Goal: Task Accomplishment & Management: Use online tool/utility

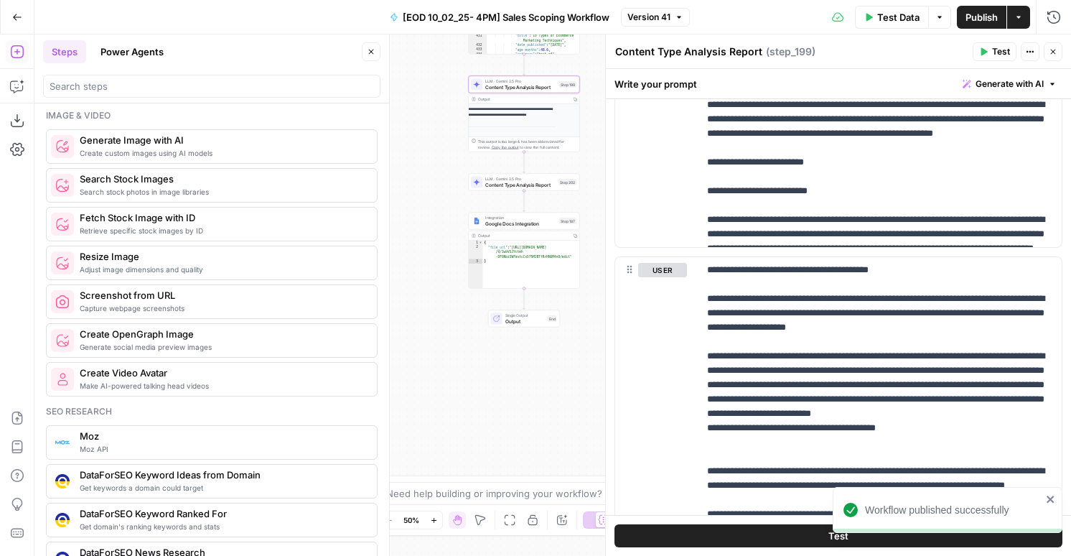
scroll to position [1063, 0]
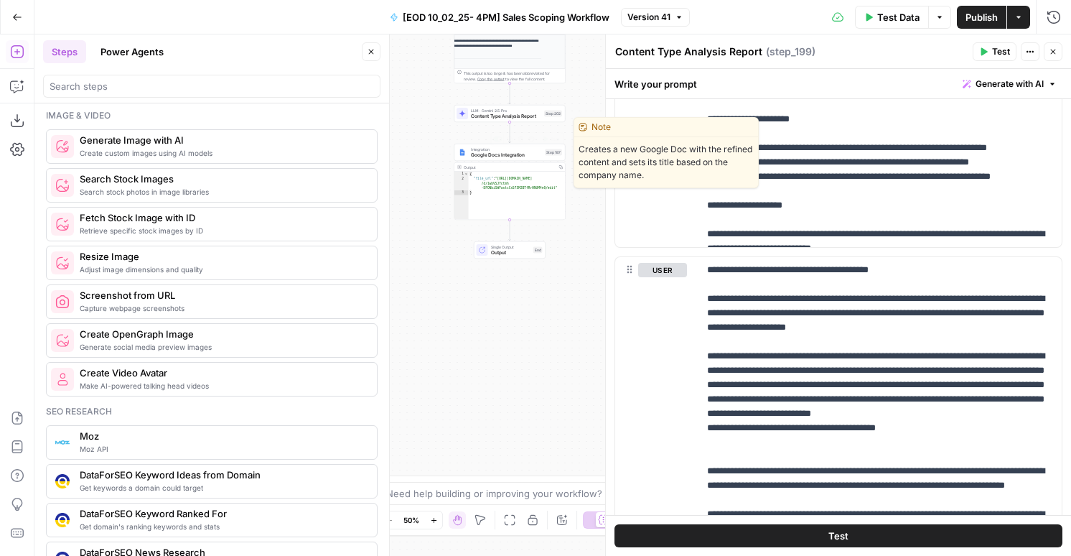
click at [538, 158] on span "Google Docs Integration" at bounding box center [506, 154] width 71 height 7
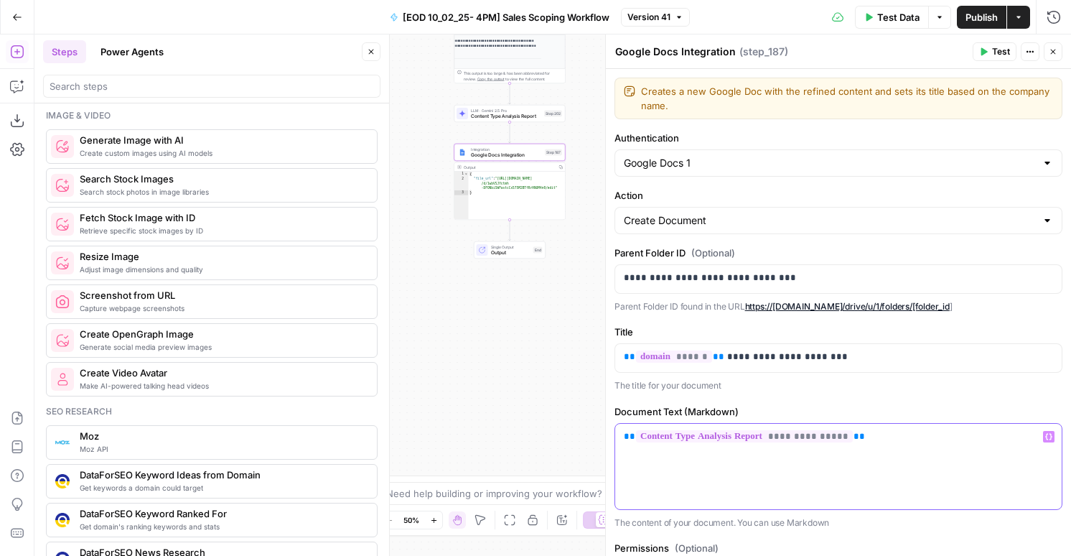
click at [884, 436] on p "**********" at bounding box center [838, 436] width 429 height 14
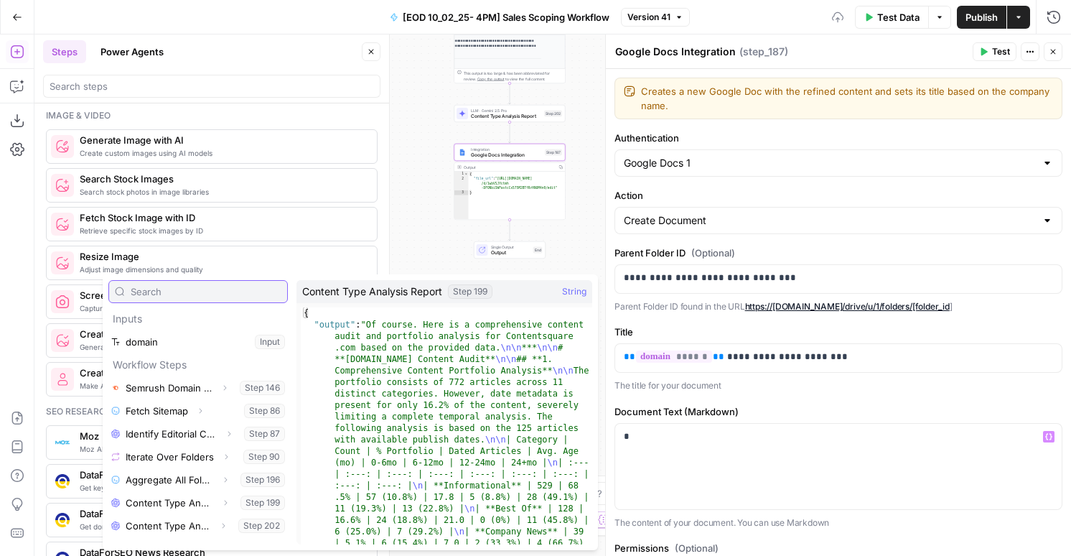
scroll to position [85, 0]
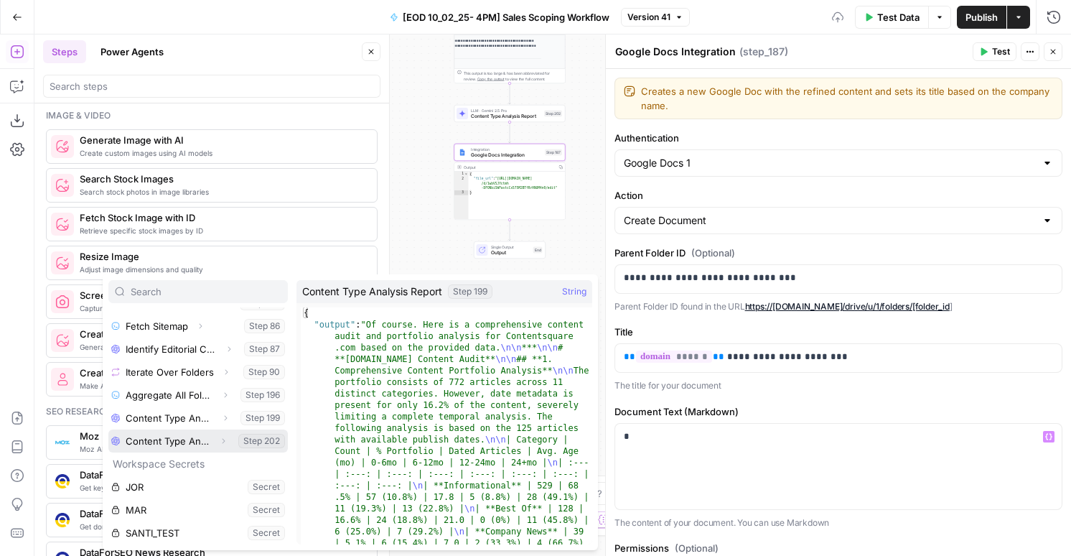
click at [221, 435] on button "Expand" at bounding box center [223, 440] width 19 height 19
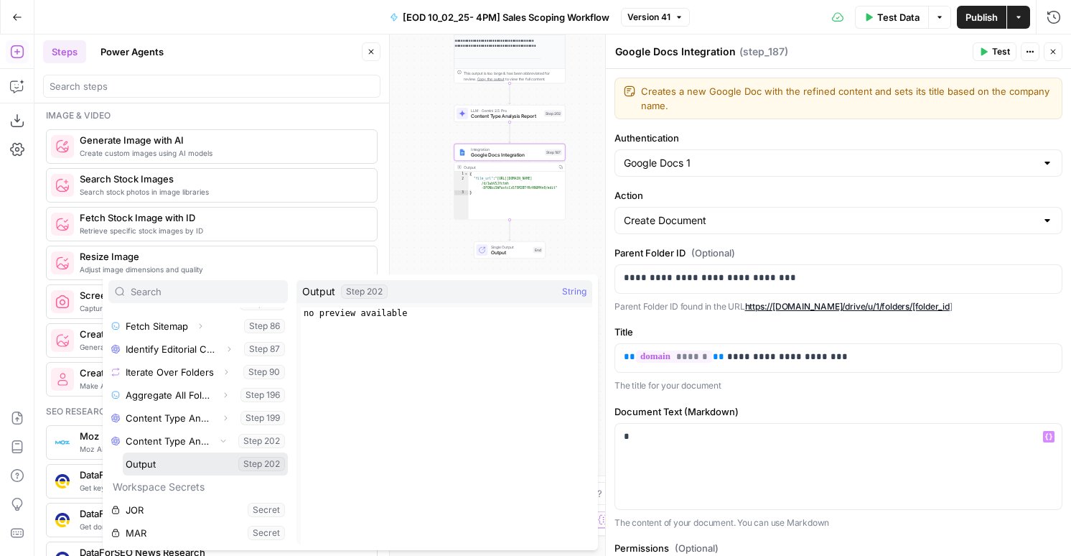
click at [157, 462] on button "Select variable Output" at bounding box center [205, 463] width 165 height 23
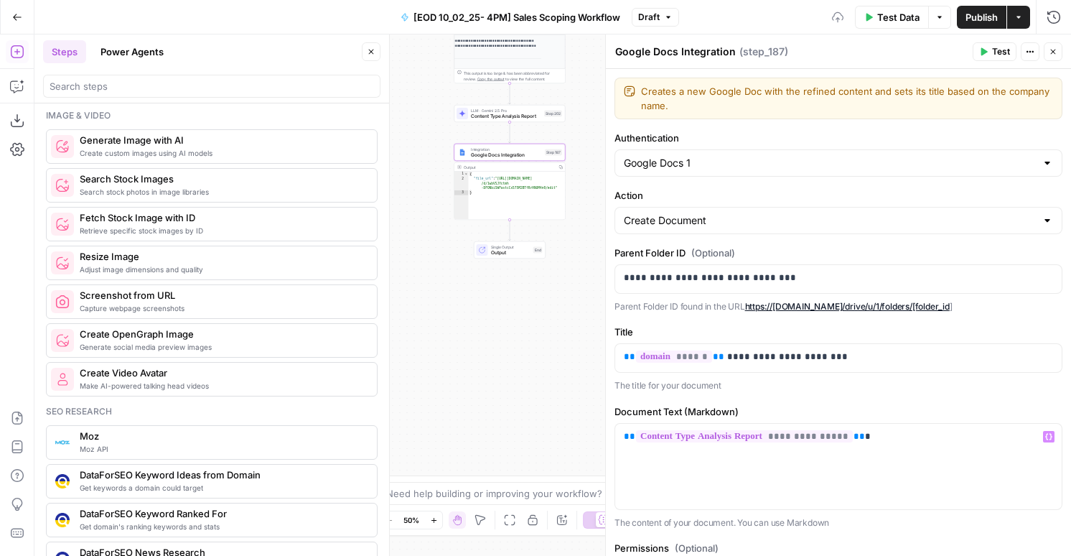
click at [1052, 50] on icon "button" at bounding box center [1053, 51] width 9 height 9
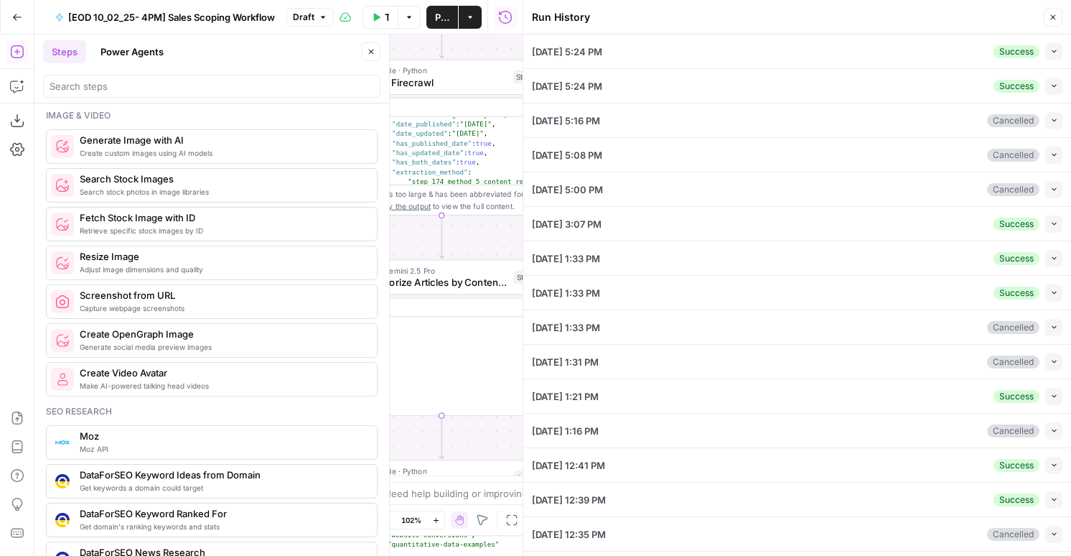
scroll to position [81, 0]
click at [1055, 11] on button "Close" at bounding box center [1053, 17] width 19 height 19
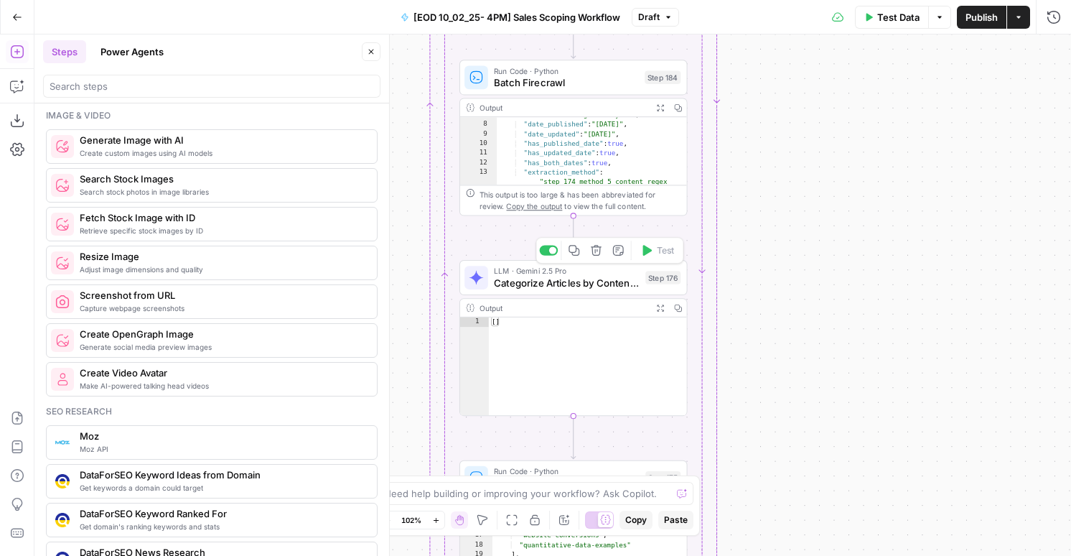
click at [625, 284] on span "Categorize Articles by Content Type" at bounding box center [567, 282] width 146 height 14
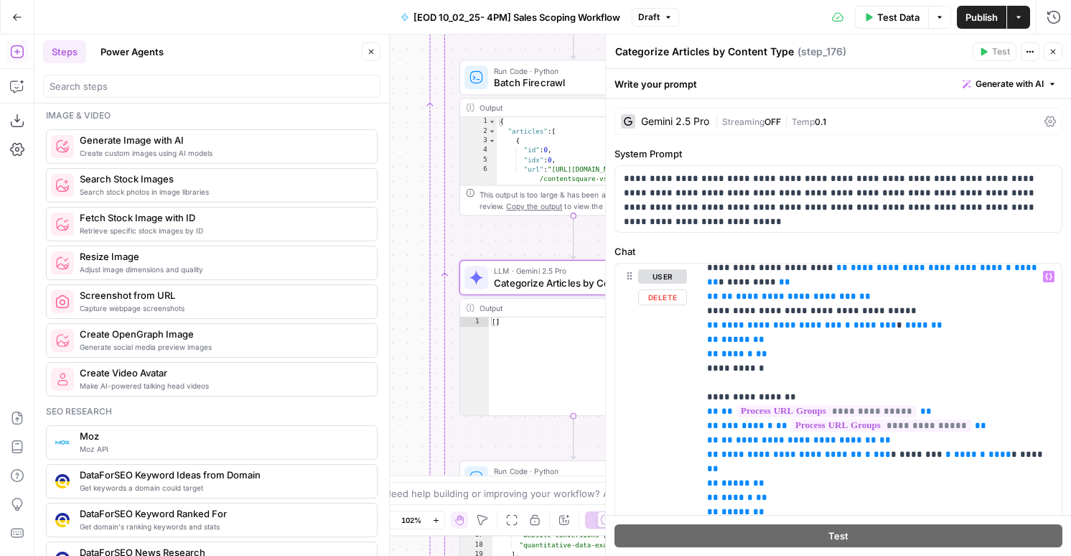
scroll to position [175, 0]
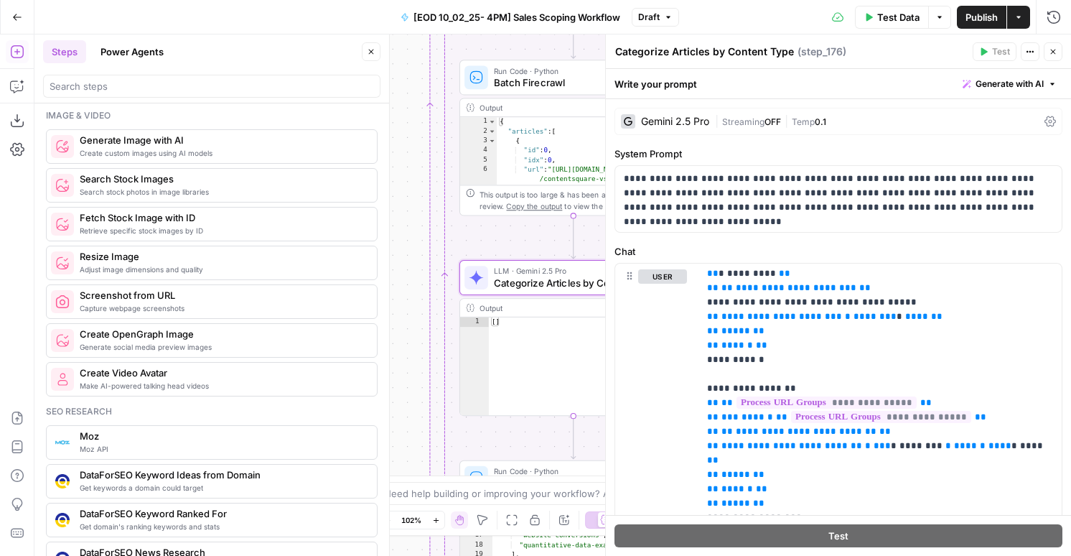
click at [1049, 50] on icon "button" at bounding box center [1053, 51] width 9 height 9
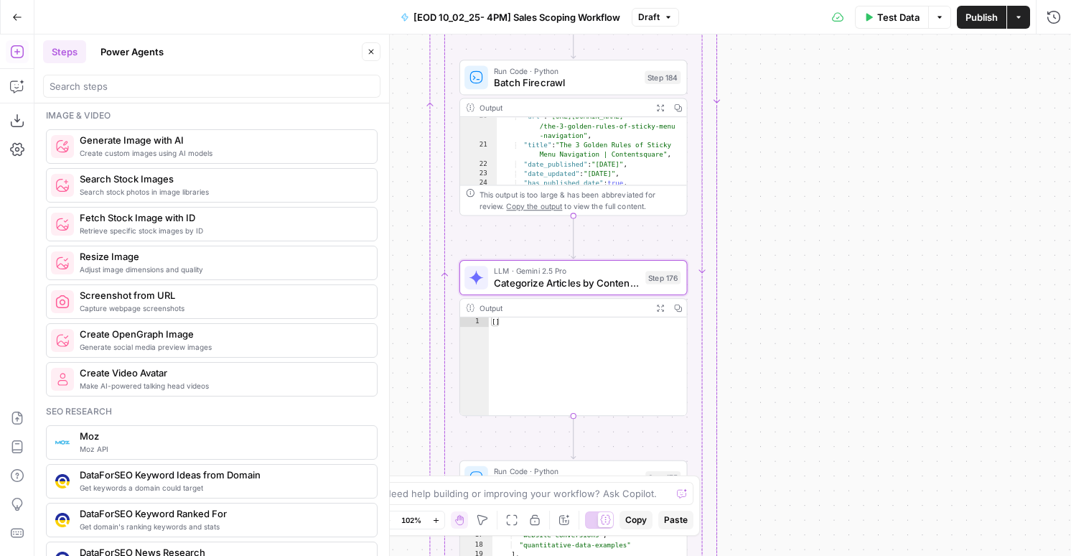
scroll to position [241, 0]
click at [1056, 19] on icon "button" at bounding box center [1054, 17] width 14 height 14
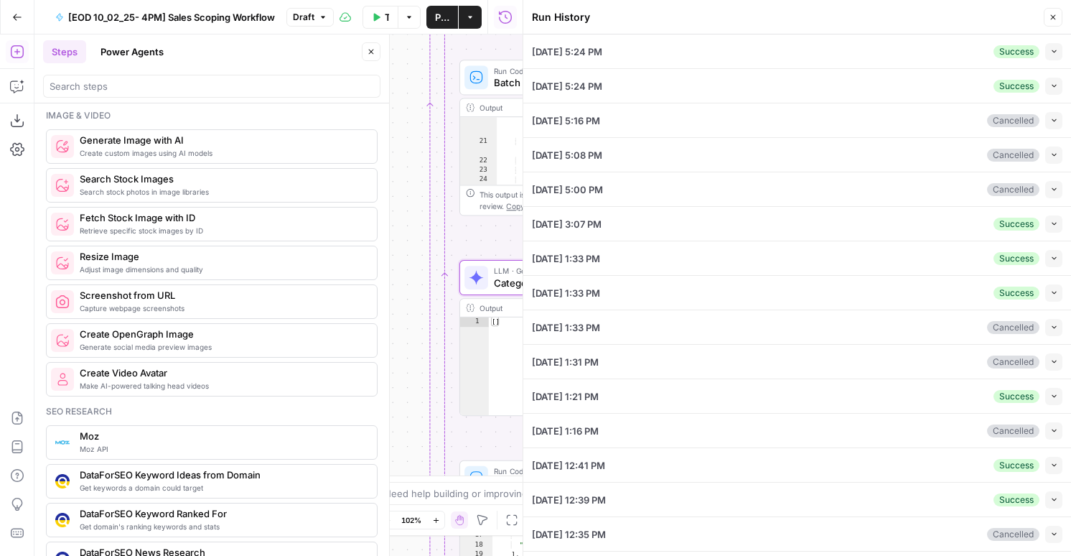
click at [1050, 52] on icon "button" at bounding box center [1054, 51] width 8 height 8
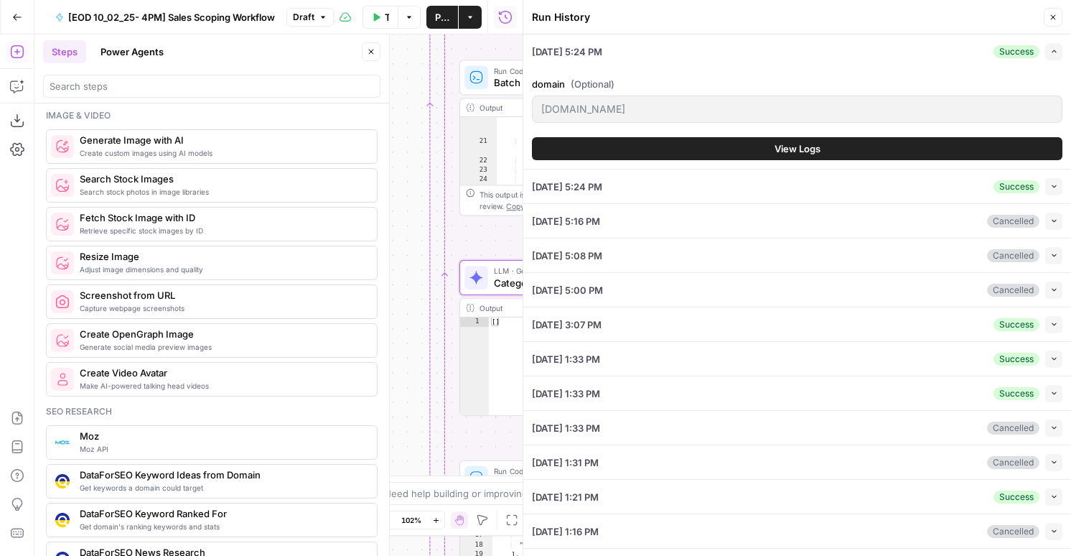
click at [1054, 24] on button "Close" at bounding box center [1053, 17] width 19 height 19
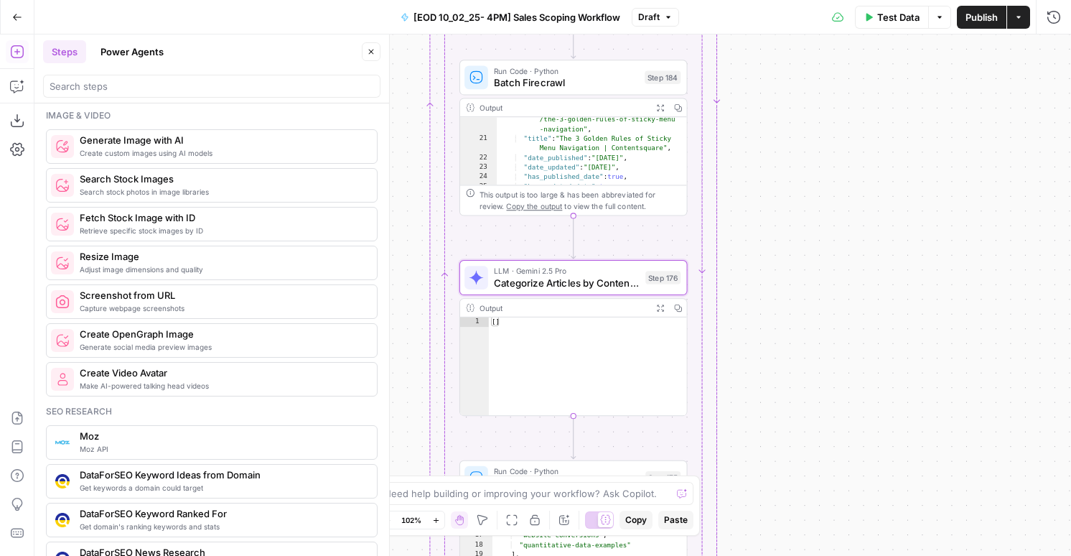
scroll to position [324, 0]
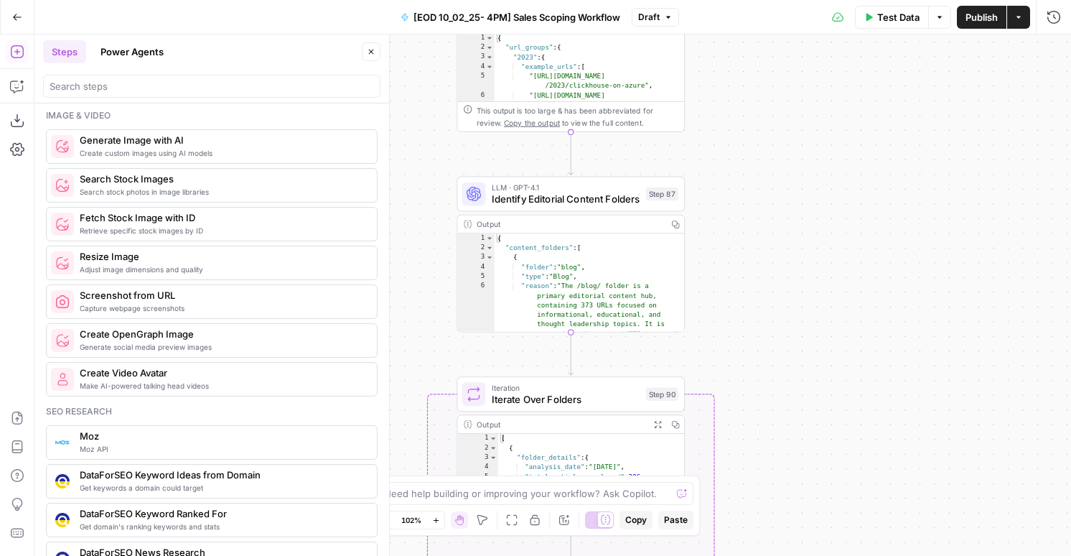
click at [615, 200] on span "Identify Editorial Content Folders" at bounding box center [566, 199] width 149 height 14
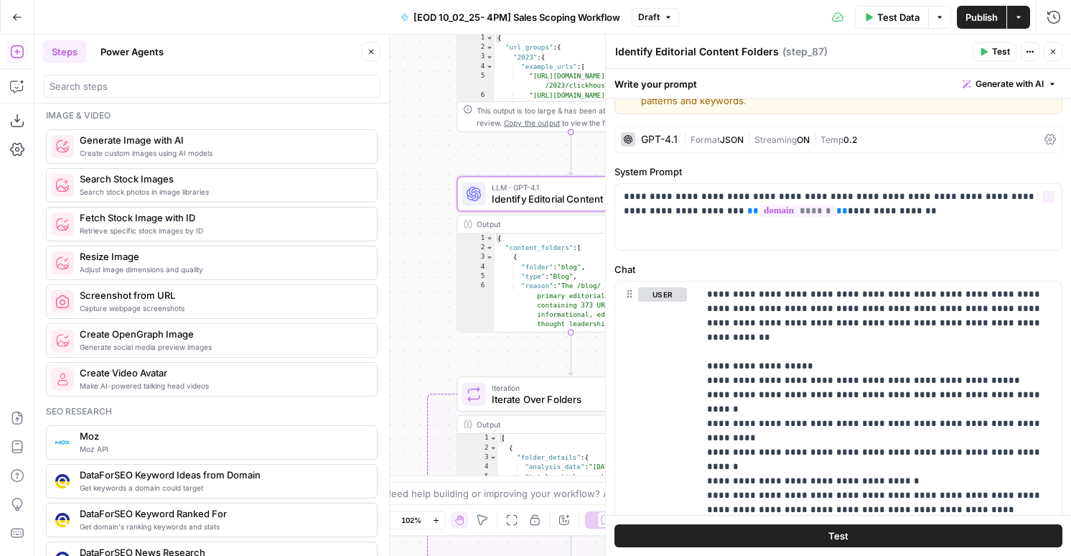
scroll to position [49, 0]
click at [916, 212] on p "**********" at bounding box center [838, 204] width 429 height 29
drag, startPoint x: 918, startPoint y: 199, endPoint x: 964, endPoint y: 200, distance: 46.0
click at [964, 200] on p "**********" at bounding box center [838, 204] width 429 height 29
click at [1019, 194] on p "**********" at bounding box center [838, 204] width 429 height 29
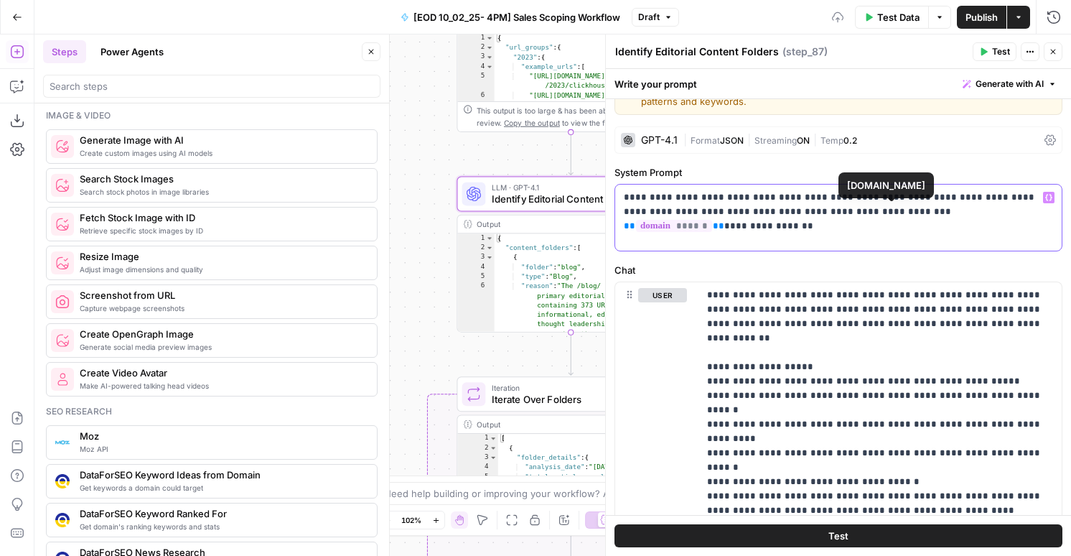
click at [828, 211] on p "**********" at bounding box center [838, 204] width 429 height 29
click at [908, 199] on p "**********" at bounding box center [838, 204] width 429 height 29
click at [782, 228] on p "**********" at bounding box center [838, 211] width 429 height 43
drag, startPoint x: 757, startPoint y: 214, endPoint x: 824, endPoint y: 214, distance: 66.8
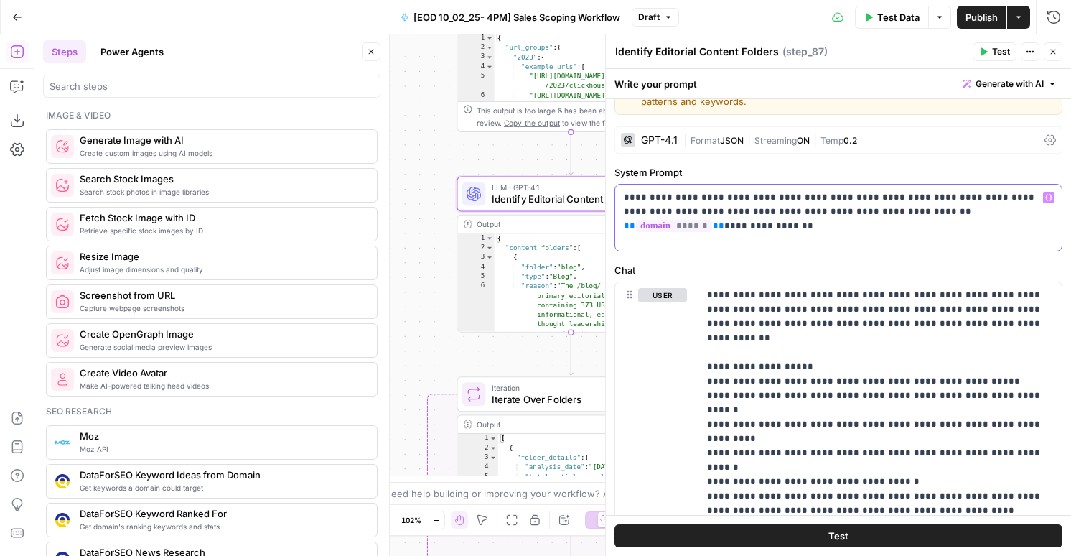
click at [824, 214] on p "**********" at bounding box center [838, 211] width 429 height 43
drag, startPoint x: 658, startPoint y: 212, endPoint x: 693, endPoint y: 211, distance: 35.2
click at [693, 211] on p "**********" at bounding box center [838, 211] width 429 height 43
drag, startPoint x: 751, startPoint y: 213, endPoint x: 940, endPoint y: 211, distance: 188.8
click at [940, 211] on p "**********" at bounding box center [838, 211] width 429 height 43
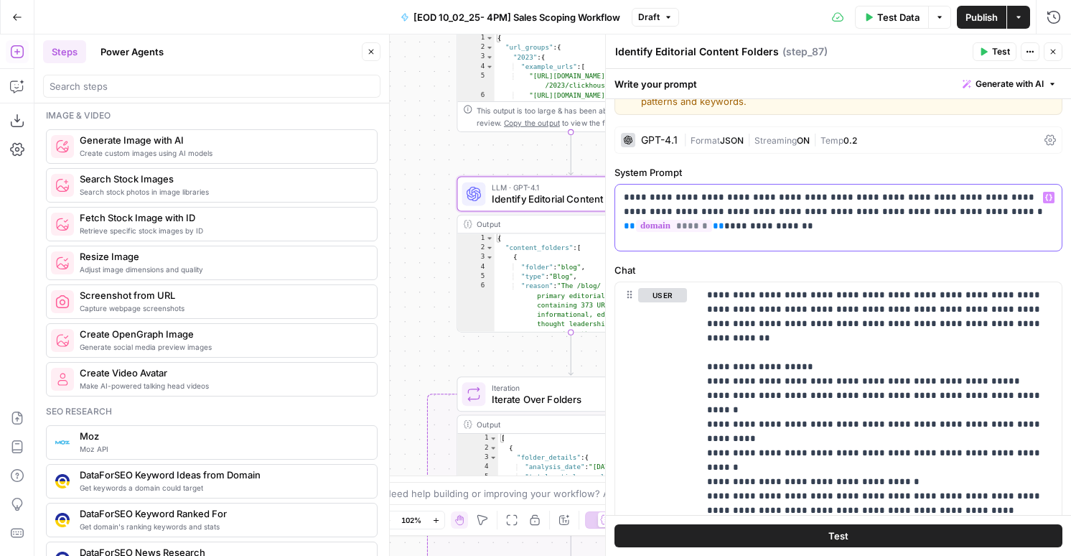
copy p "**********"
click at [854, 211] on p "**********" at bounding box center [838, 204] width 429 height 29
click at [989, 210] on p "**********" at bounding box center [838, 211] width 429 height 43
click at [679, 225] on p "**********" at bounding box center [838, 211] width 429 height 43
drag, startPoint x: 688, startPoint y: 224, endPoint x: 789, endPoint y: 224, distance: 100.5
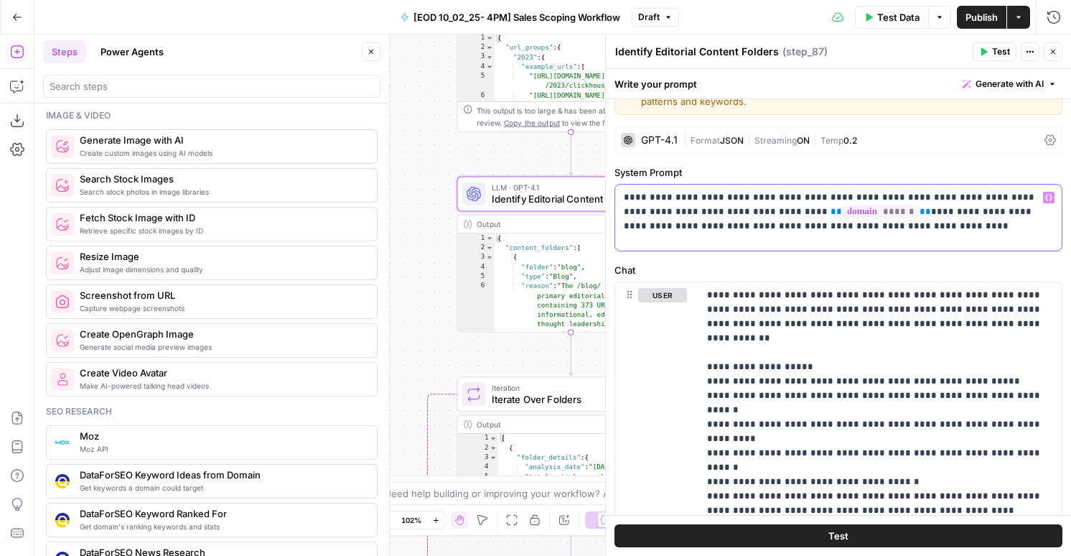
click at [789, 224] on p "**********" at bounding box center [838, 211] width 429 height 43
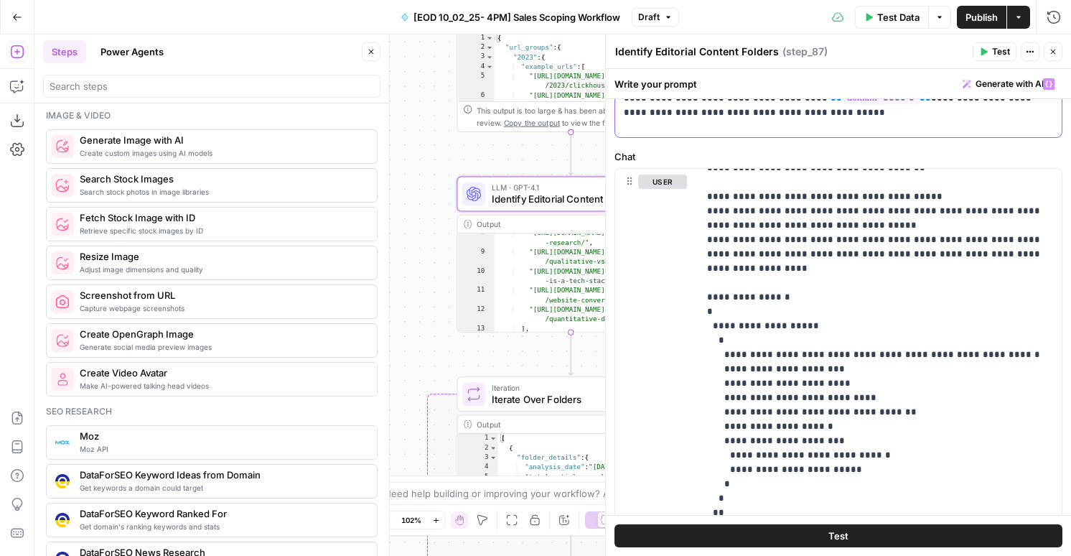
scroll to position [217, 0]
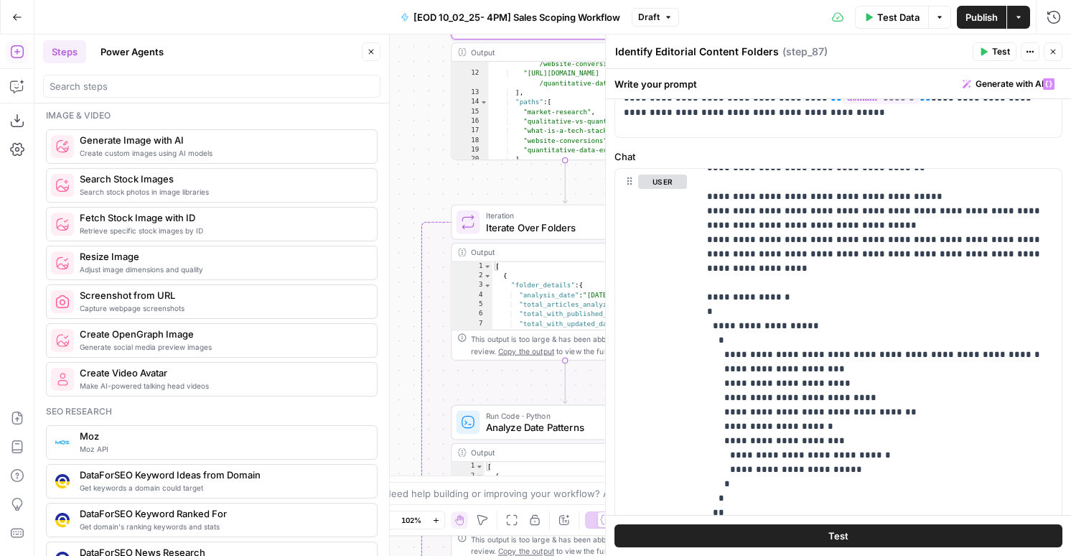
click at [1056, 55] on icon "button" at bounding box center [1053, 51] width 9 height 9
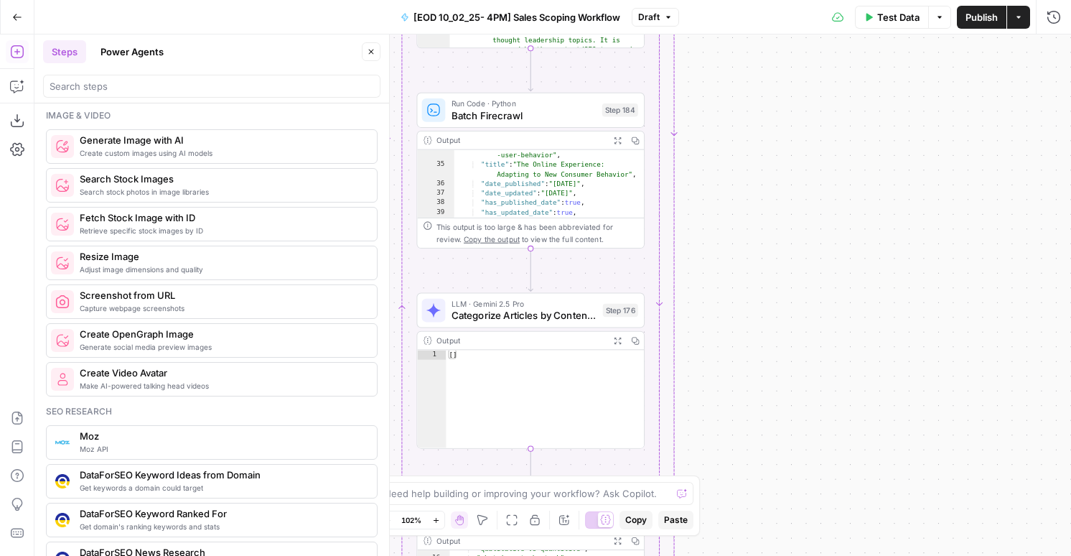
scroll to position [492, 0]
click at [575, 317] on span "Categorize Articles by Content Type" at bounding box center [525, 315] width 146 height 14
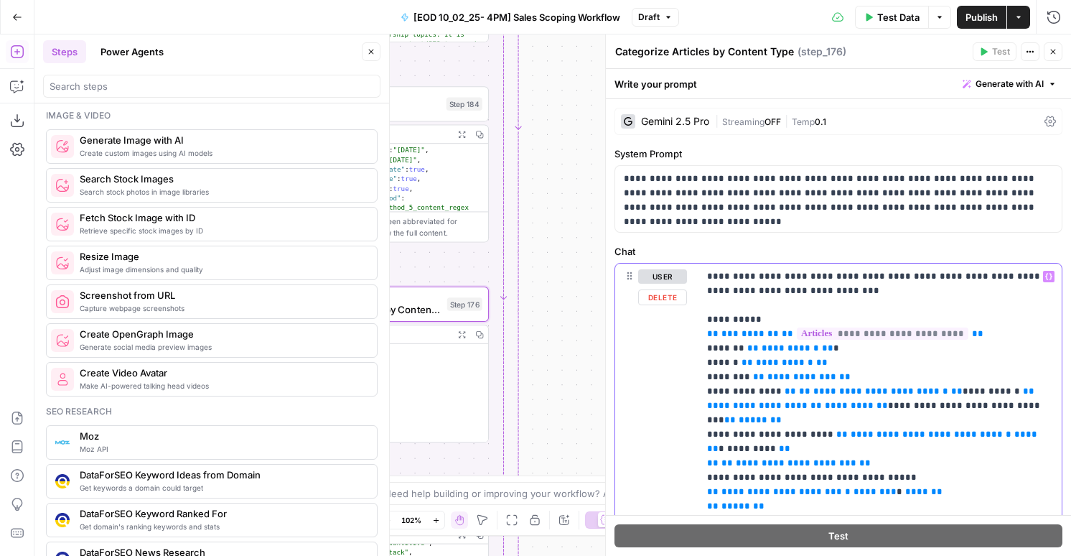
click at [851, 401] on span "****" at bounding box center [862, 405] width 23 height 9
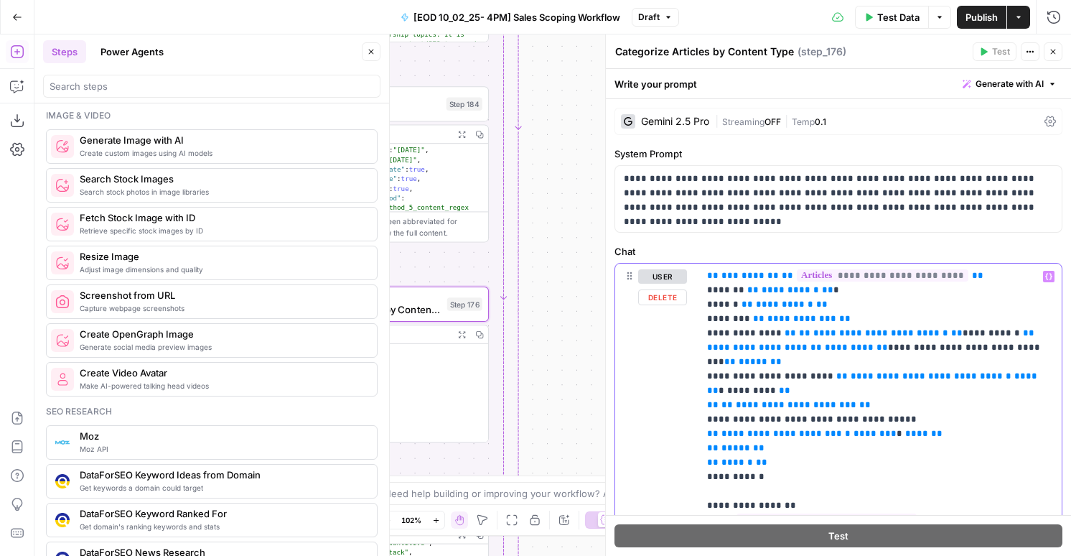
scroll to position [60, 0]
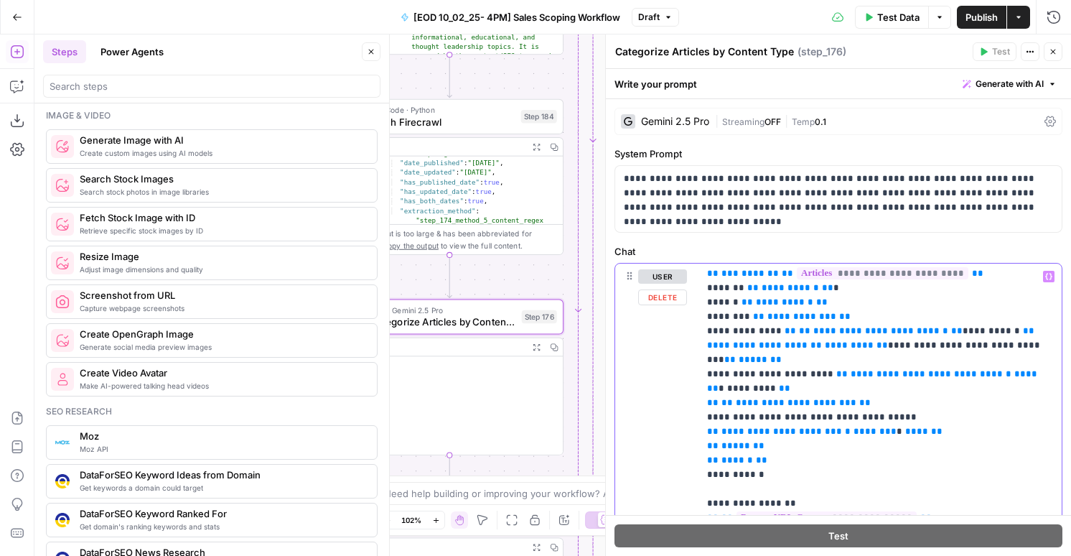
drag, startPoint x: 742, startPoint y: 330, endPoint x: 827, endPoint y: 342, distance: 85.6
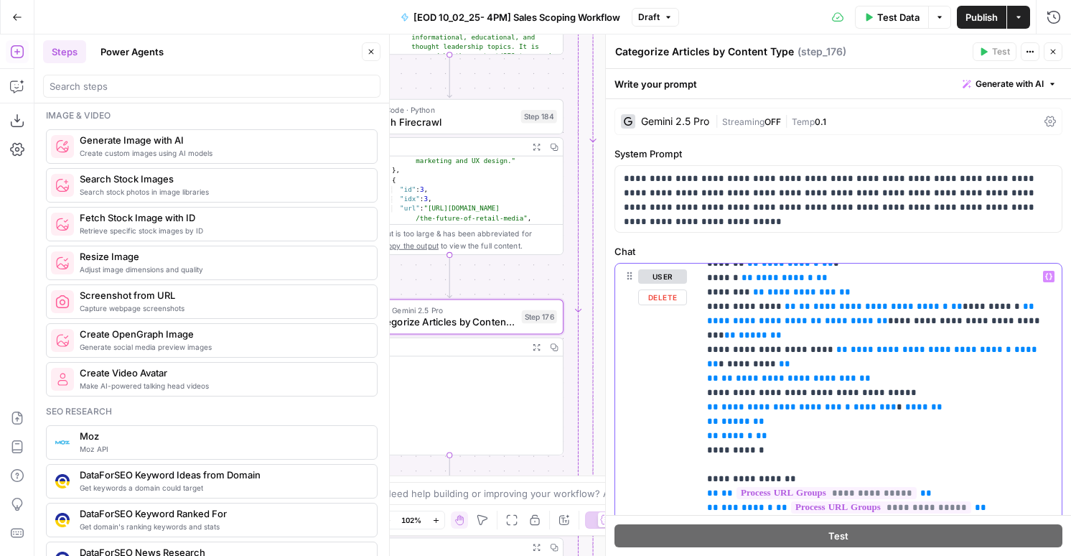
scroll to position [77, 0]
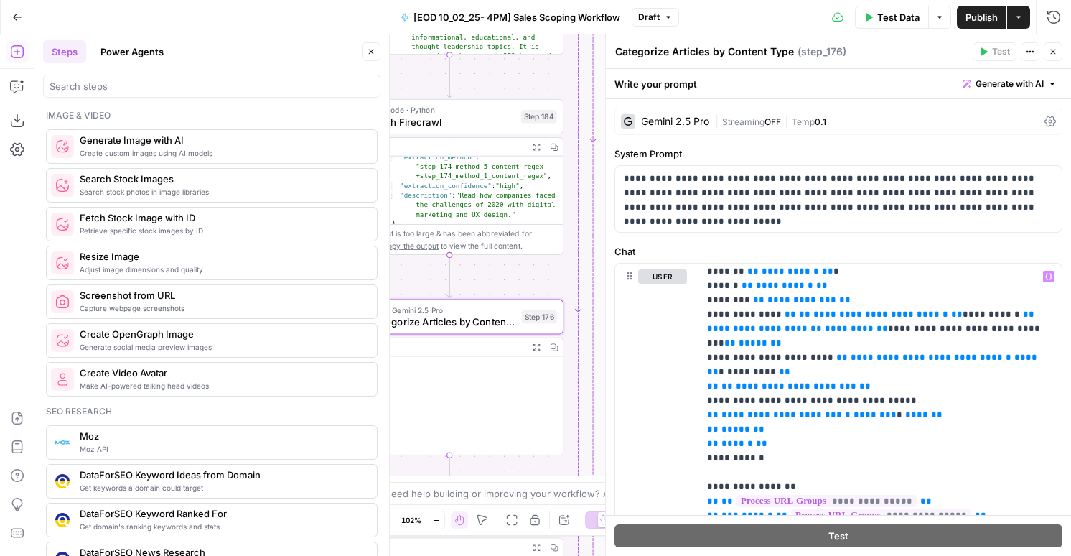
type textarea "**********"
click at [510, 202] on div ""extraction_method" : "step_174_method_5_content_regex +step_174_method_1_conte…" at bounding box center [468, 207] width 190 height 108
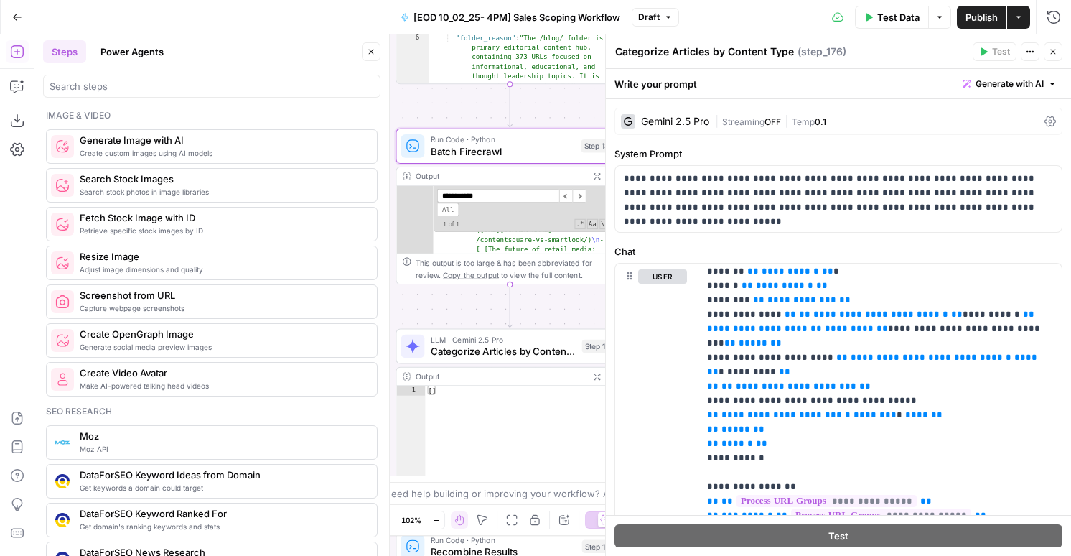
scroll to position [3540, 0]
type input "**********"
drag, startPoint x: 822, startPoint y: 415, endPoint x: 894, endPoint y: 409, distance: 72.0
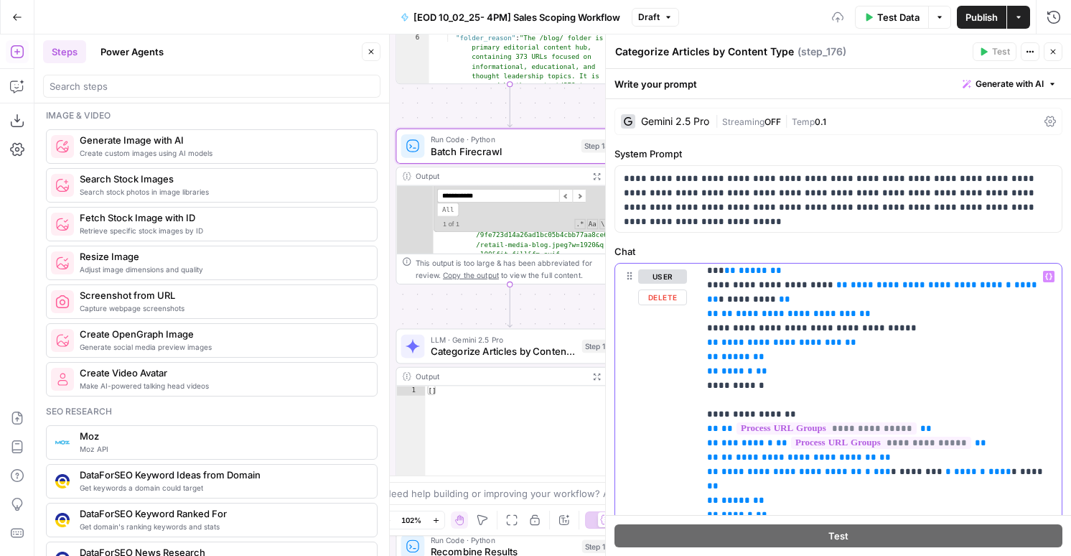
scroll to position [172, 0]
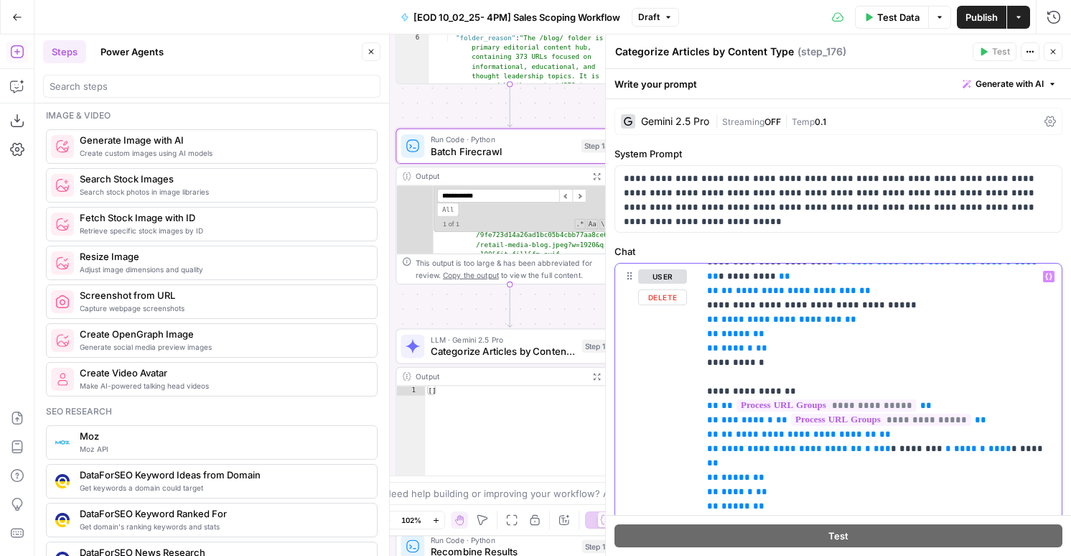
click at [845, 314] on span "**" at bounding box center [850, 318] width 11 height 9
click at [905, 318] on span "****" at bounding box center [916, 318] width 23 height 9
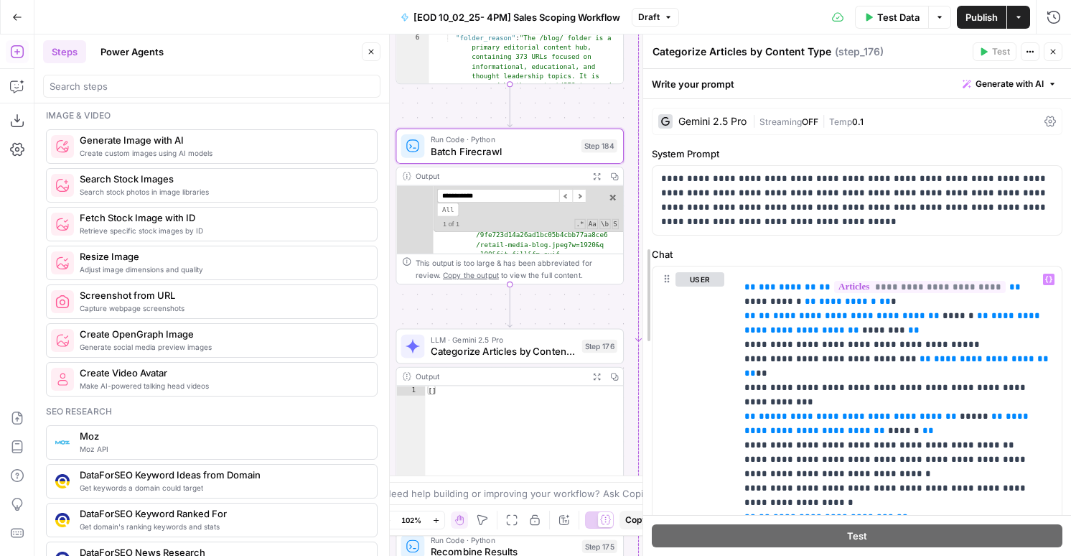
scroll to position [653, 0]
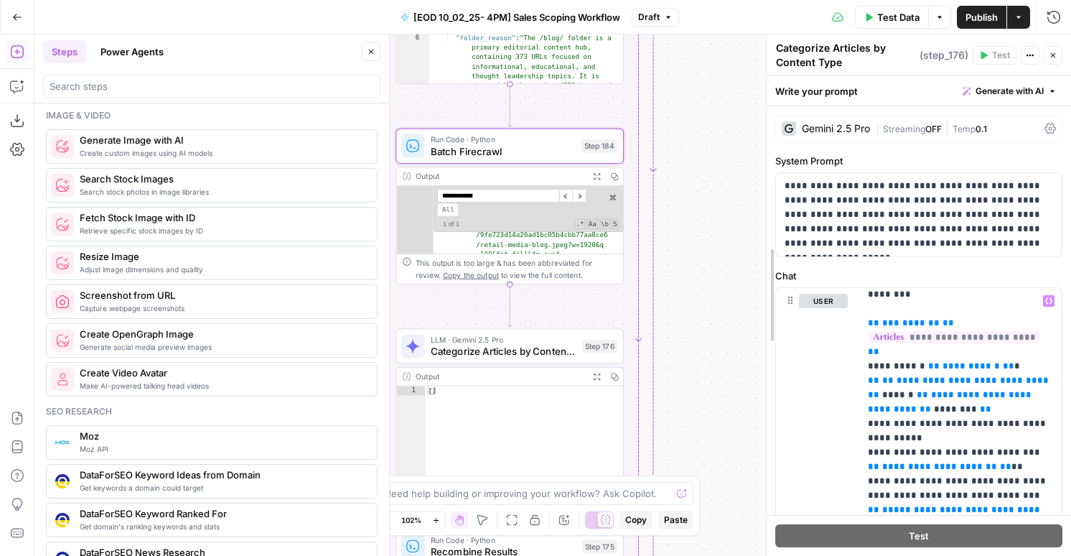
drag, startPoint x: 607, startPoint y: 227, endPoint x: 767, endPoint y: 225, distance: 160.8
click at [615, 196] on span at bounding box center [613, 197] width 10 height 10
type textarea "**********"
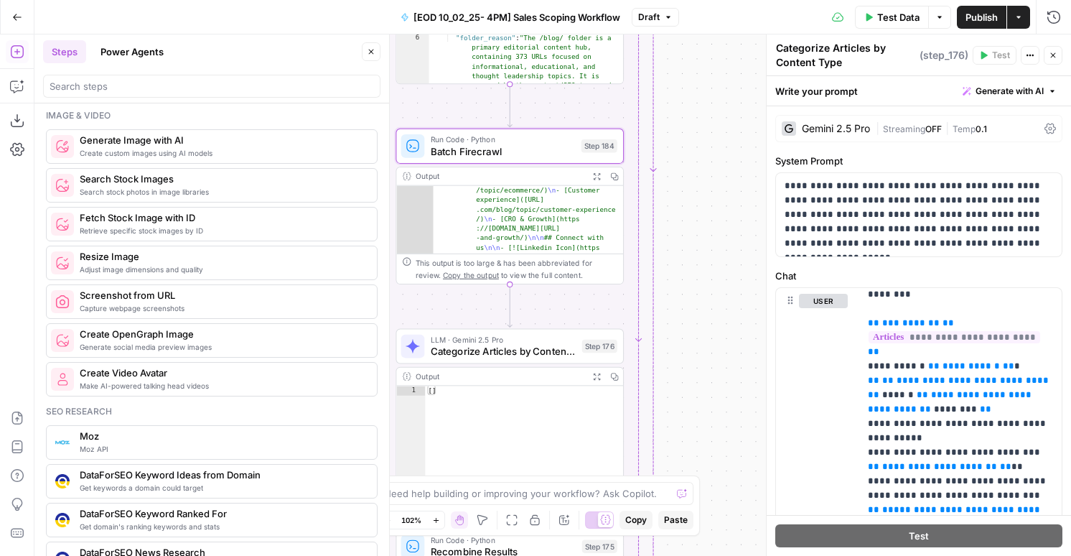
scroll to position [3124, 0]
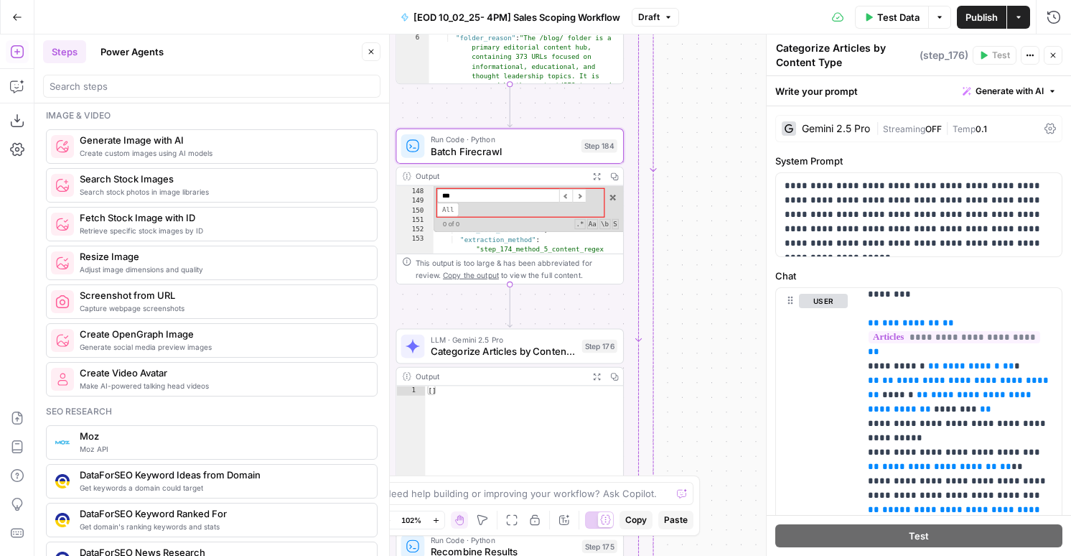
scroll to position [2256, 0]
type input "***"
click at [613, 196] on span at bounding box center [613, 197] width 10 height 10
type textarea "**********"
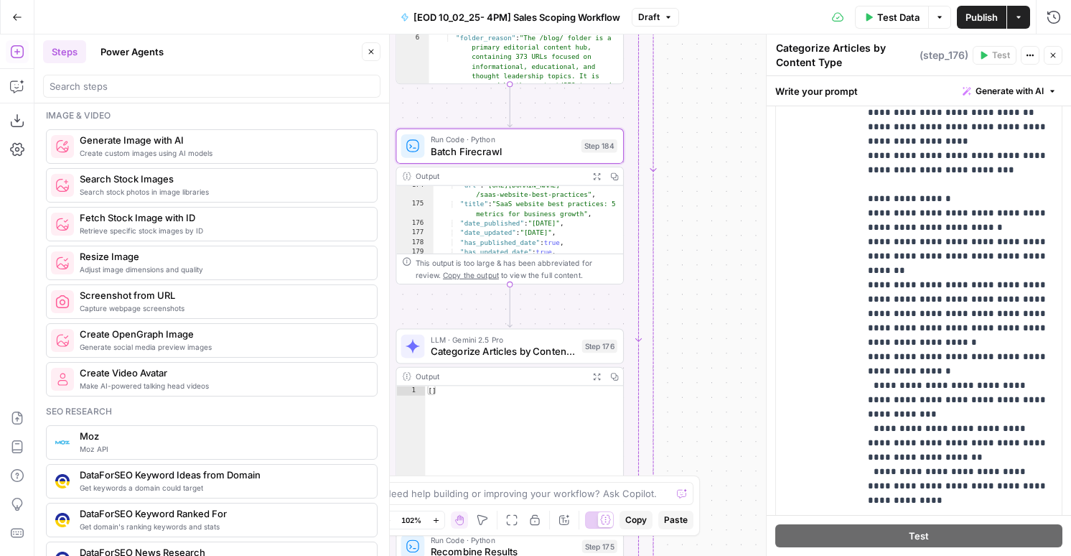
scroll to position [400, 0]
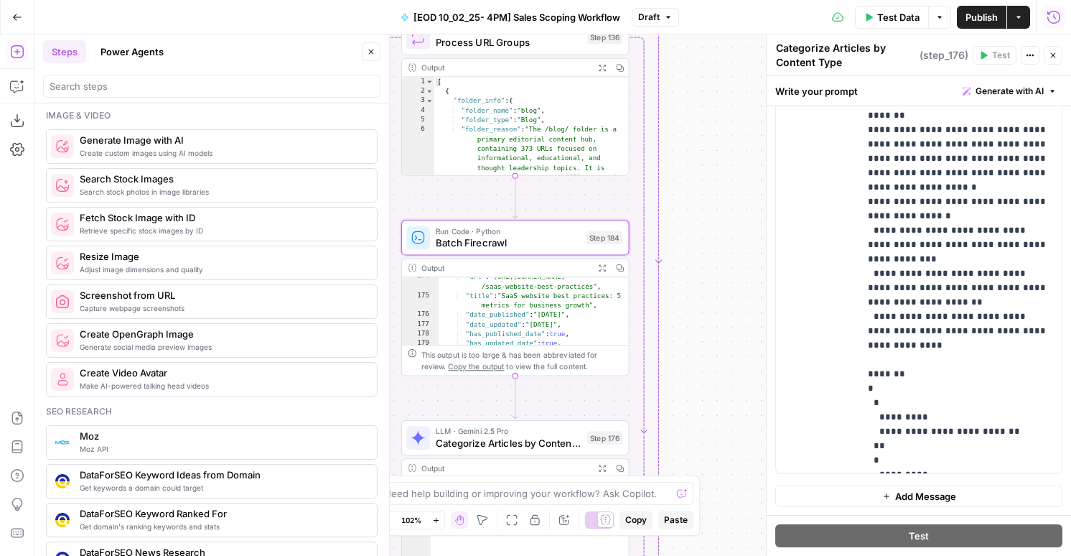
click at [1062, 20] on button "Run History" at bounding box center [1053, 17] width 23 height 23
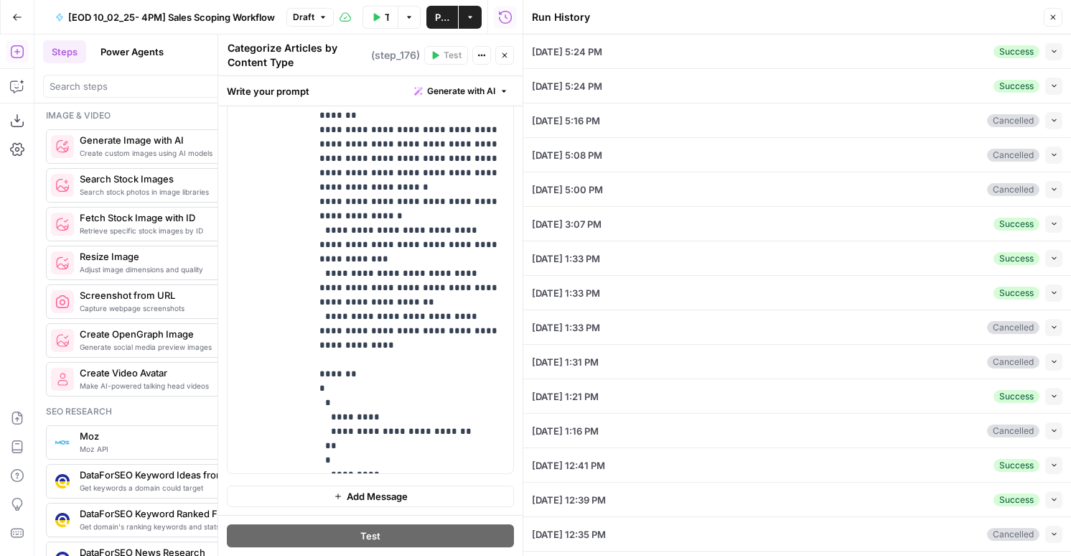
click at [1056, 47] on icon "button" at bounding box center [1054, 51] width 8 height 8
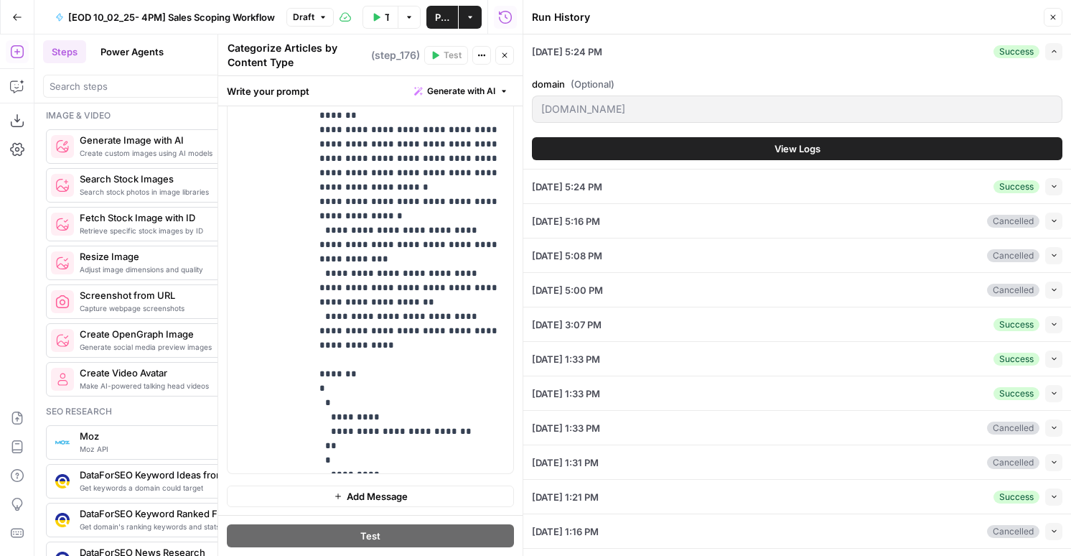
click at [1052, 197] on div "10/03/25 at 5:24 PM Success Collapse" at bounding box center [797, 186] width 531 height 34
click at [1052, 191] on button "Collapse" at bounding box center [1053, 186] width 17 height 17
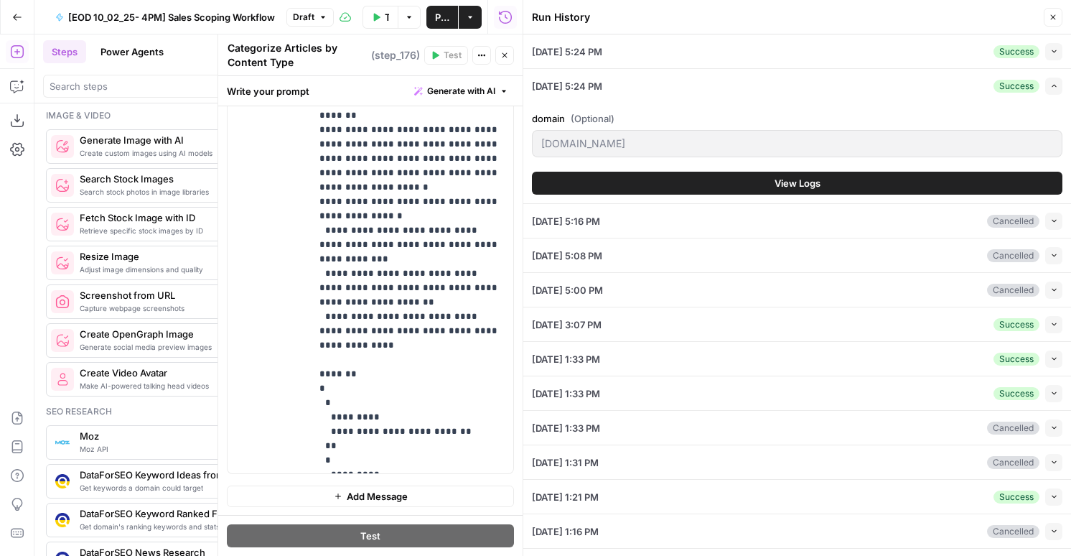
click at [853, 178] on button "View Logs" at bounding box center [797, 183] width 531 height 23
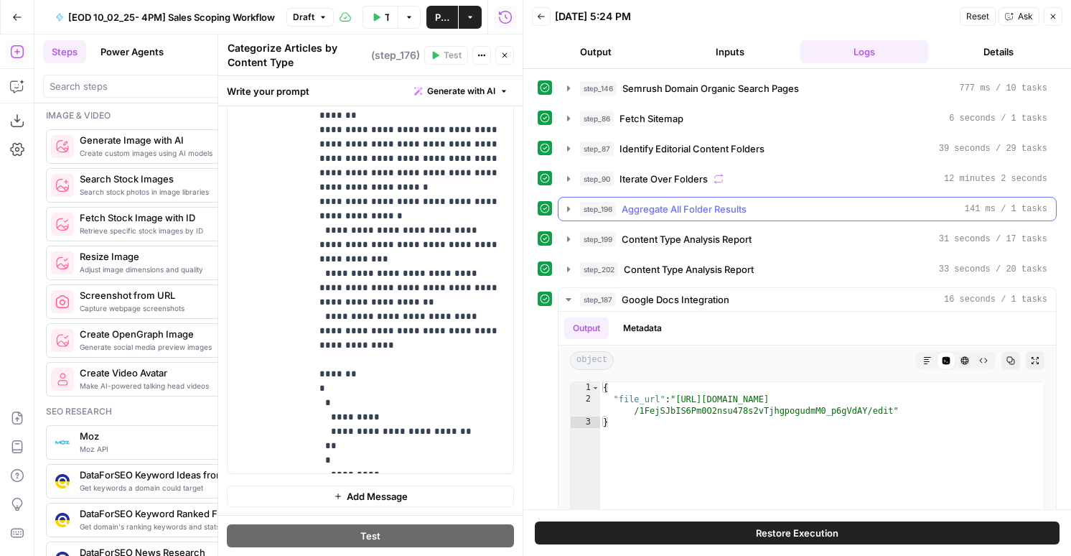
click at [692, 215] on span "Aggregate All Folder Results" at bounding box center [684, 209] width 125 height 14
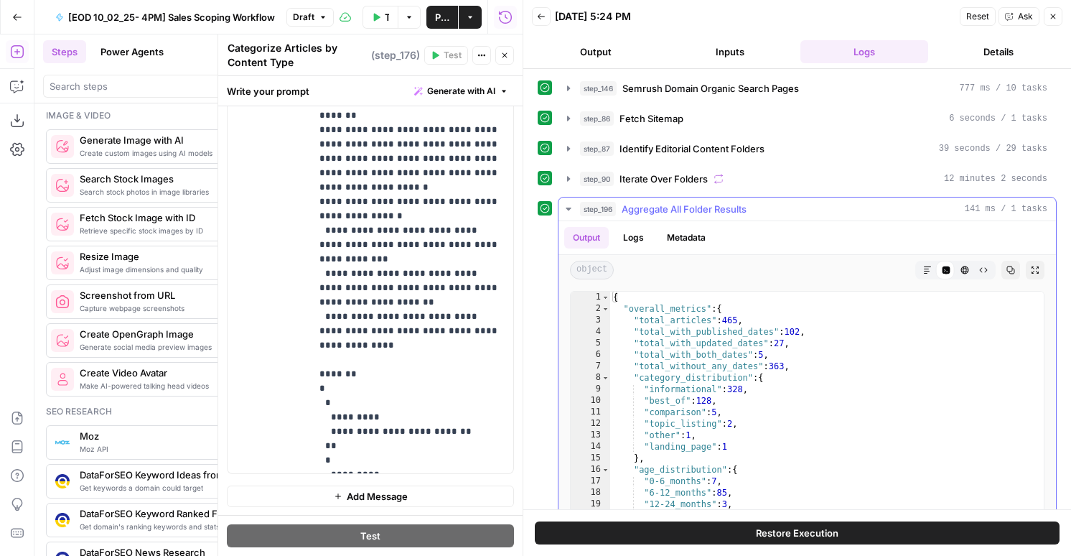
click at [692, 215] on span "Aggregate All Folder Results" at bounding box center [684, 209] width 125 height 14
click at [702, 190] on button "step_90 Iterate Over Folders 12 minutes 2 seconds" at bounding box center [807, 178] width 497 height 23
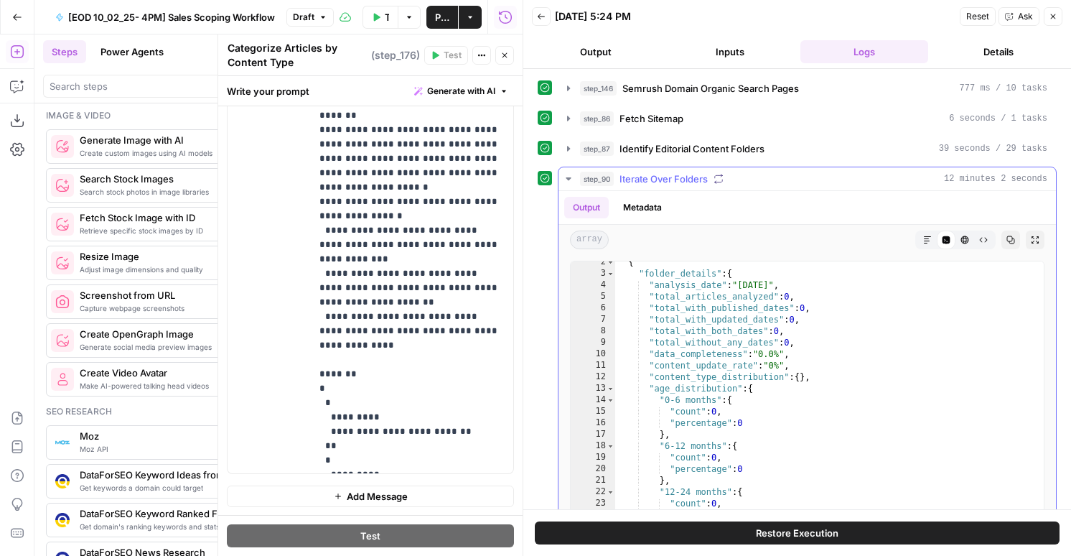
scroll to position [7, 0]
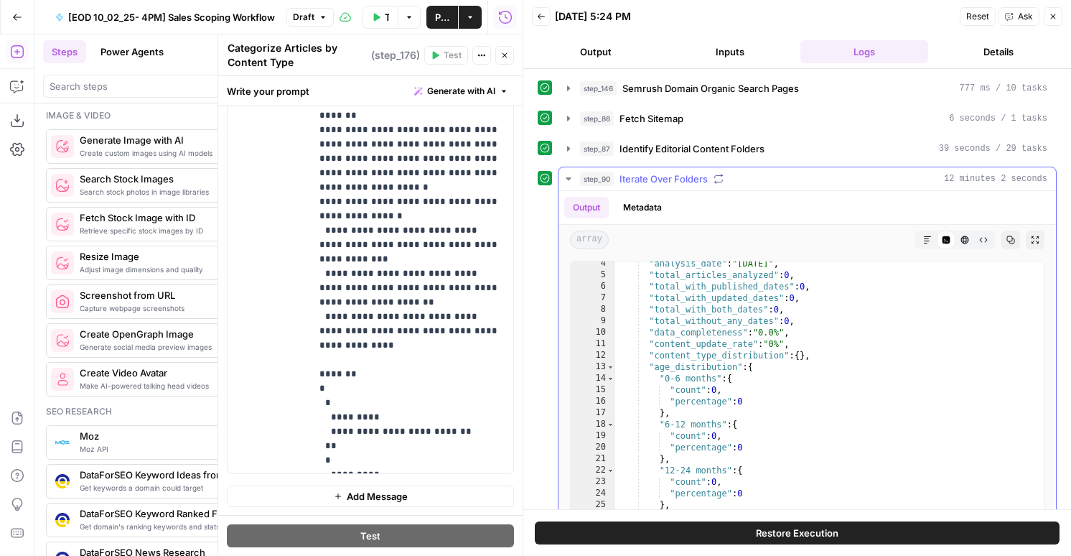
click at [649, 197] on button "Metadata" at bounding box center [643, 208] width 56 height 22
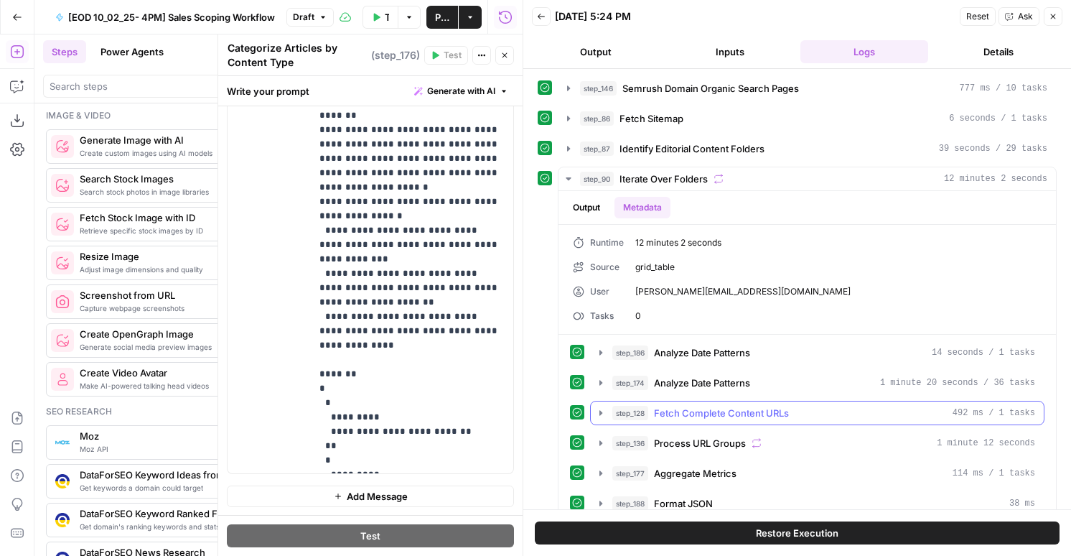
click at [699, 401] on div "step_128 Fetch Complete Content URLs 492 ms / 1 tasks" at bounding box center [817, 413] width 454 height 24
click at [704, 410] on span "Fetch Complete Content URLs" at bounding box center [721, 413] width 135 height 14
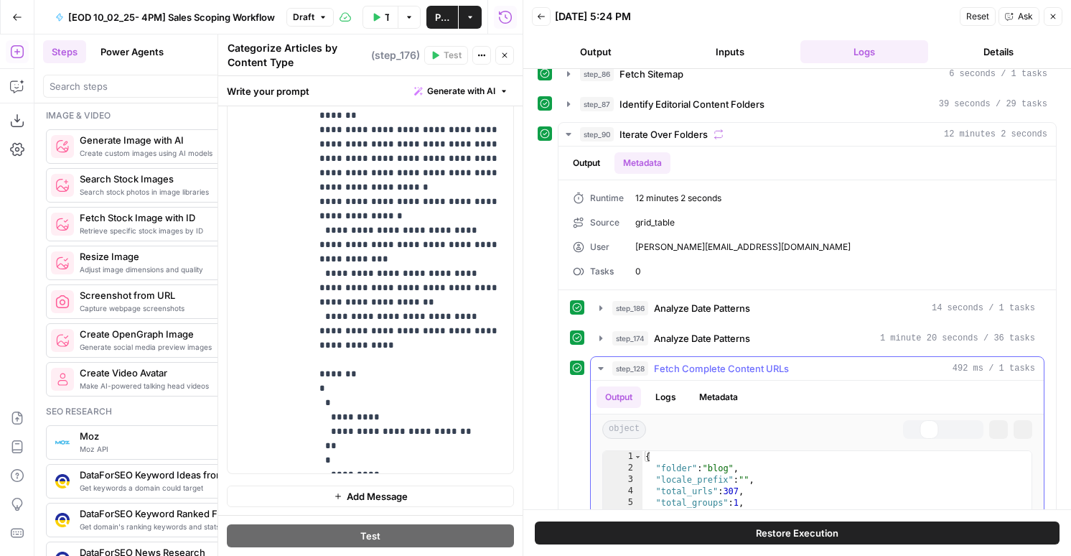
scroll to position [49, 0]
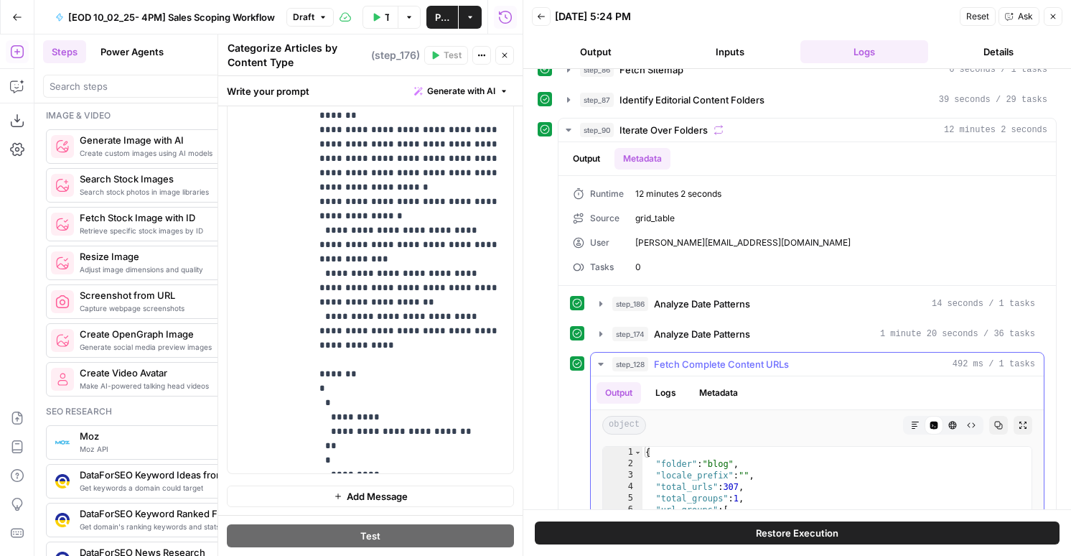
click at [715, 362] on span "Fetch Complete Content URLs" at bounding box center [721, 364] width 135 height 14
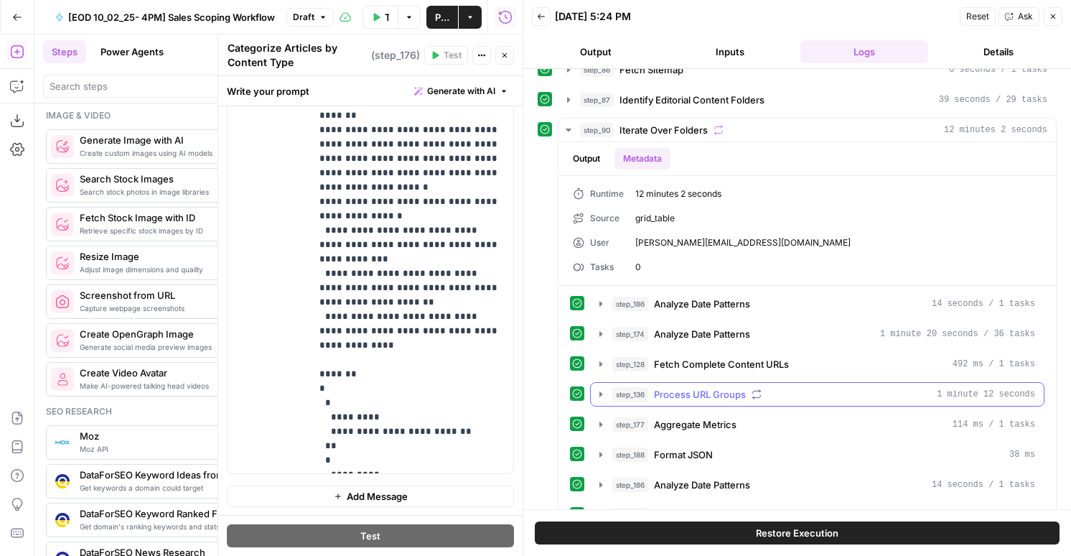
click at [706, 404] on button "step_136 Process URL Groups 1 minute 12 seconds" at bounding box center [817, 394] width 453 height 23
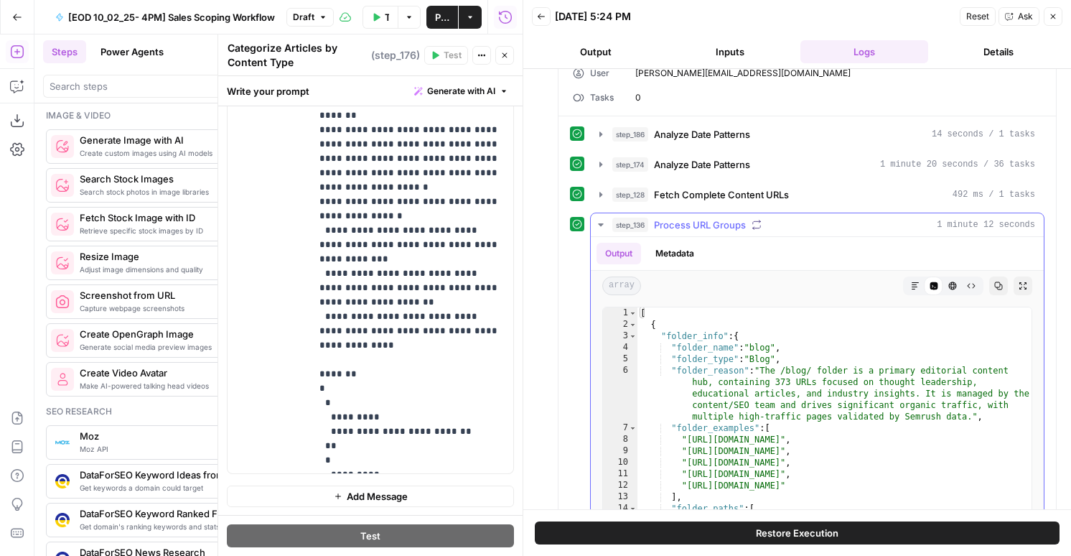
scroll to position [318, 0]
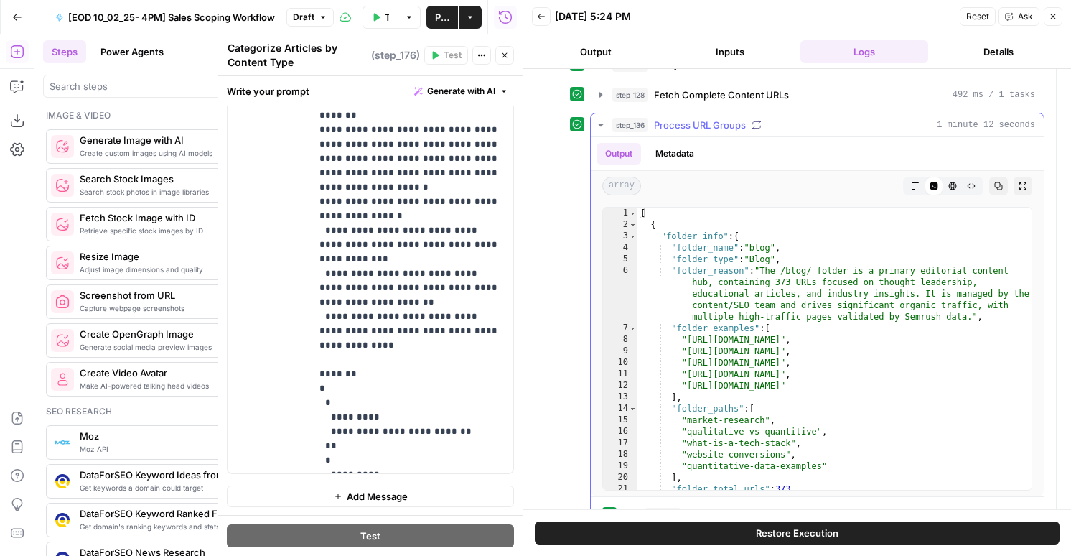
click at [680, 127] on span "Process URL Groups" at bounding box center [700, 125] width 92 height 14
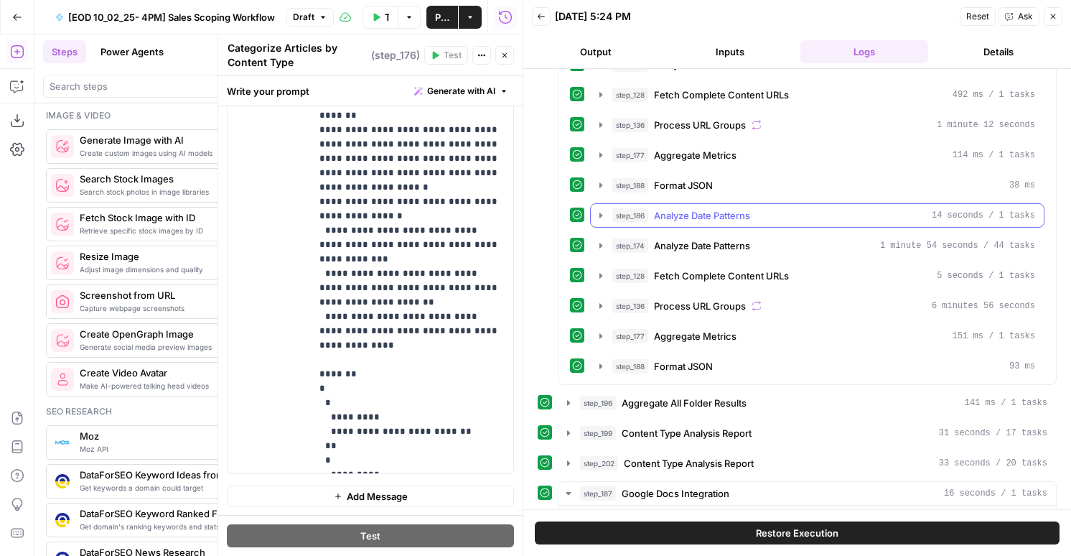
click at [691, 220] on span "Analyze Date Patterns" at bounding box center [702, 215] width 96 height 14
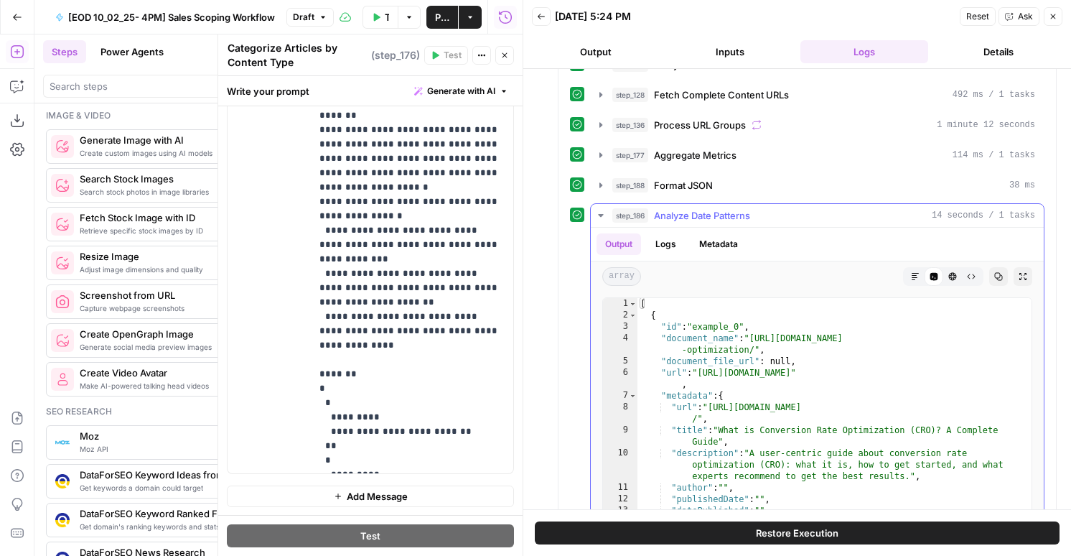
click at [691, 220] on span "Analyze Date Patterns" at bounding box center [702, 215] width 96 height 14
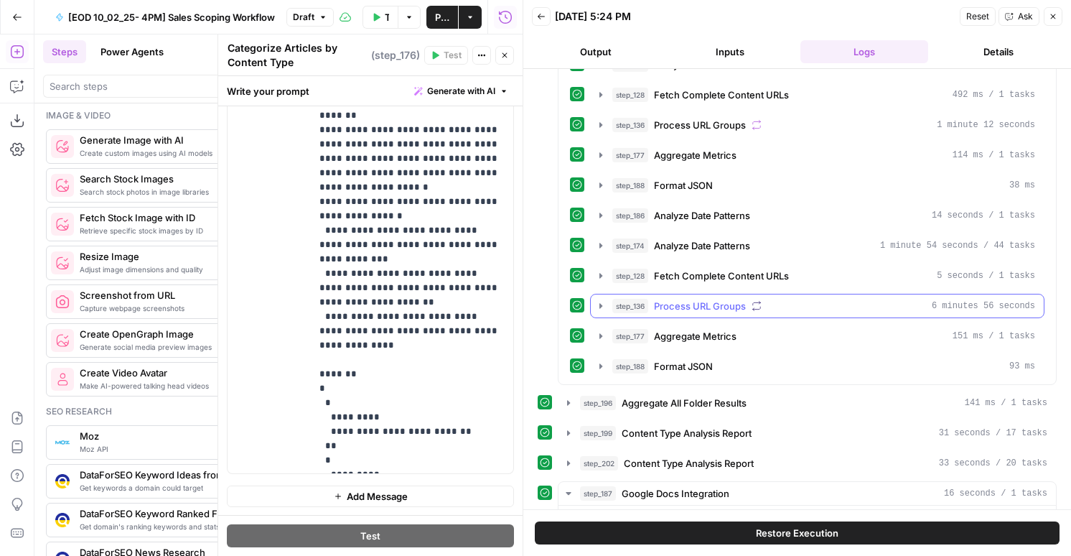
click at [700, 304] on span "Process URL Groups" at bounding box center [700, 306] width 92 height 14
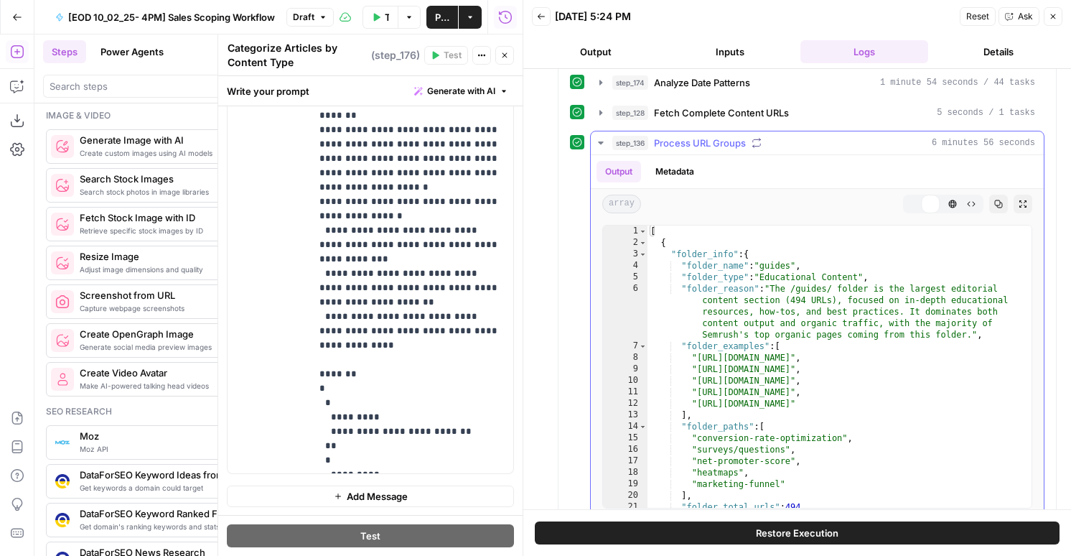
scroll to position [490, 0]
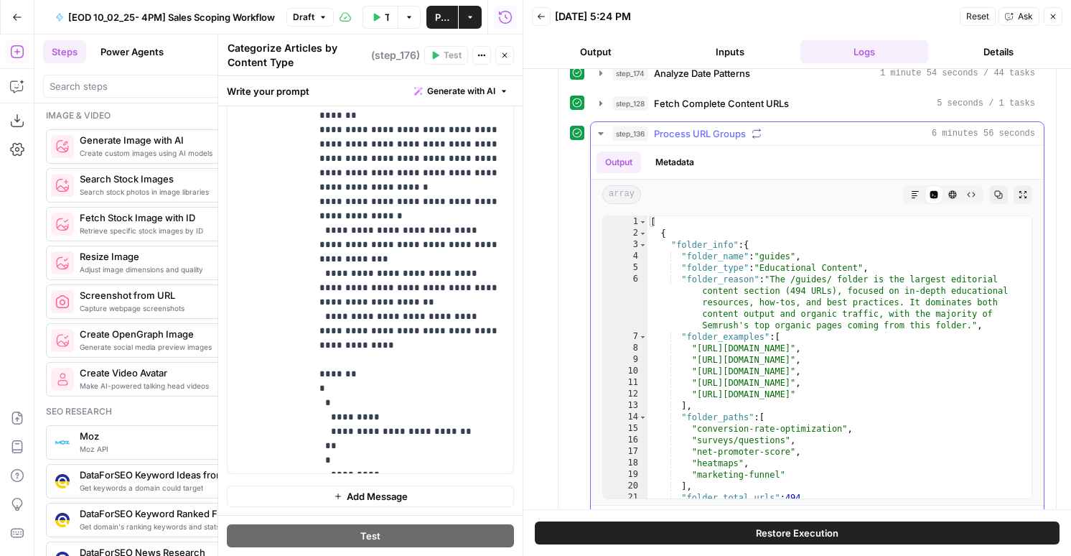
click at [680, 168] on button "Metadata" at bounding box center [675, 162] width 56 height 22
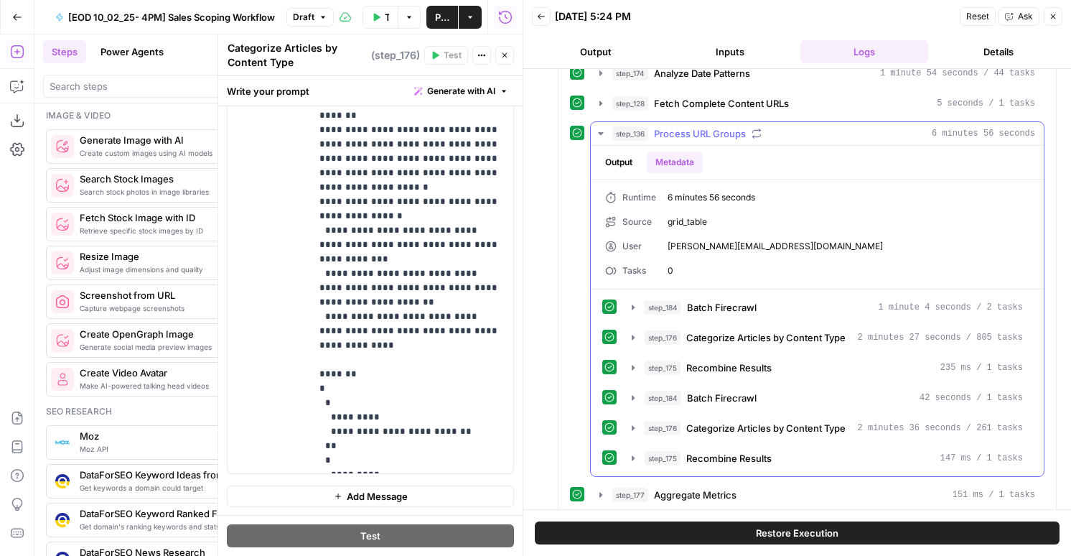
click at [700, 350] on div "step_184 Batch Firecrawl 1 minute 4 seconds / 2 tasks step_176 Categorize Artic…" at bounding box center [817, 382] width 430 height 175
click at [700, 342] on span "Categorize Articles by Content Type" at bounding box center [765, 337] width 159 height 14
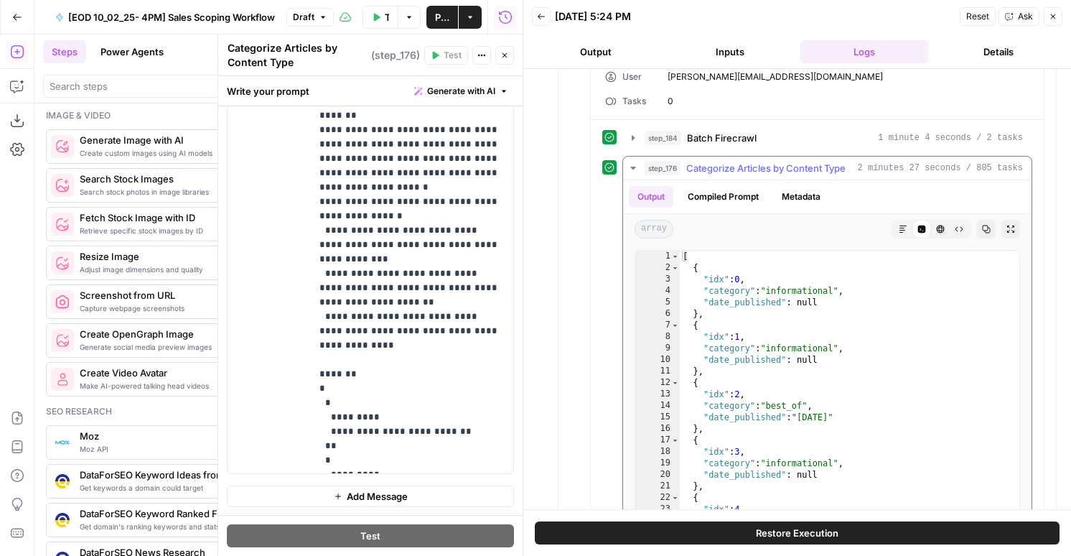
scroll to position [693, 0]
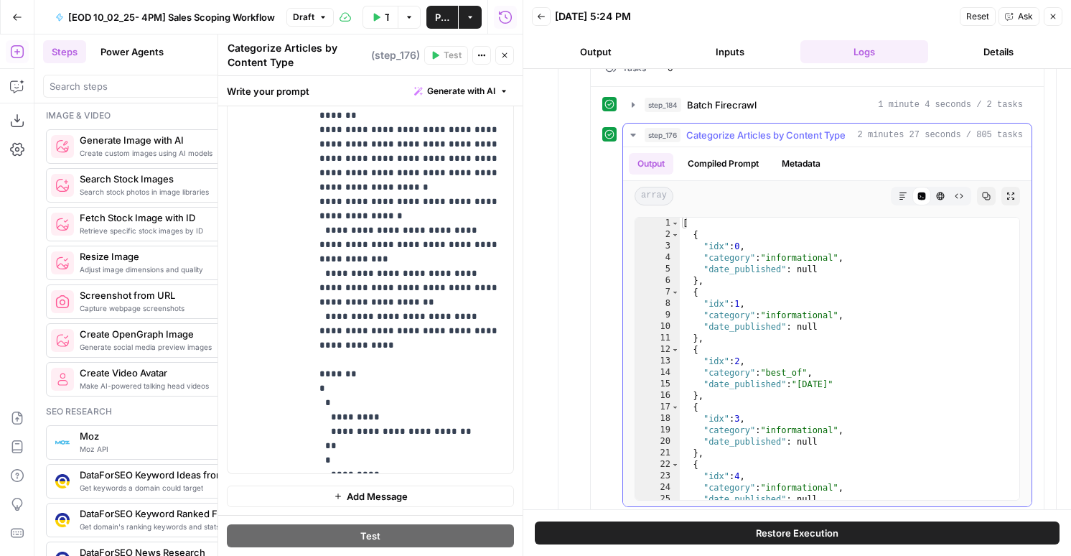
click at [701, 147] on div "Output Compiled Prompt Metadata" at bounding box center [827, 163] width 408 height 33
click at [701, 145] on button "step_176 Categorize Articles by Content Type 2 minutes 27 seconds / 805 tasks" at bounding box center [827, 134] width 408 height 23
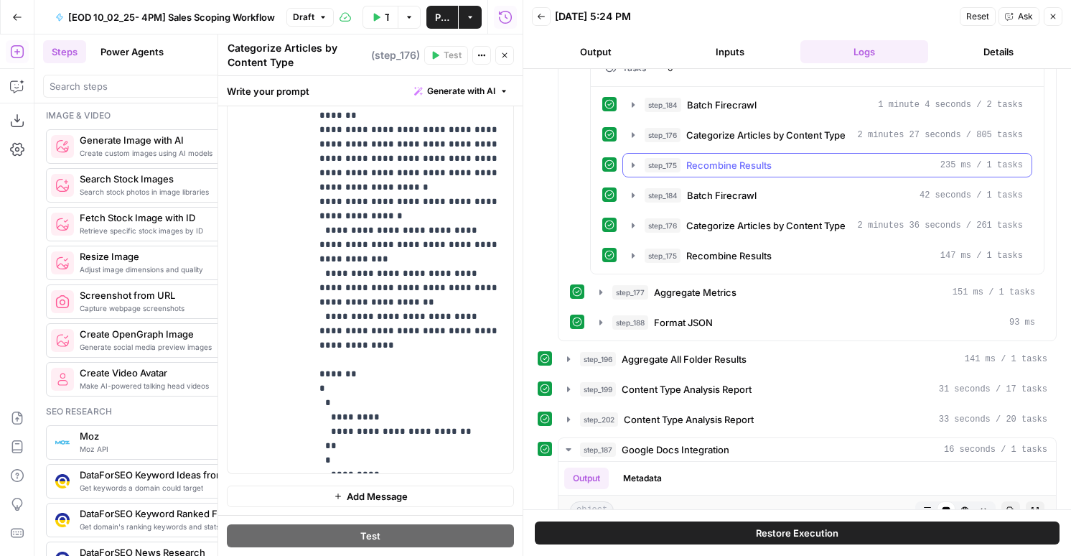
click at [704, 175] on button "step_175 Recombine Results 235 ms / 1 tasks" at bounding box center [827, 165] width 408 height 23
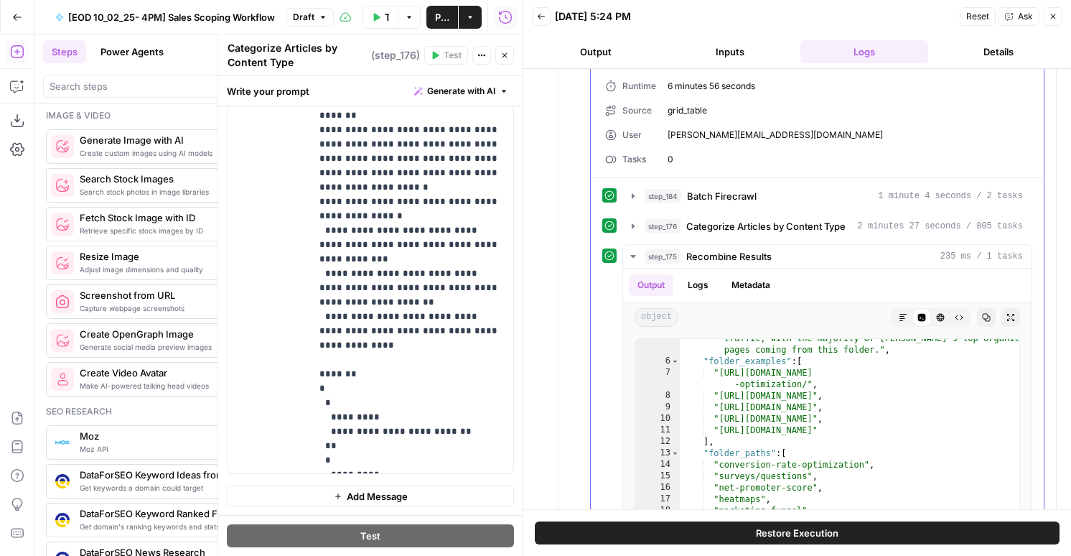
scroll to position [565, 0]
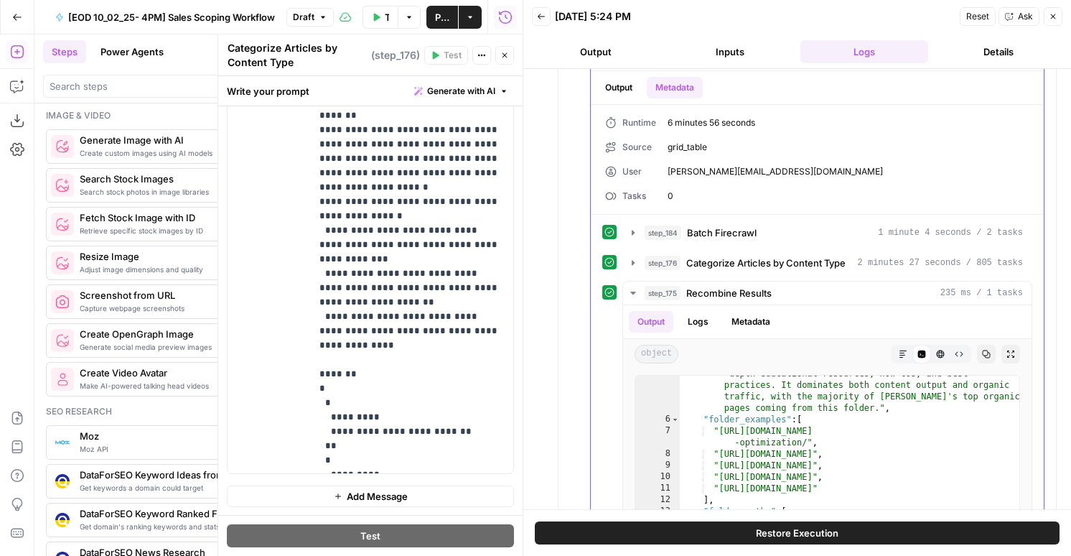
drag, startPoint x: 712, startPoint y: 209, endPoint x: 712, endPoint y: 225, distance: 16.5
click at [712, 209] on div "Runtime 6 minutes 56 seconds Source grid_table User nicole@airops.com Tasks 0" at bounding box center [817, 159] width 453 height 109
click at [712, 228] on span "Batch Firecrawl" at bounding box center [722, 232] width 70 height 14
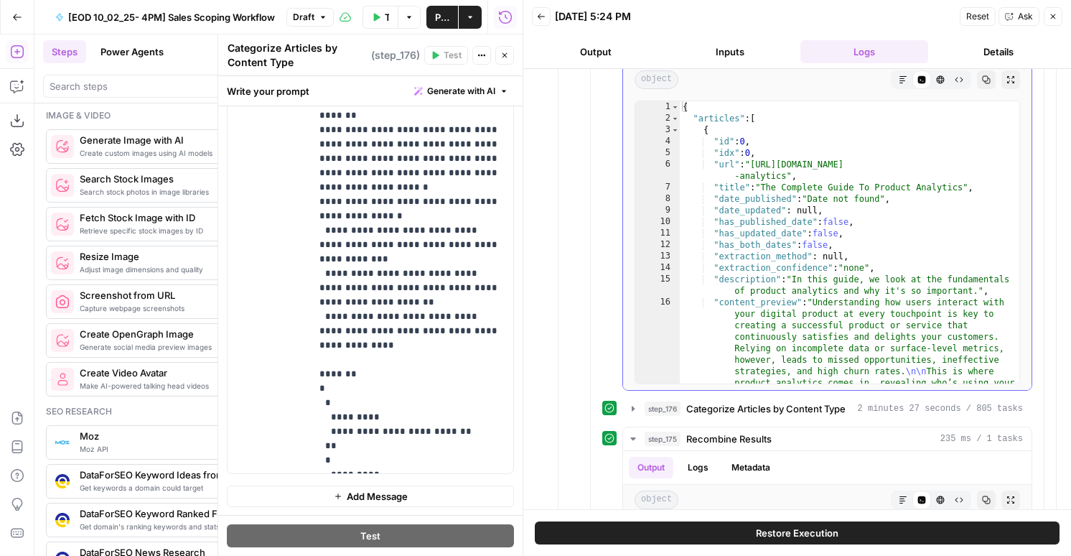
scroll to position [774, 0]
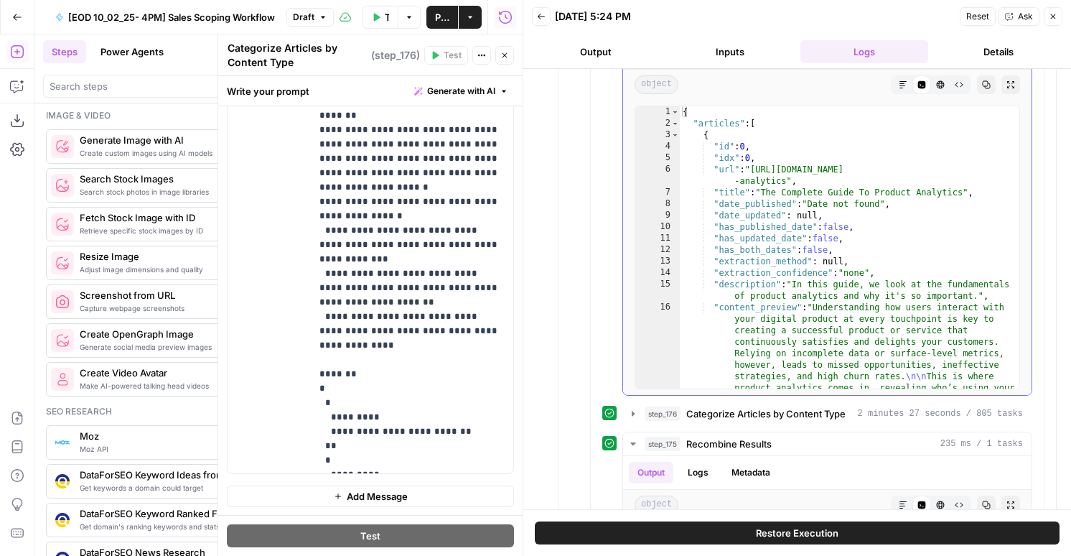
type textarea "**********"
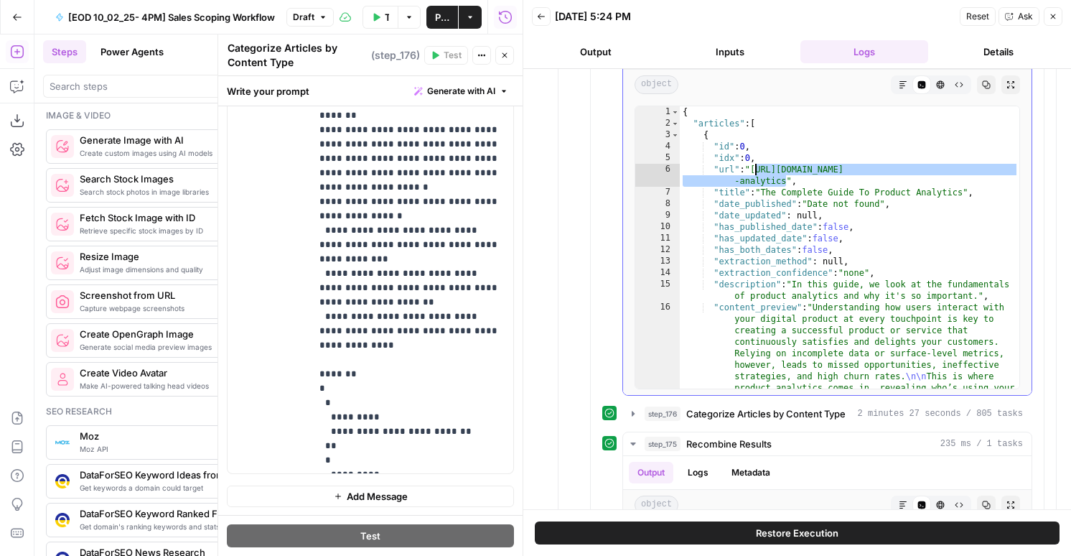
drag, startPoint x: 784, startPoint y: 179, endPoint x: 757, endPoint y: 169, distance: 28.4
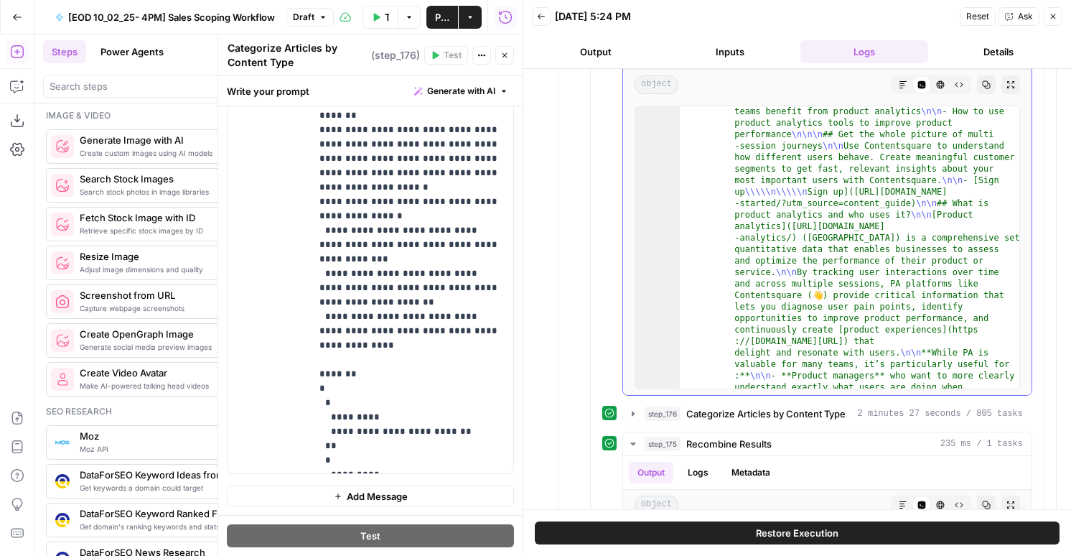
scroll to position [36, 0]
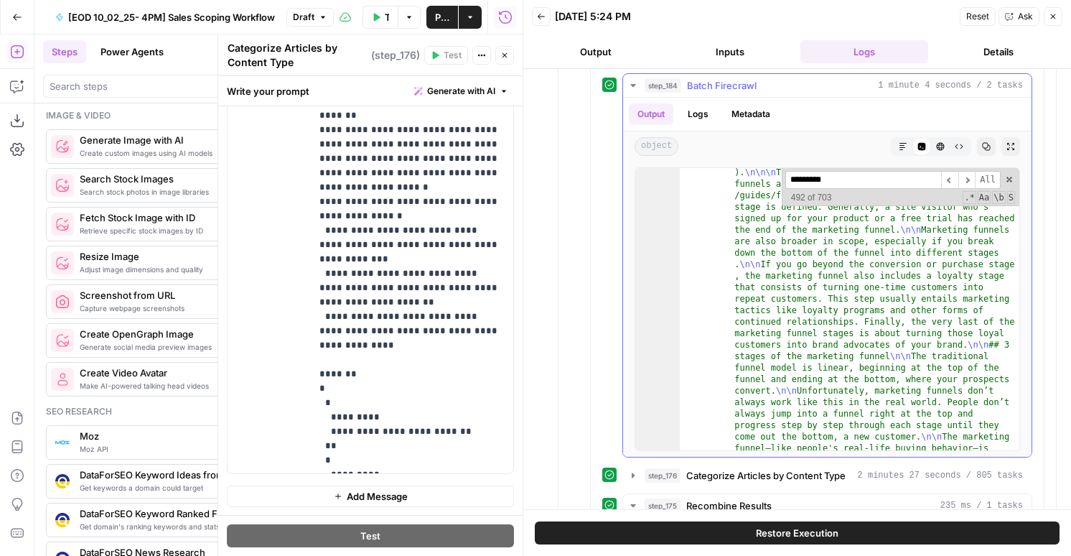
scroll to position [16315, 0]
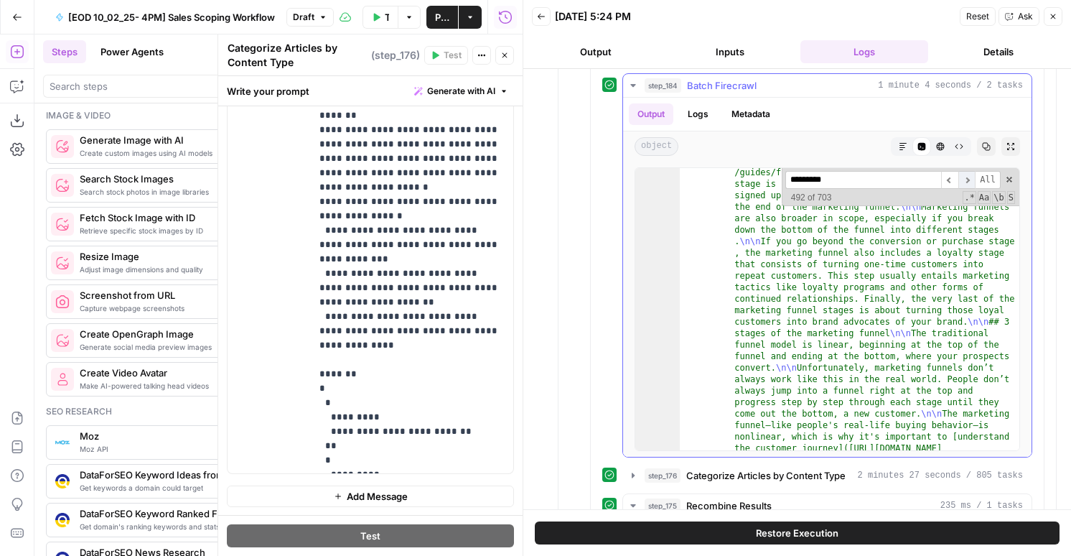
type input "*********"
click at [966, 178] on span "​" at bounding box center [966, 180] width 17 height 18
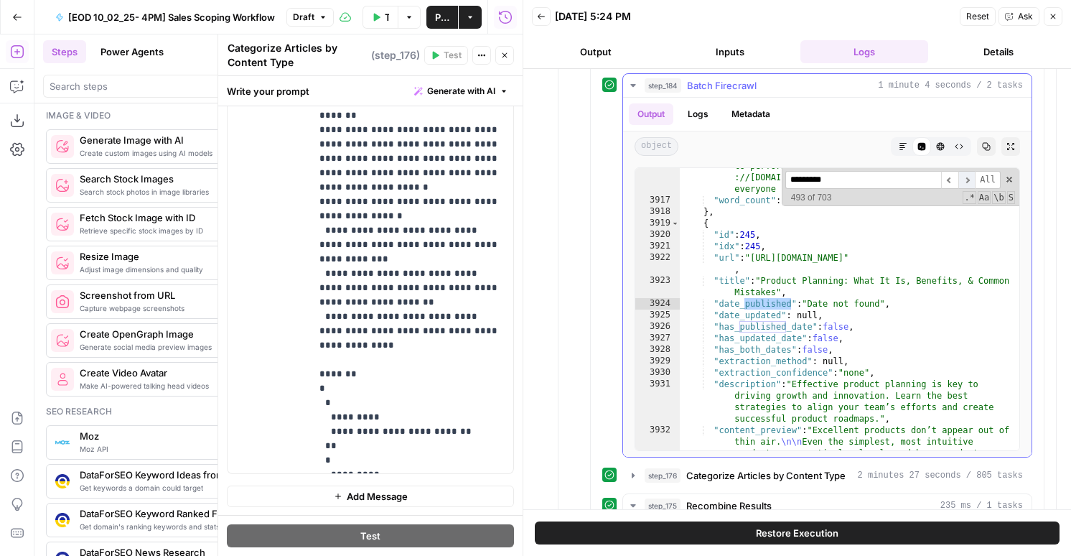
click at [966, 178] on span "​" at bounding box center [966, 180] width 17 height 18
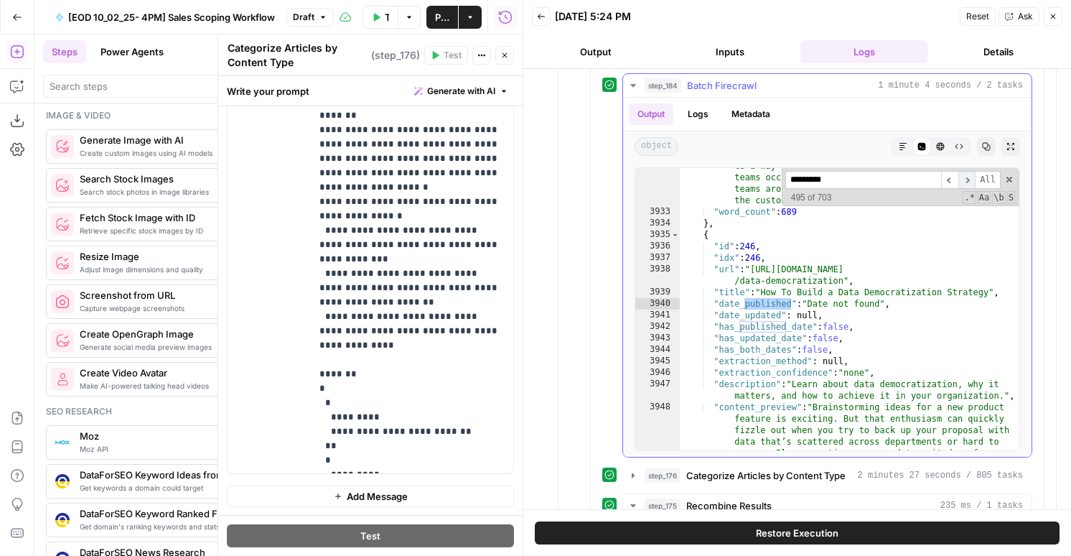
click at [966, 178] on span "​" at bounding box center [966, 180] width 17 height 18
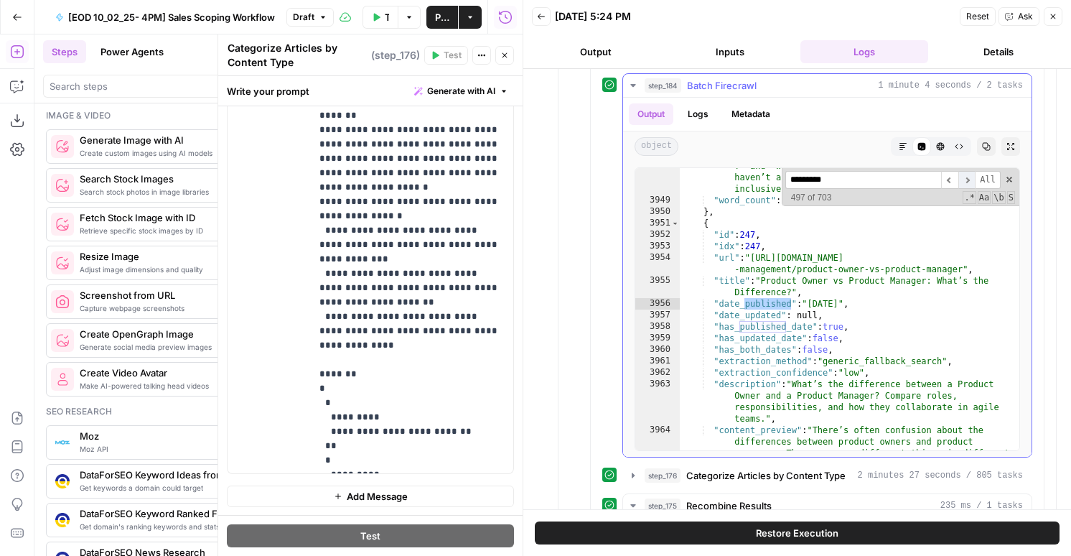
scroll to position [16534, 0]
click at [966, 178] on span "​" at bounding box center [966, 180] width 17 height 18
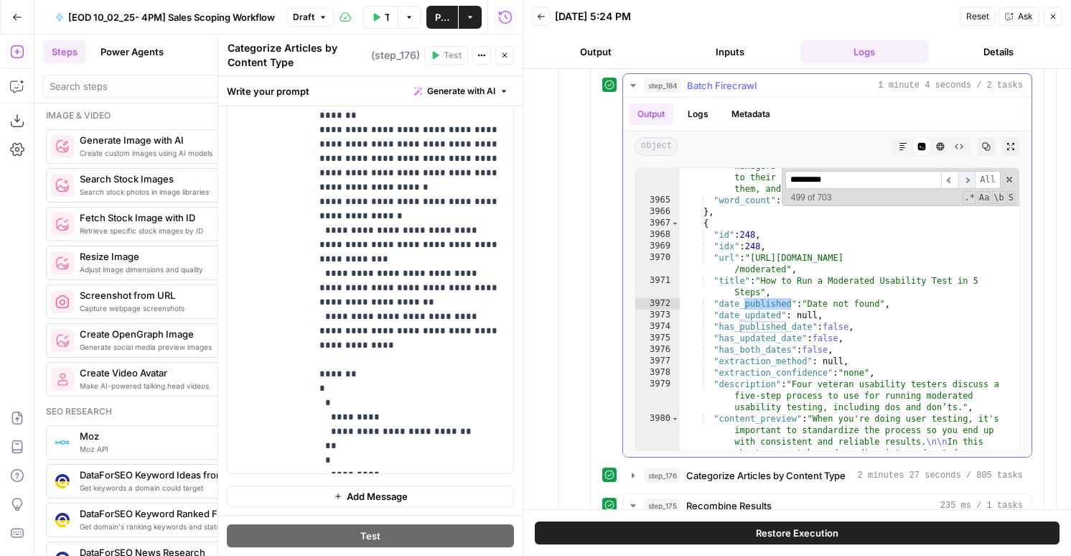
click at [966, 178] on span "​" at bounding box center [966, 180] width 17 height 18
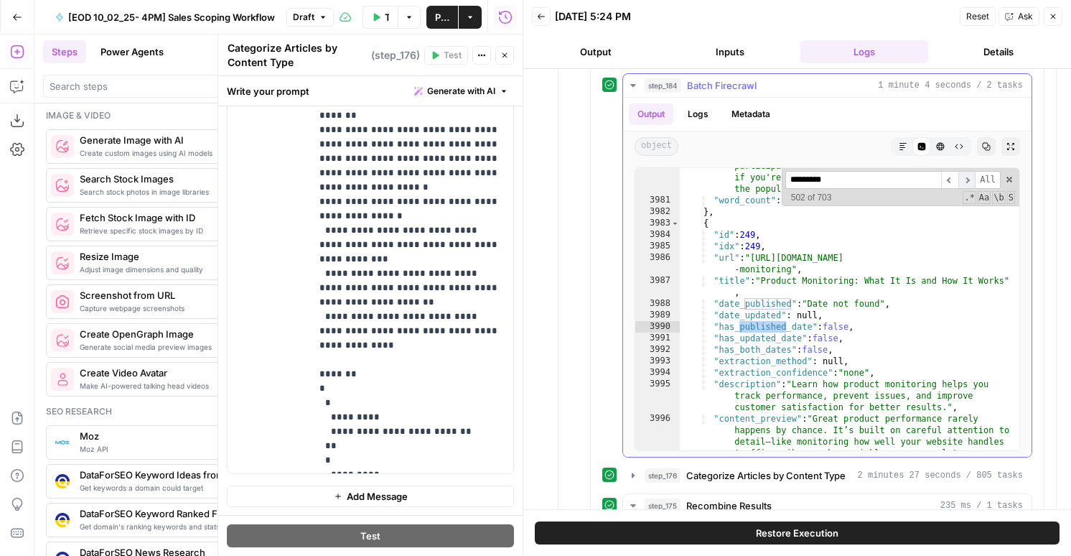
click at [966, 178] on span "​" at bounding box center [966, 180] width 17 height 18
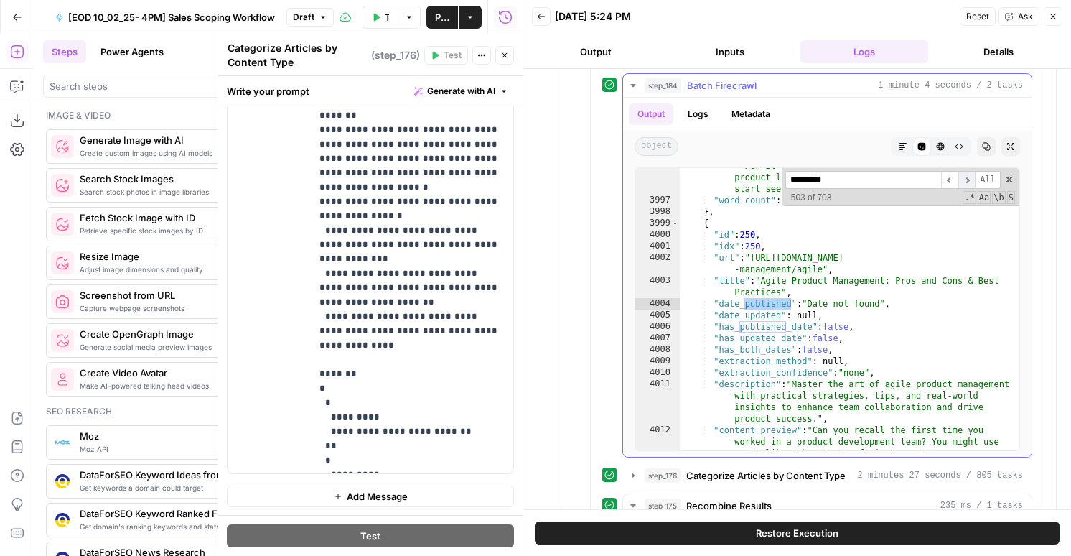
click at [966, 178] on span "​" at bounding box center [966, 180] width 17 height 18
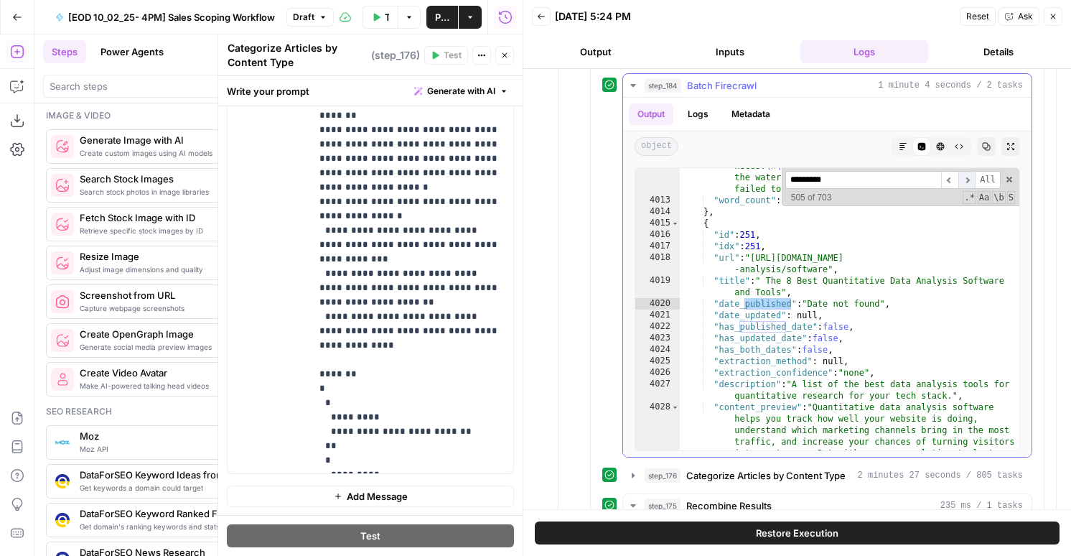
click at [966, 178] on span "​" at bounding box center [966, 180] width 17 height 18
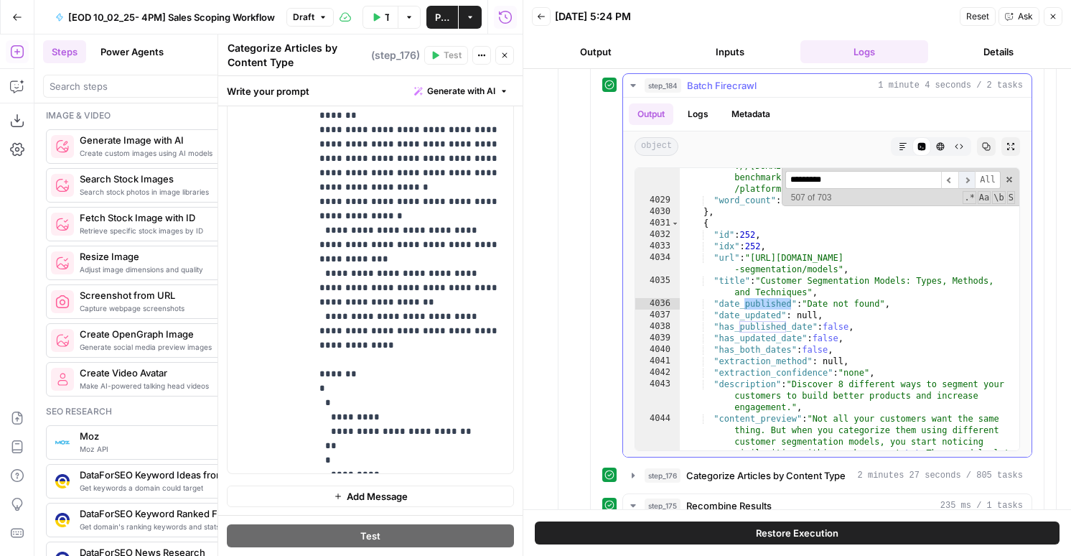
click at [966, 178] on span "​" at bounding box center [966, 180] width 17 height 18
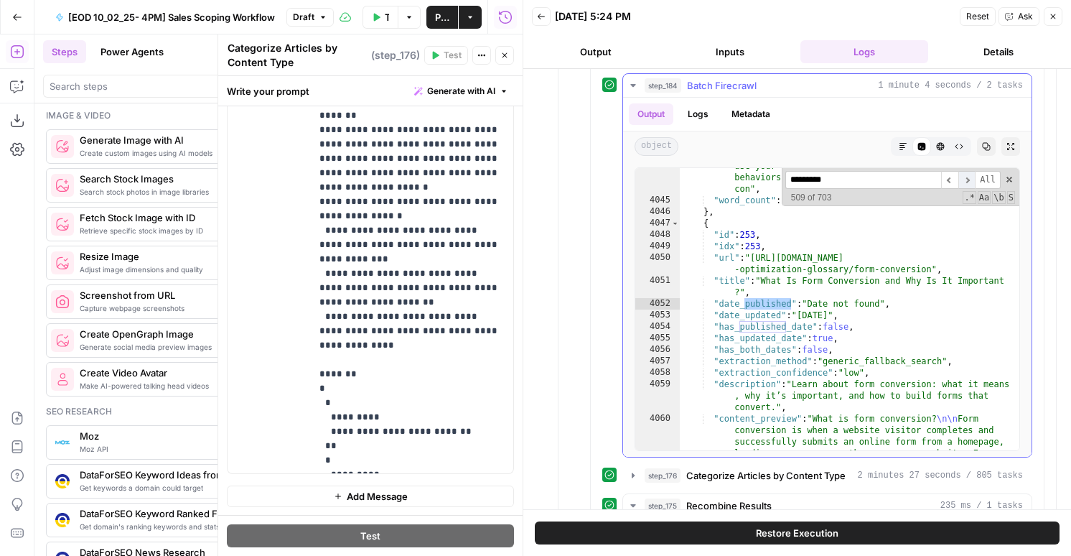
click at [966, 178] on span "​" at bounding box center [966, 180] width 17 height 18
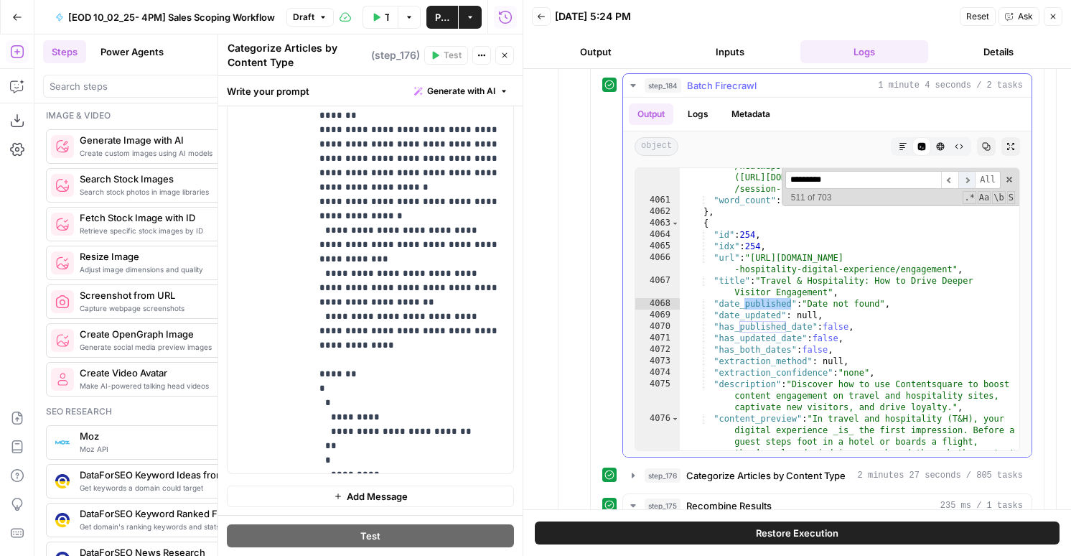
click at [966, 178] on span "​" at bounding box center [966, 180] width 17 height 18
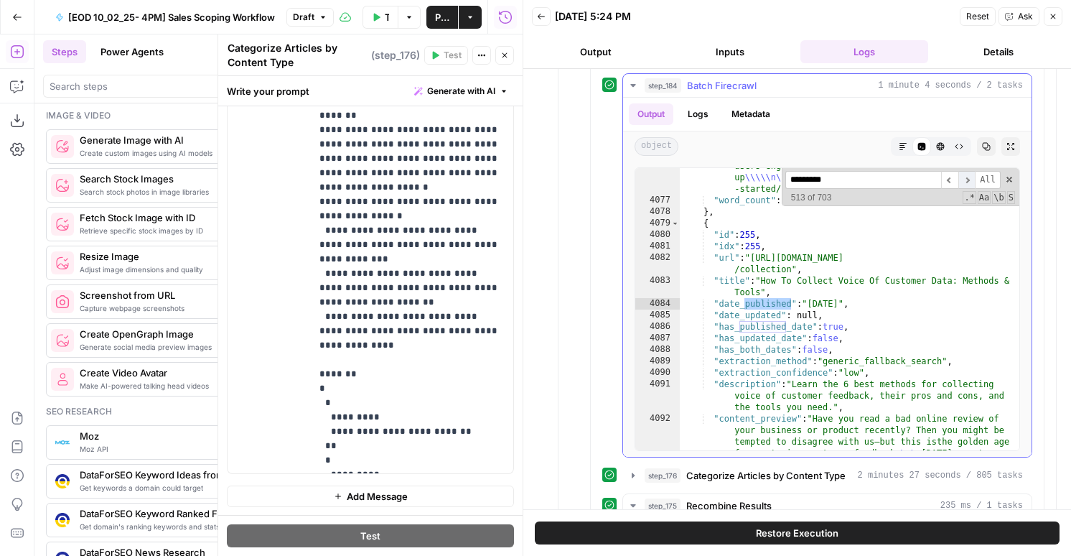
click at [966, 178] on span "​" at bounding box center [966, 180] width 17 height 18
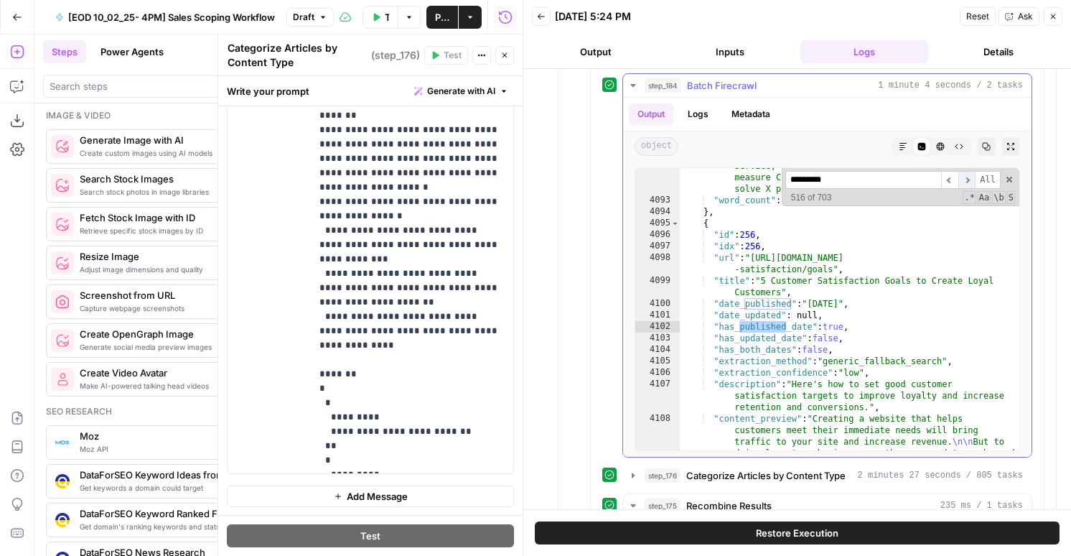
click at [966, 178] on span "​" at bounding box center [966, 180] width 17 height 18
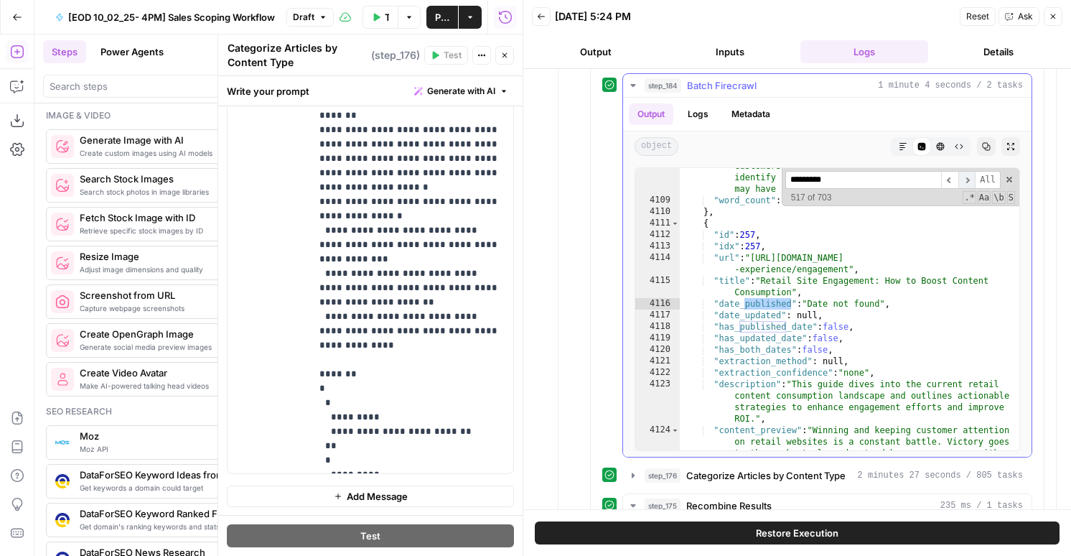
click at [966, 178] on span "​" at bounding box center [966, 180] width 17 height 18
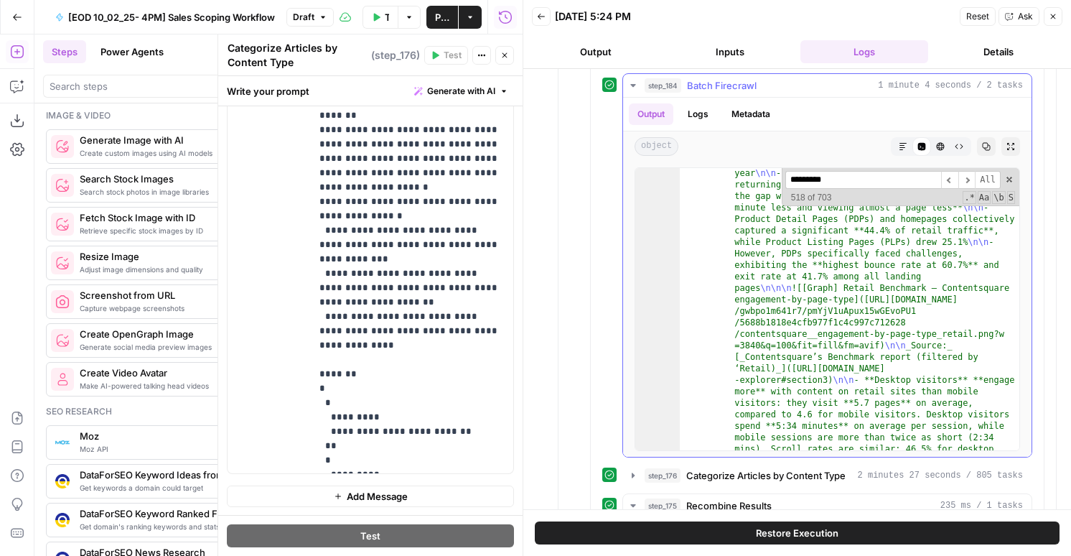
scroll to position [17237, 0]
click at [512, 57] on button "Close" at bounding box center [504, 55] width 19 height 19
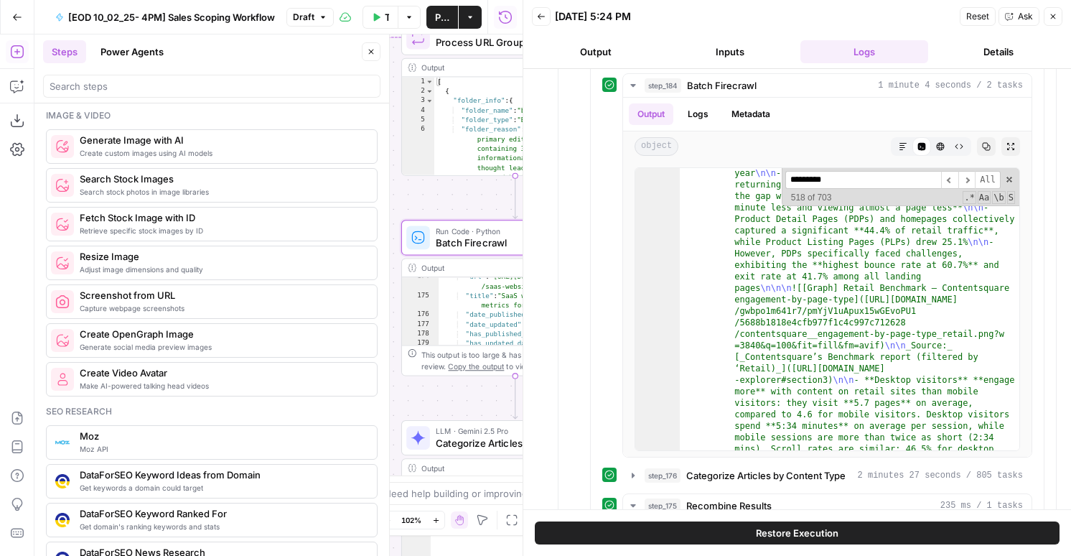
click at [375, 46] on button "Close" at bounding box center [371, 51] width 19 height 19
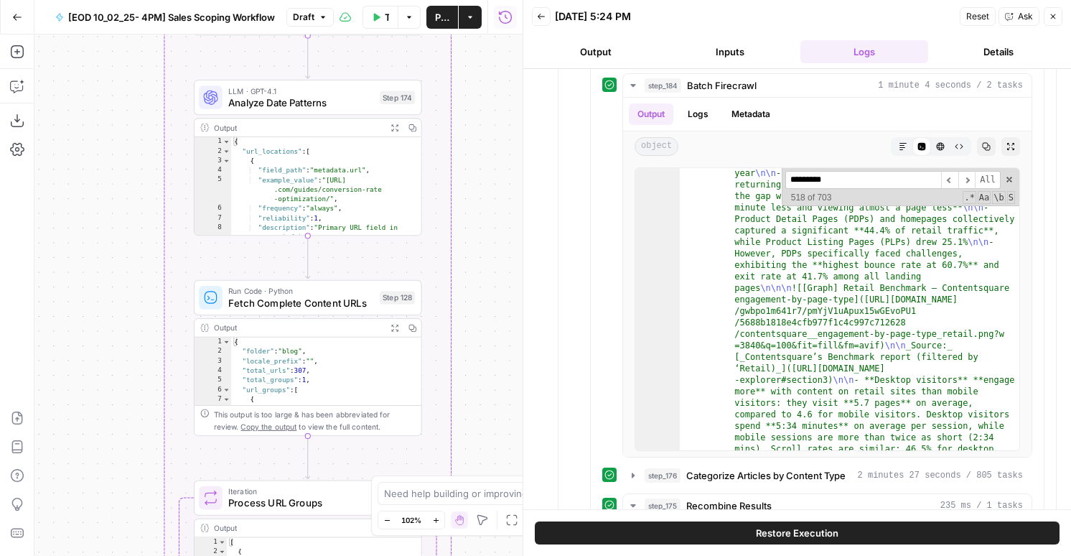
click at [363, 304] on span "Fetch Complete Content URLs" at bounding box center [301, 302] width 146 height 14
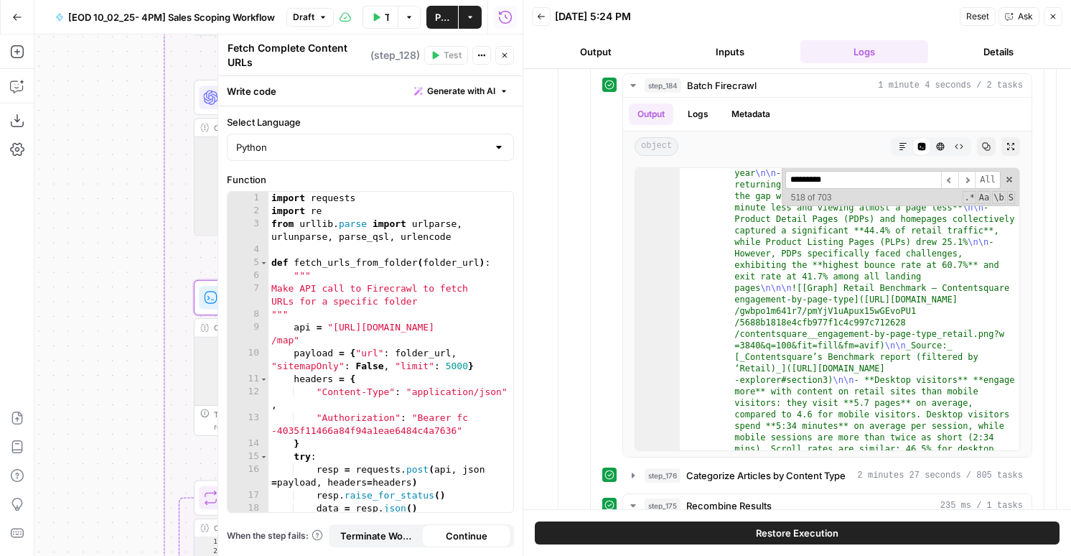
type textarea "**********"
click at [457, 379] on div "import requests import re from urllib . parse import urlparse , urlunparse , pa…" at bounding box center [390, 365] width 245 height 346
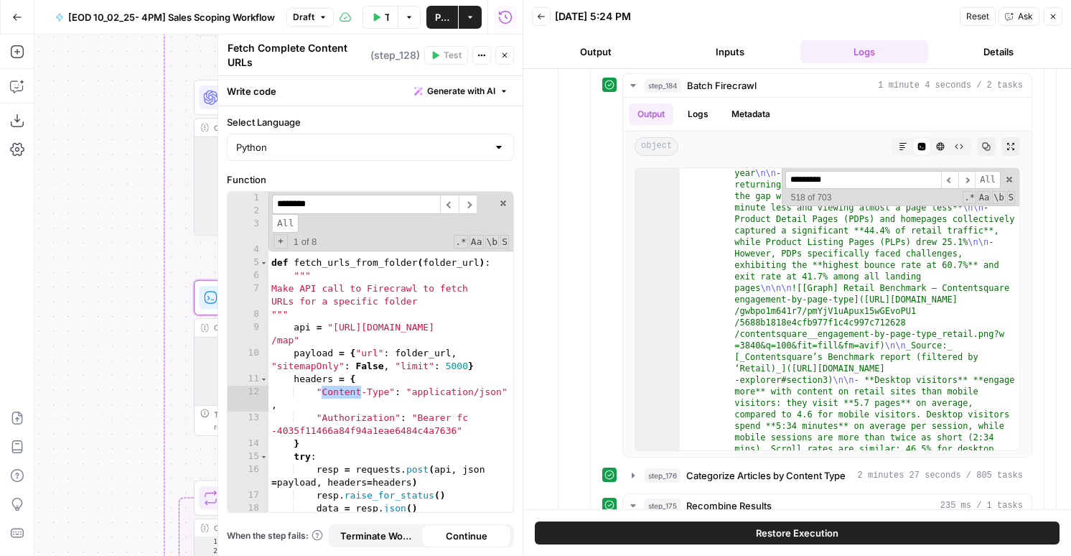
scroll to position [396, 0]
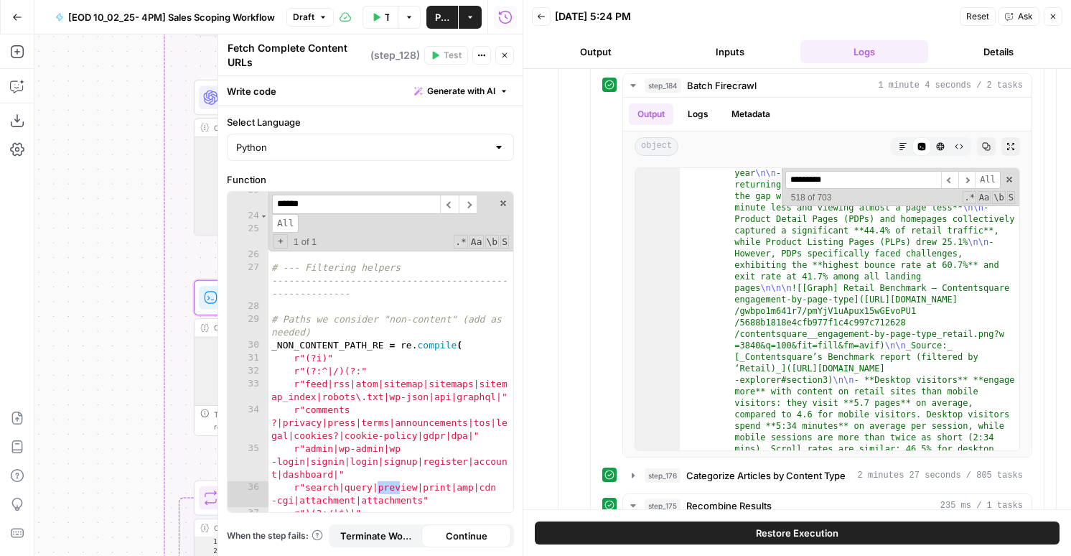
type input "*******"
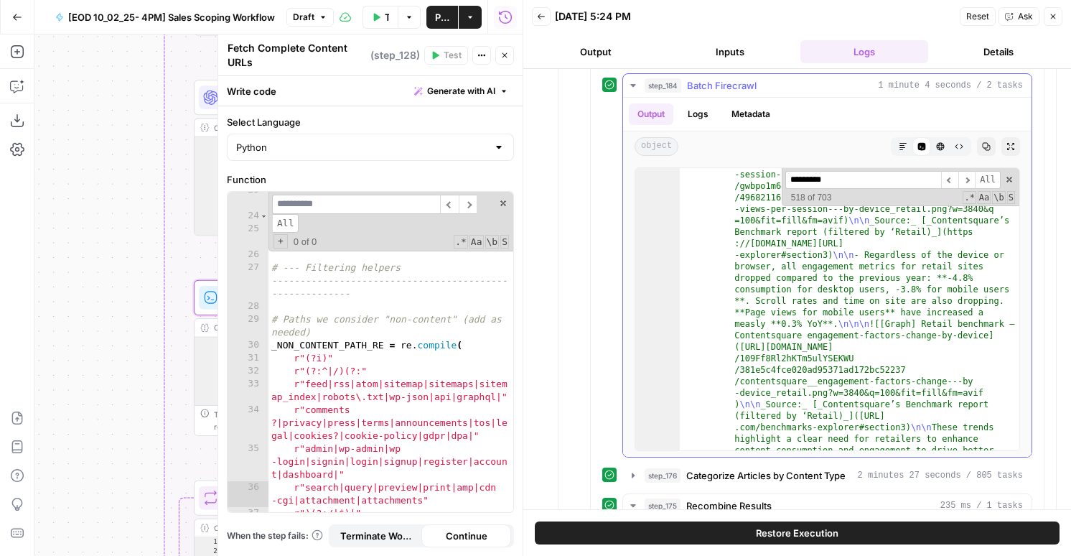
scroll to position [17268, 0]
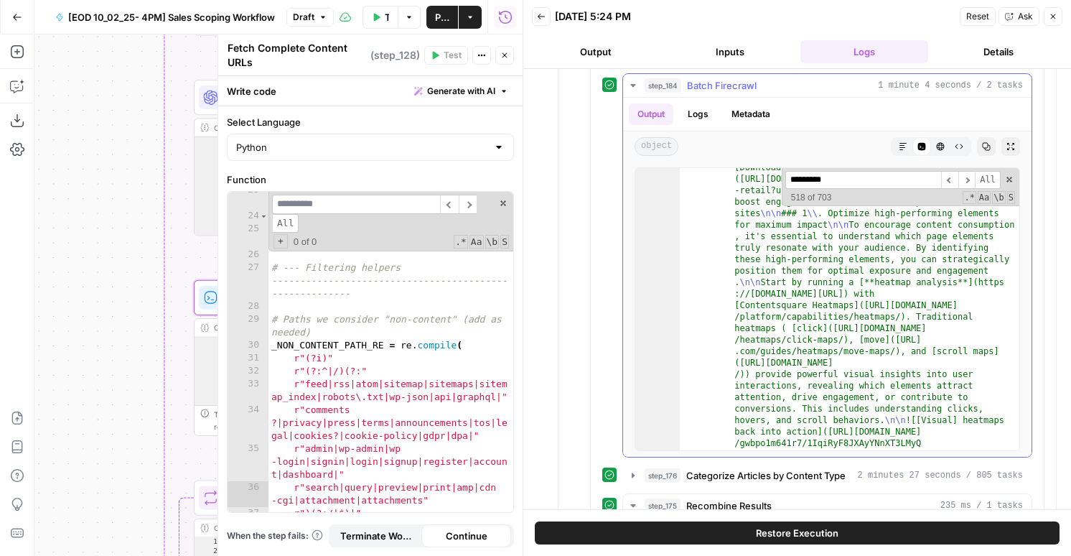
click at [696, 115] on button "Logs" at bounding box center [698, 114] width 38 height 22
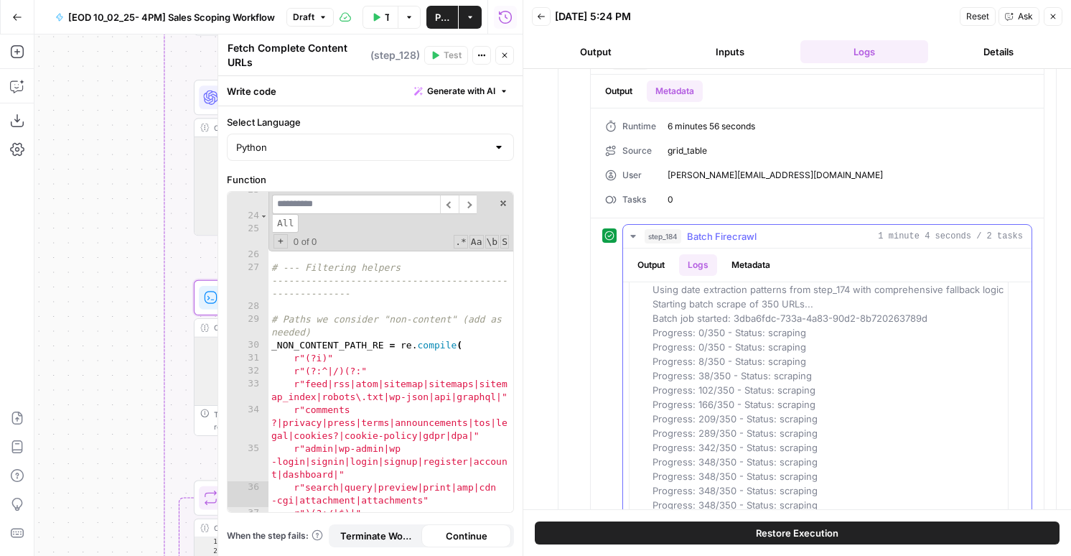
scroll to position [0, 0]
click at [649, 281] on div "Output Logs Metadata" at bounding box center [827, 264] width 408 height 33
click at [650, 271] on button "Output" at bounding box center [651, 265] width 45 height 22
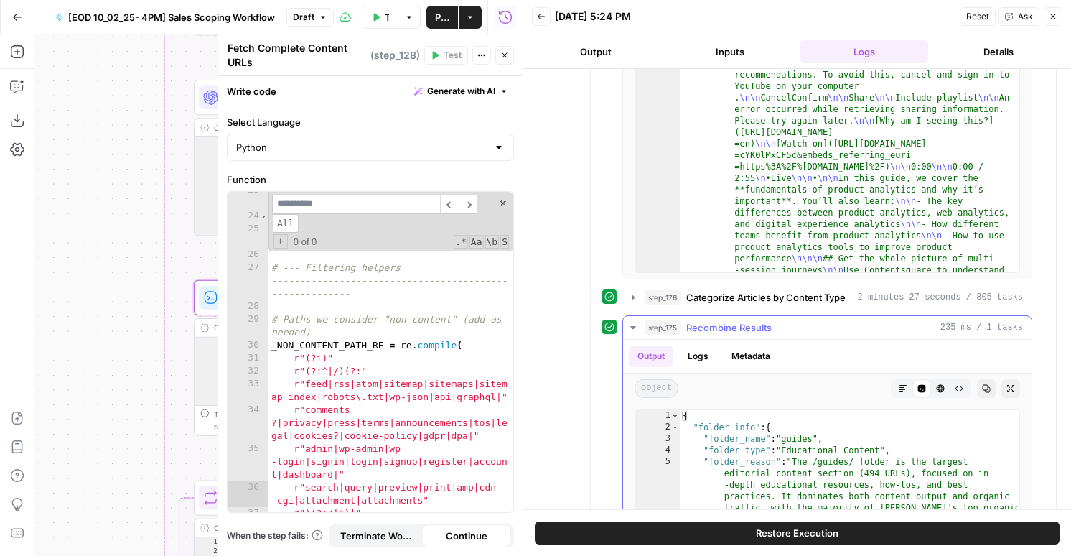
scroll to position [861, 0]
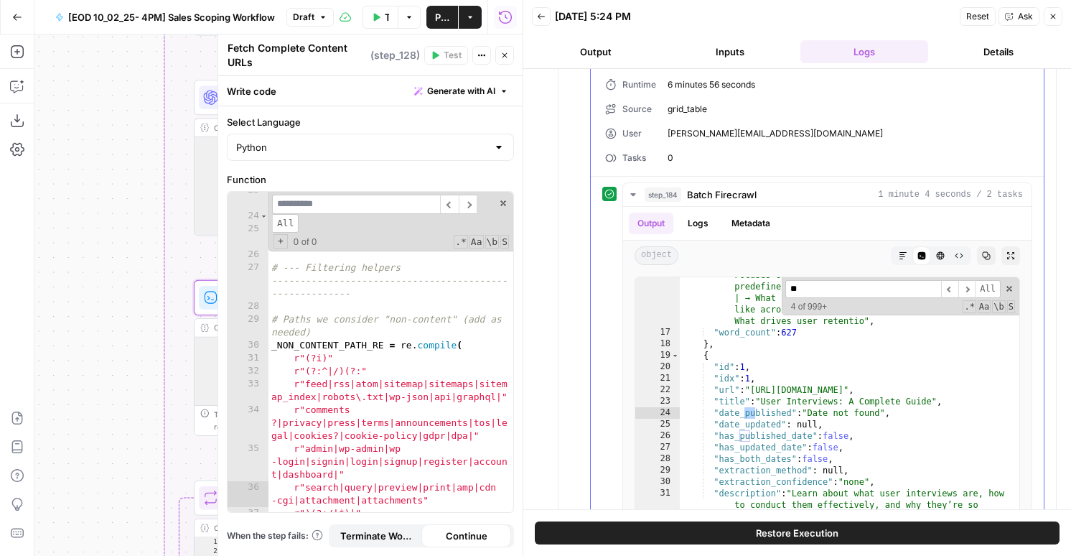
scroll to position [0, 0]
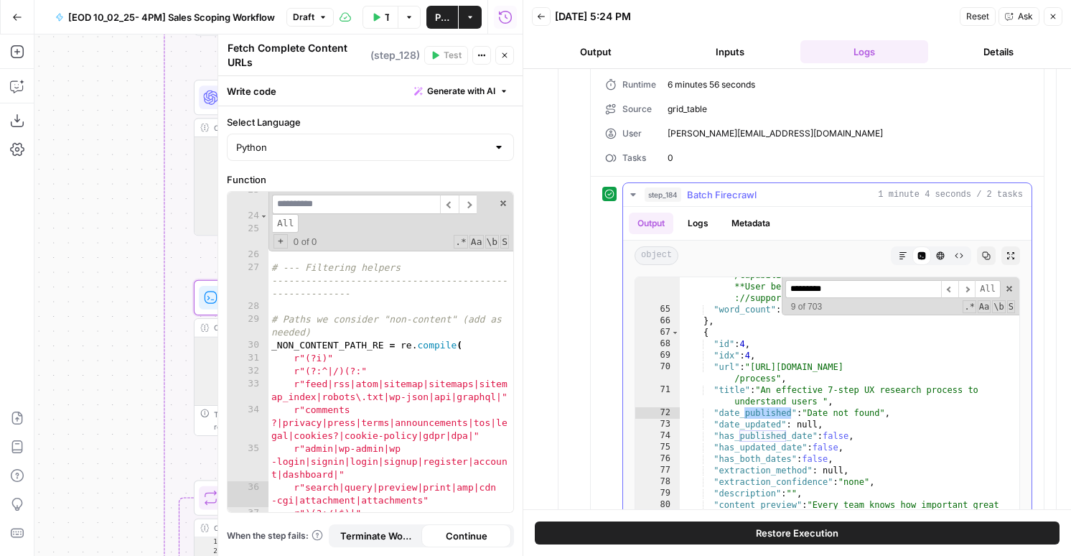
type input "*********"
click at [728, 323] on div ""content_preview" : "Your data analysis process gives you a snapshot of who you…" at bounding box center [850, 439] width 340 height 2568
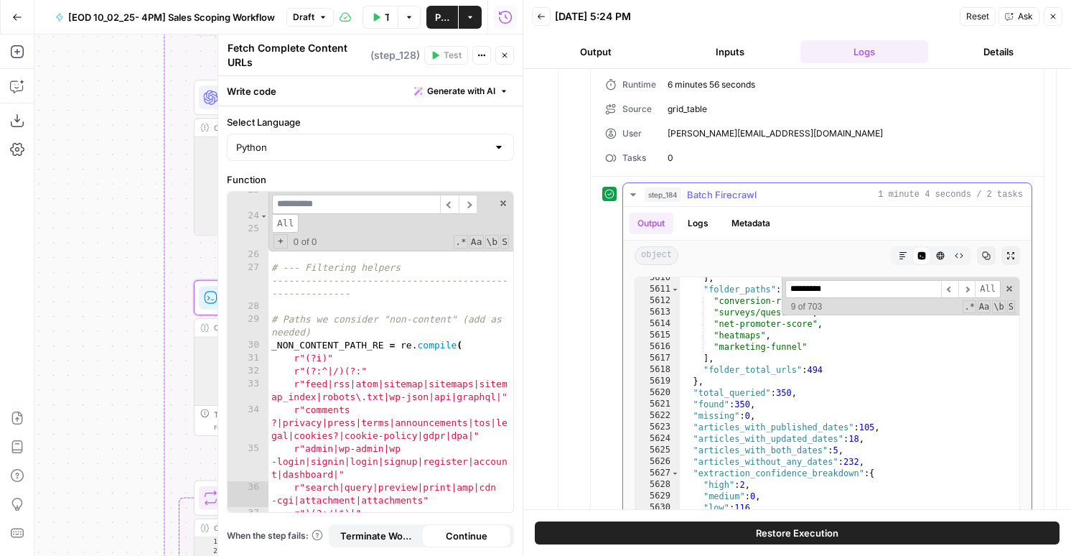
type textarea "*"
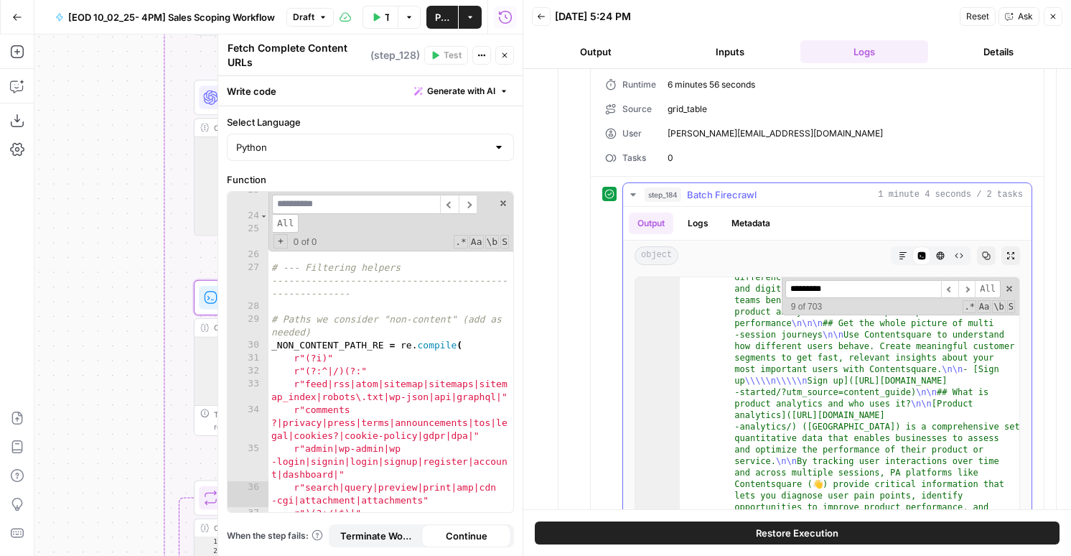
scroll to position [34, 0]
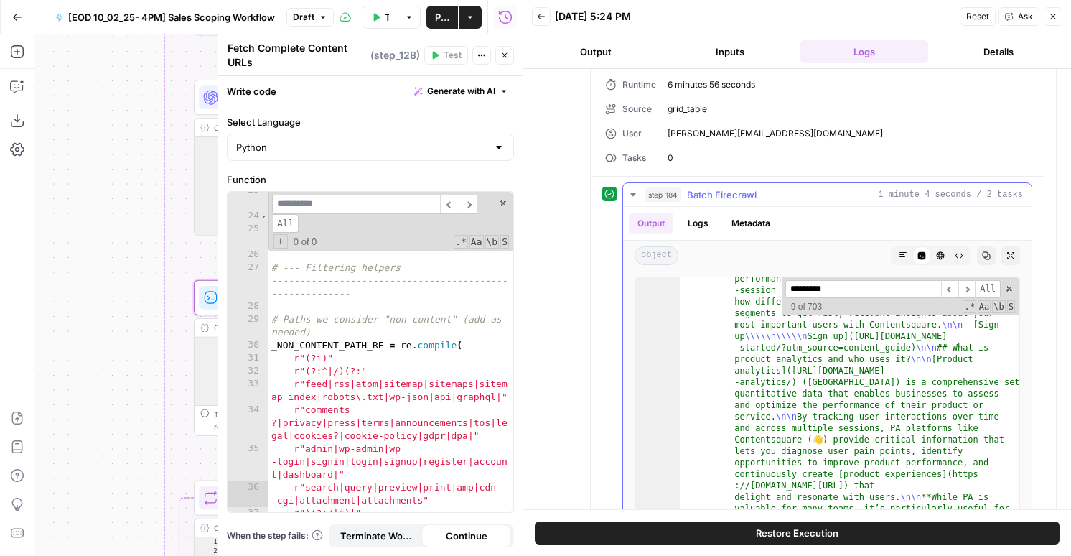
click at [856, 284] on input "*********" at bounding box center [863, 289] width 156 height 18
paste input "******"
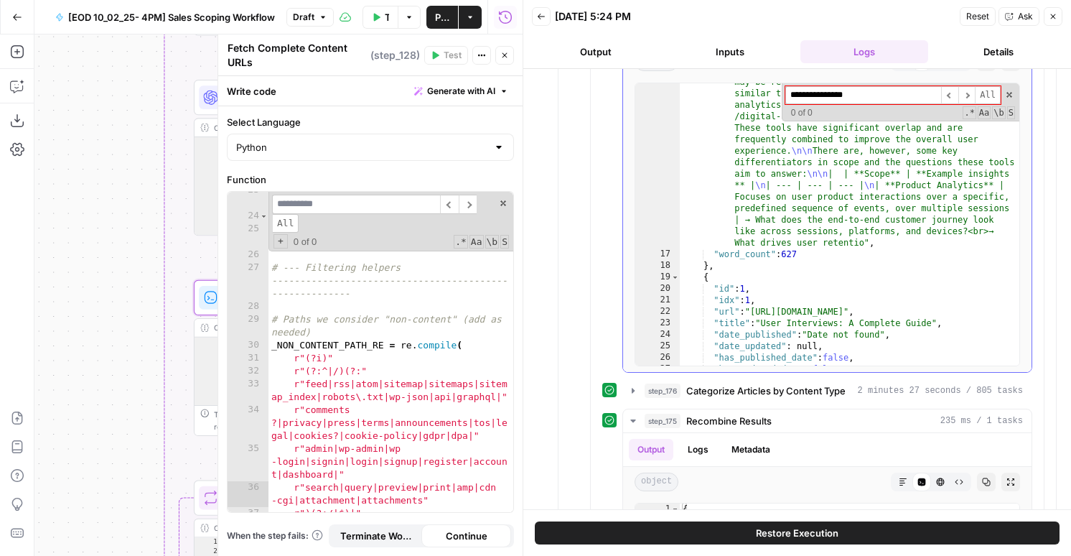
scroll to position [58, 0]
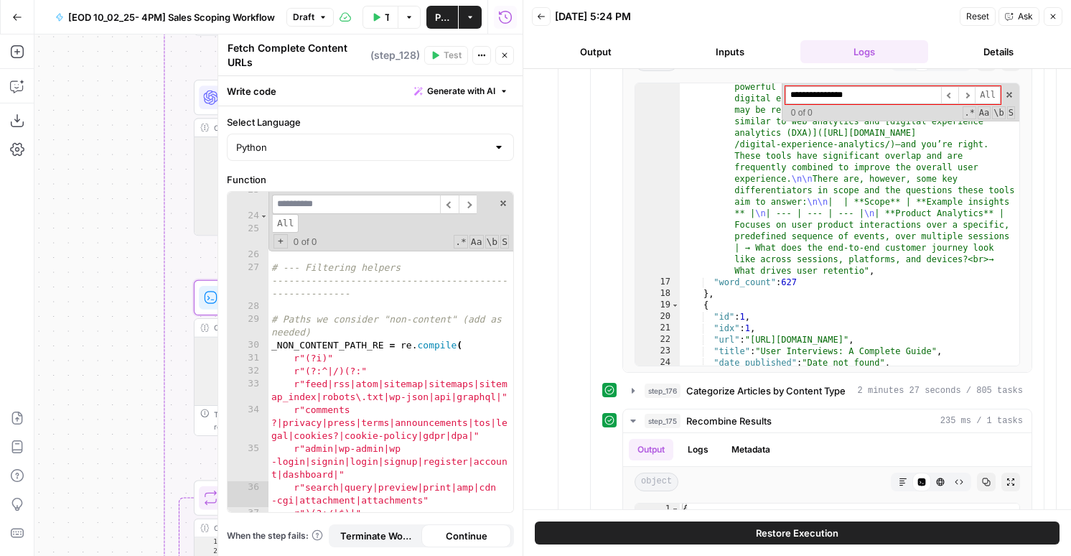
type input "**********"
click at [427, 312] on div "return { "error" : "API request failed: %s" % str ( e )} except Exception as e …" at bounding box center [390, 363] width 245 height 359
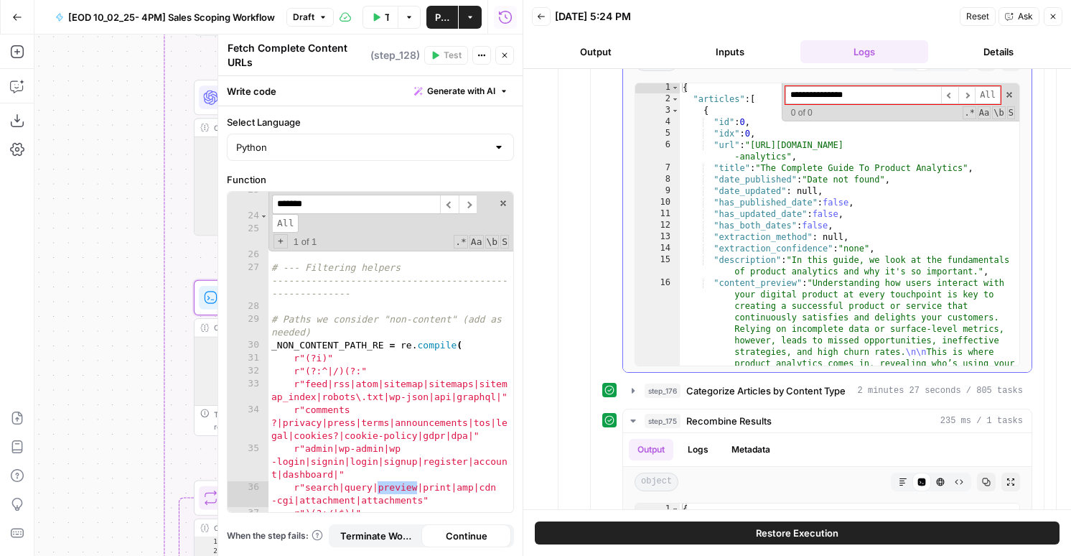
scroll to position [0, 0]
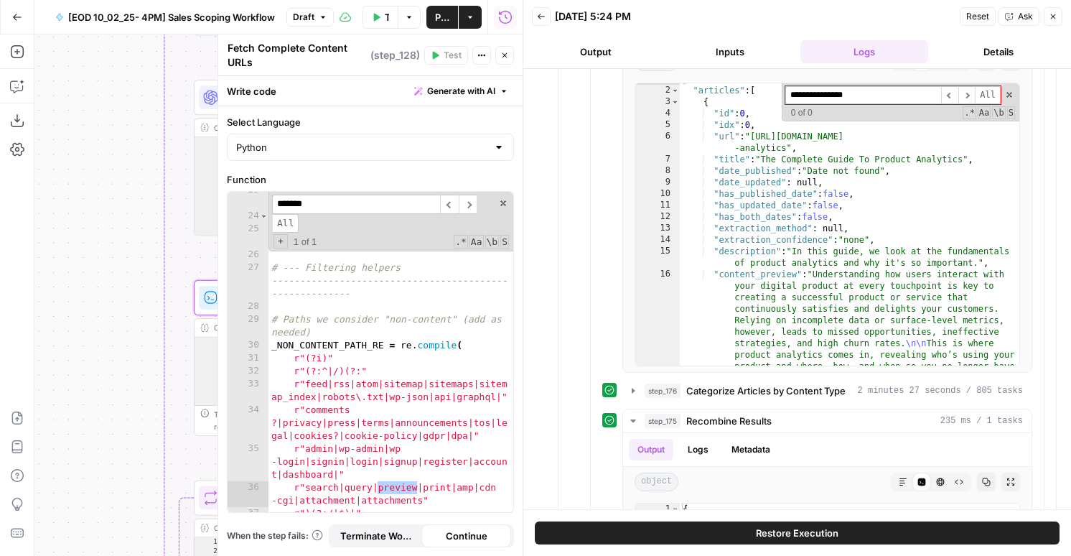
click at [402, 204] on input "*******" at bounding box center [356, 204] width 168 height 19
type input "*******"
click at [507, 59] on icon "button" at bounding box center [504, 55] width 9 height 9
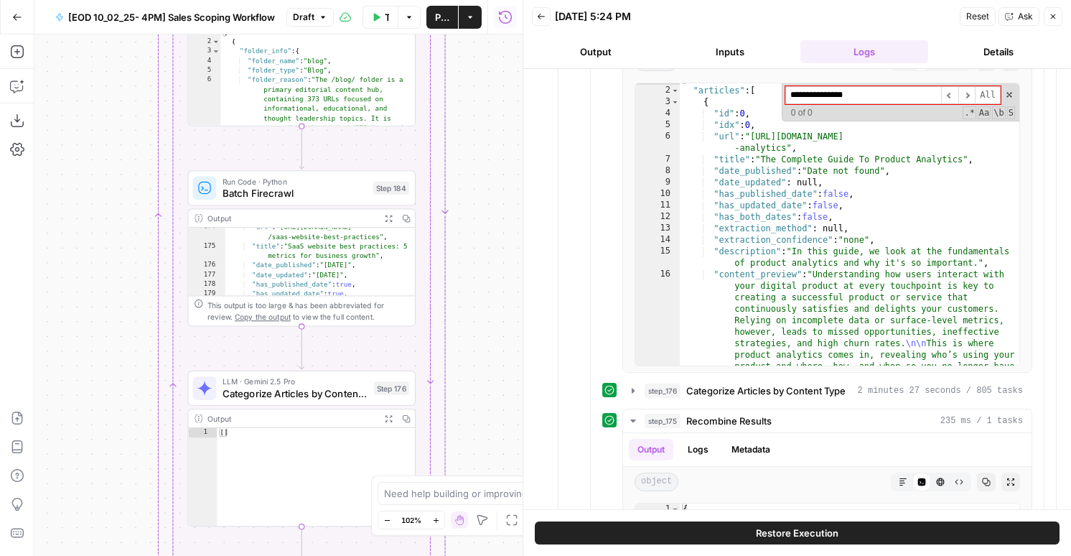
click at [340, 190] on span "Batch Firecrawl" at bounding box center [295, 193] width 145 height 14
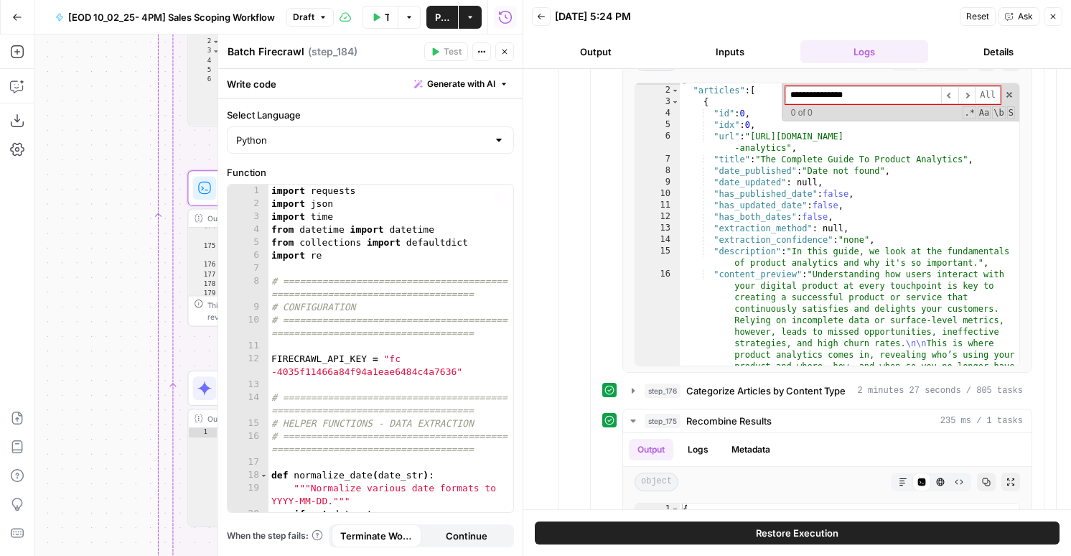
click at [410, 240] on div "import requests import json import time from datetime import datetime from coll…" at bounding box center [390, 360] width 245 height 353
click at [395, 259] on div "import requests import json import time from datetime import datetime from coll…" at bounding box center [390, 360] width 245 height 353
type textarea "*********"
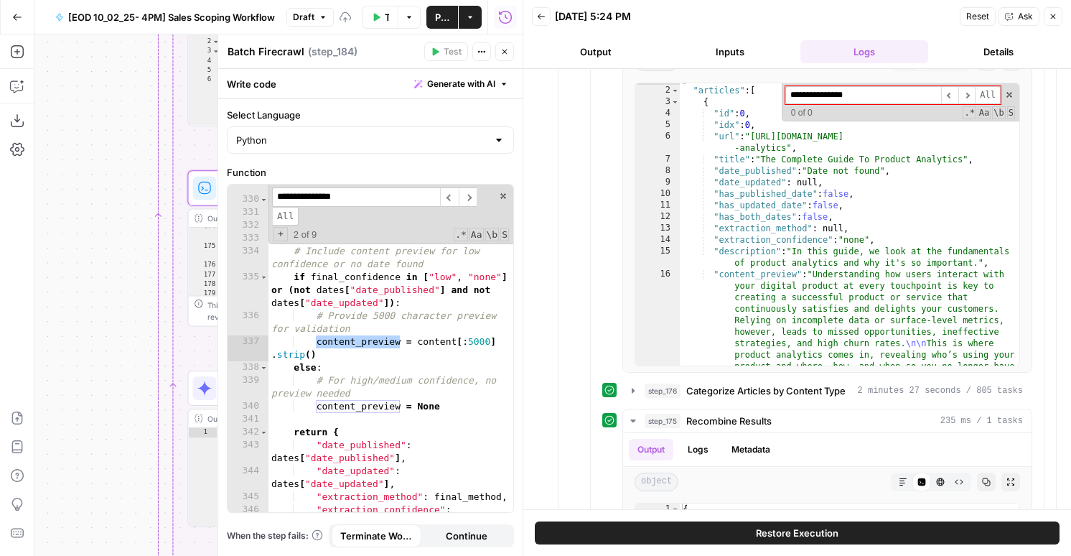
scroll to position [6840, 0]
type input "**********"
click at [473, 342] on div "final_confidence = extraction_confidence [ "updated" ] else : final_method = No…" at bounding box center [390, 356] width 245 height 379
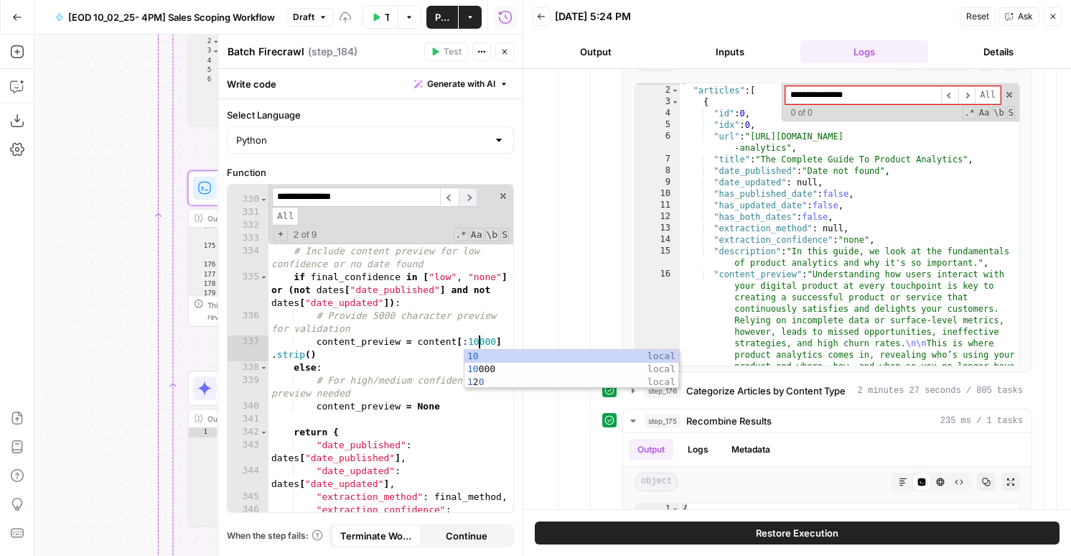
type textarea "**********"
click at [467, 192] on span "​" at bounding box center [468, 196] width 19 height 19
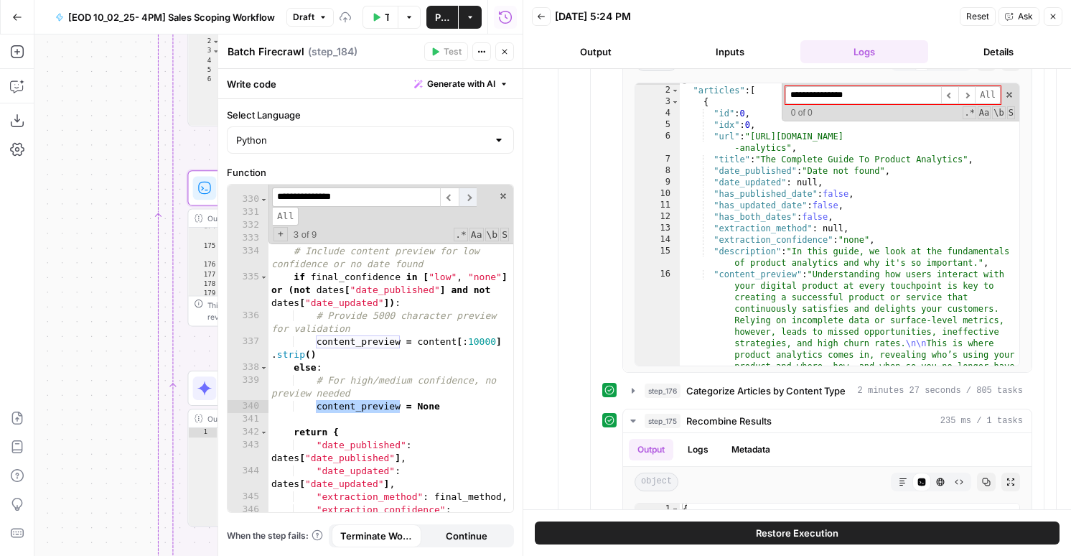
click at [467, 192] on span "​" at bounding box center [468, 196] width 19 height 19
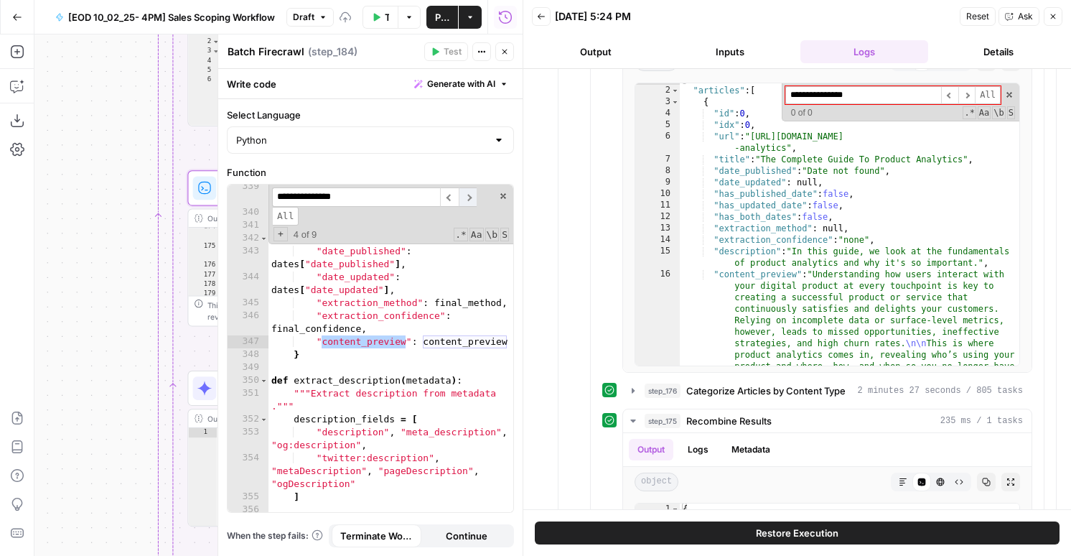
scroll to position [7034, 0]
click at [467, 192] on span "​" at bounding box center [468, 196] width 19 height 19
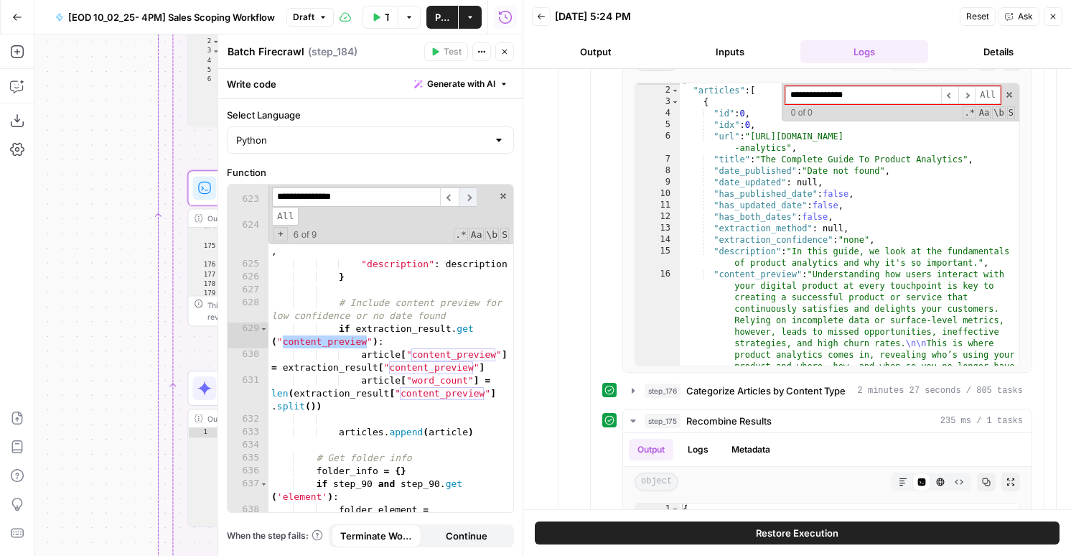
click at [467, 192] on span "​" at bounding box center [468, 196] width 19 height 19
click at [467, 193] on span "​" at bounding box center [468, 196] width 19 height 19
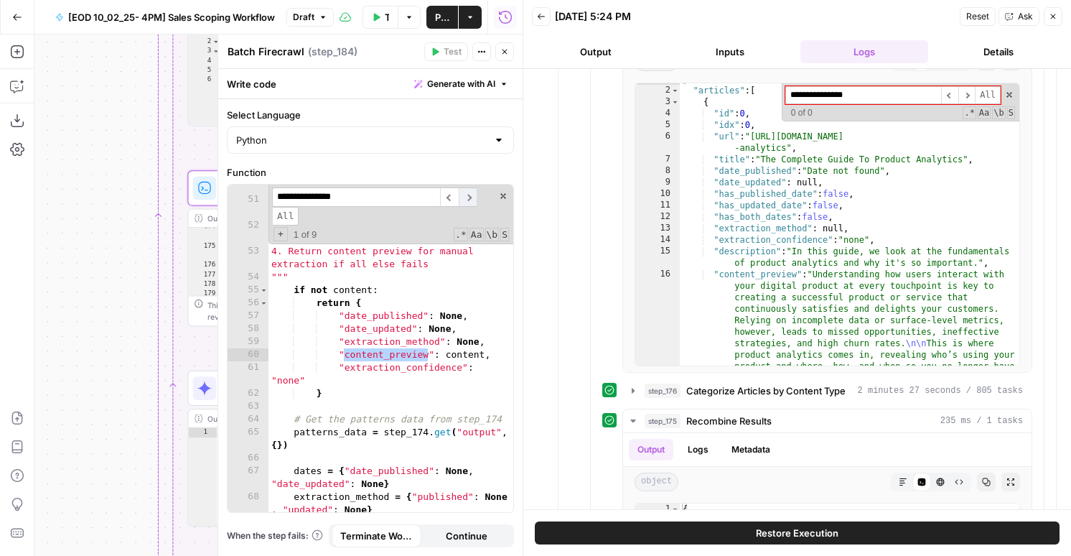
click at [467, 193] on span "​" at bounding box center [468, 196] width 19 height 19
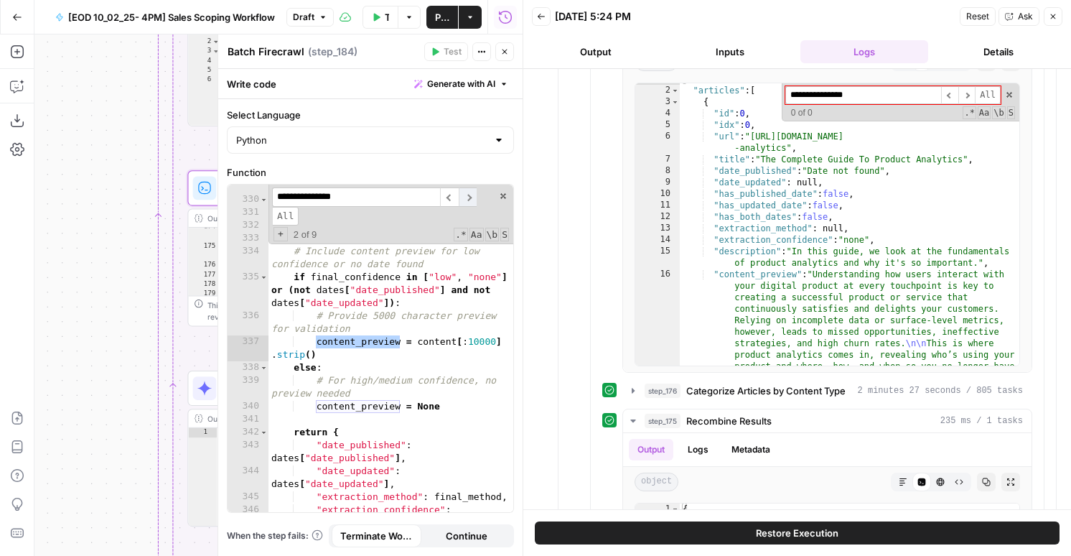
click at [467, 193] on span "​" at bounding box center [468, 196] width 19 height 19
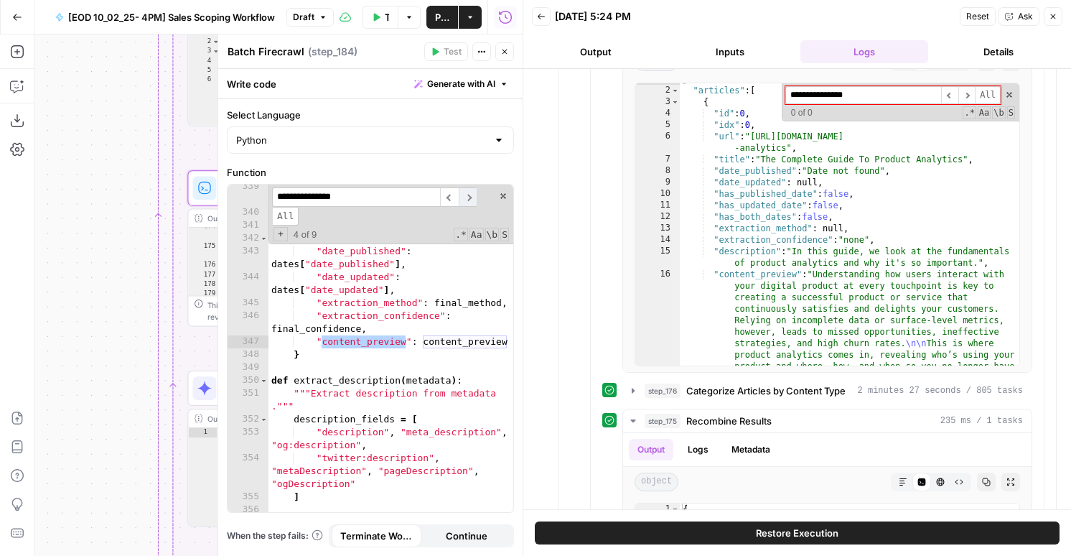
click at [467, 193] on span "​" at bounding box center [468, 196] width 19 height 19
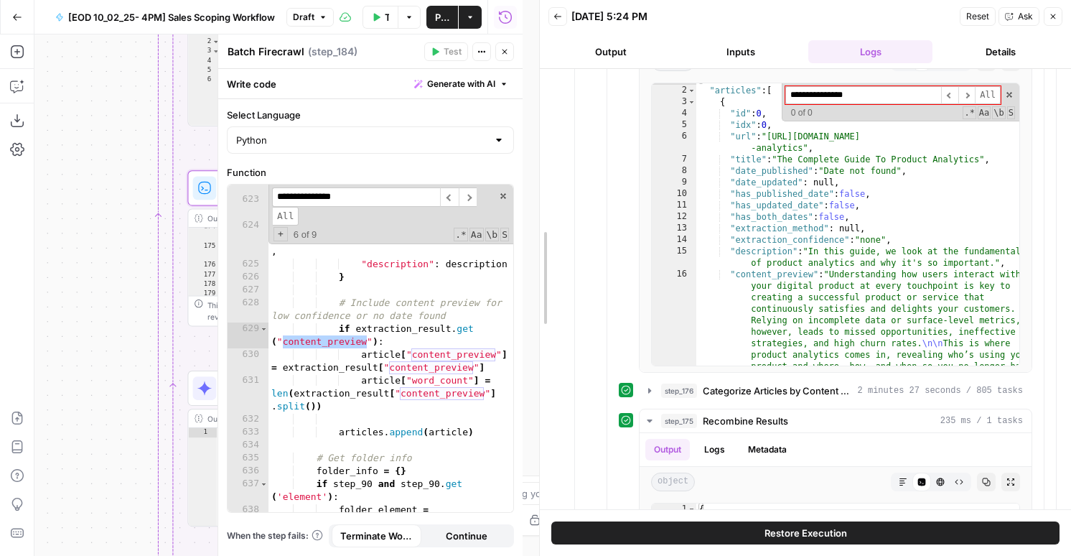
scroll to position [824, 0]
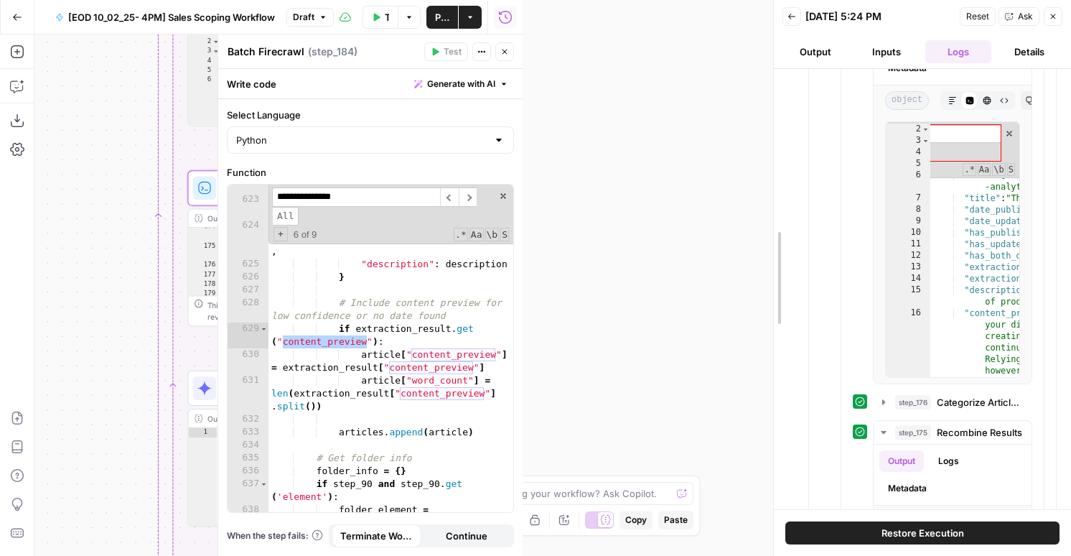
drag, startPoint x: 522, startPoint y: 177, endPoint x: 769, endPoint y: 199, distance: 247.9
click at [769, 199] on div at bounding box center [774, 278] width 14 height 556
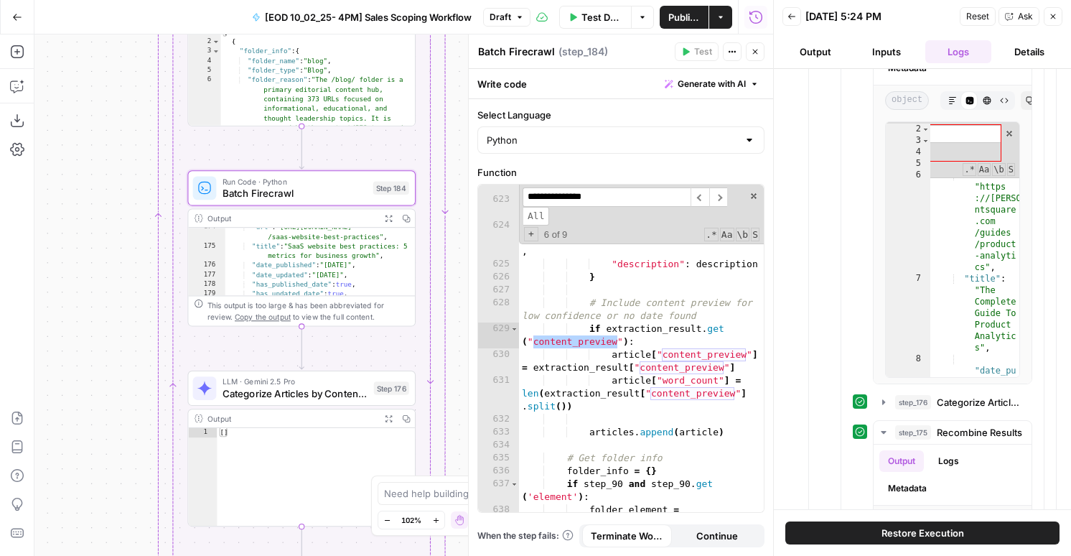
click at [853, 538] on button "Restore Execution" at bounding box center [922, 532] width 274 height 23
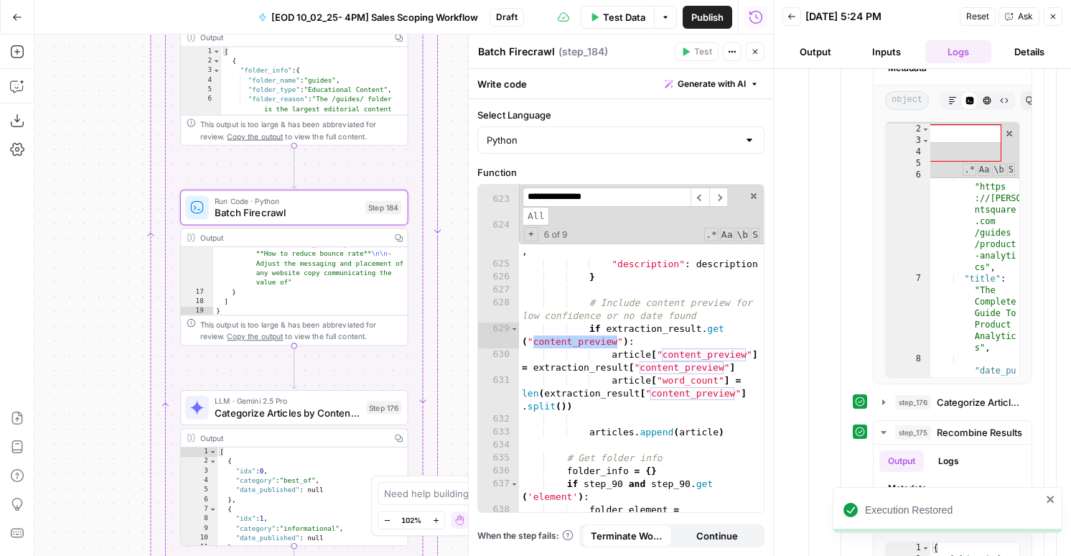
scroll to position [428, 0]
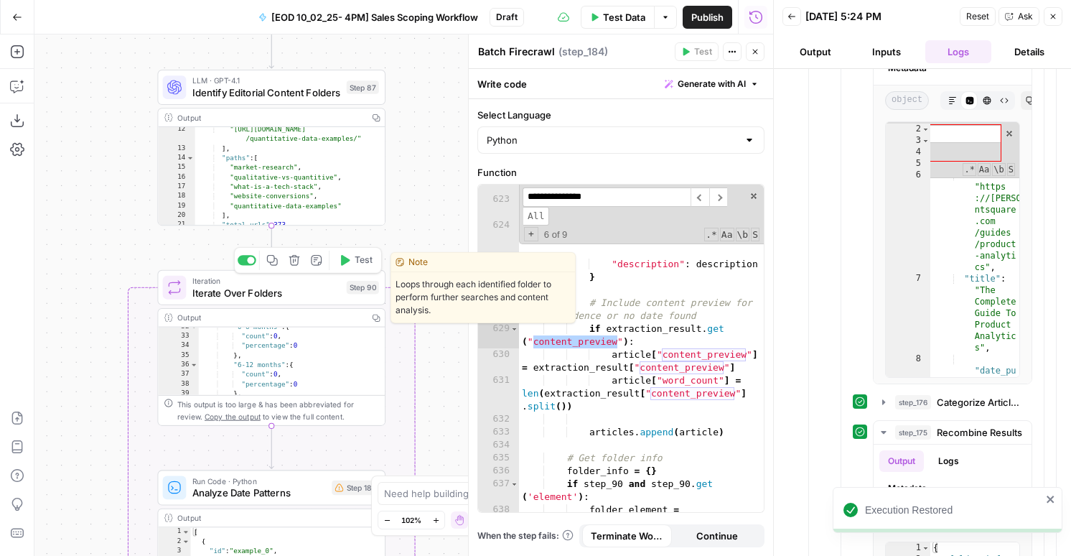
click at [366, 264] on span "Test" at bounding box center [364, 259] width 18 height 13
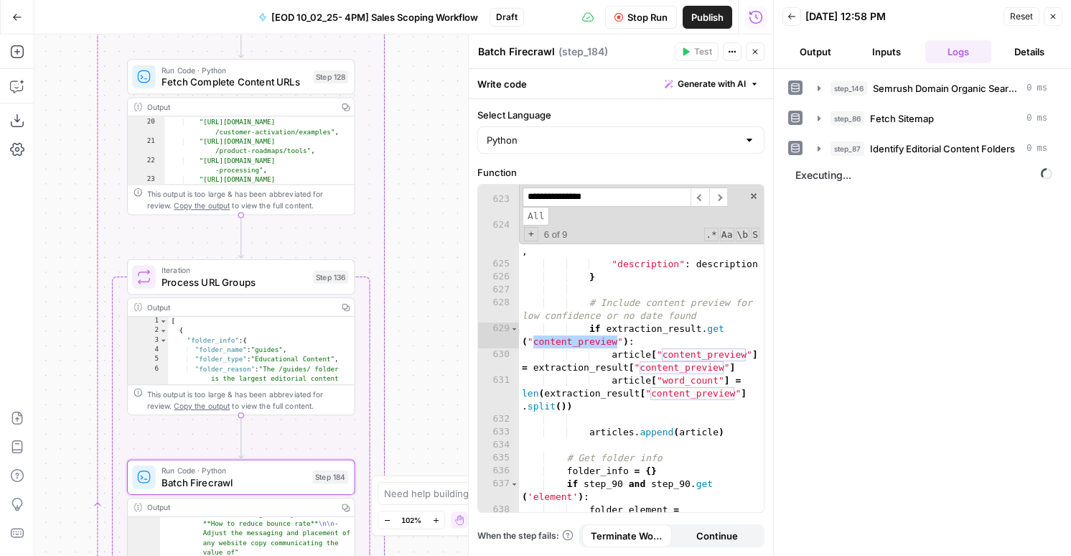
scroll to position [288, 0]
click at [803, 50] on button "Output" at bounding box center [816, 51] width 66 height 23
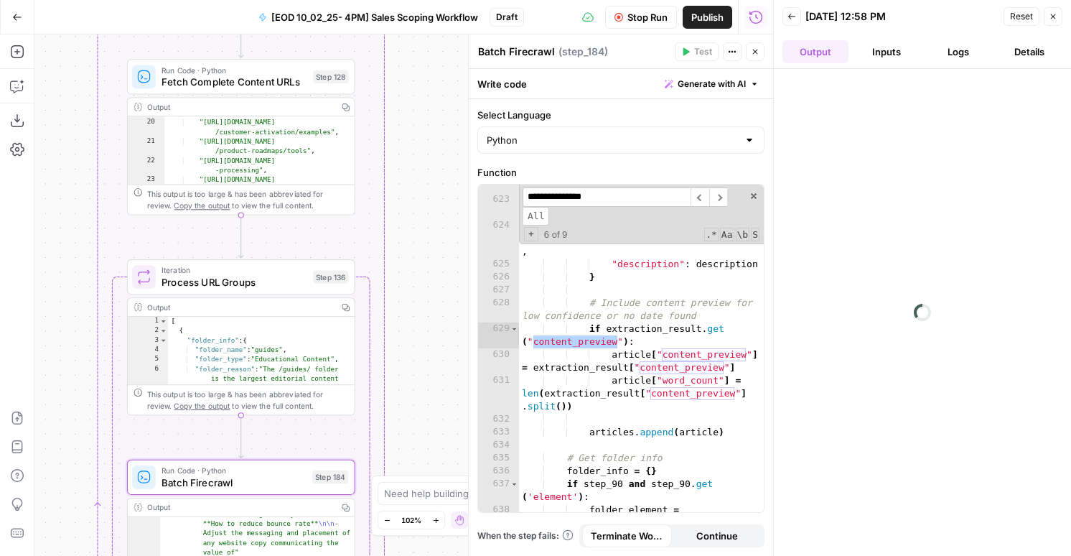
click at [907, 60] on button "Inputs" at bounding box center [887, 51] width 66 height 23
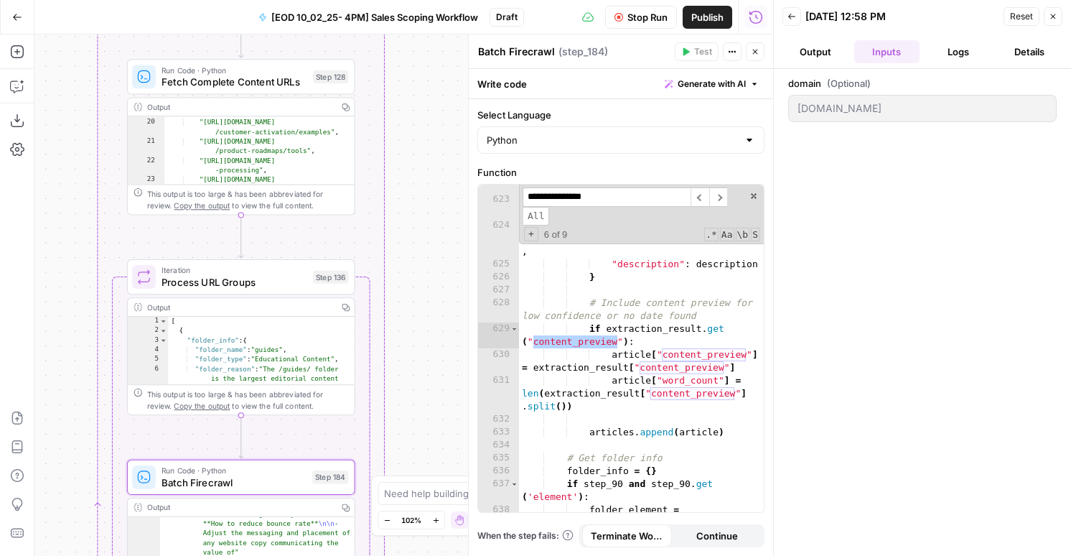
click at [975, 56] on button "Logs" at bounding box center [958, 51] width 66 height 23
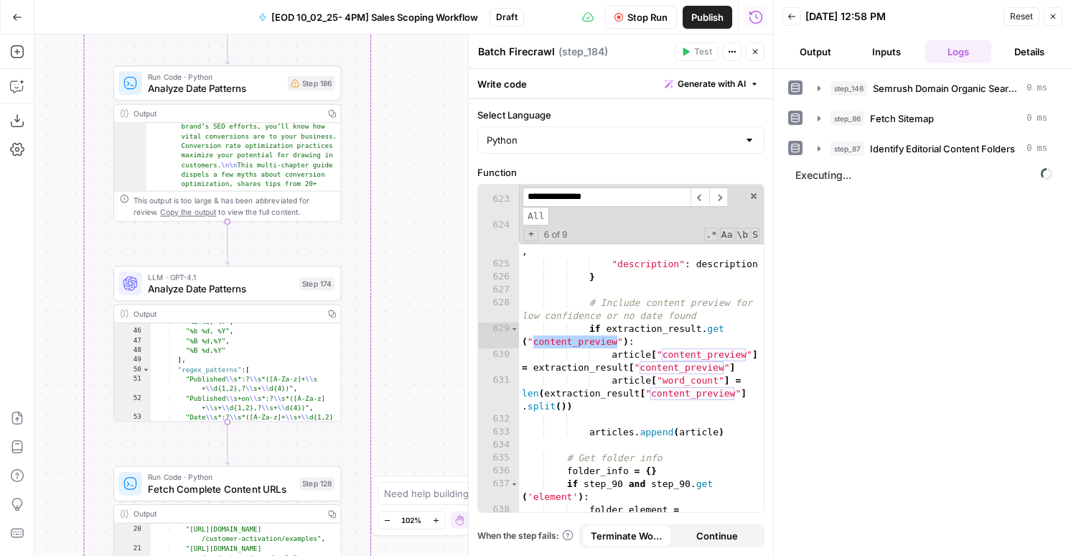
scroll to position [299, 0]
type textarea "**********"
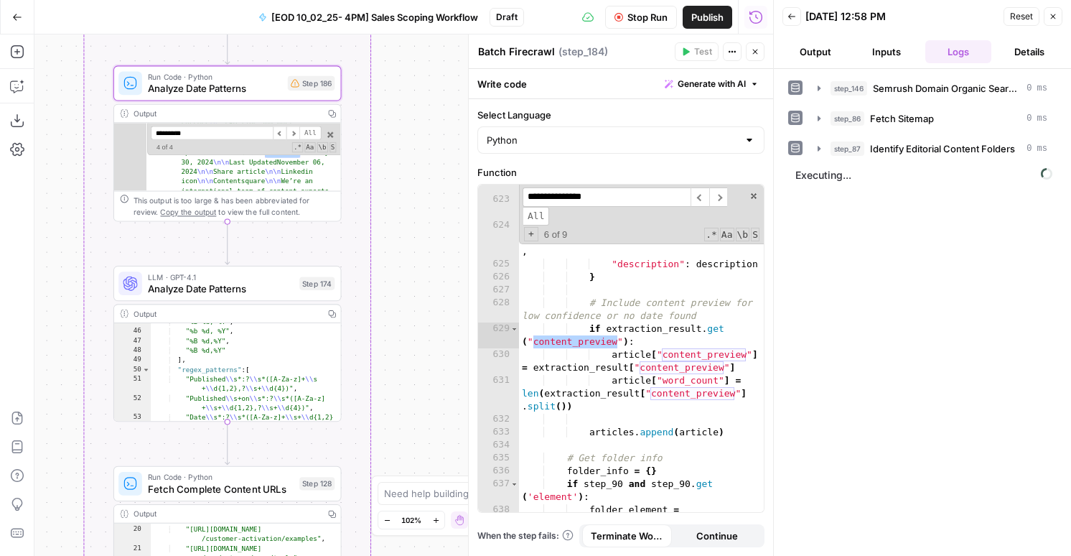
scroll to position [5659, 0]
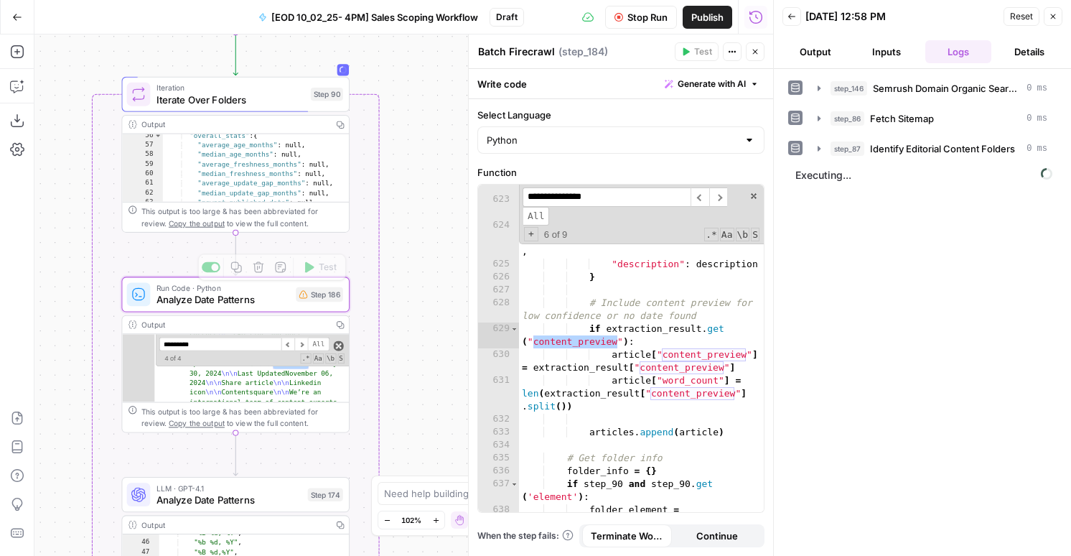
type input "*********"
click at [335, 345] on span at bounding box center [339, 346] width 10 height 10
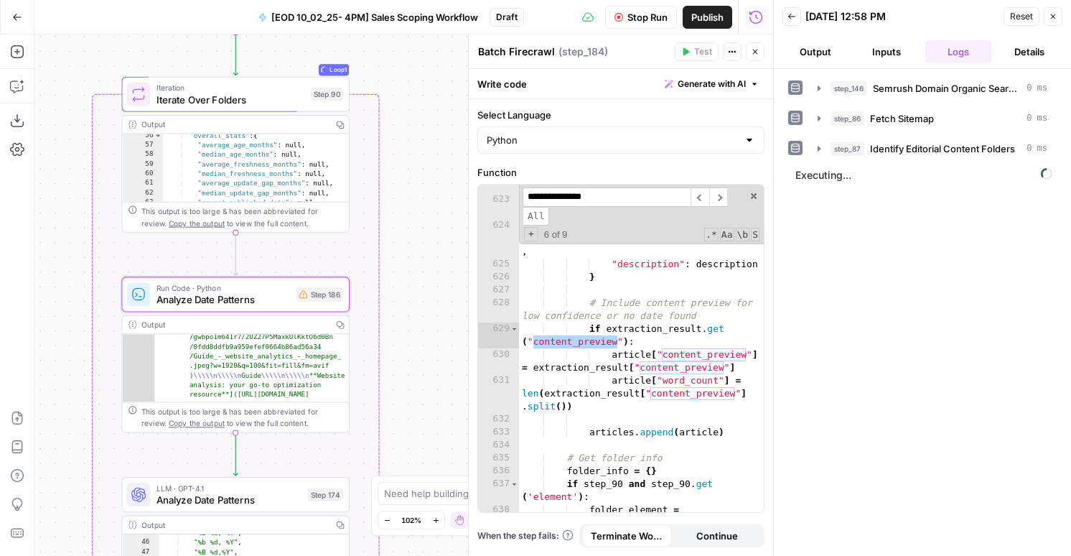
scroll to position [5943, 0]
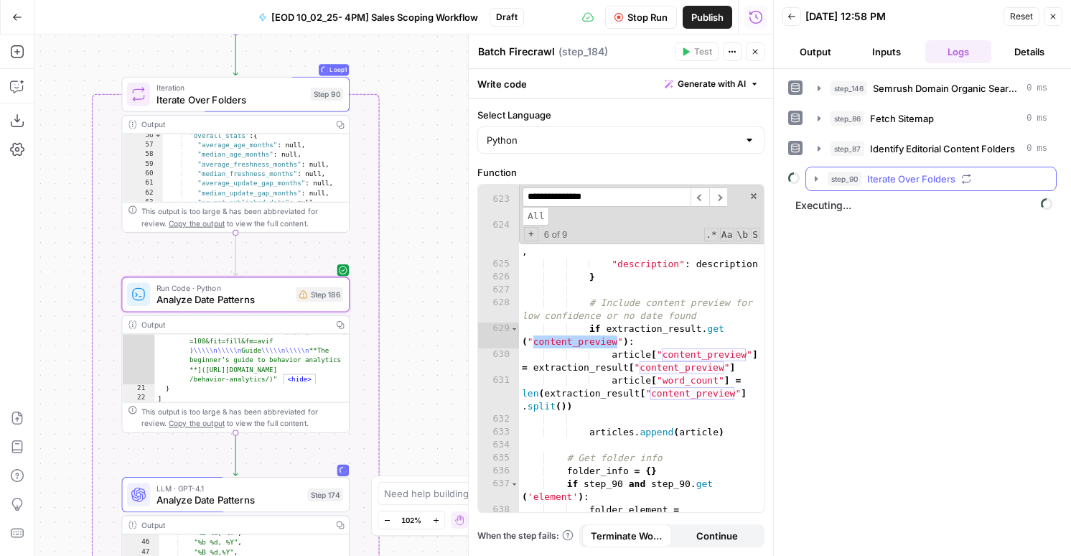
click at [944, 178] on span "Iterate Over Folders" at bounding box center [911, 179] width 88 height 14
click at [897, 209] on div "step_186 Analyze Date Patterns 1 minute 18 seconds / 2 tasks" at bounding box center [947, 209] width 175 height 14
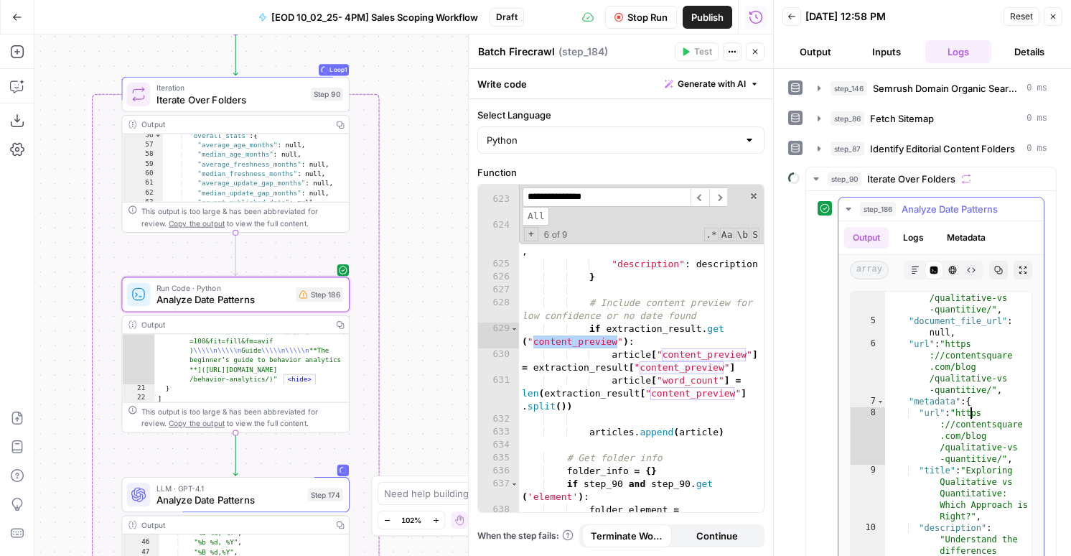
click at [969, 417] on div ""document_name" : "https ://contentsquare .com/blog /qualitative-vs -quantitive…" at bounding box center [958, 491] width 146 height 466
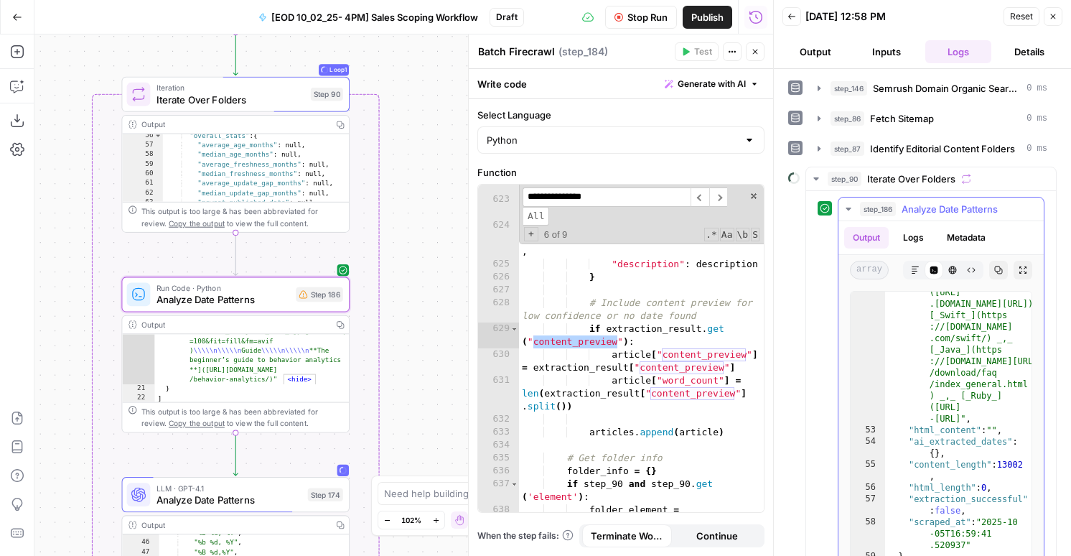
type textarea "*"
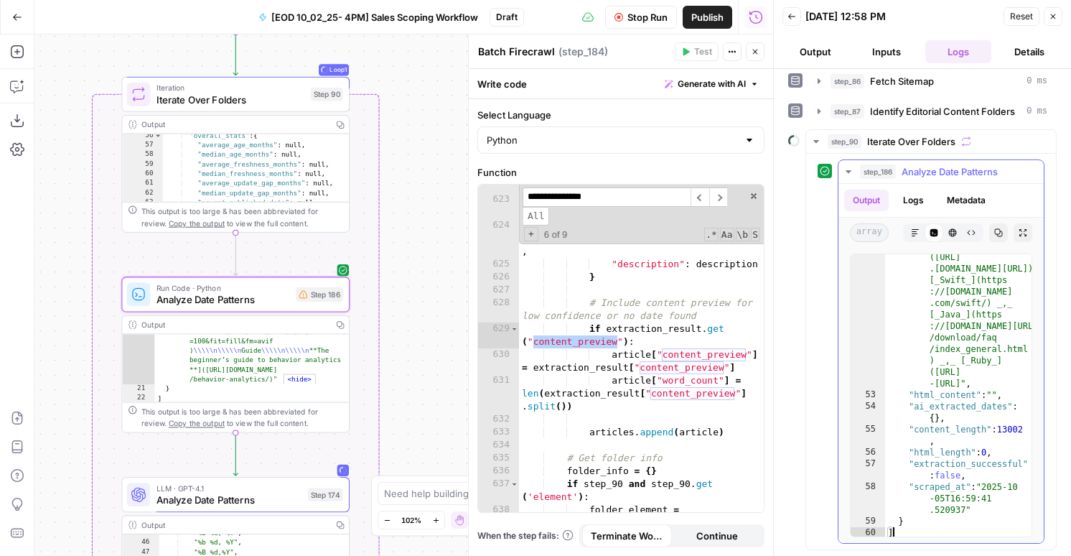
scroll to position [65, 0]
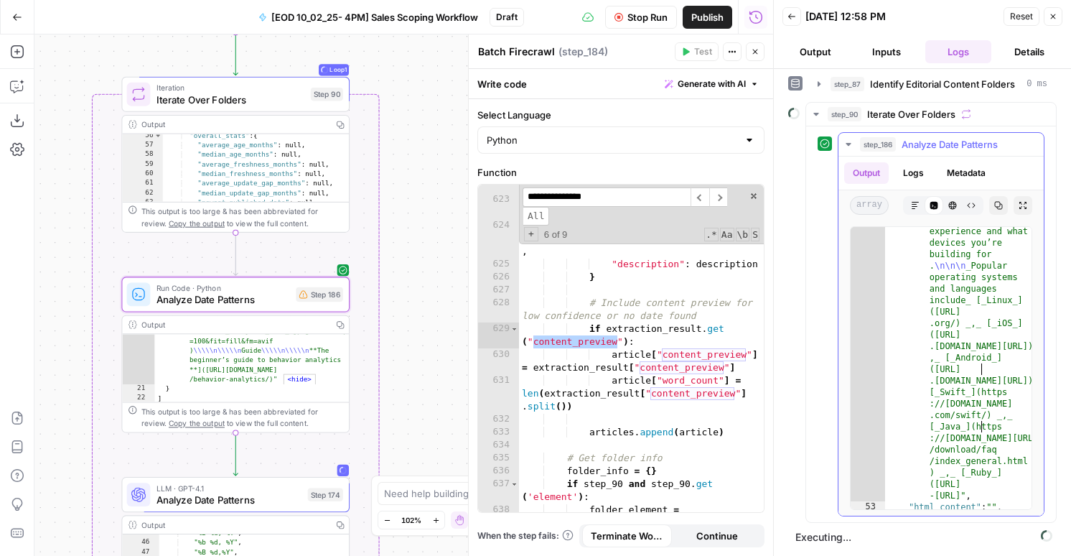
type textarea "*"
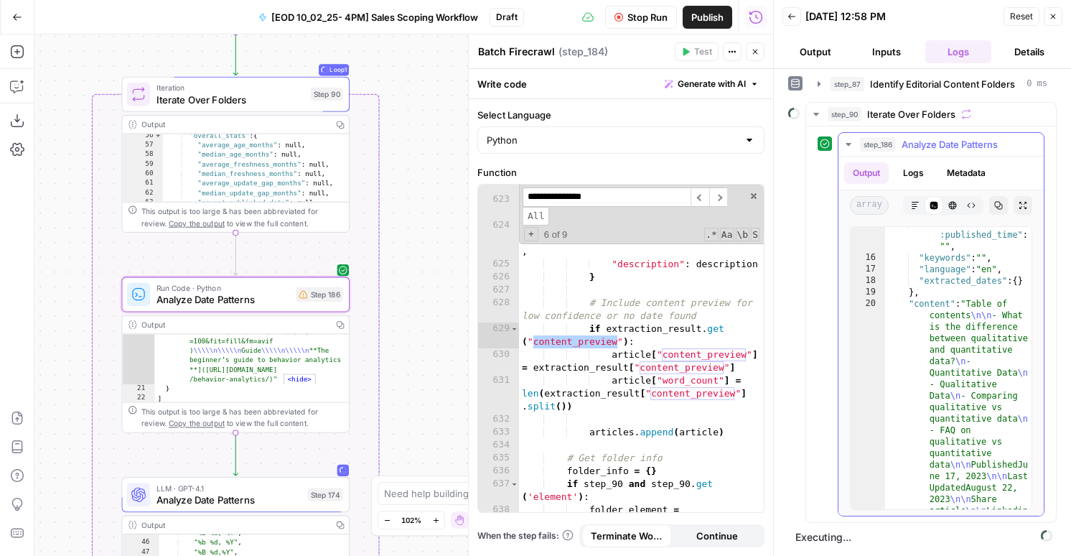
scroll to position [233, 0]
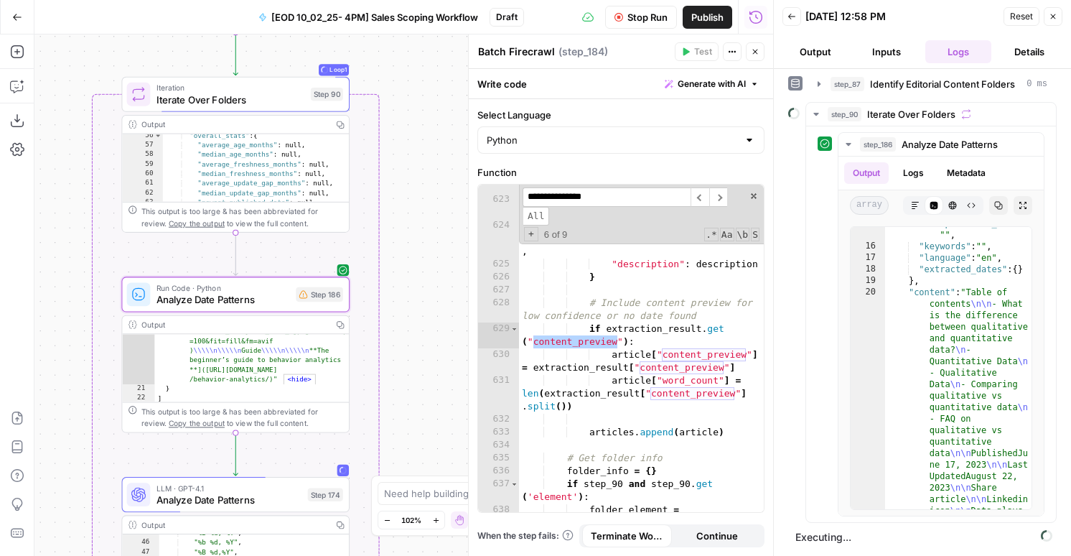
click at [182, 301] on span "Analyze Date Patterns" at bounding box center [224, 299] width 134 height 14
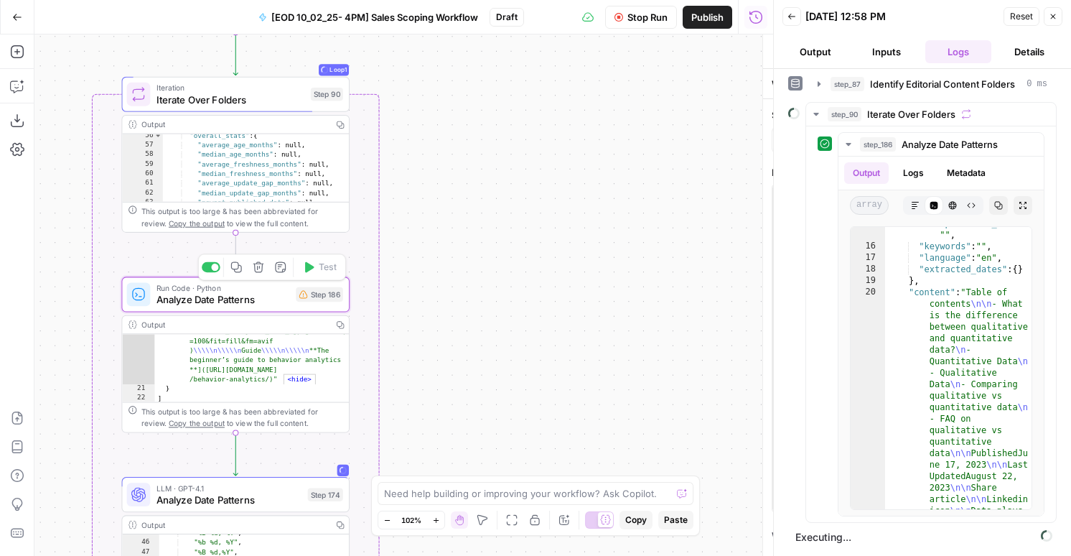
type textarea "Analyze Date Patterns"
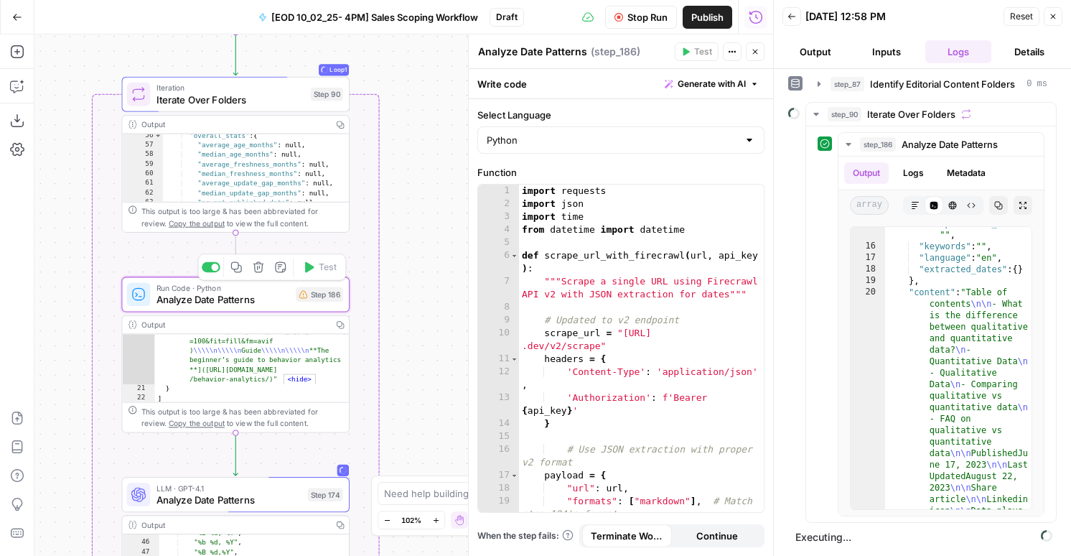
type textarea "**********"
click at [616, 401] on div "import requests import json import time from datetime import datetime def scrap…" at bounding box center [641, 373] width 245 height 379
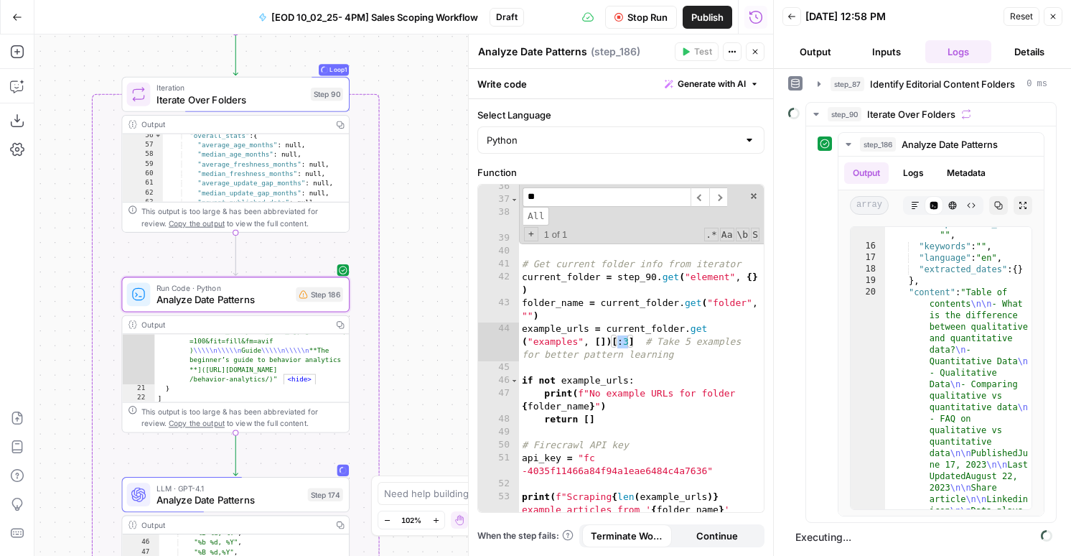
scroll to position [676, 0]
type input "**"
click at [879, 90] on span "Identify Editorial Content Folders" at bounding box center [942, 84] width 145 height 14
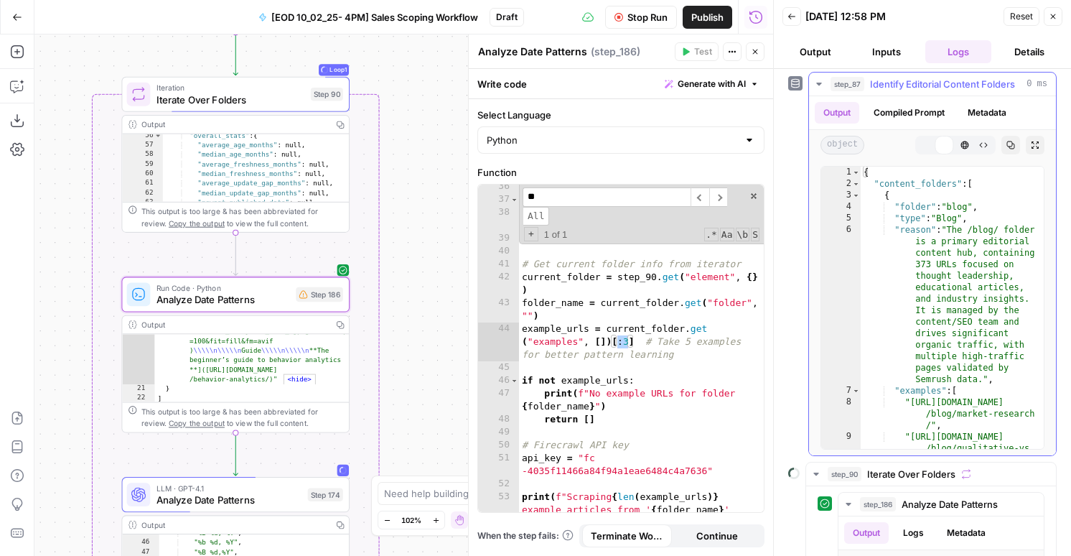
click at [961, 374] on div "{ "content_folders" : [ { "folder" : "blog" , "type" : "Blog" , "reason" : "The…" at bounding box center [952, 331] width 183 height 328
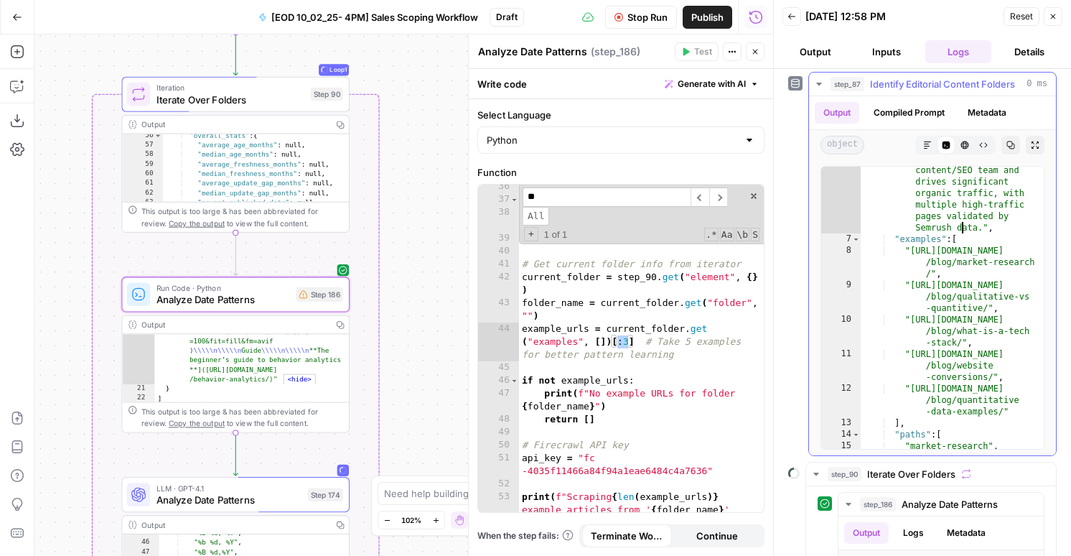
scroll to position [167, 0]
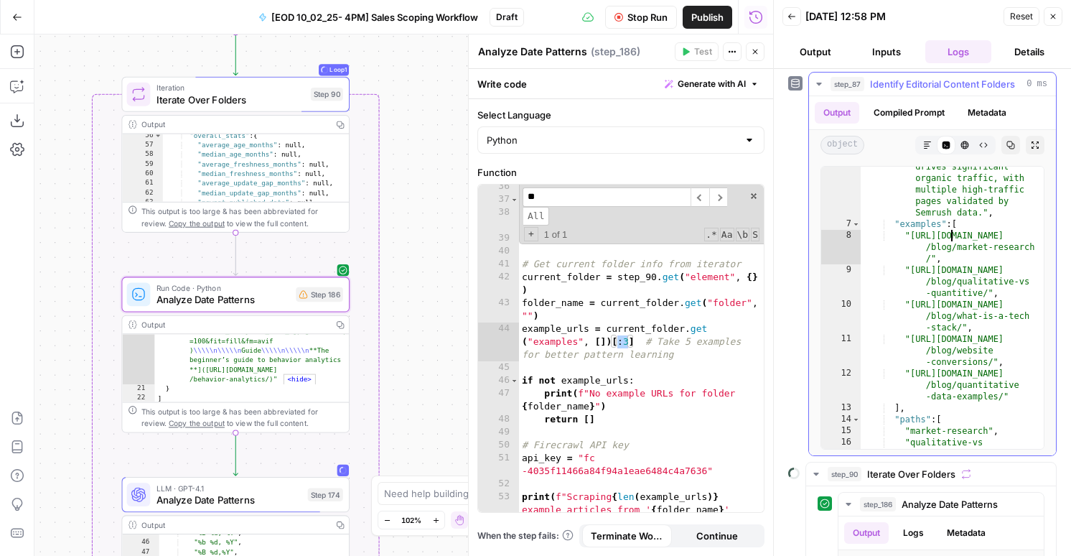
click at [949, 237] on div ""reason" : "The /blog/ folder is a primary editorial content hub, containing 37…" at bounding box center [952, 290] width 183 height 466
click at [946, 289] on div ""reason" : "The /blog/ folder is a primary editorial content hub, containing 37…" at bounding box center [952, 290] width 183 height 466
click at [946, 322] on div ""reason" : "The /blog/ folder is a primary editorial content hub, containing 37…" at bounding box center [952, 290] width 183 height 466
click at [945, 352] on div ""reason" : "The /blog/ folder is a primary editorial content hub, containing 37…" at bounding box center [952, 290] width 183 height 466
click at [945, 370] on div ""reason" : "The /blog/ folder is a primary editorial content hub, containing 37…" at bounding box center [952, 290] width 183 height 466
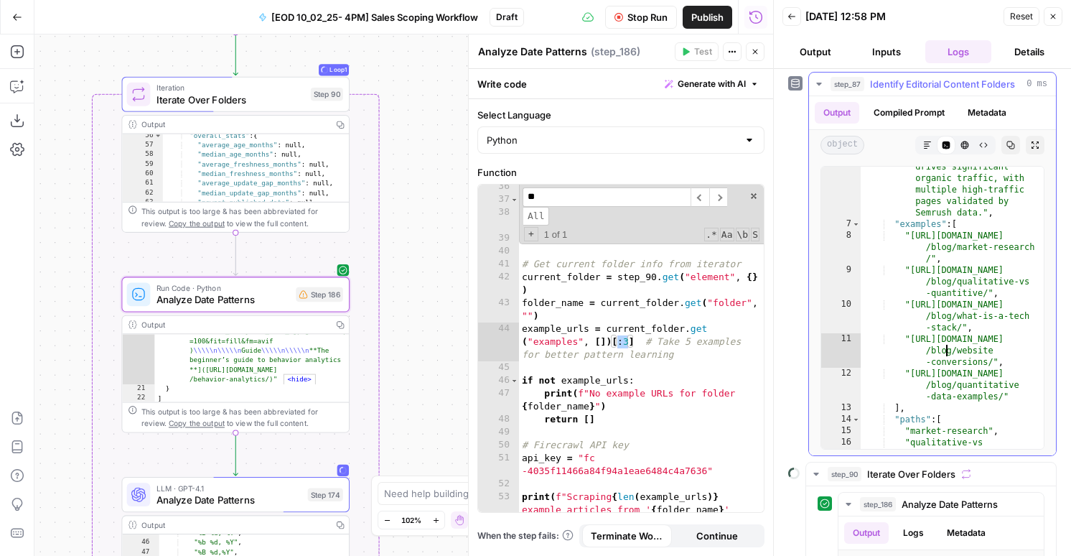
type textarea "**********"
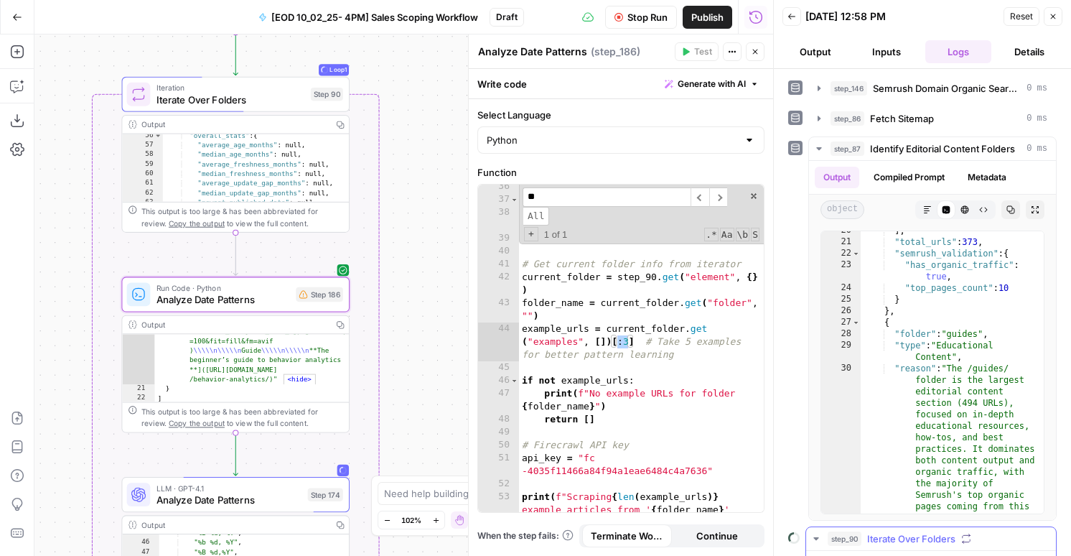
scroll to position [424, 0]
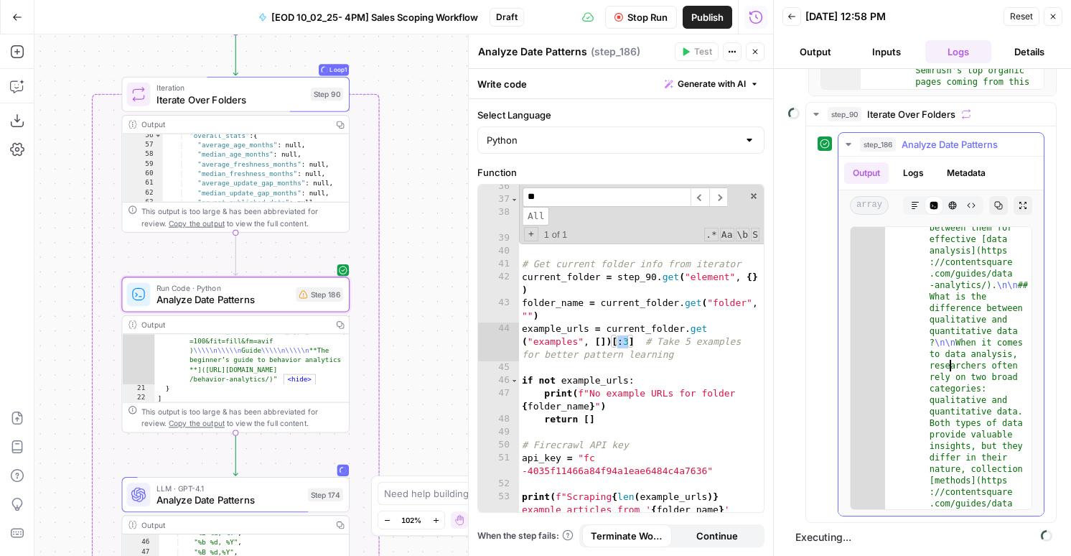
type textarea "*"
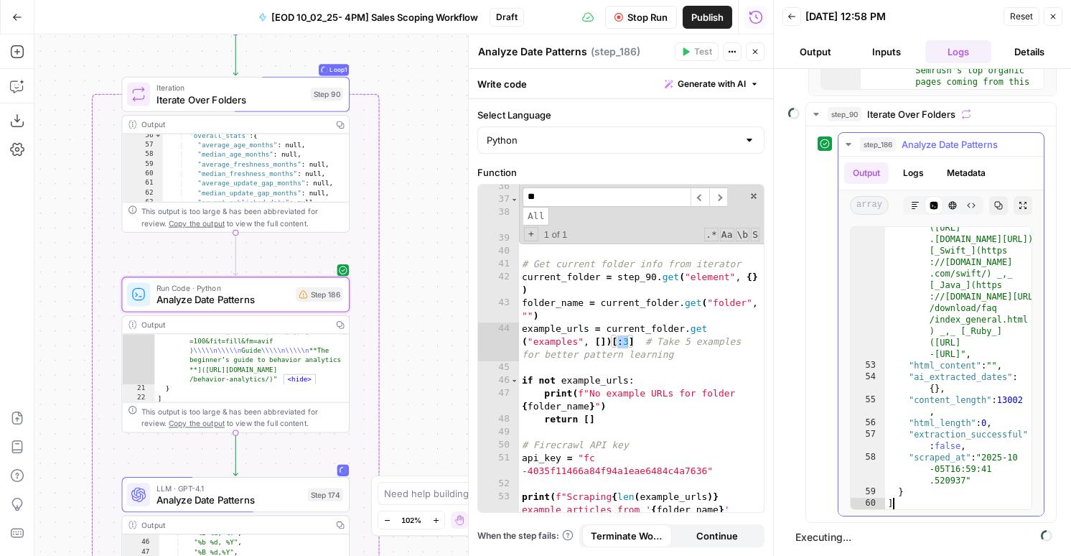
scroll to position [23242, 0]
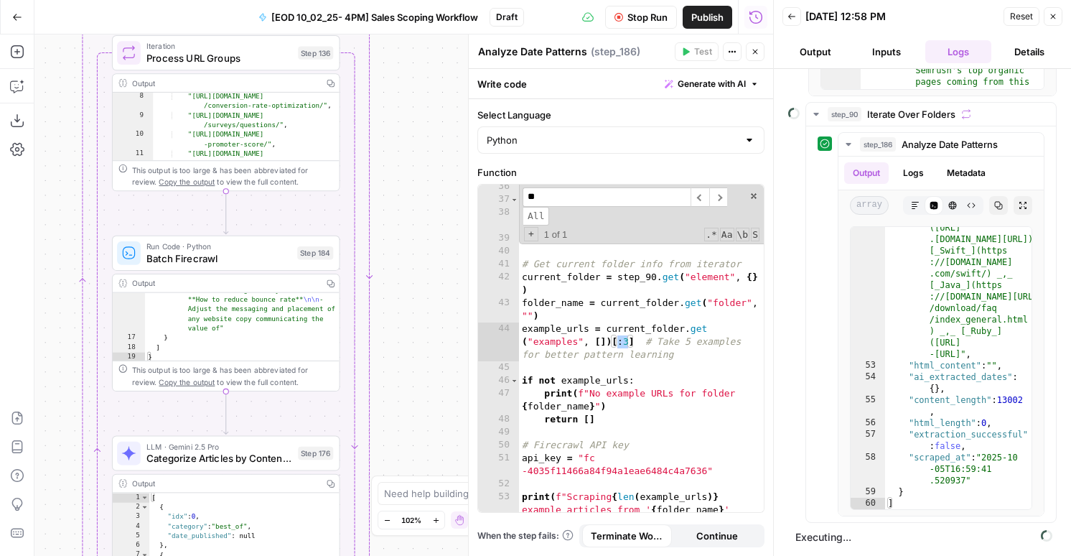
click at [243, 247] on span "Run Code · Python" at bounding box center [218, 245] width 145 height 11
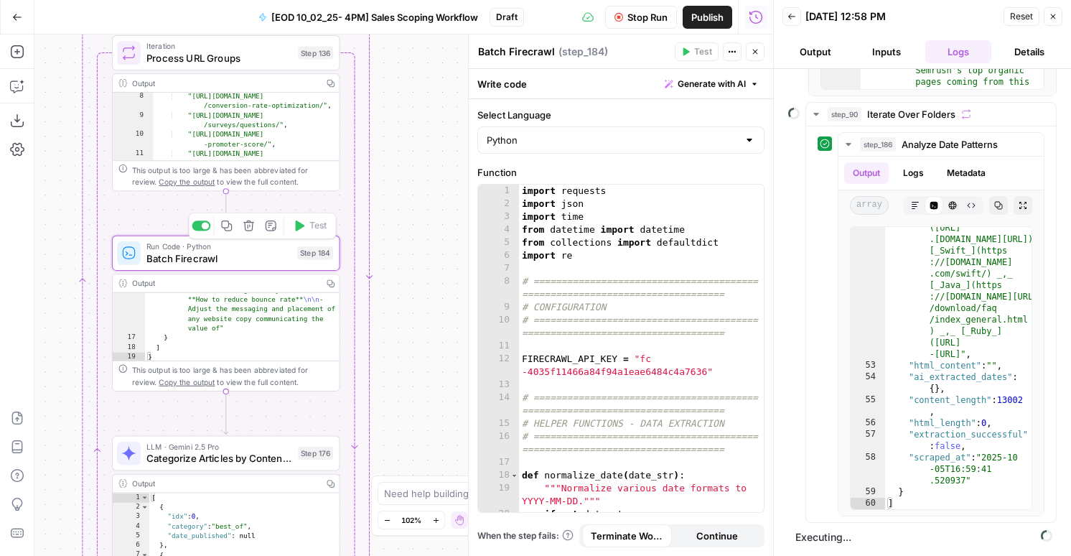
type textarea "**********"
click at [627, 422] on div "import requests import json import time from datetime import datetime from coll…" at bounding box center [641, 360] width 245 height 353
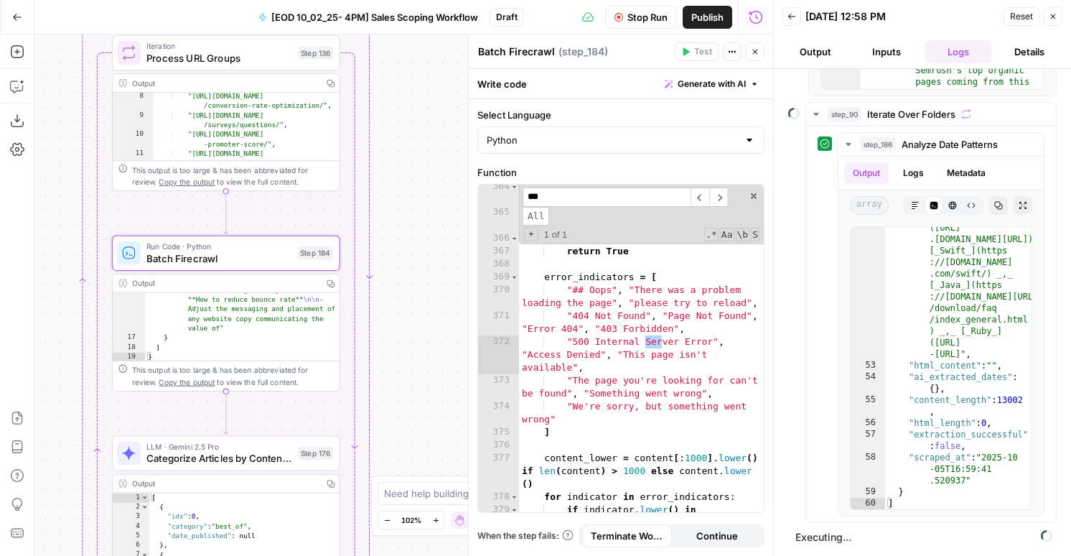
scroll to position [7473, 0]
type input "***"
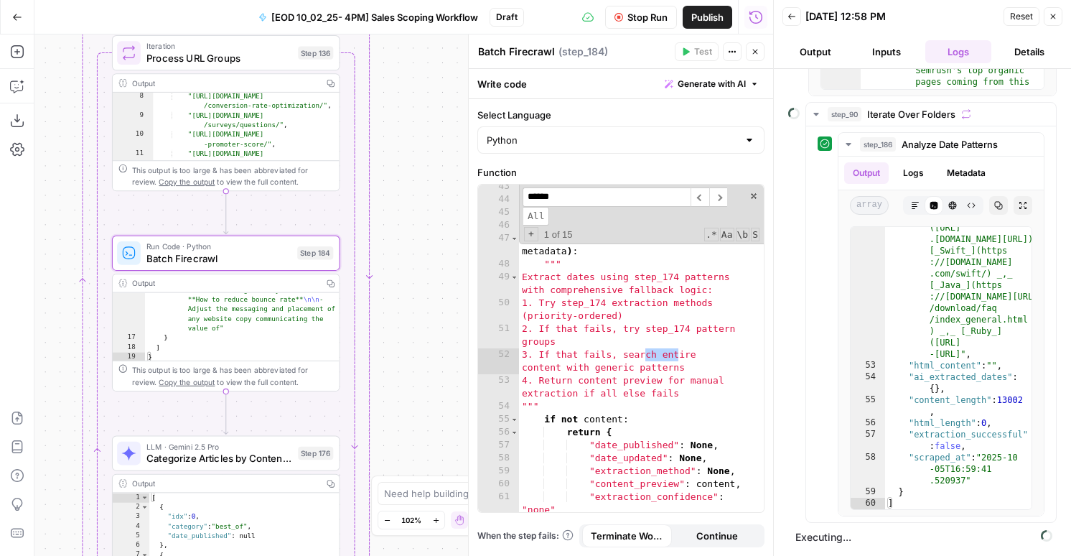
scroll to position [1607, 0]
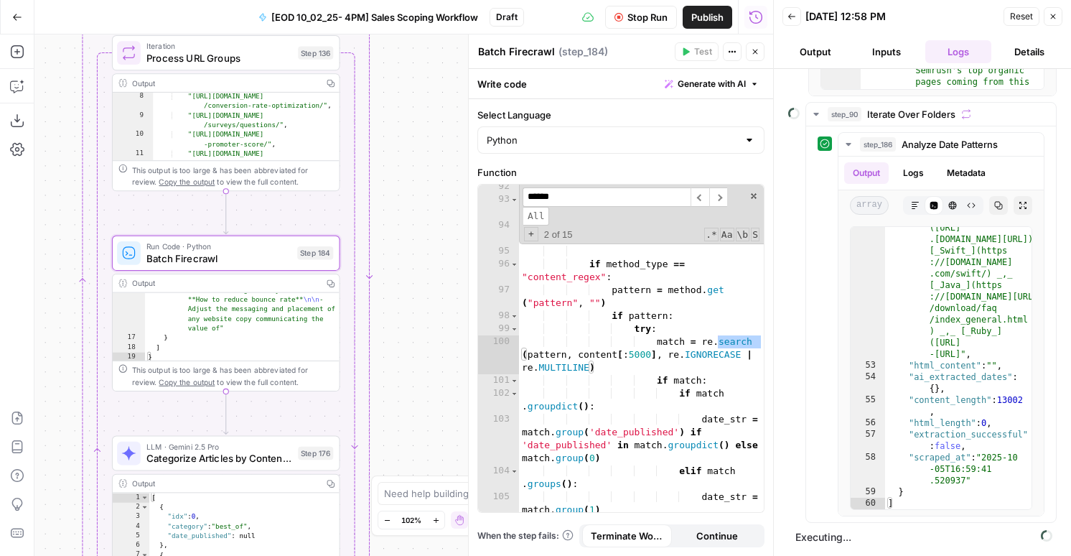
type input "******"
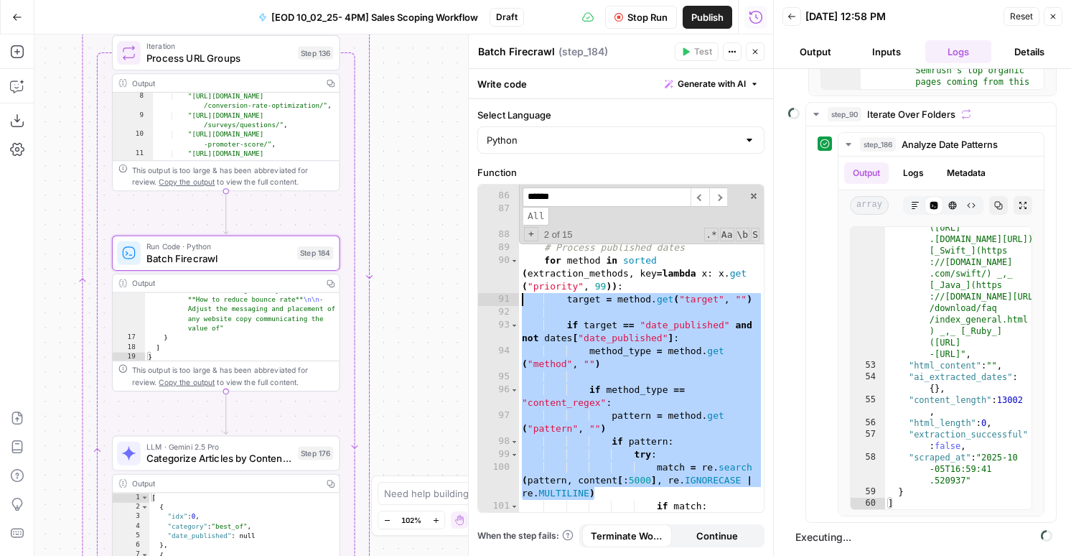
scroll to position [1481, 0]
drag, startPoint x: 622, startPoint y: 368, endPoint x: 534, endPoint y: 318, distance: 101.0
click at [530, 316] on div "# ==================================== ==================================== ext…" at bounding box center [641, 353] width 245 height 379
type textarea "**********"
click at [534, 318] on div "# ==================================== ==================================== ext…" at bounding box center [641, 353] width 245 height 379
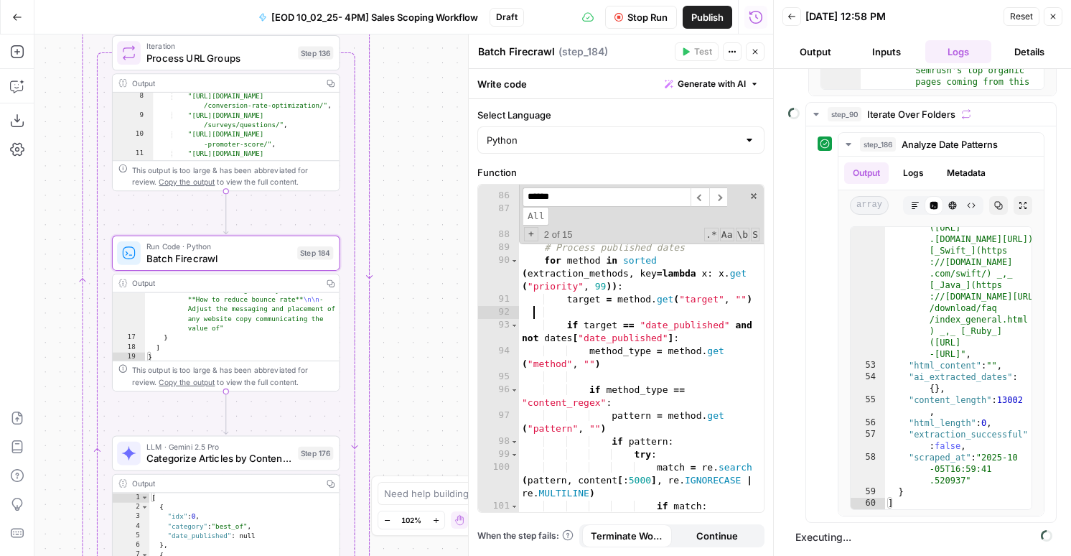
type textarea "**********"
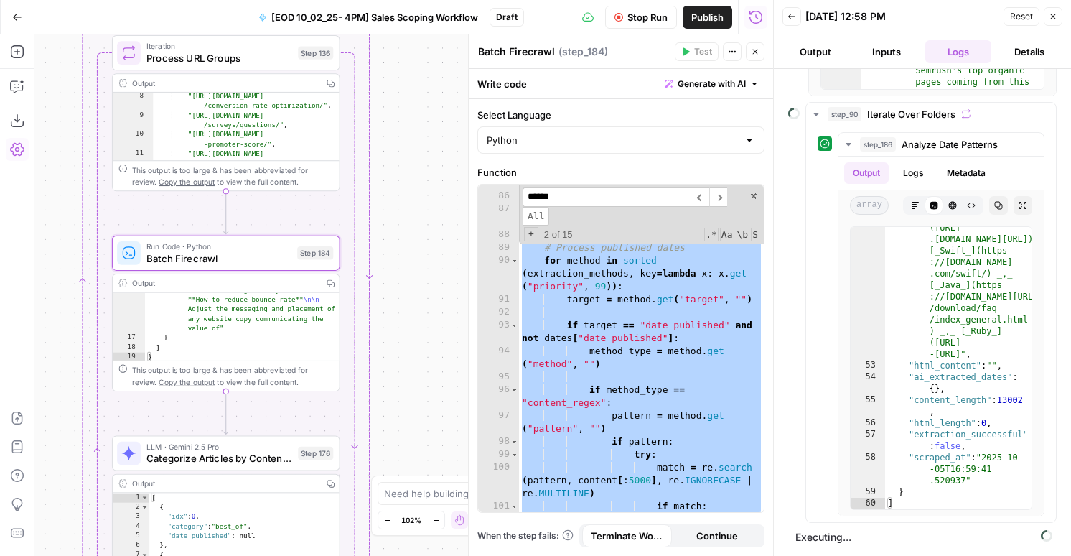
click at [26, 122] on button "Download as JSON" at bounding box center [17, 120] width 23 height 23
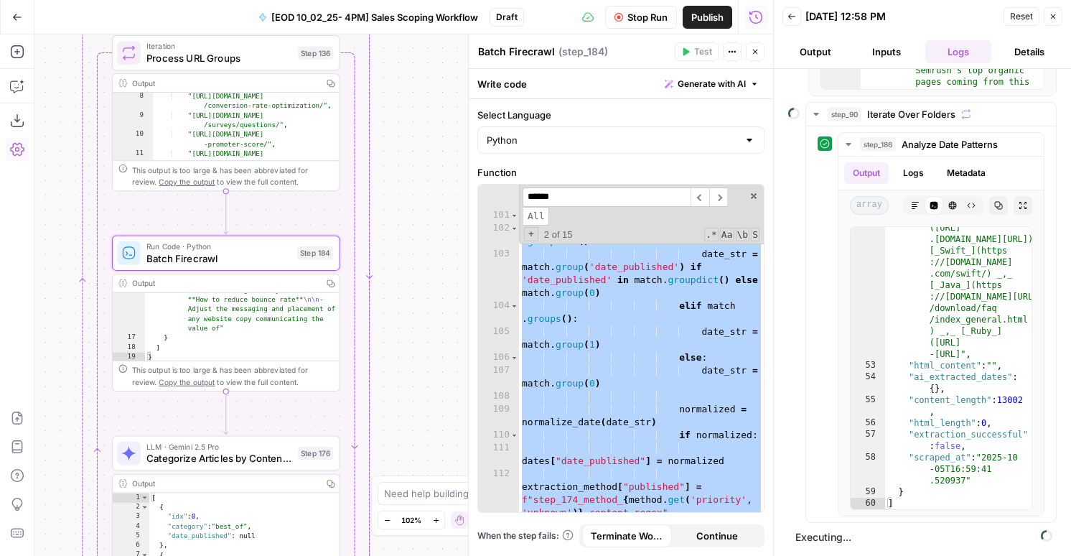
scroll to position [1772, 0]
click at [868, 538] on span "step_174" at bounding box center [878, 534] width 36 height 14
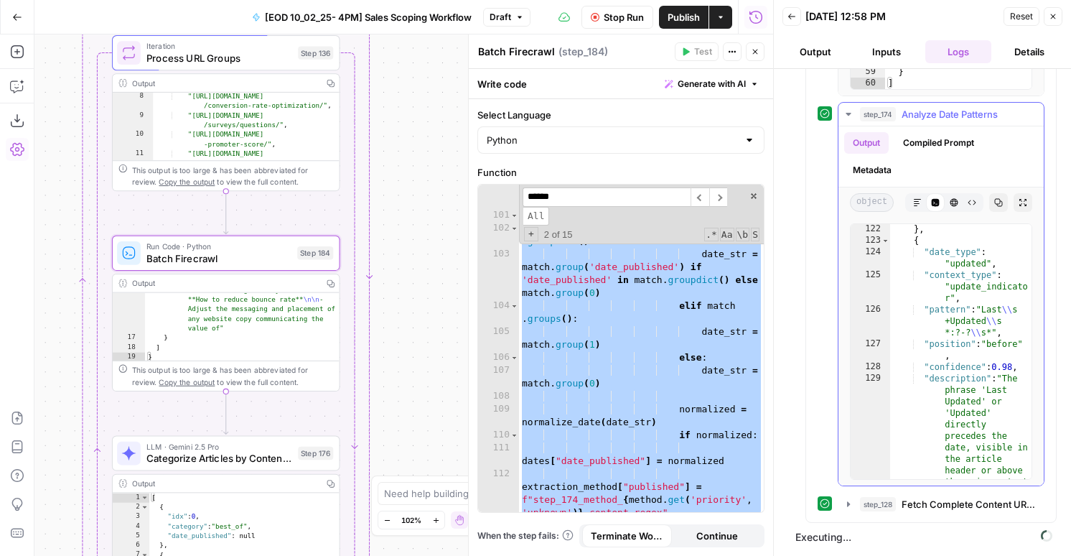
scroll to position [2929, 0]
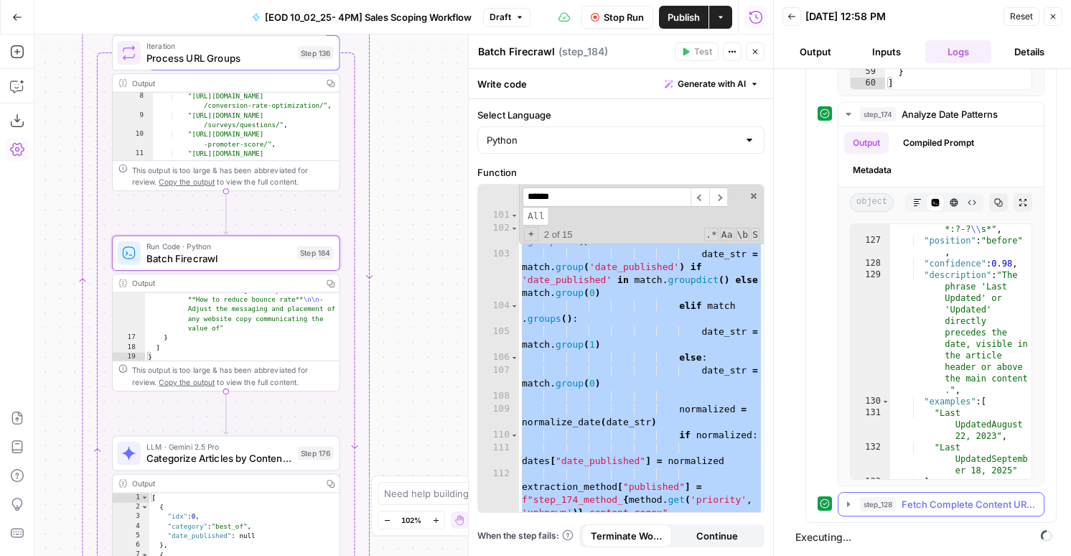
click at [925, 504] on span "Fetch Complete Content URLs" at bounding box center [969, 504] width 134 height 14
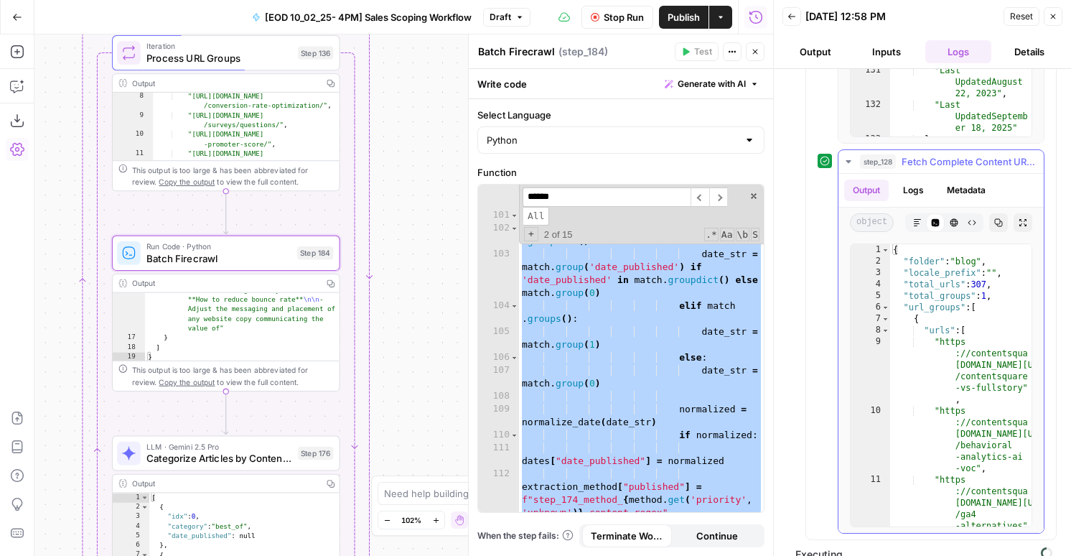
scroll to position [1204, 0]
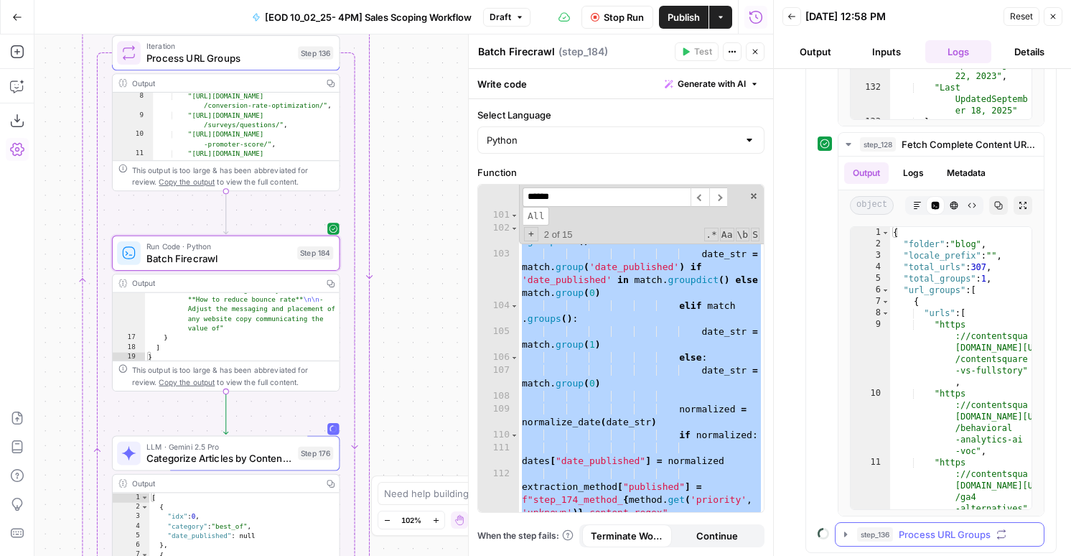
click at [854, 535] on button "step_136 Process URL Groups" at bounding box center [940, 534] width 208 height 23
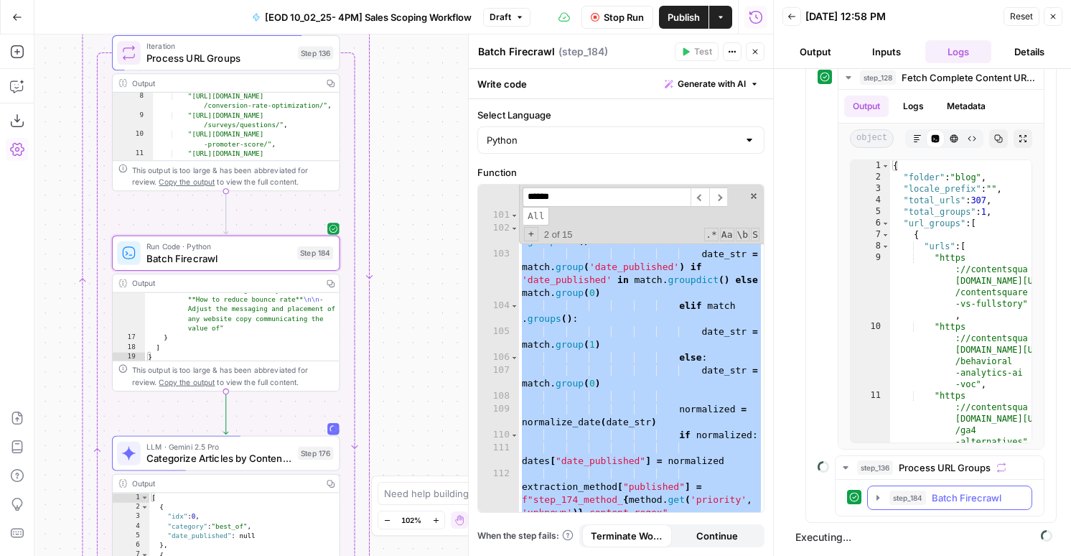
click at [880, 501] on icon "button" at bounding box center [877, 497] width 11 height 11
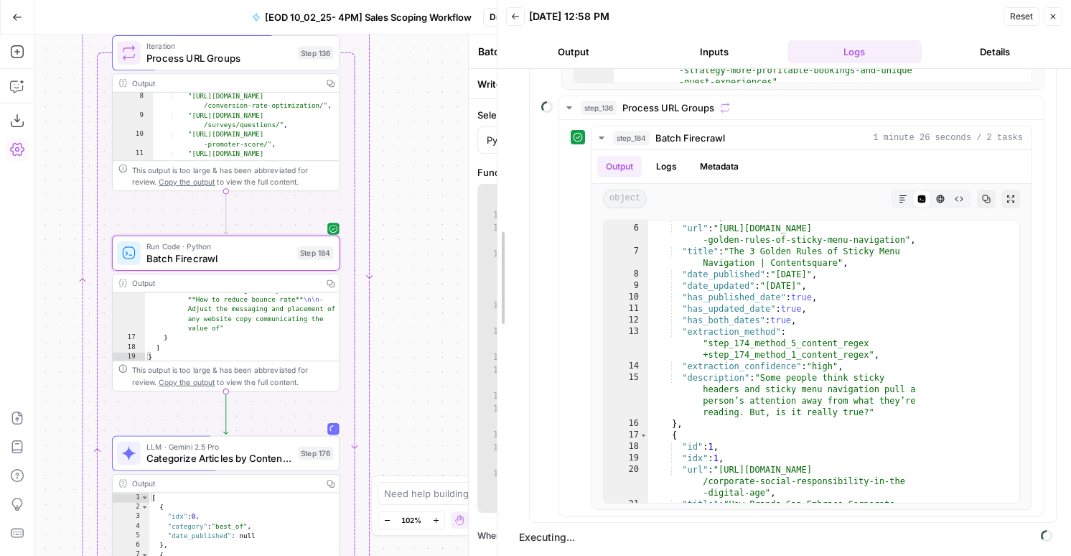
scroll to position [1538, 0]
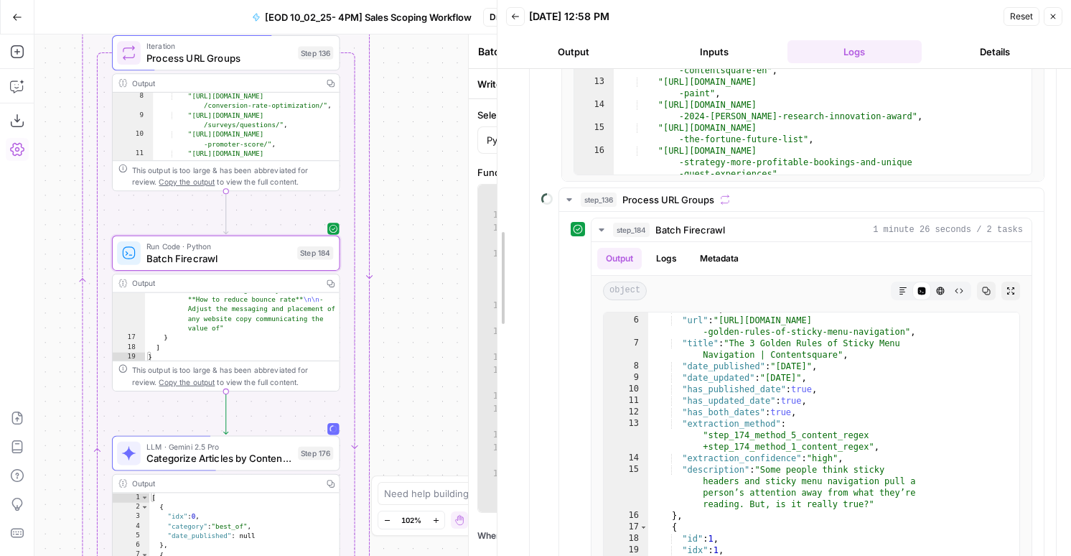
drag, startPoint x: 772, startPoint y: 385, endPoint x: 382, endPoint y: 352, distance: 391.9
click at [382, 352] on body "AirOps New Home Browse Insights Opportunities Your Data Flightpath Syncs Data L…" at bounding box center [535, 278] width 1071 height 556
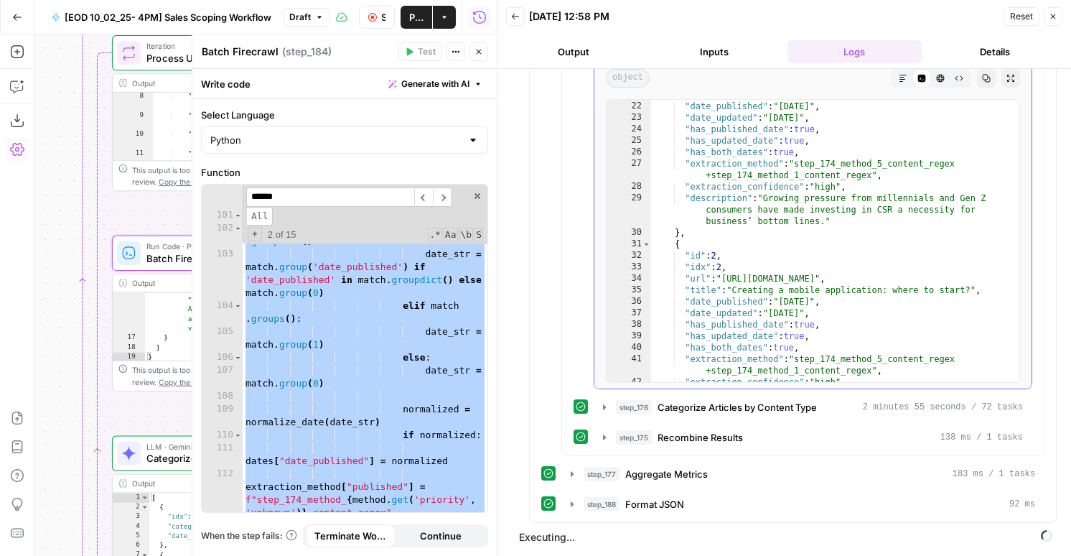
scroll to position [83, 0]
click at [481, 45] on button "Close" at bounding box center [479, 51] width 19 height 19
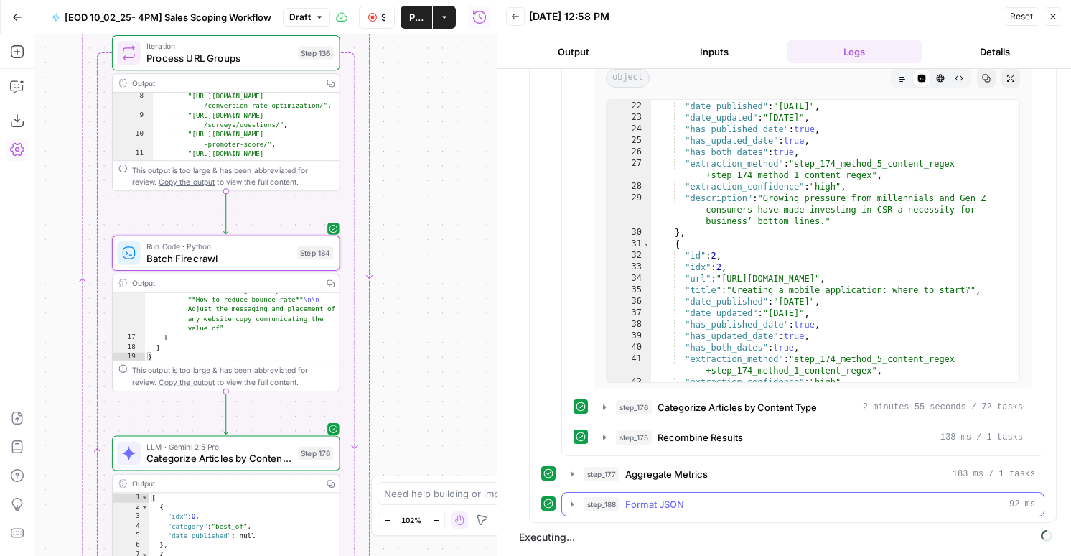
click at [632, 499] on span "Format JSON" at bounding box center [654, 504] width 59 height 14
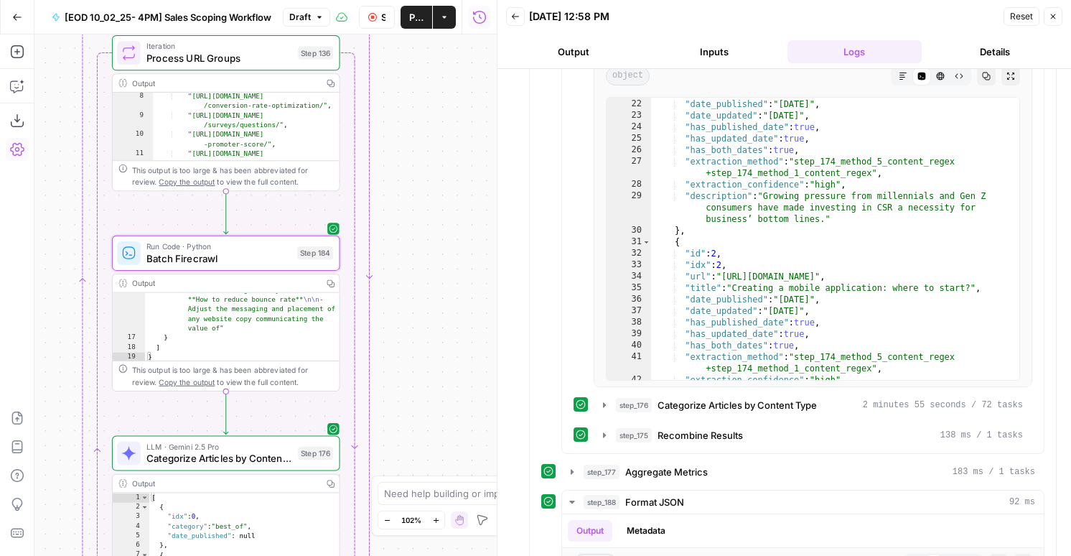
click at [520, 20] on button "Back" at bounding box center [515, 16] width 19 height 19
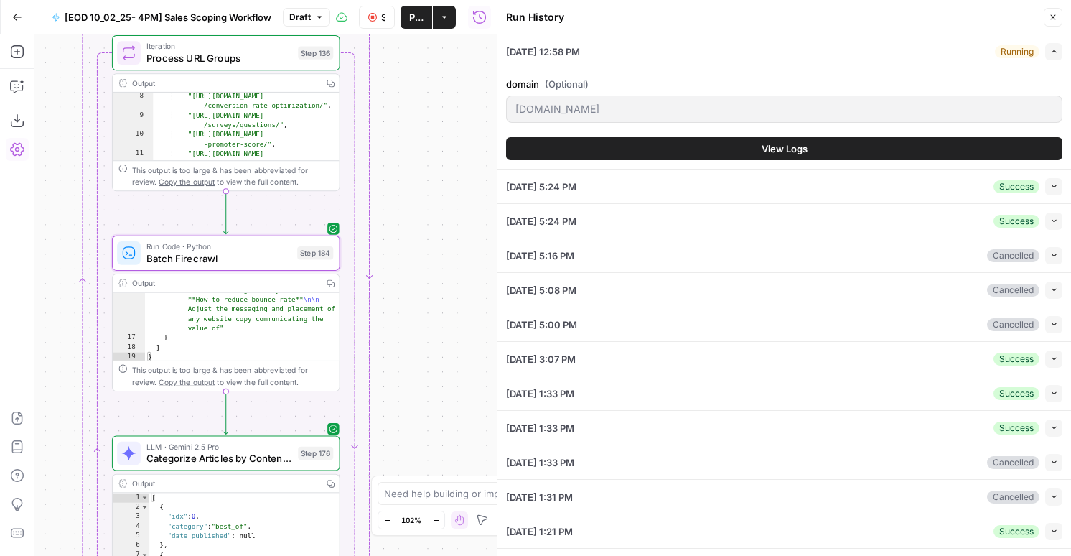
click at [773, 147] on span "View Logs" at bounding box center [785, 148] width 46 height 14
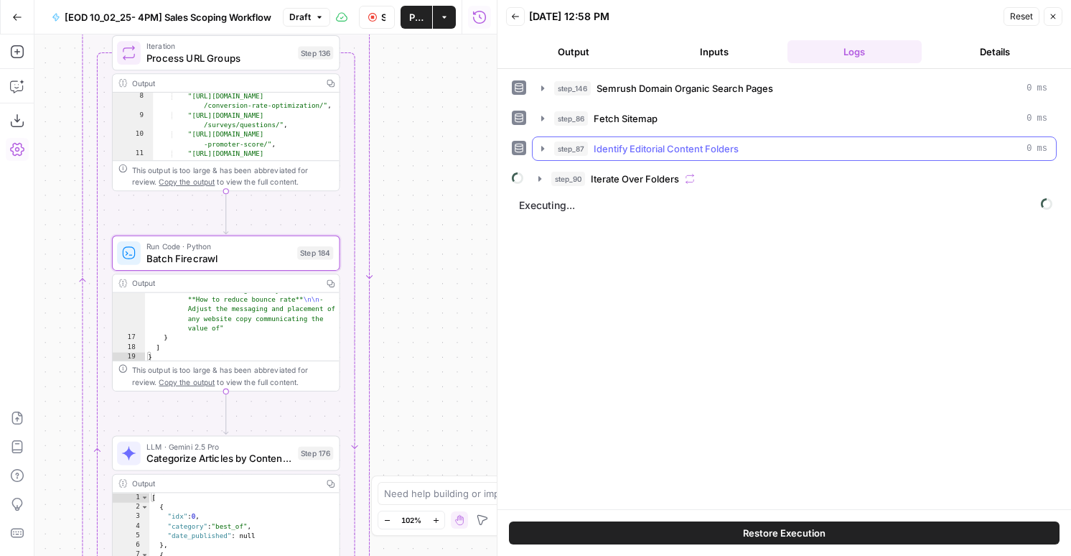
click at [729, 172] on div "step_90 Iterate Over Folders" at bounding box center [799, 179] width 496 height 14
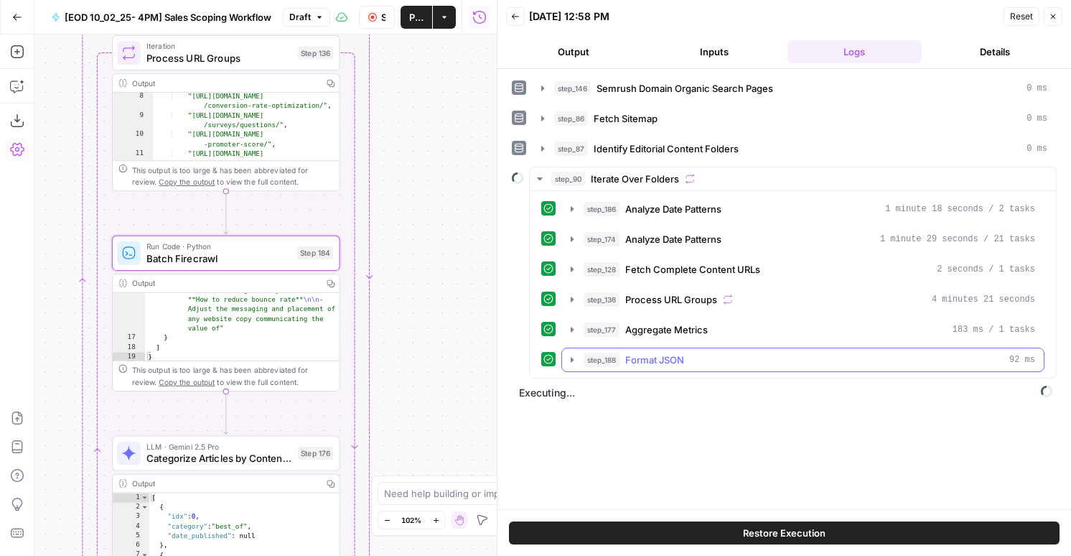
click at [643, 370] on button "step_188 Format JSON 92 ms" at bounding box center [803, 359] width 482 height 23
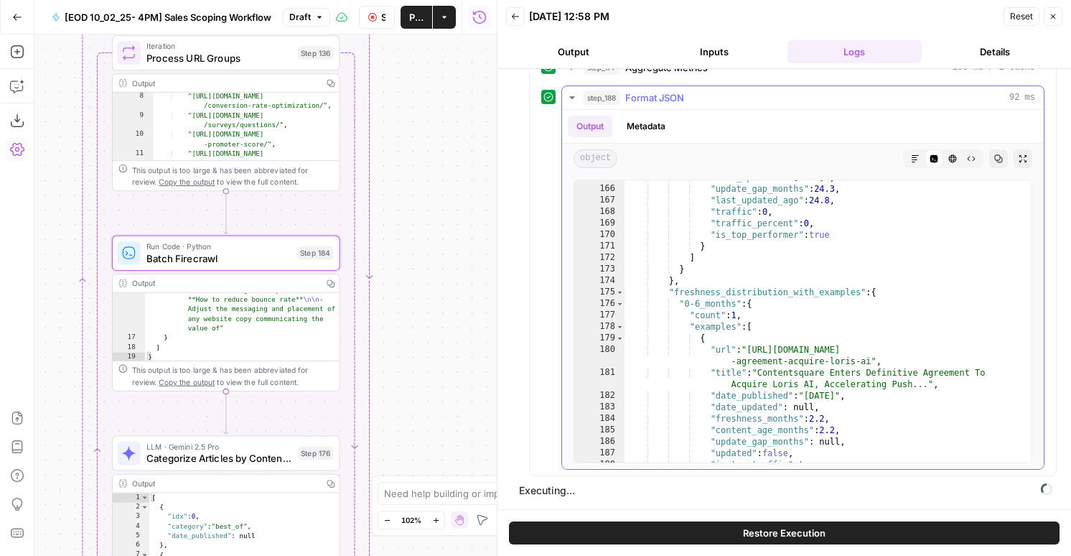
scroll to position [304, 0]
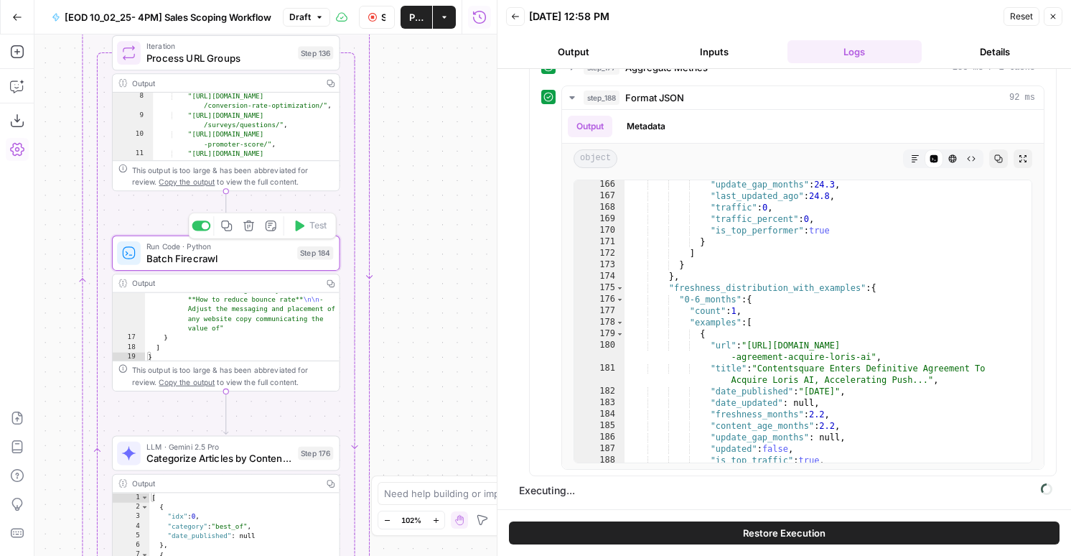
click at [297, 256] on div "Step 184" at bounding box center [315, 252] width 36 height 13
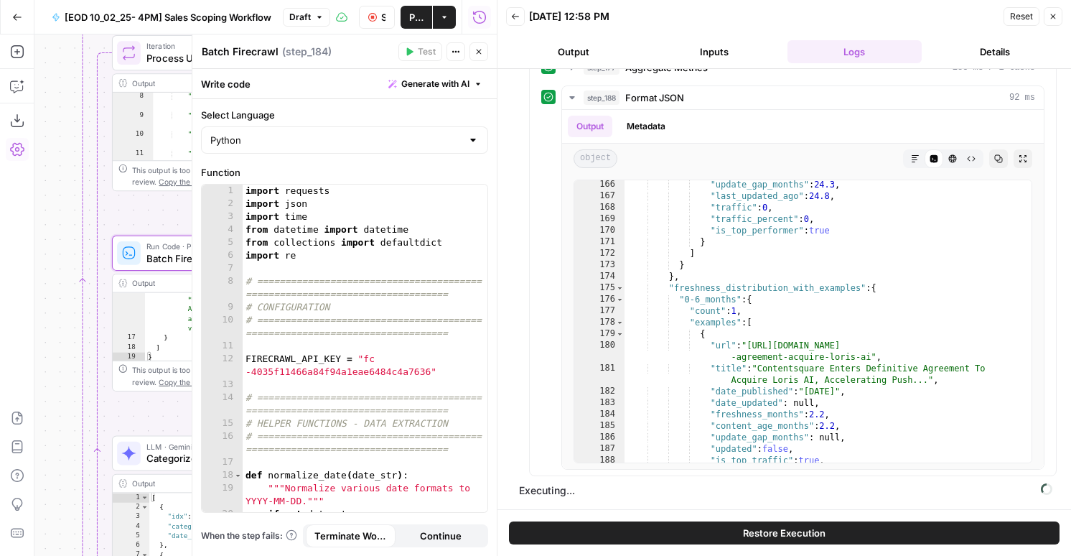
type textarea "**********"
click at [344, 329] on div "import requests import json import time from datetime import datetime from coll…" at bounding box center [365, 360] width 245 height 353
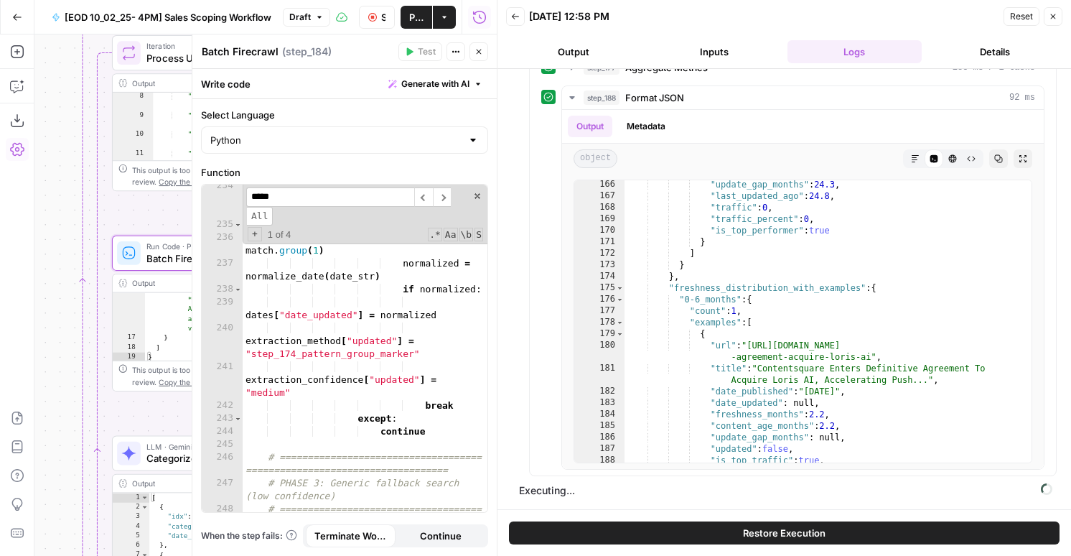
scroll to position [4847, 0]
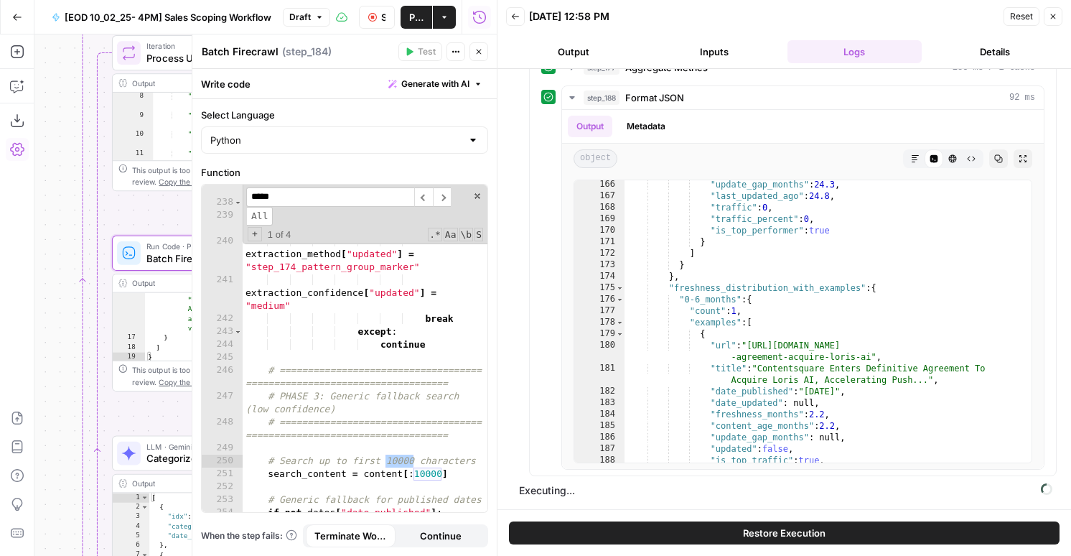
type input "*****"
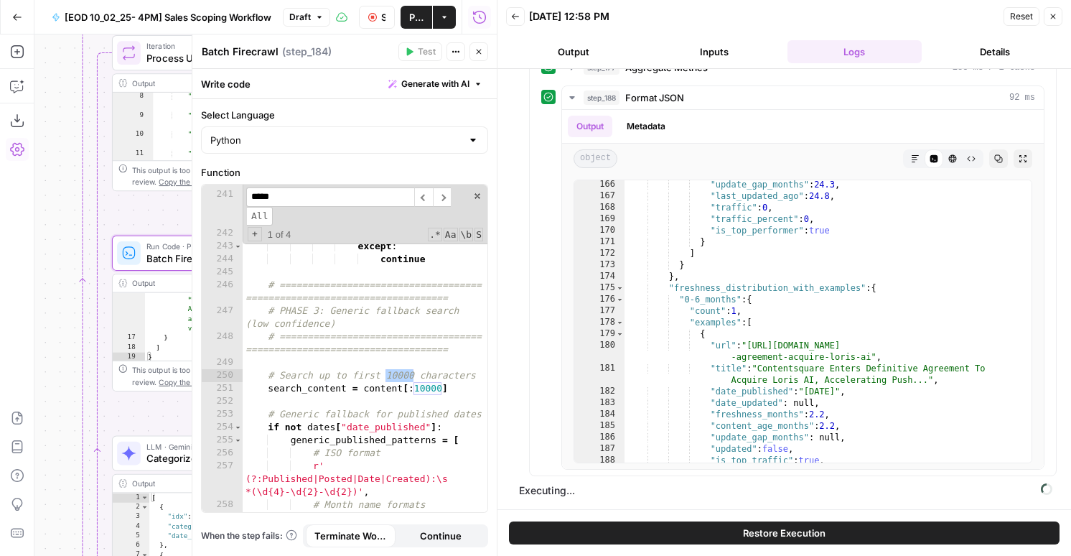
scroll to position [4933, 0]
type textarea "**********"
click at [294, 428] on div "extraction_method [ "updated" ] = "step_174_pattern_group_marker" extraction_co…" at bounding box center [365, 351] width 245 height 405
click at [332, 190] on input "*****" at bounding box center [330, 196] width 168 height 19
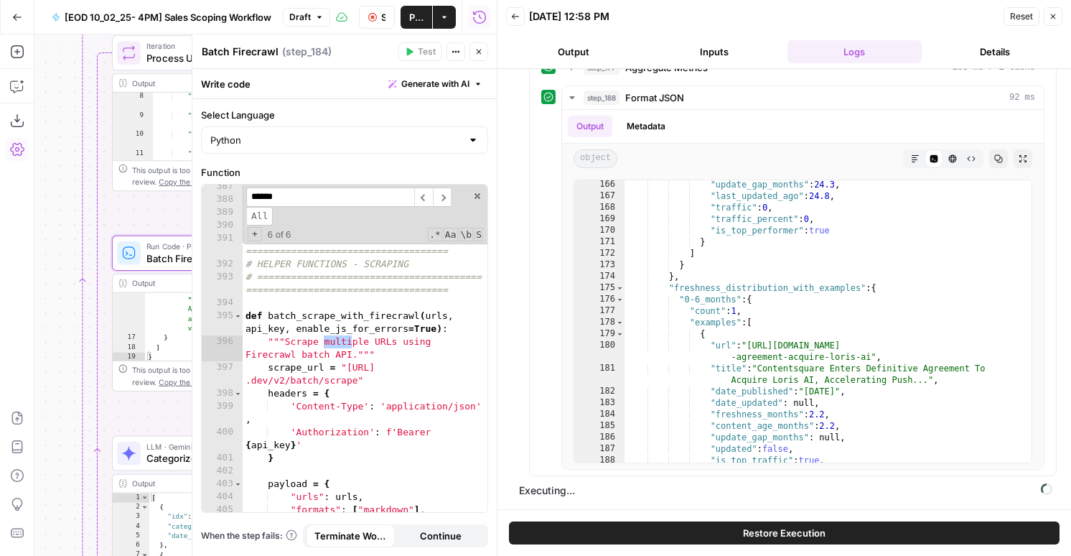
scroll to position [1620, 0]
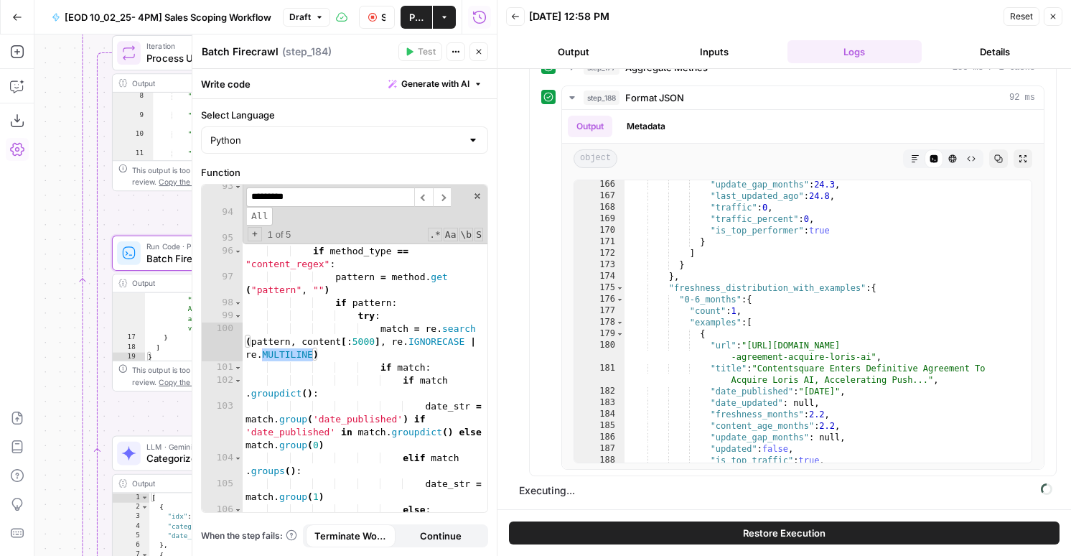
type input "*********"
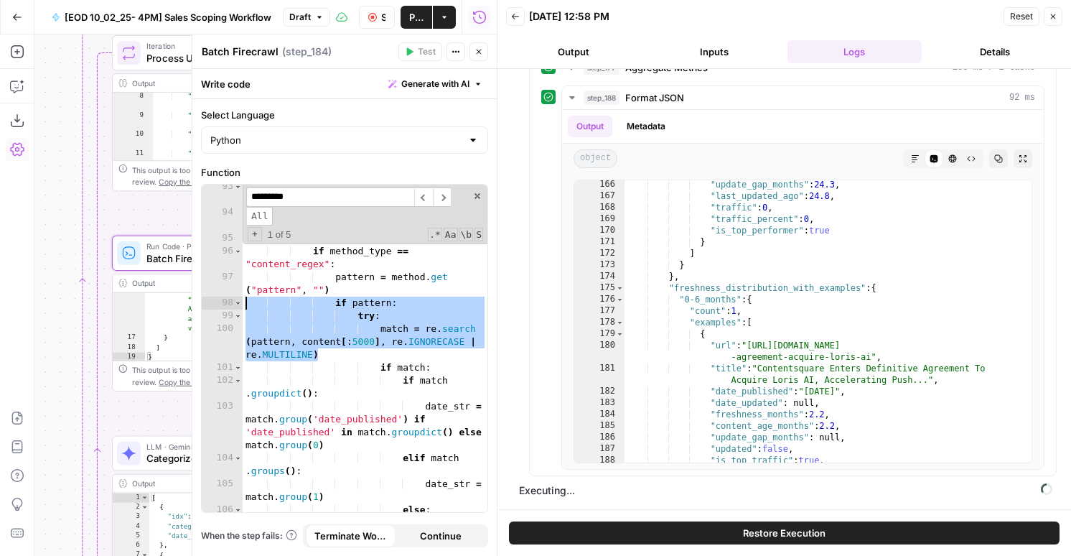
drag, startPoint x: 322, startPoint y: 353, endPoint x: 206, endPoint y: 303, distance: 126.0
click at [206, 303] on div "**********" at bounding box center [345, 347] width 286 height 327
type textarea "**********"
paste textarea
click at [354, 330] on div "if target == "date_published" and not dates [ "date_published" ] : method_type …" at bounding box center [365, 369] width 245 height 379
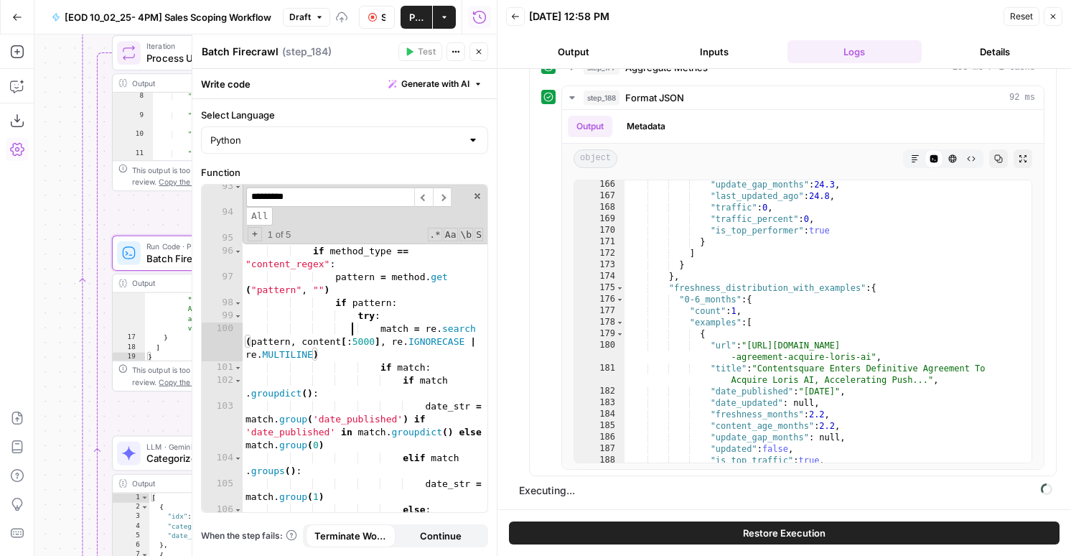
type textarea "**********"
drag, startPoint x: 378, startPoint y: 331, endPoint x: 328, endPoint y: 358, distance: 56.5
click at [328, 358] on div "if target == "date_published" and not dates [ "date_published" ] : method_type …" at bounding box center [365, 369] width 245 height 379
paste textarea
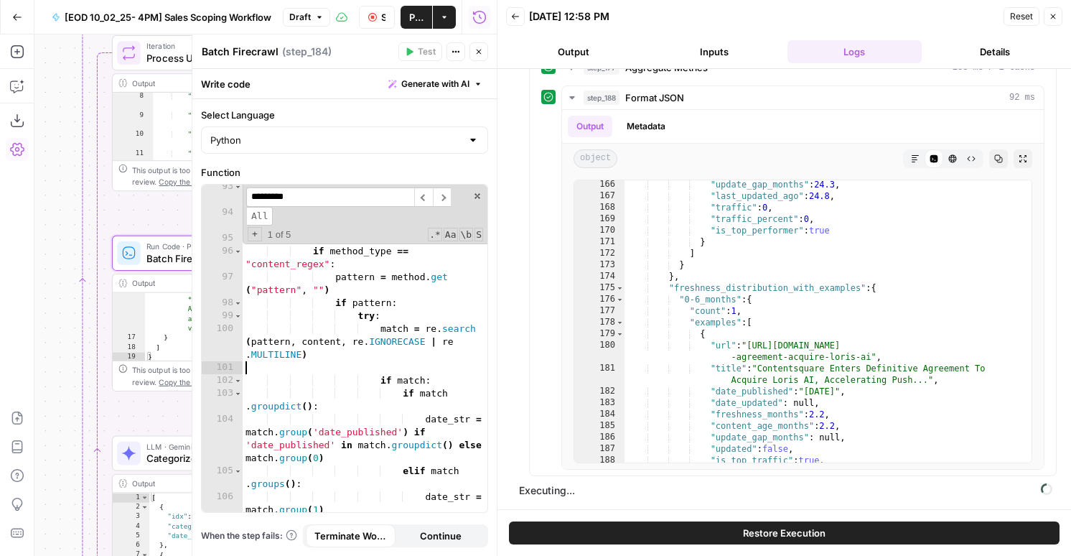
type textarea "**********"
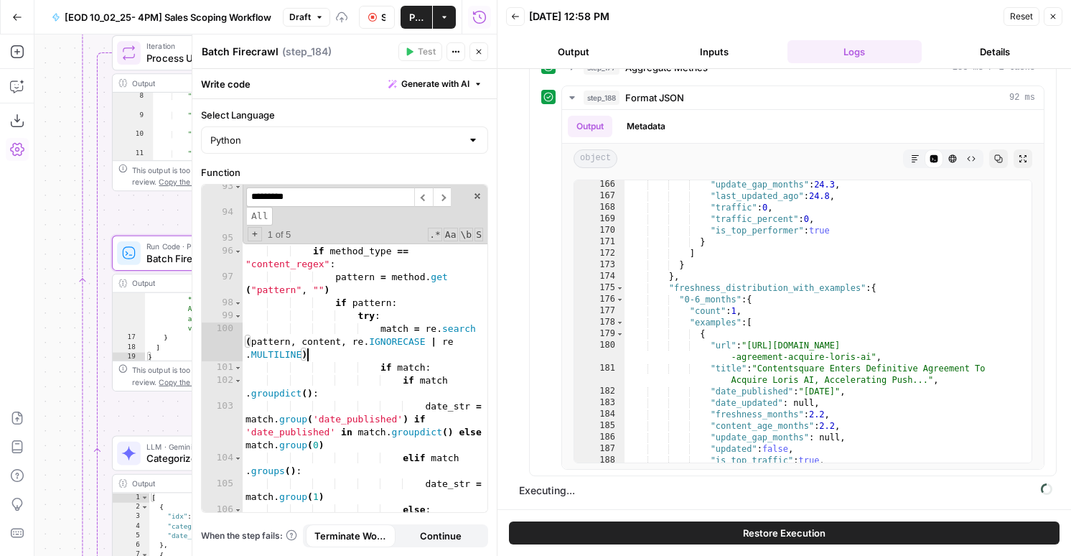
click at [378, 11] on button "Stop Run" at bounding box center [377, 17] width 36 height 23
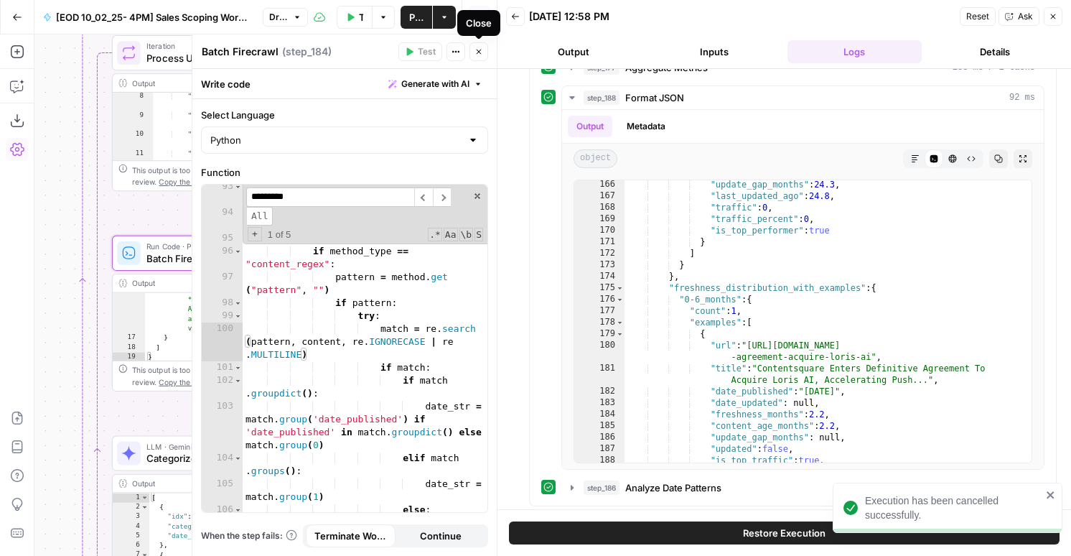
click at [475, 53] on icon "button" at bounding box center [479, 51] width 9 height 9
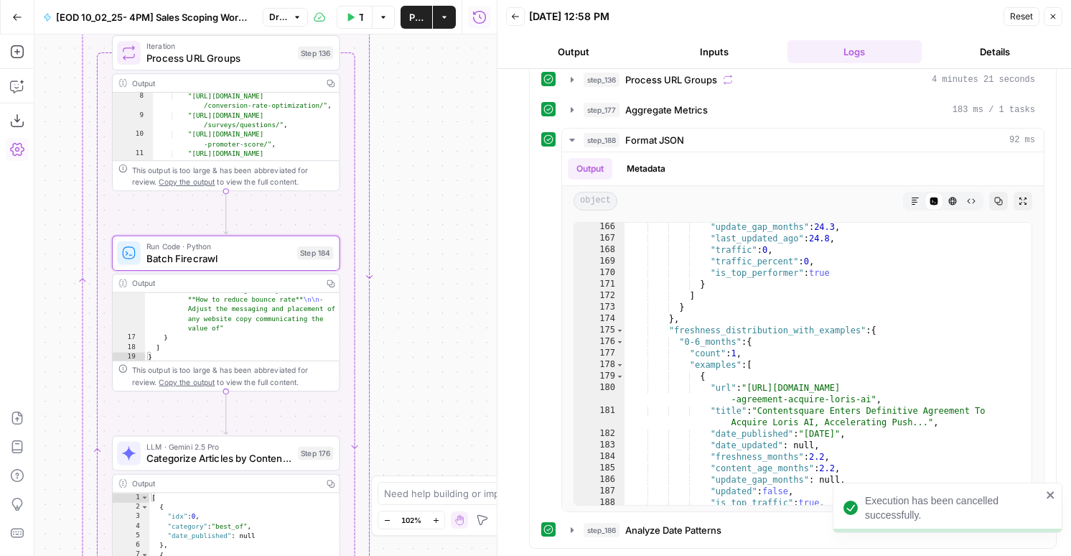
scroll to position [220, 0]
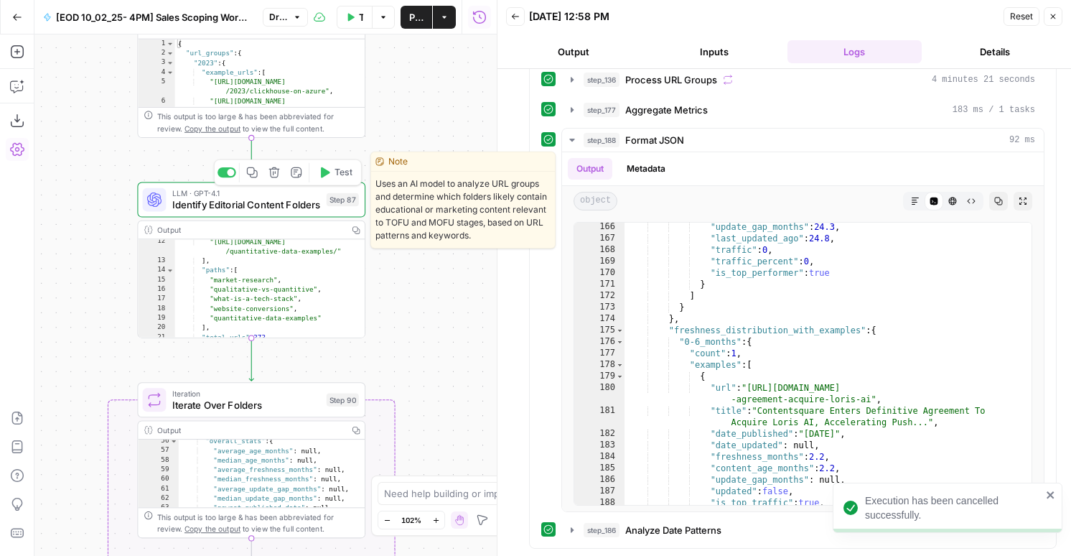
click at [294, 205] on span "Identify Editorial Content Folders" at bounding box center [246, 204] width 149 height 14
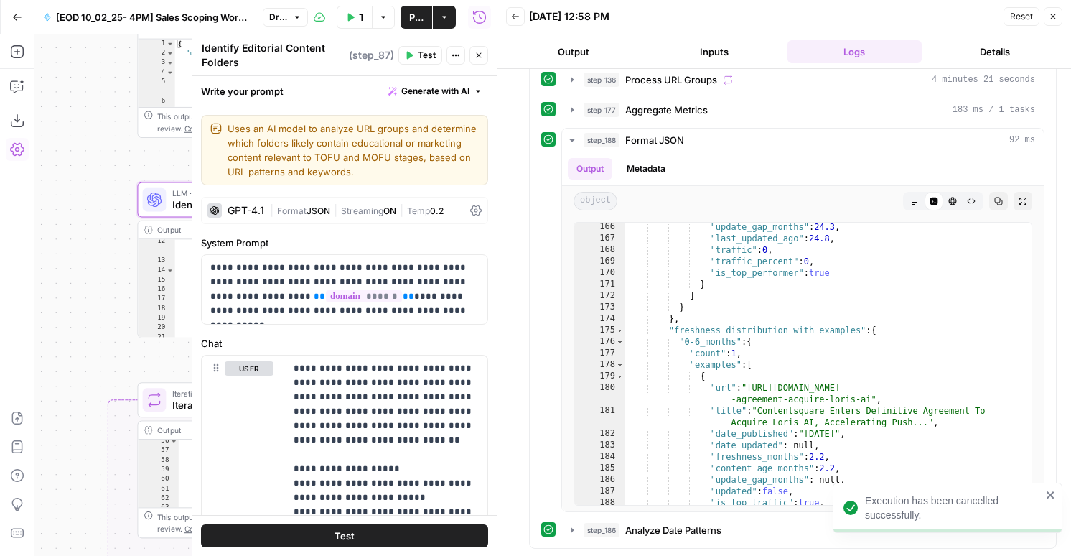
click at [157, 393] on icon at bounding box center [154, 400] width 11 height 14
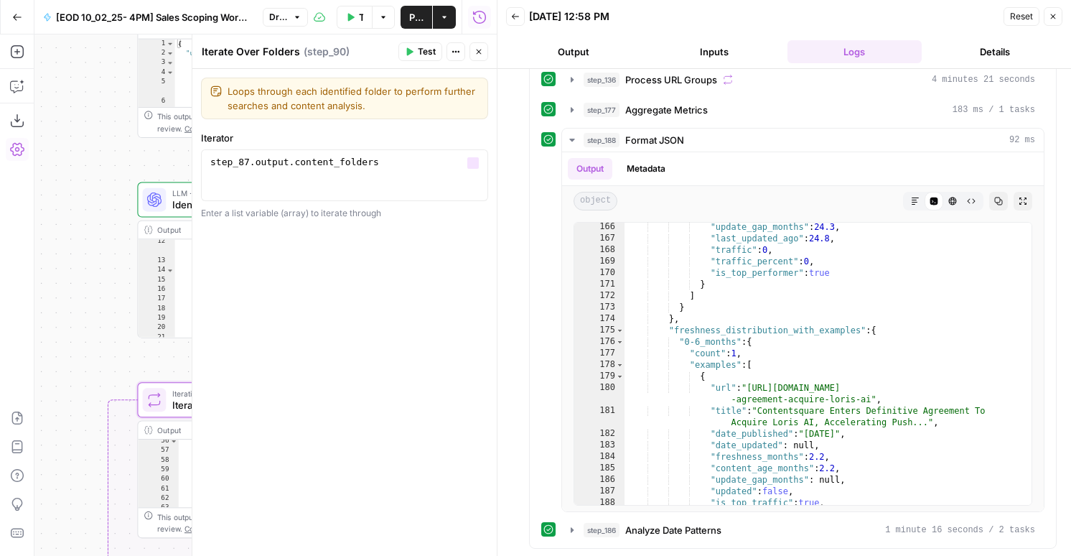
click at [301, 160] on div "step_87 . output . content_folders" at bounding box center [344, 188] width 274 height 65
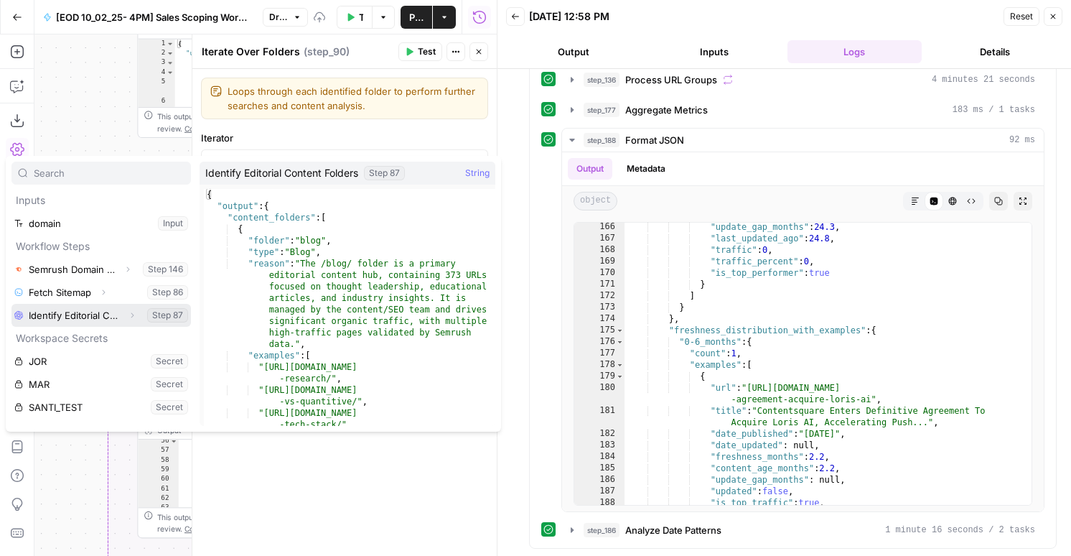
click at [126, 314] on button "Expand" at bounding box center [132, 315] width 19 height 19
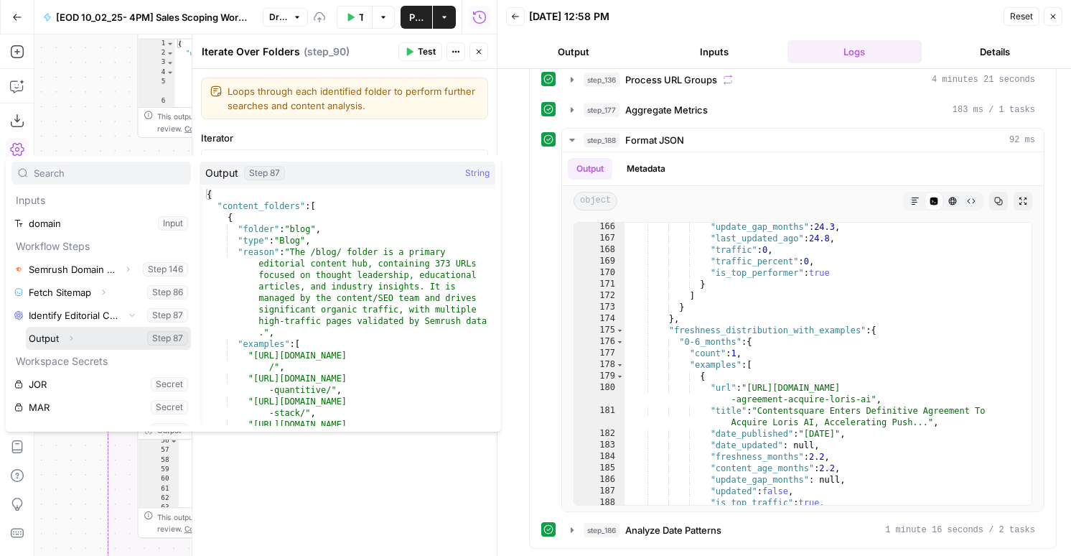
click at [70, 340] on icon "button" at bounding box center [71, 338] width 9 height 9
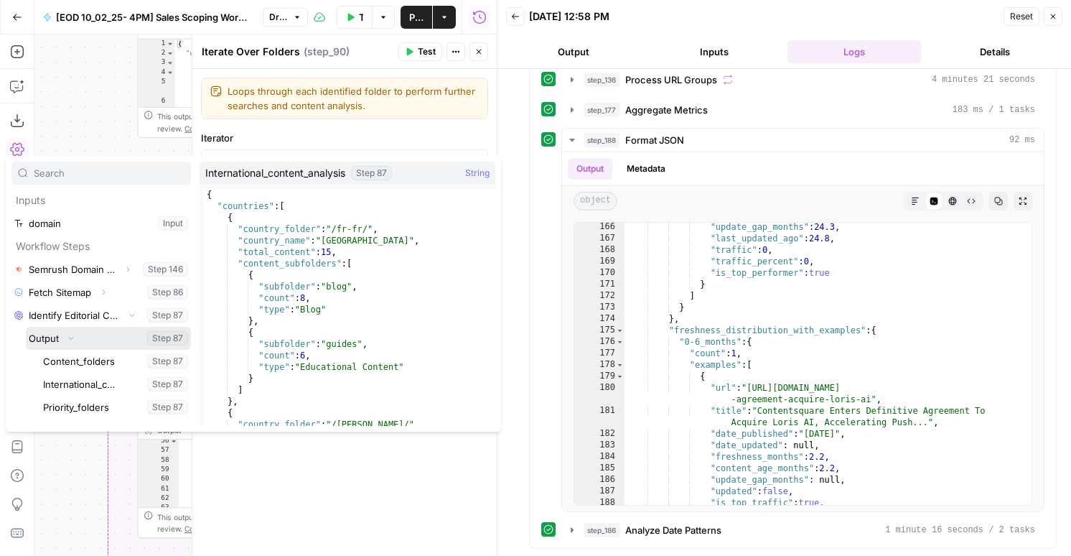
scroll to position [4, 0]
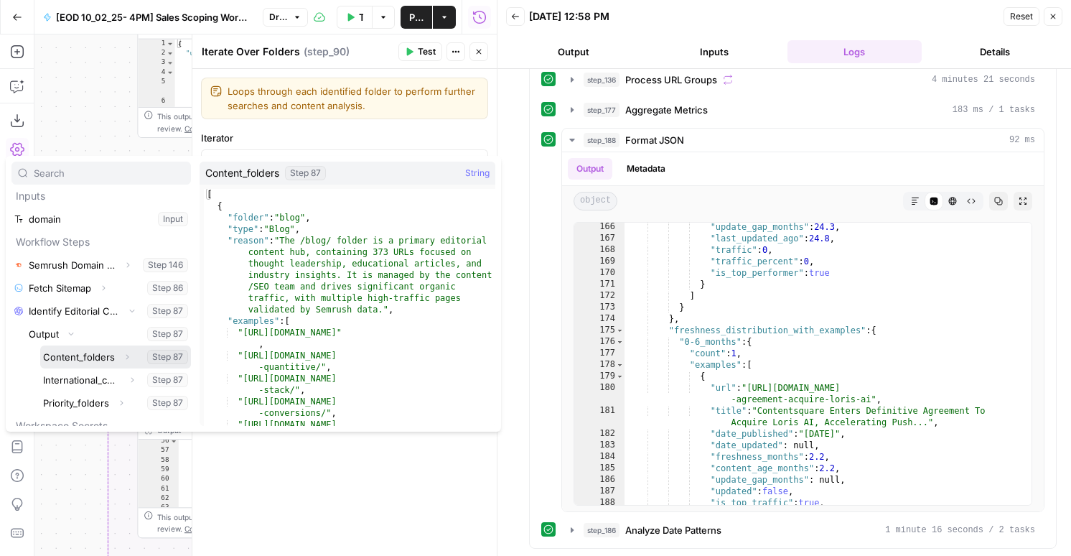
click at [123, 358] on icon "button" at bounding box center [127, 356] width 9 height 9
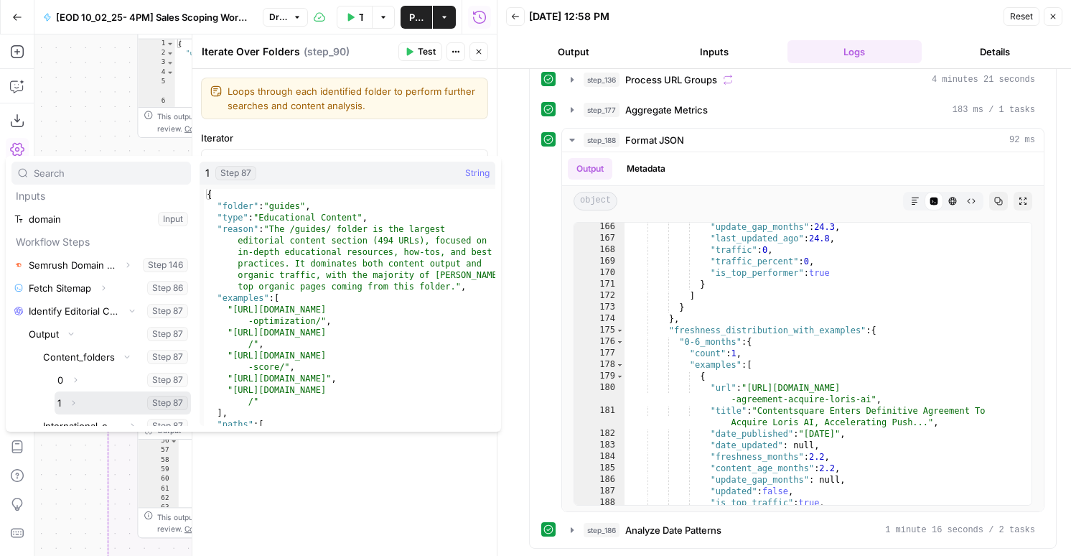
click at [61, 401] on button "Select variable 1" at bounding box center [123, 402] width 136 height 23
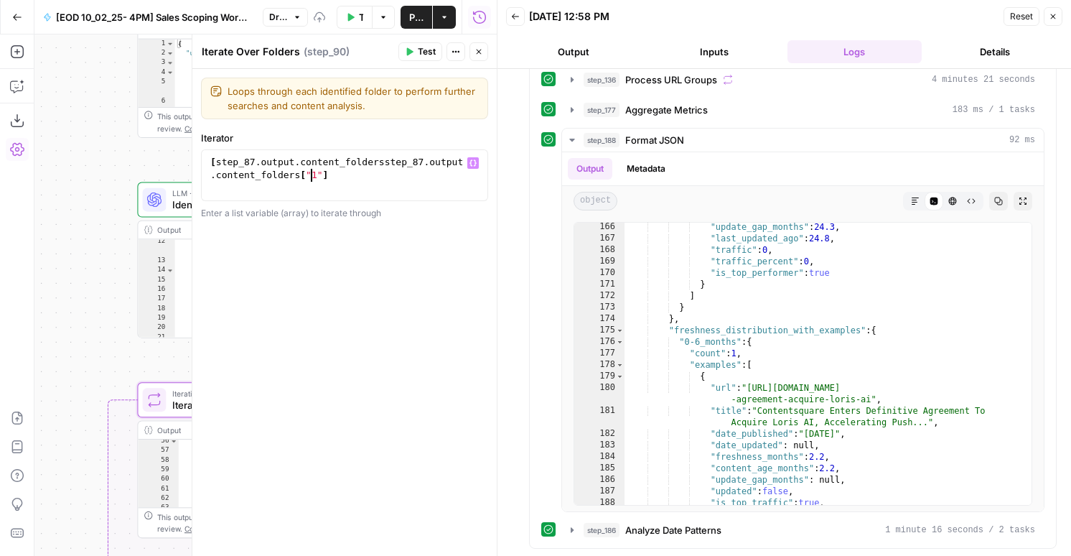
click at [311, 173] on div "[ step_87 . output . content_foldersstep_87 . output . content_folders [ "1" ]" at bounding box center [344, 201] width 274 height 90
click at [317, 176] on div "[ step_87 . output . content_foldersstep_87 . output . content_folders [ 1 "]" at bounding box center [344, 201] width 274 height 90
click at [389, 160] on div "[ step_87 . output . content_foldersstep_87 . output . content_folders [ 1 ]" at bounding box center [344, 201] width 274 height 90
drag, startPoint x: 388, startPoint y: 163, endPoint x: 389, endPoint y: 211, distance: 48.1
click at [389, 211] on div "**********" at bounding box center [344, 175] width 287 height 89
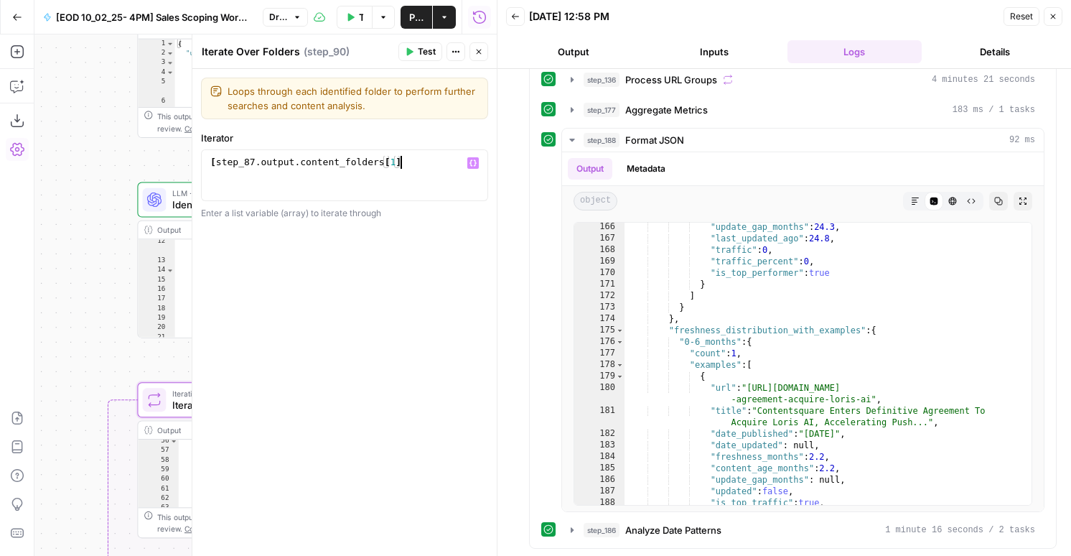
scroll to position [0, 14]
type textarea "**********"
click at [430, 47] on span "Test" at bounding box center [427, 51] width 18 height 13
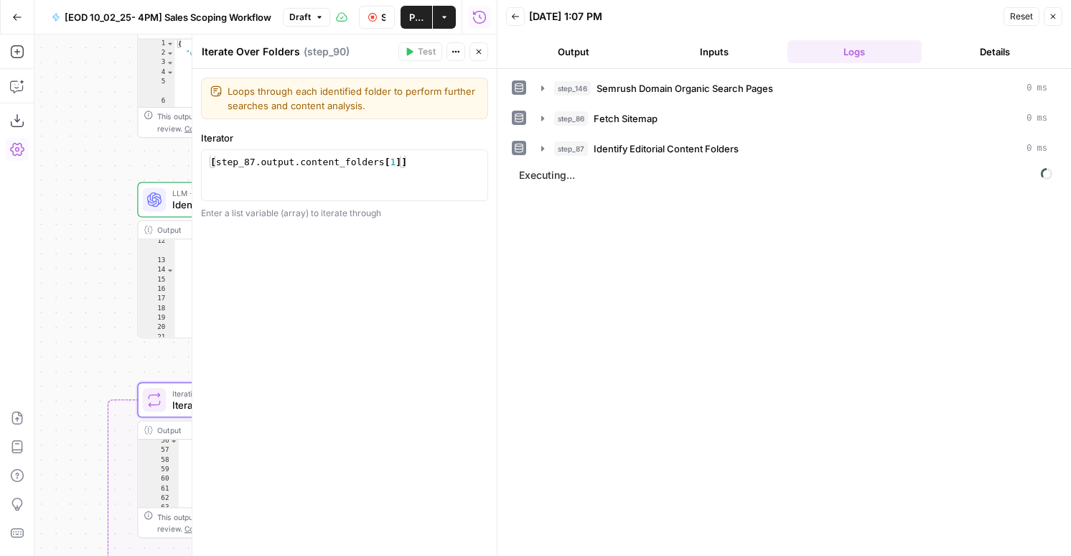
click at [592, 54] on button "Output" at bounding box center [573, 51] width 135 height 23
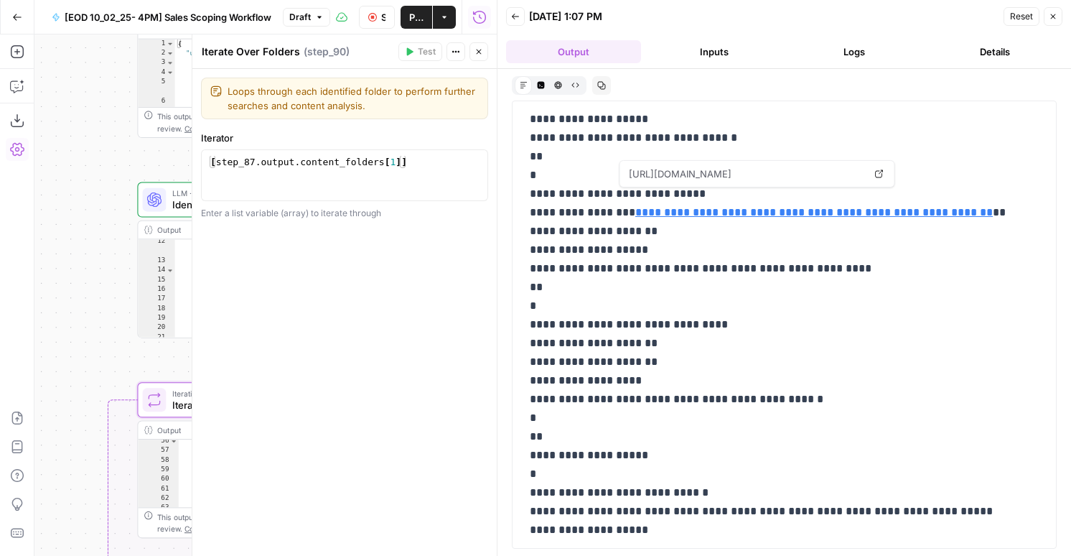
scroll to position [254, 0]
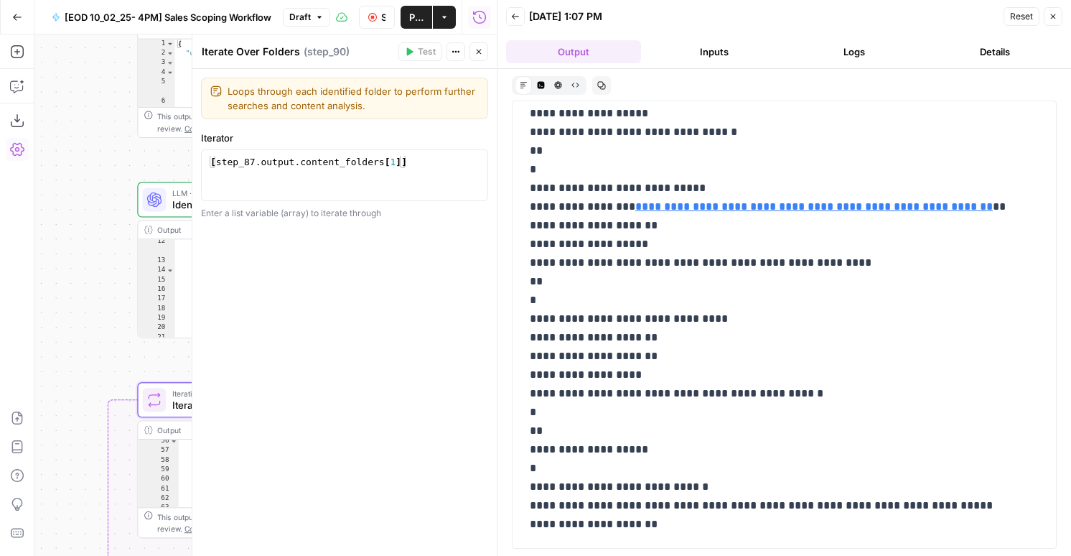
click at [482, 55] on icon "button" at bounding box center [479, 51] width 9 height 9
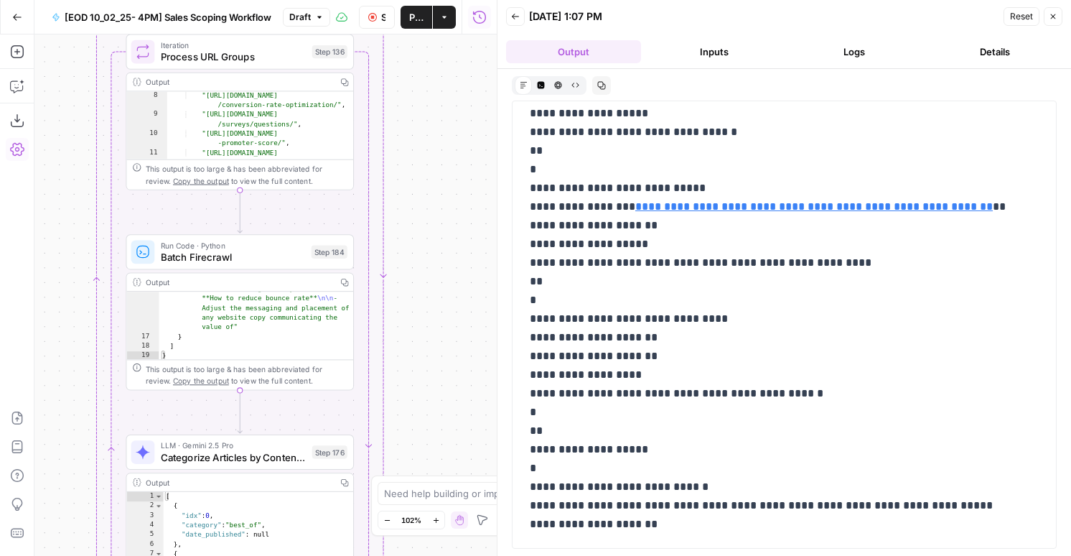
click at [240, 241] on span "Run Code · Python" at bounding box center [233, 244] width 145 height 11
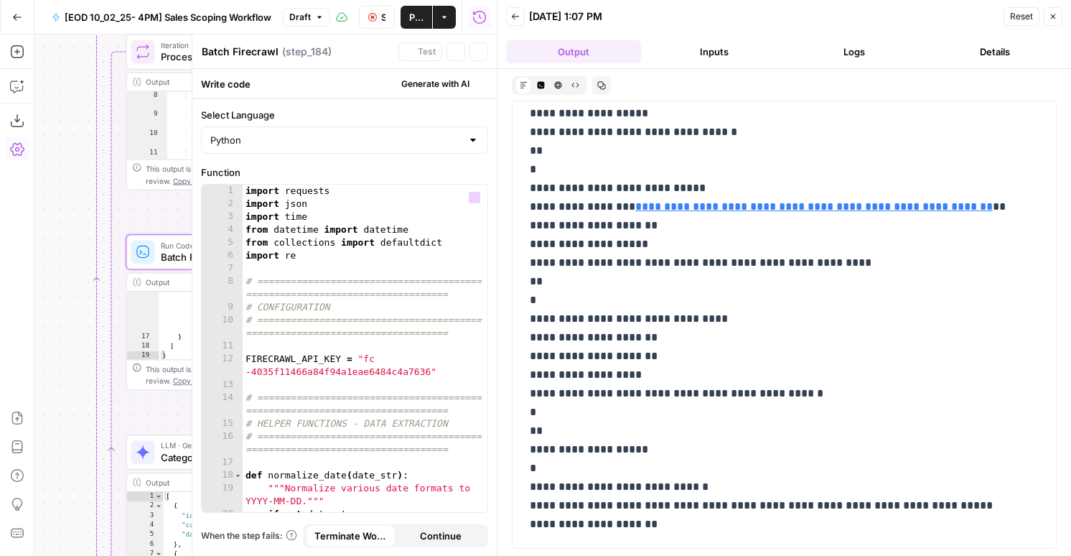
type textarea "**********"
click at [379, 299] on div "import requests import json import time from datetime import datetime from coll…" at bounding box center [365, 360] width 245 height 353
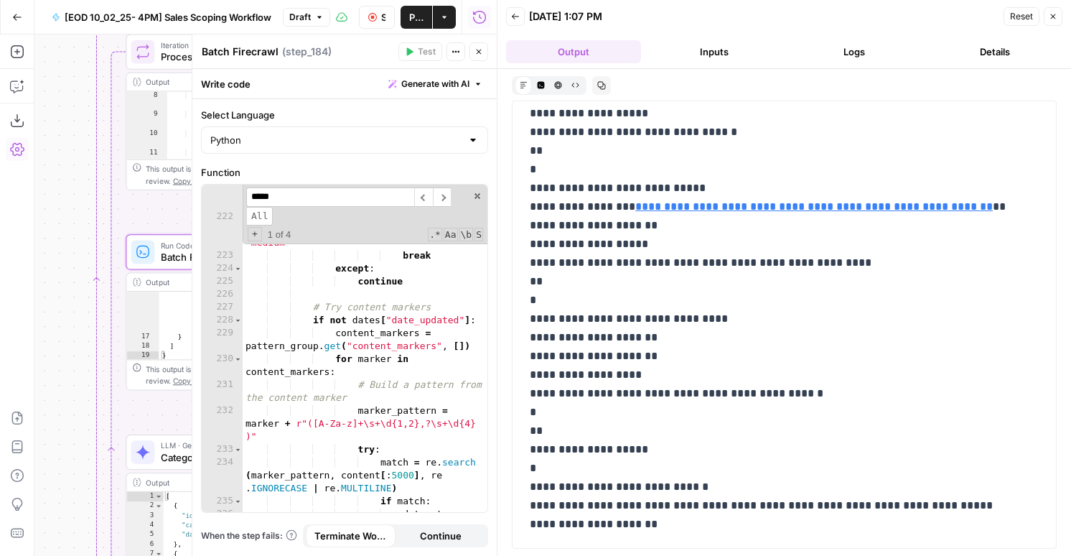
scroll to position [4484, 0]
type input "*****"
click at [382, 308] on div "extraction_method [ "updated" ] = "step_174_pattern_group_regex" extraction_con…" at bounding box center [365, 368] width 245 height 392
type textarea "**********"
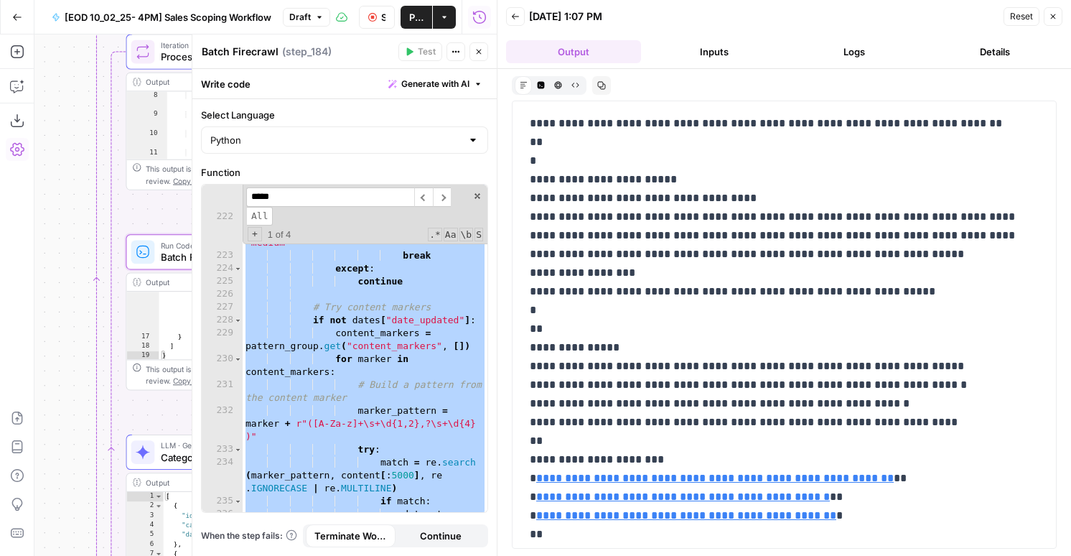
scroll to position [5107, 0]
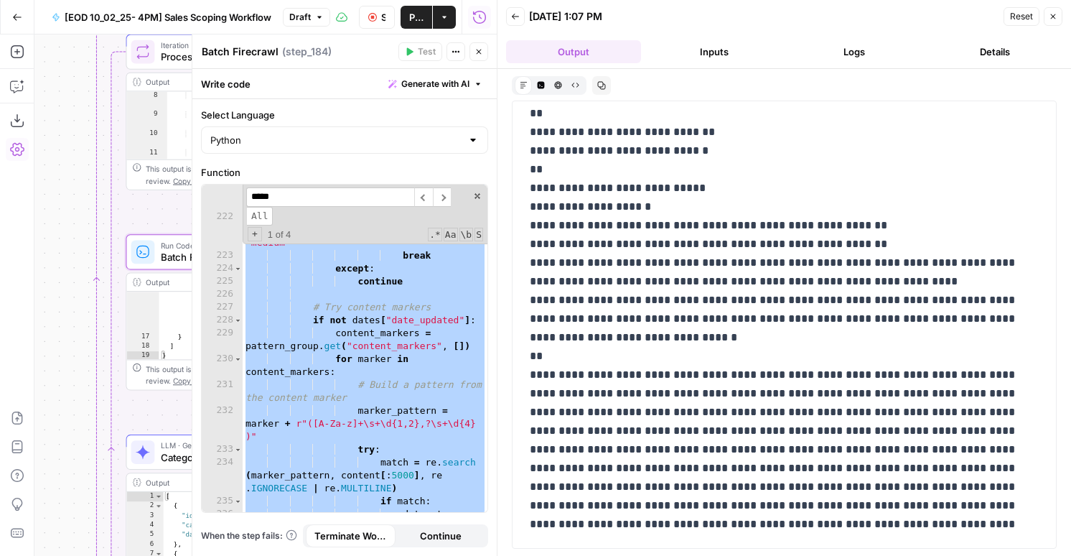
click at [833, 63] on header "Back 10/05/25 at 1:07 PM Reset Close Output Inputs Logs Details" at bounding box center [784, 34] width 574 height 69
click at [833, 43] on button "Logs" at bounding box center [855, 51] width 135 height 23
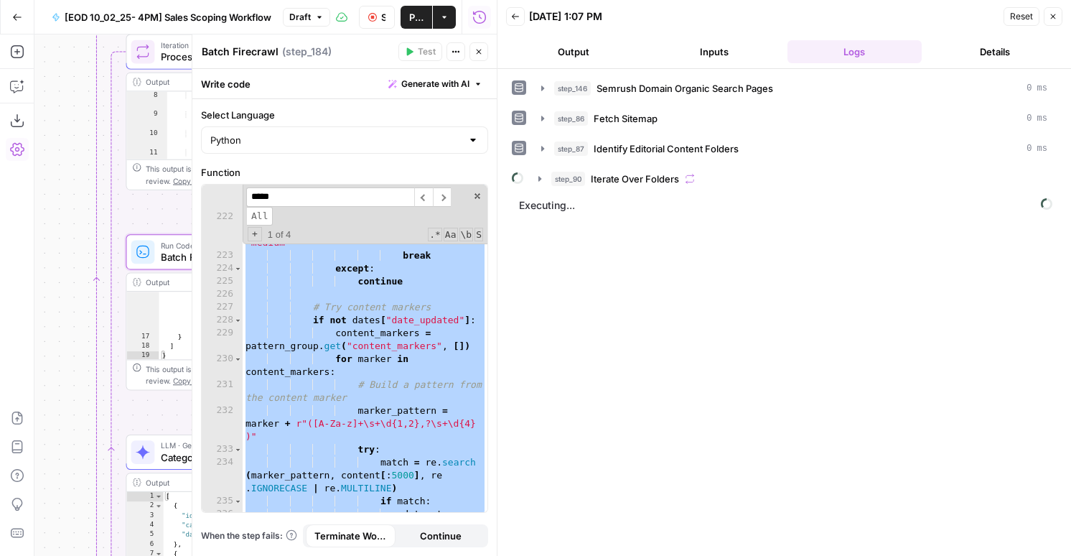
click at [667, 190] on button "step_90 Iterate Over Folders" at bounding box center [793, 178] width 526 height 23
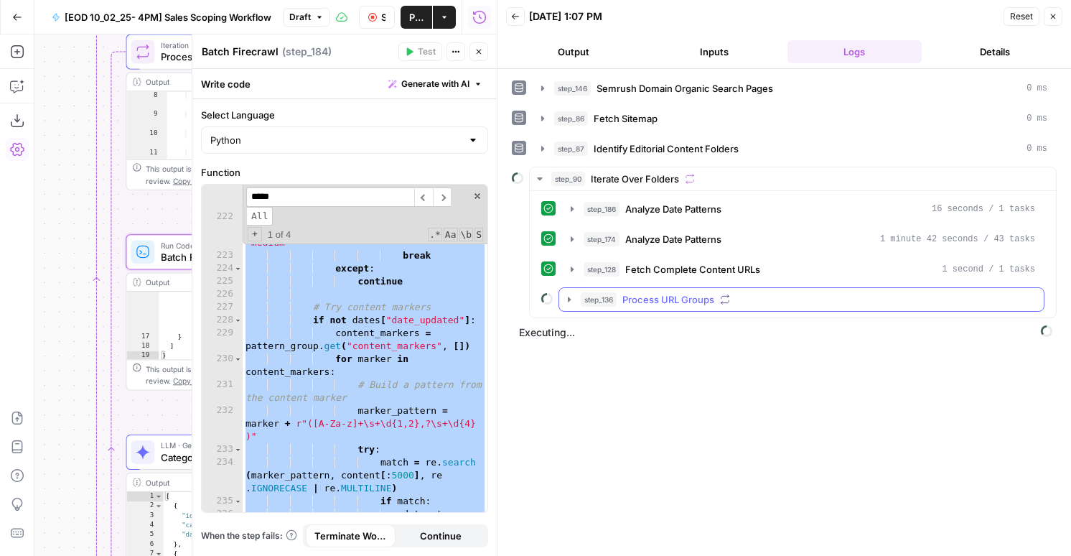
click at [646, 299] on span "Process URL Groups" at bounding box center [668, 299] width 92 height 14
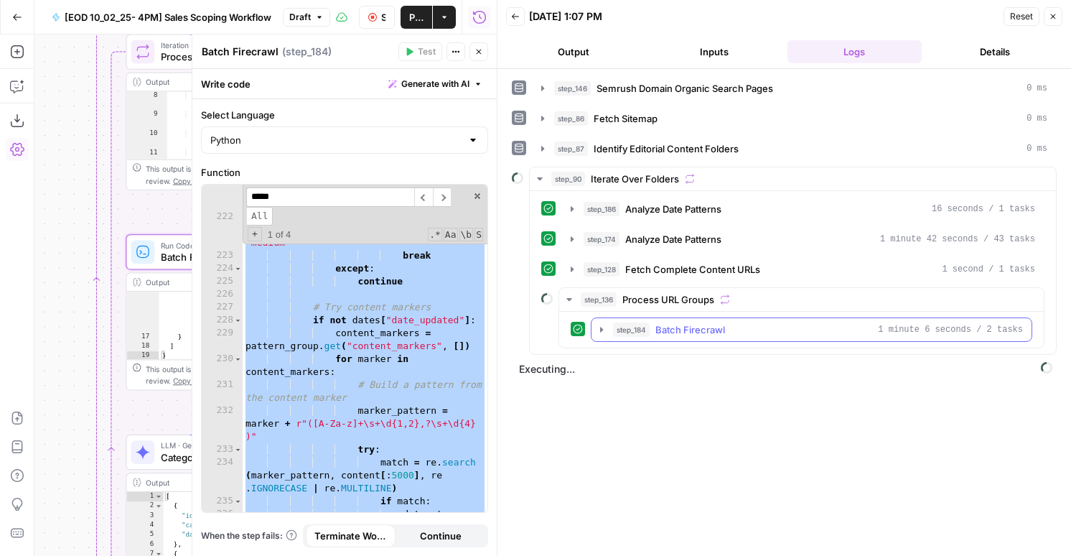
click at [650, 340] on button "step_184 Batch Firecrawl 1 minute 6 seconds / 2 tasks" at bounding box center [812, 329] width 440 height 23
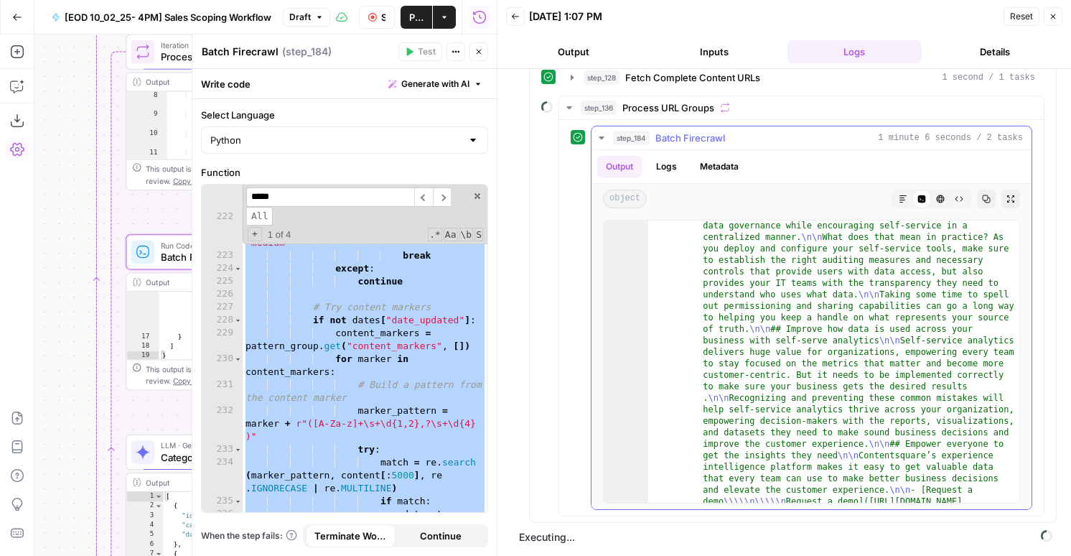
scroll to position [1133, 0]
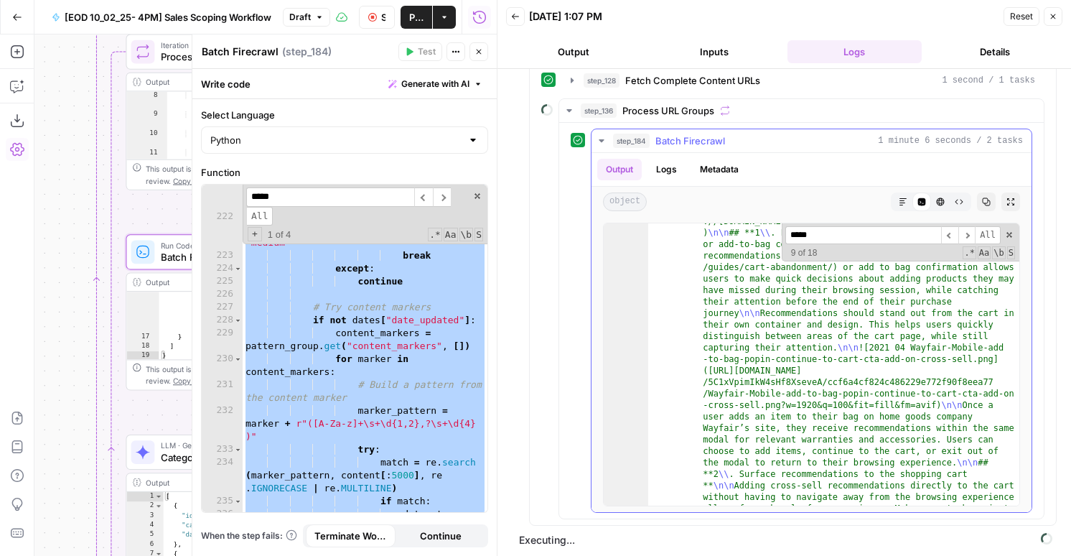
scroll to position [10709, 0]
type input "*****"
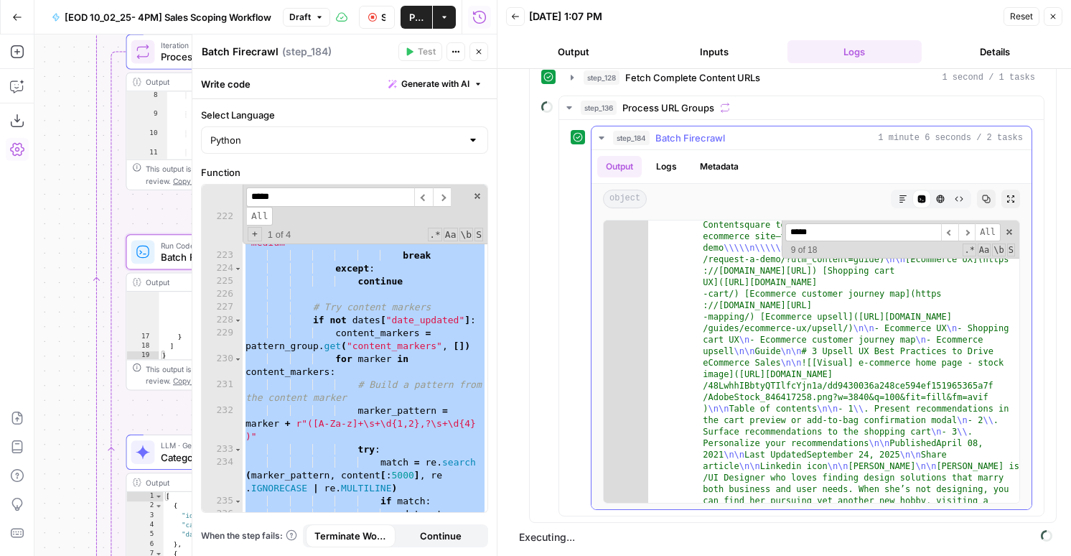
scroll to position [11019, 0]
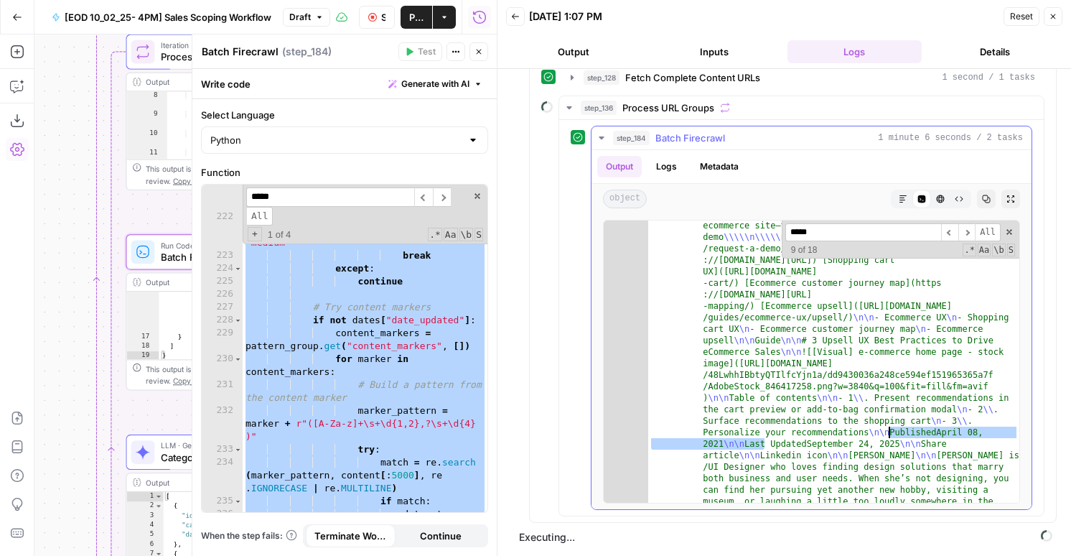
drag, startPoint x: 762, startPoint y: 444, endPoint x: 892, endPoint y: 438, distance: 130.1
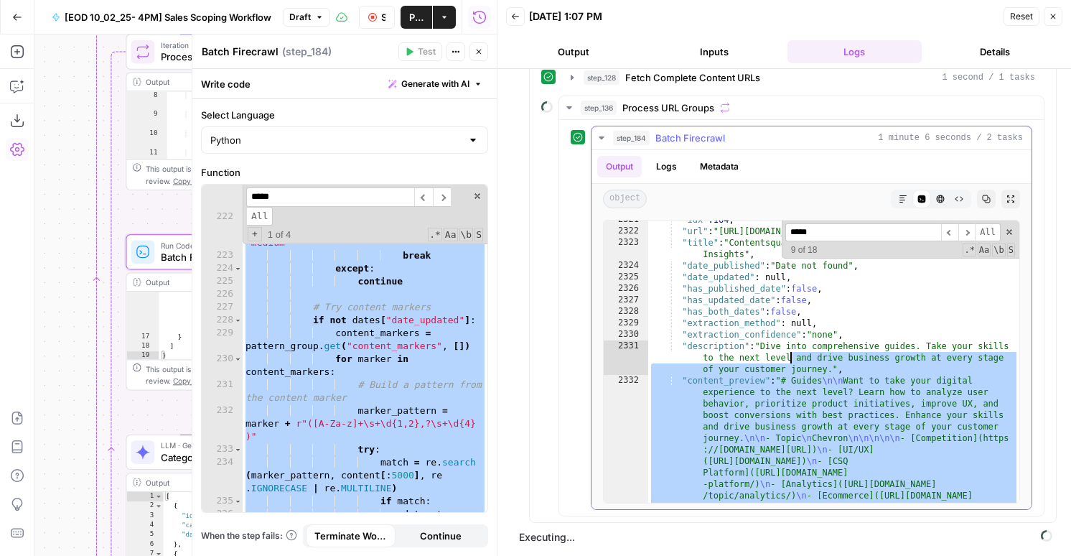
scroll to position [11270, 0]
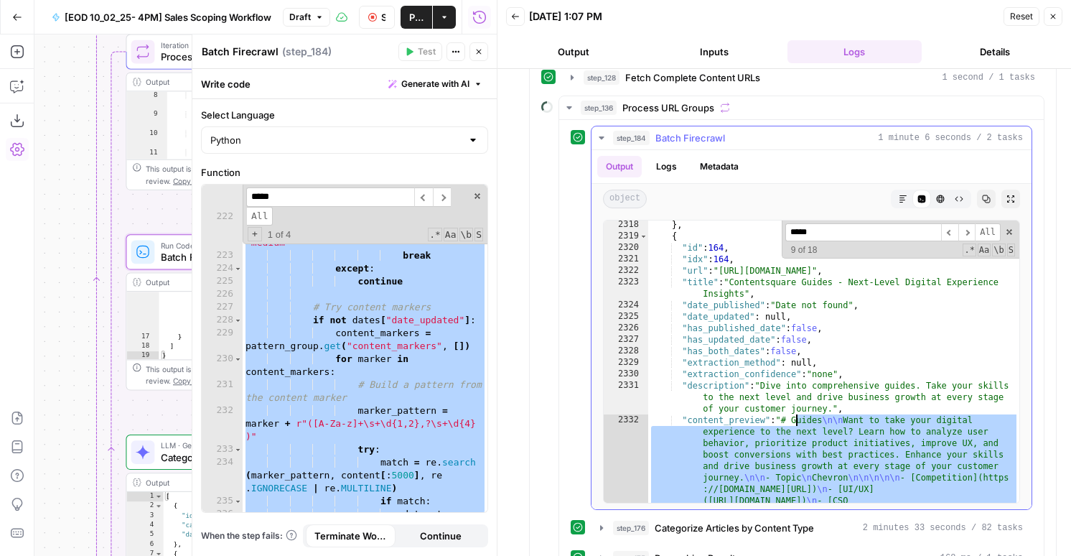
drag, startPoint x: 851, startPoint y: 431, endPoint x: 796, endPoint y: 419, distance: 55.9
click at [793, 530] on span "Categorize Articles by Content Type" at bounding box center [734, 527] width 159 height 14
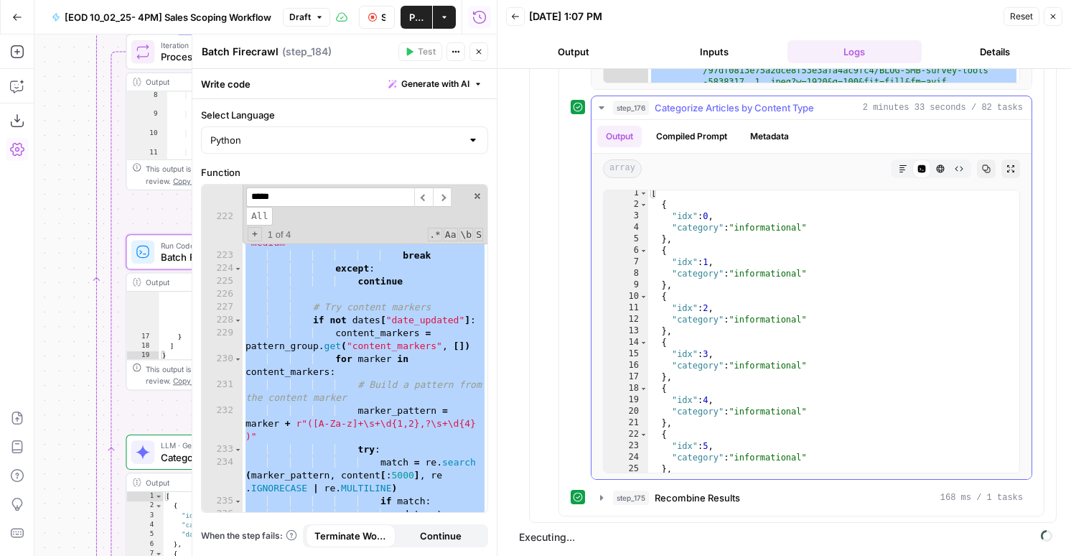
scroll to position [3, 0]
click at [788, 247] on div "[ { "idx" : 0 , "category" : "informational" } , { "idx" : 1 , "category" : "in…" at bounding box center [833, 339] width 371 height 305
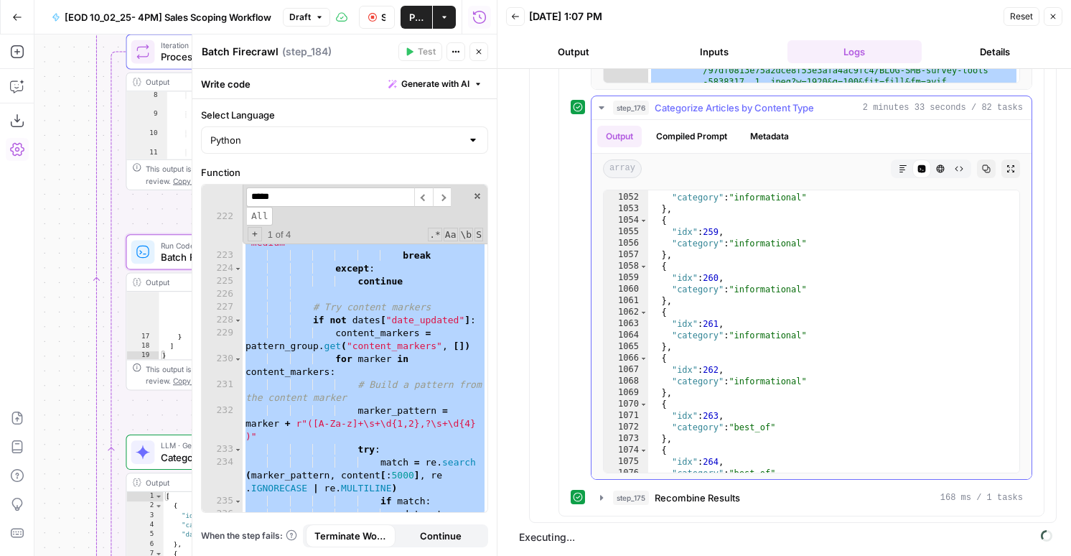
scroll to position [12071, 0]
click at [729, 263] on div ""idx" : 258 , "category" : "informational" } , { "idx" : 259 , "category" : "in…" at bounding box center [833, 332] width 371 height 305
type textarea "*"
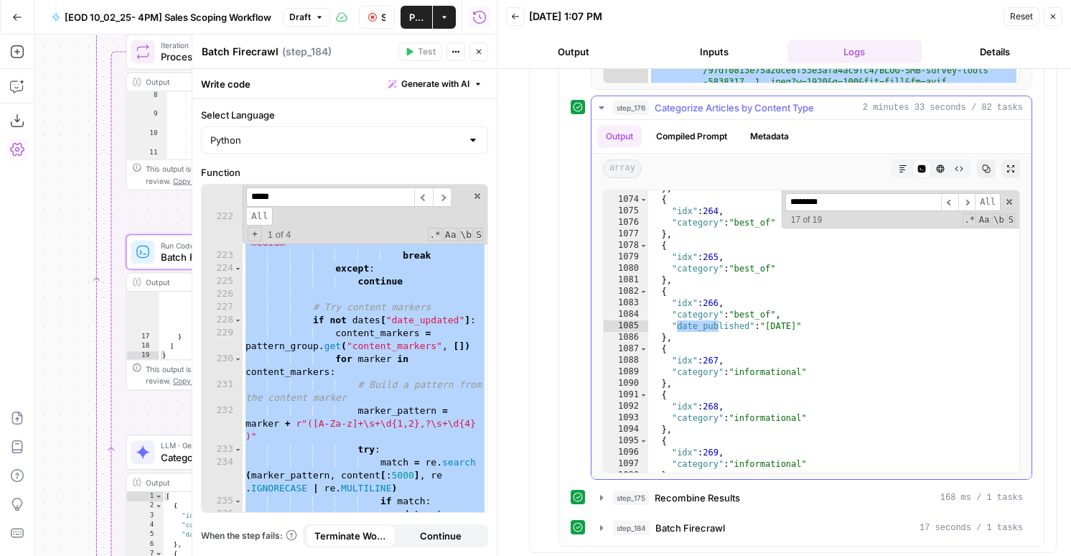
scroll to position [12321, 0]
type input "********"
click at [688, 495] on span "Recombine Results" at bounding box center [697, 497] width 85 height 14
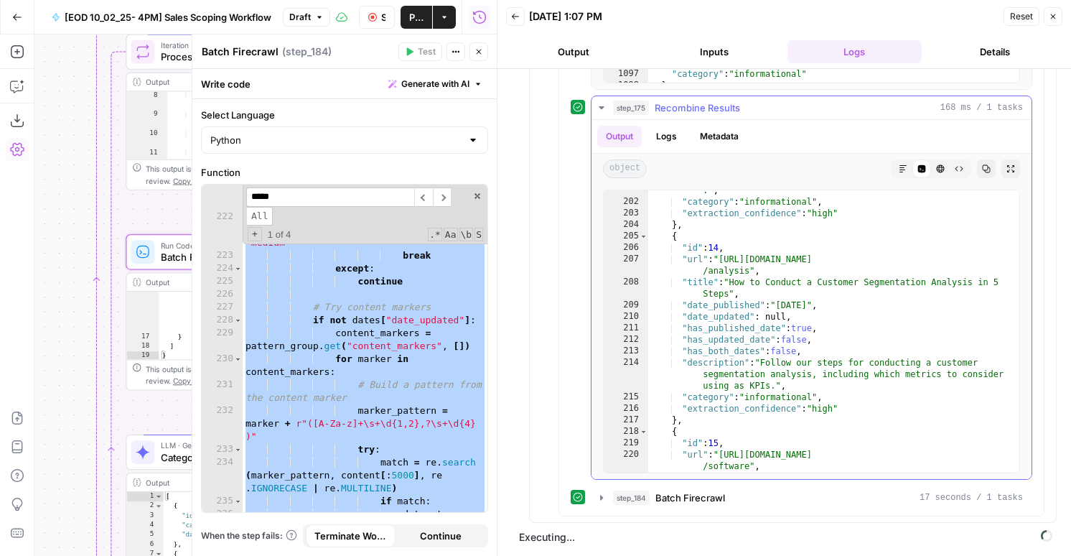
scroll to position [1027, 0]
click at [668, 495] on span "Batch Firecrawl" at bounding box center [690, 497] width 70 height 14
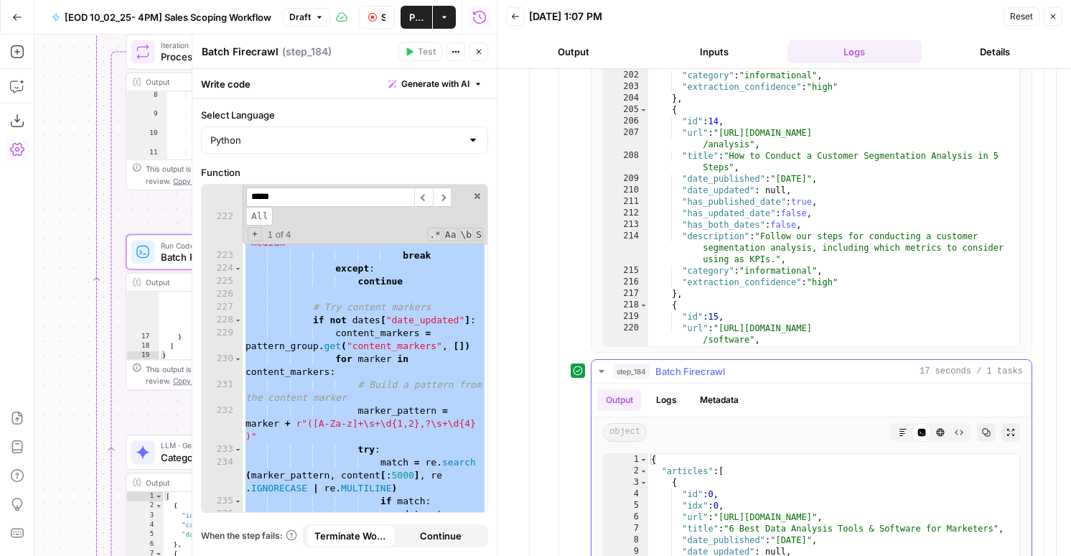
scroll to position [1084, 0]
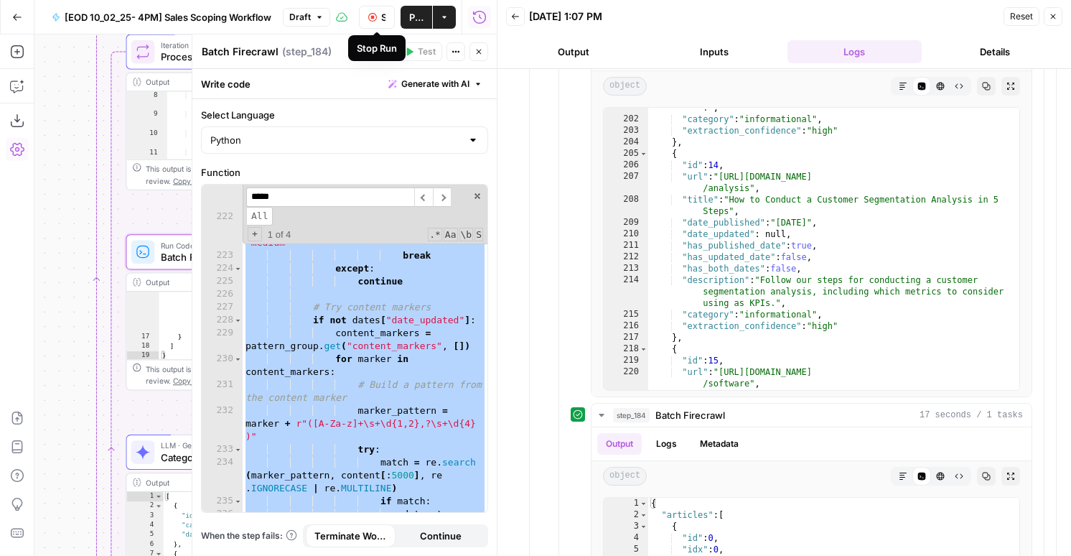
click at [370, 18] on icon "button" at bounding box center [372, 17] width 9 height 9
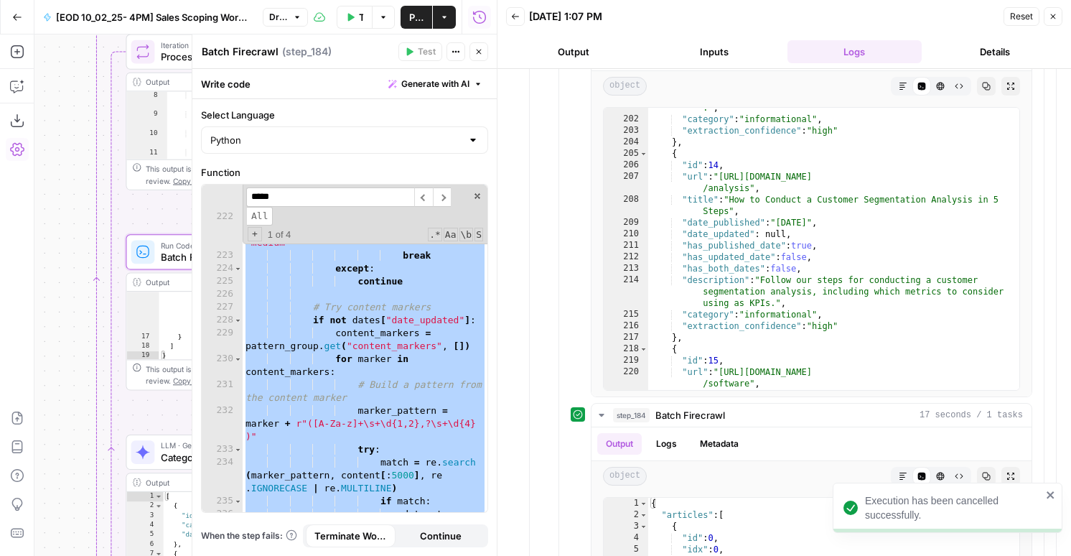
click at [480, 51] on icon "button" at bounding box center [479, 51] width 9 height 9
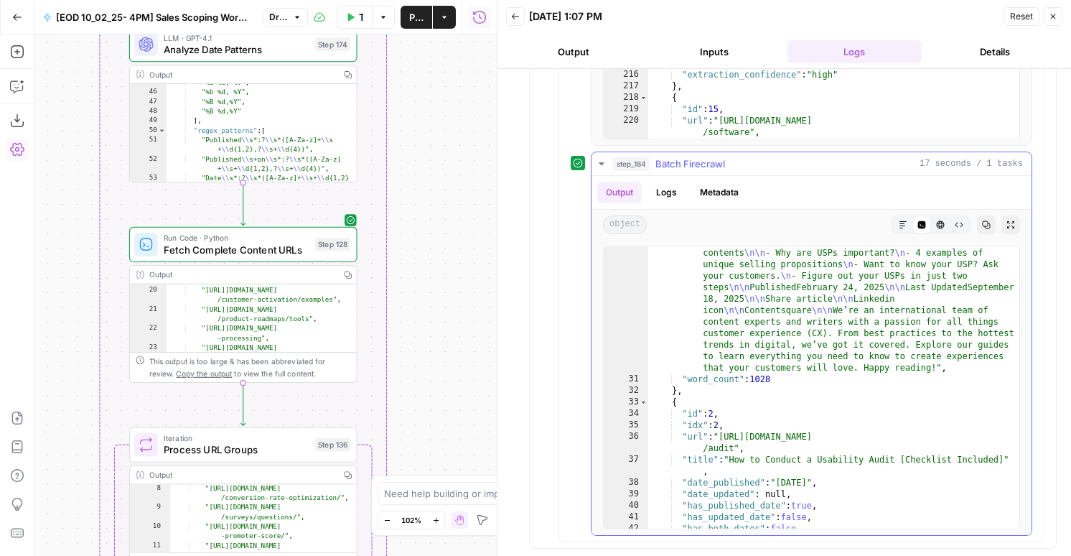
scroll to position [1172, 0]
click at [420, 27] on button "Publish" at bounding box center [417, 17] width 32 height 23
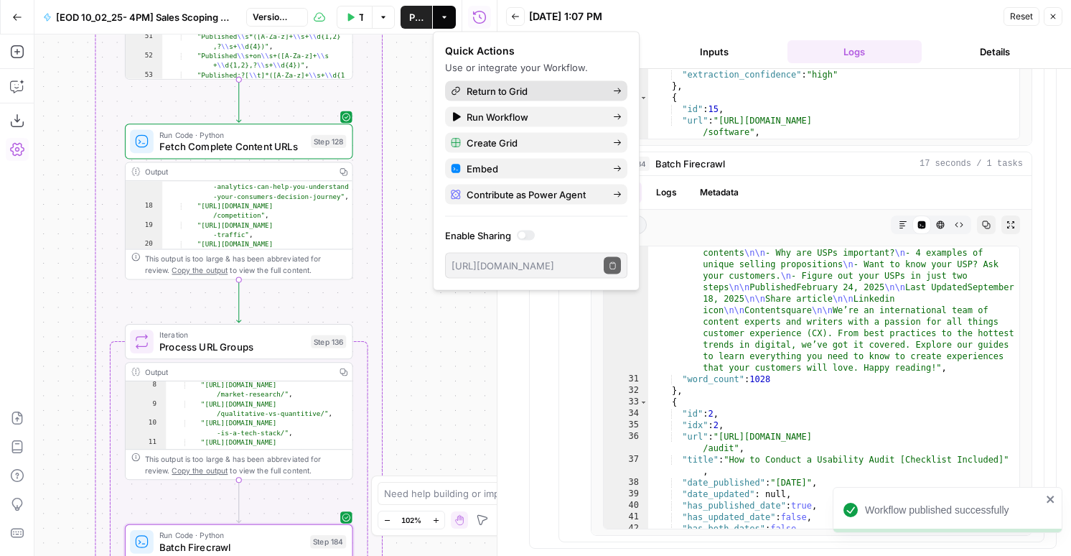
scroll to position [193, 0]
click at [512, 93] on span "Return to Grid" at bounding box center [534, 91] width 135 height 14
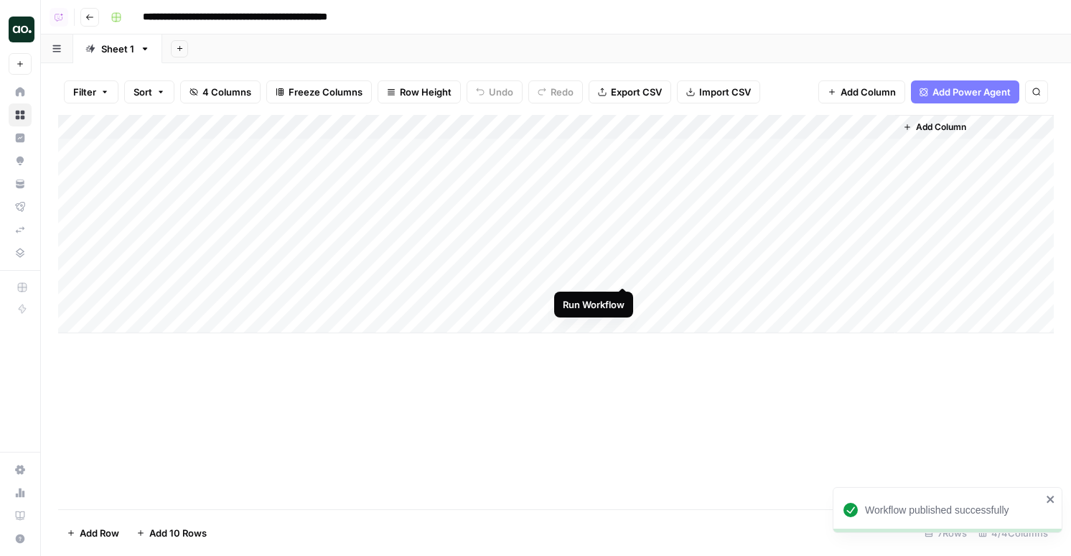
click at [624, 270] on div "Add Column" at bounding box center [556, 224] width 996 height 218
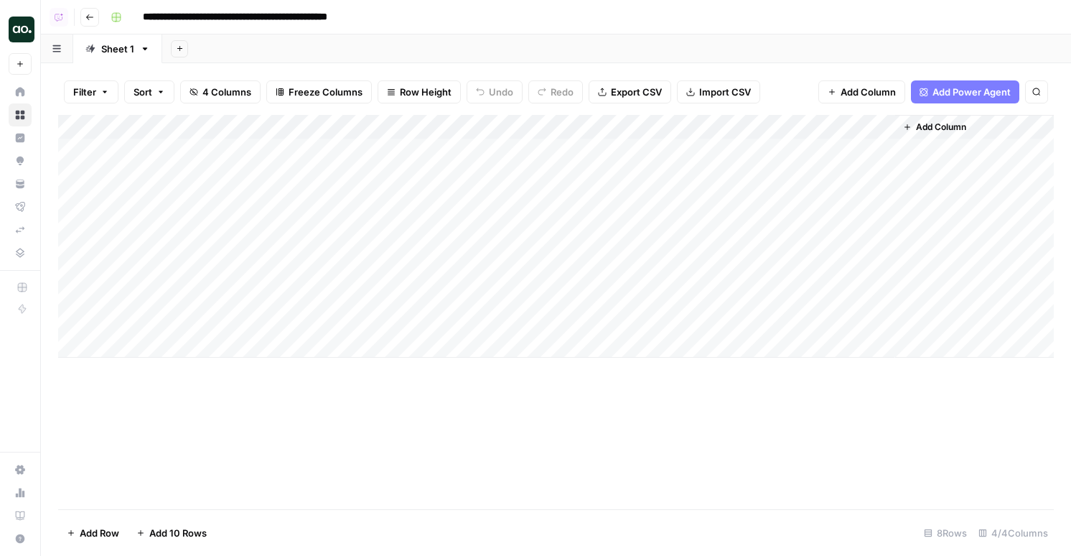
click at [211, 304] on div "Add Column" at bounding box center [556, 236] width 996 height 243
click at [210, 314] on div "Add Column" at bounding box center [556, 236] width 996 height 243
type textarea "********"
click at [547, 319] on div "Add Column" at bounding box center [556, 236] width 996 height 243
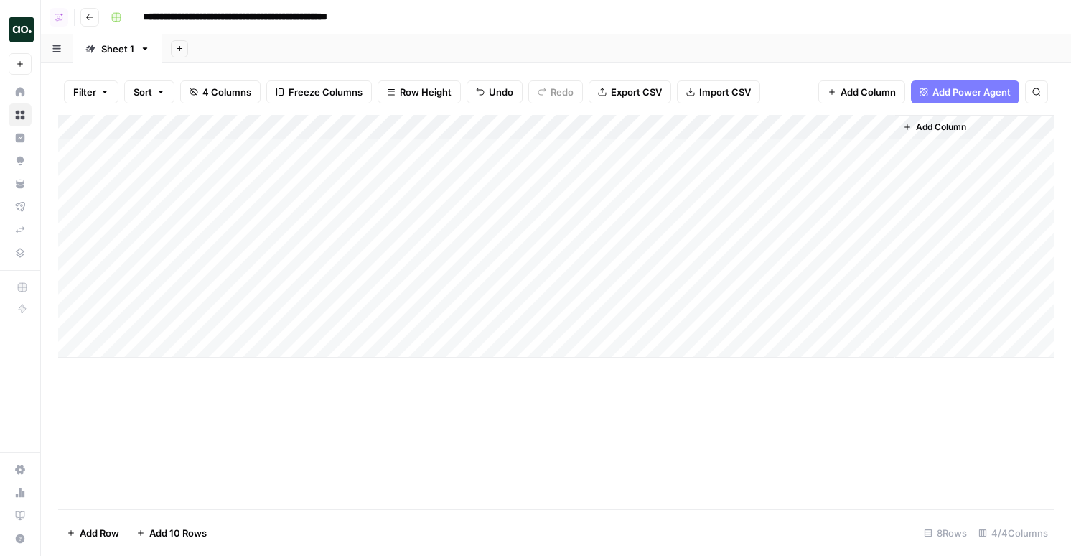
click at [884, 226] on div "Add Column" at bounding box center [556, 236] width 996 height 243
click at [877, 272] on div "Add Column" at bounding box center [556, 236] width 996 height 243
click at [608, 128] on div "Add Column" at bounding box center [556, 236] width 996 height 243
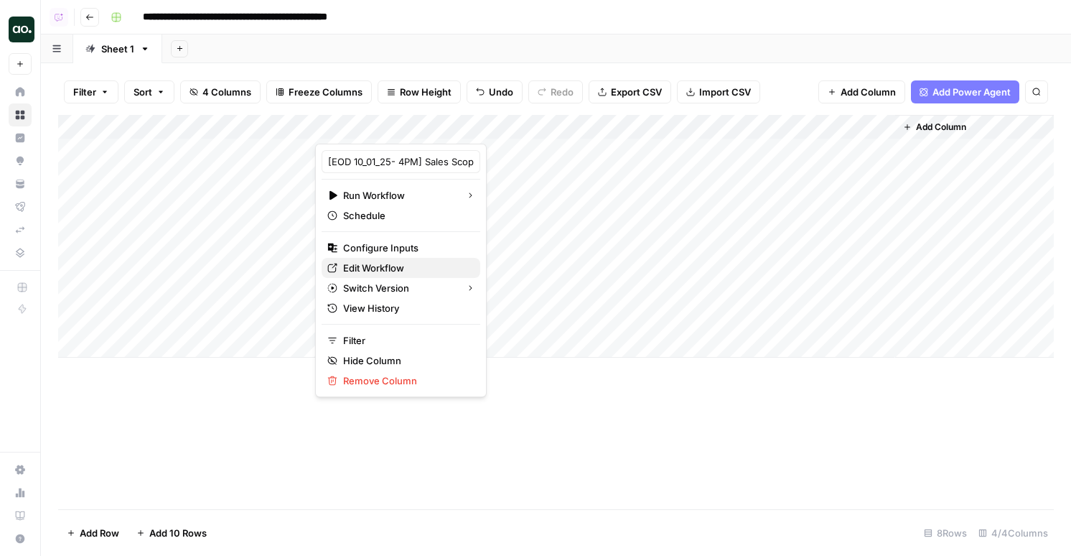
click at [374, 263] on span "Edit Workflow" at bounding box center [406, 268] width 126 height 14
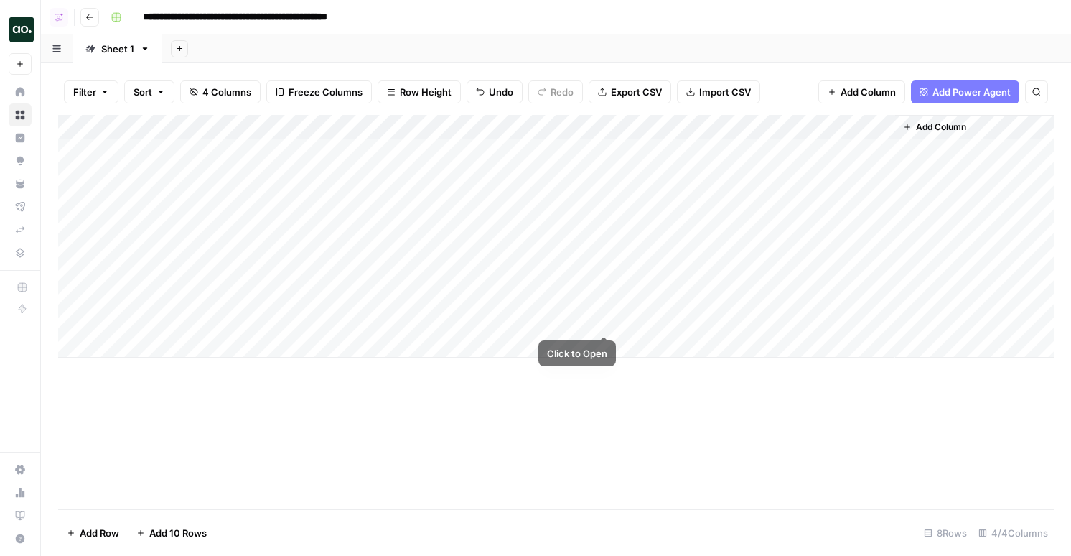
click at [603, 320] on div "Add Column" at bounding box center [556, 236] width 996 height 243
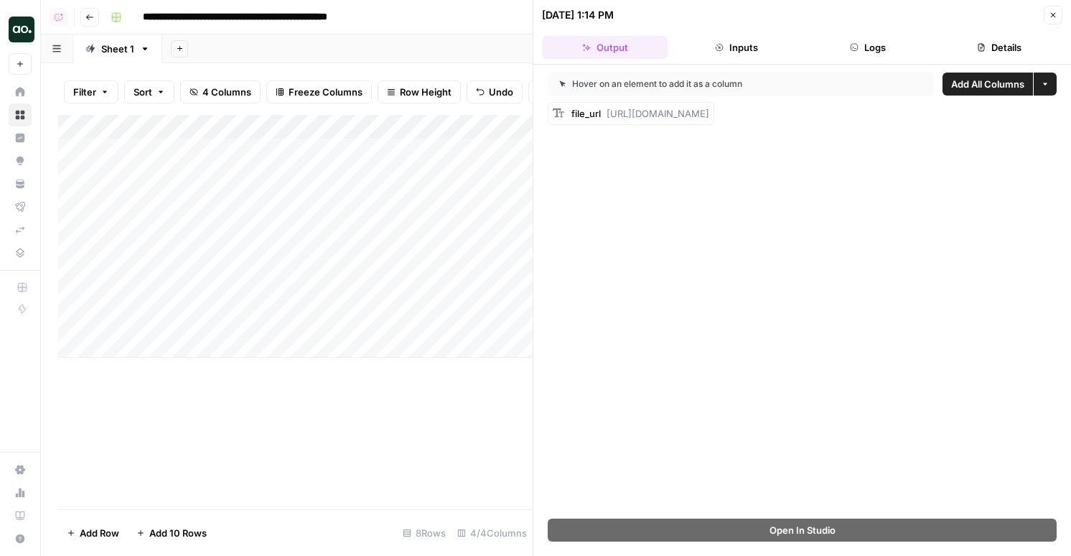
click at [1004, 49] on button "Details" at bounding box center [1000, 47] width 126 height 23
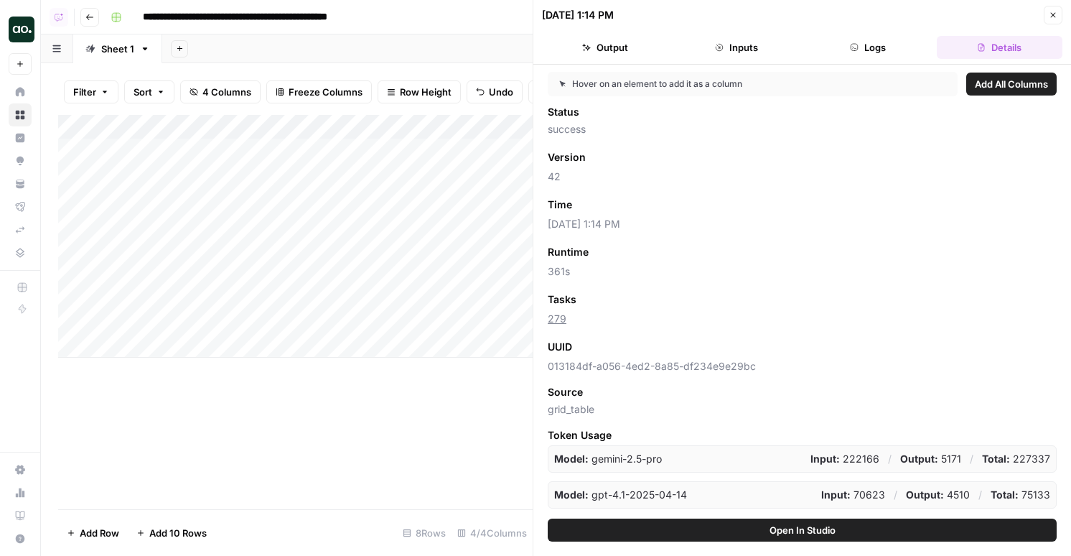
click at [911, 45] on button "Logs" at bounding box center [868, 47] width 126 height 23
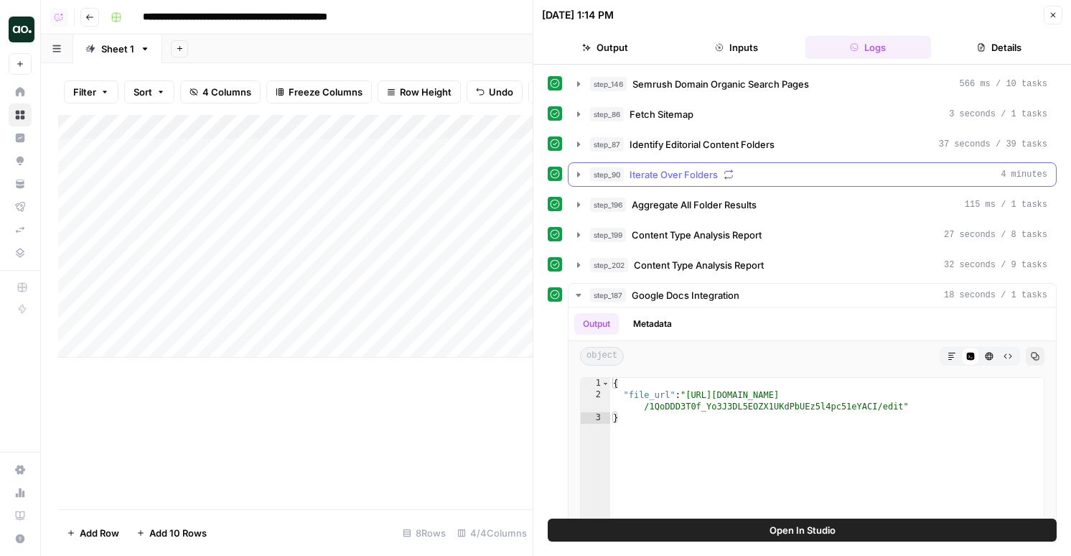
click at [839, 174] on div "step_90 Iterate Over Folders 4 minutes" at bounding box center [818, 174] width 457 height 14
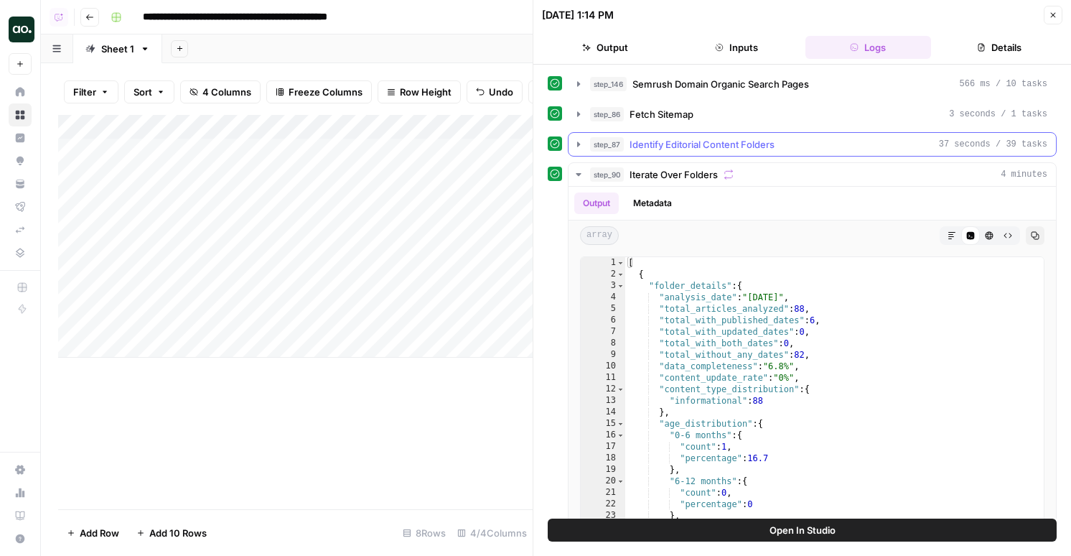
click at [752, 137] on span "Identify Editorial Content Folders" at bounding box center [702, 144] width 145 height 14
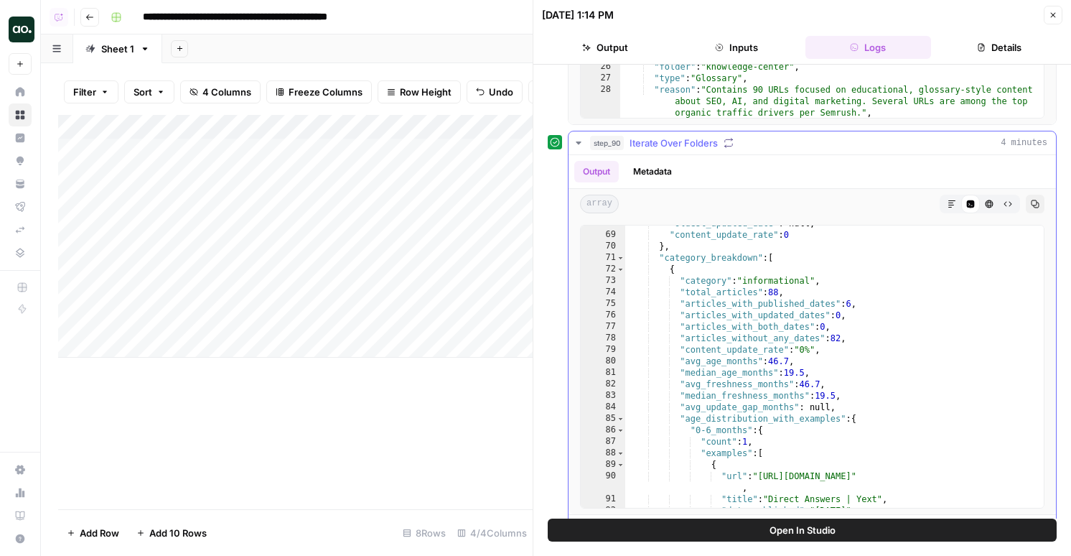
scroll to position [967, 0]
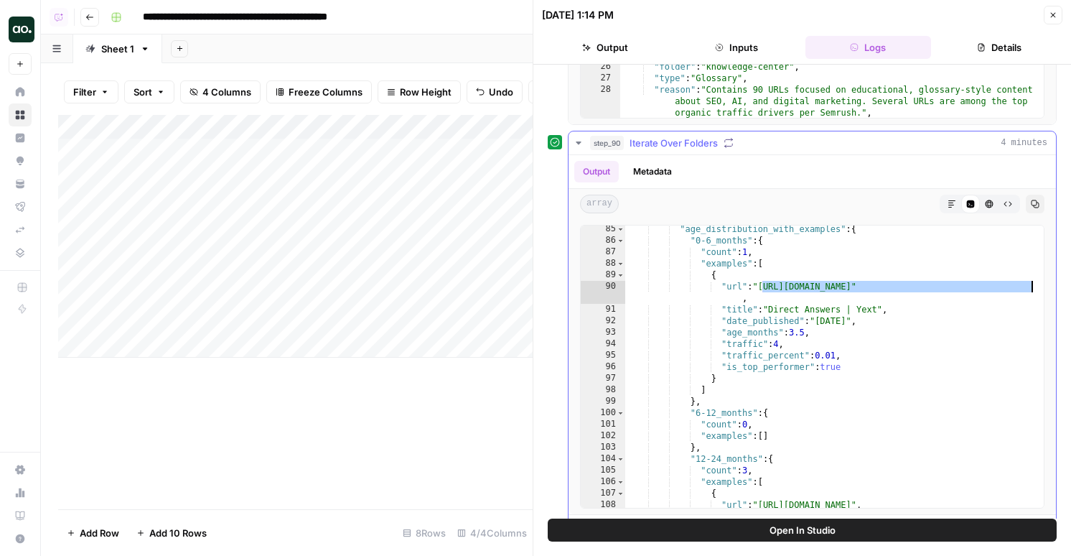
drag, startPoint x: 764, startPoint y: 285, endPoint x: 1029, endPoint y: 286, distance: 264.9
click at [1029, 286] on div "**********" at bounding box center [812, 367] width 464 height 284
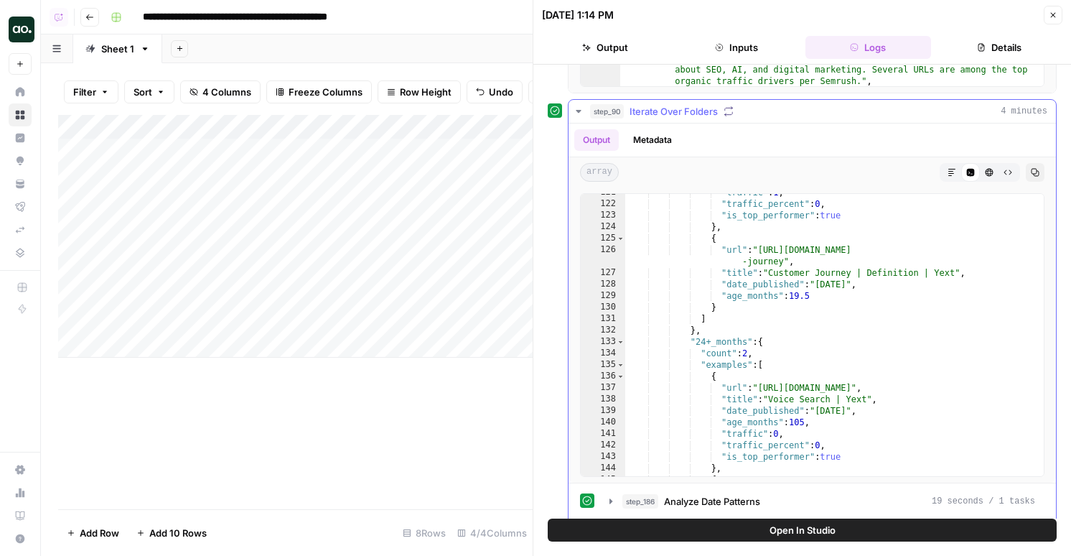
scroll to position [419, 0]
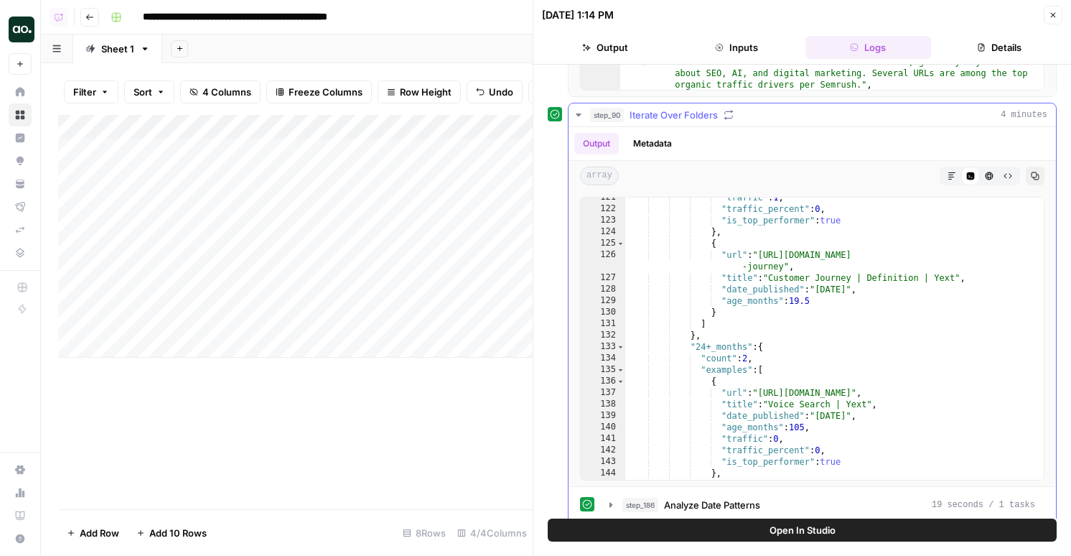
click at [731, 352] on div ""traffic" : 1 , "traffic_percent" : 0 , "is_top_performer" : true } , { "url" :…" at bounding box center [834, 344] width 419 height 305
type textarea "**********"
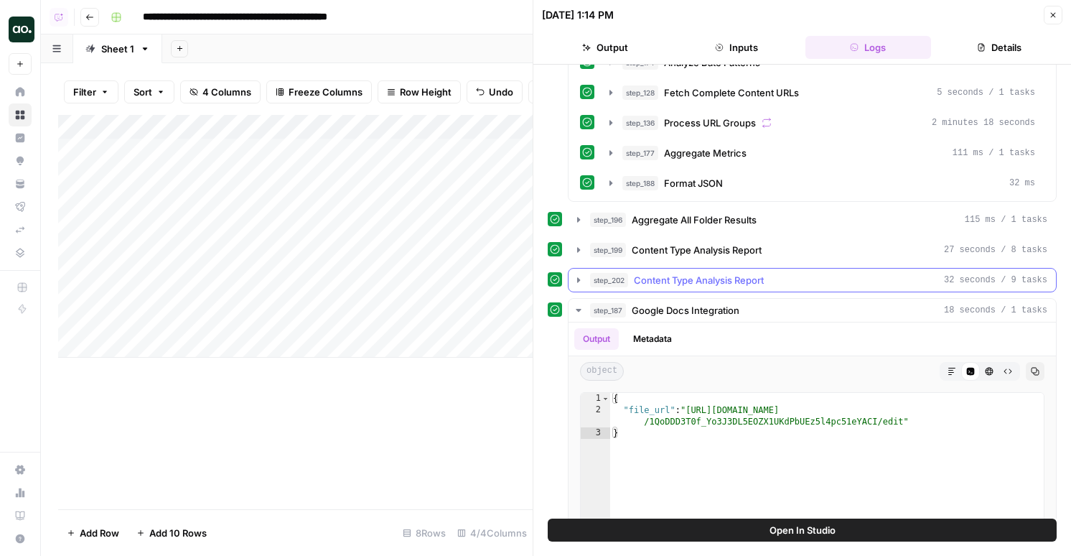
scroll to position [892, 0]
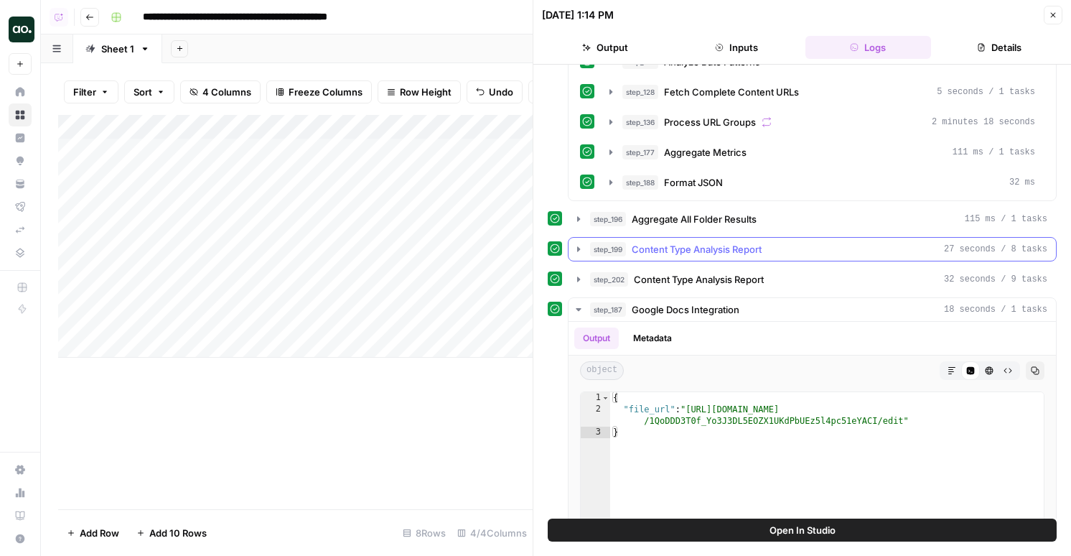
click at [634, 255] on span "Content Type Analysis Report" at bounding box center [697, 249] width 130 height 14
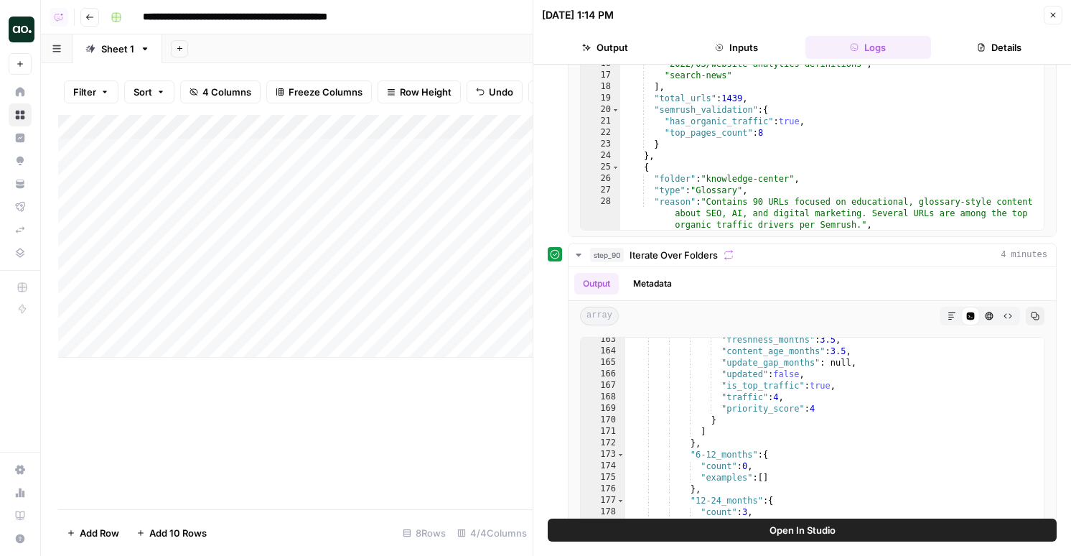
scroll to position [0, 0]
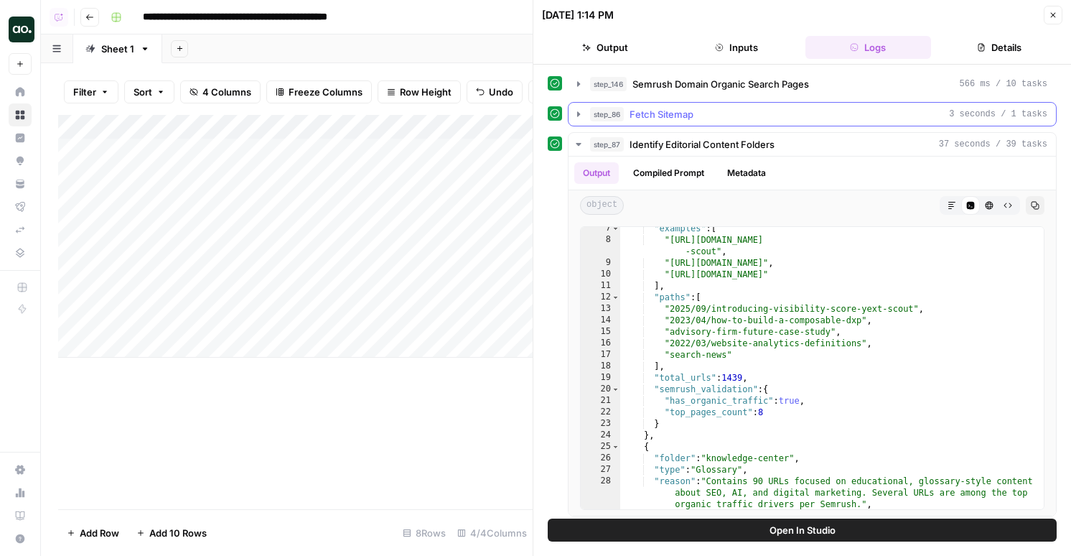
click at [665, 111] on span "Fetch Sitemap" at bounding box center [662, 114] width 64 height 14
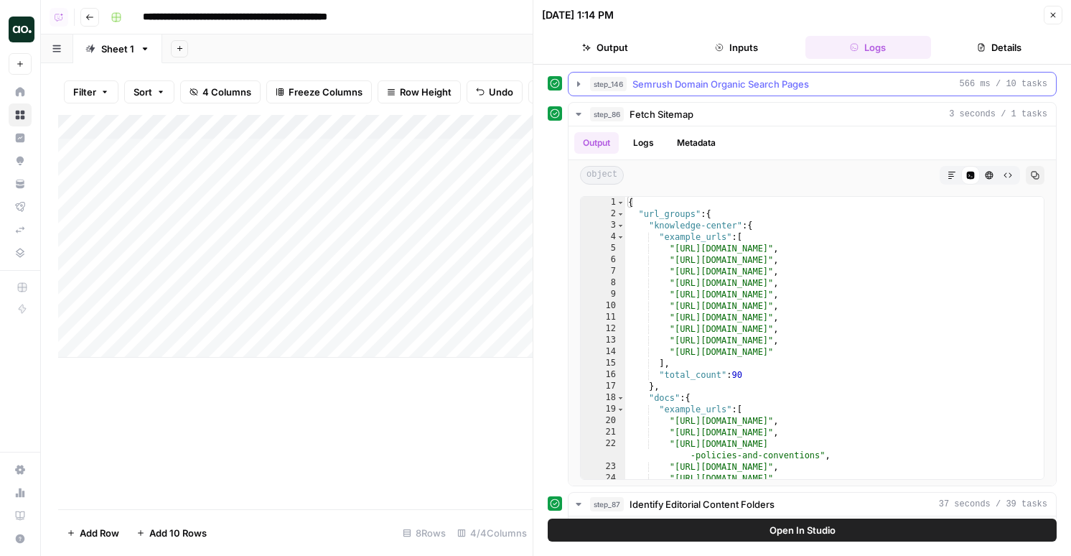
click at [690, 93] on button "step_146 Semrush Domain Organic Search Pages 566 ms / 10 tasks" at bounding box center [812, 84] width 487 height 23
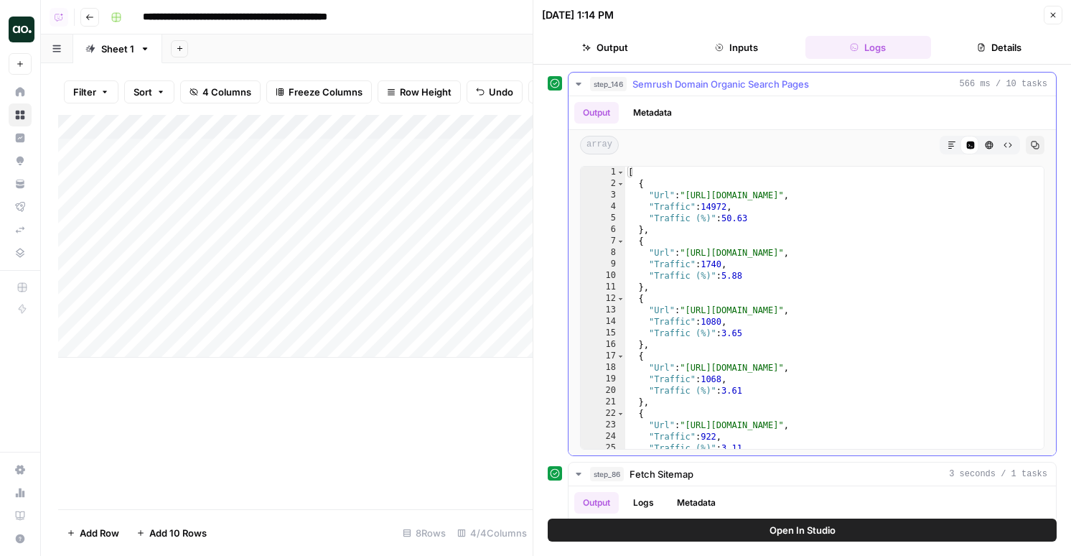
click at [690, 93] on button "step_146 Semrush Domain Organic Search Pages 566 ms / 10 tasks" at bounding box center [812, 84] width 487 height 23
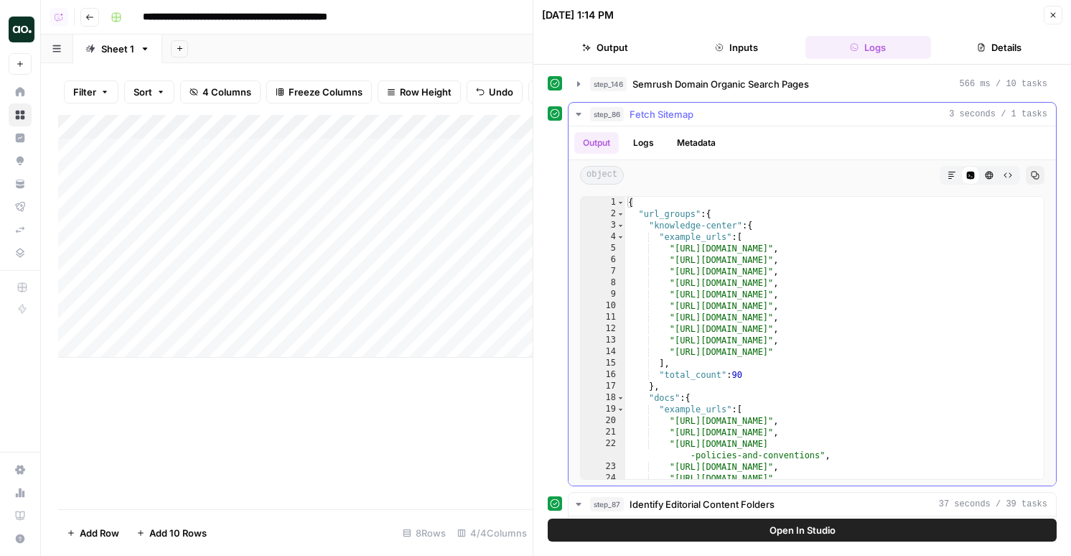
click at [687, 106] on button "step_86 Fetch Sitemap 3 seconds / 1 tasks" at bounding box center [812, 114] width 487 height 23
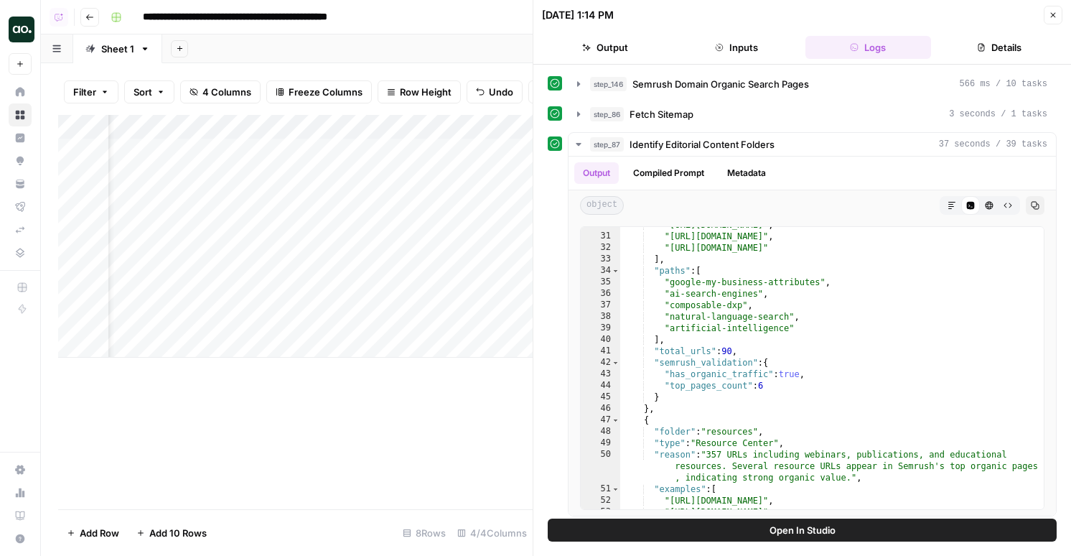
scroll to position [0, 275]
click at [350, 270] on div "Add Column" at bounding box center [295, 236] width 475 height 243
click at [354, 322] on div "Add Column" at bounding box center [295, 236] width 475 height 243
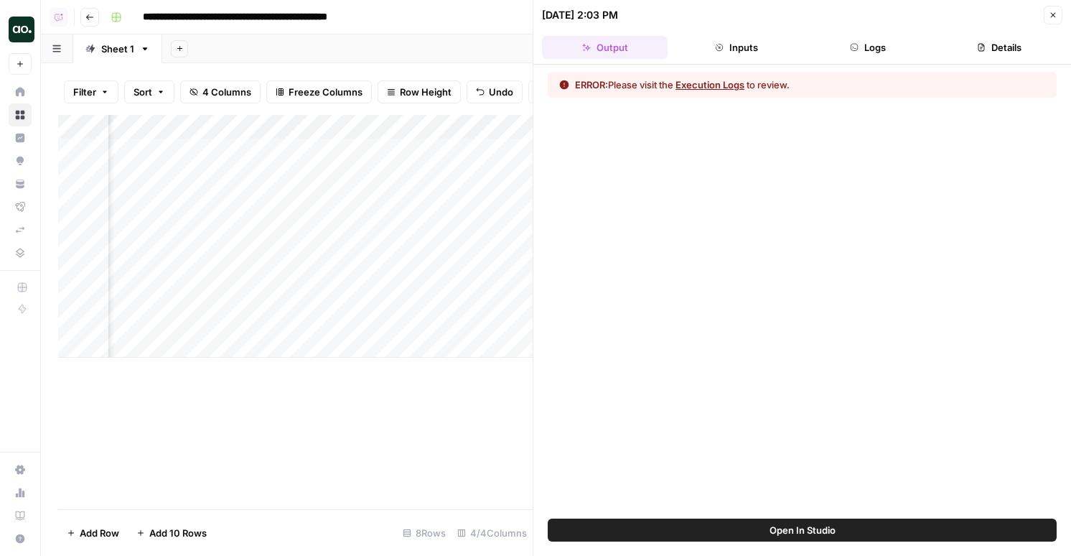
scroll to position [0, 142]
click at [464, 273] on div "Add Column" at bounding box center [295, 236] width 475 height 243
click at [884, 40] on button "Logs" at bounding box center [868, 47] width 126 height 23
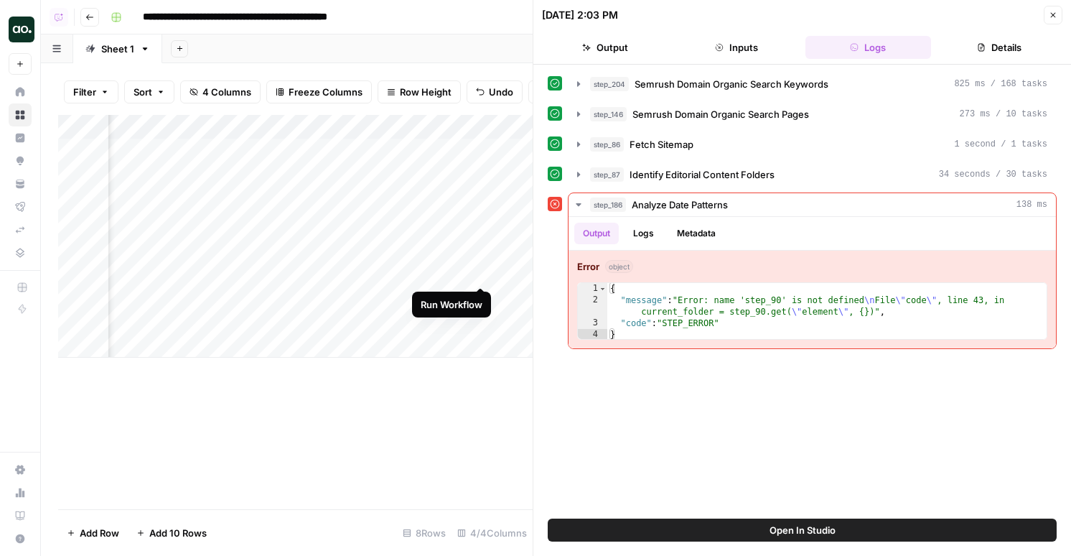
click at [480, 272] on div "Add Column" at bounding box center [295, 236] width 475 height 243
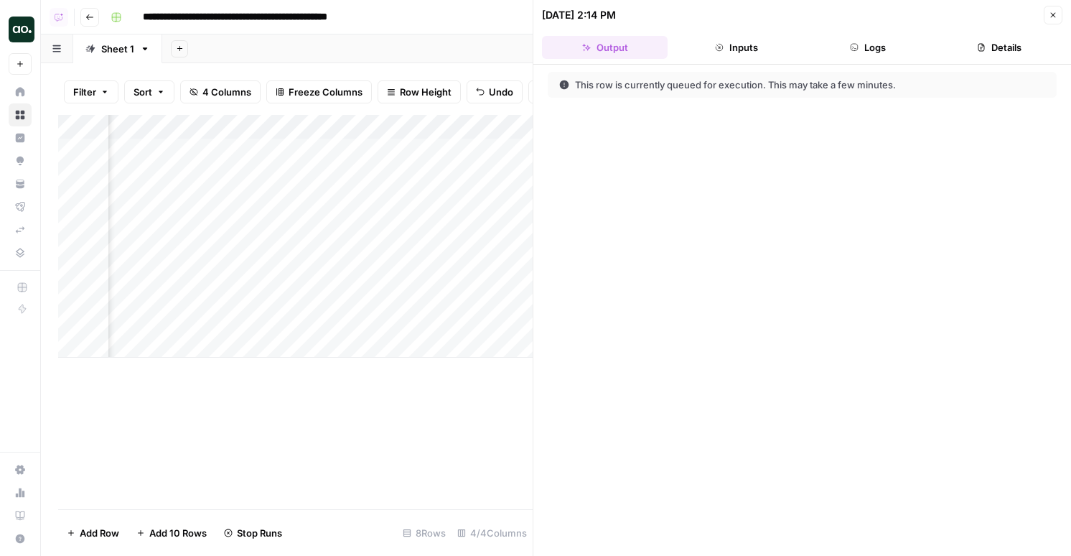
click at [482, 324] on div "Add Column" at bounding box center [295, 236] width 475 height 243
click at [281, 271] on div "Add Column" at bounding box center [295, 236] width 475 height 243
click at [880, 53] on button "Logs" at bounding box center [868, 47] width 126 height 23
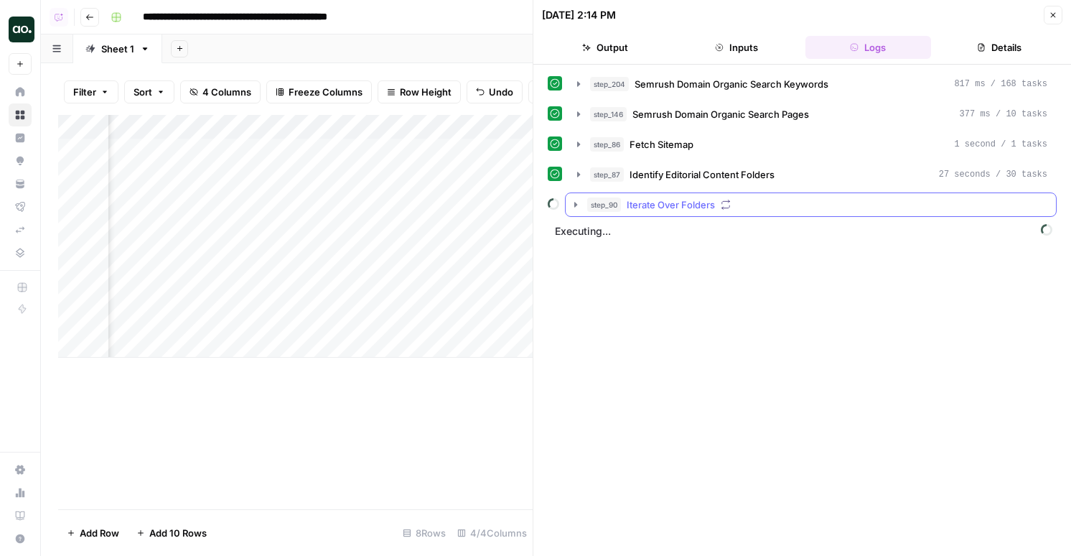
click at [695, 207] on span "Iterate Over Folders" at bounding box center [671, 204] width 88 height 14
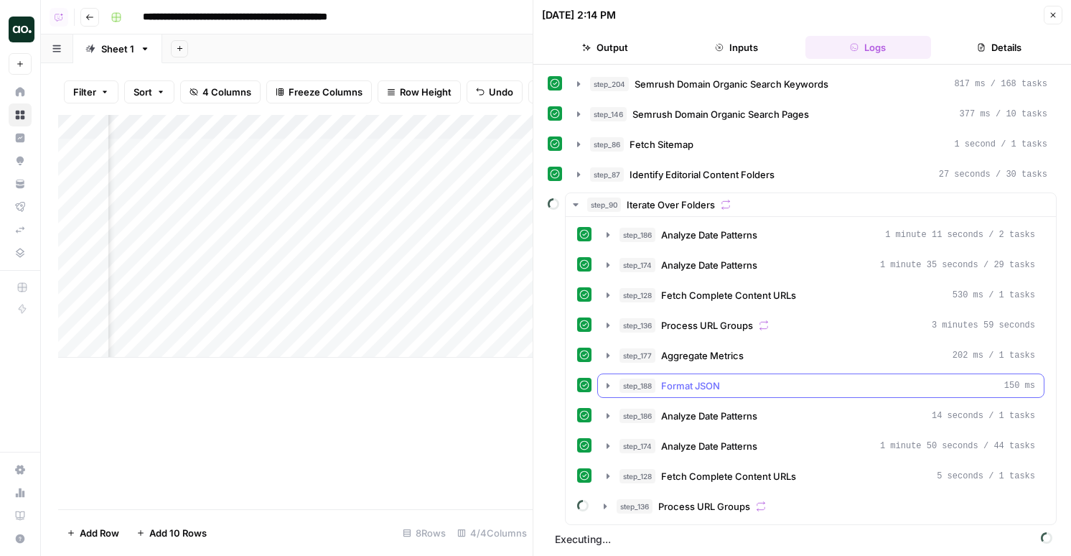
click at [696, 378] on span "Format JSON" at bounding box center [690, 385] width 59 height 14
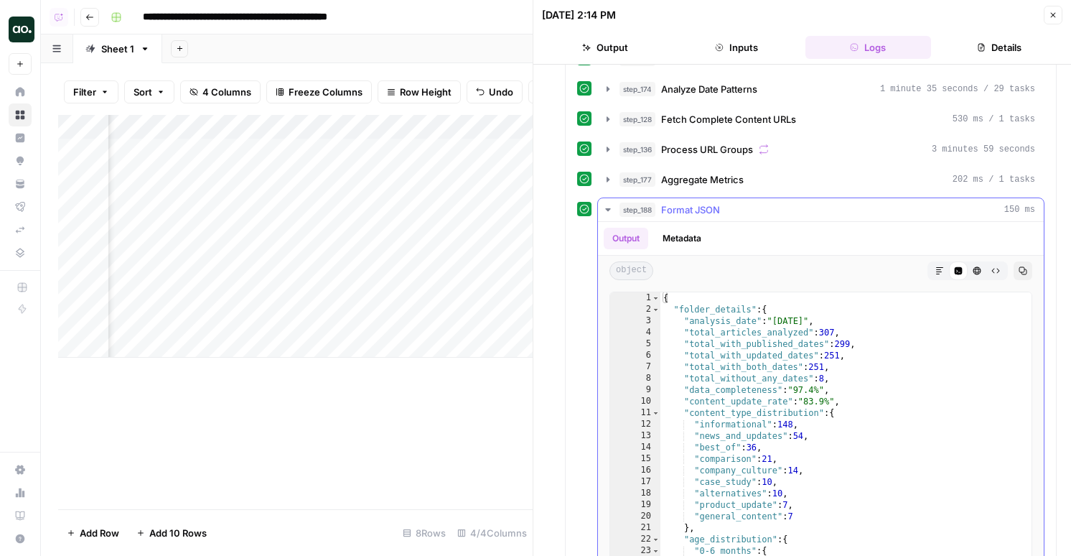
scroll to position [362, 0]
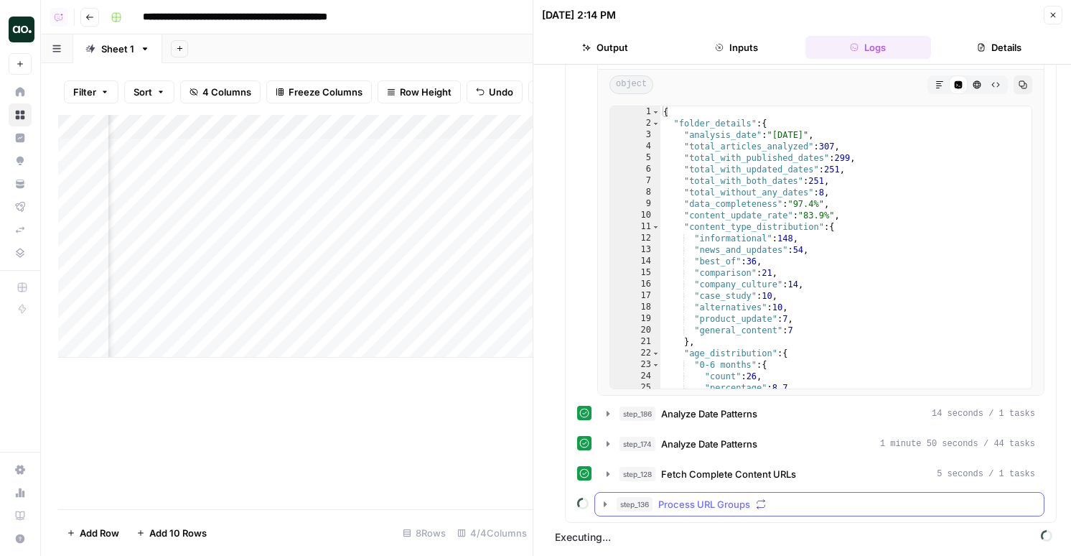
click at [672, 507] on span "Process URL Groups" at bounding box center [704, 504] width 92 height 14
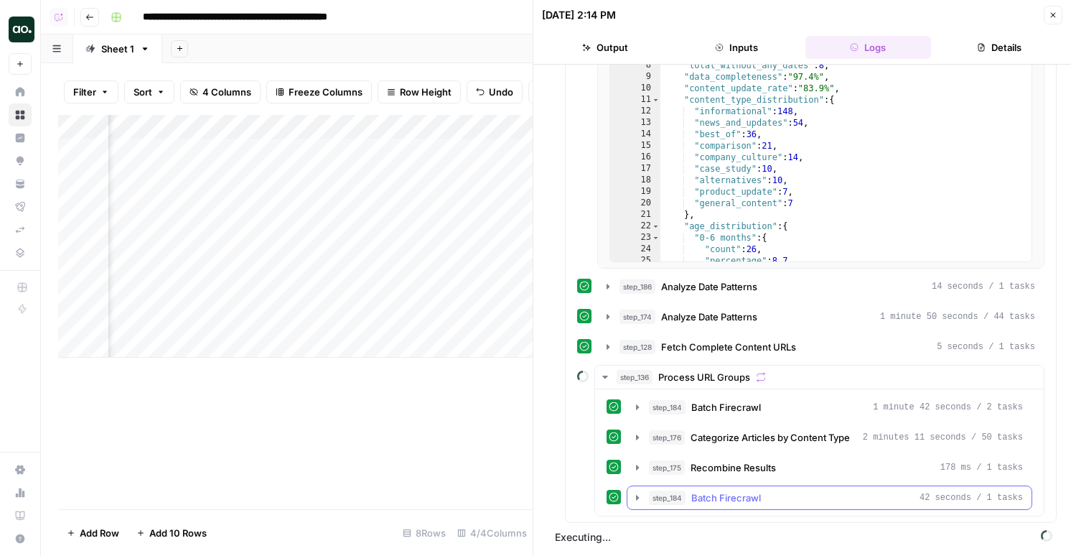
click at [708, 497] on span "Batch Firecrawl" at bounding box center [726, 497] width 70 height 14
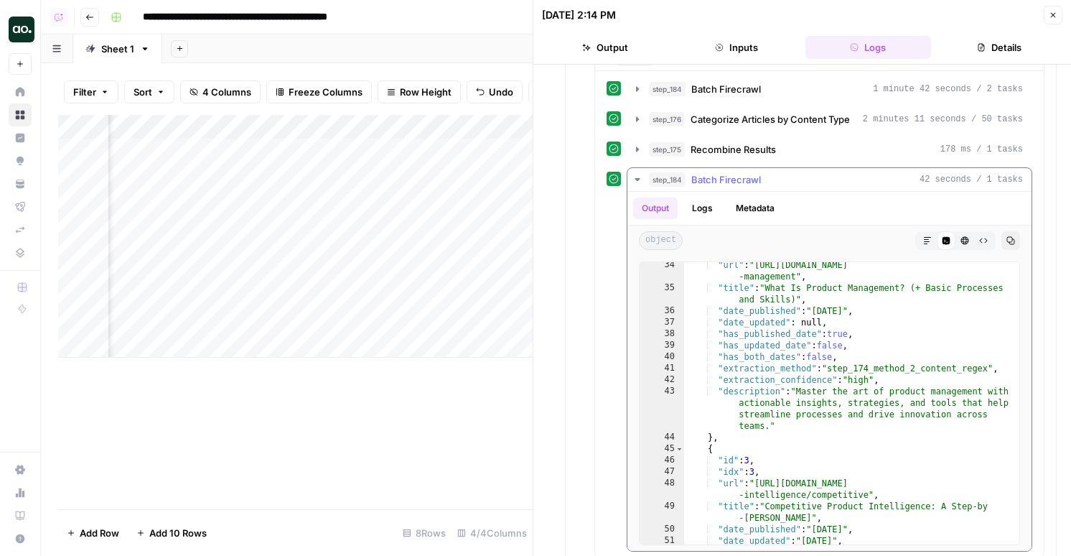
scroll to position [454, 0]
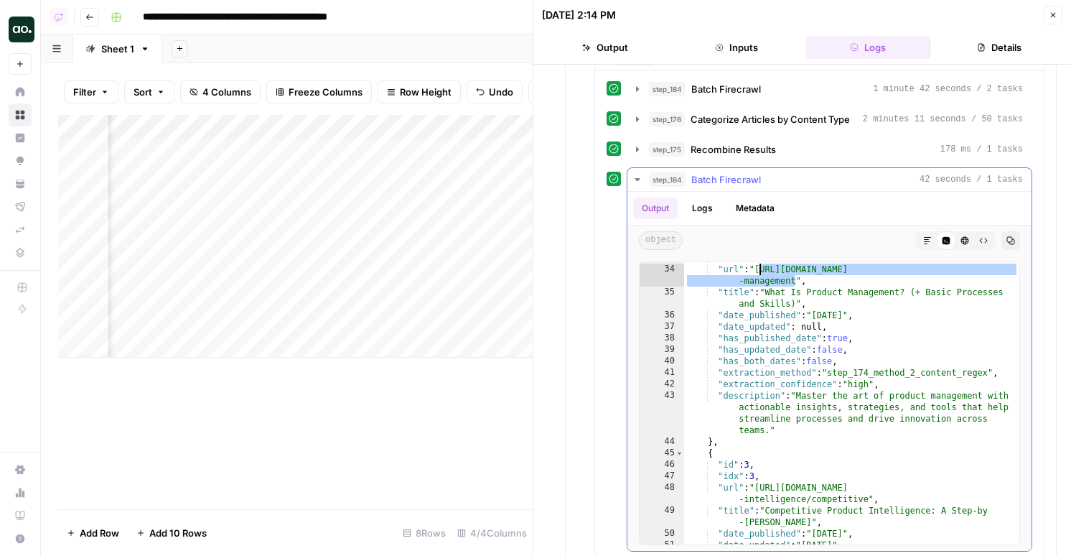
drag, startPoint x: 792, startPoint y: 280, endPoint x: 760, endPoint y: 271, distance: 33.6
click at [760, 271] on div ""idx" : 2 , "url" : "https://contentsquare.com/guides/product -management" , "t…" at bounding box center [851, 404] width 335 height 305
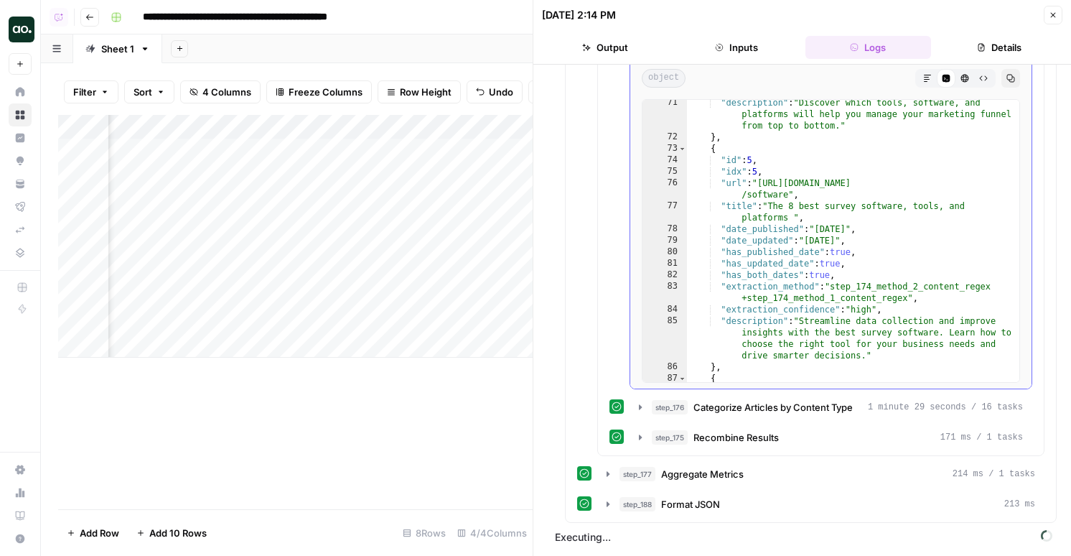
scroll to position [1021, 0]
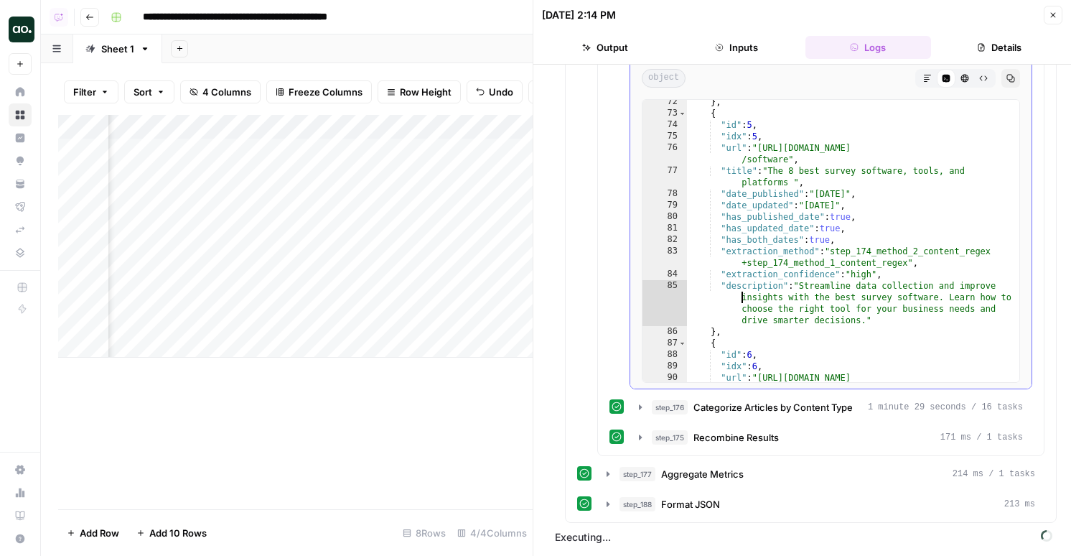
click at [744, 291] on div "} , { "id" : 5 , "idx" : 5 , "url" : "https://contentsquare.com/guides/surveys …" at bounding box center [853, 254] width 332 height 317
type textarea "*"
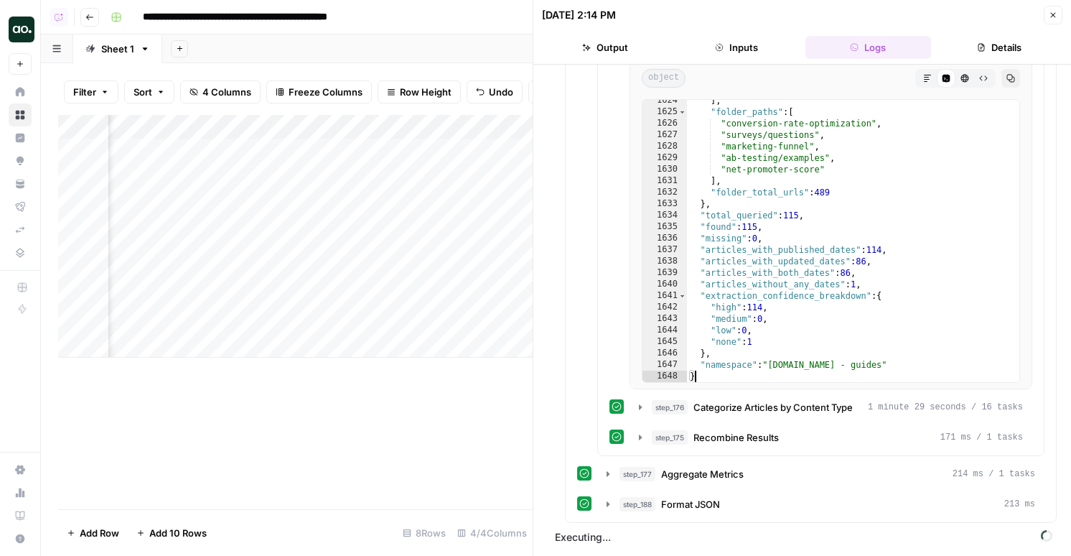
click at [283, 323] on div "Add Column" at bounding box center [295, 236] width 475 height 243
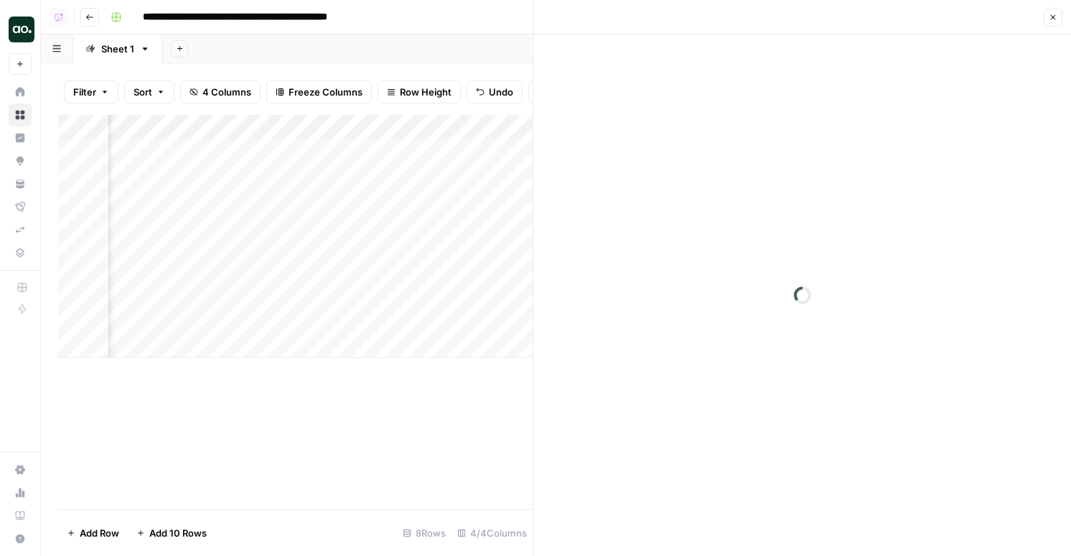
click at [1050, 15] on icon "button" at bounding box center [1053, 17] width 9 height 9
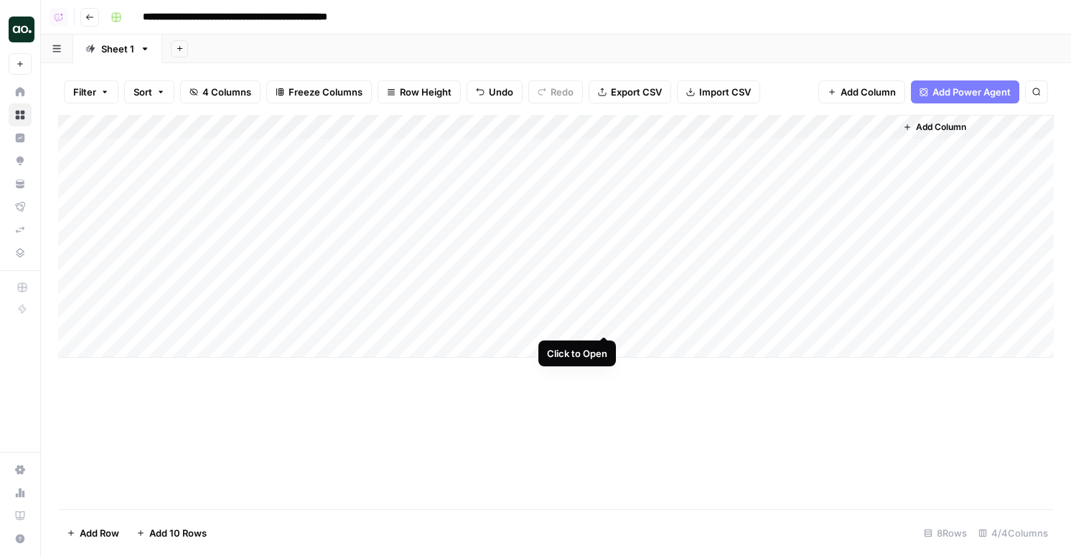
click at [604, 322] on div "Add Column" at bounding box center [556, 236] width 996 height 243
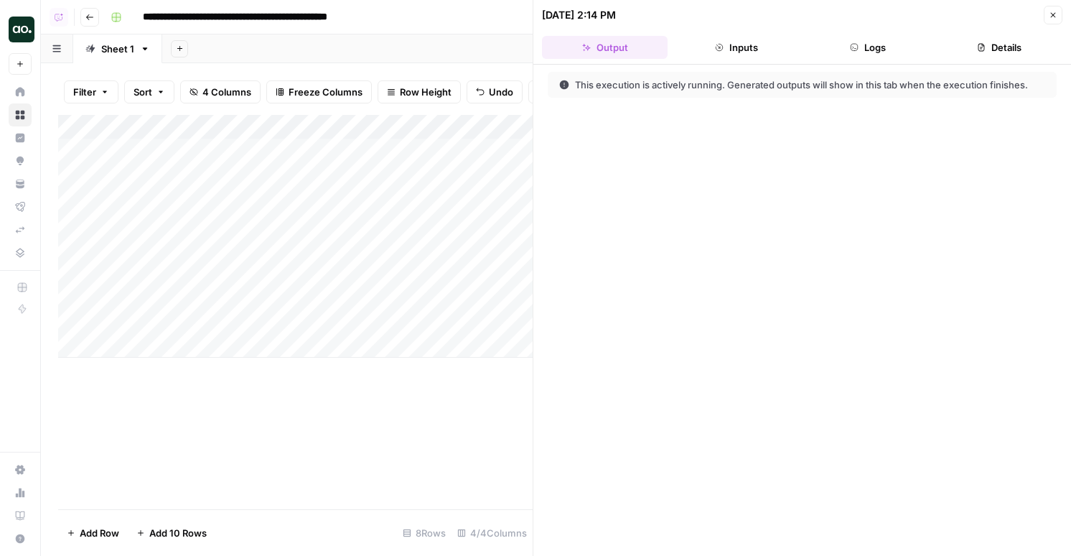
click at [873, 52] on button "Logs" at bounding box center [868, 47] width 126 height 23
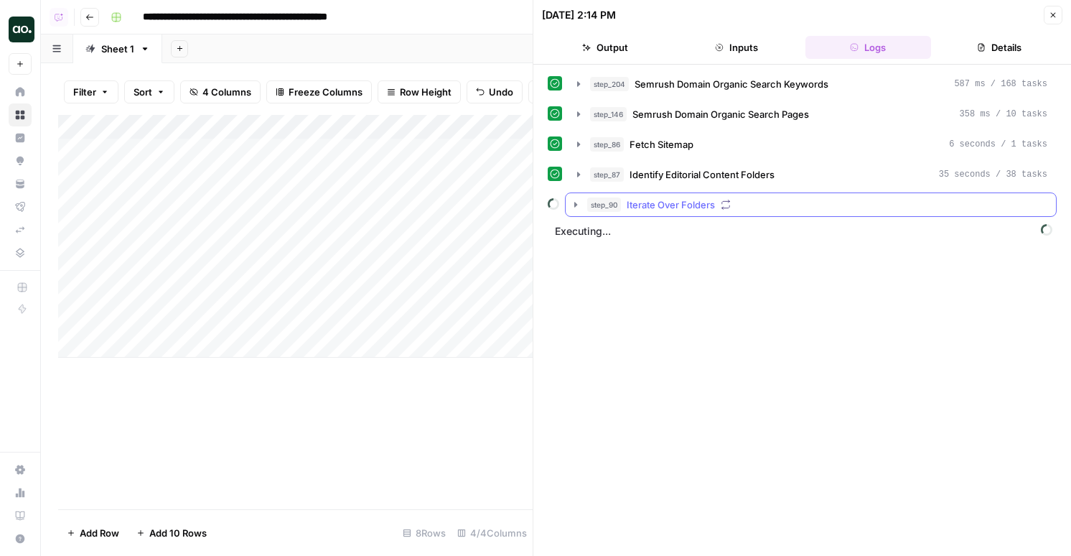
click at [751, 201] on div "step_90 Iterate Over Folders" at bounding box center [817, 204] width 460 height 14
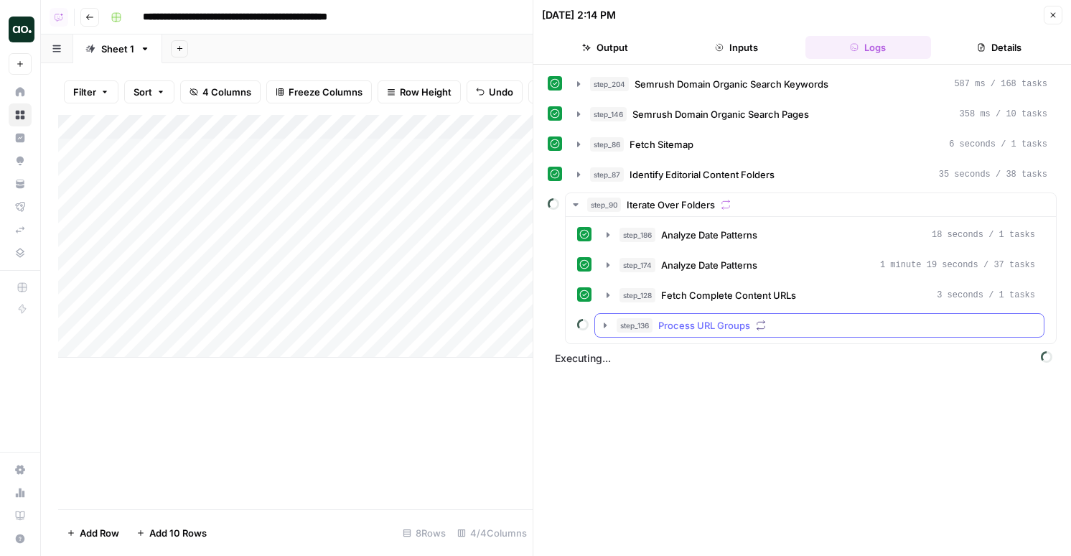
click at [714, 329] on span "Process URL Groups" at bounding box center [704, 325] width 92 height 14
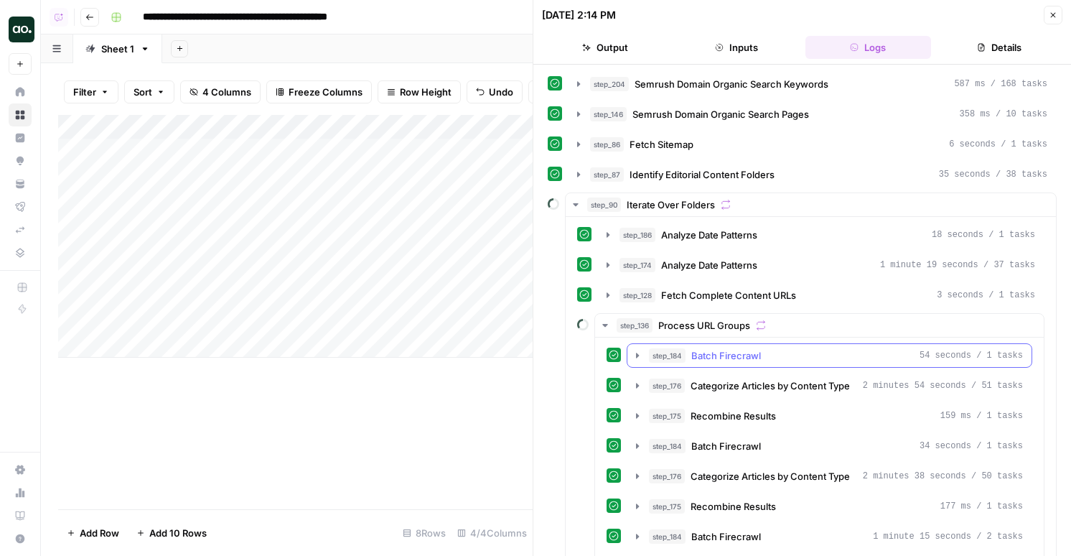
click at [705, 360] on span "Batch Firecrawl" at bounding box center [726, 355] width 70 height 14
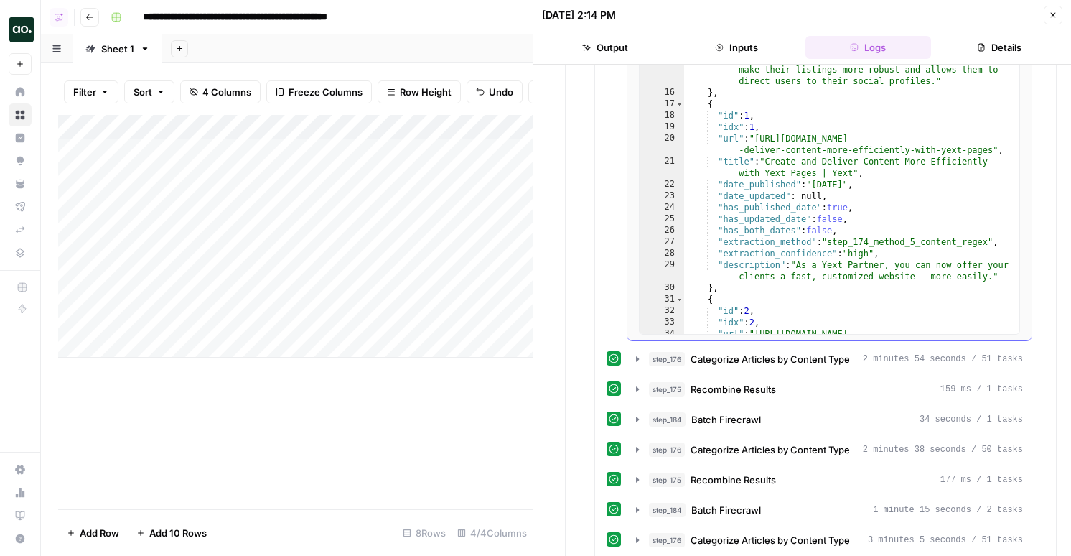
scroll to position [67, 0]
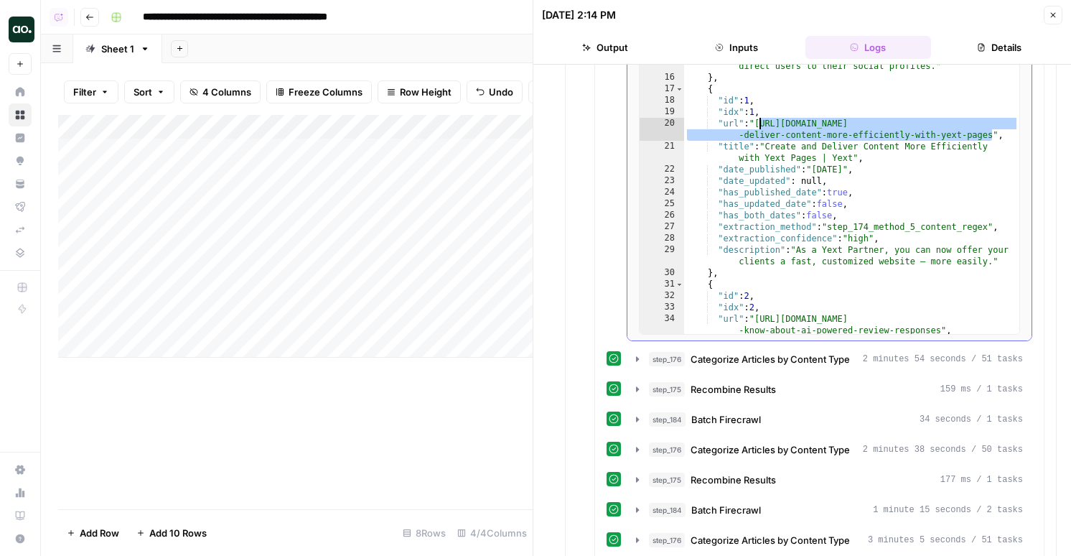
drag, startPoint x: 992, startPoint y: 135, endPoint x: 759, endPoint y: 128, distance: 233.4
click at [759, 128] on div ""description" : "This new opportunity helps businesses make their listings more…" at bounding box center [851, 207] width 335 height 340
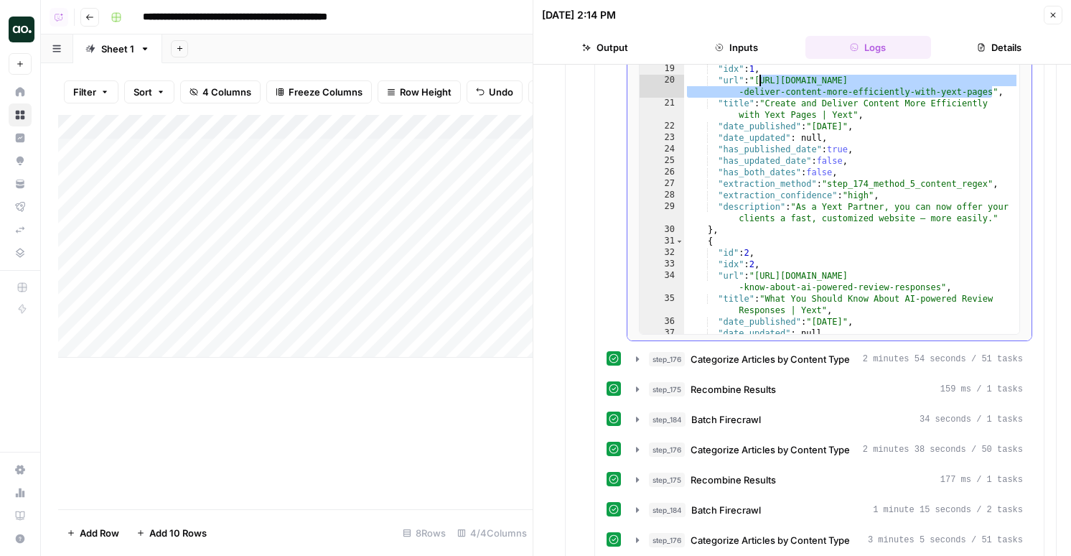
scroll to position [84, 0]
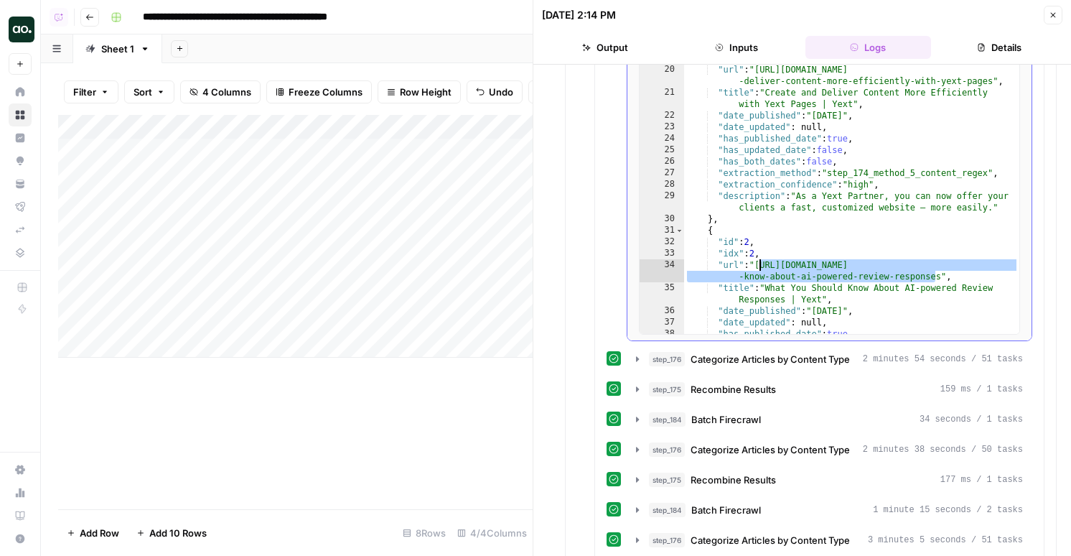
drag, startPoint x: 938, startPoint y: 276, endPoint x: 760, endPoint y: 264, distance: 177.7
click at [760, 264] on div ""id" : 1 , "idx" : 1 , "url" : "https://www.yext.com/blog/2025/06/create-and -d…" at bounding box center [851, 193] width 335 height 305
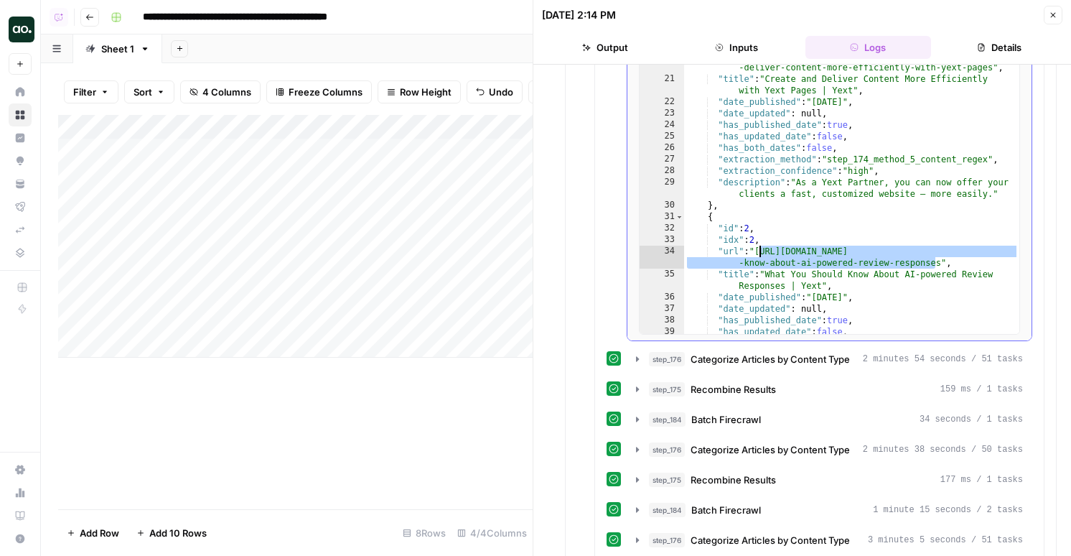
scroll to position [117, 0]
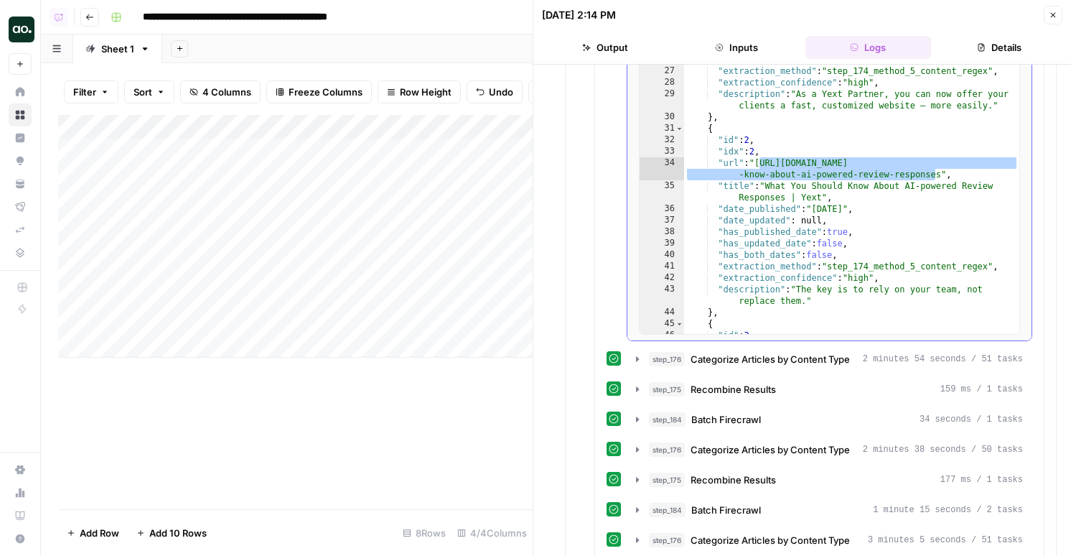
drag, startPoint x: 819, startPoint y: 365, endPoint x: 821, endPoint y: 311, distance: 53.9
click at [821, 313] on div "**********" at bounding box center [820, 284] width 426 height 655
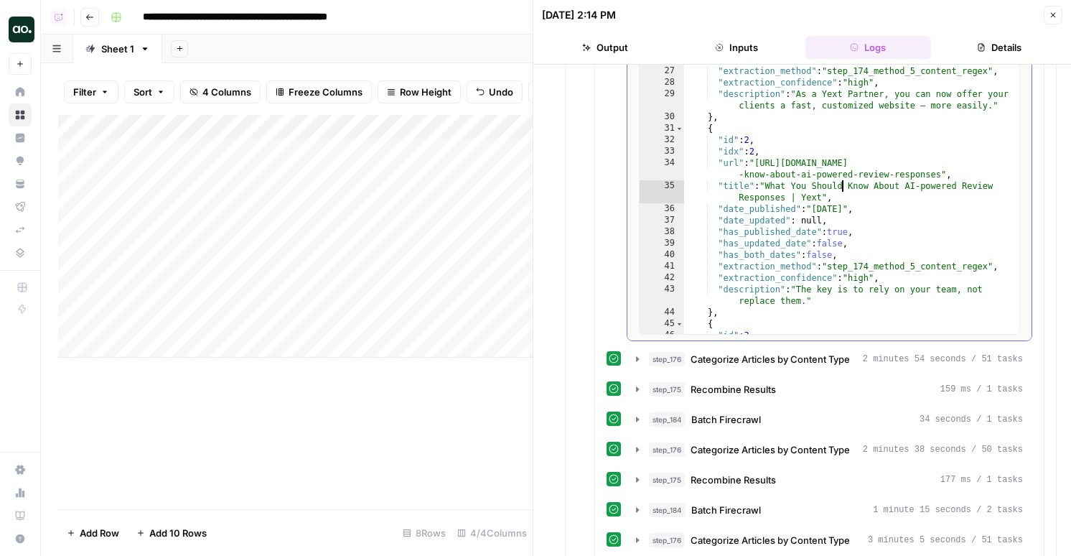
click at [843, 183] on div ""has_updated_date" : false , "has_both_dates" : false , "extraction_method" : "…" at bounding box center [851, 194] width 335 height 305
drag, startPoint x: 937, startPoint y: 171, endPoint x: 855, endPoint y: 168, distance: 81.9
click at [848, 167] on div ""has_updated_date" : false , "has_both_dates" : false , "extraction_method" : "…" at bounding box center [851, 194] width 335 height 305
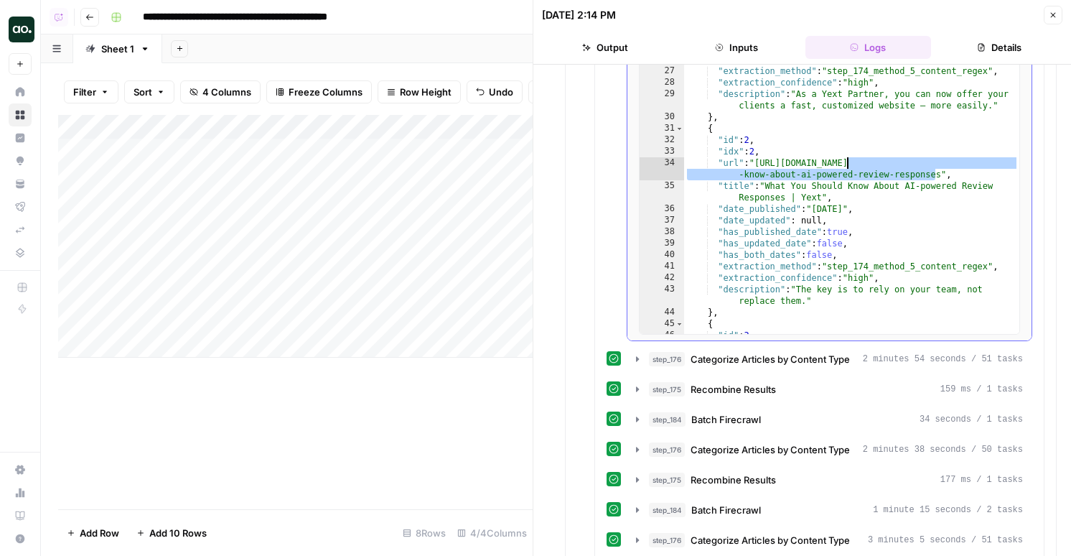
click at [921, 178] on div ""has_updated_date" : false , "has_both_dates" : false , "extraction_method" : "…" at bounding box center [851, 194] width 335 height 305
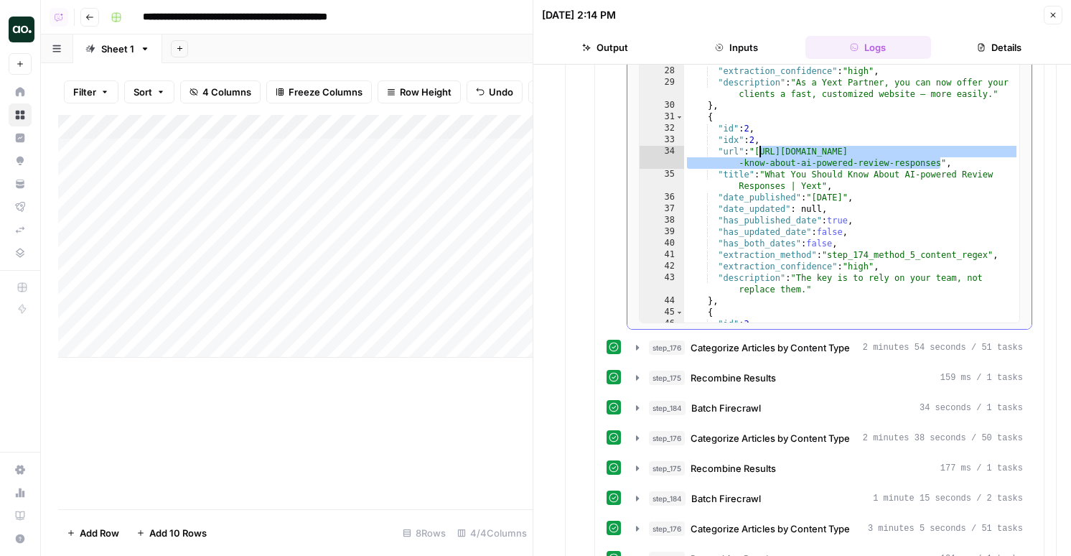
drag, startPoint x: 940, startPoint y: 160, endPoint x: 761, endPoint y: 154, distance: 179.6
click at [761, 154] on div ""has_updated_date" : false , "has_both_dates" : false , "extraction_method" : "…" at bounding box center [851, 183] width 335 height 305
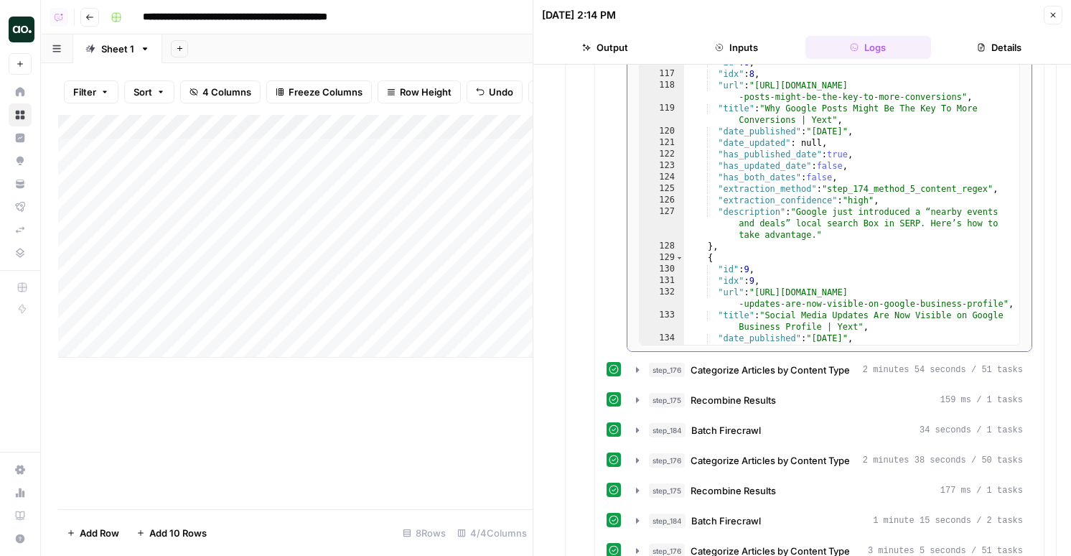
scroll to position [528, 0]
click at [913, 206] on div ""id" : 8 , "idx" : 8 , "url" : "https://www.yext.com/blog/2023/12/why-google -p…" at bounding box center [851, 209] width 335 height 305
type textarea "*"
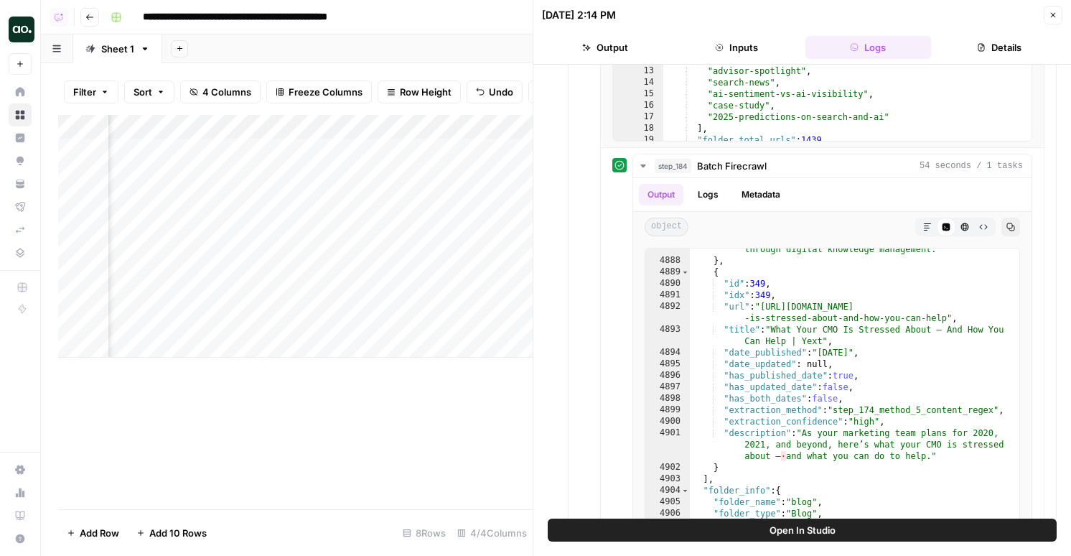
scroll to position [0, 442]
click at [437, 269] on div "Add Column" at bounding box center [295, 236] width 475 height 243
click at [396, 272] on div "Add Column" at bounding box center [295, 236] width 475 height 243
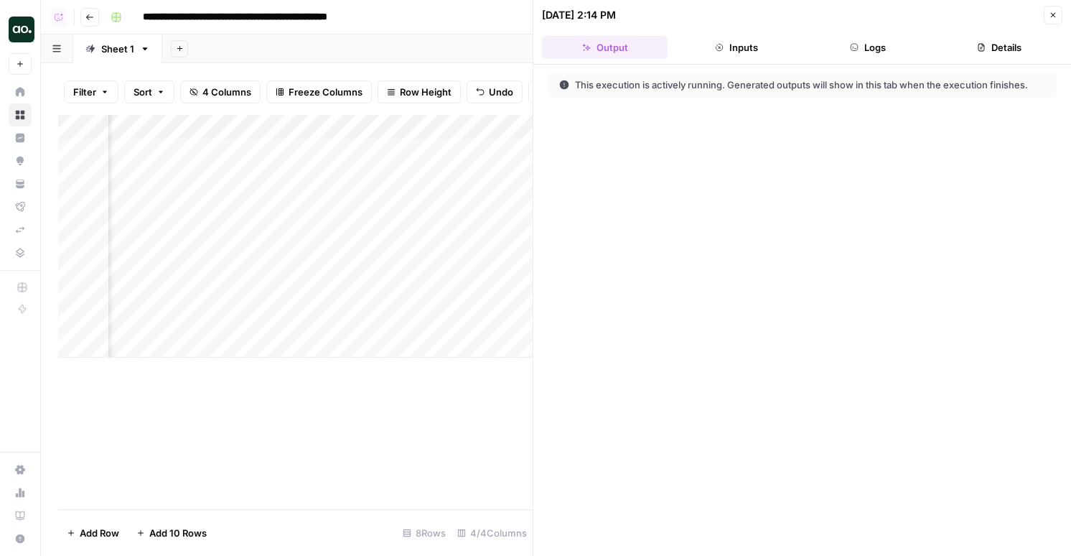
click at [866, 47] on button "Logs" at bounding box center [868, 47] width 126 height 23
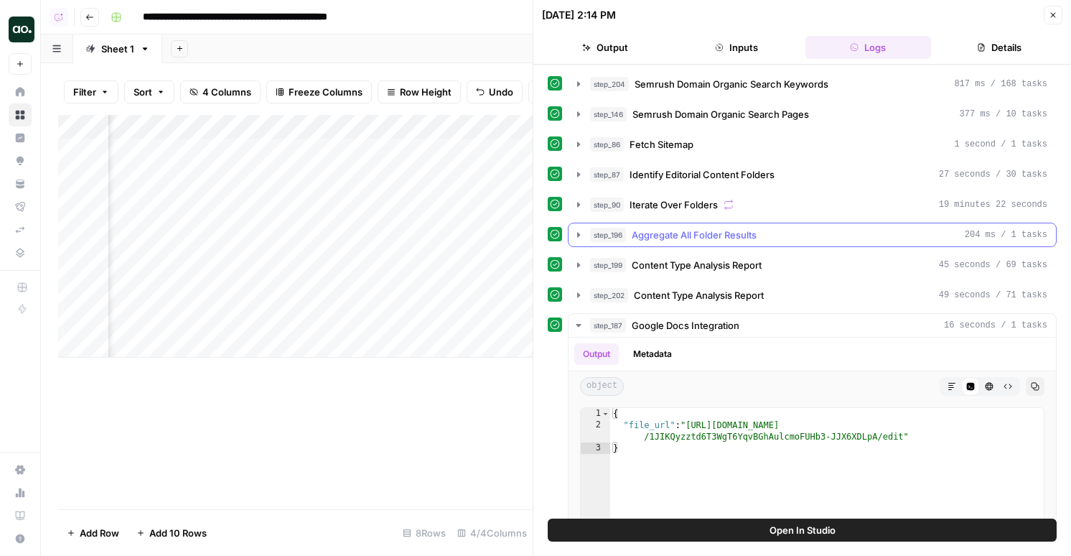
click at [729, 240] on span "Aggregate All Folder Results" at bounding box center [694, 235] width 125 height 14
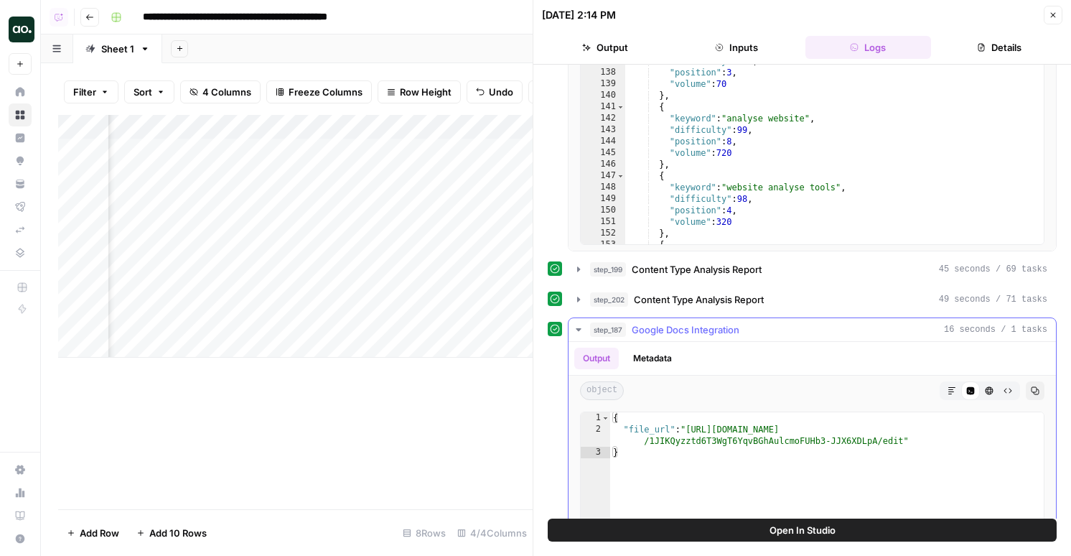
scroll to position [327, 0]
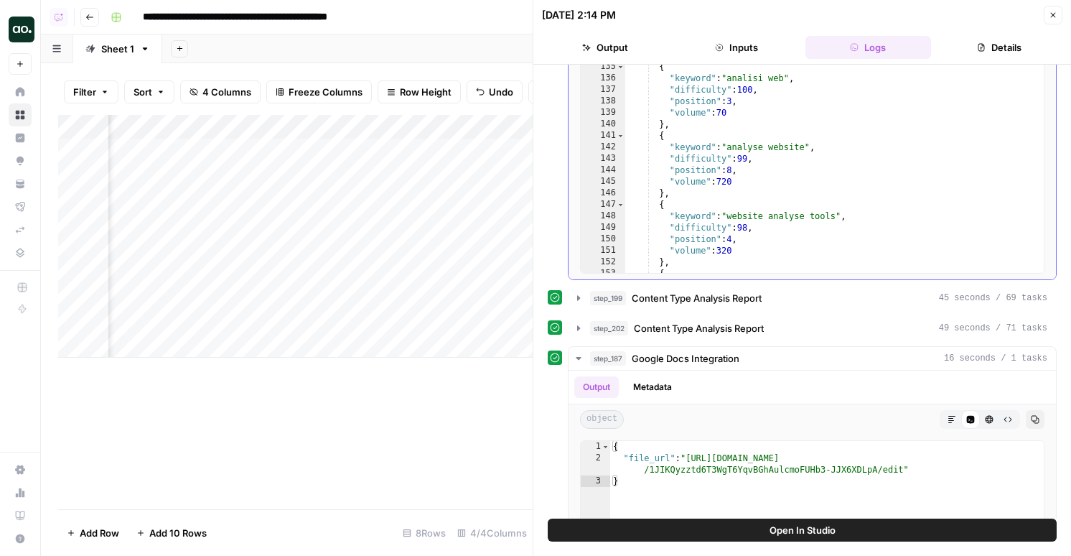
click at [747, 200] on div "} , { "keyword" : "website analysieren tool" , "difficulty" : 100 , "position" …" at bounding box center [834, 133] width 419 height 305
type textarea "*"
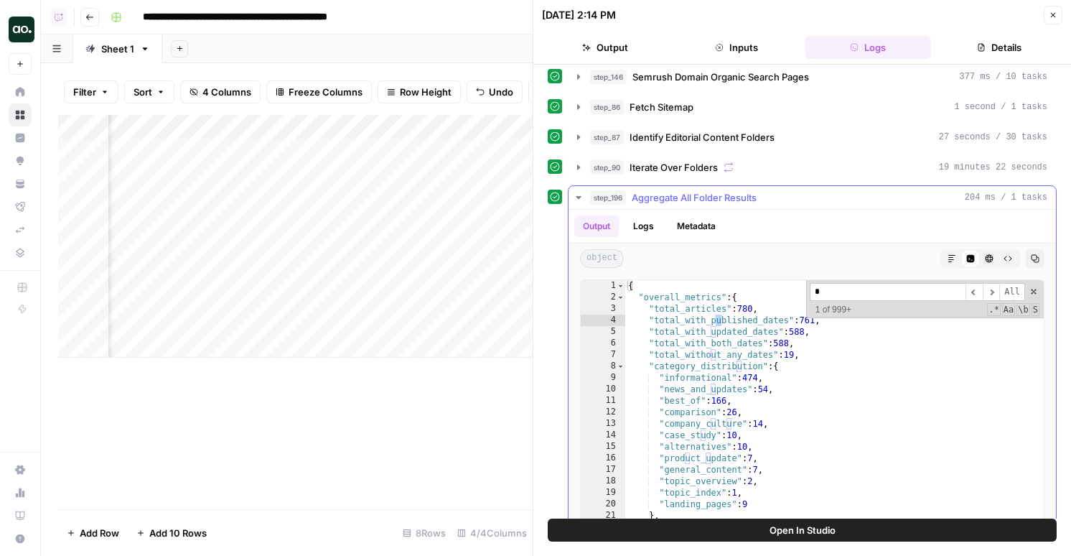
scroll to position [0, 0]
type input "*******"
click at [675, 231] on button "Metadata" at bounding box center [696, 226] width 56 height 22
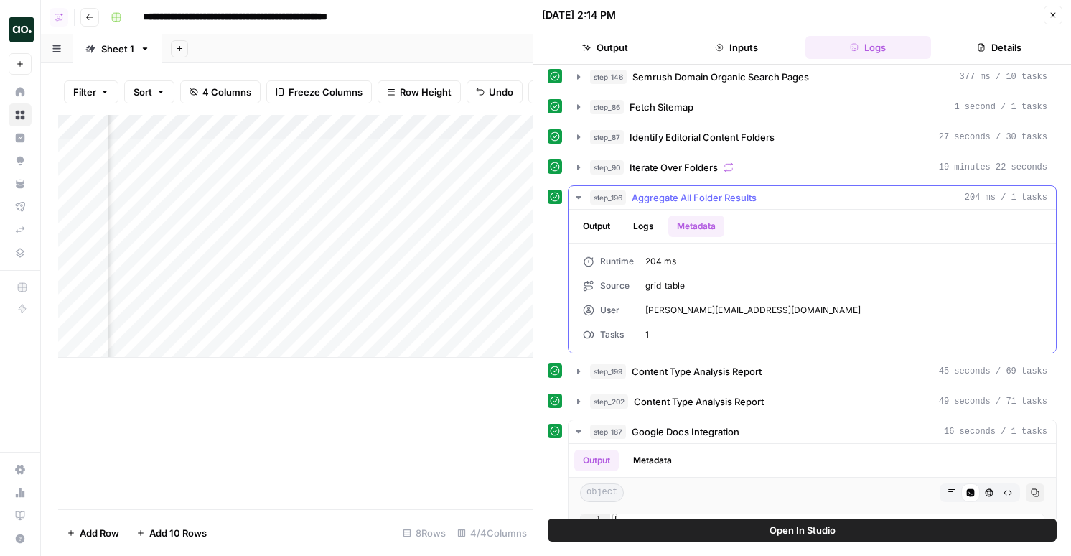
click at [597, 220] on button "Output" at bounding box center [596, 226] width 45 height 22
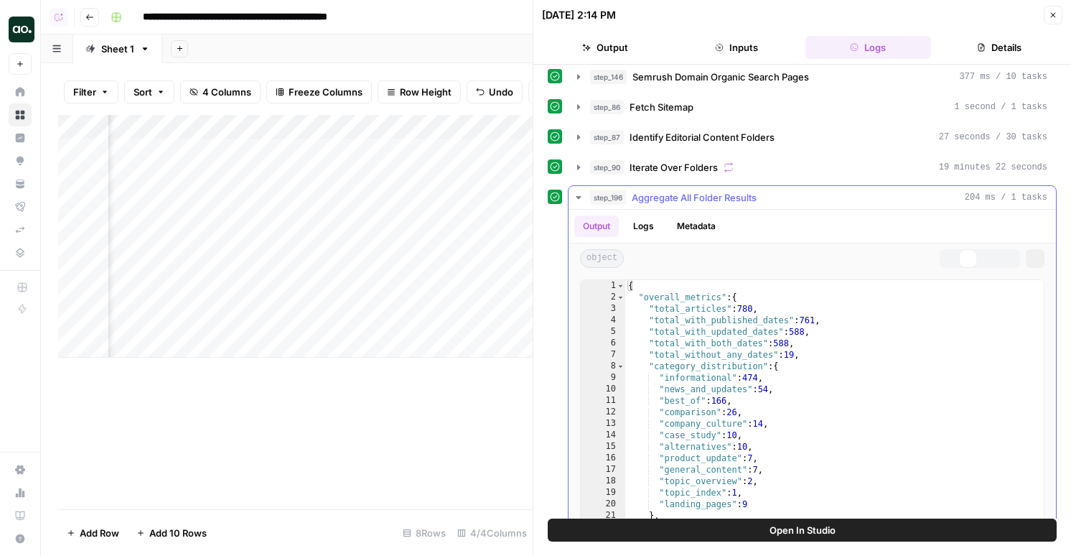
click at [747, 370] on div "{ "overall_metrics" : { "total_articles" : 780 , "total_with_published_dates" :…" at bounding box center [834, 432] width 419 height 305
type textarea "* *"
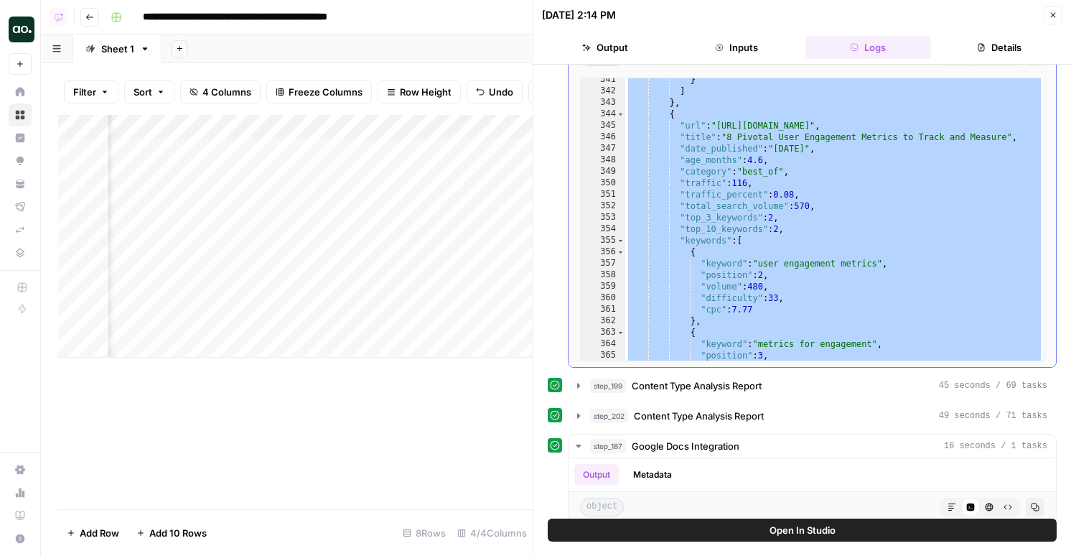
scroll to position [2734, 0]
click at [679, 374] on button "step_199 Content Type Analysis Report 45 seconds / 69 tasks" at bounding box center [812, 385] width 487 height 23
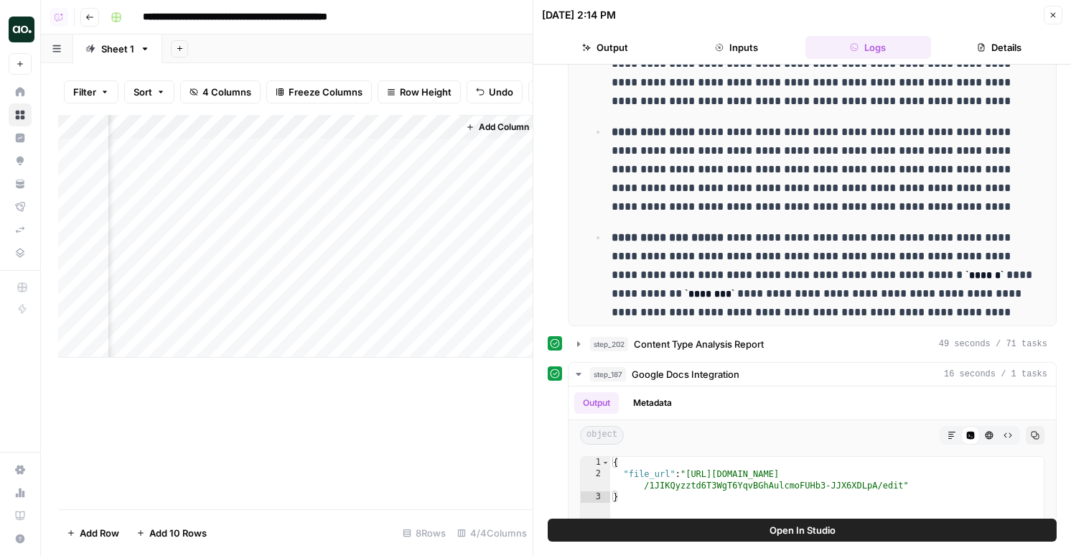
scroll to position [0, 442]
click at [444, 324] on div "Add Column" at bounding box center [295, 236] width 475 height 243
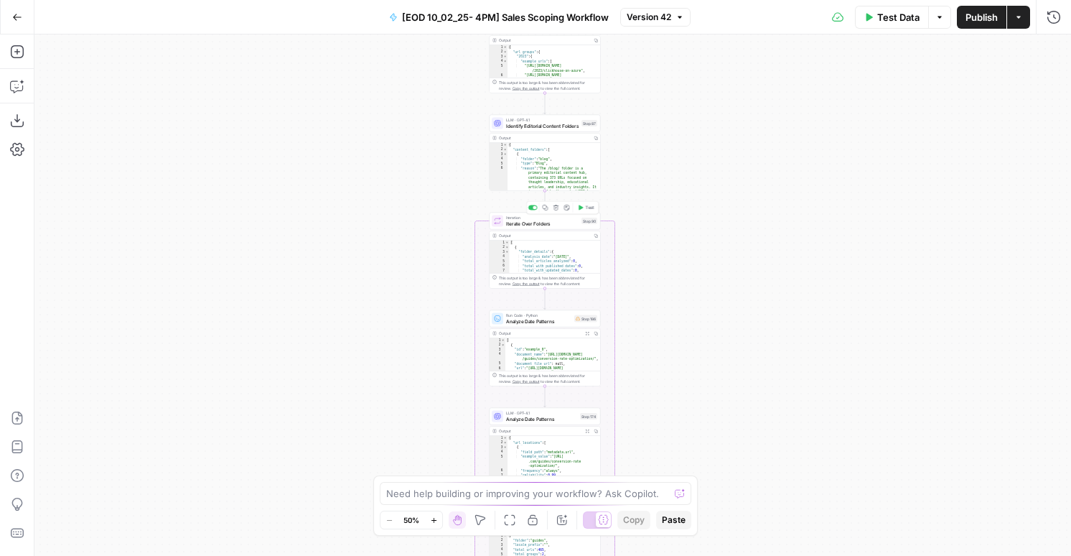
click at [559, 220] on span "Iterate Over Folders" at bounding box center [542, 223] width 73 height 7
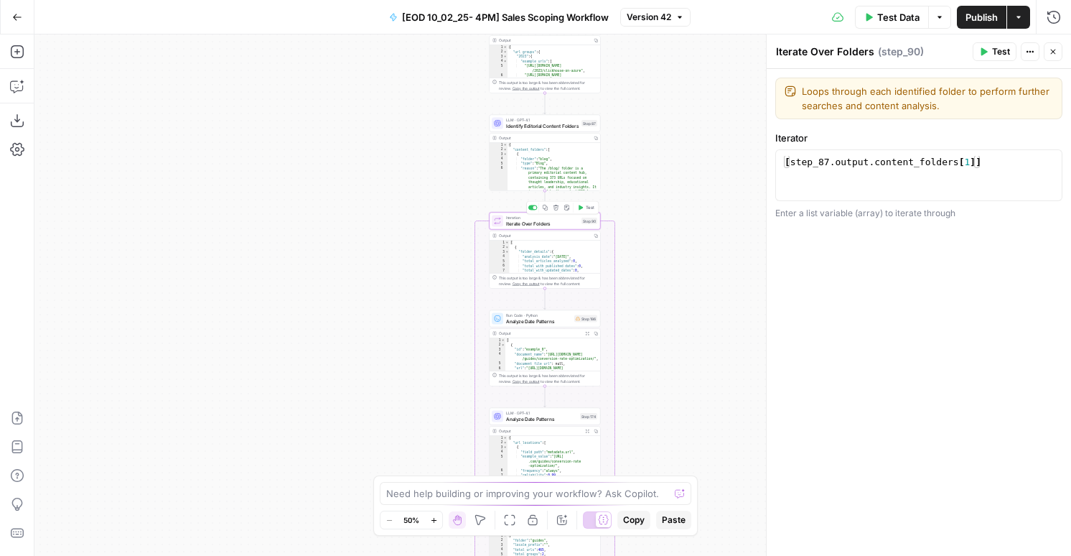
click at [885, 169] on div "[ step_87 . output . content_folders [ 1 ]]" at bounding box center [919, 188] width 274 height 65
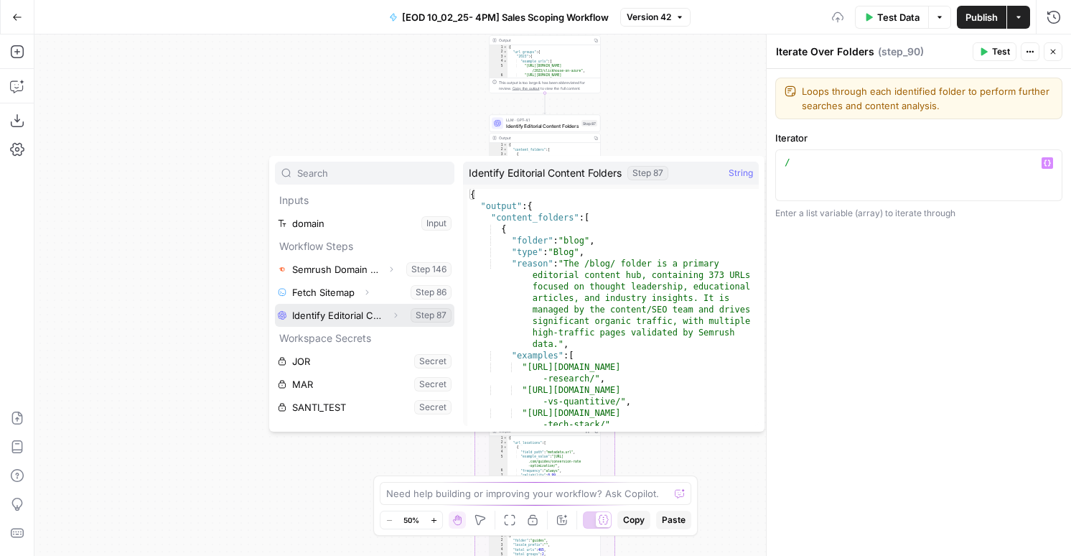
click at [385, 319] on button "Select variable Identify Editorial Content Folders" at bounding box center [364, 315] width 179 height 23
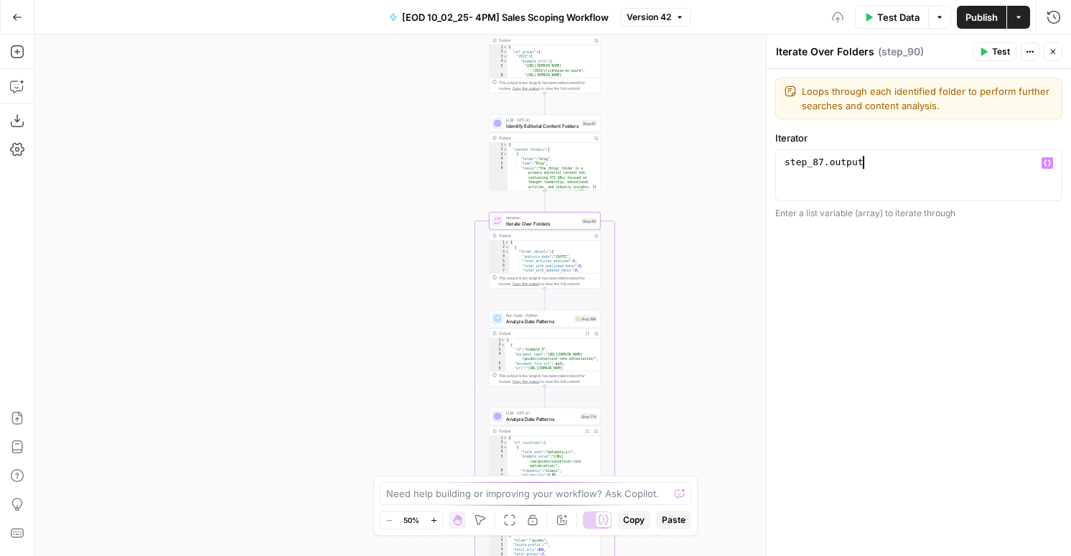
type textarea "**********"
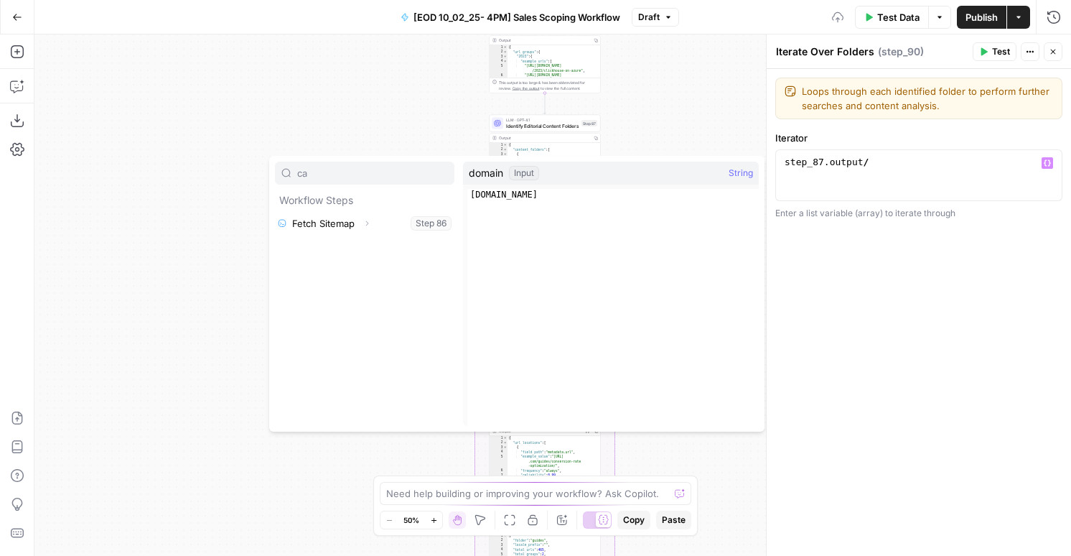
type input "ca"
click at [963, 167] on div "step_87 . output /" at bounding box center [919, 188] width 274 height 65
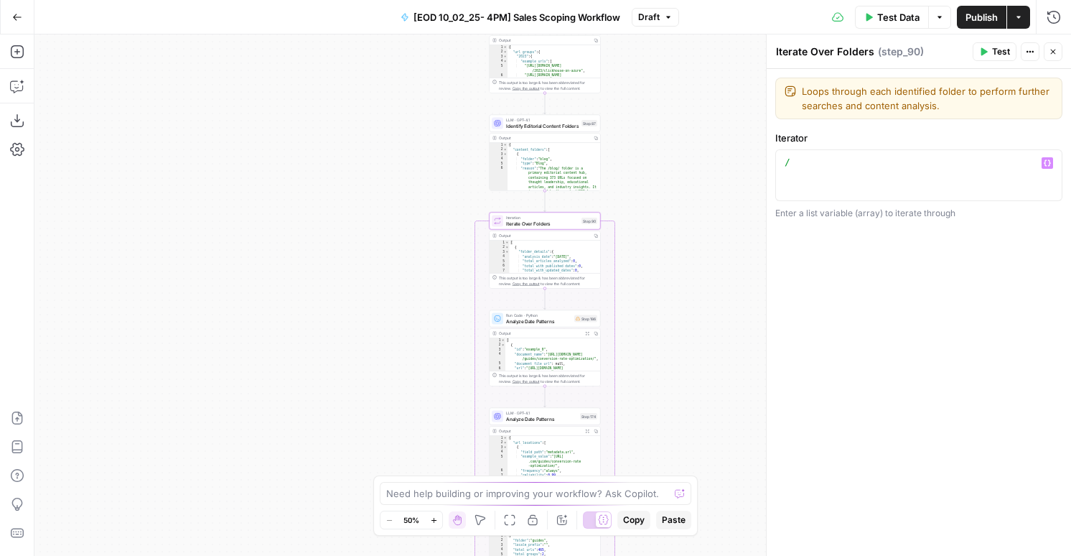
scroll to position [0, 0]
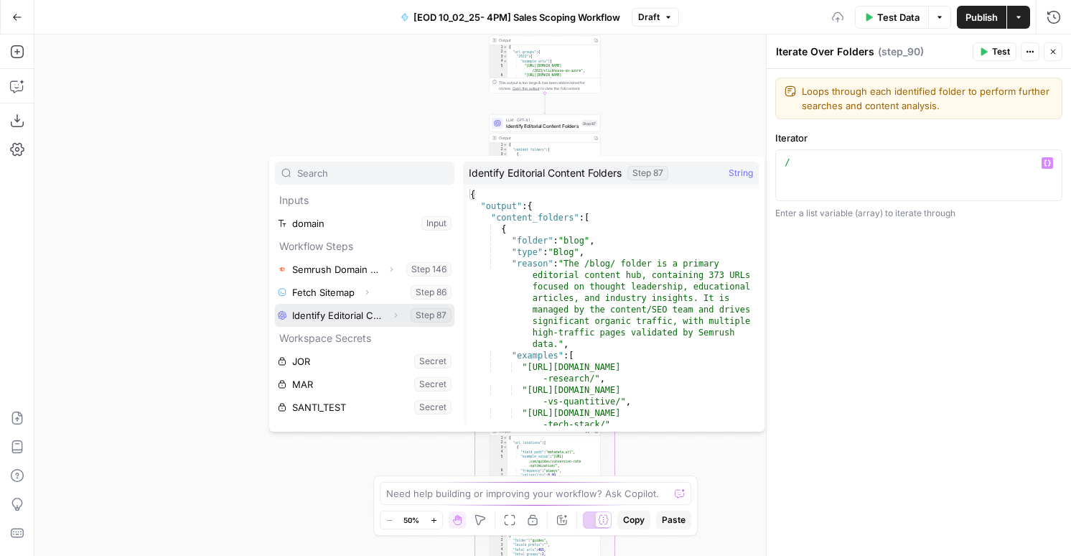
click at [391, 312] on icon "button" at bounding box center [395, 315] width 9 height 9
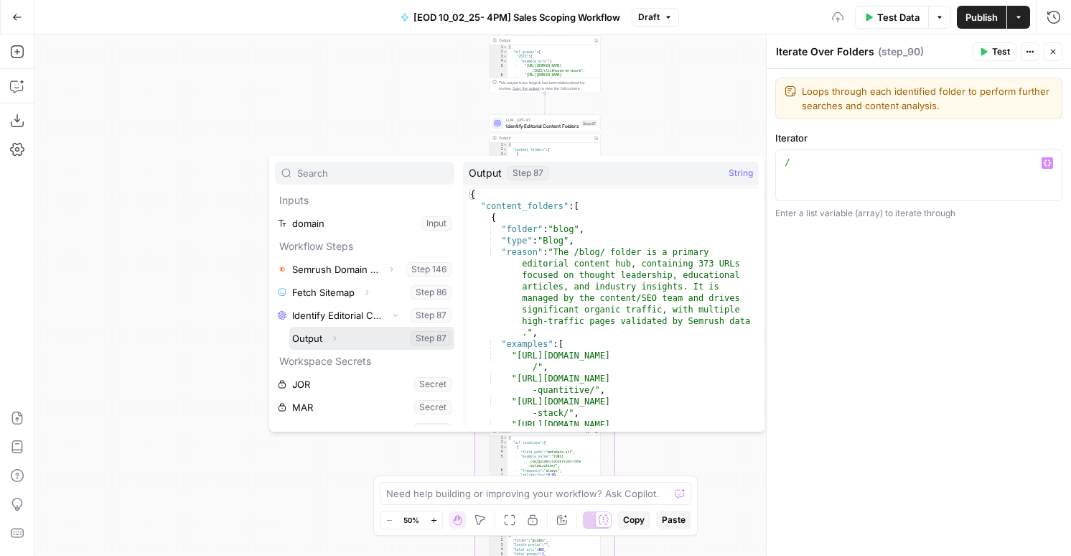
click at [340, 339] on button "Expand" at bounding box center [334, 338] width 19 height 19
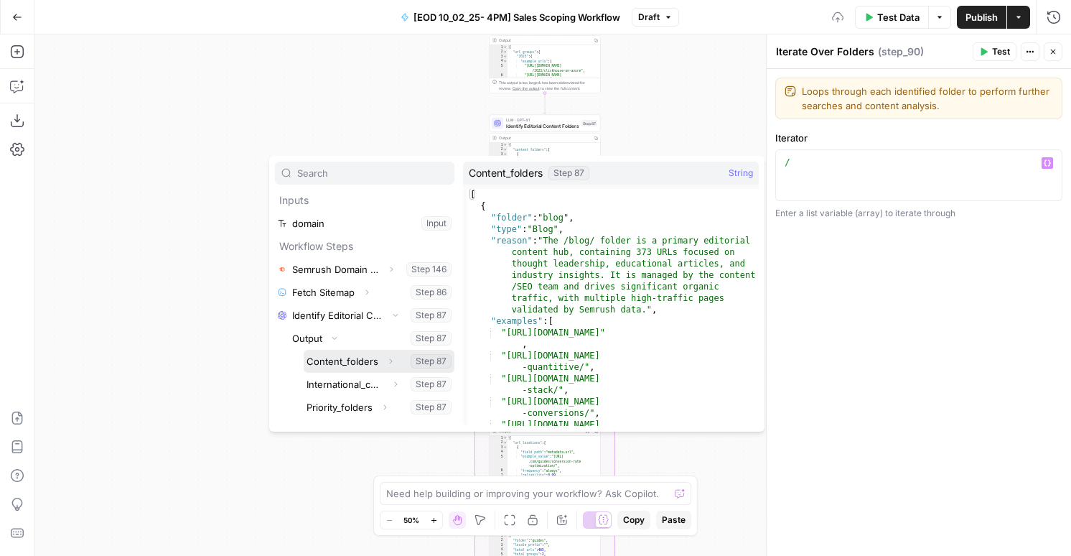
click at [319, 364] on button "Select variable Content_folders" at bounding box center [379, 361] width 151 height 23
type textarea "**********"
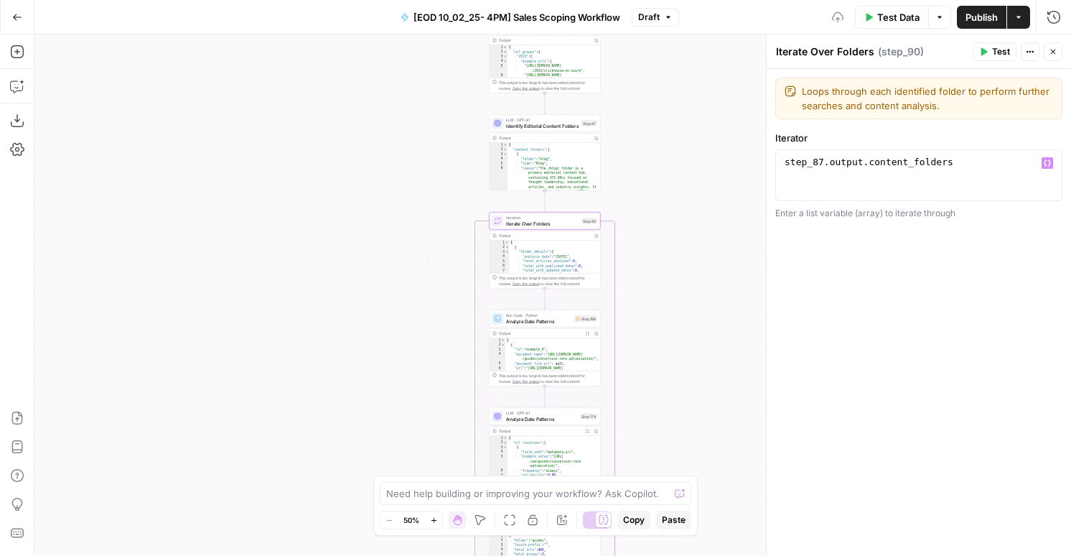
click at [1050, 55] on icon "button" at bounding box center [1053, 51] width 9 height 9
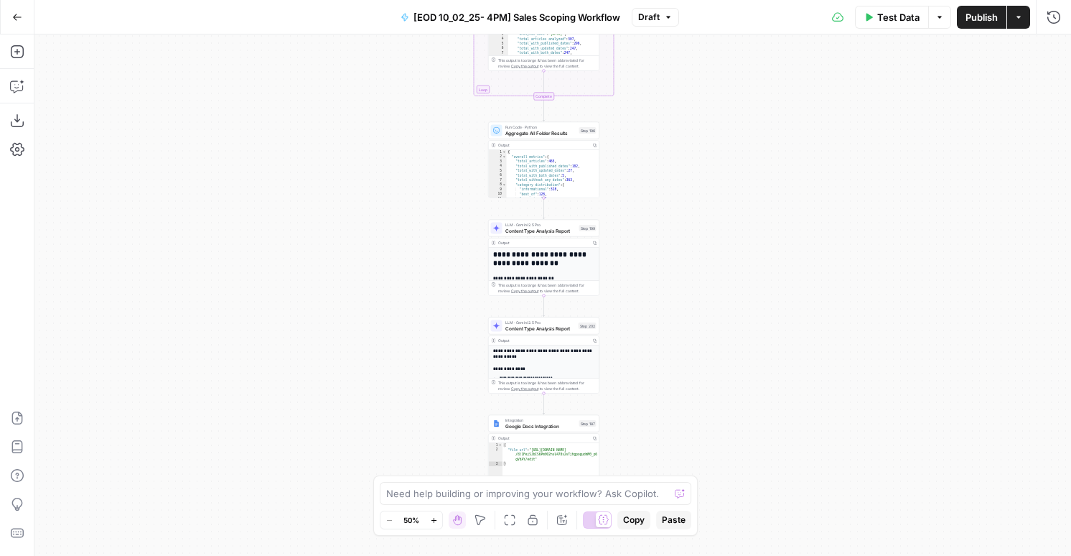
click at [538, 325] on span "Content Type Analysis Report" at bounding box center [540, 327] width 70 height 7
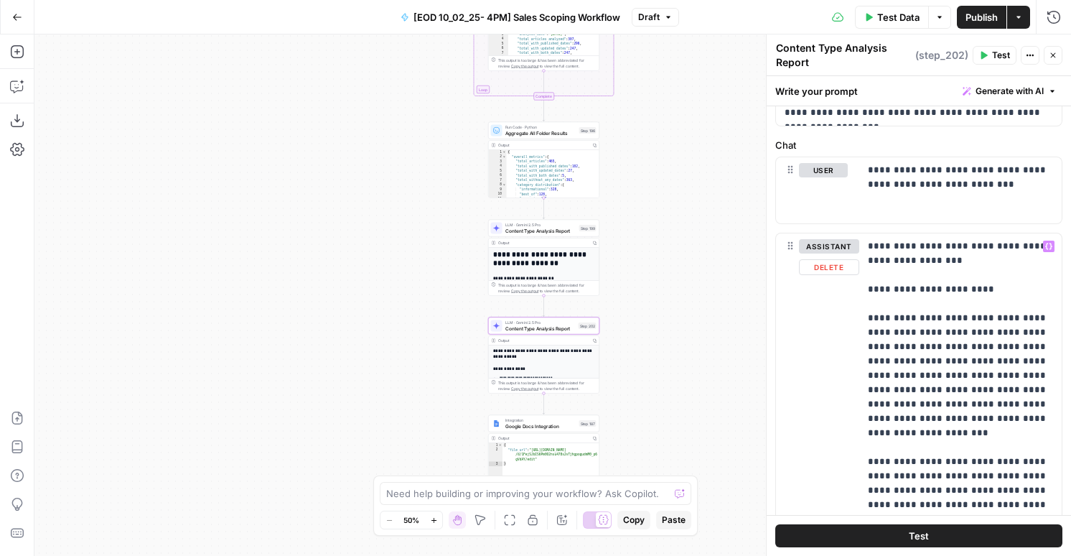
scroll to position [585, 0]
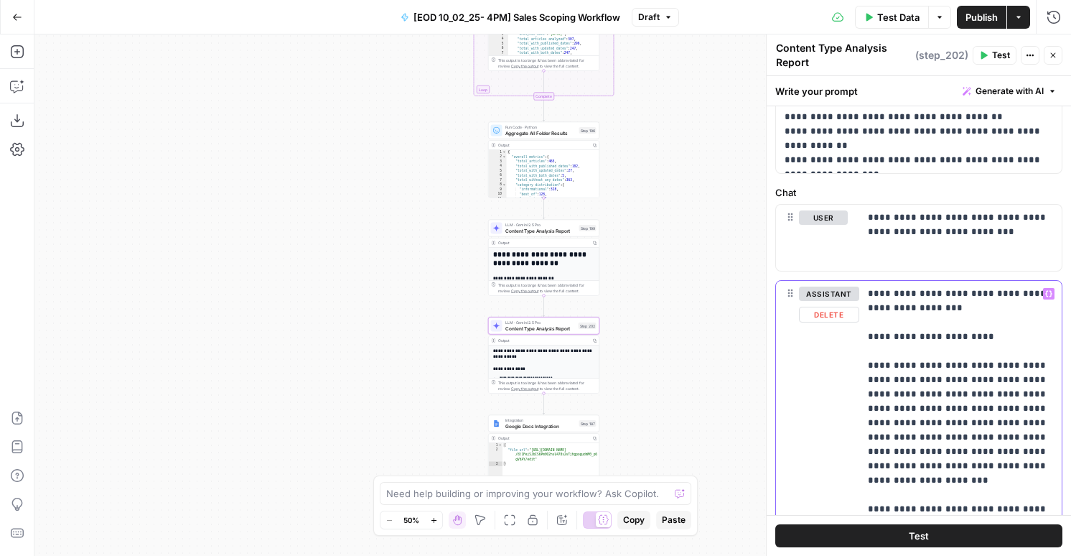
click at [1052, 16] on icon "button" at bounding box center [1054, 17] width 14 height 14
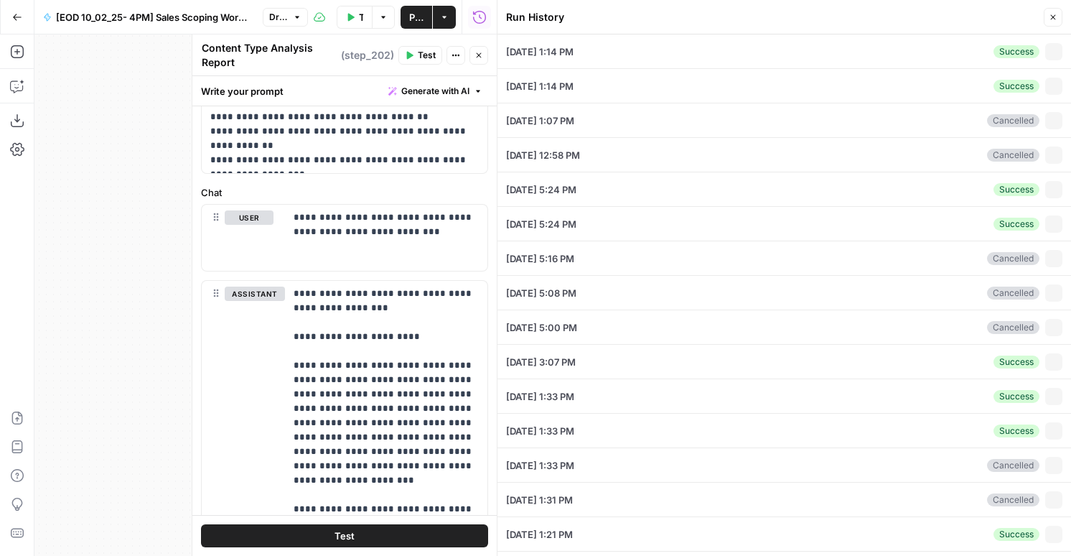
click at [1055, 23] on button "Close" at bounding box center [1053, 17] width 19 height 19
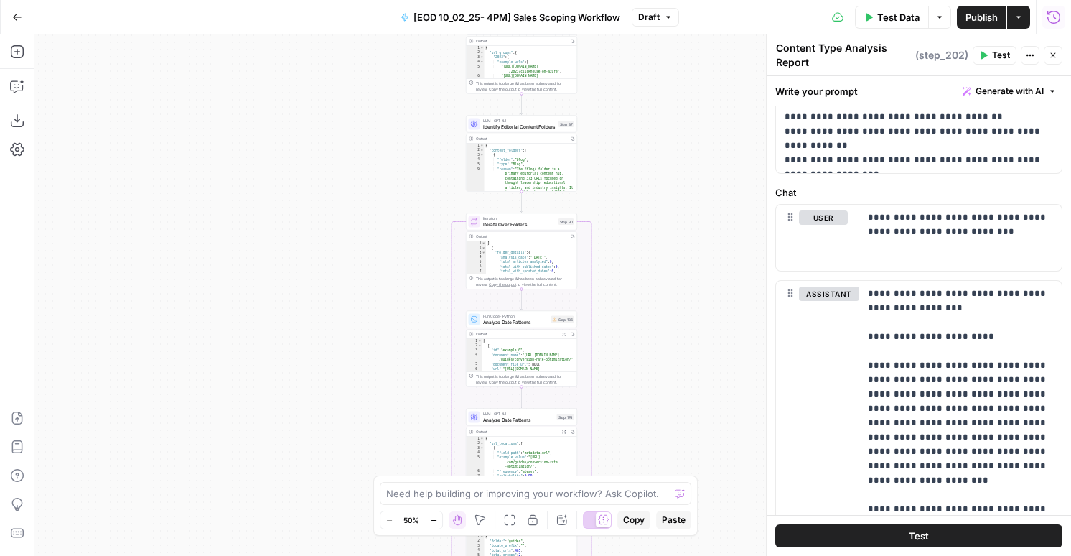
click at [1051, 52] on icon "button" at bounding box center [1053, 55] width 9 height 9
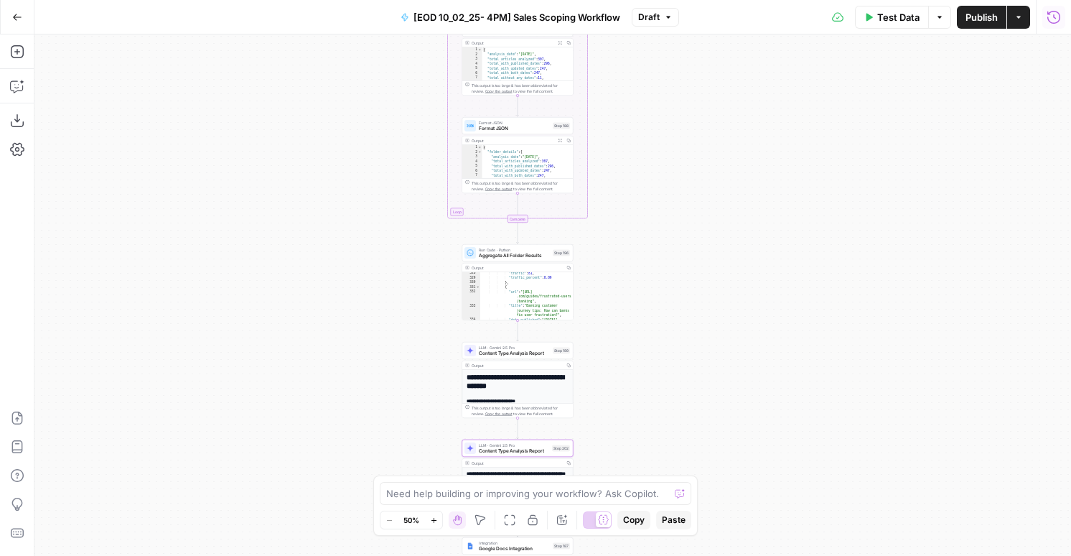
scroll to position [3555, 0]
type textarea "*"
click at [563, 281] on div "} , { "url" : "https://contentsquare .com/guides/ecommerce -marketing" , "title…" at bounding box center [526, 297] width 93 height 58
click at [556, 236] on button "Test" at bounding box center [559, 239] width 22 height 9
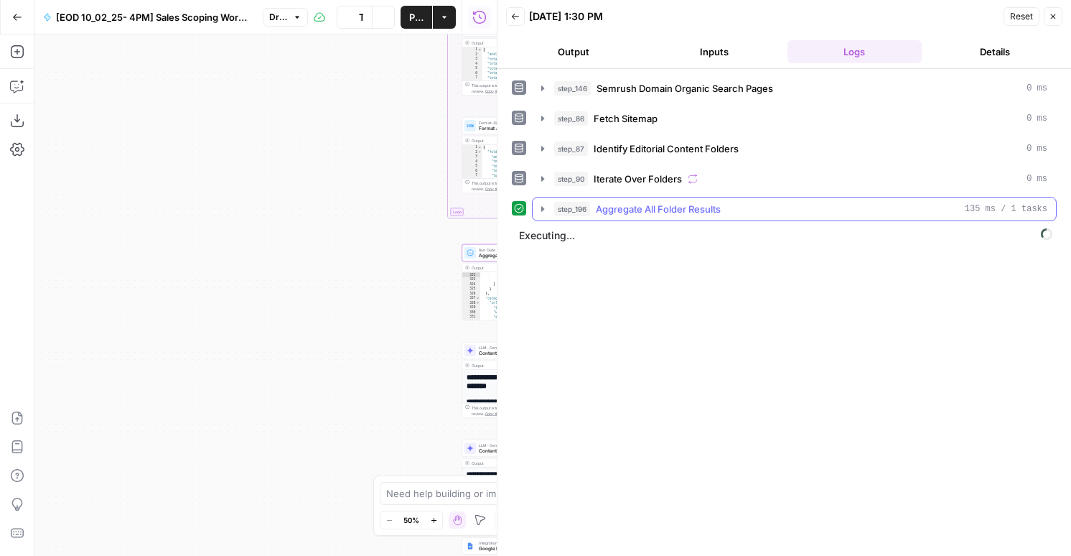
scroll to position [3546, 0]
click at [615, 208] on span "Aggregate All Folder Results" at bounding box center [658, 209] width 125 height 14
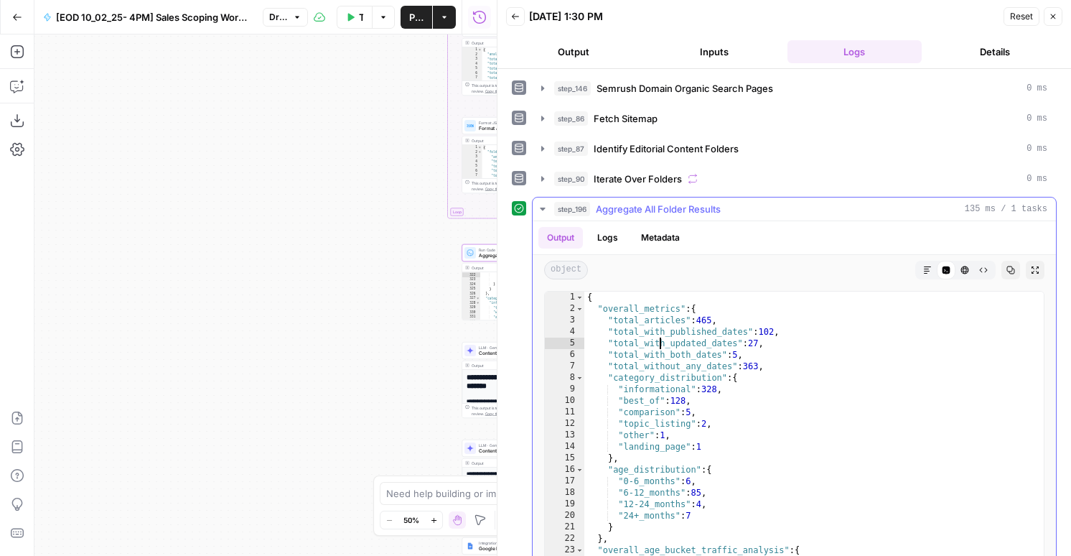
click at [659, 346] on div "{ "overall_metrics" : { "total_articles" : 465 , "total_with_published_dates" :…" at bounding box center [813, 443] width 459 height 305
type textarea "*"
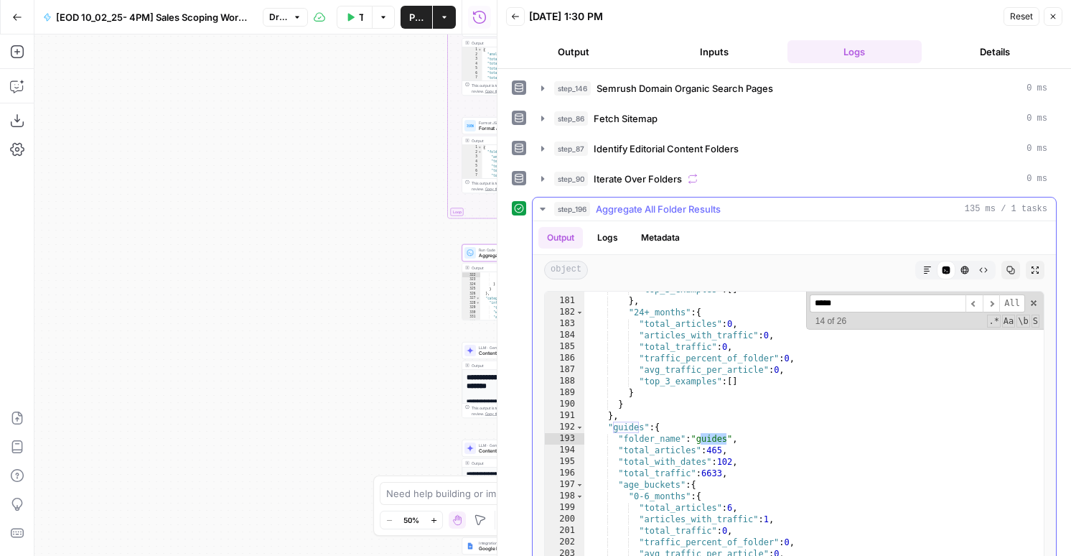
scroll to position [2096, 0]
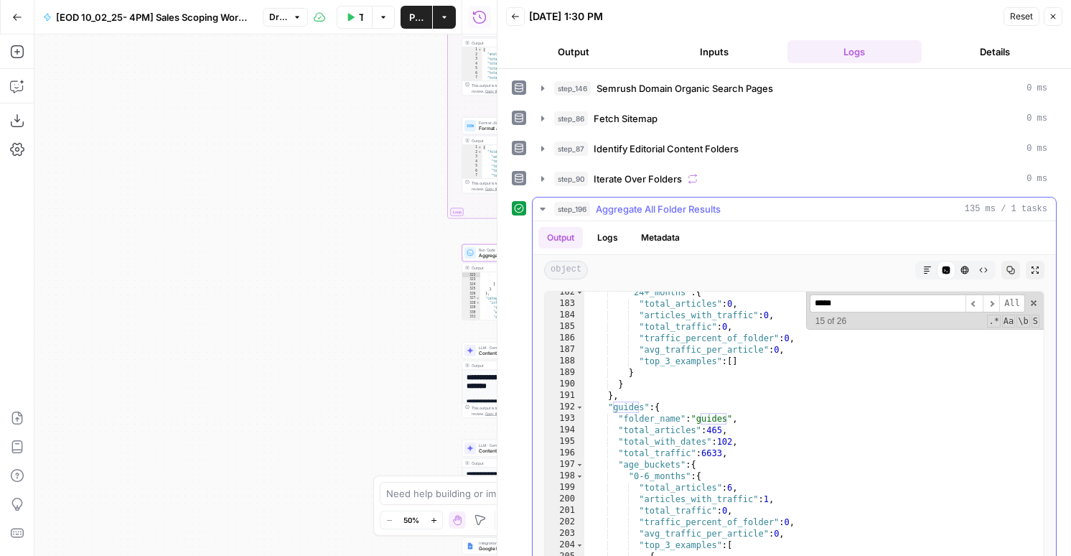
type input "*****"
click at [620, 383] on div ""24+_months" : { "total_articles" : 0 , "articles_with_traffic" : 0 , "total_tr…" at bounding box center [813, 438] width 459 height 305
type textarea "* *"
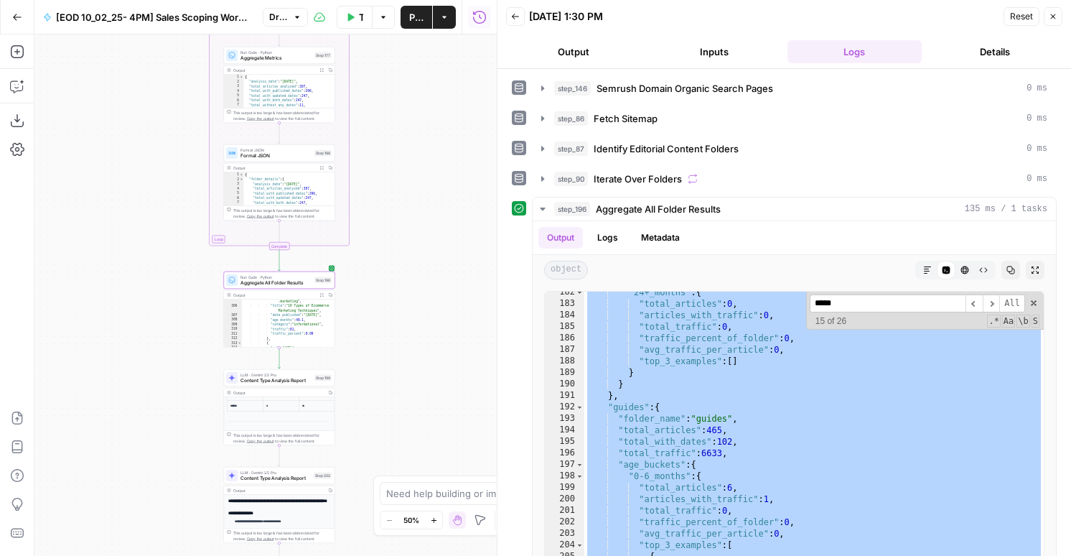
scroll to position [3195, 0]
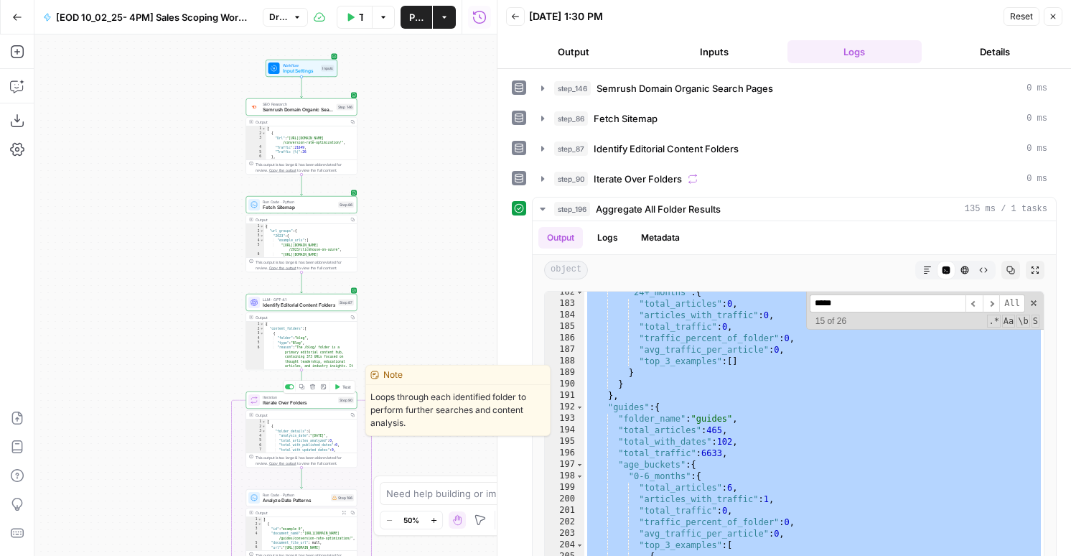
click at [349, 387] on span "Test" at bounding box center [346, 386] width 9 height 6
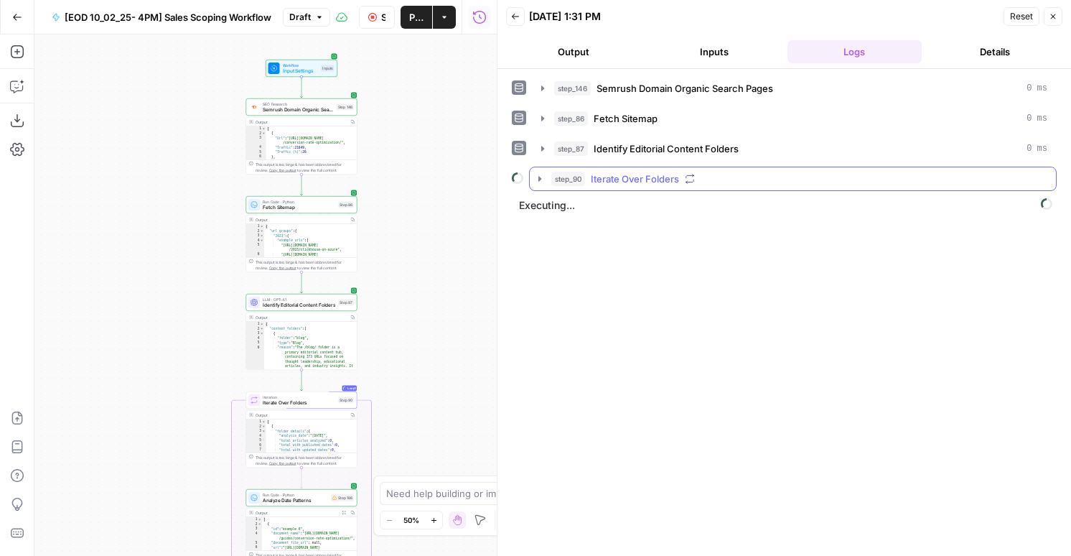
click at [565, 179] on span "step_90" at bounding box center [568, 179] width 34 height 14
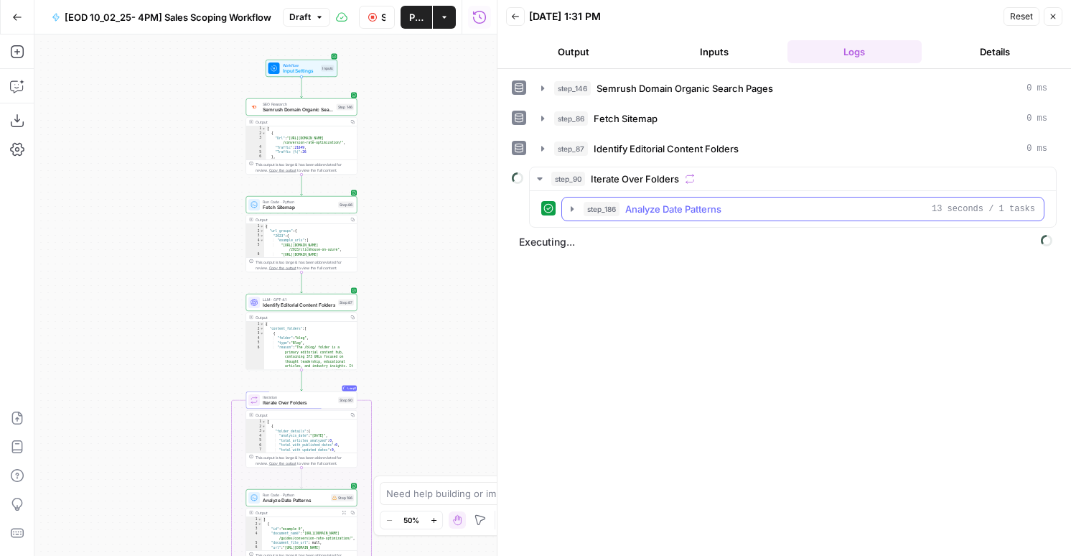
click at [591, 209] on span "step_186" at bounding box center [602, 209] width 36 height 14
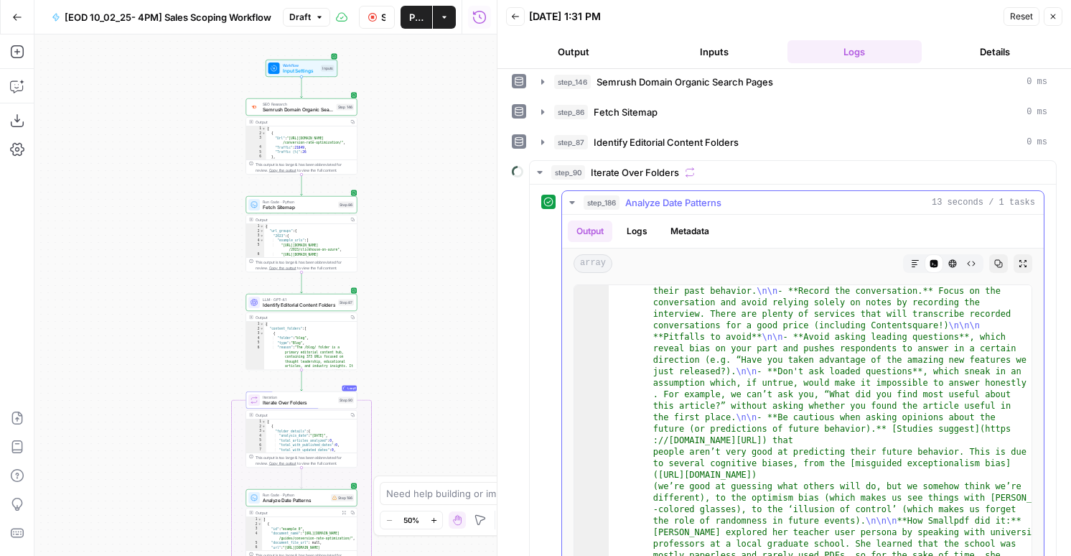
scroll to position [2535, 0]
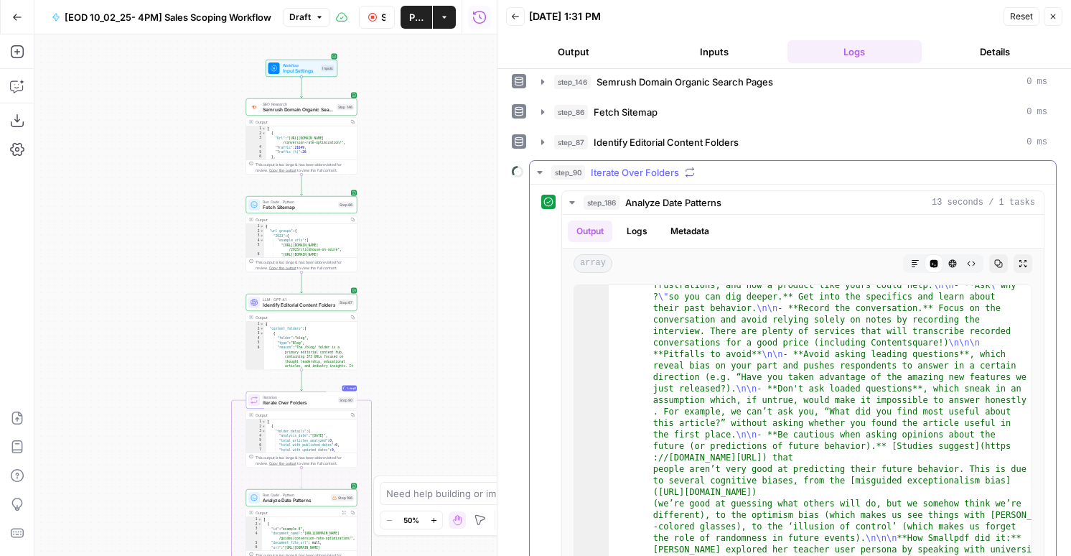
click at [637, 179] on span "Iterate Over Folders" at bounding box center [635, 172] width 88 height 14
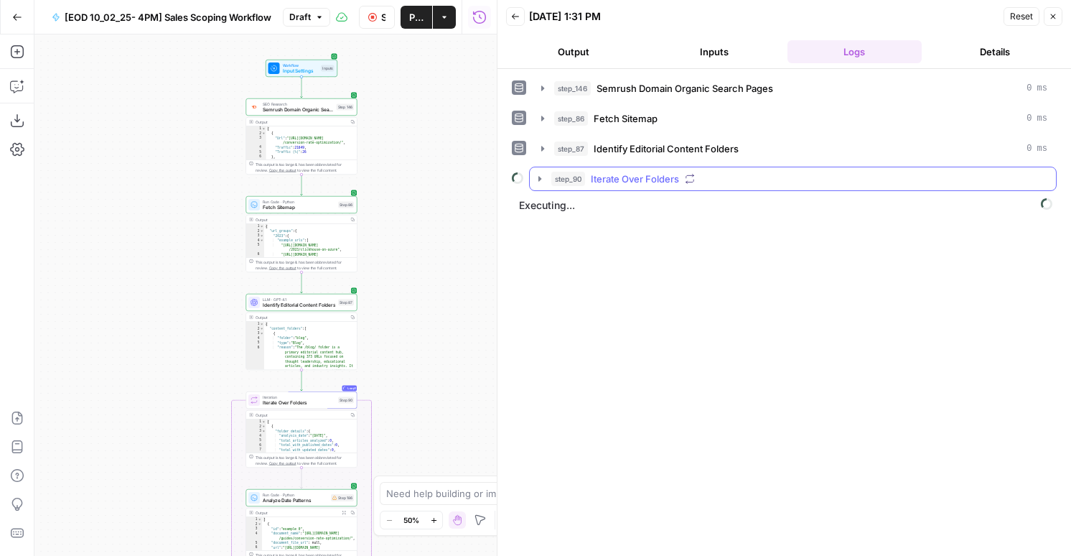
click at [637, 190] on div "step_146 Semrush Domain Organic Search Pages 0 ms step_86 Fetch Sitemap 0 ms st…" at bounding box center [784, 312] width 545 height 472
click at [637, 190] on div "step_90 Iterate Over Folders" at bounding box center [793, 179] width 528 height 24
click at [637, 180] on span "Iterate Over Folders" at bounding box center [635, 179] width 88 height 14
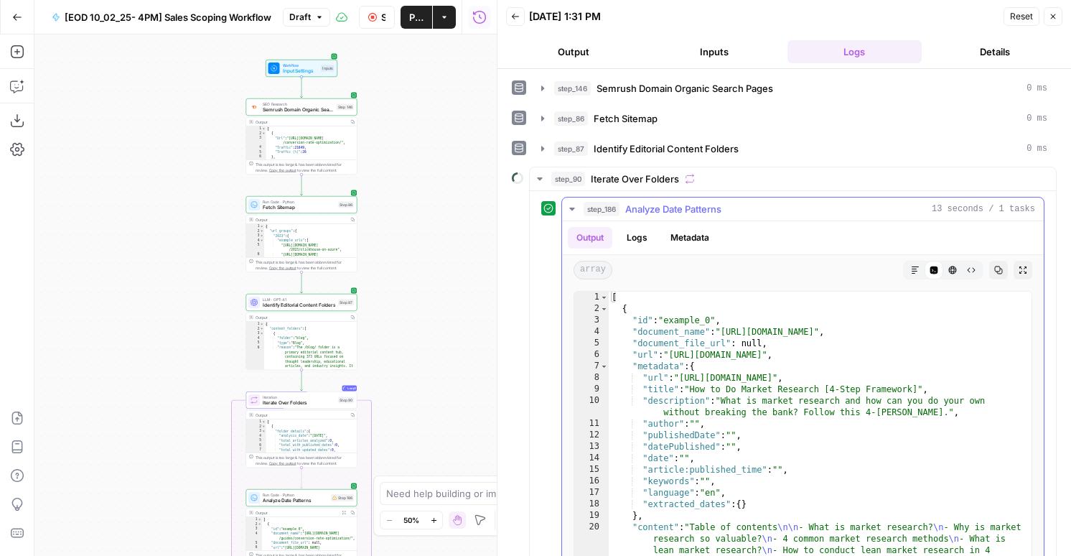
click at [634, 211] on span "Analyze Date Patterns" at bounding box center [673, 209] width 96 height 14
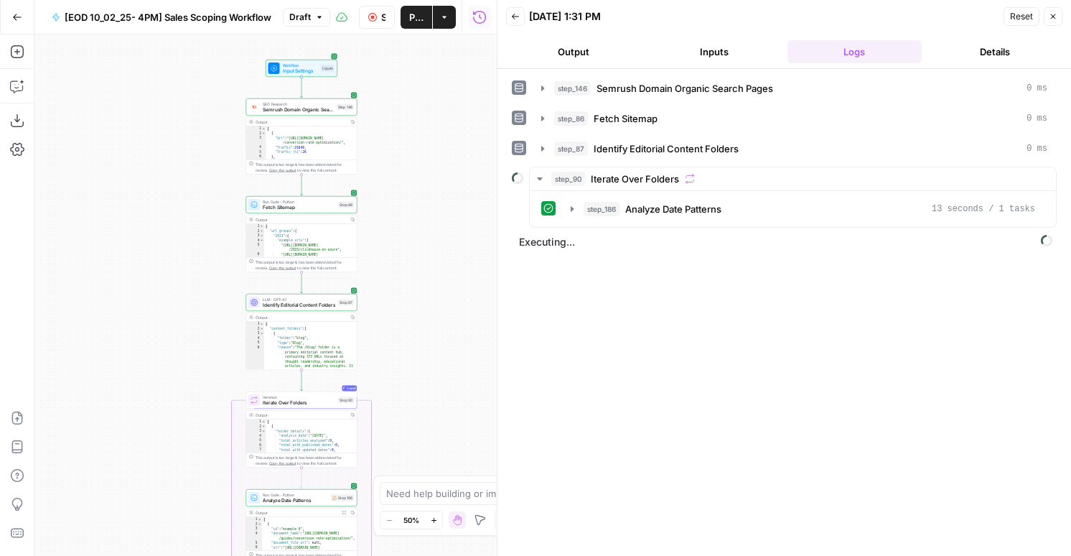
click at [724, 45] on button "Inputs" at bounding box center [714, 51] width 135 height 23
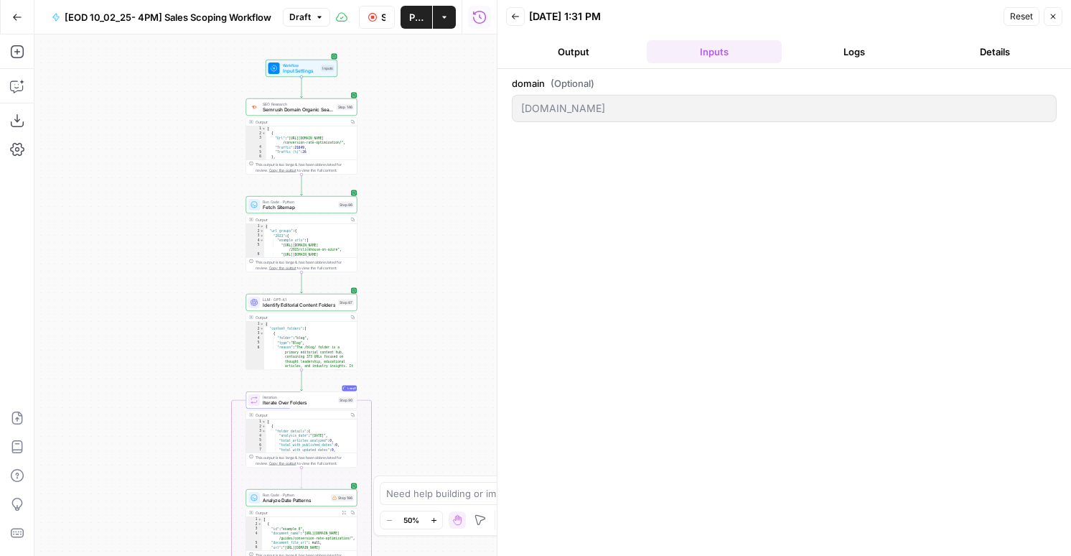
click at [828, 51] on button "Logs" at bounding box center [855, 51] width 135 height 23
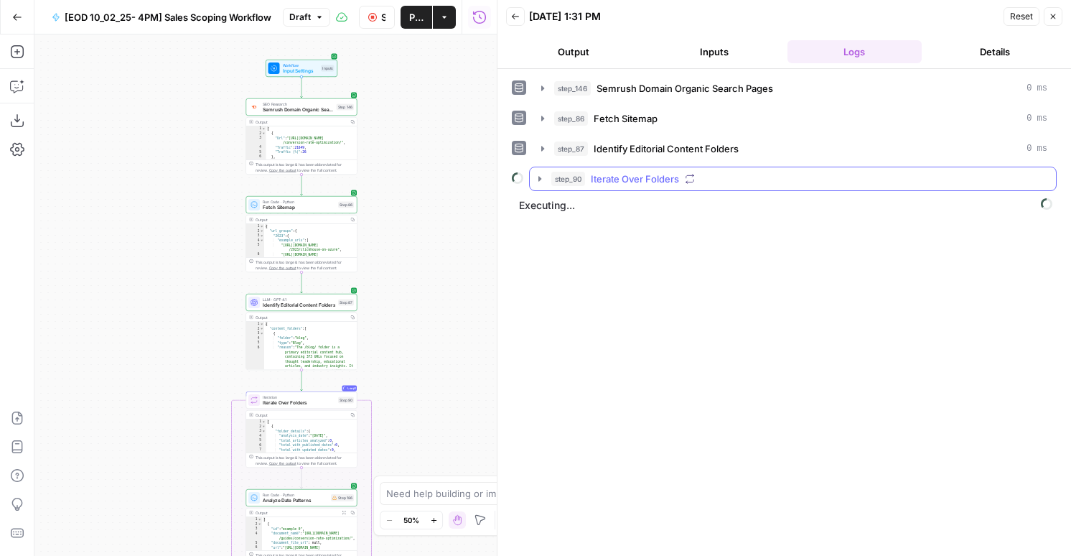
click at [650, 182] on span "Iterate Over Folders" at bounding box center [635, 179] width 88 height 14
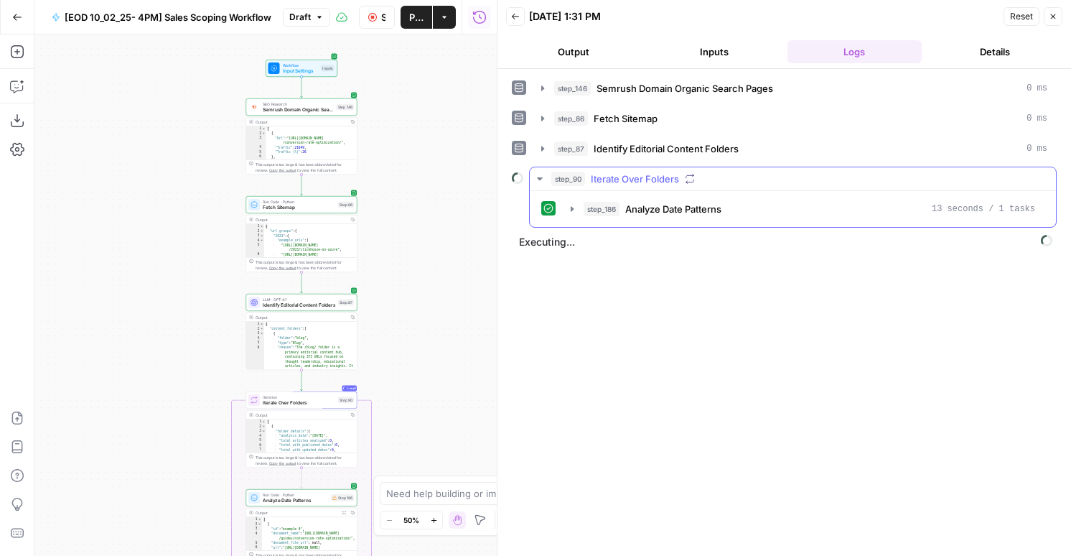
click at [653, 201] on button "step_186 Analyze Date Patterns 13 seconds / 1 tasks" at bounding box center [803, 208] width 482 height 23
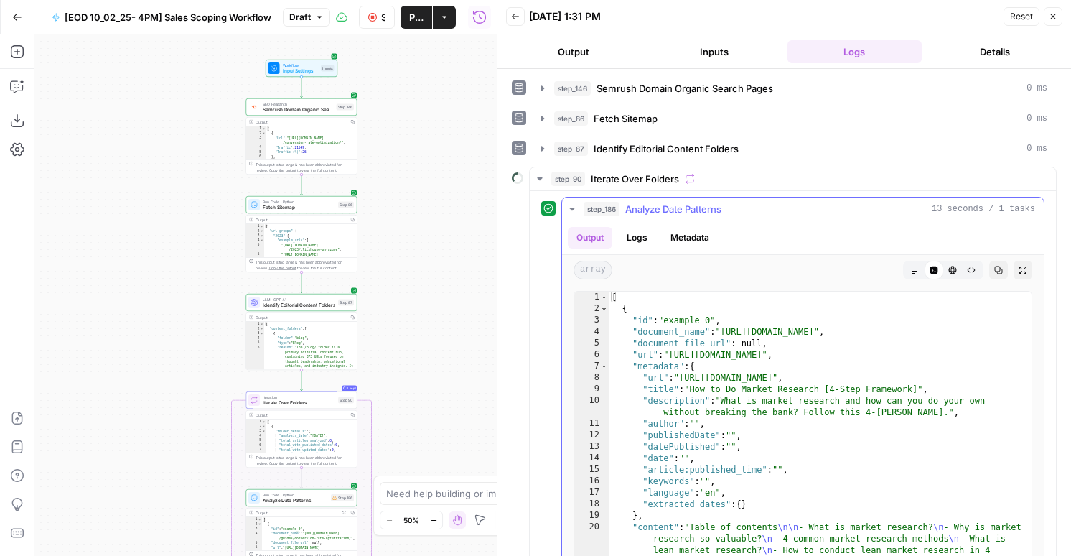
click at [612, 221] on div "Output Logs Metadata" at bounding box center [803, 237] width 482 height 33
click at [612, 215] on span "step_186" at bounding box center [602, 209] width 36 height 14
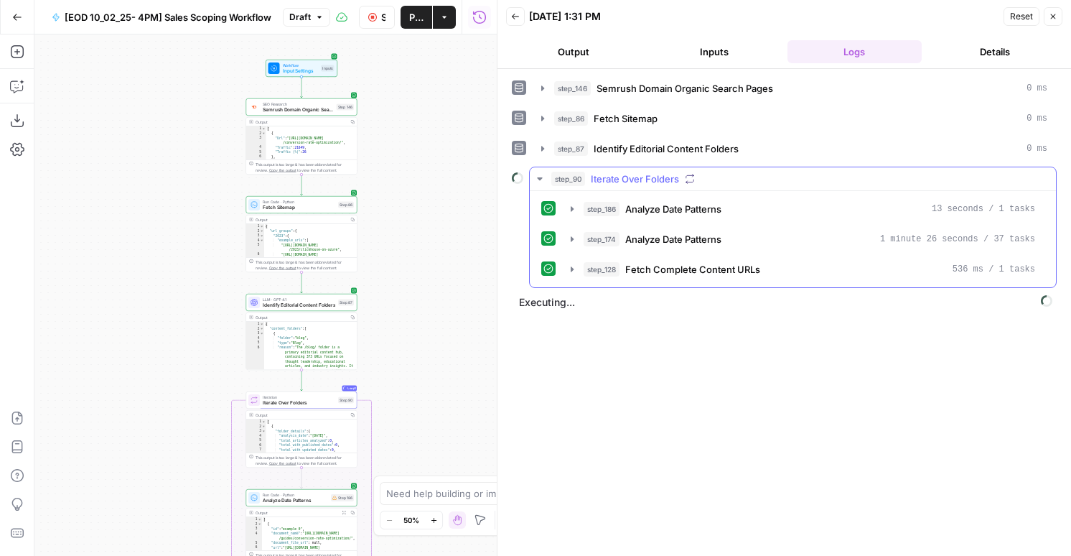
click at [623, 252] on div "step_186 Analyze Date Patterns 13 seconds / 1 tasks step_174 Analyze Date Patte…" at bounding box center [792, 239] width 503 height 85
click at [625, 259] on button "step_128 Fetch Complete Content URLs 536 ms / 1 tasks" at bounding box center [803, 269] width 482 height 23
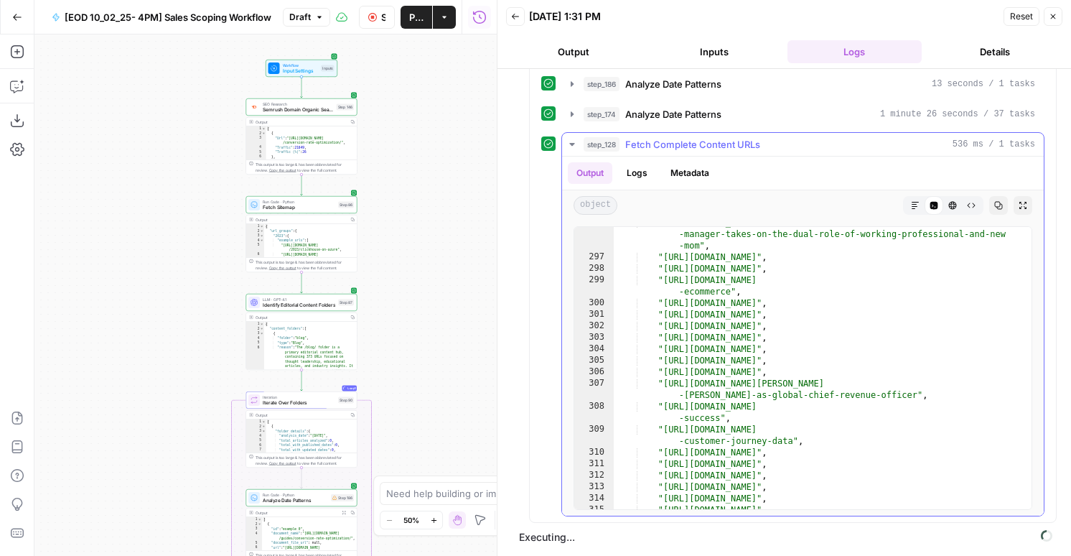
scroll to position [5013, 0]
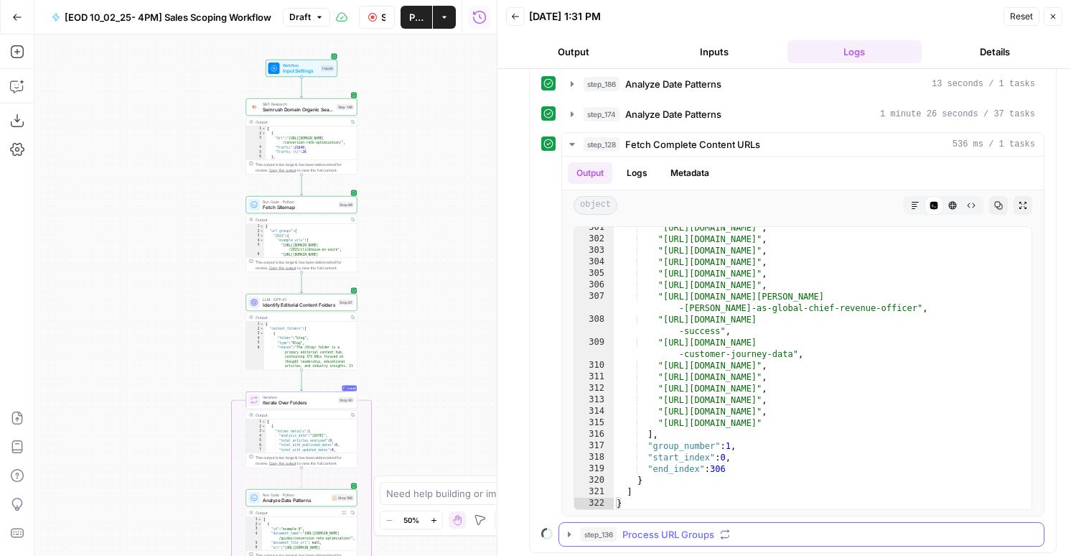
click at [722, 533] on icon "button" at bounding box center [725, 534] width 10 height 10
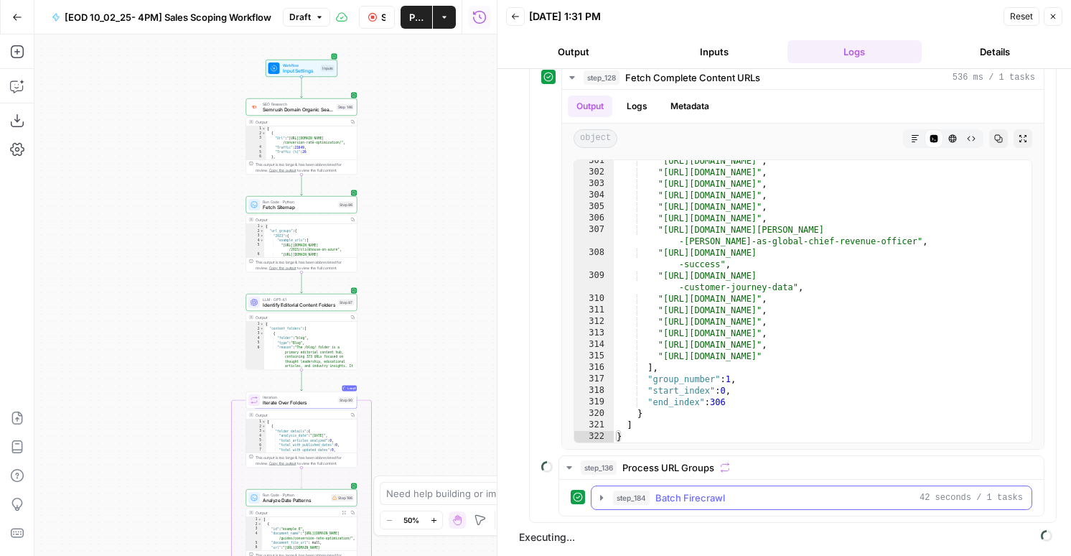
click at [706, 497] on span "Batch Firecrawl" at bounding box center [690, 497] width 70 height 14
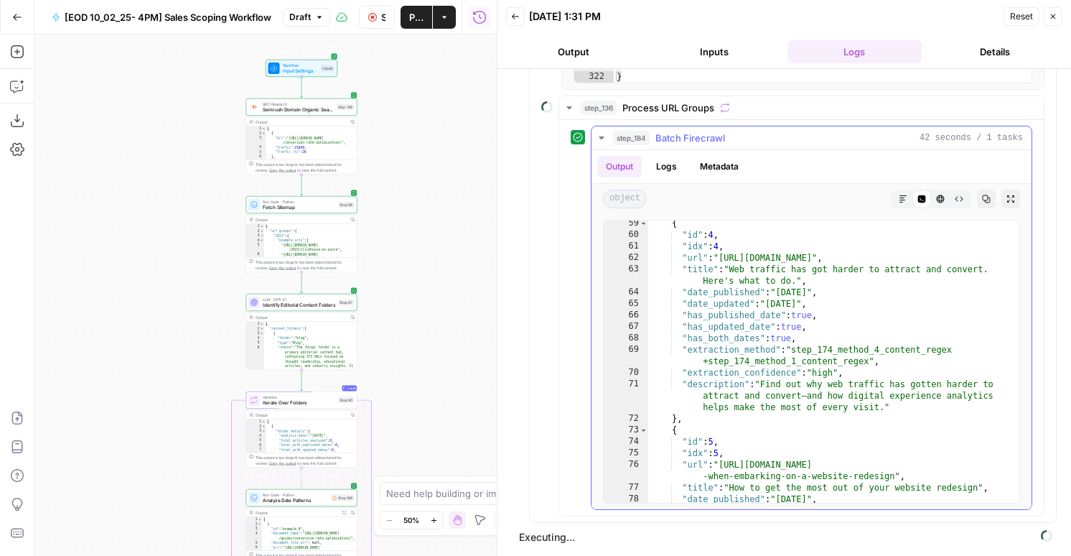
scroll to position [251, 0]
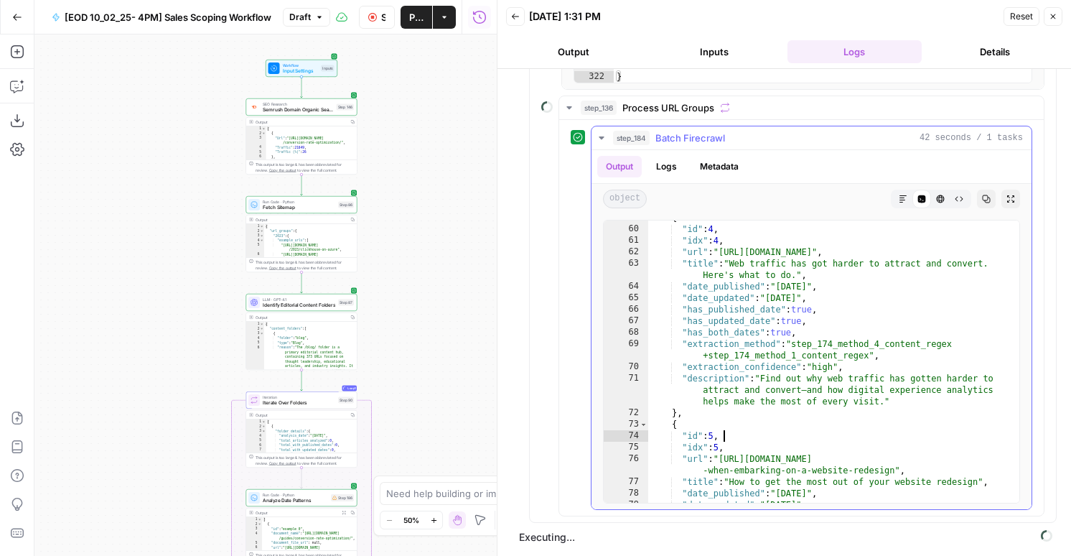
click at [727, 442] on div "{ "id" : 4 , "idx" : 4 , "url" : "https://contentsquare.com/blog/web-traffic" ,…" at bounding box center [833, 364] width 371 height 305
type textarea "*"
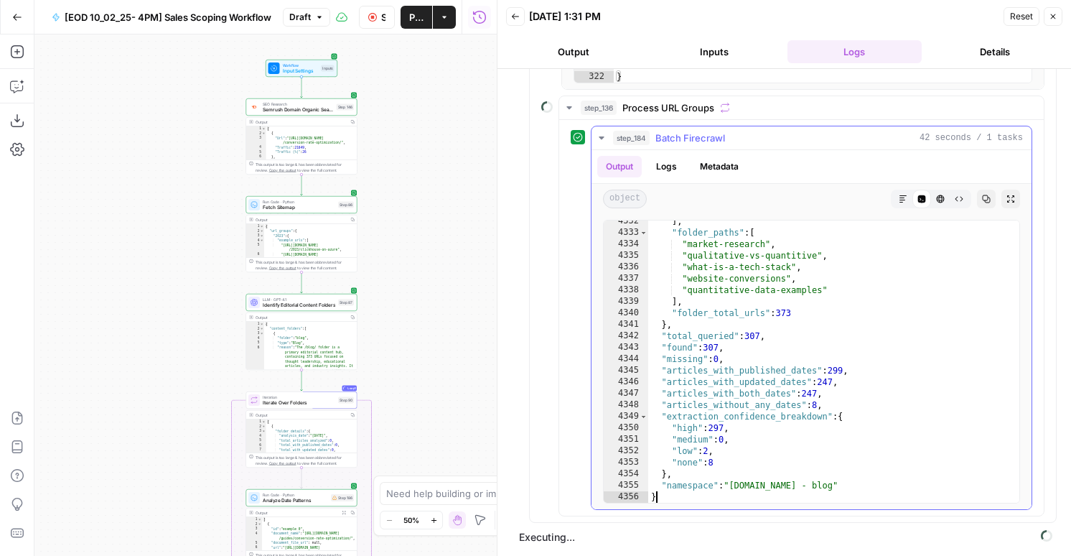
scroll to position [23242, 0]
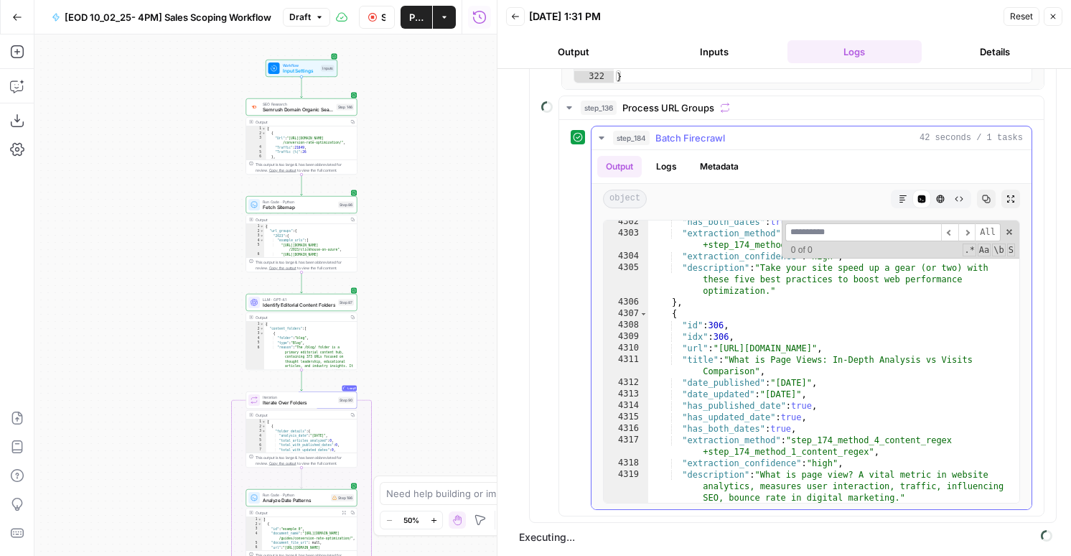
type input "*"
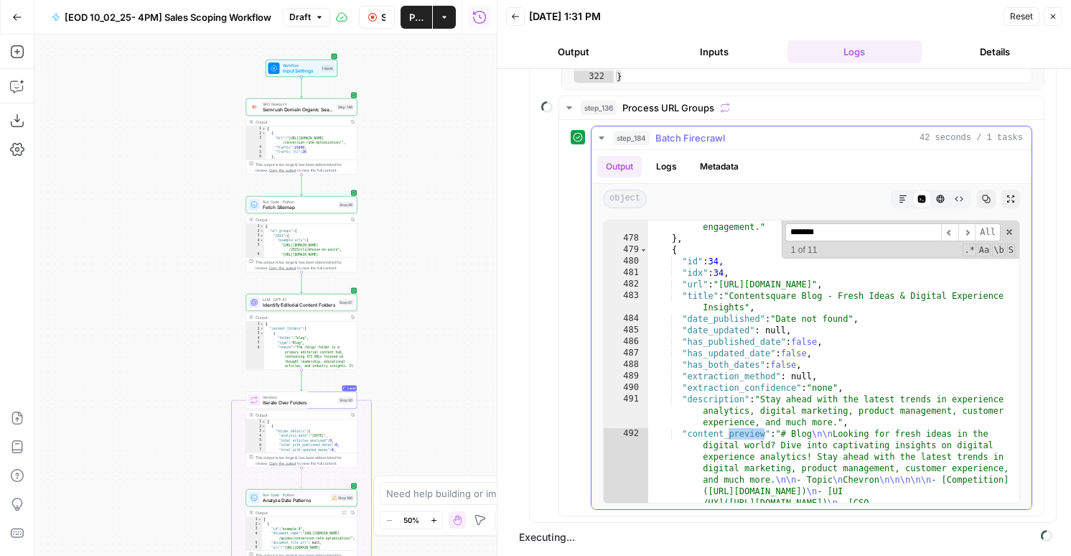
scroll to position [2145, 0]
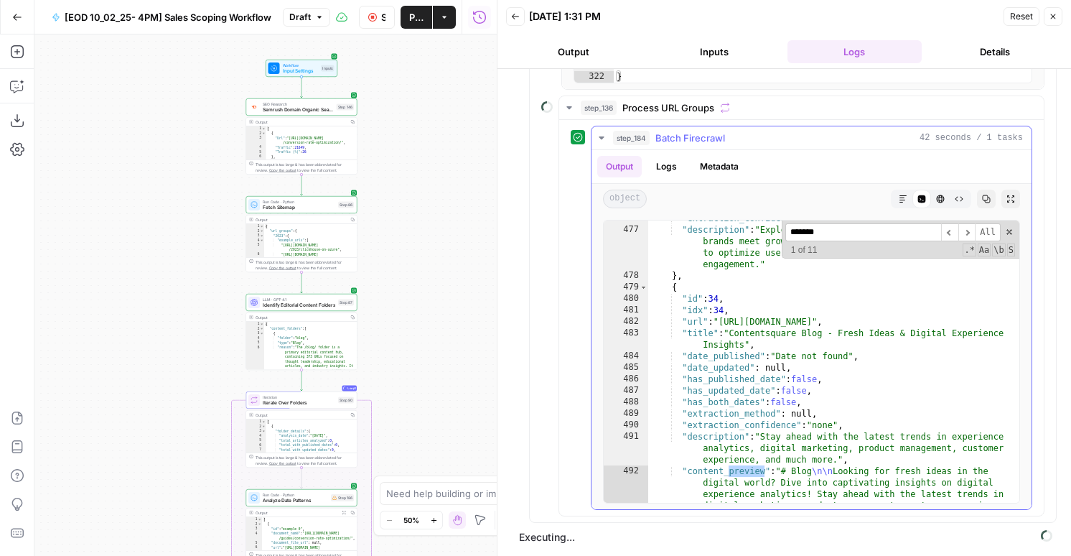
type input "*******"
drag, startPoint x: 971, startPoint y: 318, endPoint x: 723, endPoint y: 327, distance: 247.8
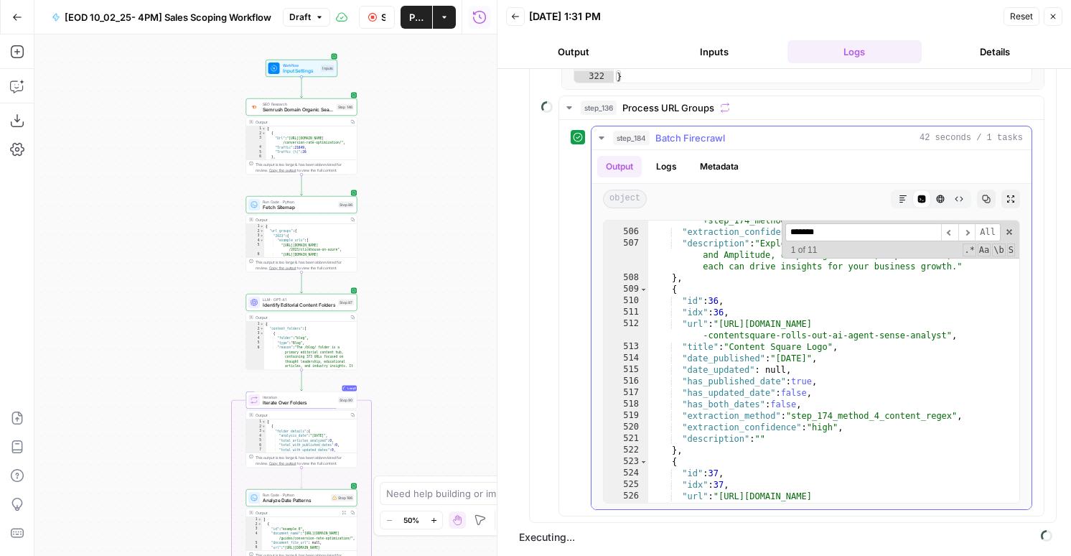
scroll to position [2657, 0]
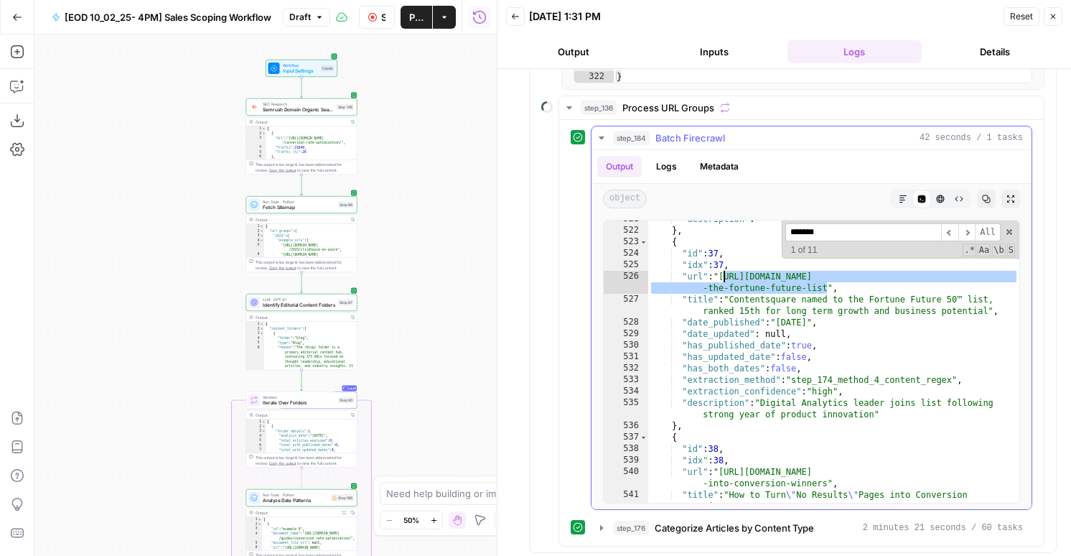
drag, startPoint x: 826, startPoint y: 287, endPoint x: 726, endPoint y: 281, distance: 100.7
click at [726, 281] on div "**********" at bounding box center [812, 329] width 440 height 359
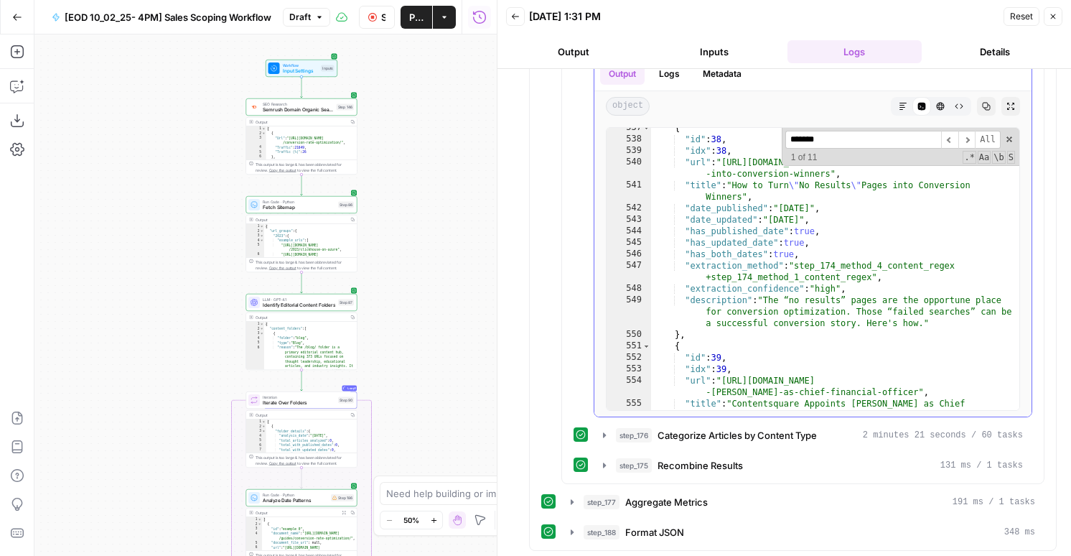
scroll to position [2705, 0]
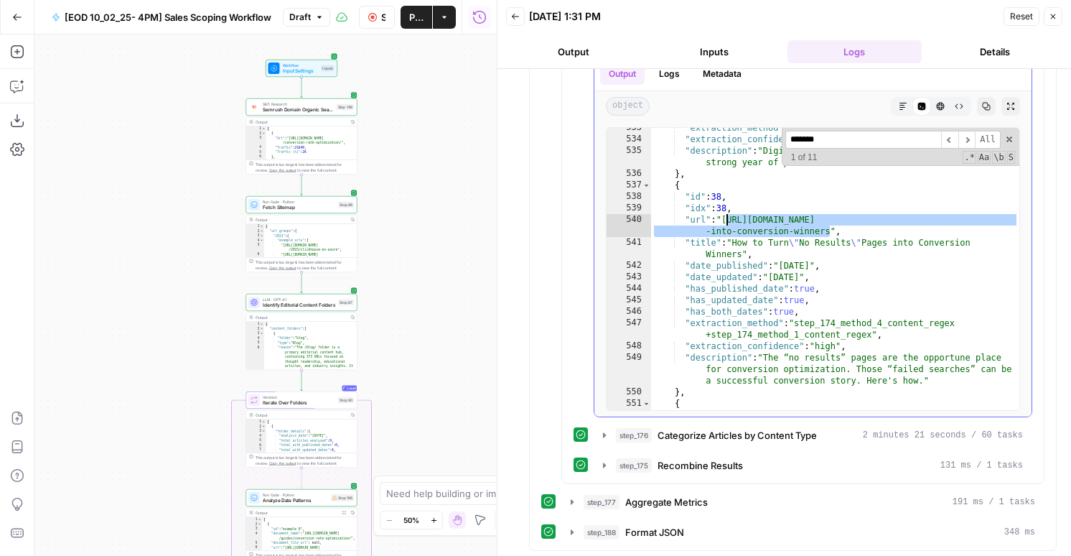
drag, startPoint x: 828, startPoint y: 232, endPoint x: 729, endPoint y: 223, distance: 99.4
click at [729, 223] on div ""extraction_method" : "step_174_method_4_content_regex" , "extraction_confidenc…" at bounding box center [835, 274] width 368 height 305
type textarea "**********"
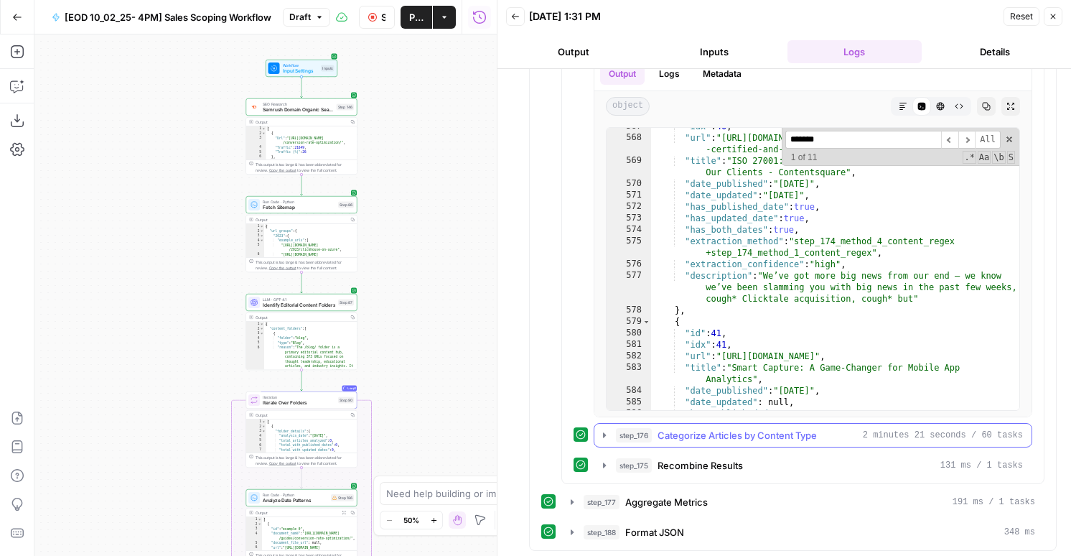
scroll to position [1032, 0]
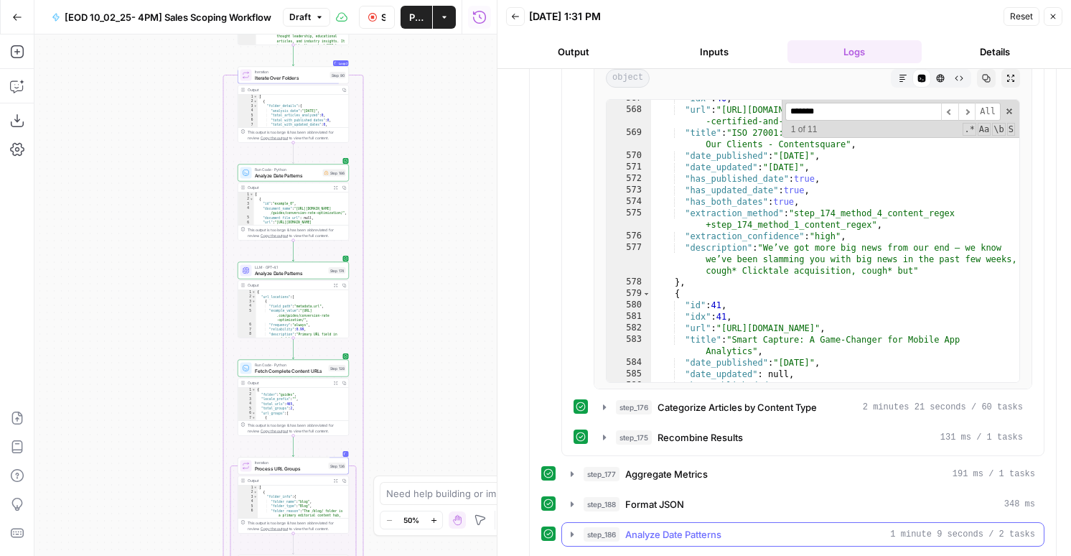
click at [682, 530] on span "Analyze Date Patterns" at bounding box center [673, 534] width 96 height 14
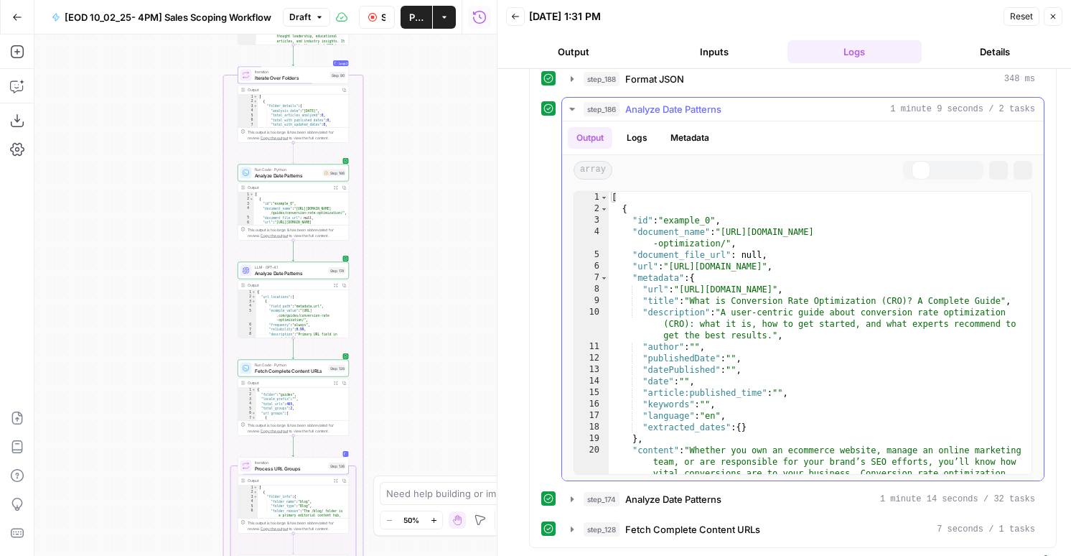
scroll to position [1482, 0]
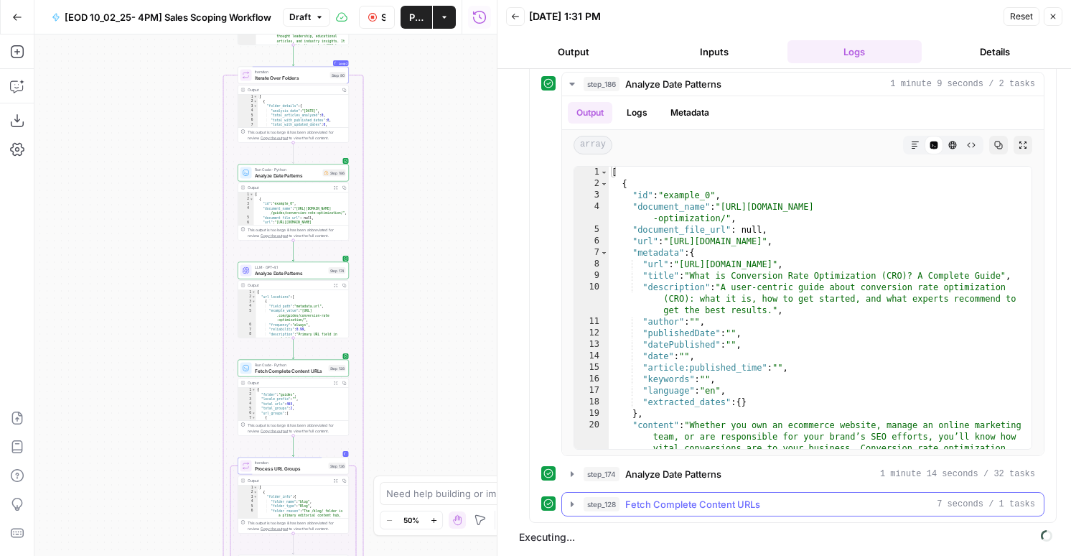
click at [684, 503] on span "Fetch Complete Content URLs" at bounding box center [692, 504] width 135 height 14
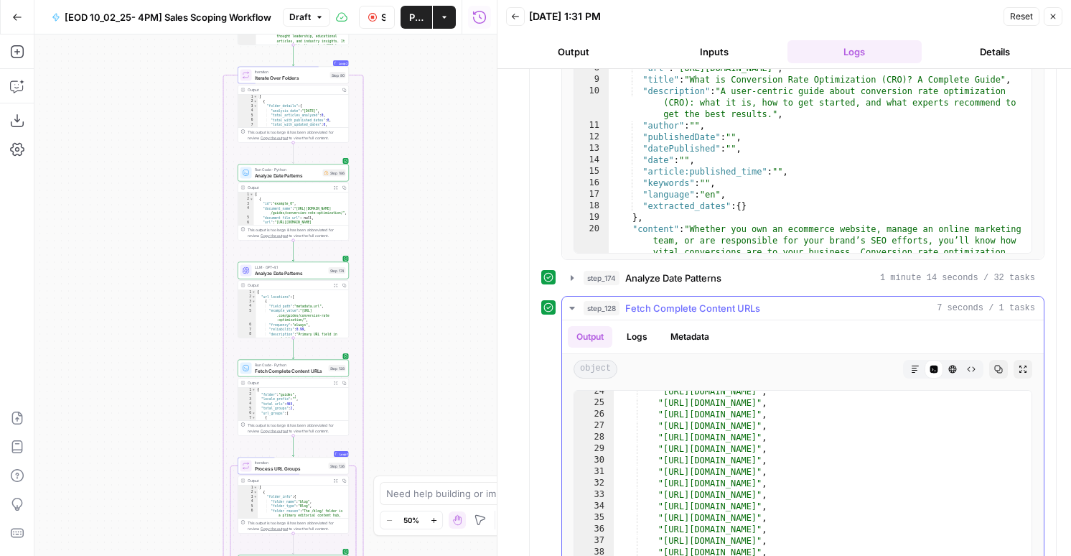
scroll to position [281, 0]
click at [607, 312] on span "step_128" at bounding box center [602, 308] width 36 height 14
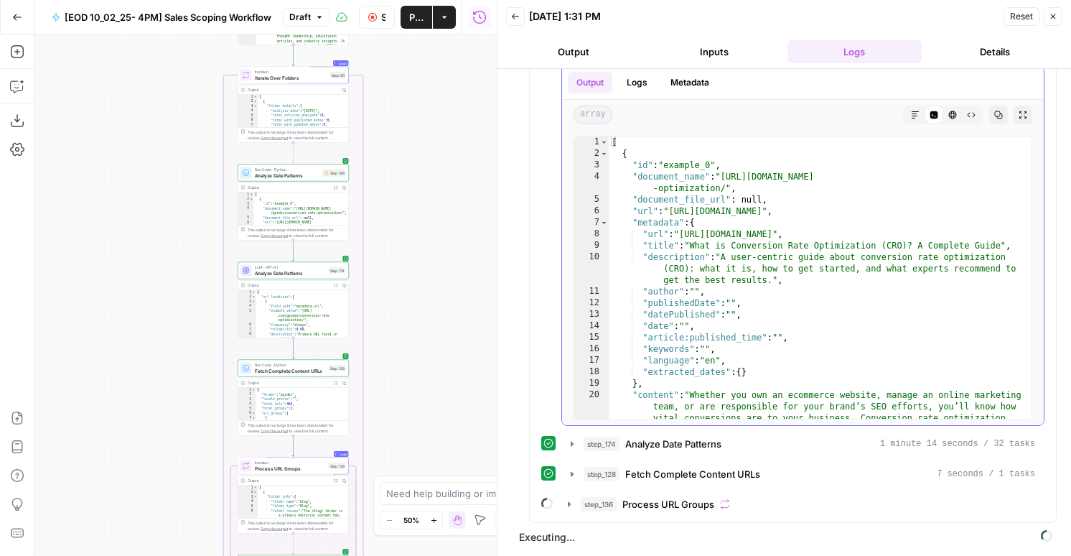
scroll to position [1512, 0]
click at [595, 507] on span "step_136" at bounding box center [599, 504] width 36 height 14
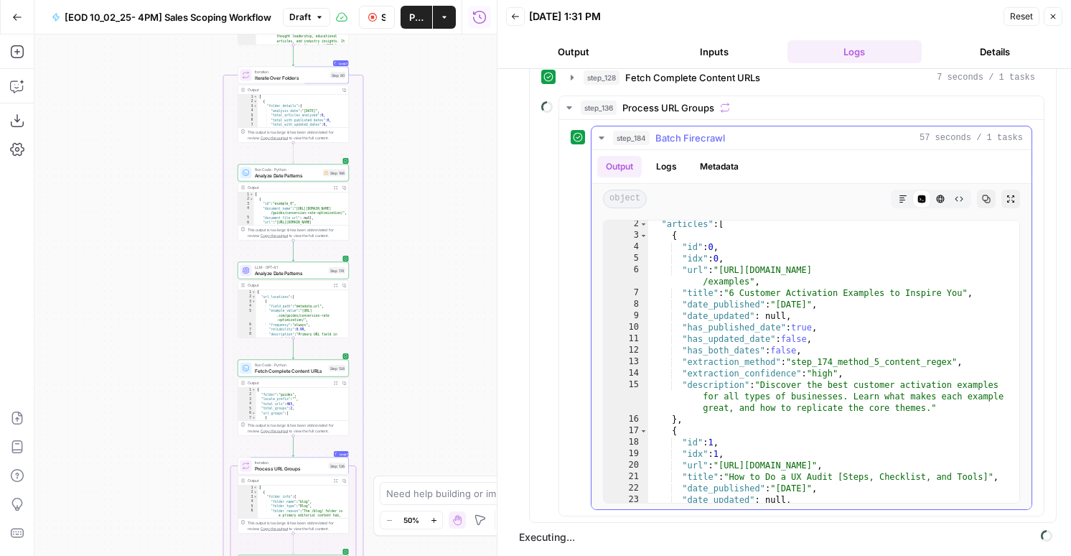
scroll to position [4, 0]
type textarea "**********"
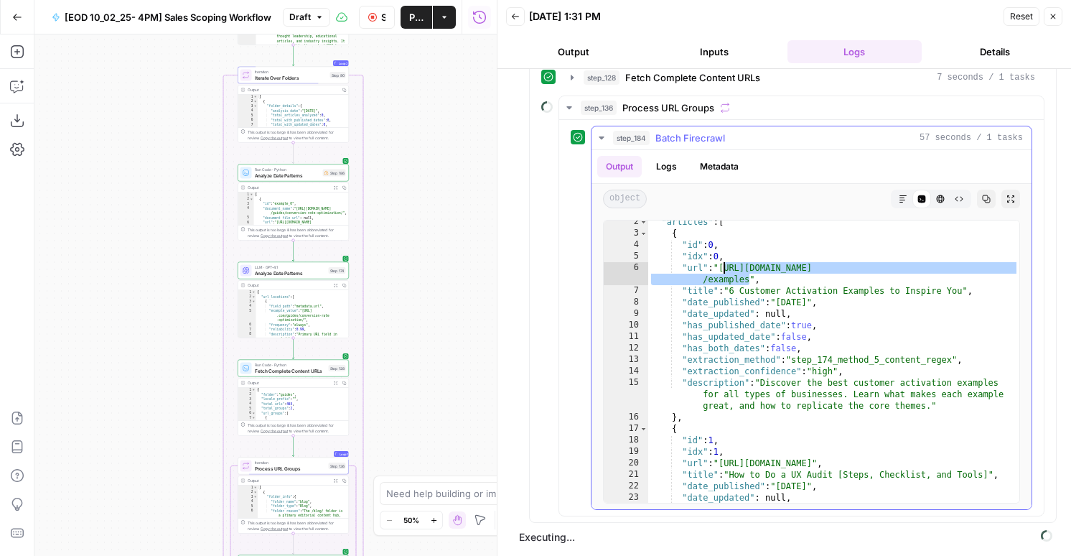
drag, startPoint x: 749, startPoint y: 279, endPoint x: 724, endPoint y: 264, distance: 29.9
click at [724, 264] on div ""articles" : [ { "id" : 0 , "idx" : 0 , "url" : "https://contentsquare.com/guid…" at bounding box center [833, 368] width 371 height 305
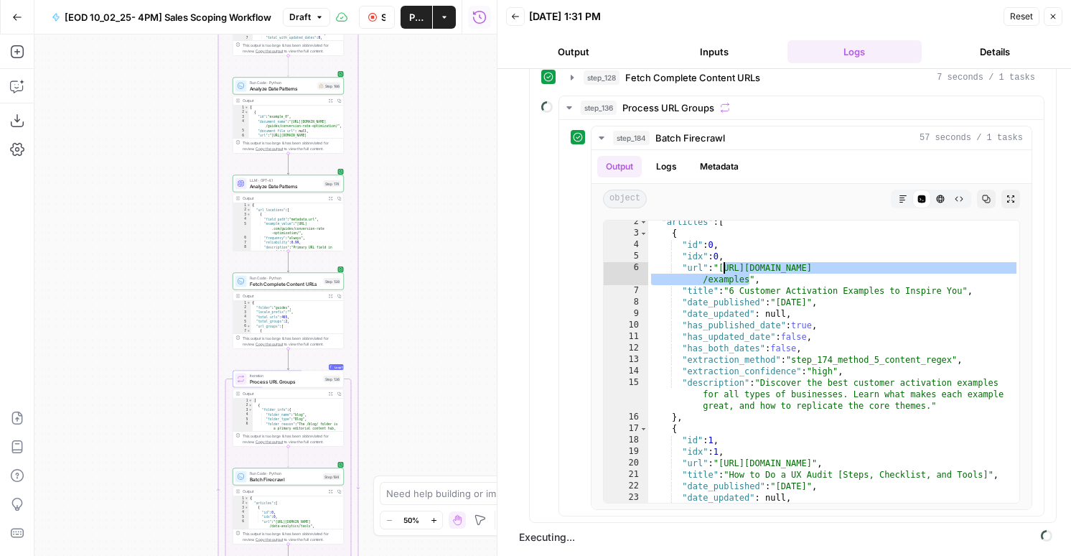
click at [277, 483] on div "Run Code · Python Batch Firecrawl Step 184 Copy step Delete step Add Note Test" at bounding box center [288, 476] width 111 height 17
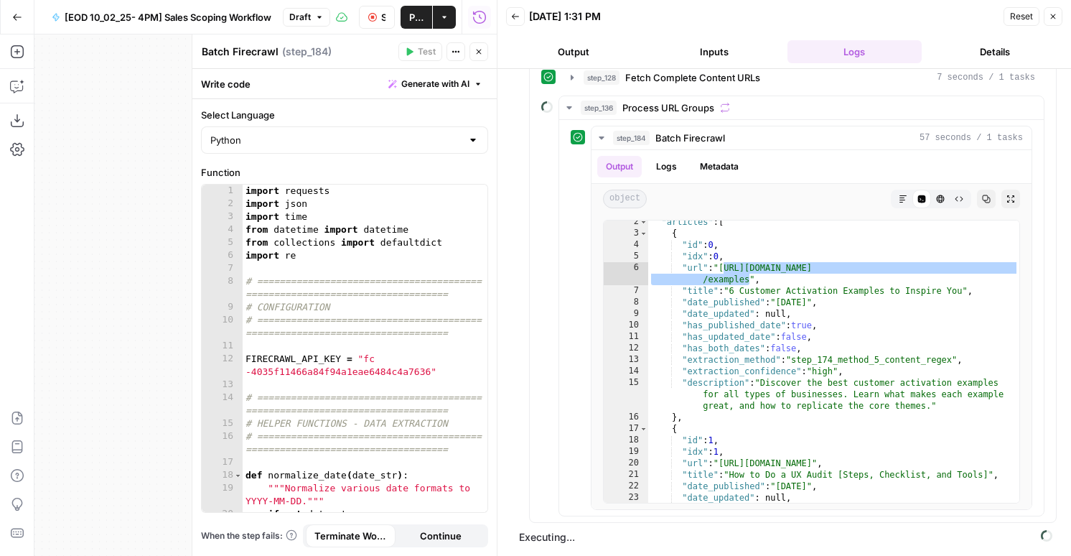
click at [417, 379] on div "import requests import json import time from datetime import datetime from coll…" at bounding box center [365, 360] width 245 height 353
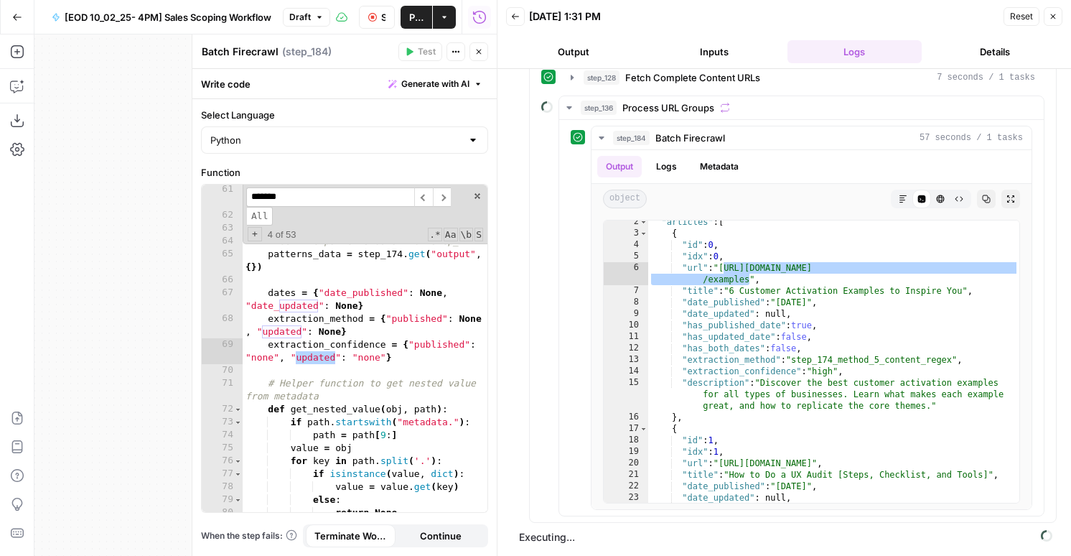
scroll to position [1246, 0]
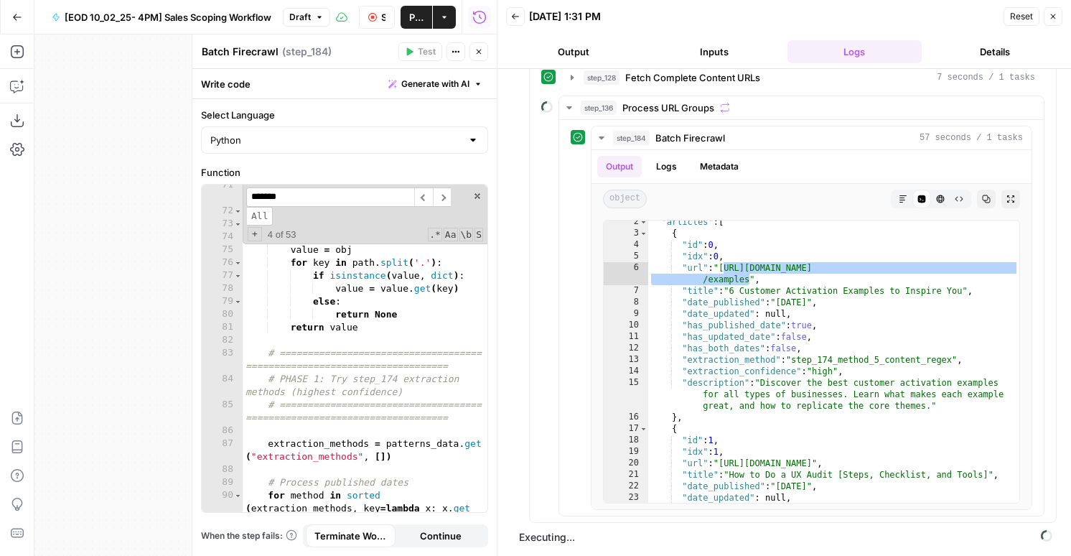
type input "*******"
click at [366, 358] on div "# Helper function to get nested value from metadata def get_nested_value ( obj …" at bounding box center [365, 375] width 245 height 392
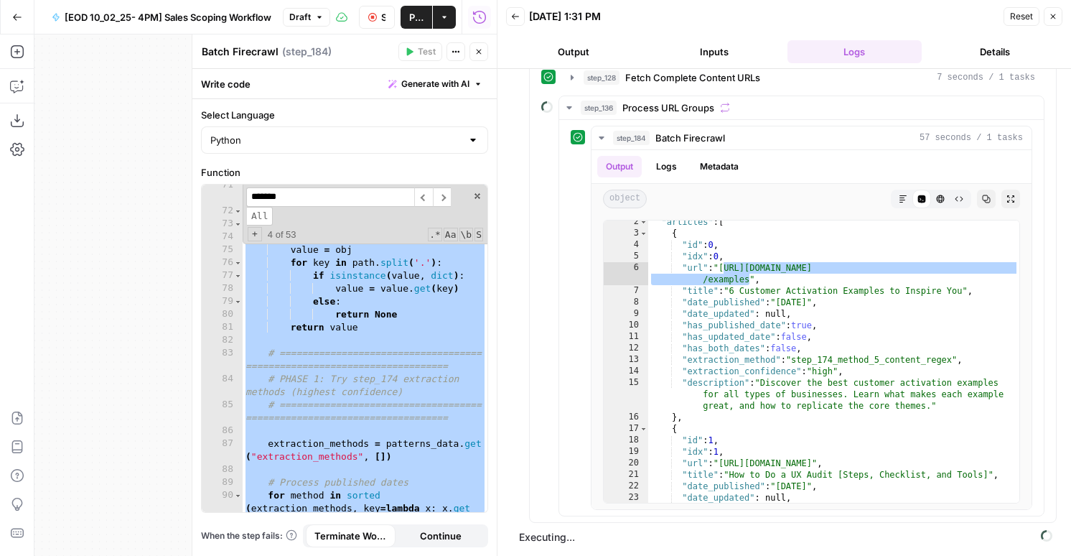
click at [325, 294] on div "# Helper function to get nested value from metadata def get_nested_value ( obj …" at bounding box center [365, 375] width 245 height 392
type textarea "**********"
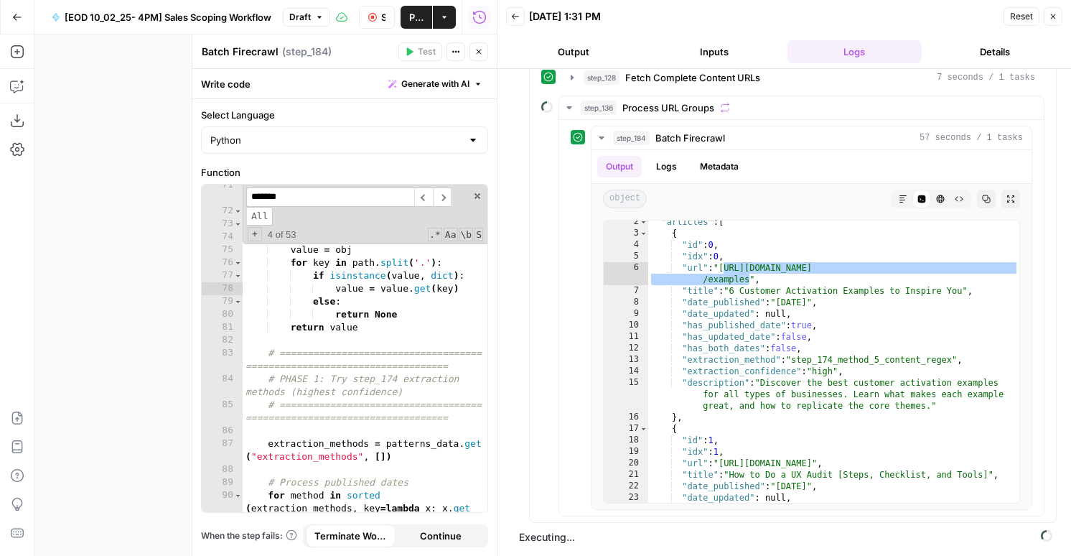
click at [314, 204] on input "*******" at bounding box center [330, 196] width 168 height 19
click at [342, 202] on input "*******" at bounding box center [330, 196] width 168 height 19
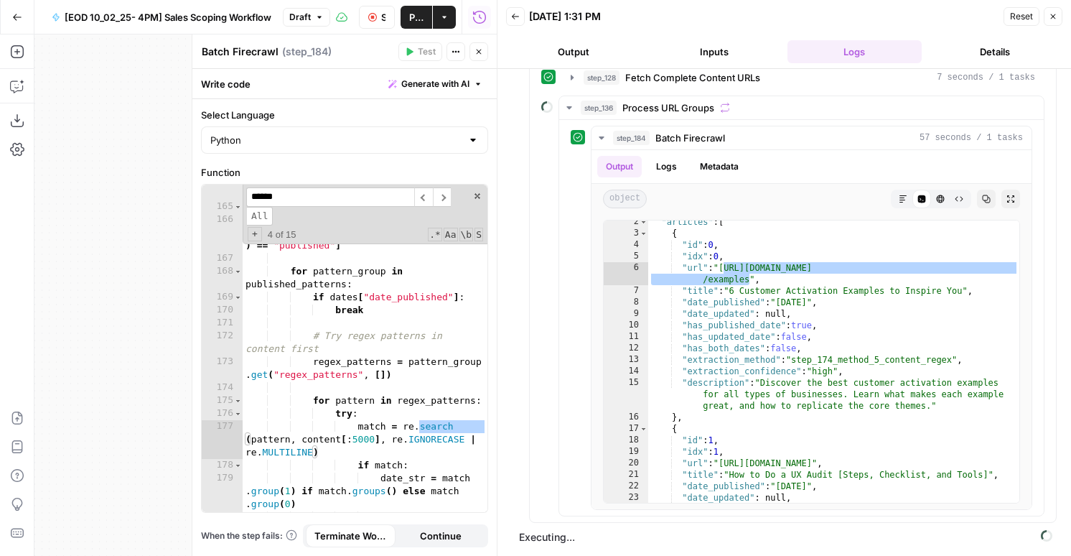
scroll to position [3247, 0]
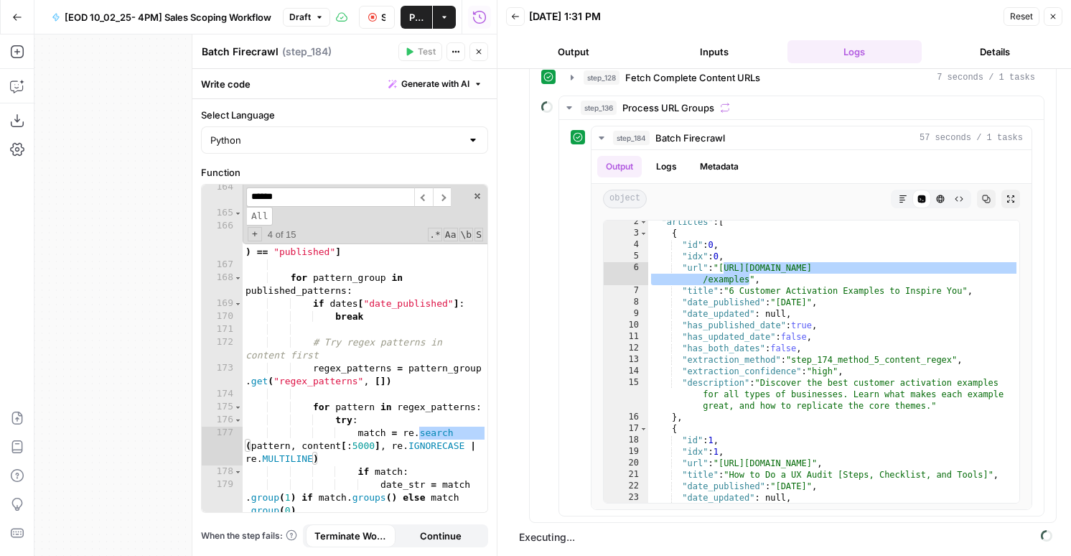
type input "******"
click at [386, 363] on div "# Process published dates if not found in Phase 1 if not dates [ "date_publishe…" at bounding box center [365, 370] width 245 height 379
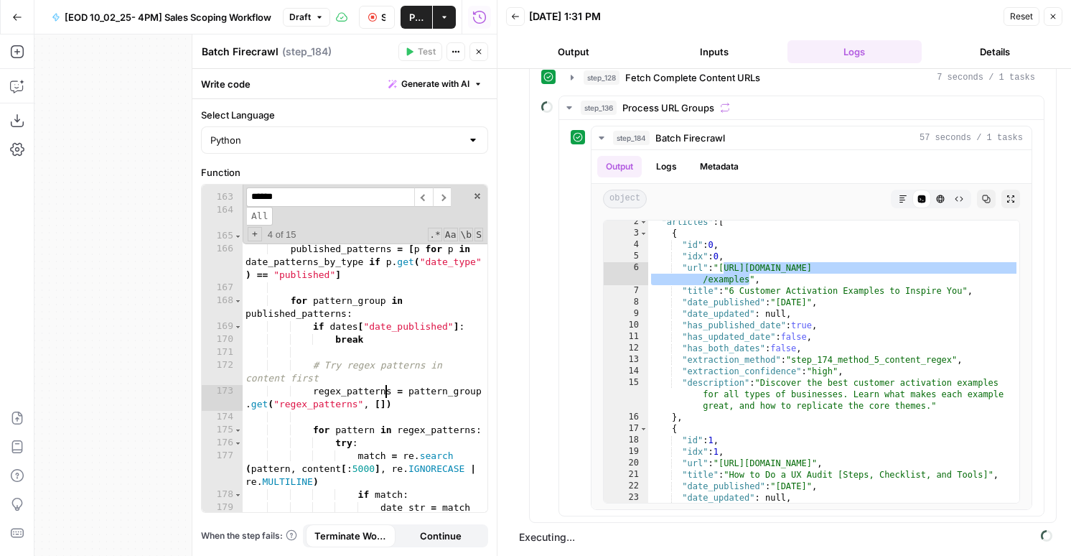
scroll to position [3218, 0]
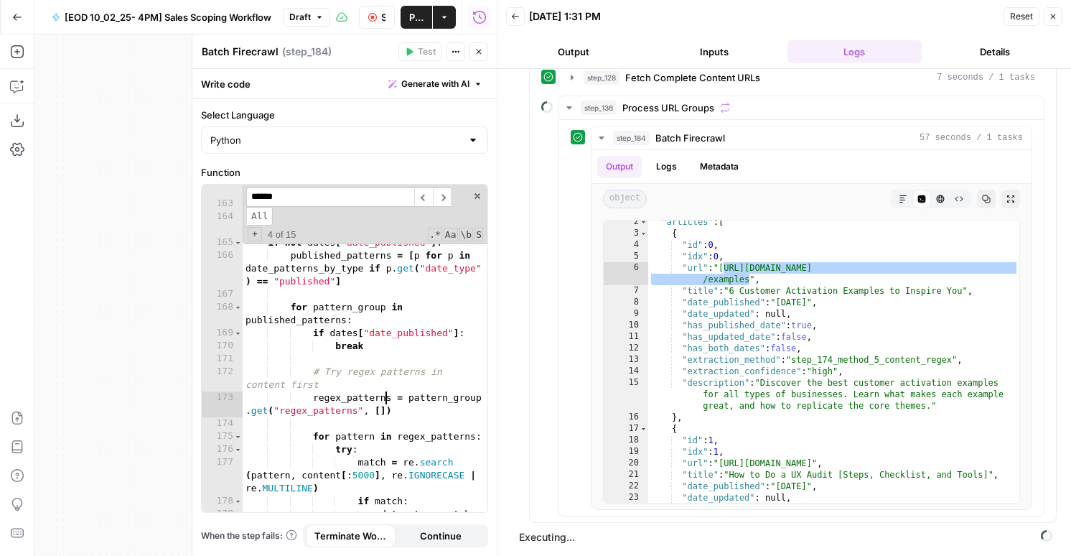
click at [380, 475] on div "date_patterns_by_type = patterns_data . get ( "date_patterns_by_type" , [ ]) # …" at bounding box center [365, 368] width 245 height 392
drag, startPoint x: 382, startPoint y: 475, endPoint x: 340, endPoint y: 475, distance: 41.6
click at [340, 475] on div "date_patterns_by_type = patterns_data . get ( "date_patterns_by_type" , [ ]) # …" at bounding box center [365, 368] width 245 height 392
type textarea "**********"
click at [369, 201] on input "******" at bounding box center [330, 196] width 168 height 19
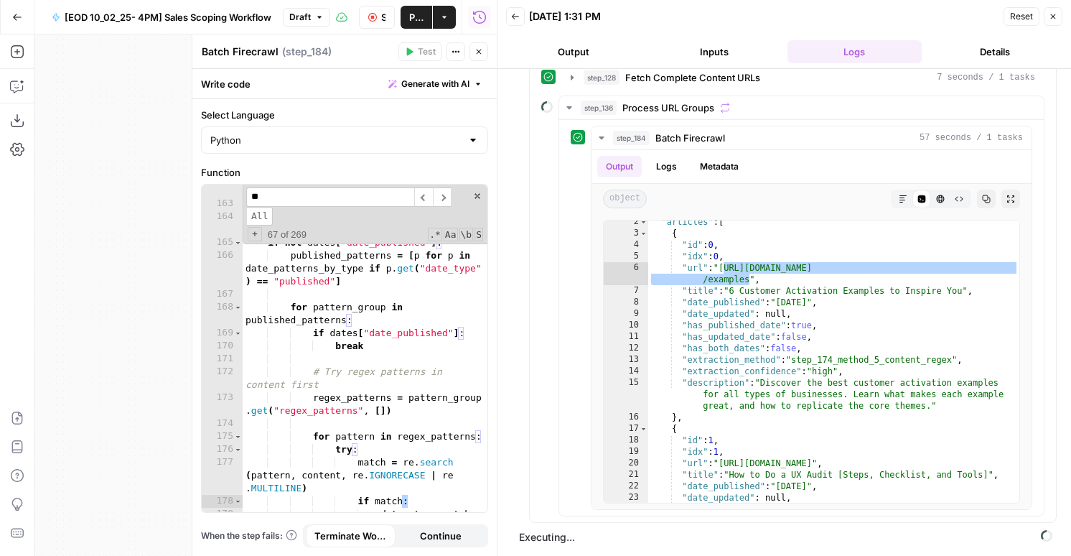
scroll to position [4178, 0]
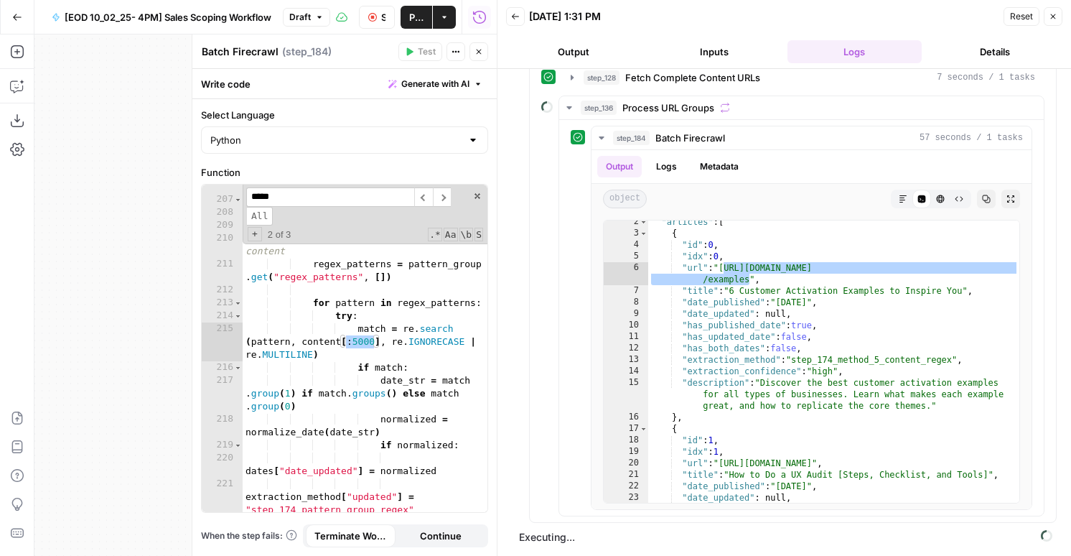
type input "*****"
click at [363, 344] on div "for pattern_group in updated_patterns : if dates [ "date_updated" ] : break # T…" at bounding box center [365, 363] width 245 height 392
drag, startPoint x: 380, startPoint y: 341, endPoint x: 340, endPoint y: 344, distance: 40.3
click at [340, 344] on div "for pattern_group in updated_patterns : if dates [ "date_updated" ] : break # T…" at bounding box center [365, 363] width 245 height 392
click at [436, 195] on span "​" at bounding box center [442, 196] width 19 height 19
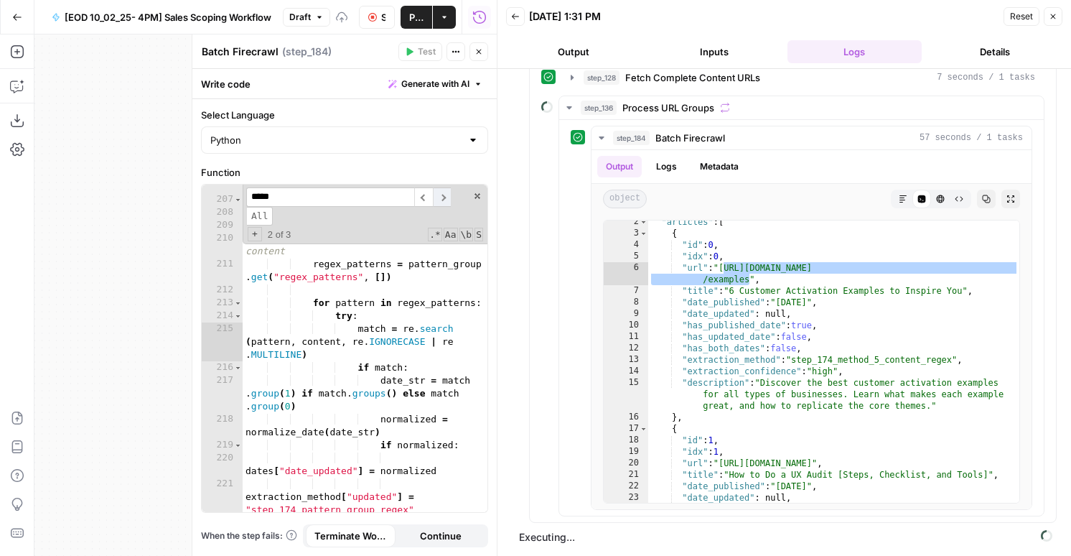
scroll to position [4617, 0]
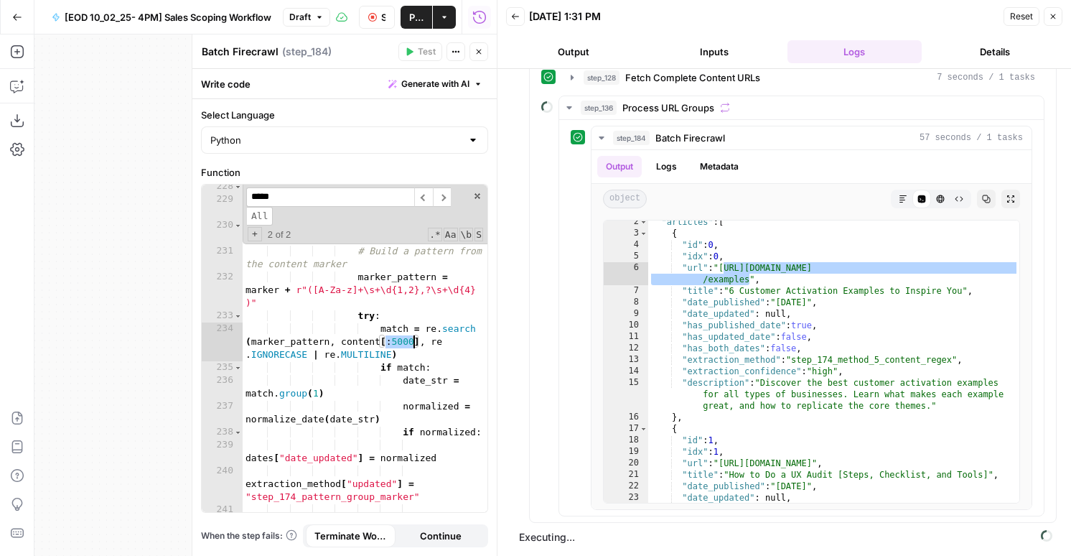
click at [410, 344] on div "if not dates [ "date_updated" ] : content_markers = pattern_group . get ( "cont…" at bounding box center [365, 369] width 245 height 379
drag, startPoint x: 419, startPoint y: 341, endPoint x: 378, endPoint y: 341, distance: 40.9
click at [378, 341] on div "if not dates [ "date_updated" ] : content_markers = pattern_group . get ( "cont…" at bounding box center [365, 369] width 245 height 379
click at [442, 197] on span "​" at bounding box center [442, 196] width 19 height 19
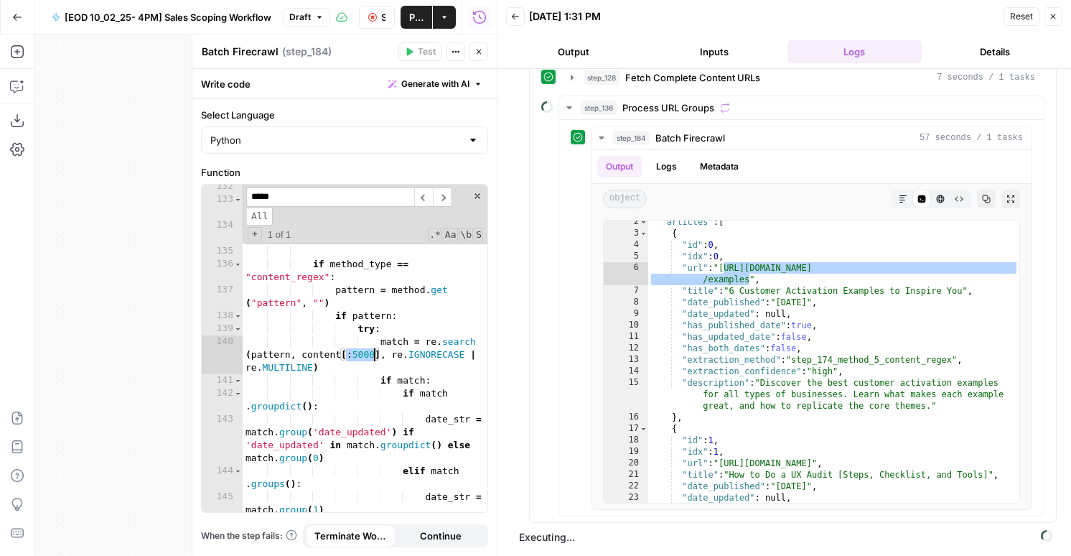
click at [373, 357] on div "if target == "date_updated" and not dates [ "date_updated" ] : method_type = me…" at bounding box center [365, 356] width 245 height 353
drag, startPoint x: 380, startPoint y: 356, endPoint x: 342, endPoint y: 360, distance: 38.3
click at [342, 360] on div "if target == "date_updated" and not dates [ "date_updated" ] : method_type = me…" at bounding box center [365, 356] width 245 height 353
type textarea "**********"
click at [447, 192] on span "​" at bounding box center [442, 196] width 19 height 19
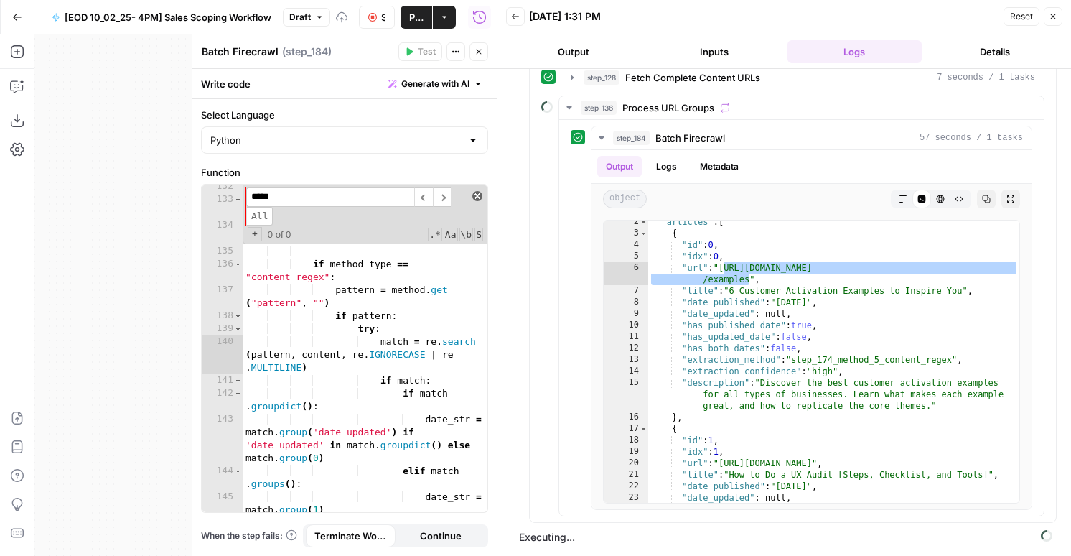
click at [479, 197] on span at bounding box center [477, 196] width 10 height 10
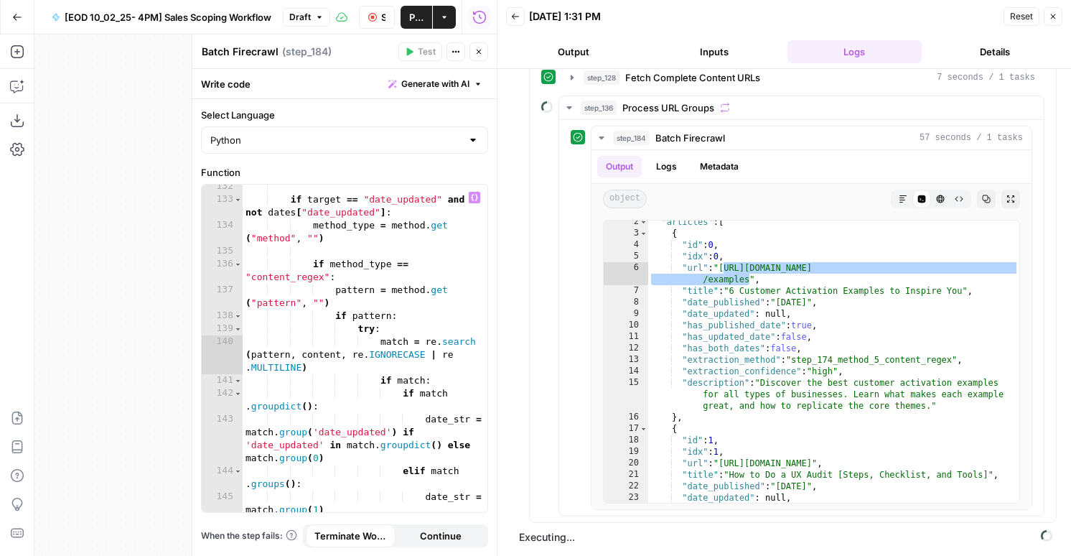
click at [1054, 19] on icon "button" at bounding box center [1053, 16] width 9 height 9
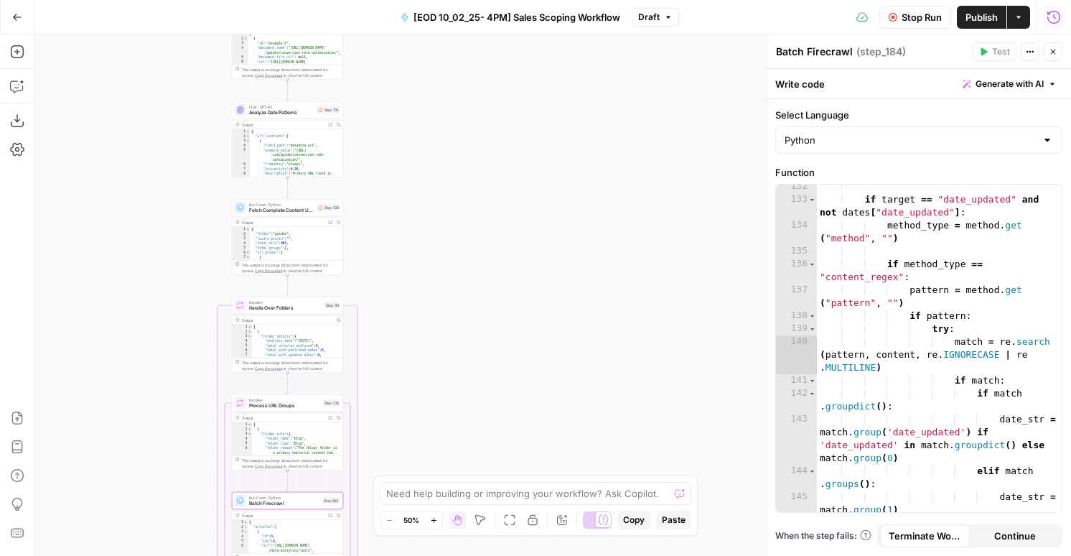
click at [1055, 26] on button "Run History" at bounding box center [1053, 17] width 23 height 23
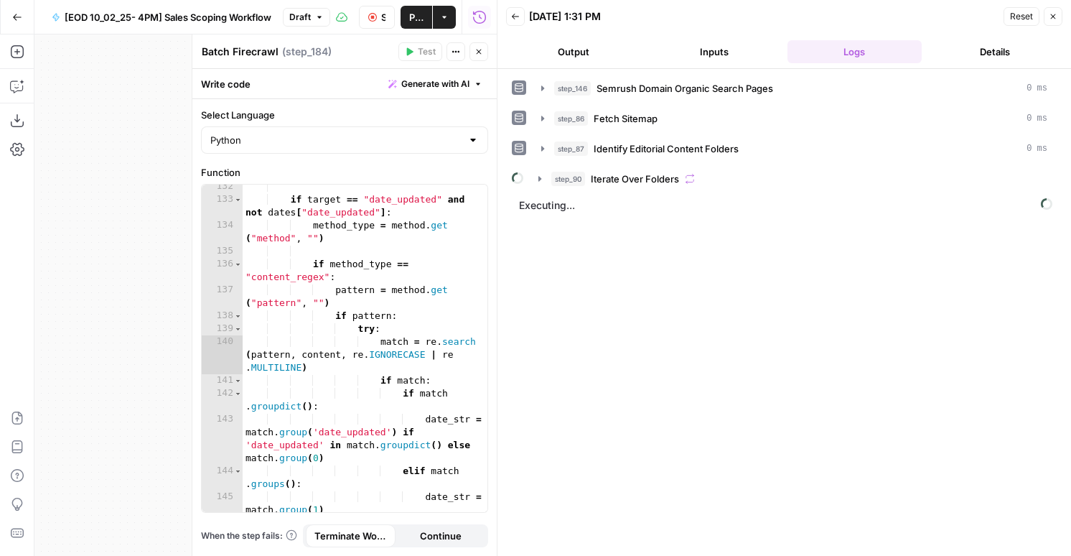
click at [833, 175] on div "step_90 Iterate Over Folders" at bounding box center [799, 179] width 496 height 14
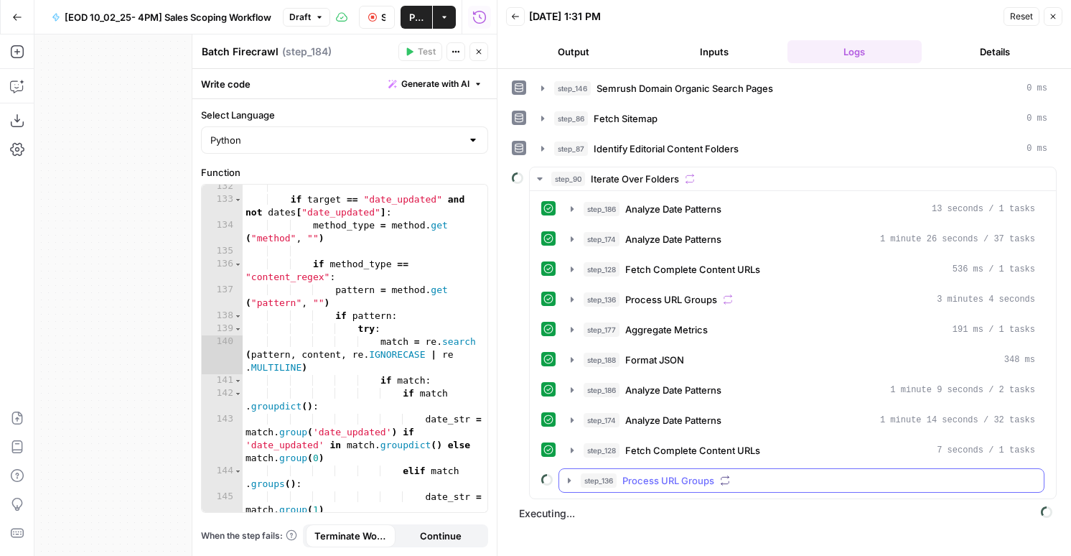
click at [752, 480] on div "step_136 Process URL Groups" at bounding box center [808, 480] width 454 height 14
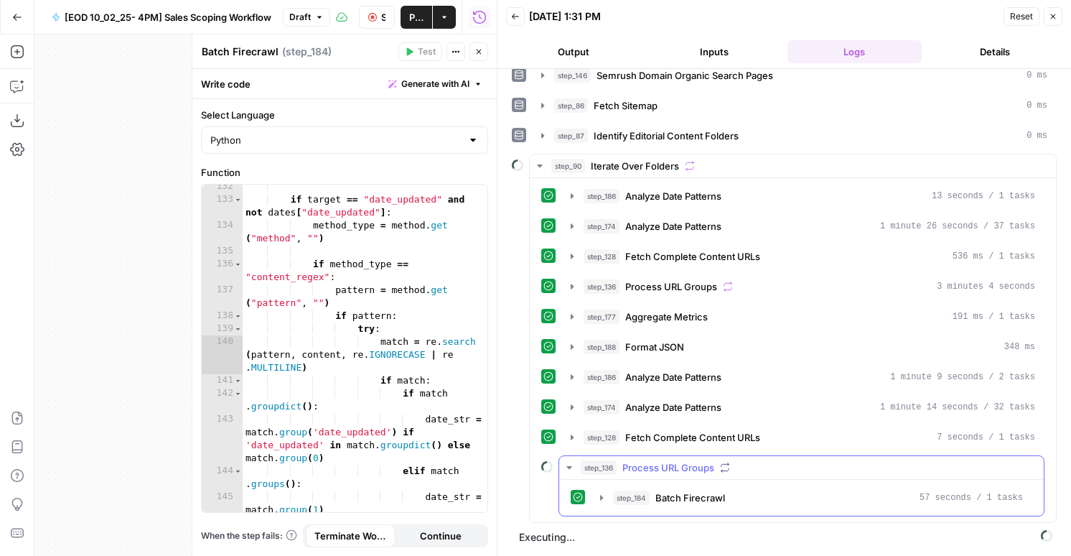
click at [724, 515] on div "step_184 Batch Firecrawl 57 seconds / 1 tasks" at bounding box center [801, 498] width 485 height 36
click at [719, 484] on div "step_184 Batch Firecrawl 57 seconds / 1 tasks" at bounding box center [801, 498] width 485 height 36
click at [718, 499] on span "Batch Firecrawl" at bounding box center [690, 497] width 70 height 14
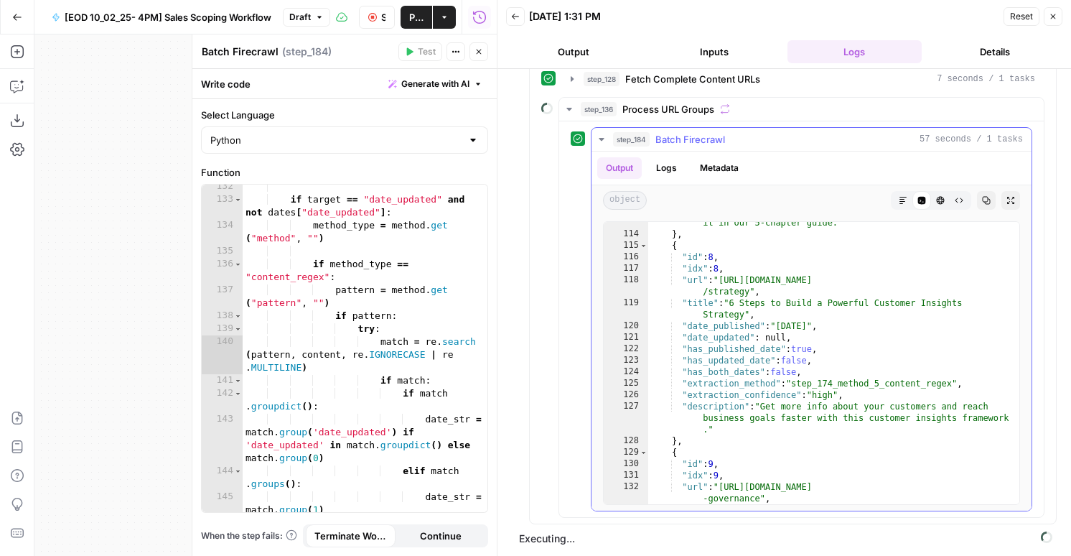
scroll to position [386, 0]
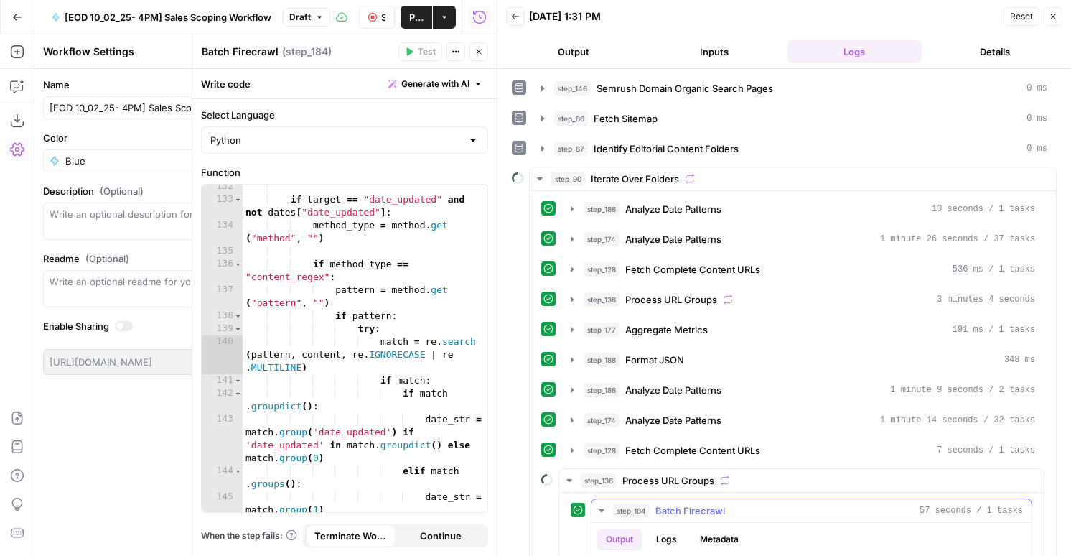
scroll to position [386, 0]
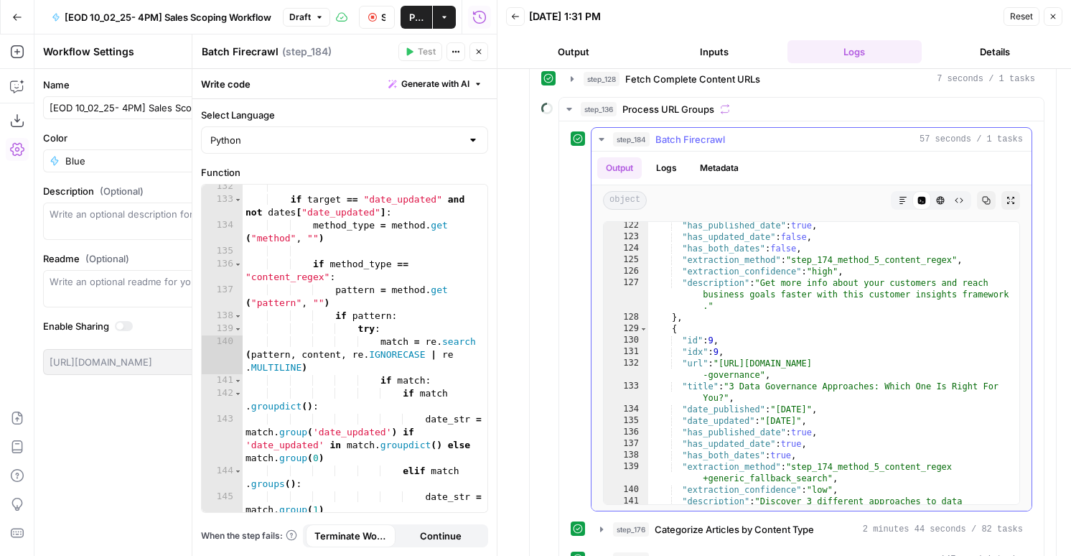
drag, startPoint x: 0, startPoint y: 0, endPoint x: 901, endPoint y: 144, distance: 912.3
click at [901, 144] on div "step_184 Batch Firecrawl 57 seconds / 1 tasks" at bounding box center [818, 139] width 410 height 14
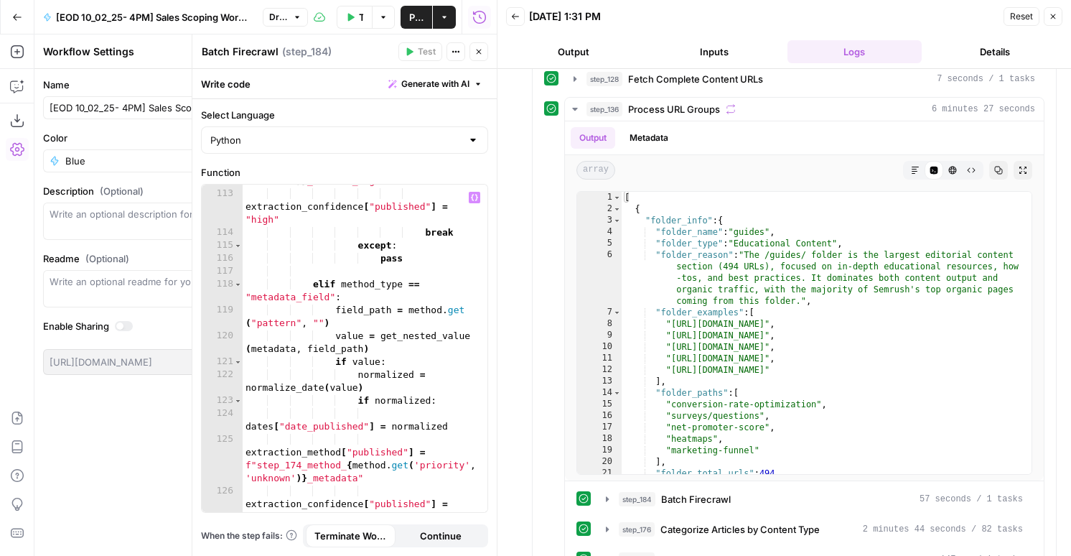
scroll to position [2063, 0]
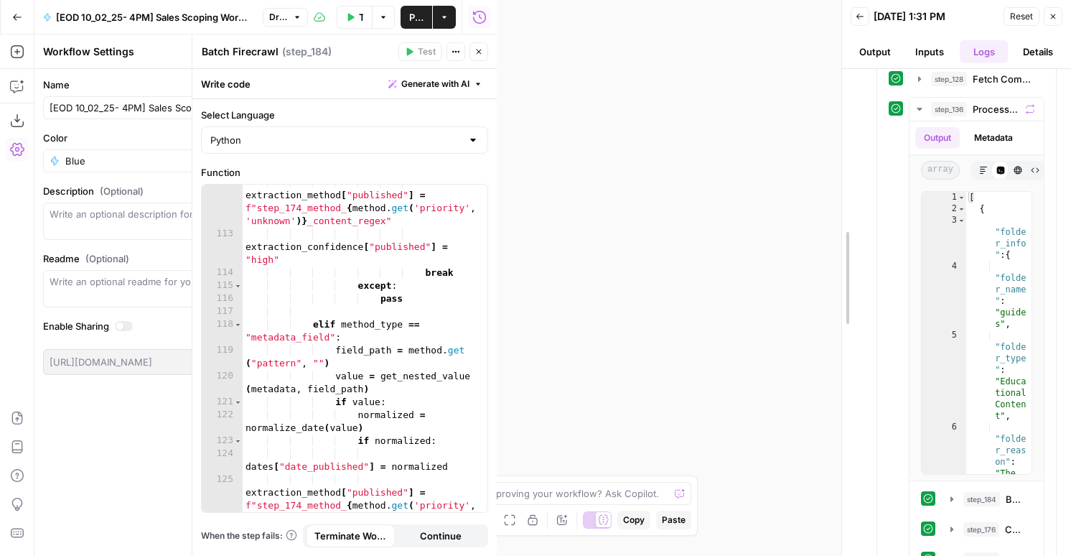
drag, startPoint x: 498, startPoint y: 110, endPoint x: 886, endPoint y: 216, distance: 402.0
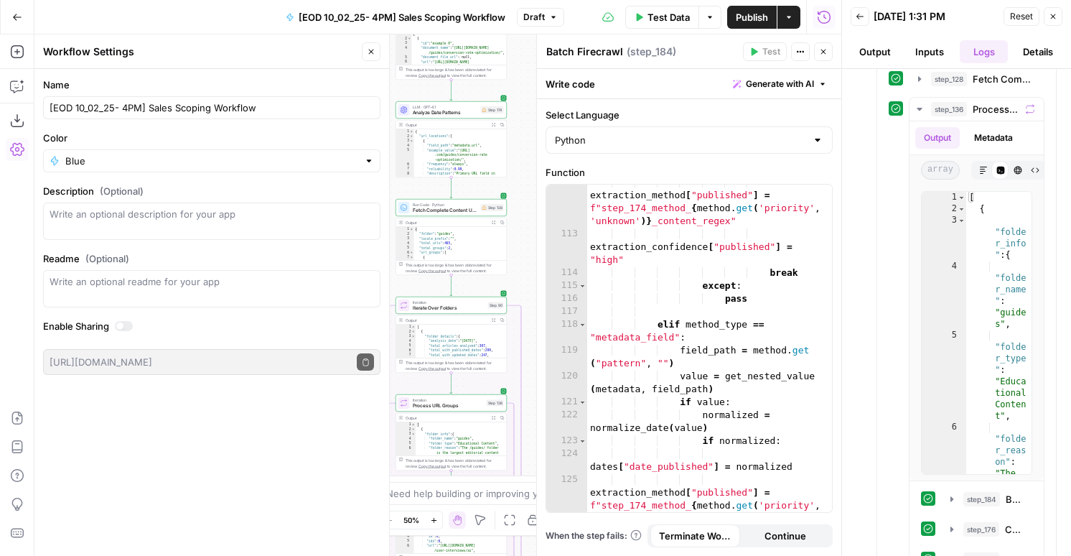
type textarea "*****"
click at [668, 269] on div "extraction_method [ "published" ] = f"step_174_method_ { method . get ( 'priori…" at bounding box center [709, 391] width 245 height 431
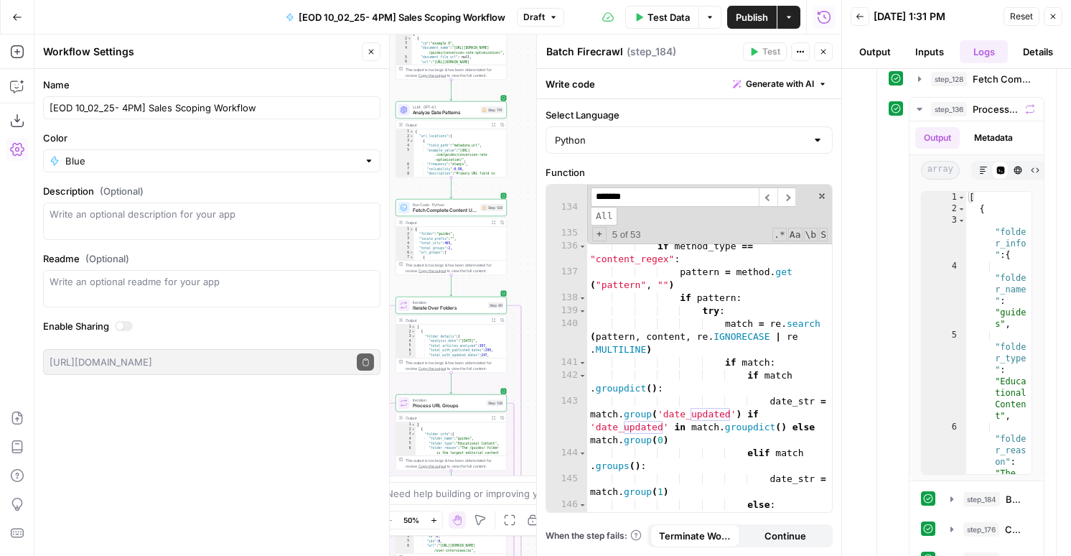
scroll to position [2597, 0]
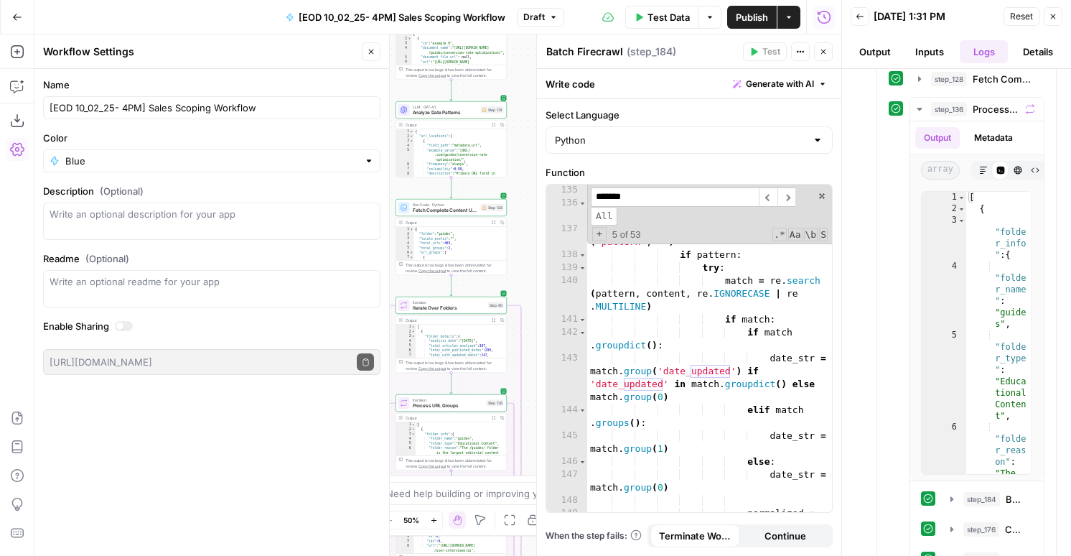
type input "*******"
click at [1057, 20] on button "Close" at bounding box center [1053, 16] width 19 height 19
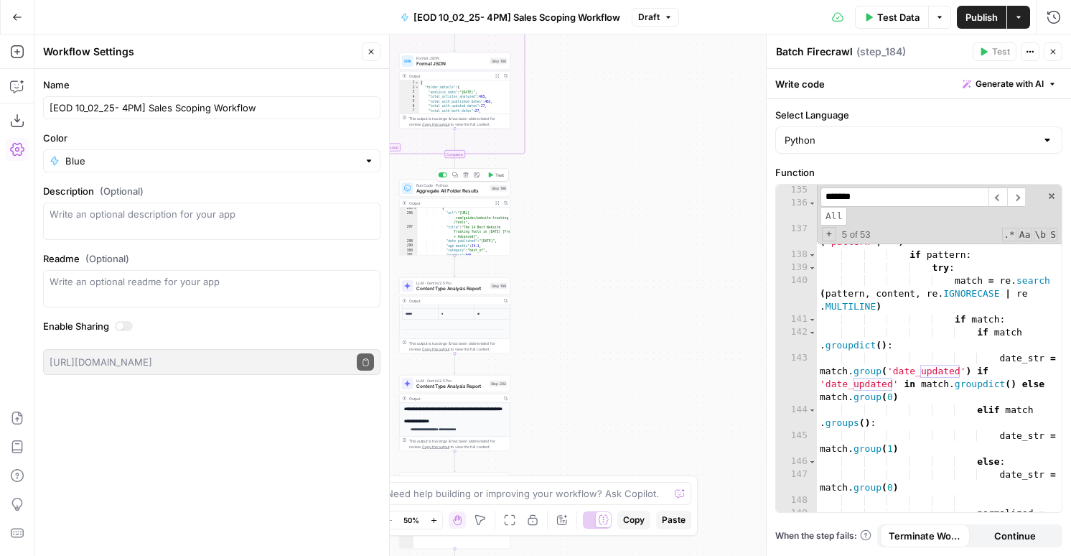
click at [497, 169] on div "Copy step Delete step Add Note Test" at bounding box center [472, 175] width 73 height 13
click at [497, 173] on span "Test" at bounding box center [499, 175] width 9 height 6
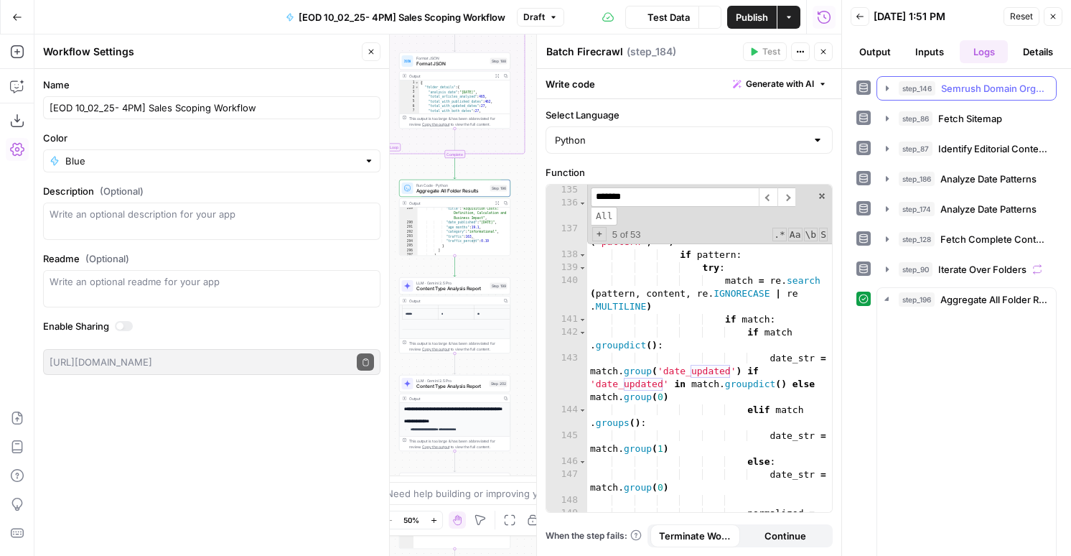
click at [897, 98] on button "step_146 Semrush Domain Organic Search Pages 0 ms" at bounding box center [966, 88] width 179 height 23
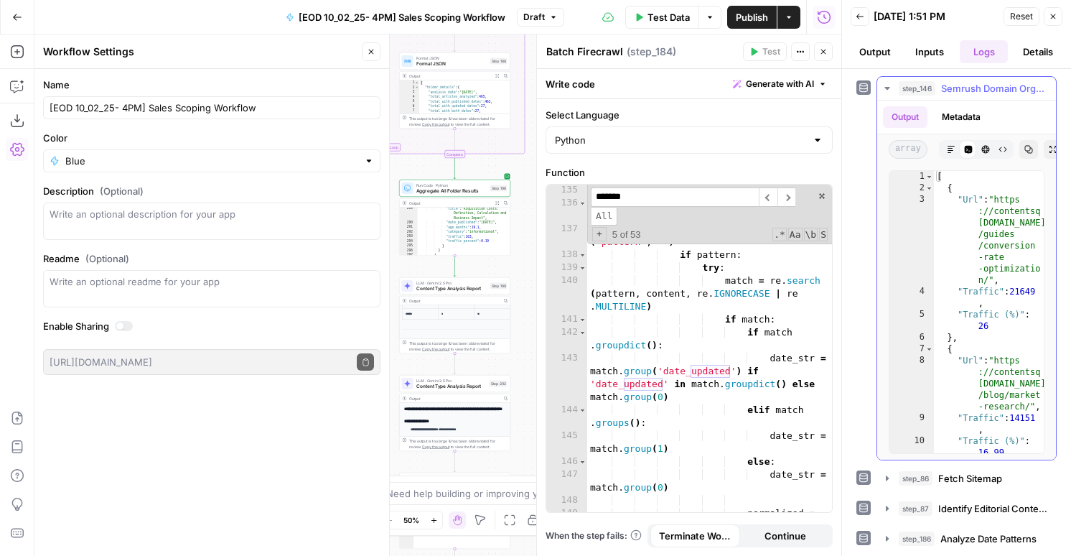
click at [899, 92] on span "step_146" at bounding box center [917, 88] width 37 height 14
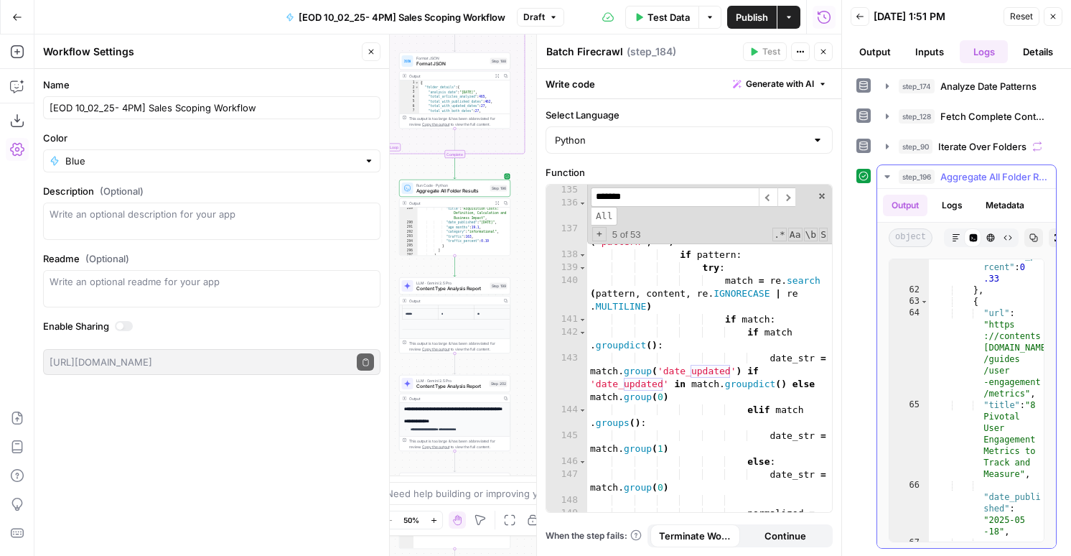
scroll to position [1652, 0]
click at [1028, 238] on button "Copy" at bounding box center [1033, 237] width 19 height 19
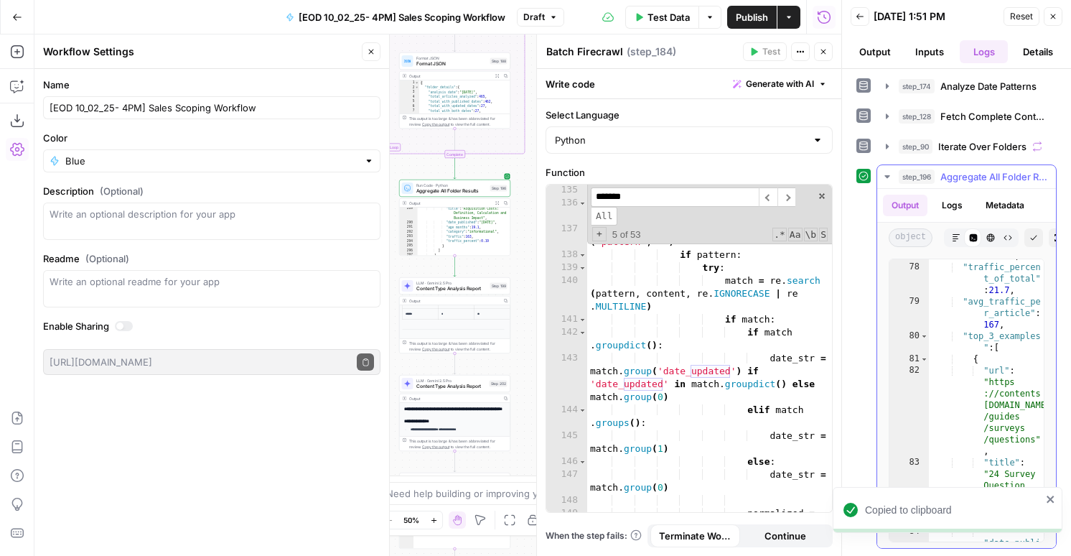
scroll to position [2571, 0]
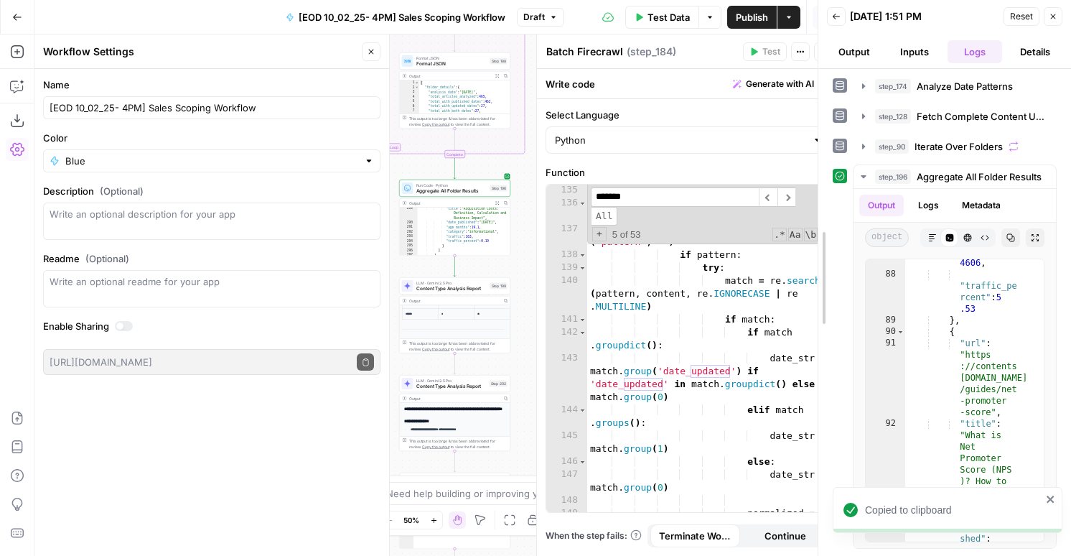
drag, startPoint x: 838, startPoint y: 266, endPoint x: 615, endPoint y: 260, distance: 224.1
click at [811, 260] on div at bounding box center [818, 278] width 14 height 556
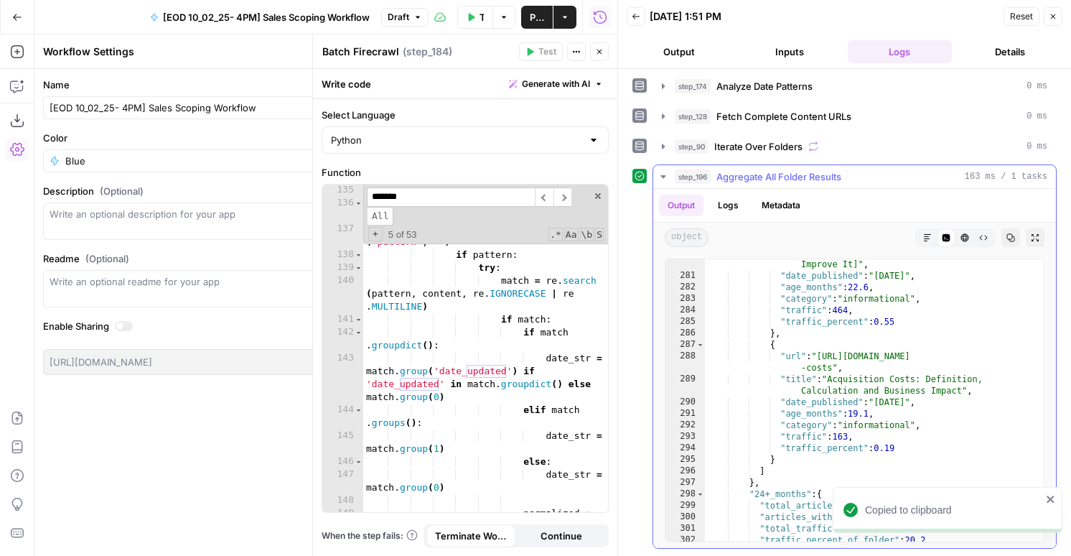
scroll to position [3653, 0]
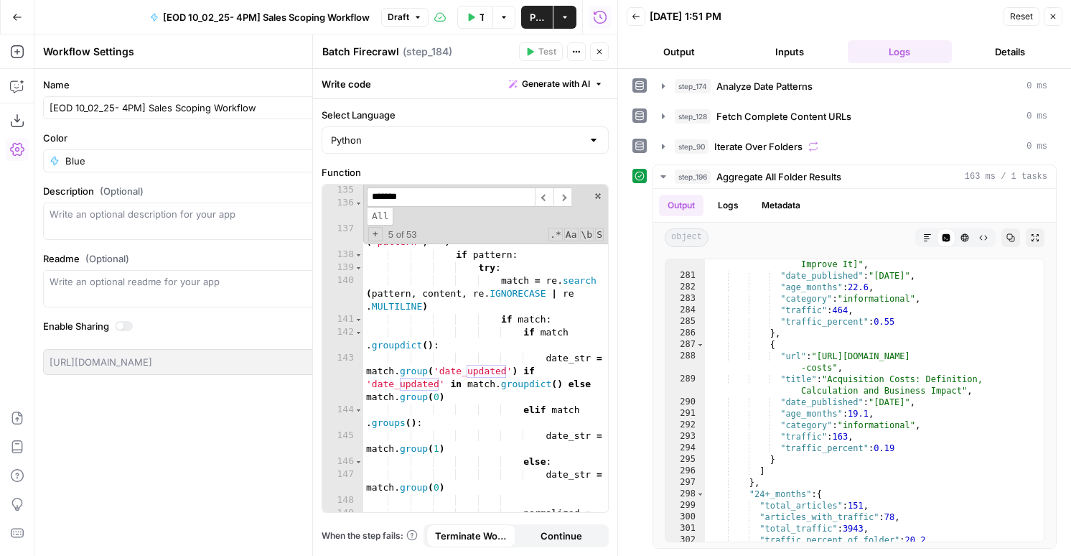
click at [1053, 18] on icon "button" at bounding box center [1053, 16] width 9 height 9
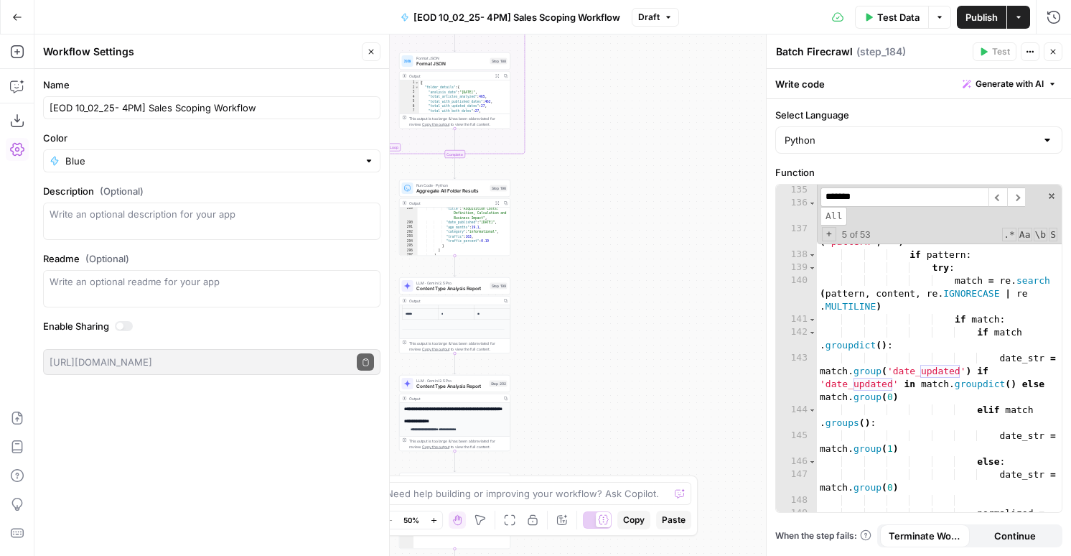
click at [1054, 57] on button "Close" at bounding box center [1053, 51] width 19 height 19
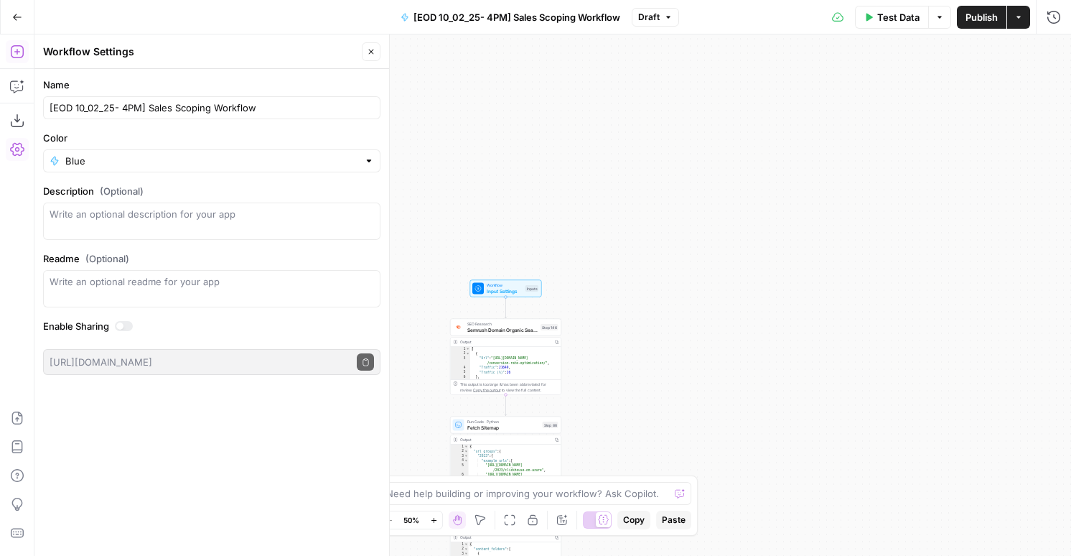
click at [10, 53] on icon "button" at bounding box center [16, 51] width 13 height 13
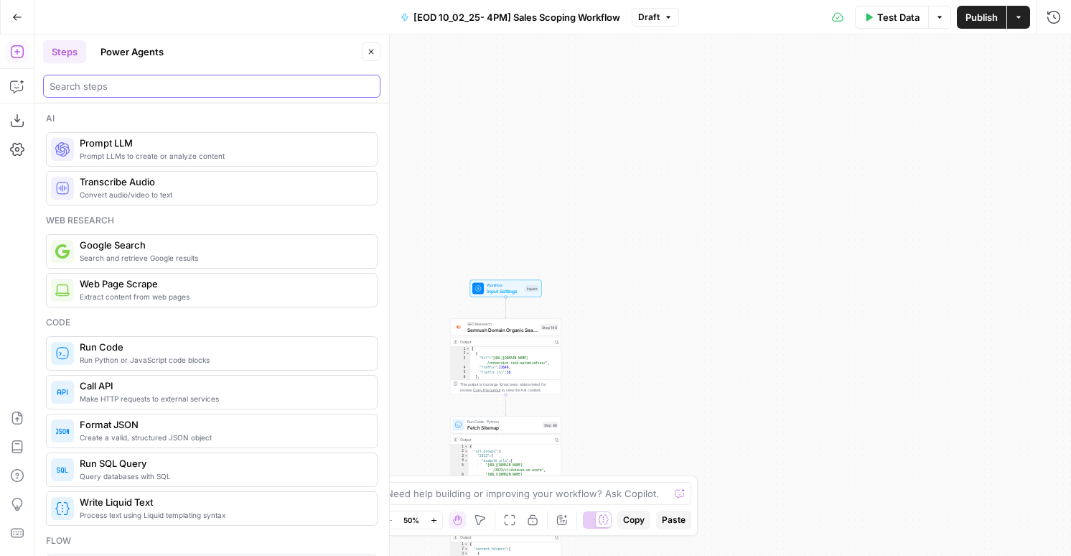
click at [66, 88] on input "search" at bounding box center [212, 86] width 324 height 14
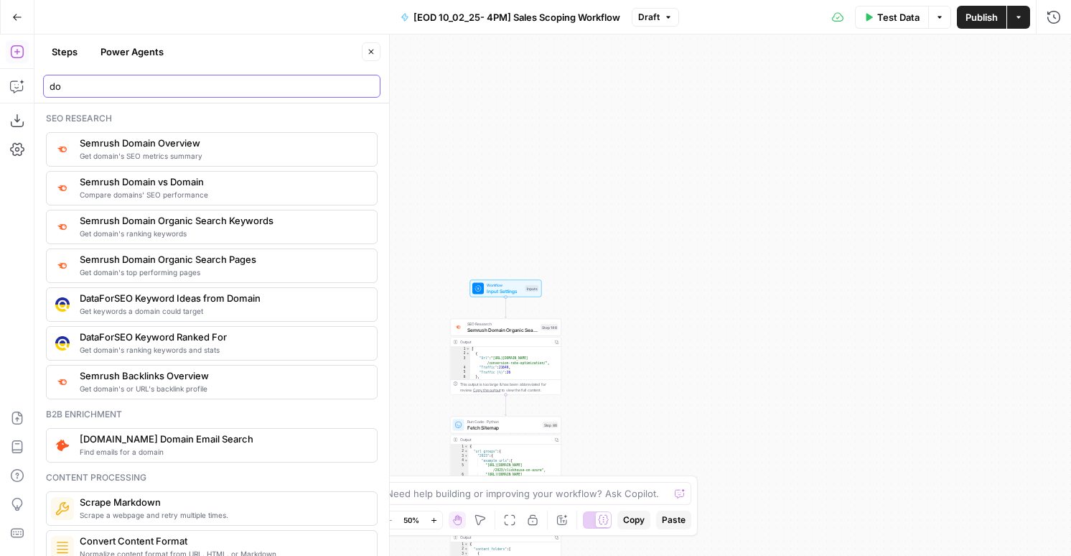
type input "do"
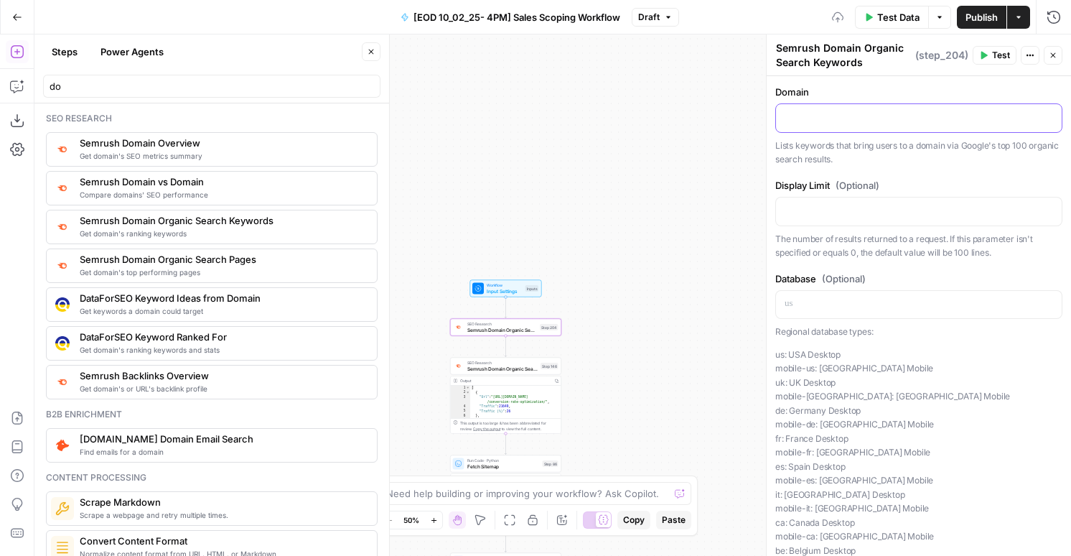
click at [898, 118] on p at bounding box center [919, 117] width 268 height 14
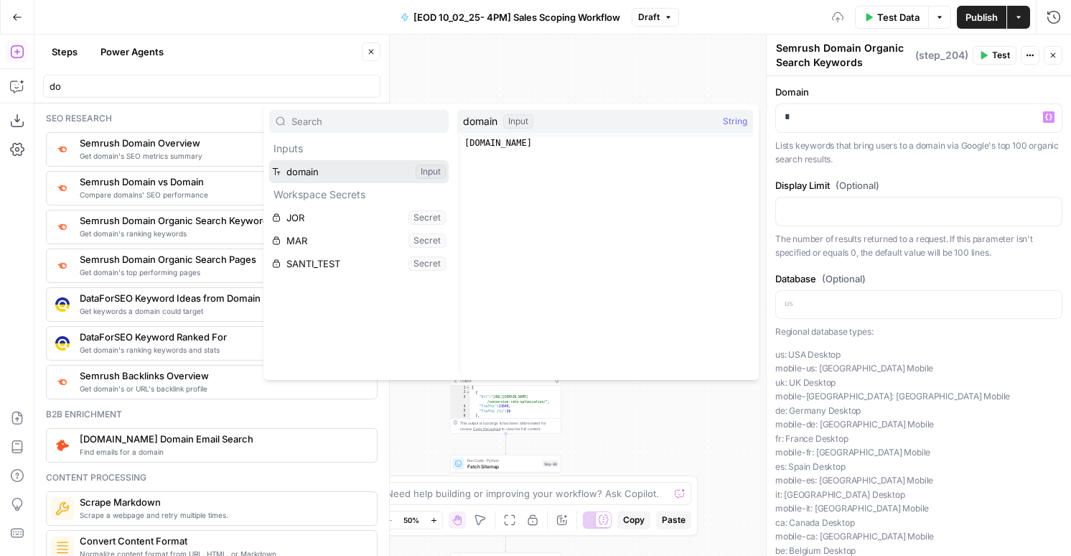
click at [292, 169] on button "Select variable domain" at bounding box center [358, 171] width 179 height 23
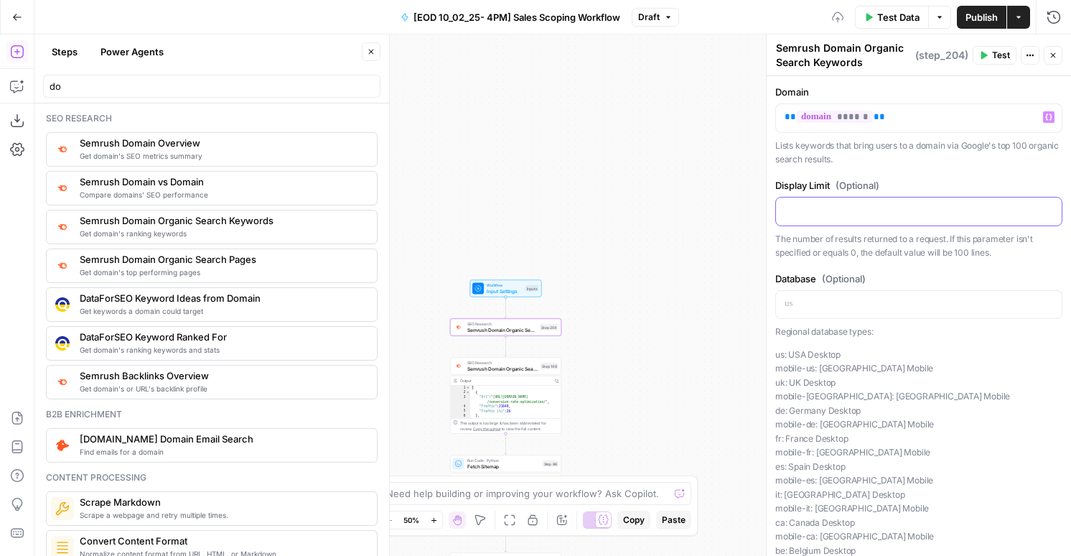
click at [869, 206] on p at bounding box center [919, 210] width 268 height 14
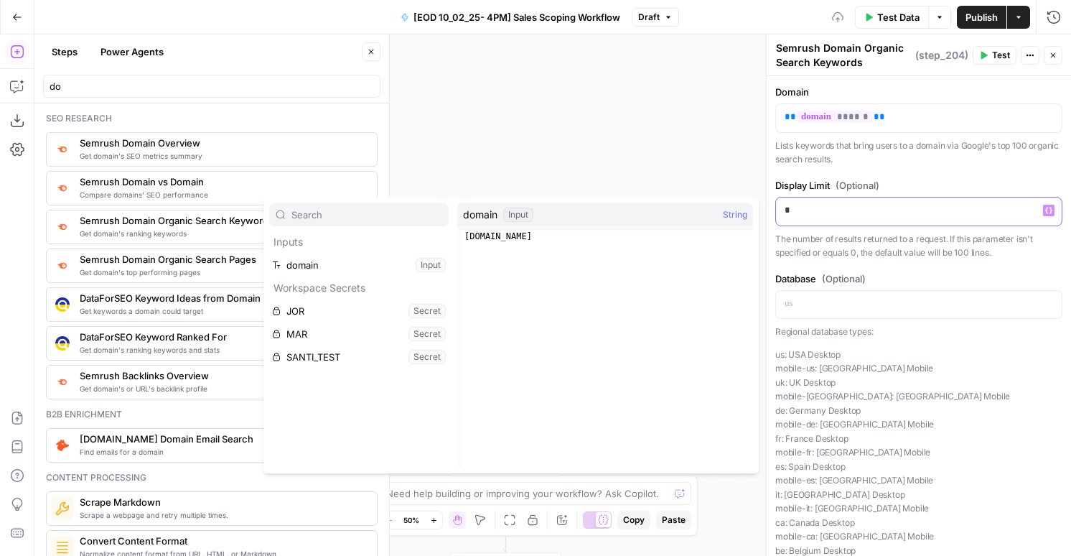
click at [943, 205] on p "*" at bounding box center [919, 210] width 268 height 14
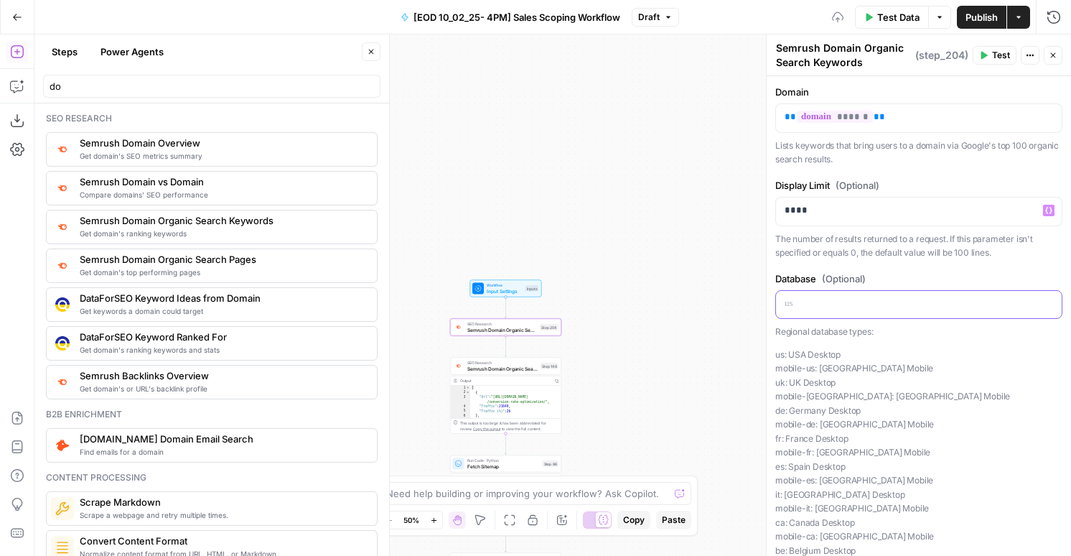
click at [889, 301] on p at bounding box center [919, 303] width 268 height 14
click at [516, 363] on span "SEO Research" at bounding box center [502, 363] width 71 height 6
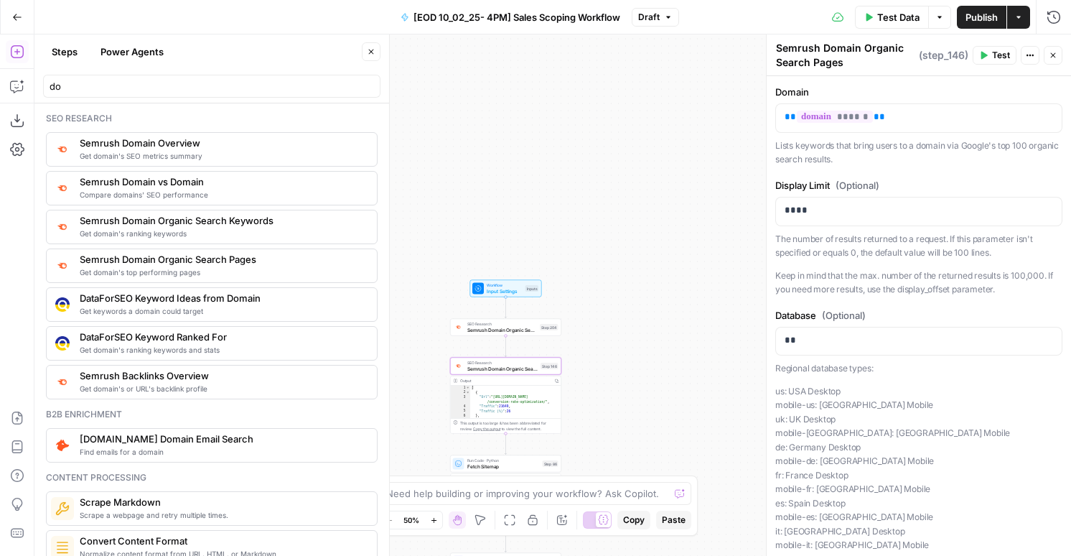
click at [1059, 55] on button "Close" at bounding box center [1053, 55] width 19 height 19
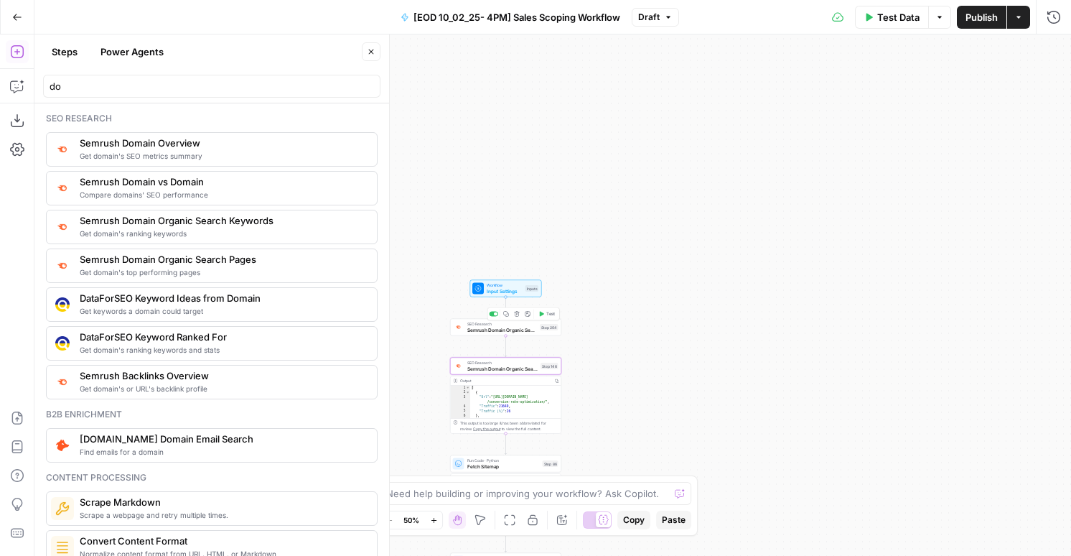
click at [543, 314] on icon "button" at bounding box center [542, 313] width 4 height 5
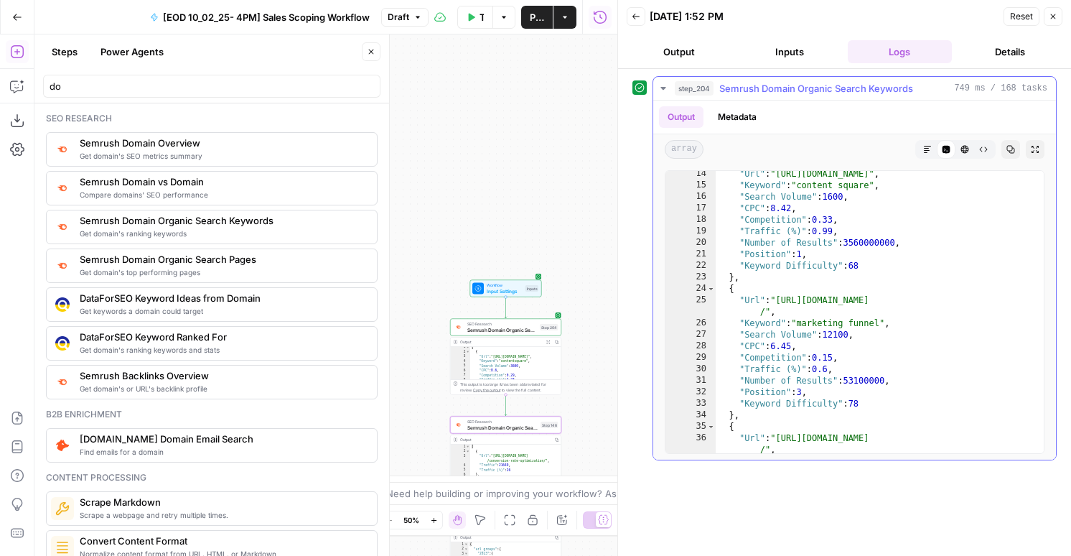
scroll to position [52, 0]
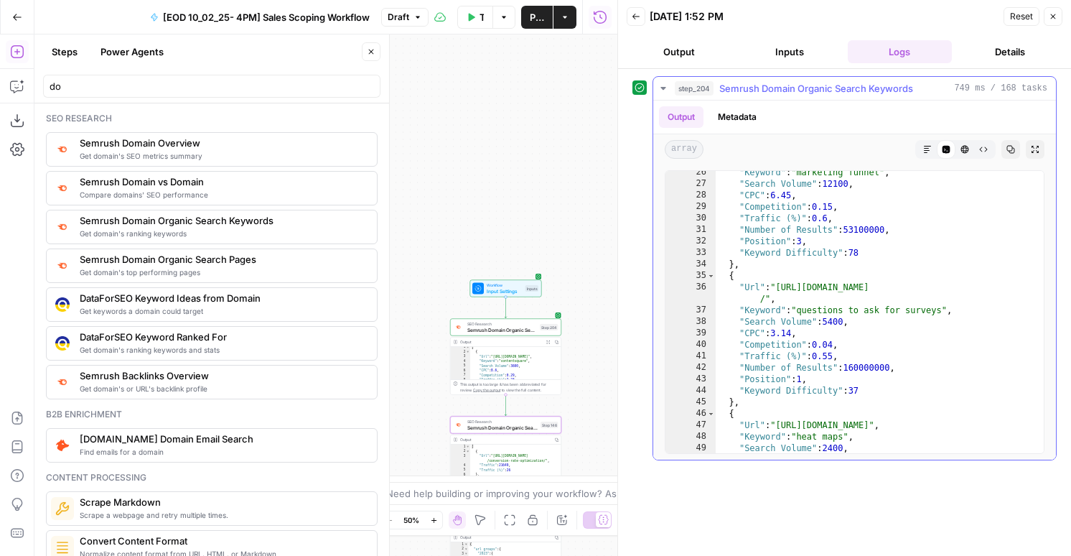
click at [778, 364] on div ""Keyword" : "marketing funnel" , "Search Volume" : 12100 , "CPC" : 6.45 , "Comp…" at bounding box center [880, 319] width 328 height 305
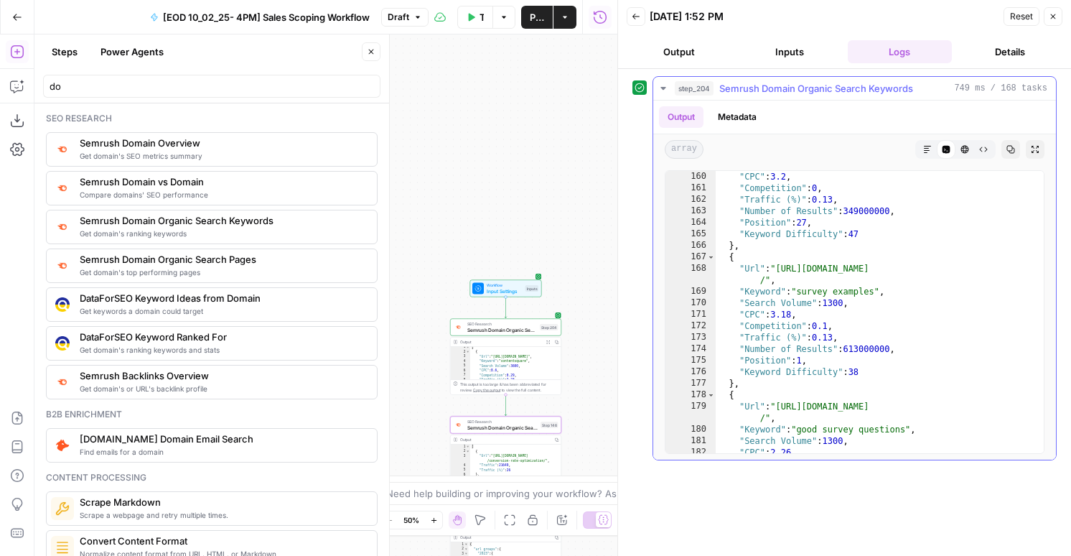
scroll to position [388, 0]
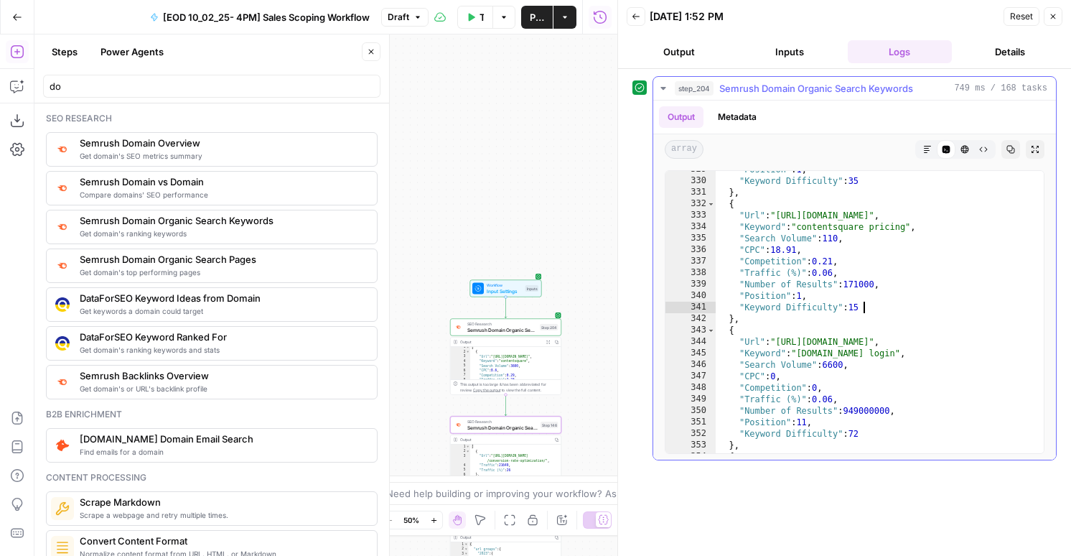
click at [966, 307] on div ""Position" : 1 , "Keyword Difficulty" : 35 } , { "Url" : "https://contentsquare…" at bounding box center [880, 316] width 328 height 305
type textarea "**********"
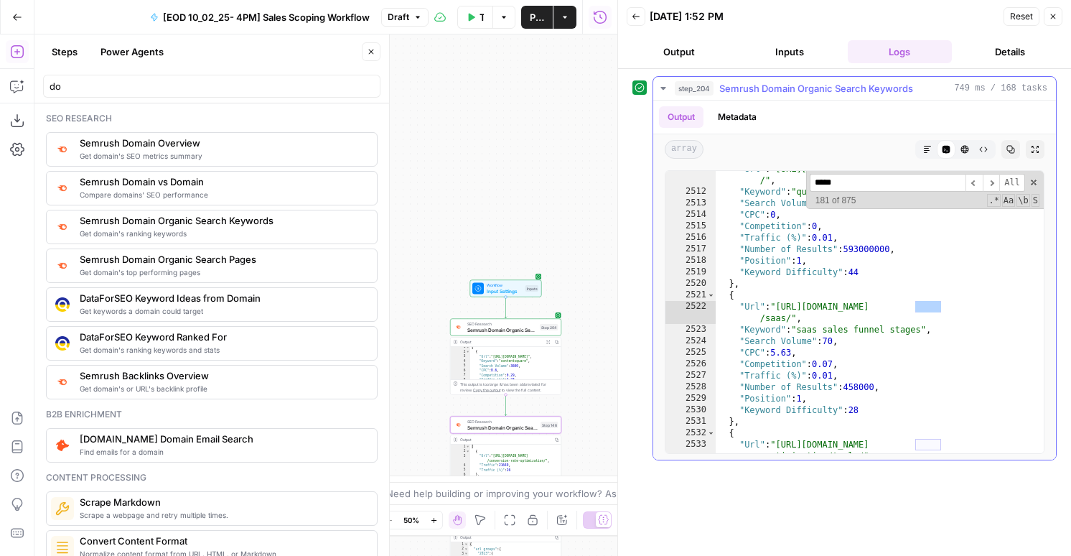
scroll to position [5330, 0]
type input "*****"
click at [1059, 17] on button "Close" at bounding box center [1053, 16] width 19 height 19
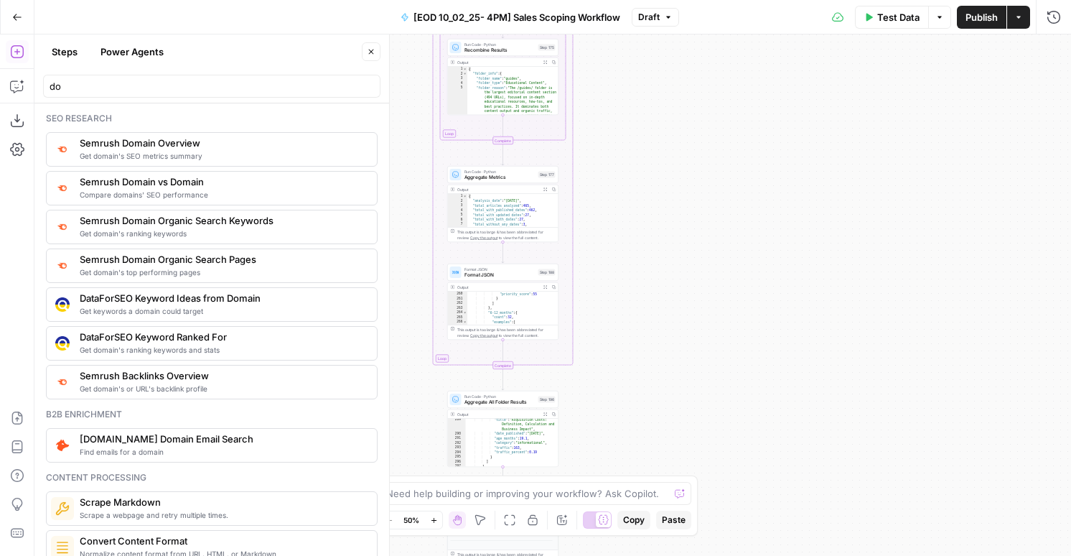
scroll to position [2889, 0]
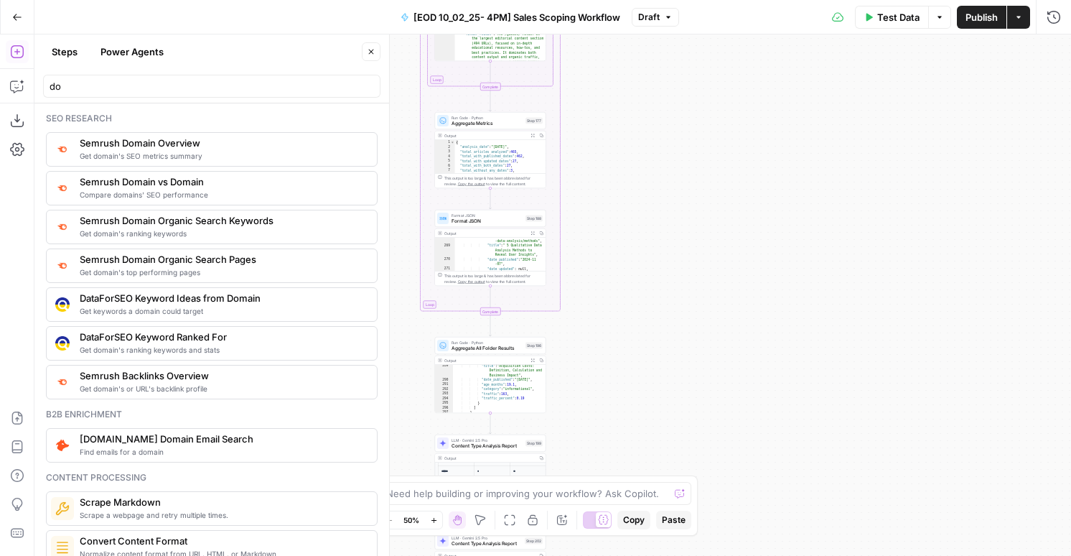
click at [541, 361] on icon "button" at bounding box center [542, 360] width 4 height 4
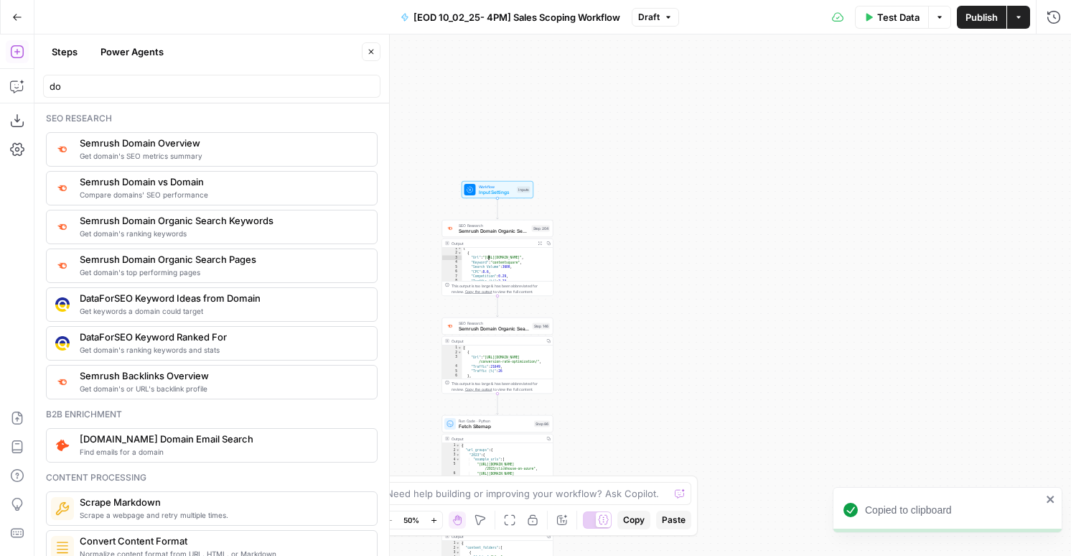
click at [516, 263] on div "[ { "Url" : "https://contentsquare.com/" , "Keyword" : "contentsquare" , "Searc…" at bounding box center [507, 267] width 91 height 43
type textarea "* *"
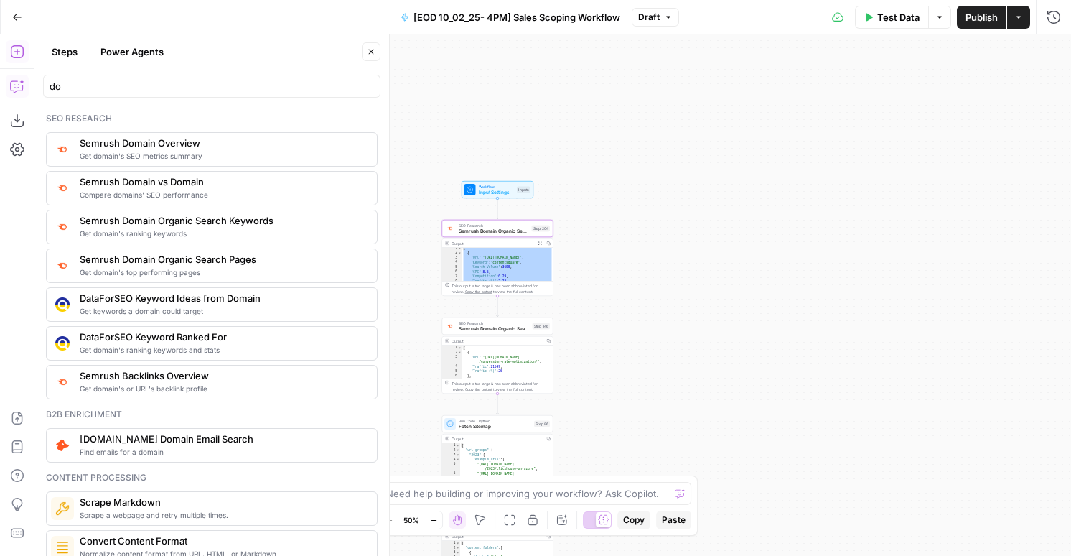
click at [22, 89] on icon "button" at bounding box center [16, 86] width 12 height 11
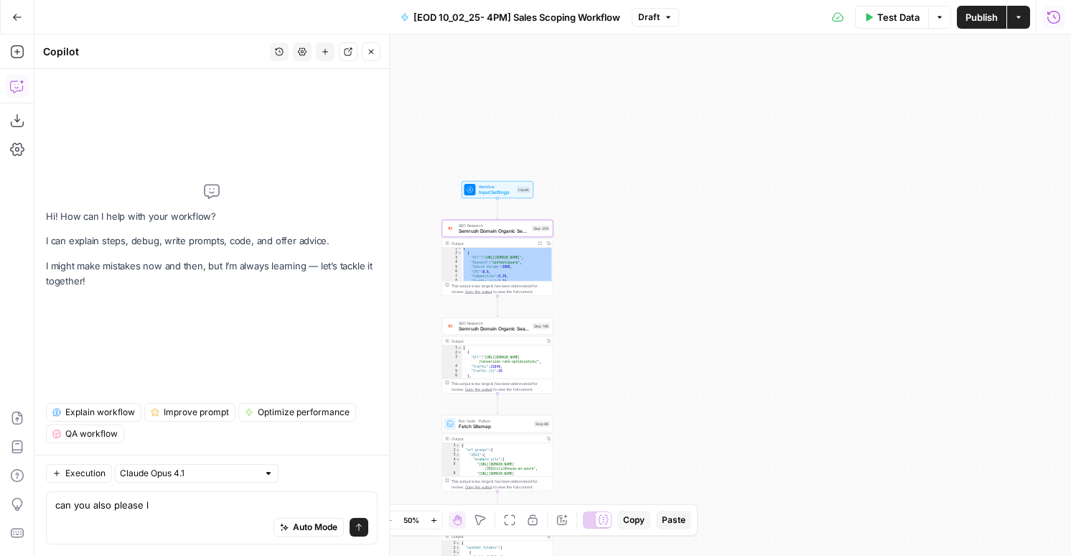
type textarea "can you also please l"
click at [1052, 6] on button "Run History" at bounding box center [1053, 17] width 23 height 23
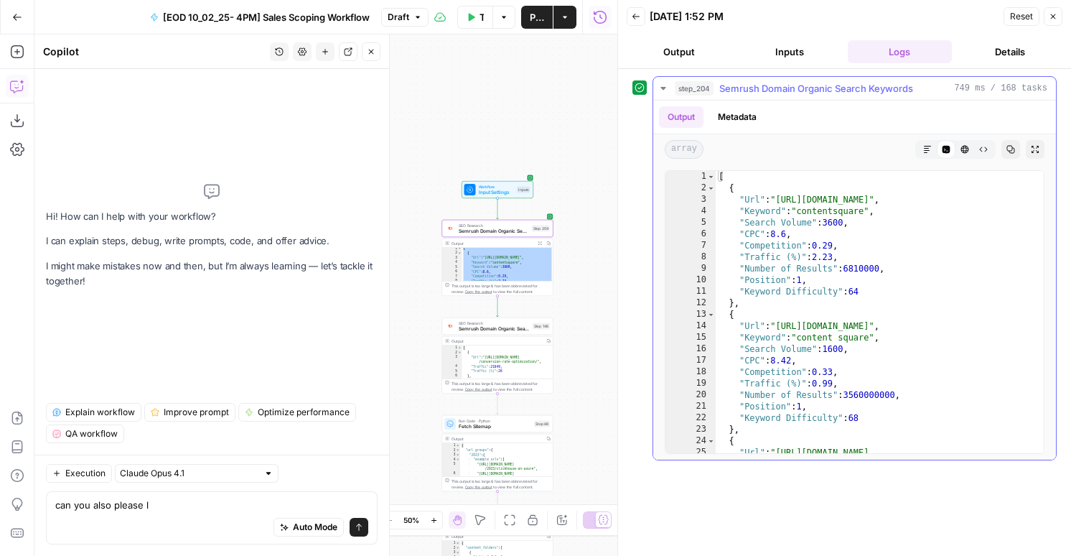
click at [729, 115] on button "Metadata" at bounding box center [737, 117] width 56 height 22
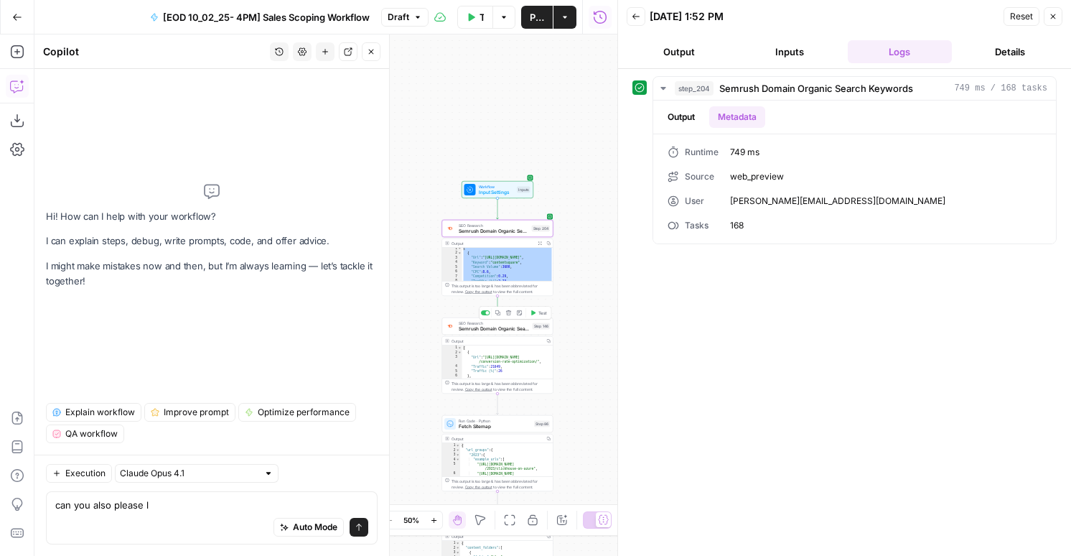
click at [539, 327] on div "Step 146" at bounding box center [542, 326] width 18 height 6
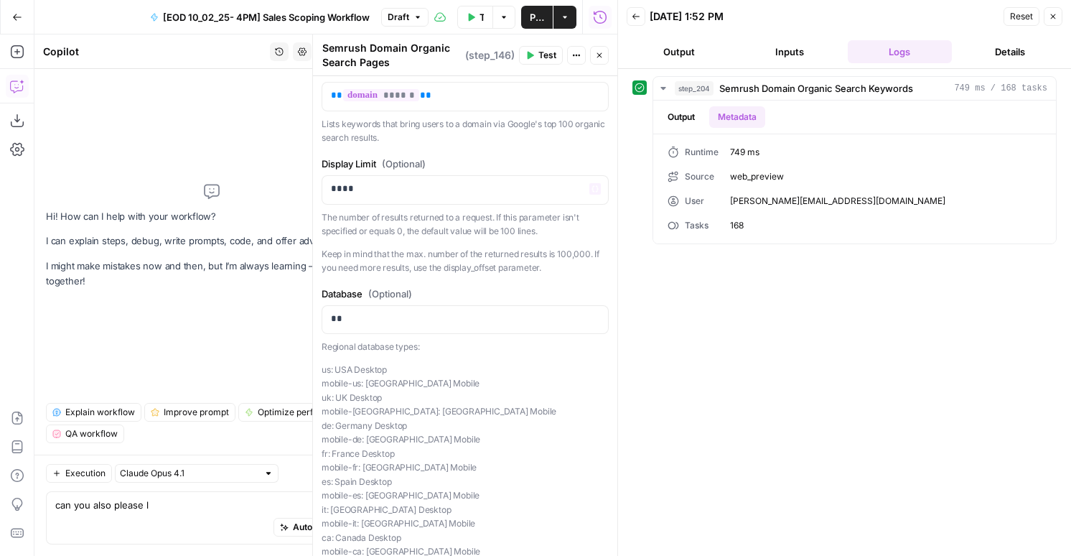
scroll to position [0, 0]
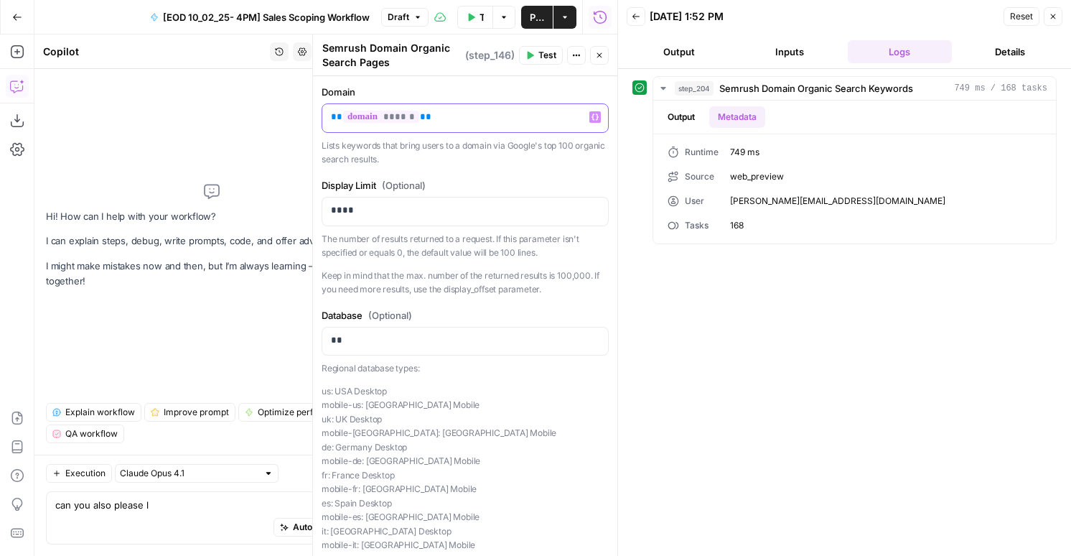
click at [503, 111] on p "** ****** **" at bounding box center [465, 117] width 268 height 14
click at [533, 45] on div "Semrush Domain Organic Search Pages Semrush Domain Organic Search Pages ( step_…" at bounding box center [465, 55] width 287 height 30
click at [361, 210] on p "****" at bounding box center [465, 210] width 268 height 14
click at [544, 57] on span "Test" at bounding box center [547, 55] width 18 height 13
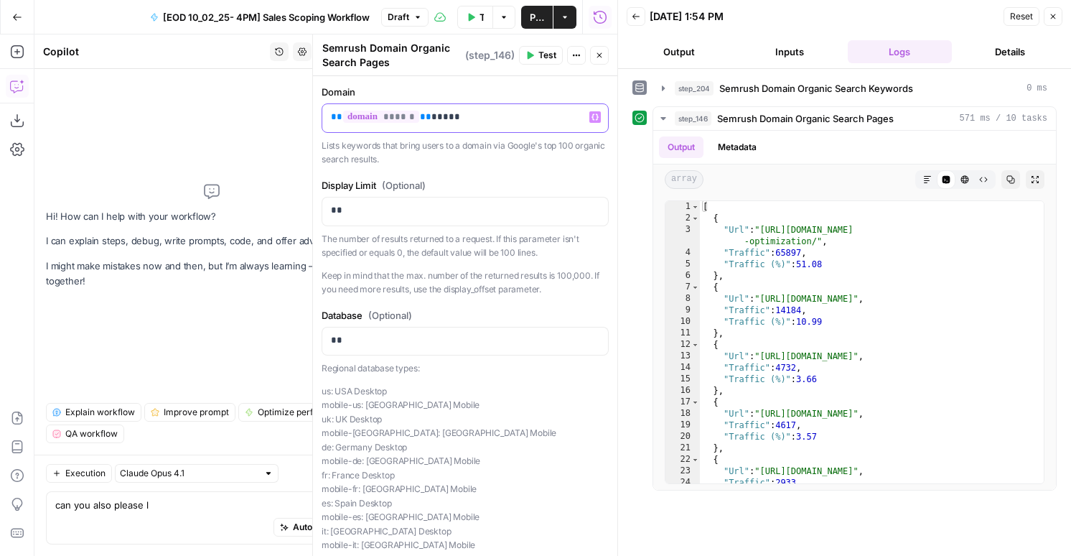
click at [536, 114] on p "** ****** ** *****" at bounding box center [465, 117] width 268 height 14
click at [552, 53] on span "Test" at bounding box center [547, 55] width 18 height 13
click at [367, 215] on p "**" at bounding box center [465, 210] width 268 height 14
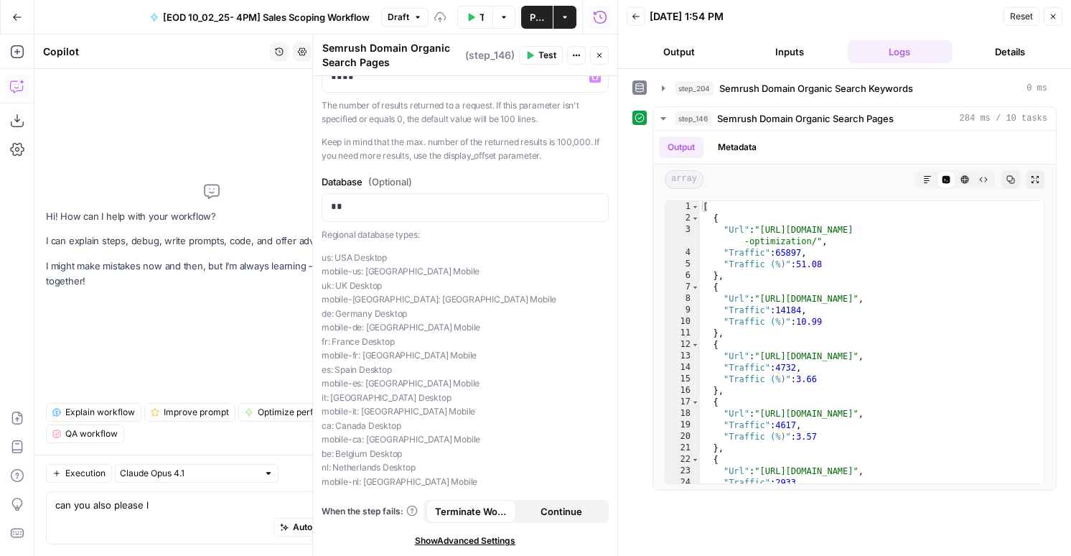
click at [599, 64] on button "Close" at bounding box center [599, 55] width 19 height 19
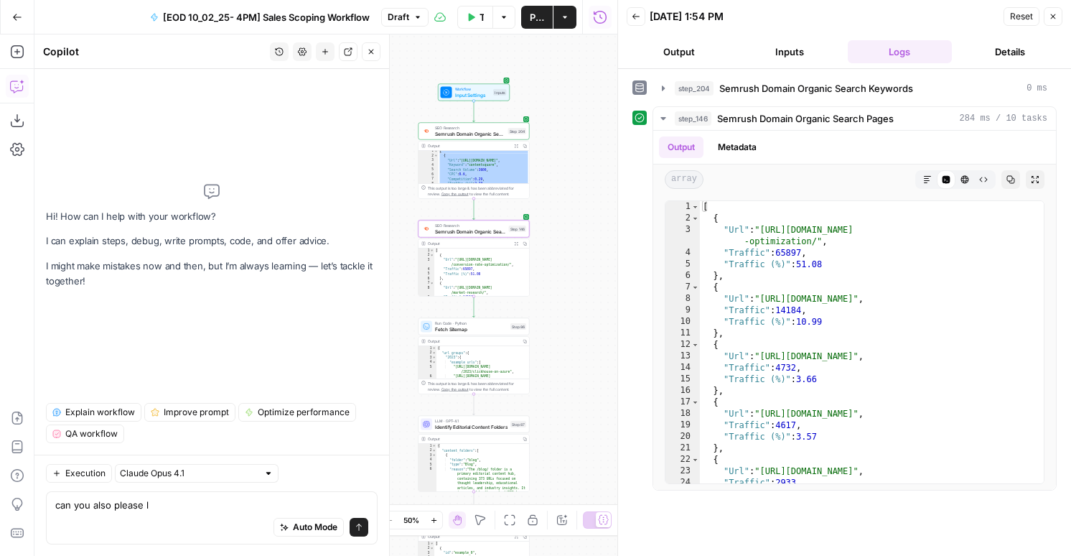
click at [462, 136] on span "Semrush Domain Organic Search Keywords" at bounding box center [470, 133] width 70 height 7
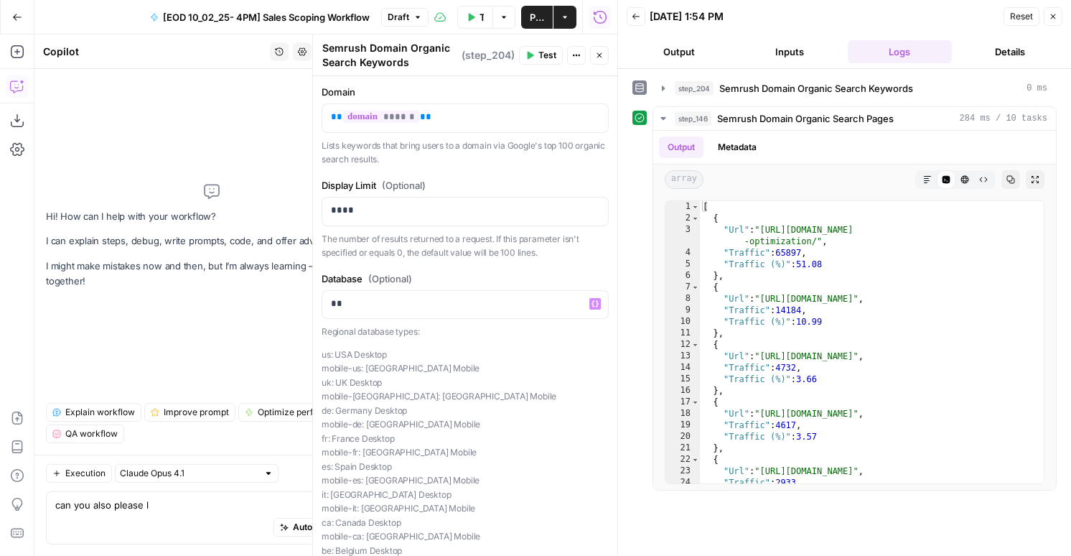
scroll to position [97, 0]
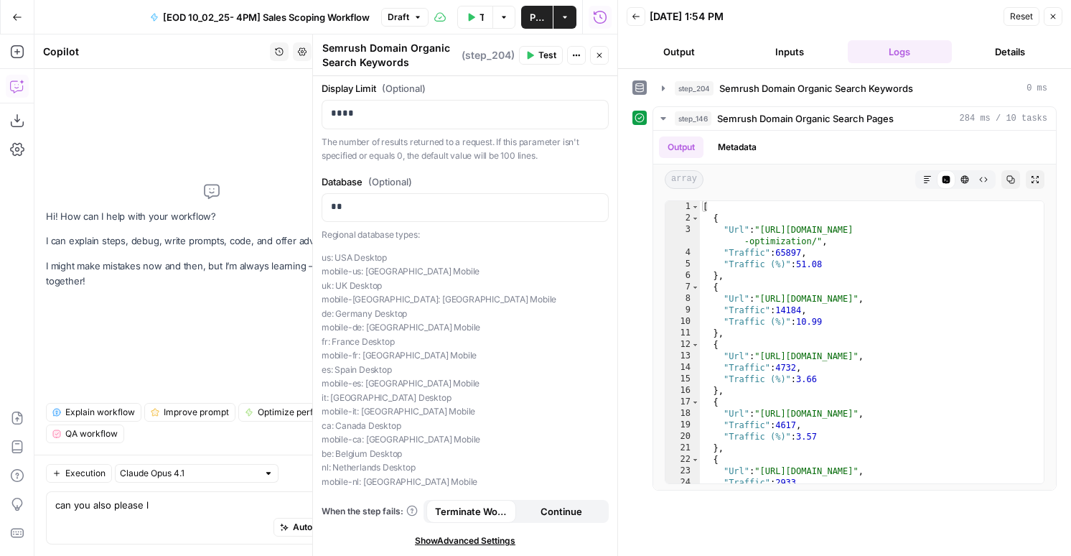
click at [601, 59] on button "Close" at bounding box center [599, 55] width 19 height 19
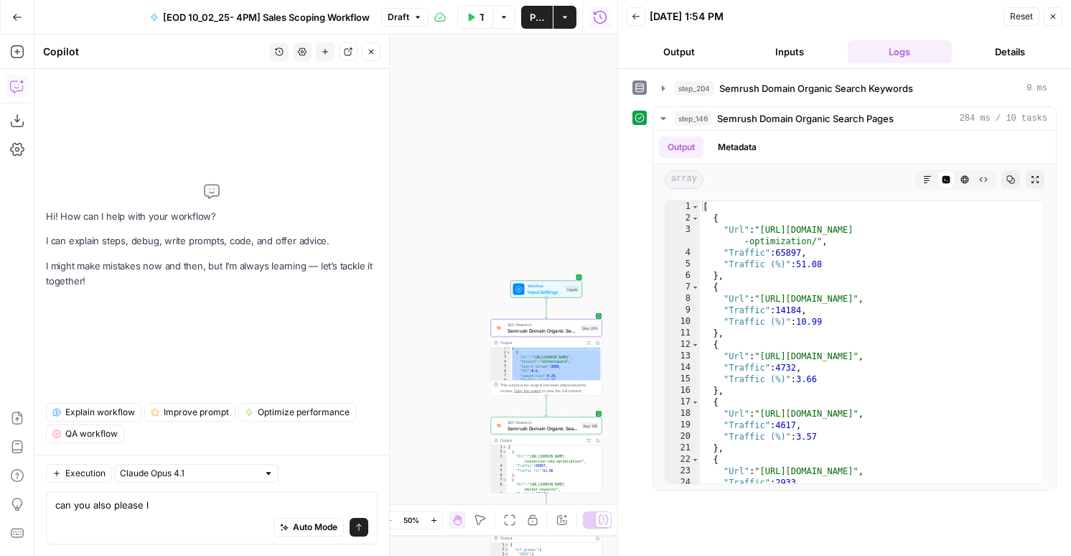
click at [533, 370] on div "[ { "Url" : "https://contentsquare.com/" , "Keyword" : "contentsquare" , "Searc…" at bounding box center [556, 366] width 91 height 43
click at [533, 361] on div "{ "Url" : "https://contentsquare.com/pricing /" , "Keyword" : "contentsquare pr…" at bounding box center [556, 366] width 91 height 43
click at [527, 363] on div ""Position" : 11 , "Keyword Difficulty" : 72 } , { "Url" : "https://contentsquar…" at bounding box center [556, 368] width 91 height 43
type textarea "* ***"
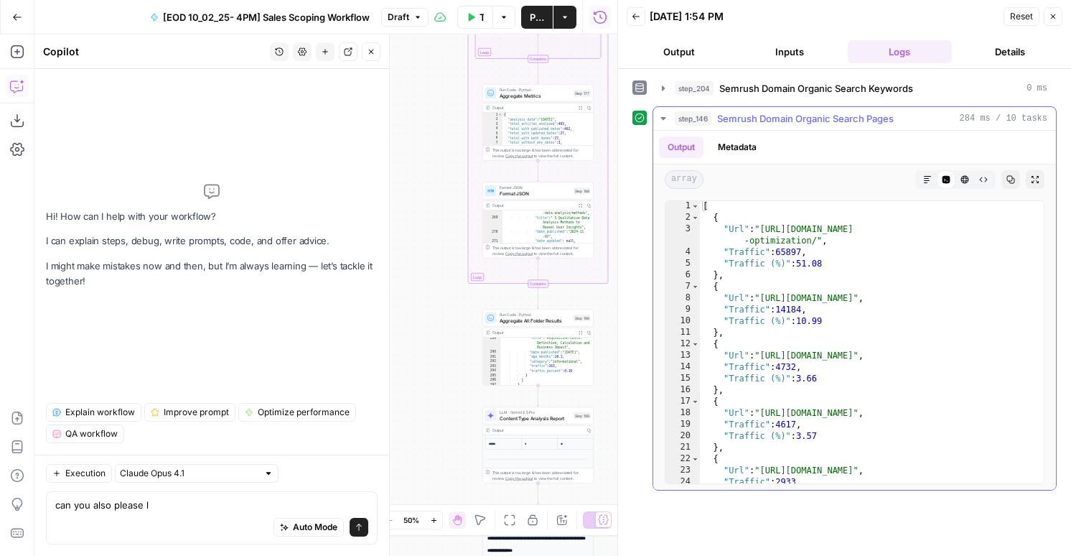
scroll to position [152, 0]
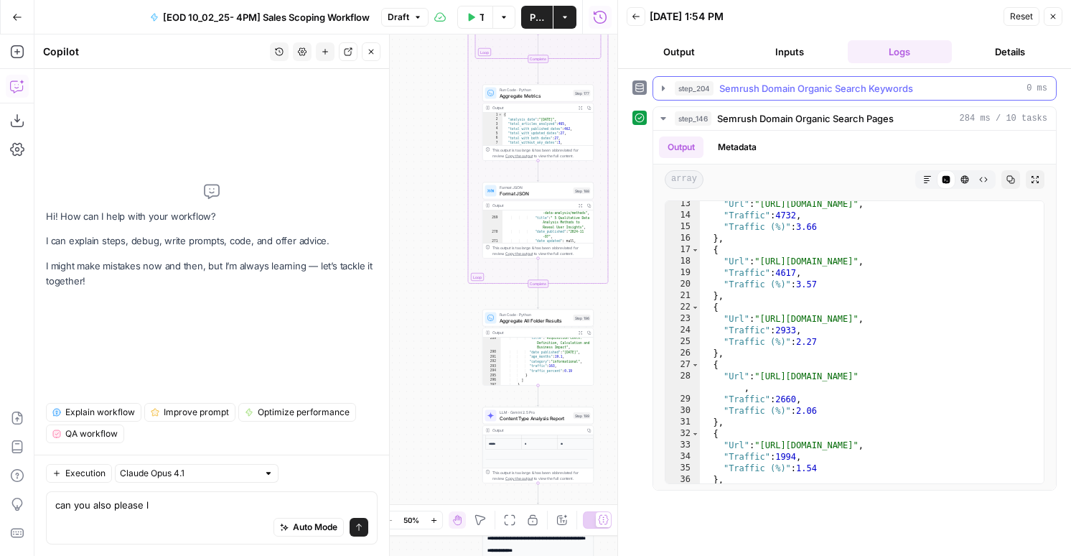
click at [750, 93] on span "Semrush Domain Organic Search Keywords" at bounding box center [816, 88] width 194 height 14
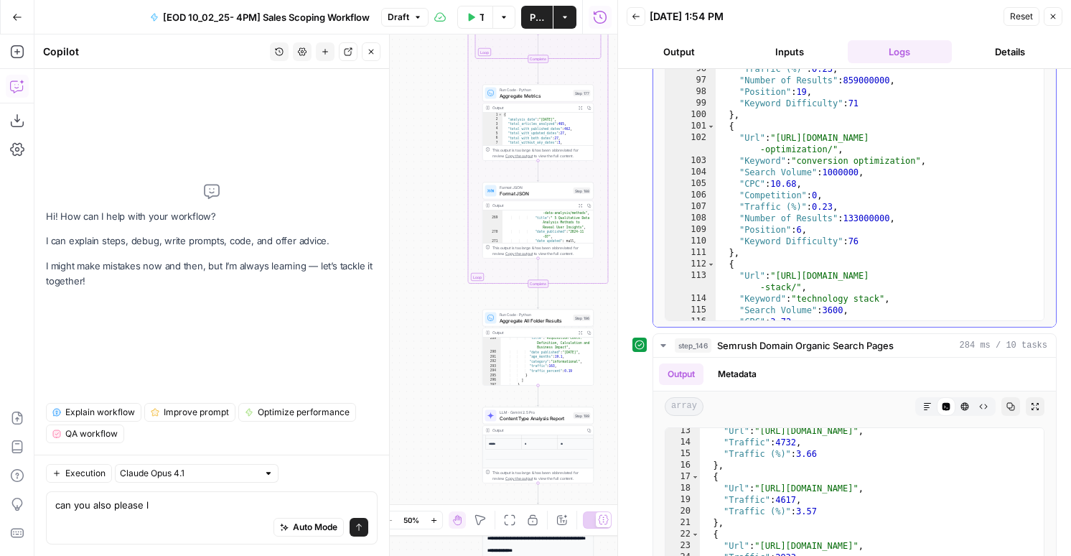
scroll to position [172, 0]
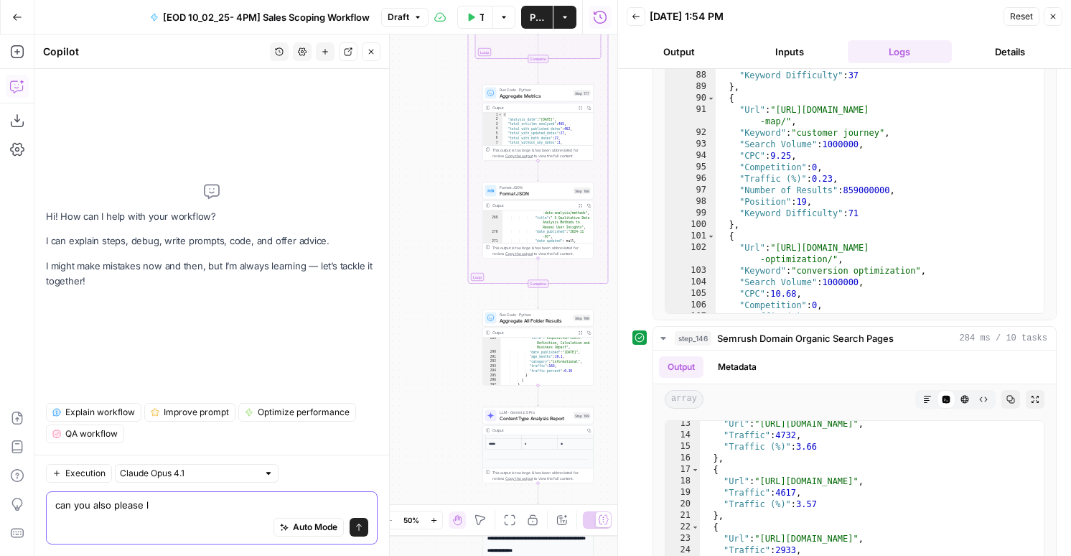
click at [172, 512] on div "Auto Mode Send" at bounding box center [211, 528] width 313 height 32
type textarea "can u please add in the other semrush metrics for 196 as well?"
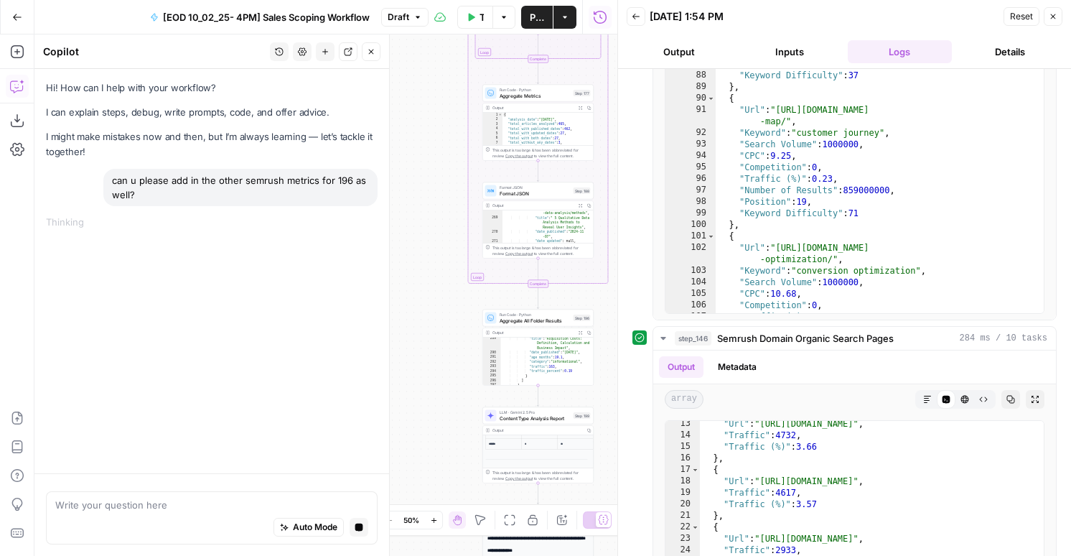
click at [1054, 23] on button "Close" at bounding box center [1053, 16] width 19 height 19
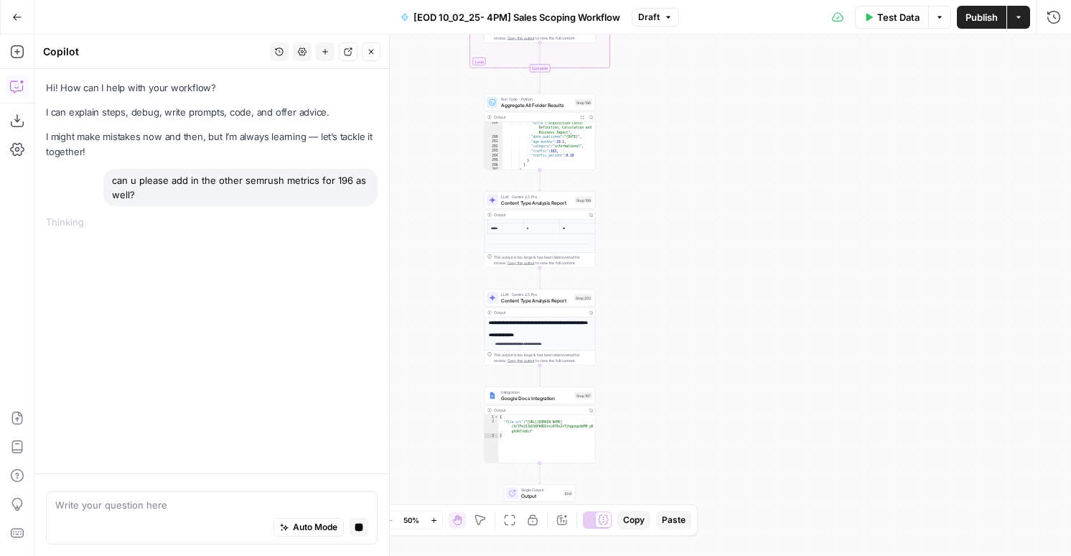
click at [957, 23] on button "Publish" at bounding box center [982, 17] width 50 height 23
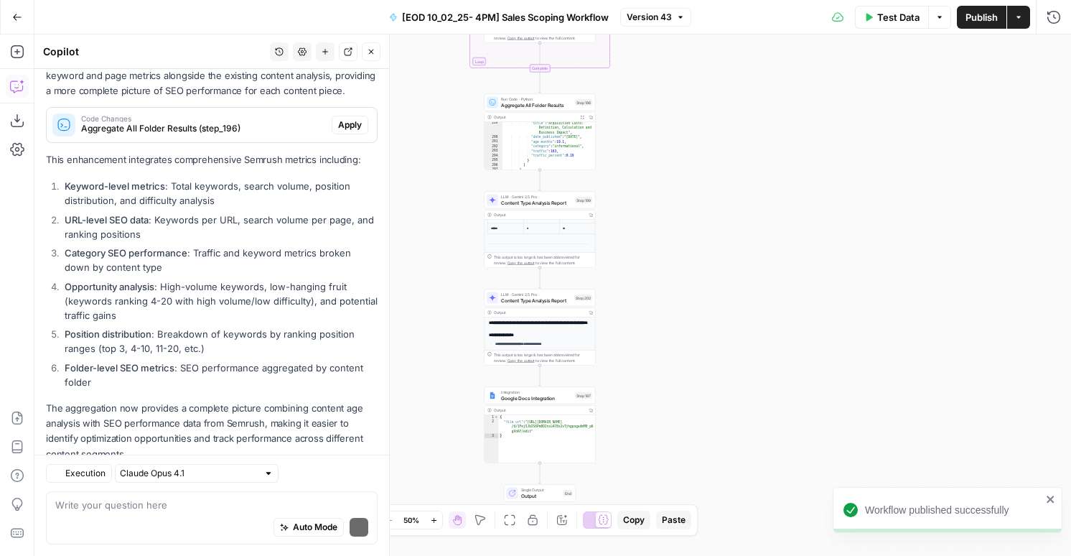
scroll to position [312, 0]
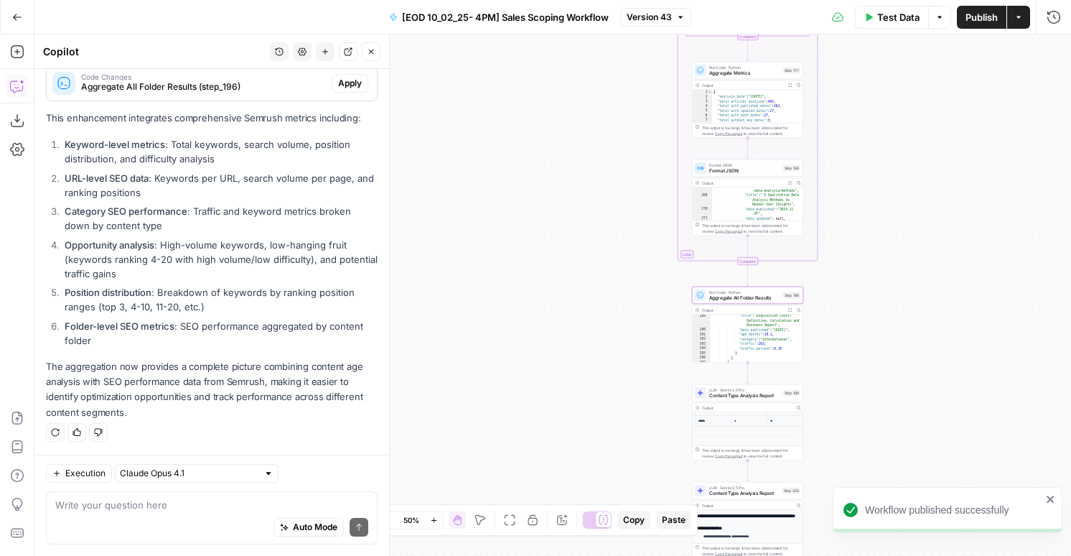
click at [345, 85] on span "Apply" at bounding box center [350, 83] width 24 height 13
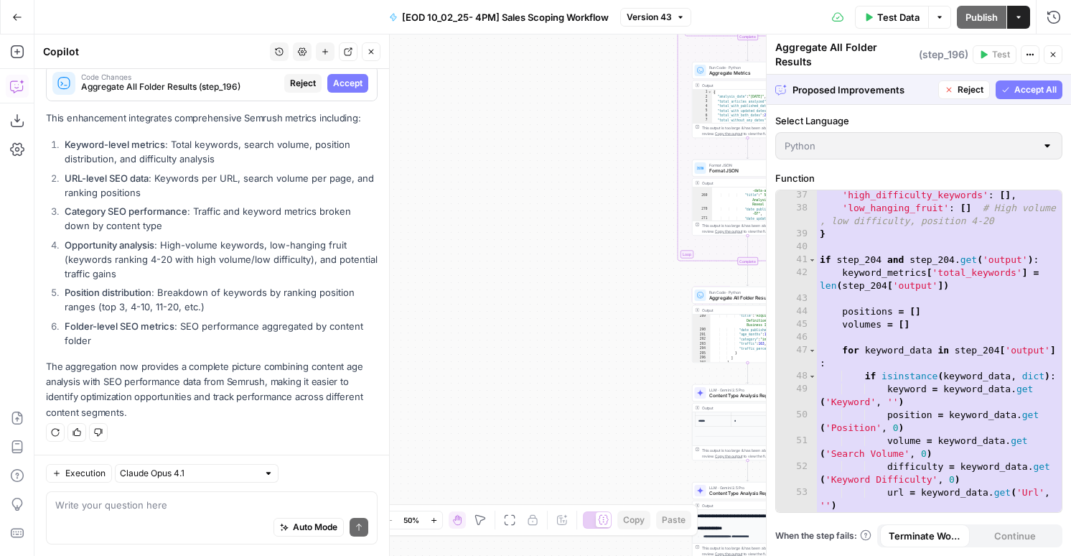
scroll to position [813, 0]
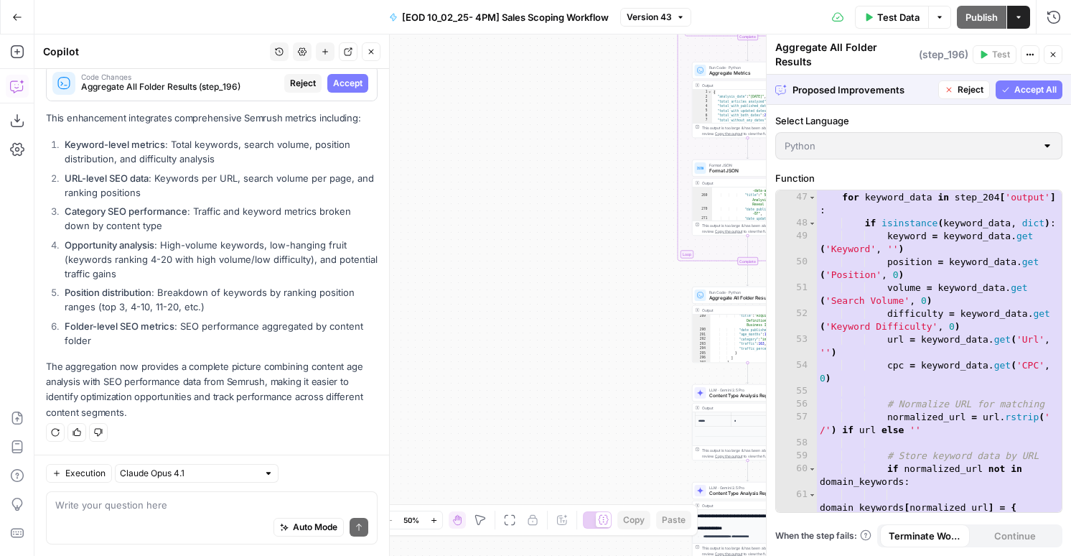
click at [1023, 83] on span "Accept All" at bounding box center [1035, 89] width 42 height 13
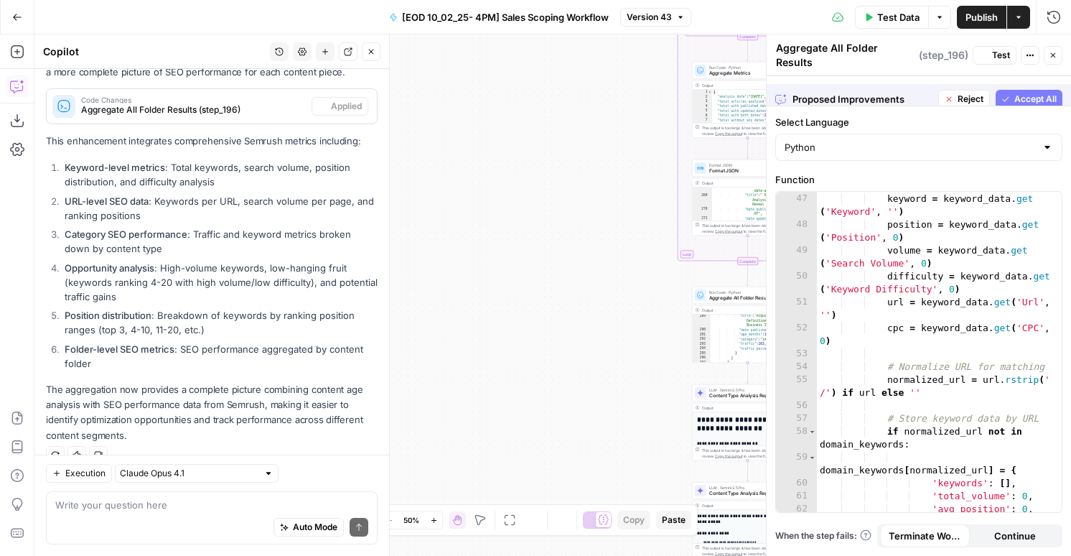
scroll to position [335, 0]
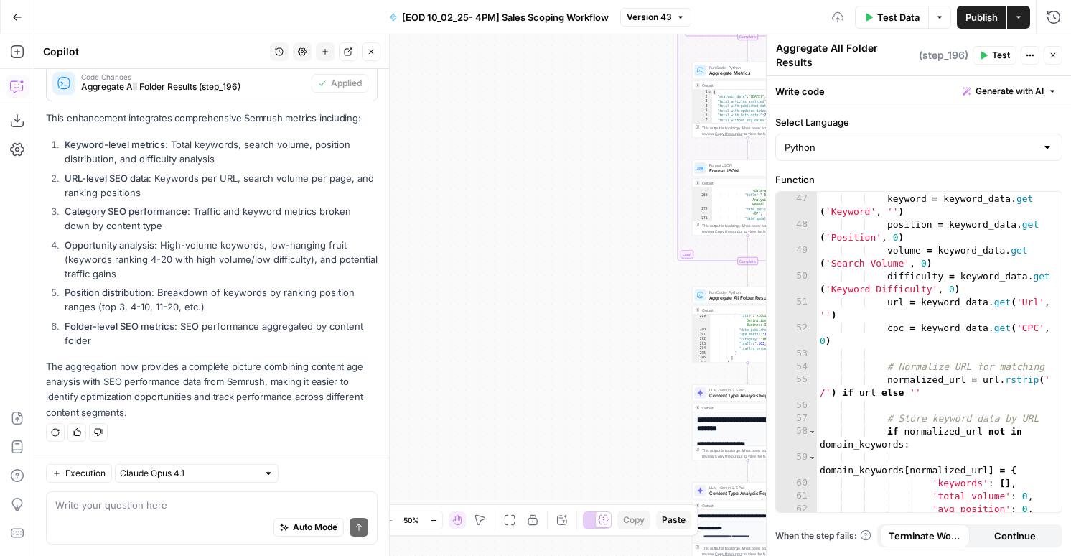
click at [994, 55] on span "Test" at bounding box center [1001, 55] width 18 height 13
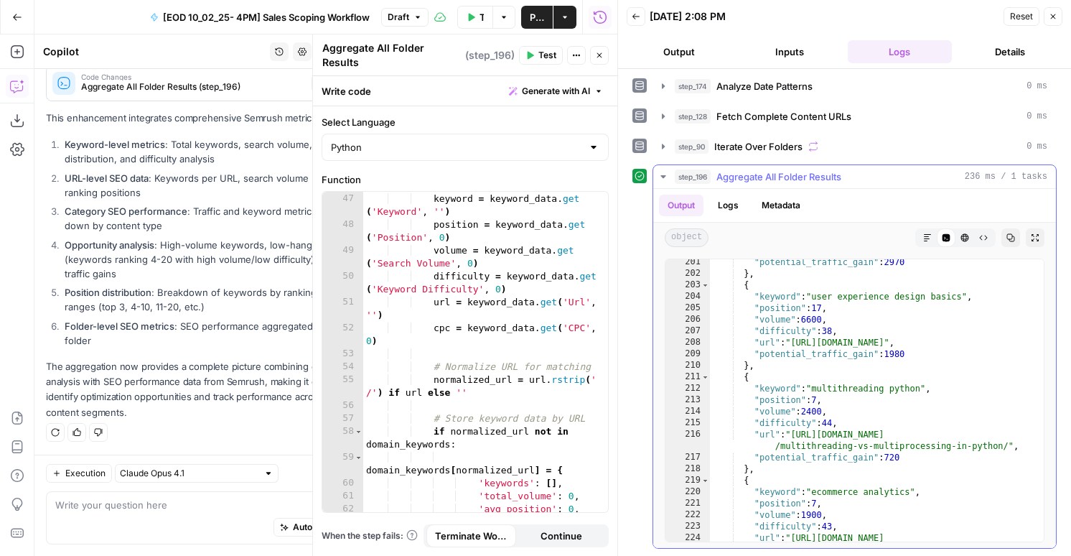
scroll to position [2465, 0]
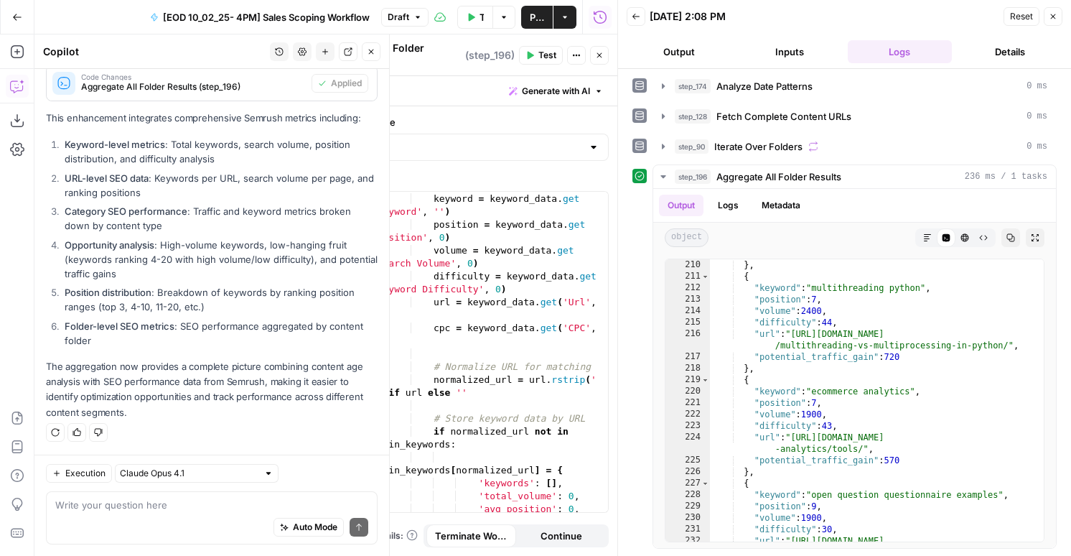
click at [80, 519] on div "Auto Mode Send" at bounding box center [211, 528] width 313 height 32
click at [228, 505] on textarea "instead of traffic gain, can u please include CPC metric" at bounding box center [211, 504] width 313 height 14
click at [263, 493] on div "instead of traffic gain, can u please use CPC metric instead of traffic gain, c…" at bounding box center [212, 517] width 332 height 53
click at [262, 503] on textarea "instead of traffic gain, can u please use CPC metric" at bounding box center [211, 504] width 313 height 14
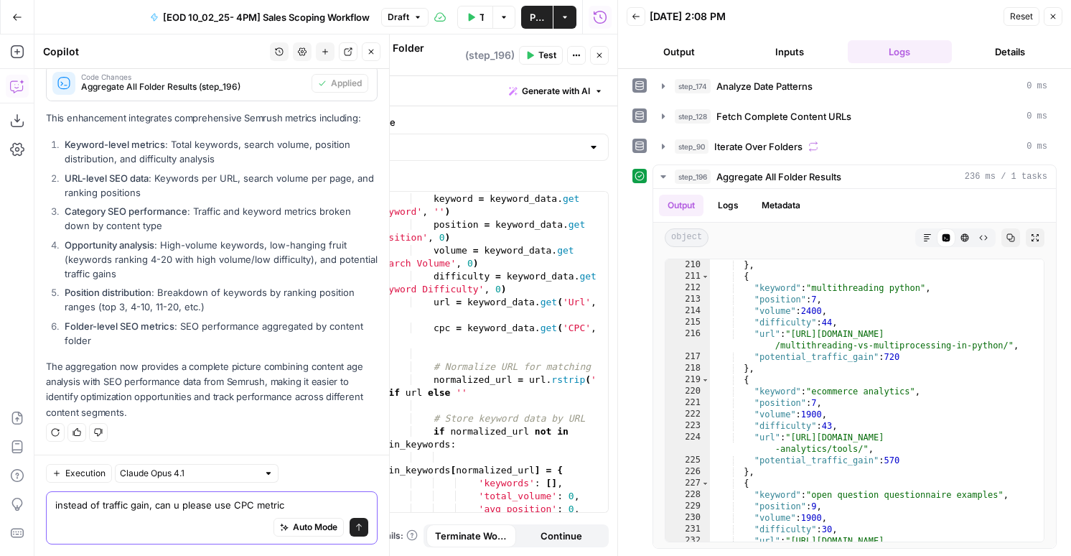
click at [263, 503] on textarea "instead of traffic gain, can u please use CPC metric" at bounding box center [211, 504] width 313 height 14
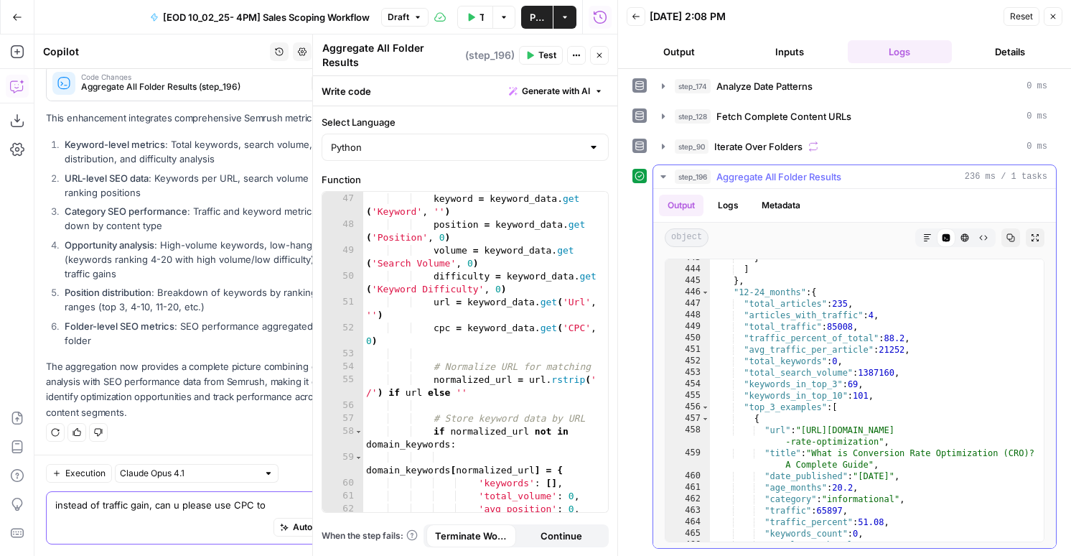
scroll to position [5316, 0]
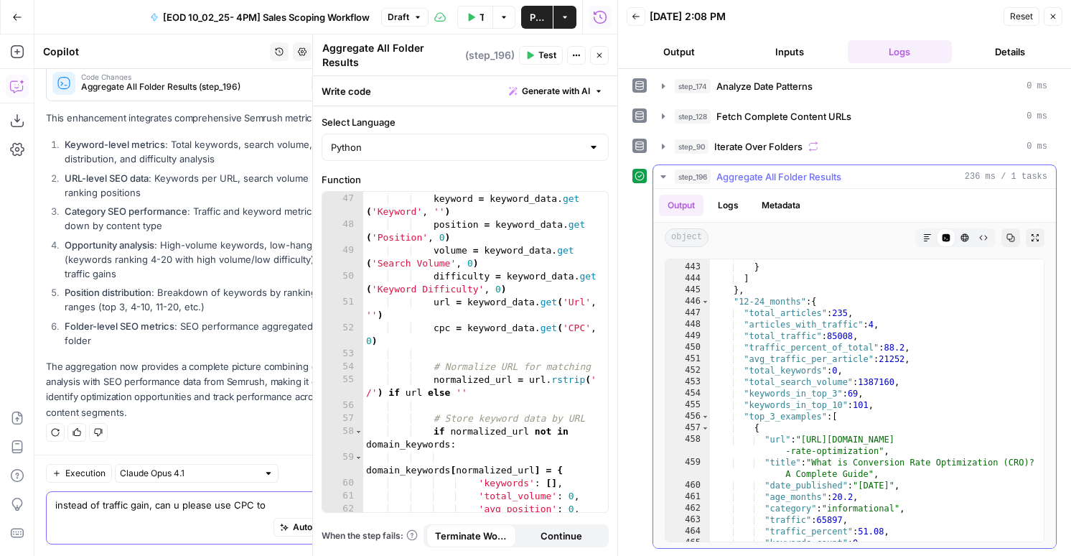
type textarea "instead of traffic gain, can u please use CPC to"
click at [832, 319] on div "] } ] } , "12-24_months" : { "total_articles" : 235 , "articles_with_traffic" :…" at bounding box center [877, 402] width 334 height 305
click at [752, 371] on div "] } ] } , "12-24_months" : { "total_articles" : 235 , "articles_with_traffic" :…" at bounding box center [877, 402] width 334 height 305
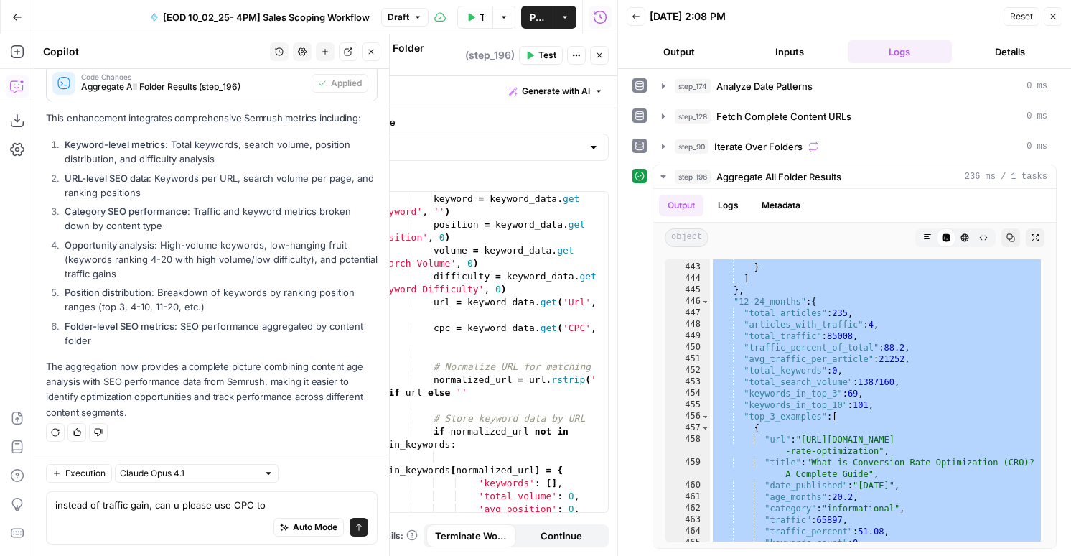
click at [240, 512] on div "Auto Mode Send" at bounding box center [211, 528] width 313 height 32
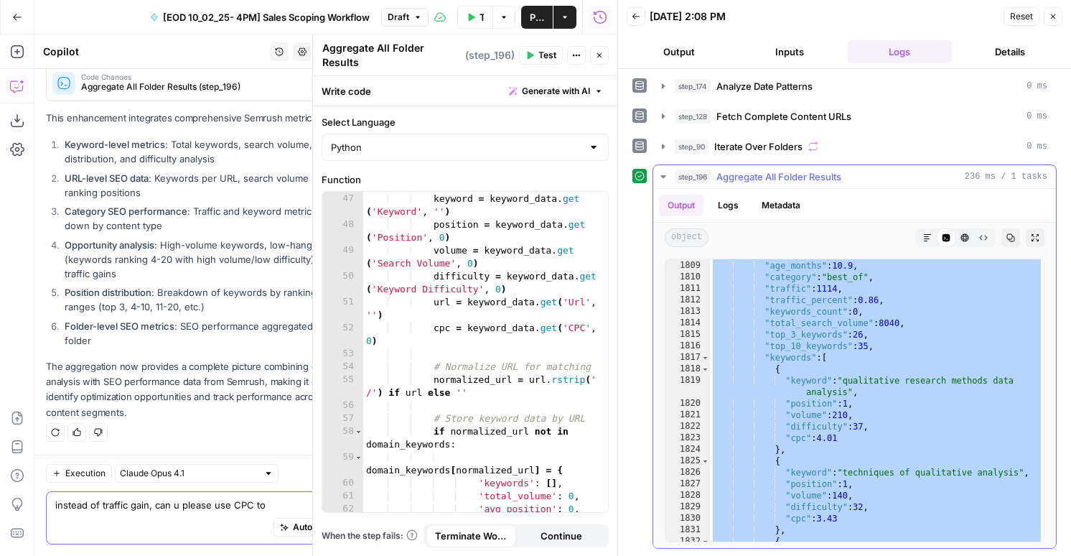
scroll to position [21655, 0]
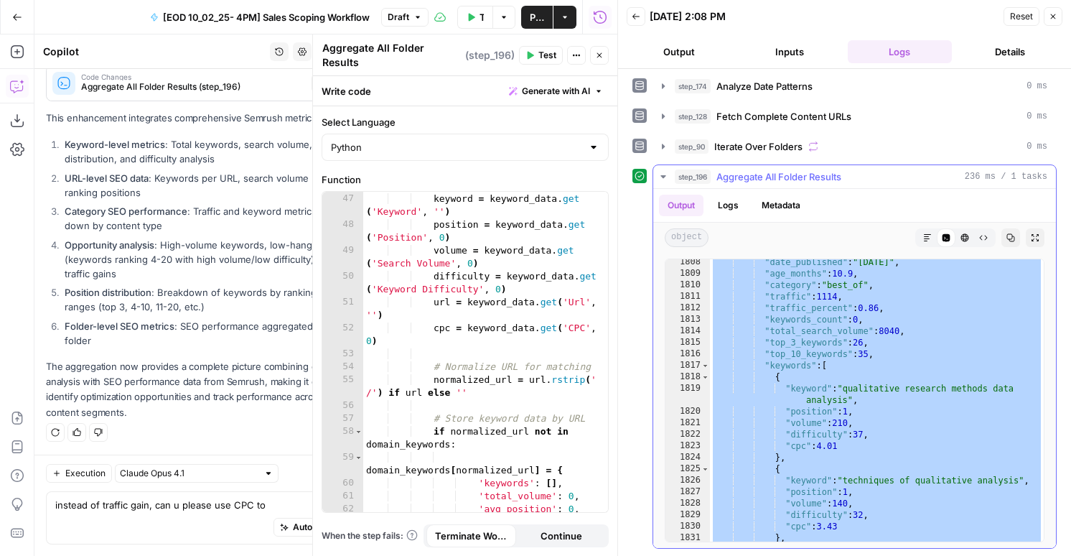
click at [814, 338] on div ""date_published" : "2024-11-07" , "age_months" : 10.9 , "category" : "best_of" …" at bounding box center [877, 408] width 334 height 305
click at [920, 386] on div ""date_published" : "2024-11-07" , "age_months" : 10.9 , "category" : "best_of" …" at bounding box center [877, 408] width 334 height 305
type textarea "**********"
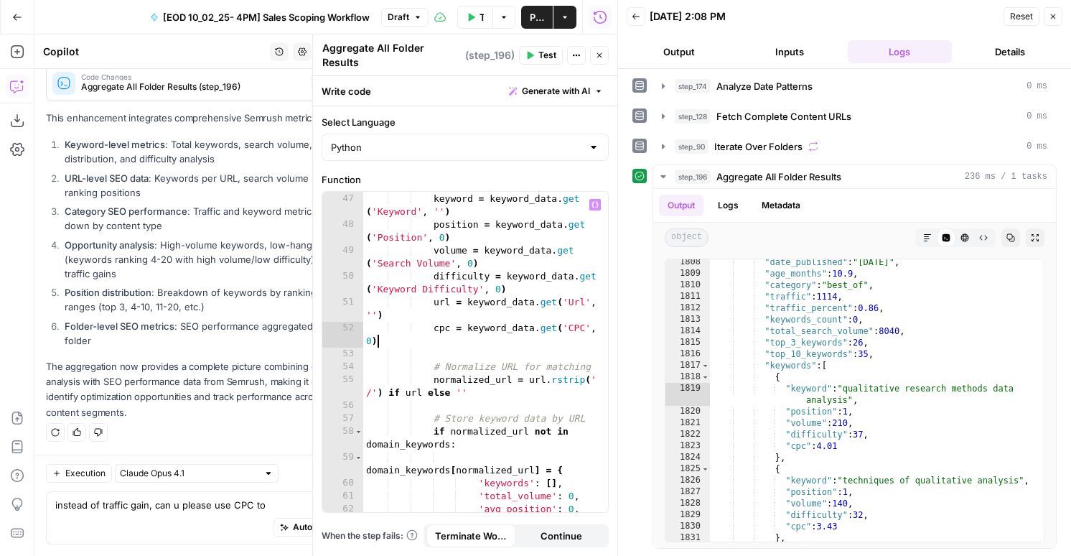
click at [428, 335] on div "if isinstance ( keyword_data , dict ) : keyword = keyword_data . get ( 'Keyword…" at bounding box center [485, 355] width 245 height 353
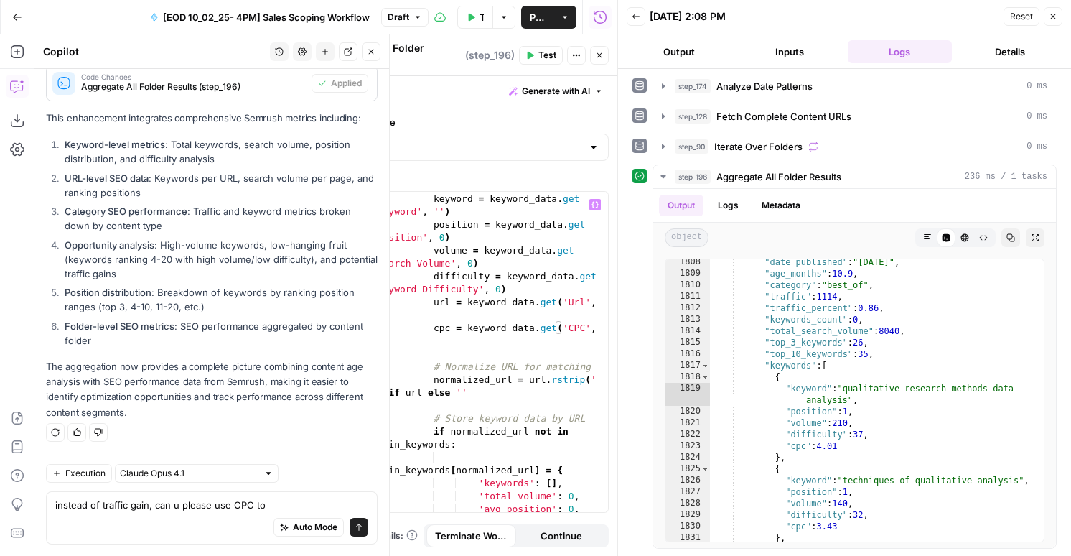
click at [216, 517] on div "Auto Mode Send" at bounding box center [211, 528] width 313 height 32
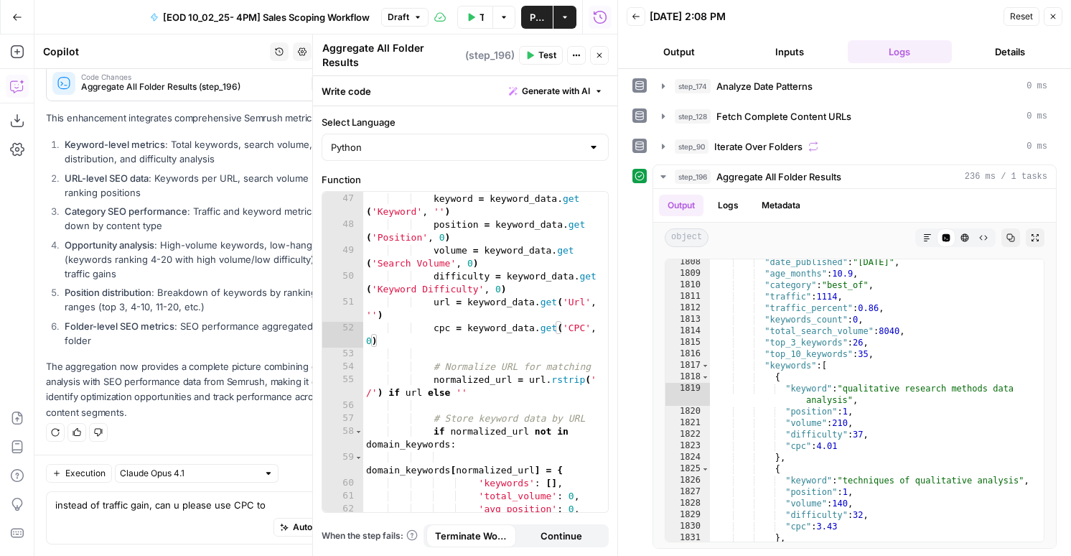
type textarea "**********"
click at [445, 429] on div "if isinstance ( keyword_data , dict ) : keyword = keyword_data . get ( 'Keyword…" at bounding box center [485, 355] width 245 height 353
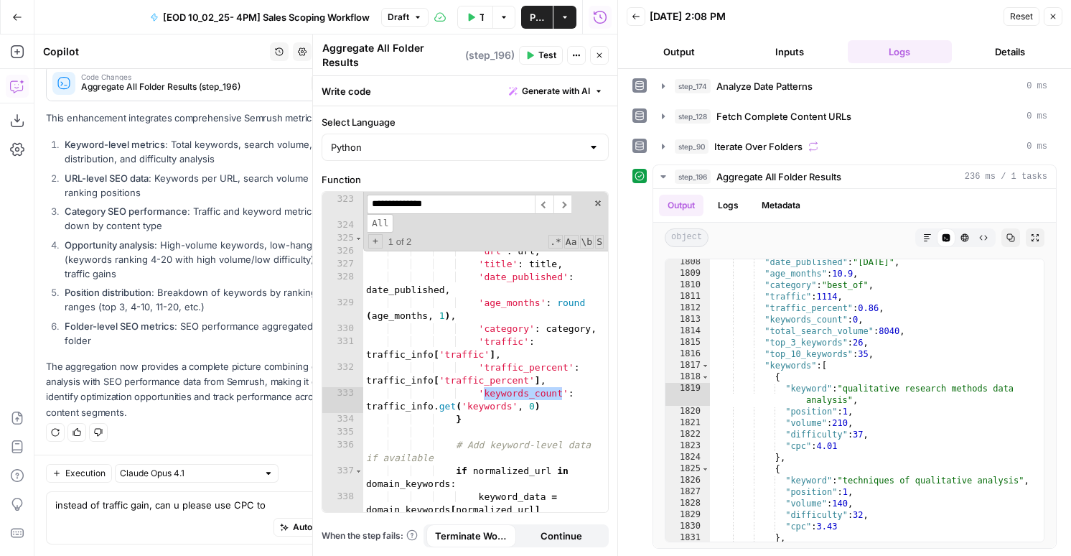
scroll to position [5839, 0]
type input "**********"
type textarea "**********"
drag, startPoint x: 556, startPoint y: 401, endPoint x: 319, endPoint y: 386, distance: 236.6
click at [319, 386] on div "**********" at bounding box center [464, 294] width 305 height 521
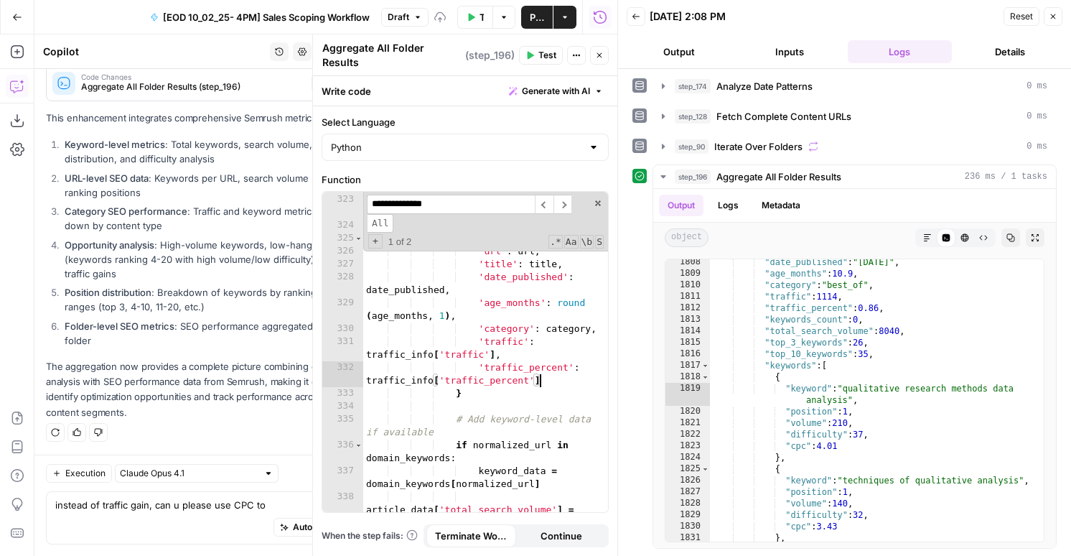
click at [554, 55] on span "Test" at bounding box center [547, 55] width 18 height 13
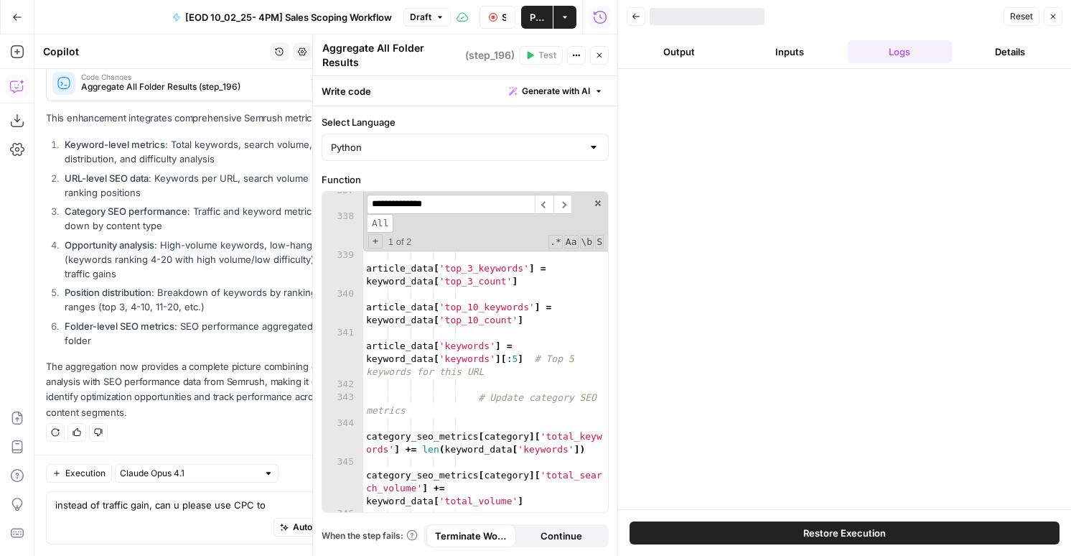
scroll to position [6127, 0]
type textarea "**********"
click at [528, 360] on div "keyword_data = domain_keywords [ normalized_url ] article_data [ 'total_search_…" at bounding box center [485, 380] width 245 height 392
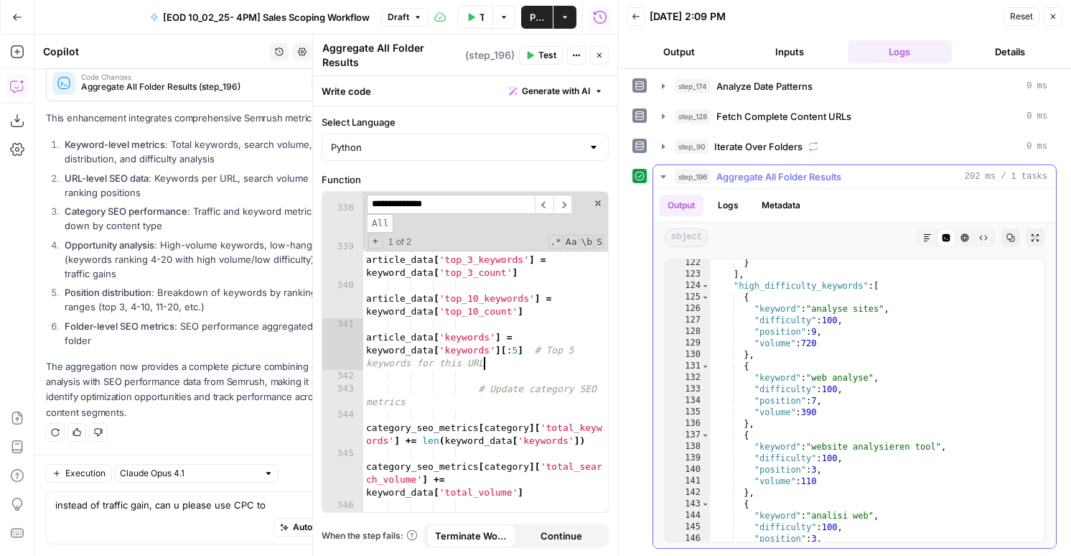
scroll to position [1485, 0]
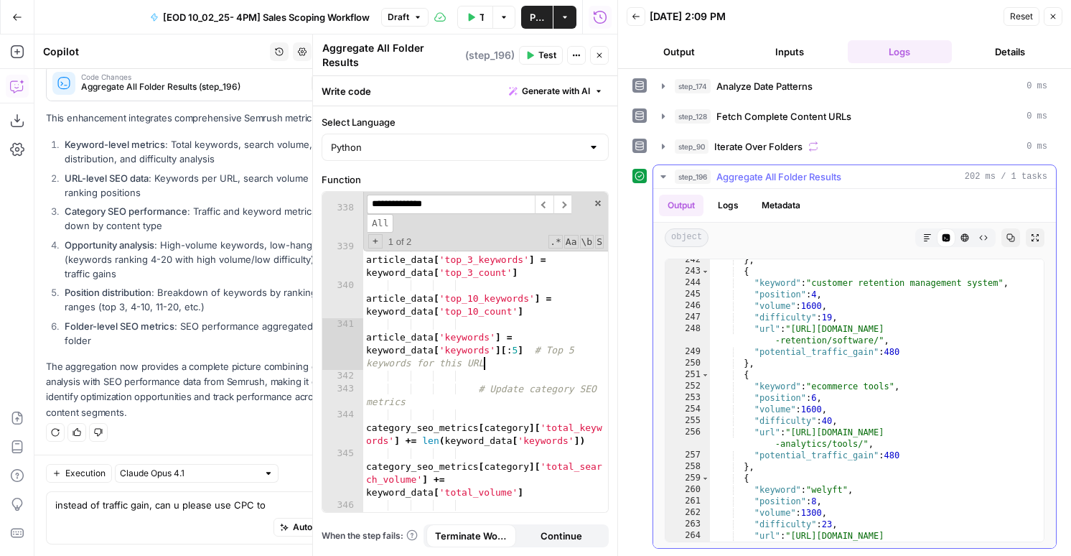
scroll to position [2898, 0]
type textarea "**********"
drag, startPoint x: 874, startPoint y: 352, endPoint x: 760, endPoint y: 355, distance: 114.2
click at [760, 355] on div "} , { "keyword" : "customer retention management system" , "position" : 4 , "vo…" at bounding box center [877, 414] width 334 height 317
click at [511, 338] on div "keyword_data = domain_keywords [ normalized_url ] article_data [ 'total_search_…" at bounding box center [485, 372] width 245 height 392
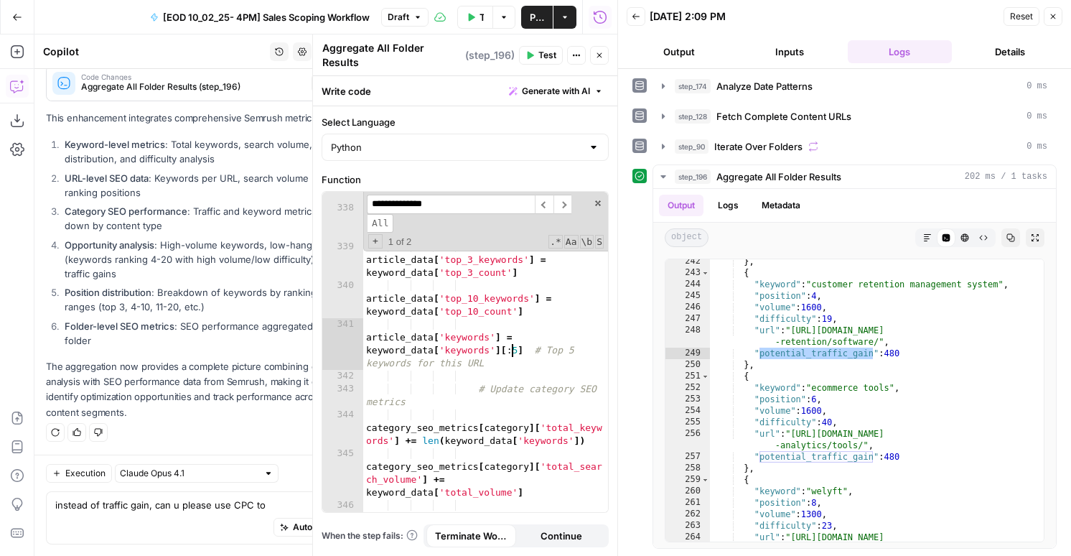
click at [470, 200] on input "**********" at bounding box center [451, 204] width 168 height 19
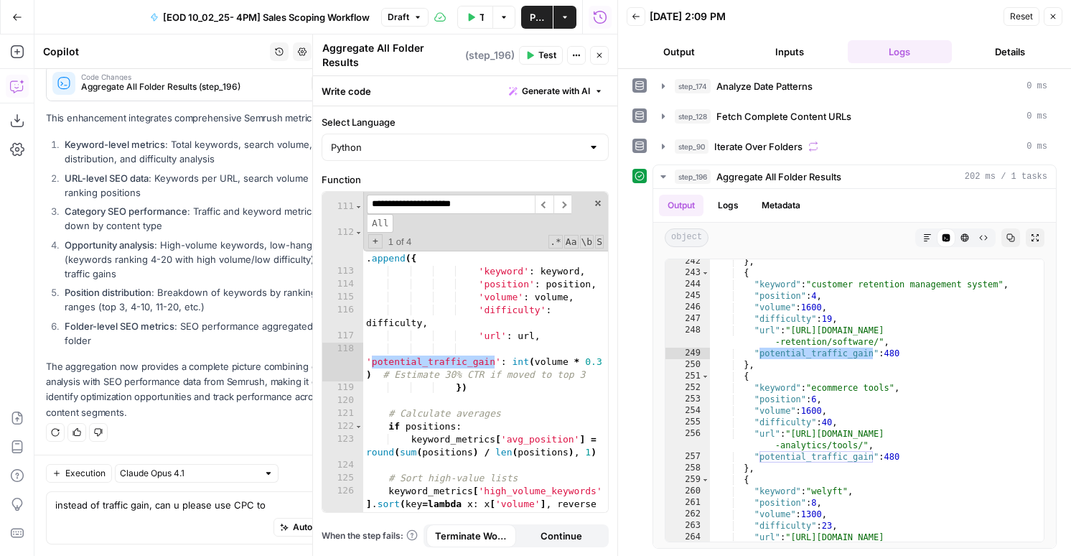
scroll to position [1994, 0]
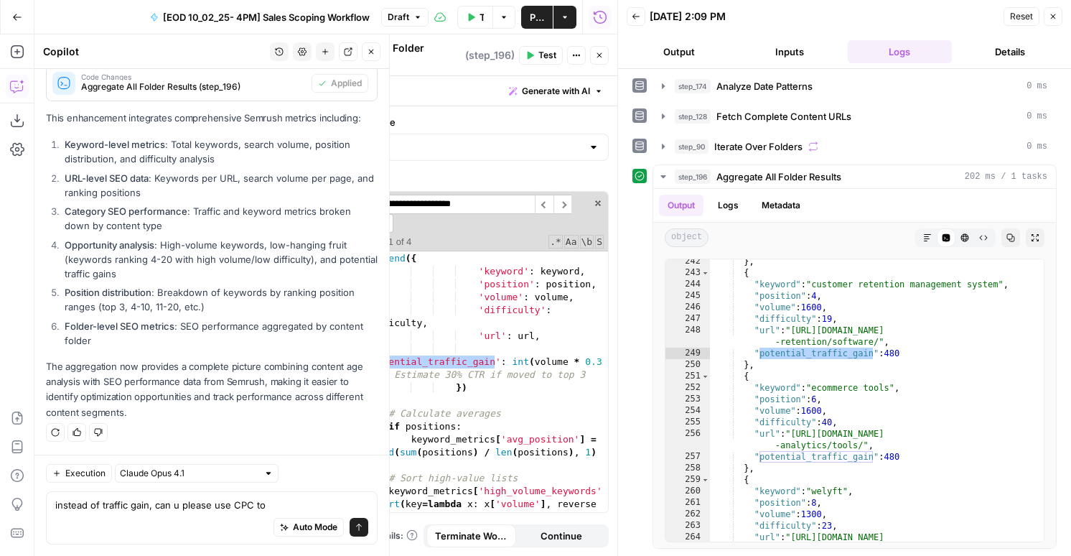
type input "**********"
click at [126, 500] on textarea "instead of traffic gain, can u please use CPC to" at bounding box center [211, 504] width 313 height 14
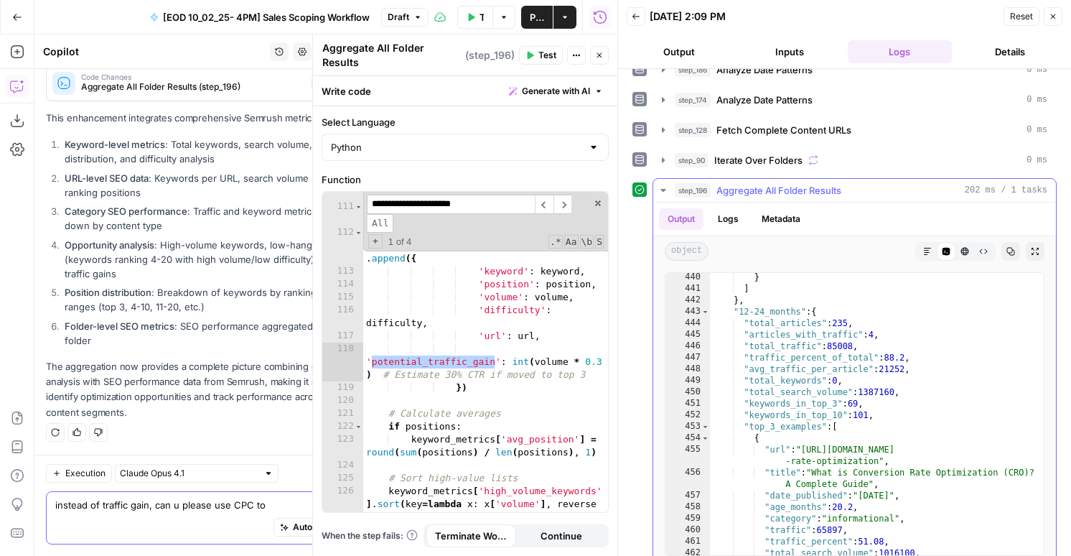
scroll to position [137, 0]
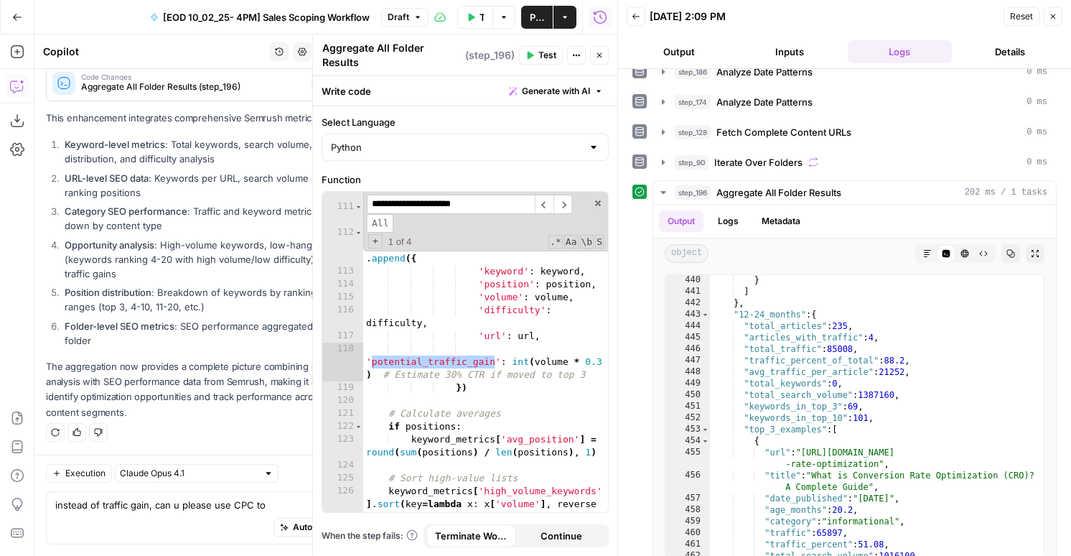
click at [381, 363] on div "# Low hanging fruit: position 4-20, high volume, low difficulty if 4 <= positio…" at bounding box center [485, 370] width 245 height 392
click at [564, 413] on div "# Low hanging fruit: position 4-20, high volume, low difficulty if 4 <= positio…" at bounding box center [485, 370] width 245 height 392
type textarea "* *"
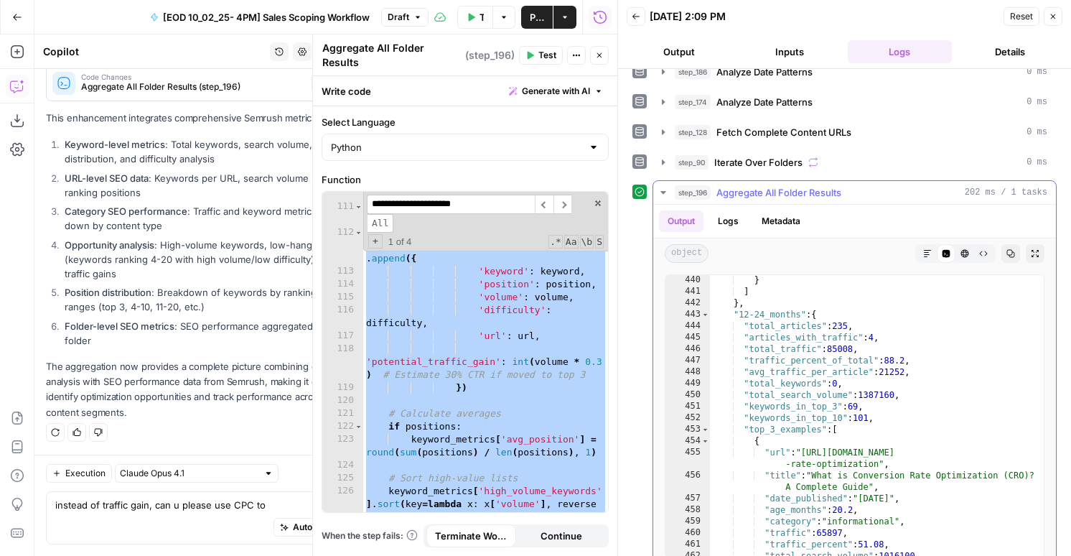
type textarea "**********"
click at [806, 373] on div "} ] } , "12-24_months" : { "total_articles" : 235 , "articles_with_traffic" : 4…" at bounding box center [877, 426] width 334 height 305
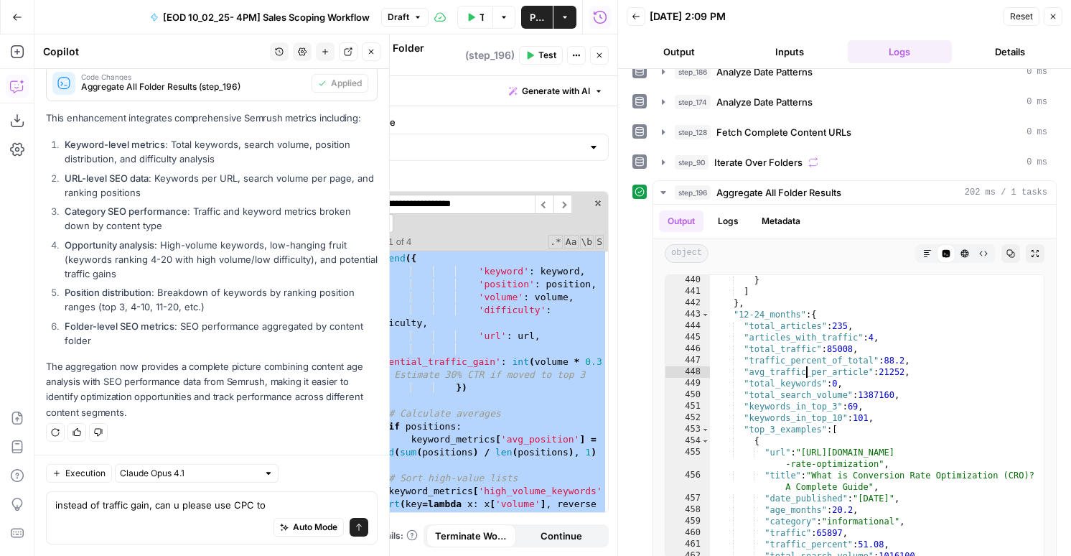
click at [93, 517] on div "Auto Mode Send" at bounding box center [211, 528] width 313 height 32
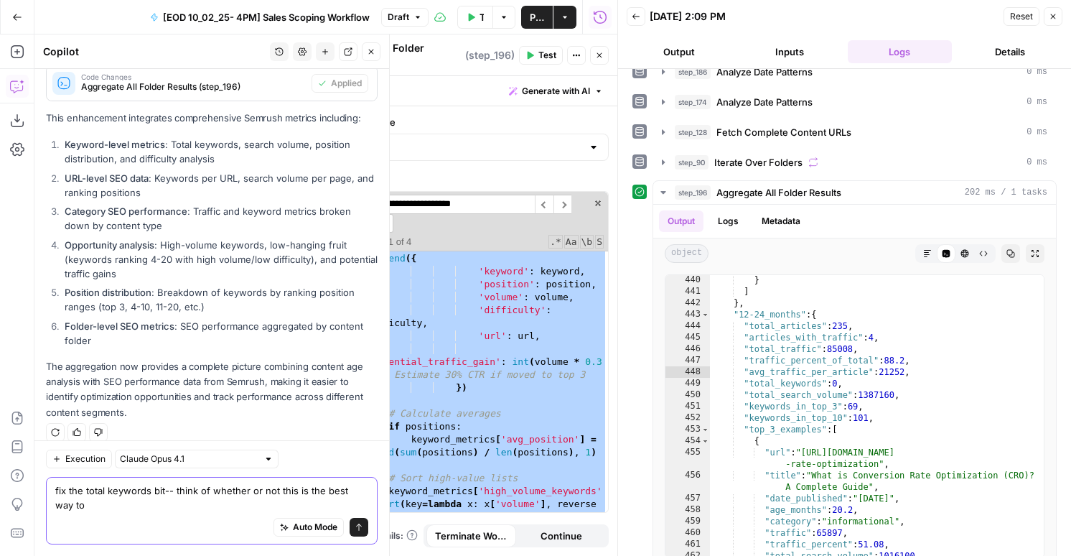
scroll to position [349, 0]
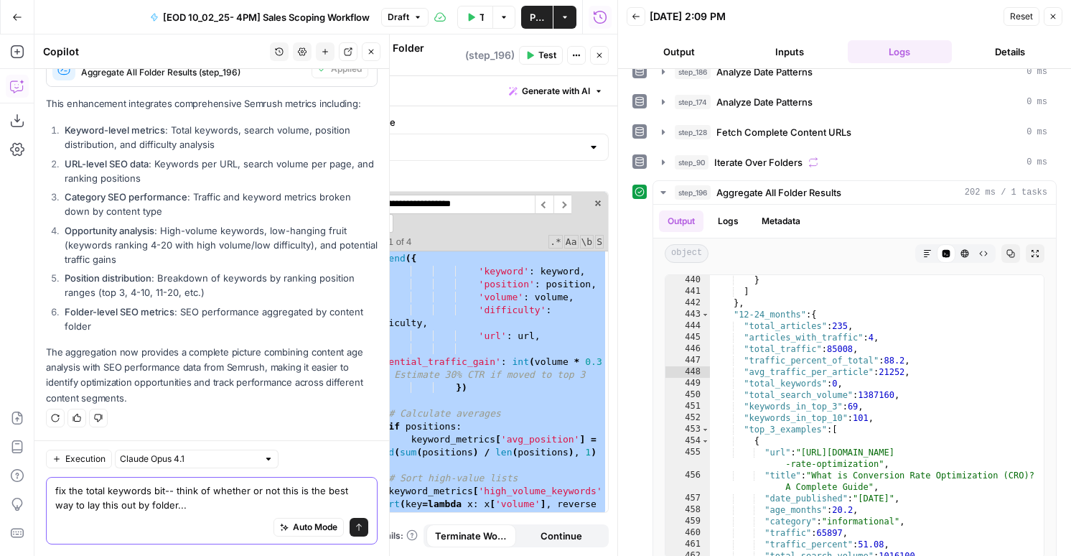
drag, startPoint x: 174, startPoint y: 491, endPoint x: 187, endPoint y: 534, distance: 45.2
click at [187, 534] on div "fix the total keywords bit-- think of whether or not this is the best way to la…" at bounding box center [212, 510] width 332 height 67
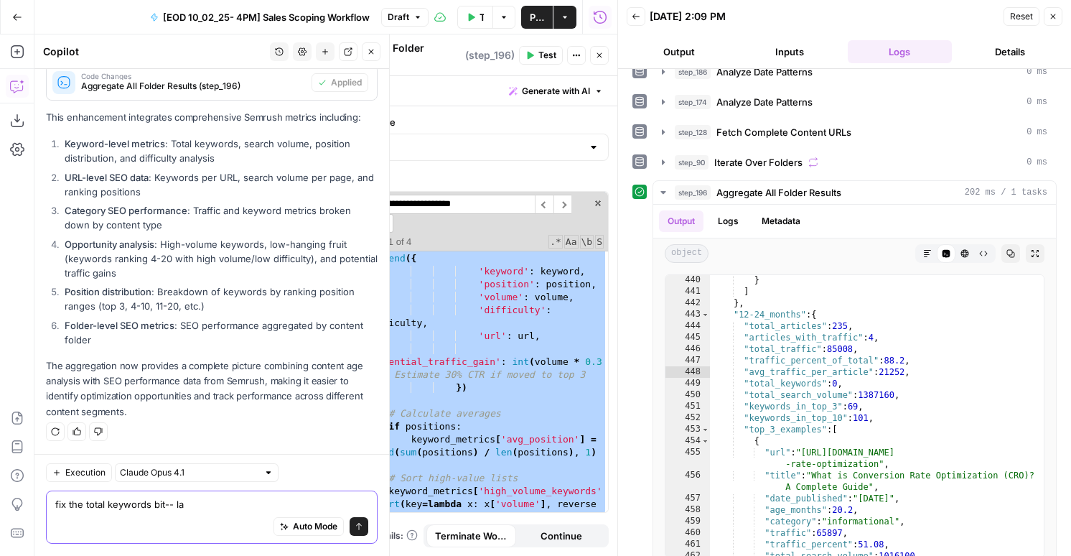
scroll to position [335, 0]
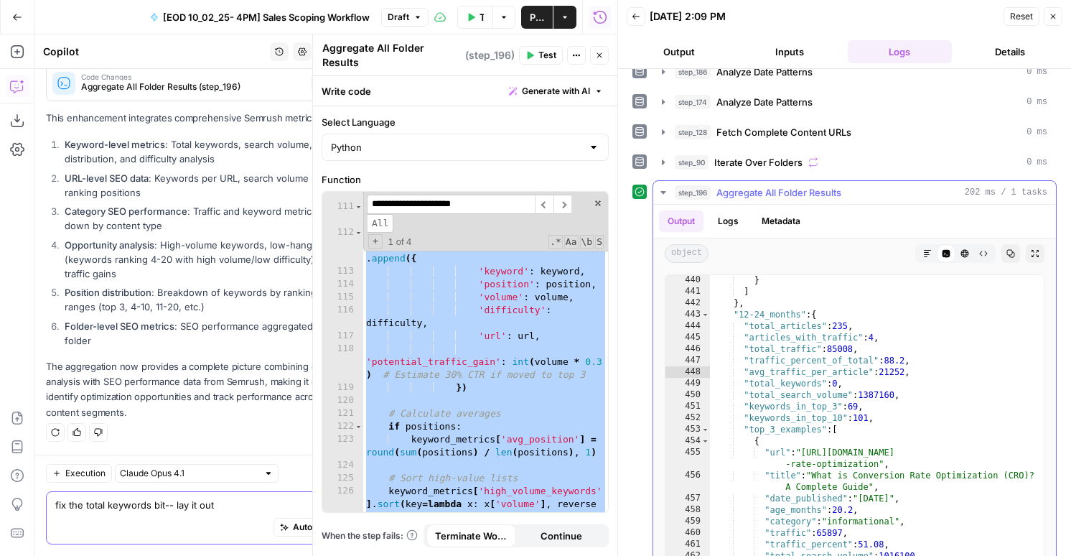
type textarea "fix the total keywords bit-- lay it out"
type textarea "**********"
click at [947, 415] on div "} ] } , "12-24_months" : { "total_articles" : 235 , "articles_with_traffic" : 4…" at bounding box center [877, 426] width 334 height 305
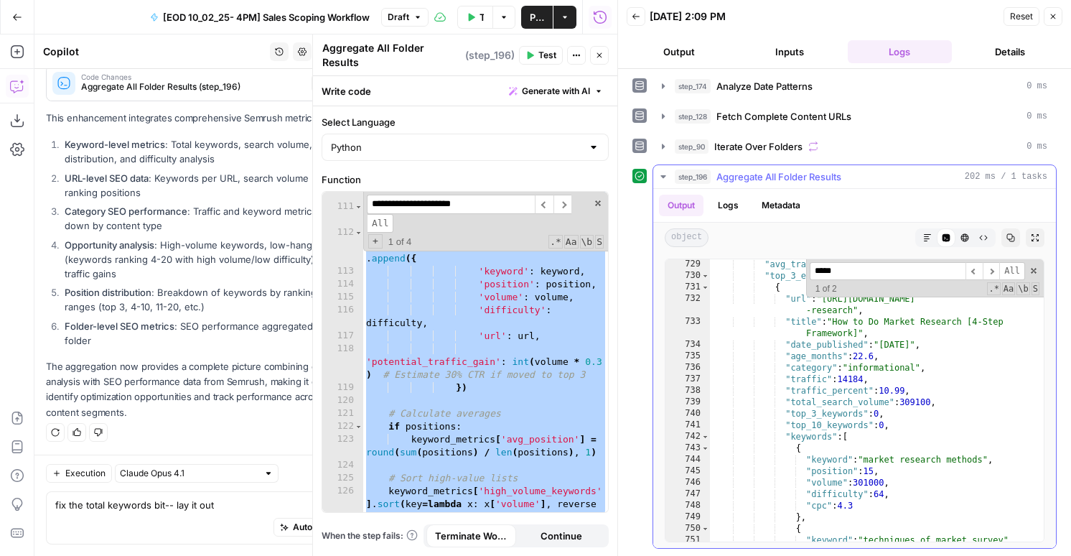
scroll to position [8793, 0]
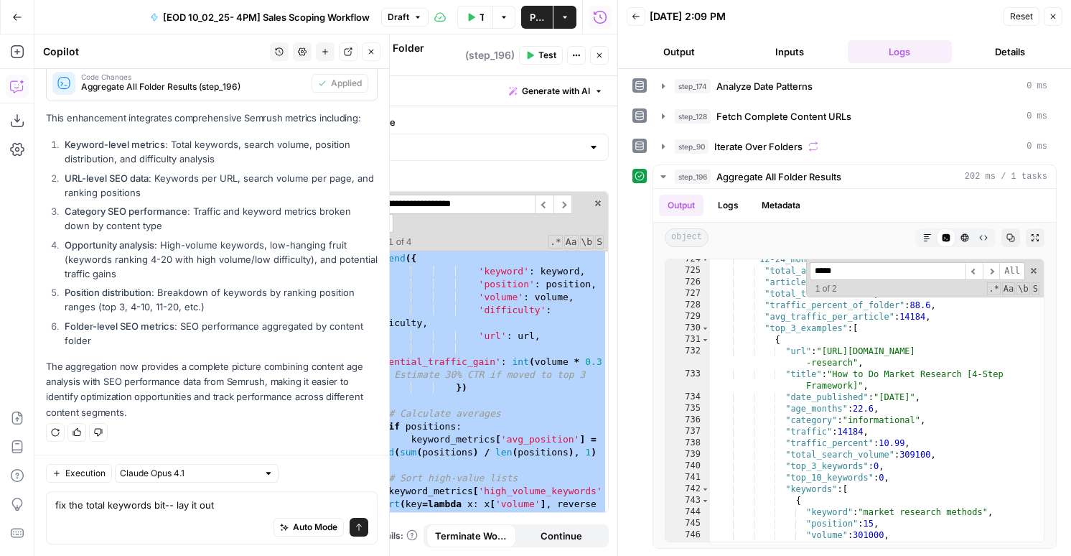
type input "*****"
click at [220, 508] on textarea "fix the total keywords bit-- lay it out" at bounding box center [211, 504] width 313 height 14
drag, startPoint x: 231, startPoint y: 508, endPoint x: 170, endPoint y: 508, distance: 61.0
click at [170, 508] on textarea "fix the total keywords bit-- lay it out" at bounding box center [211, 504] width 313 height 14
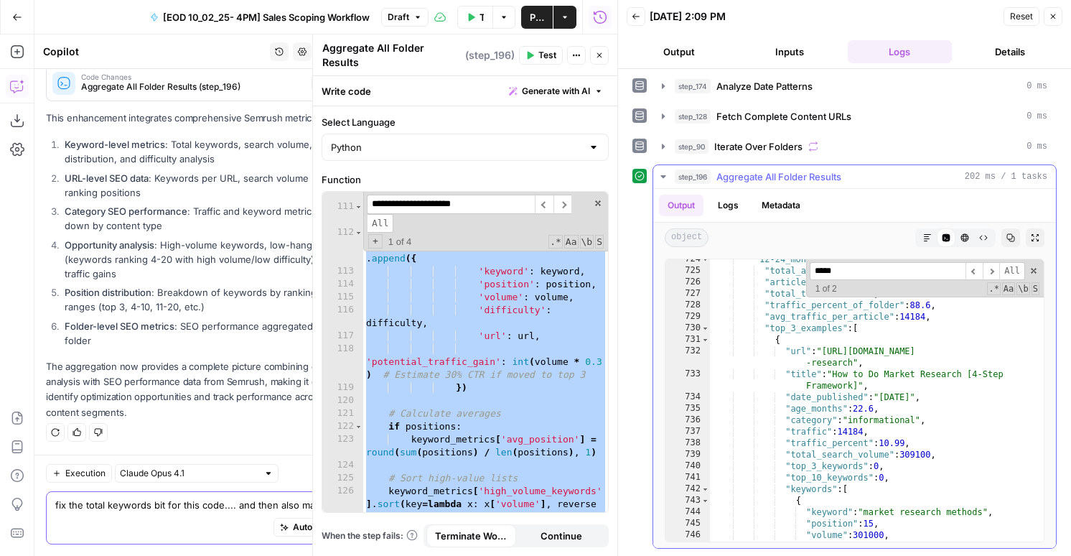
type textarea "fix the total keywords bit for this code.... and then also maybe dont"
click at [1037, 275] on div "***** ​ ​ All Replace All + 1 of 2 .* Aa \b S" at bounding box center [925, 278] width 238 height 38
click at [1030, 269] on span at bounding box center [1034, 271] width 10 height 10
type textarea "*********"
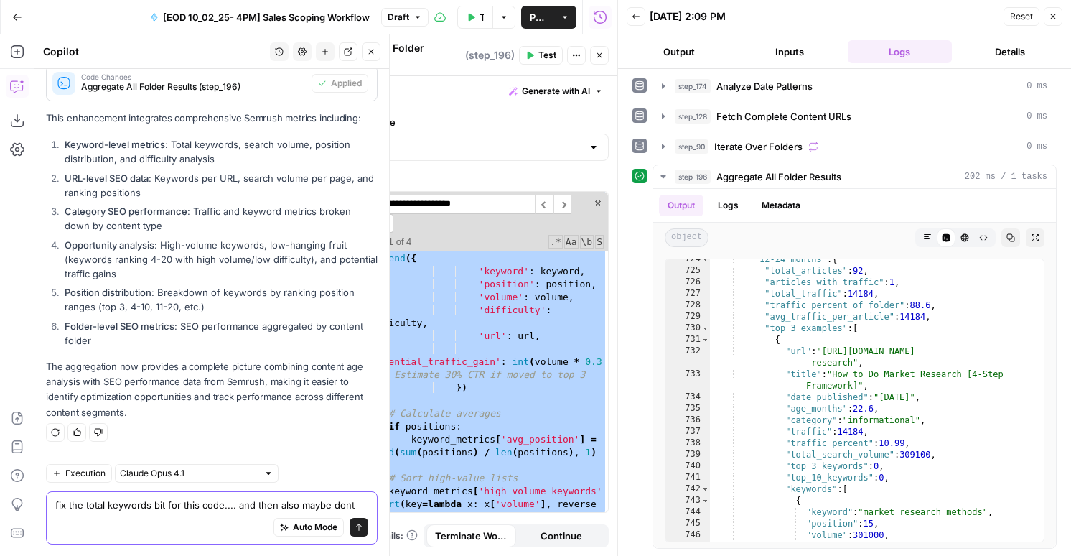
click at [149, 509] on textarea "fix the total keywords bit for this code.... and then also maybe dont" at bounding box center [211, 504] width 313 height 14
click at [337, 502] on textarea "fix the total keywords bit for this code.... and then also maybe do" at bounding box center [211, 504] width 313 height 14
paste textarea "Loremips Dolor Sitametco Adipi Elitseddoe Tempo In Utla'e DOL Magnaal enima min…"
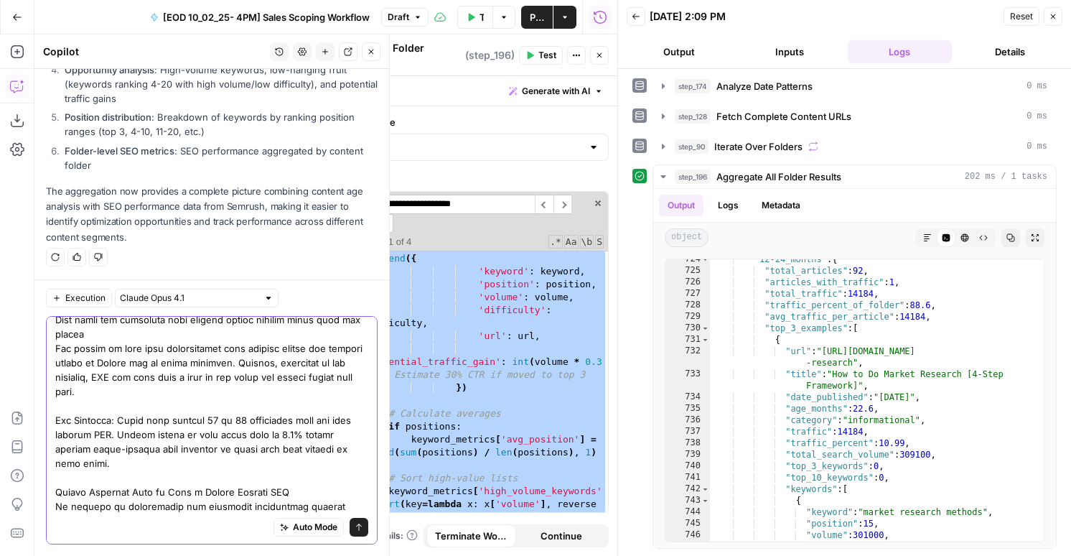
scroll to position [4076, 0]
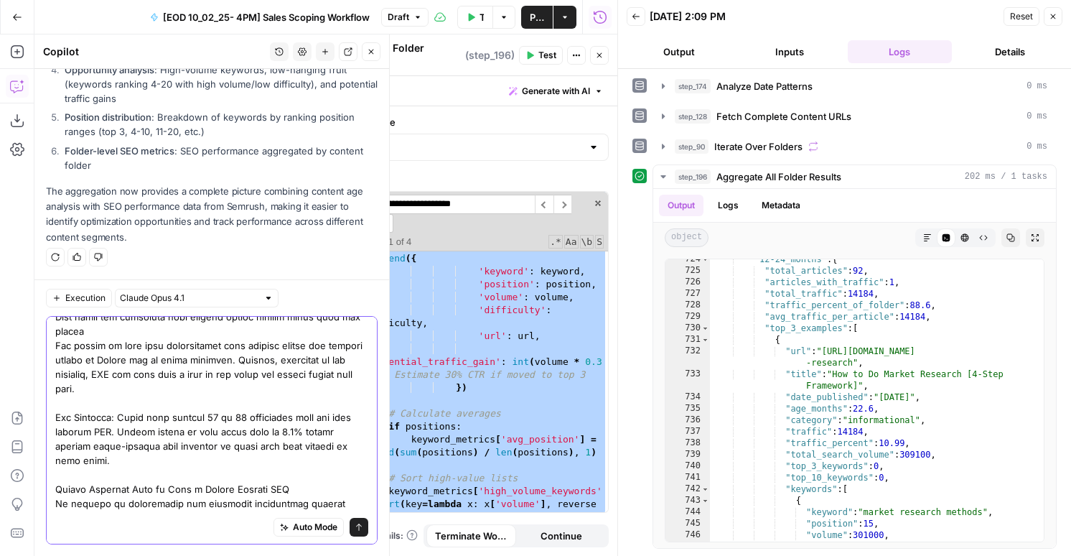
type textarea "lor ips dolor sitametc adi eli sedd eius.... tem inci utla etdol ma Aliquaen Ad…"
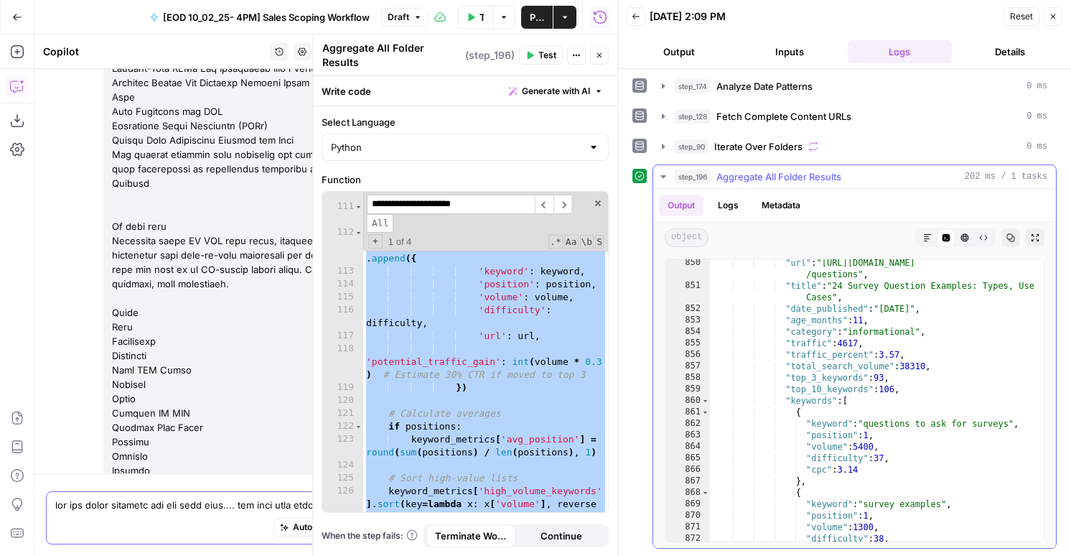
scroll to position [10338, 0]
click at [1053, 17] on icon "button" at bounding box center [1053, 16] width 9 height 9
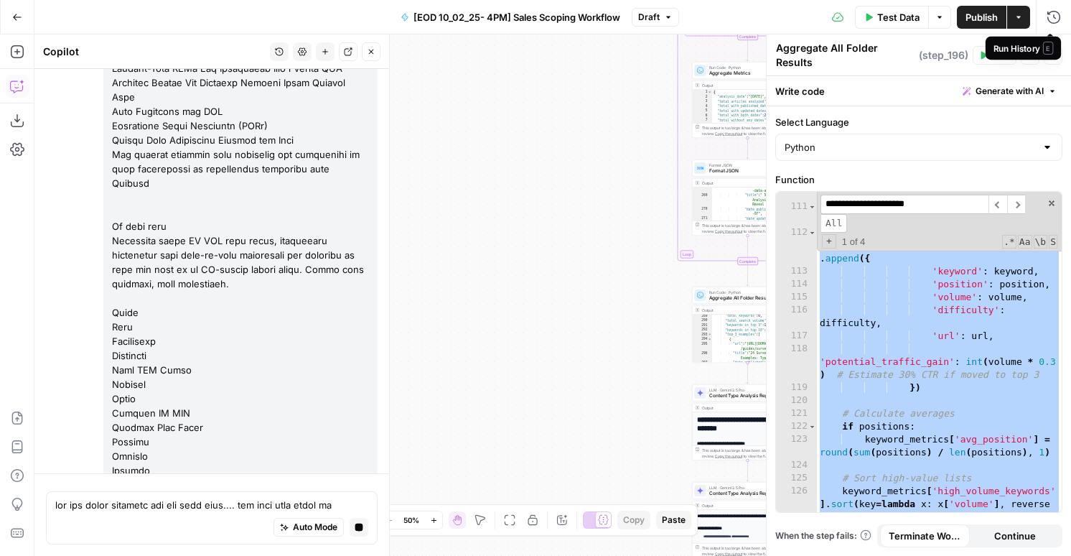
click at [1049, 53] on span "E" at bounding box center [1048, 48] width 10 height 13
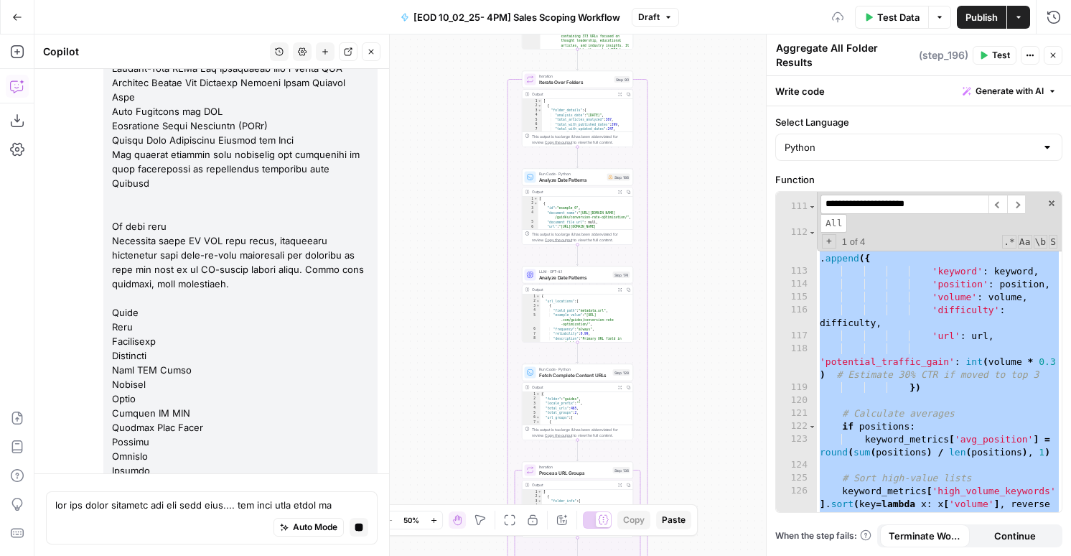
click at [973, 19] on span "Publish" at bounding box center [982, 17] width 32 height 14
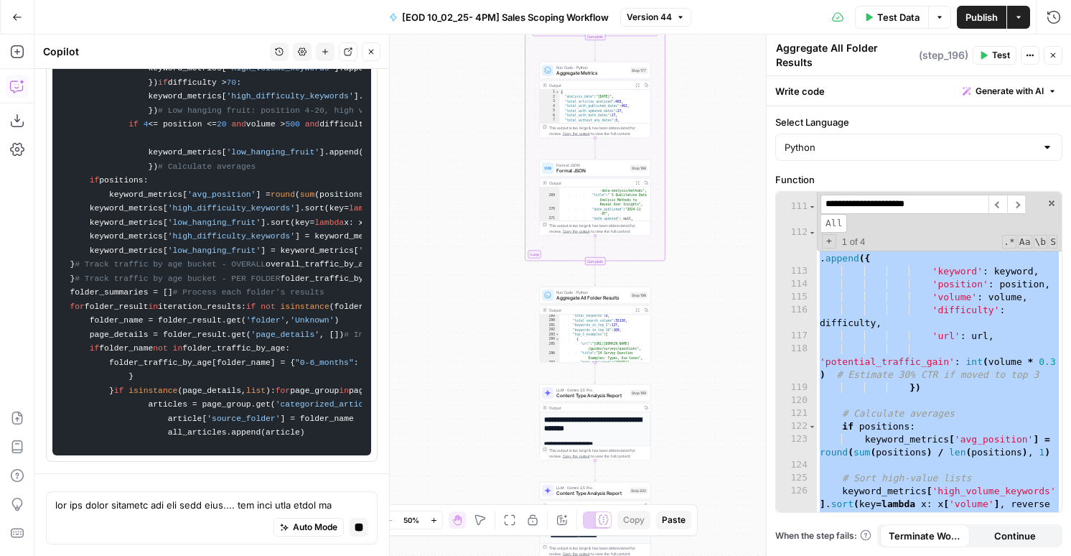
scroll to position [12385, 0]
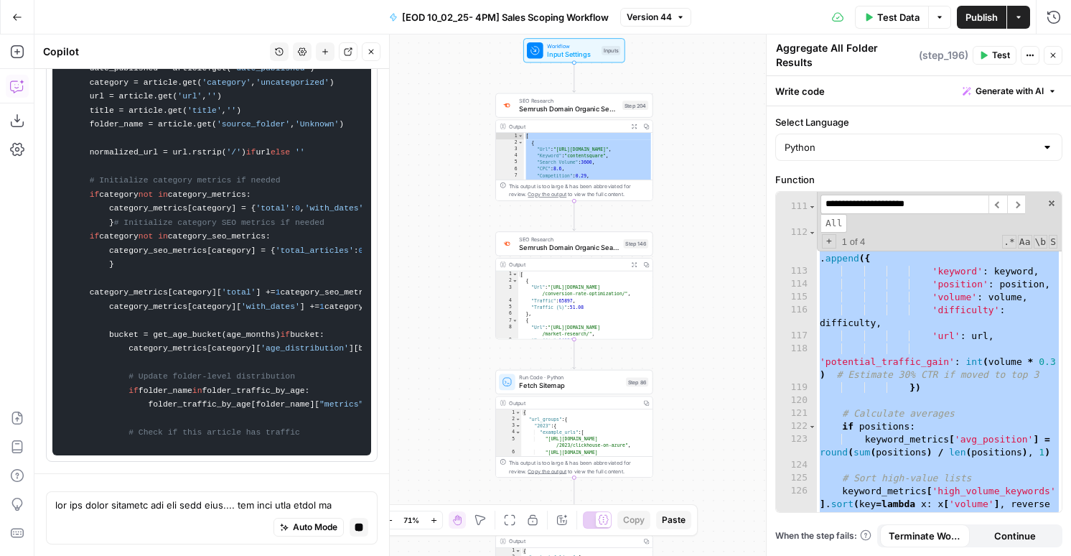
click at [606, 303] on div "[ { "Url" : "[URL][DOMAIN_NAME] /conversion-rate-optimization/" , "Traffic" : 6…" at bounding box center [585, 312] width 135 height 82
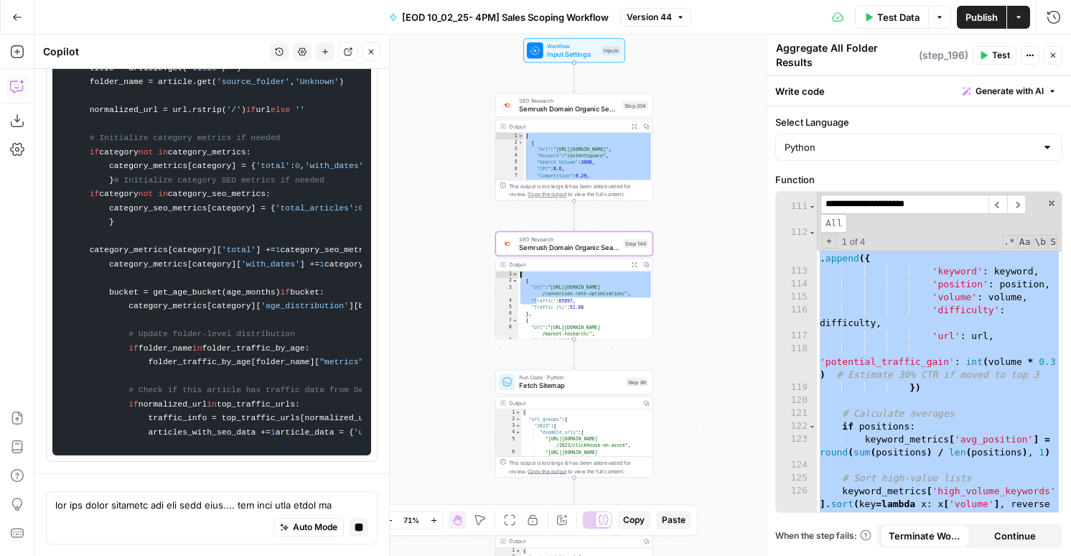
drag, startPoint x: 545, startPoint y: 317, endPoint x: 497, endPoint y: 279, distance: 60.3
click at [497, 279] on div "**********" at bounding box center [574, 304] width 157 height 67
click at [553, 309] on div "[ { "Url" : "[URL][DOMAIN_NAME] /conversion-rate-optimization/" , "Traffic" : 6…" at bounding box center [585, 312] width 135 height 82
click at [543, 320] on div "[ { "Url" : "[URL][DOMAIN_NAME] /conversion-rate-optimization/" , "Traffic" : 6…" at bounding box center [585, 312] width 135 height 82
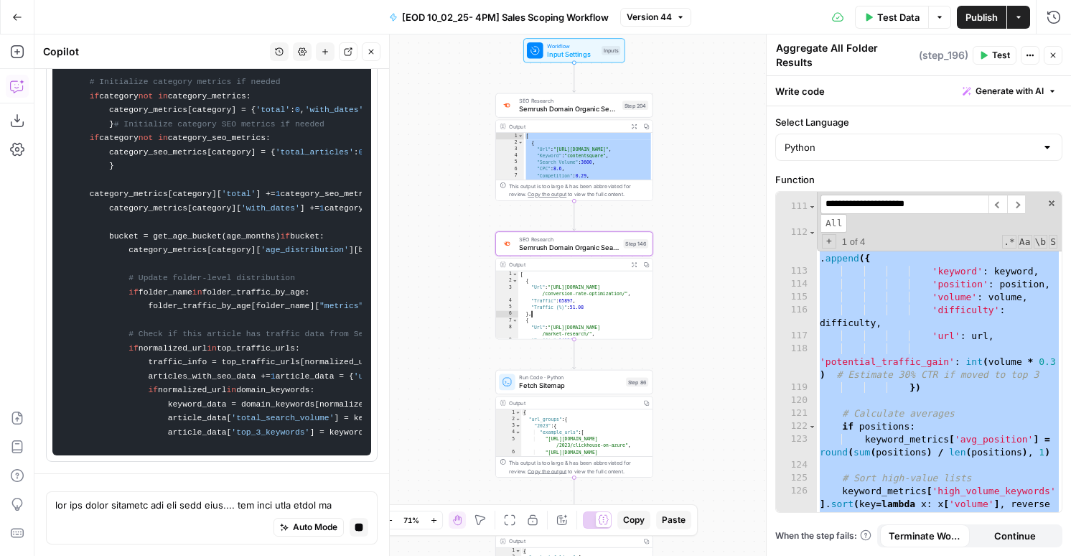
type textarea "* ***"
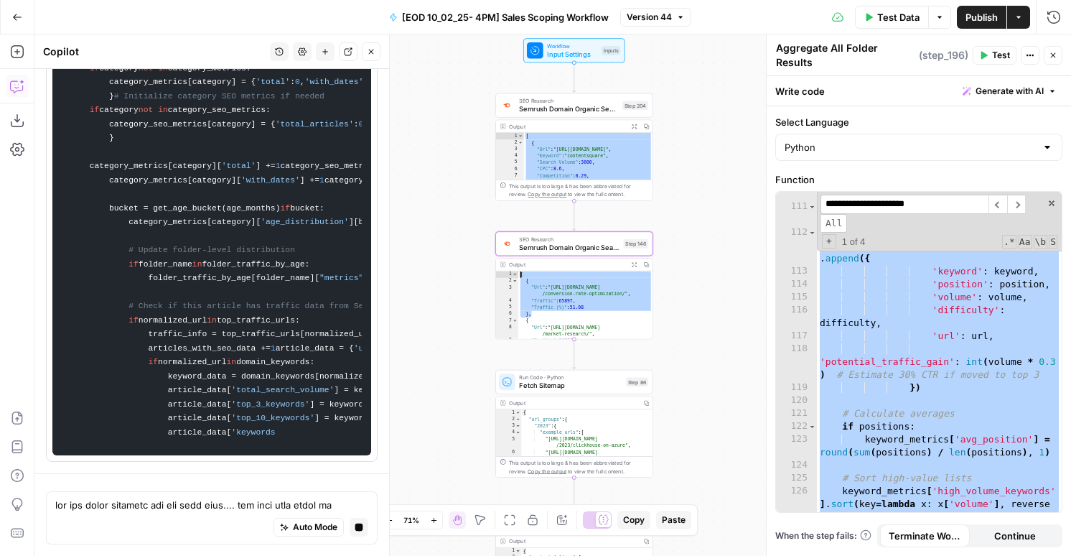
scroll to position [14149, 0]
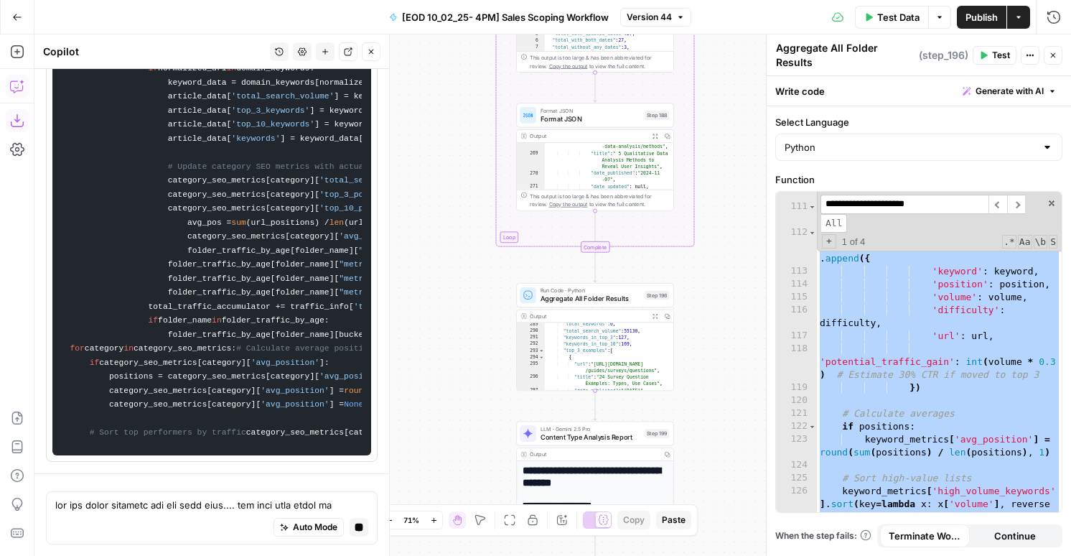
click at [7, 126] on button "Download as JSON" at bounding box center [17, 120] width 23 height 23
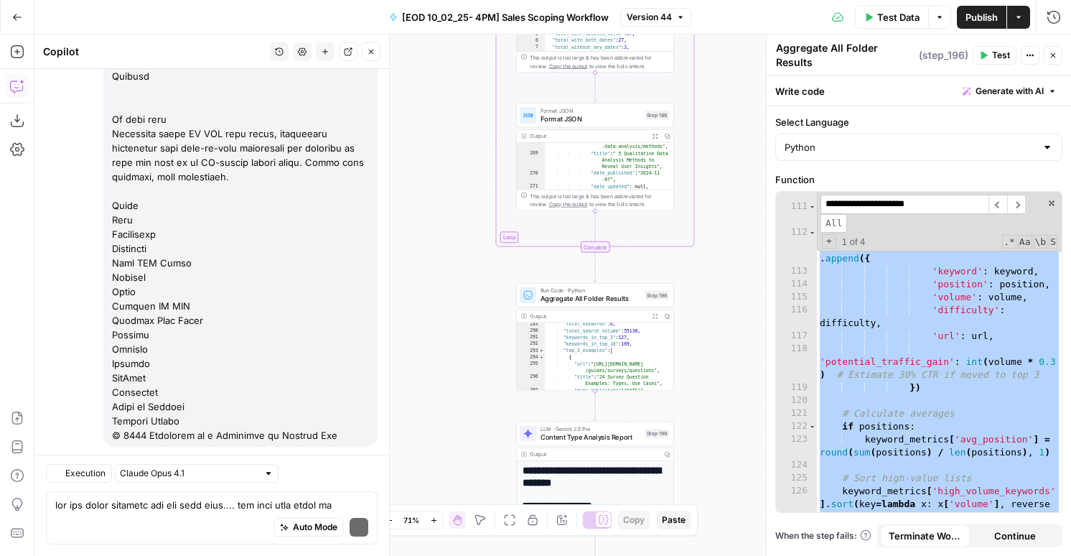
scroll to position [9042, 0]
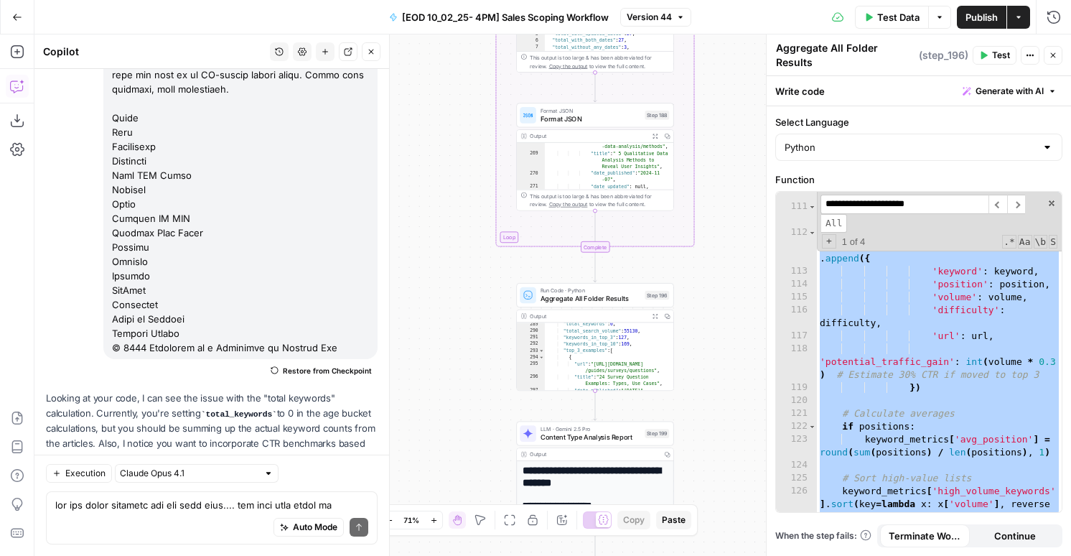
click at [545, 302] on span "Aggregate All Folder Results" at bounding box center [591, 299] width 101 height 10
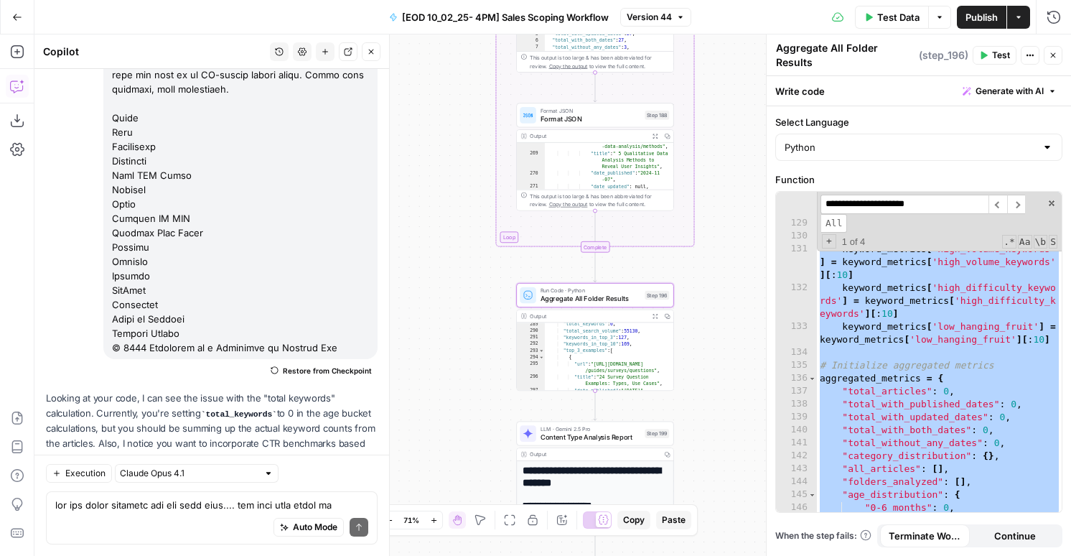
click at [920, 321] on div "keyword_metrics [ 'low_hanging_fruit' ] . sort ( key = lambda x : x [ 'potentia…" at bounding box center [939, 367] width 245 height 379
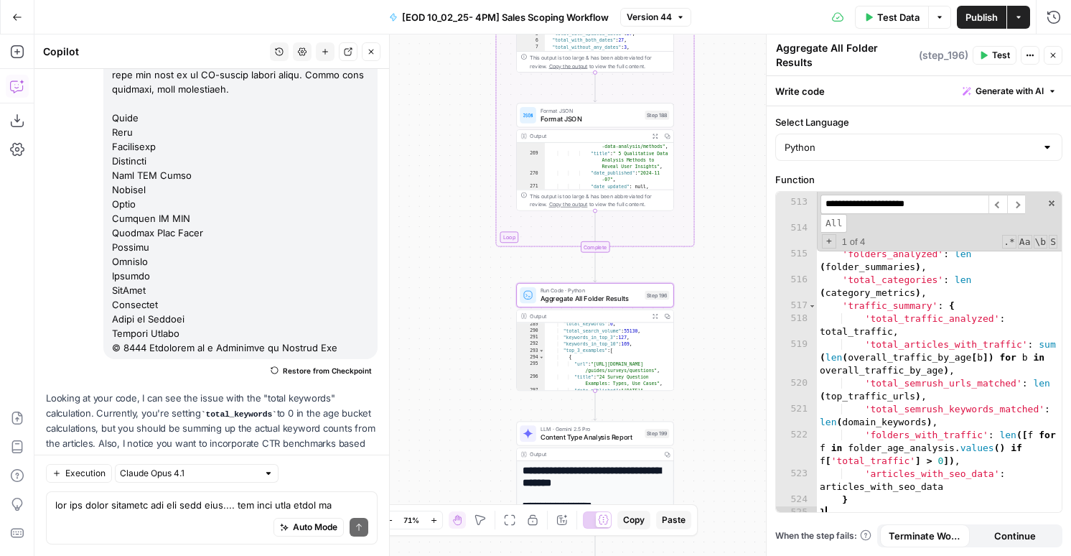
scroll to position [10734, 0]
click at [1052, 198] on span at bounding box center [1052, 203] width 10 height 10
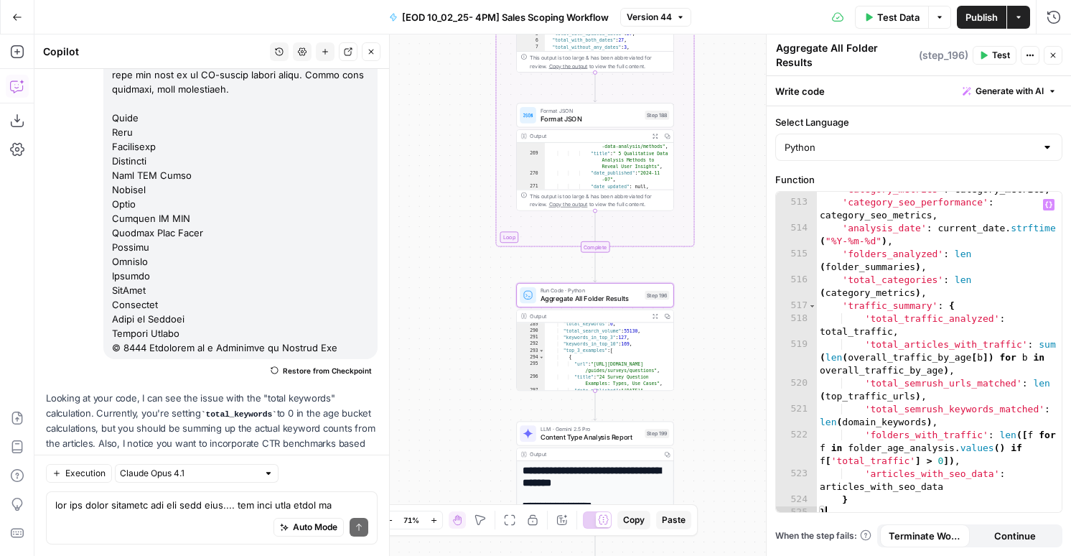
click at [1004, 251] on div "'category_metrics' : category_metrics , 'category_seo_performance' : category_s…" at bounding box center [939, 359] width 245 height 353
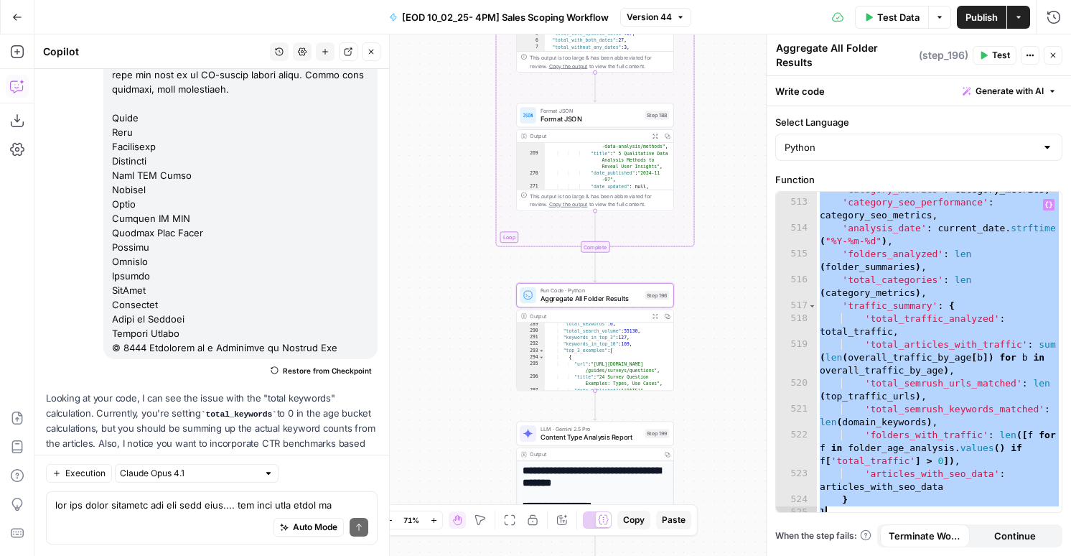
type textarea "* *"
click at [95, 505] on textarea at bounding box center [211, 504] width 313 height 14
paste textarea "# After line 14 in step_196, replace the traffic/keyword sections with this: # …"
type textarea "# After line 14 in step_196, replace the traffic/keyword sections with this: # …"
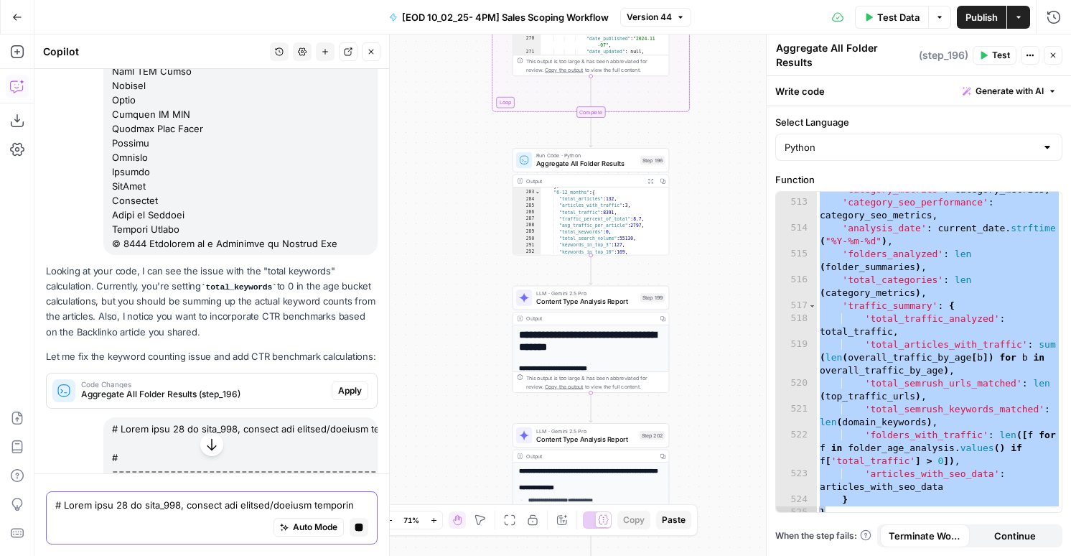
scroll to position [9152, 0]
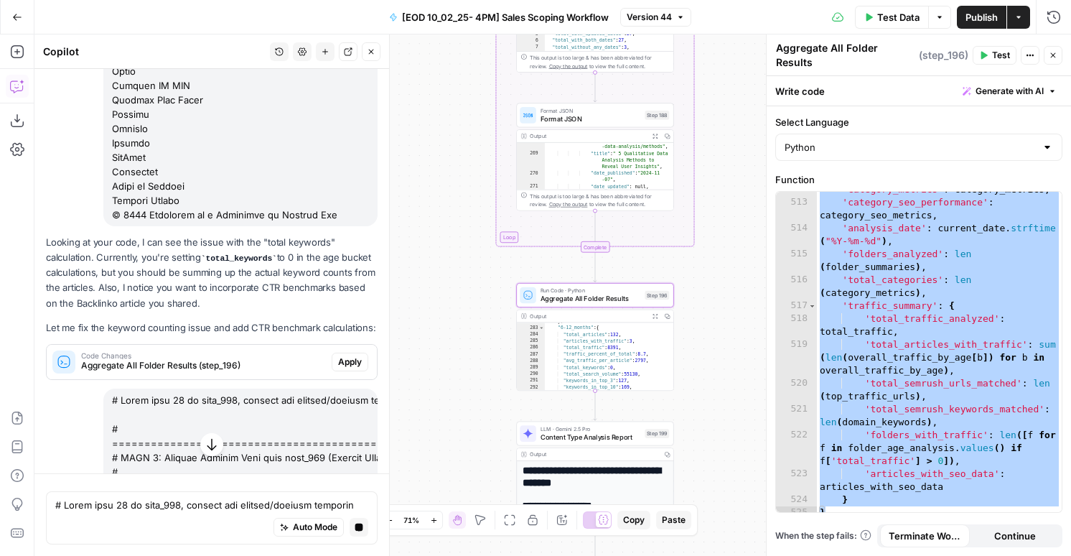
click at [359, 355] on span "Apply" at bounding box center [350, 361] width 24 height 13
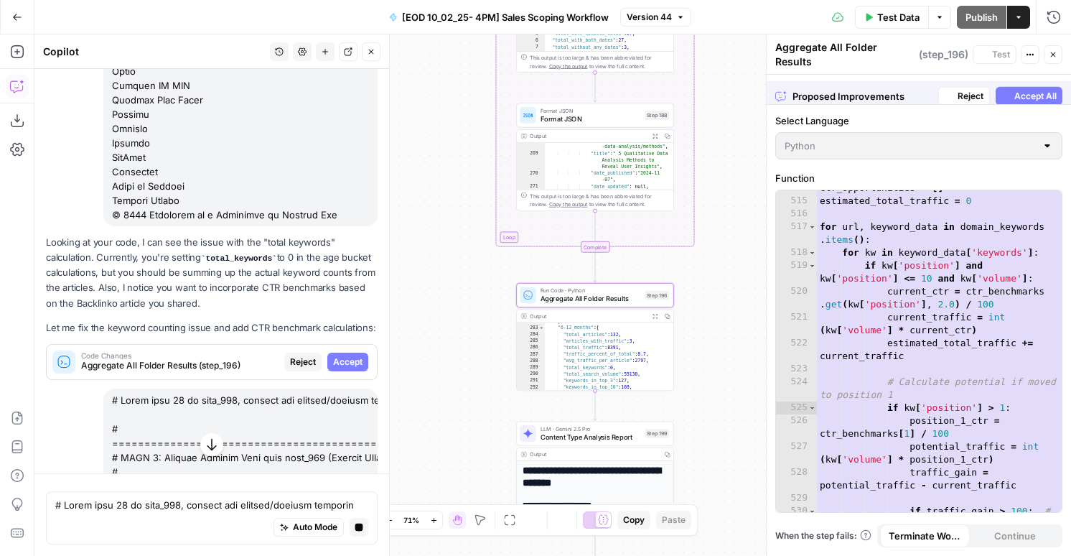
scroll to position [10631, 0]
click at [1029, 94] on div "Proposed Improvements Reject Accept All" at bounding box center [919, 89] width 304 height 29
click at [1036, 84] on span "Accept All" at bounding box center [1035, 89] width 42 height 13
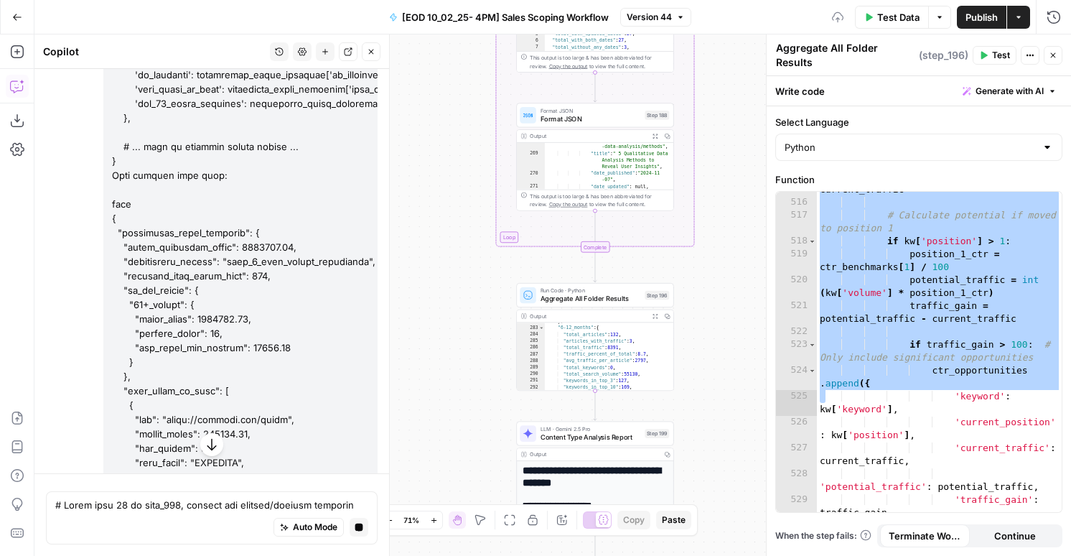
scroll to position [12139, 0]
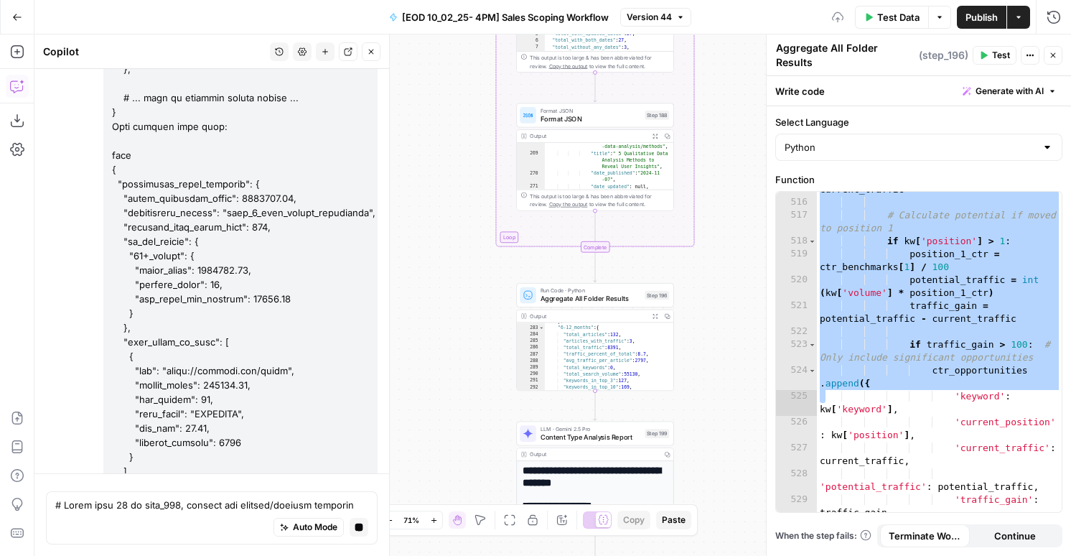
click at [928, 332] on div "estimated_total_traffic += current_traffic # Calculate potential if moved to po…" at bounding box center [939, 359] width 245 height 379
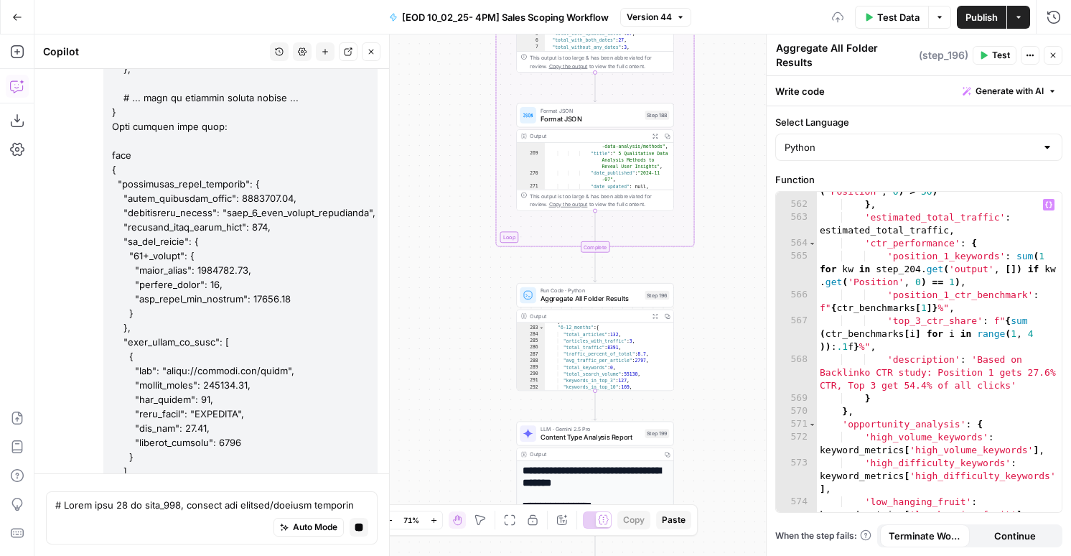
scroll to position [11927, 0]
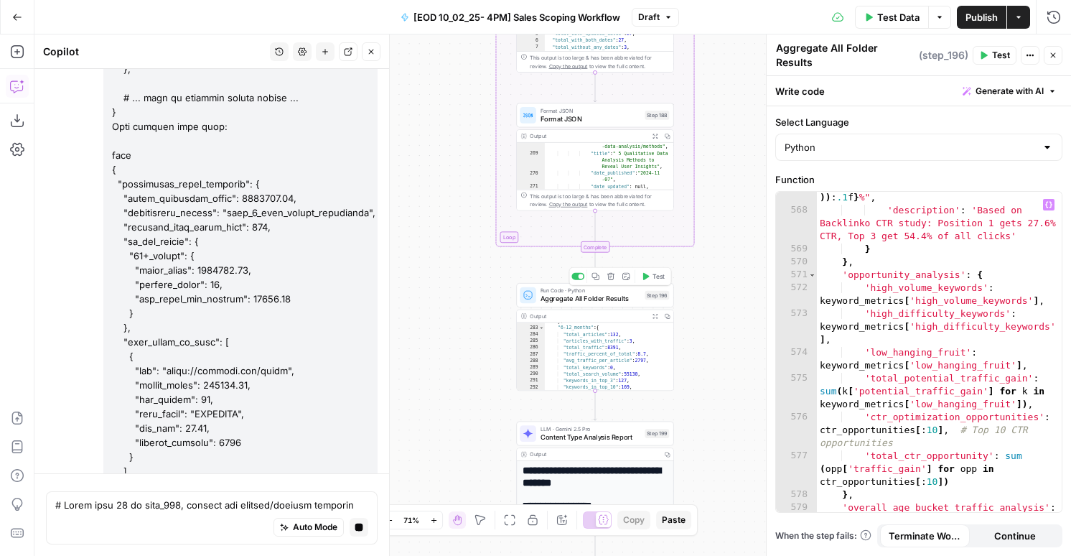
click at [622, 302] on span "Aggregate All Folder Results" at bounding box center [591, 299] width 101 height 10
click at [817, 291] on div "'top_3_ctr_share' : f" { sum ( ctr_benchmarks [ i ] for i in range ( 1 , 4 )) :…" at bounding box center [939, 361] width 245 height 392
click at [887, 274] on div "'top_3_ctr_share' : f" { sum ( ctr_benchmarks [ i ] for i in range ( 1 , 4 )) :…" at bounding box center [939, 361] width 245 height 392
type textarea "**********"
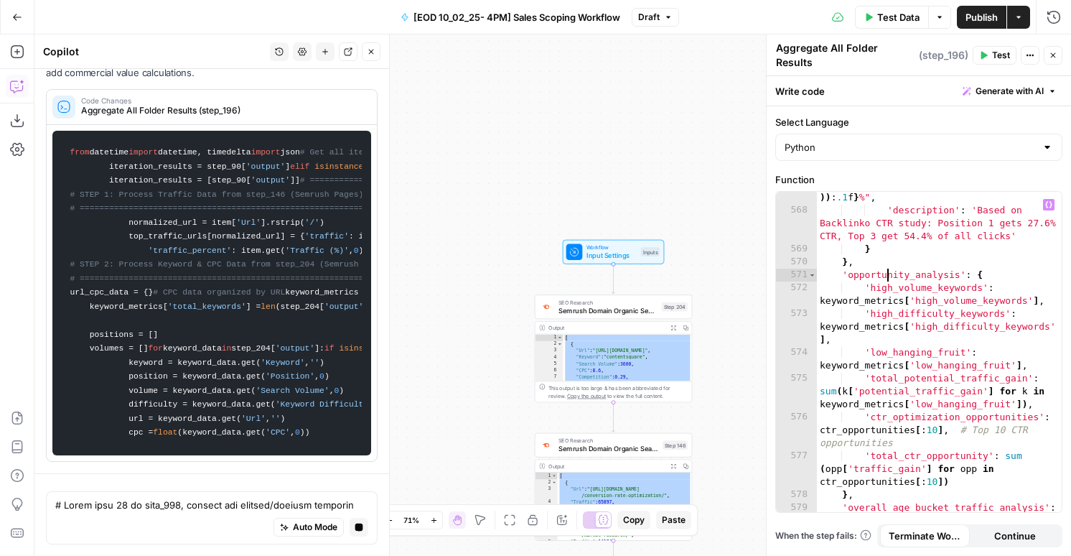
scroll to position [14, 0]
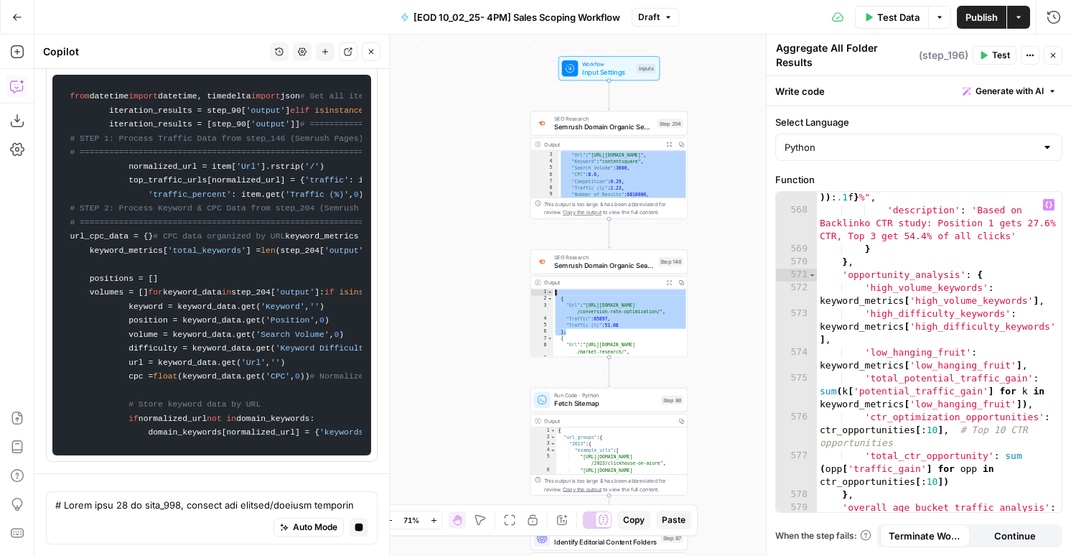
click at [600, 329] on div "[ { "Url" : "https://contentsquare.com/guides /conversion-rate-optimization/" ,…" at bounding box center [620, 330] width 135 height 82
drag, startPoint x: 569, startPoint y: 333, endPoint x: 565, endPoint y: 311, distance: 22.7
click at [565, 311] on div "[ { "Url" : "https://contentsquare.com/guides /conversion-rate-optimization/" ,…" at bounding box center [620, 330] width 135 height 82
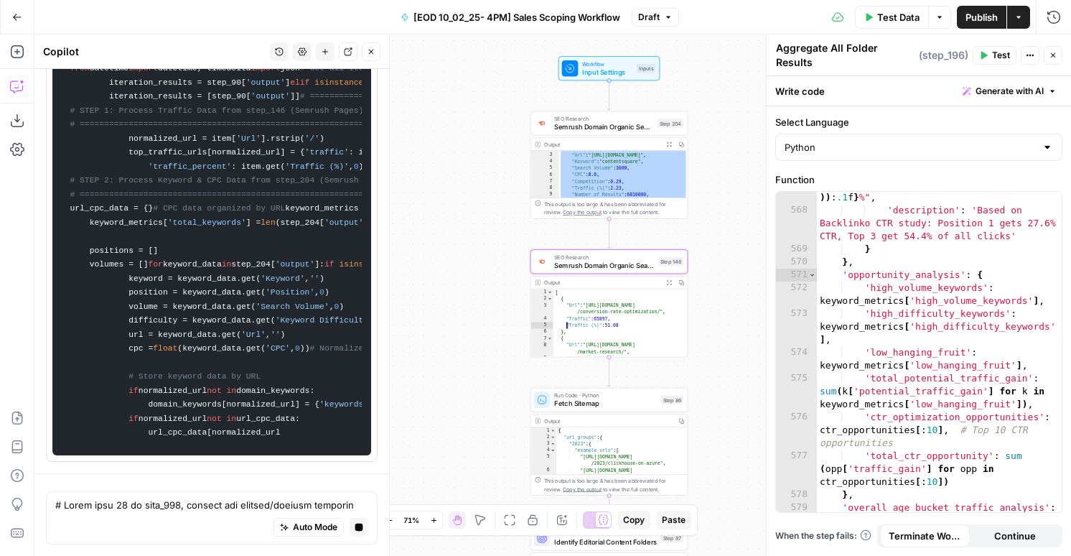
drag, startPoint x: 576, startPoint y: 341, endPoint x: 561, endPoint y: 336, distance: 16.6
click at [561, 336] on div "[ { "Url" : "https://contentsquare.com/guides /conversion-rate-optimization/" ,…" at bounding box center [620, 330] width 135 height 82
click at [566, 336] on div "[ { "Url" : "https://contentsquare.com/guides /conversion-rate-optimization/" ,…" at bounding box center [620, 330] width 135 height 82
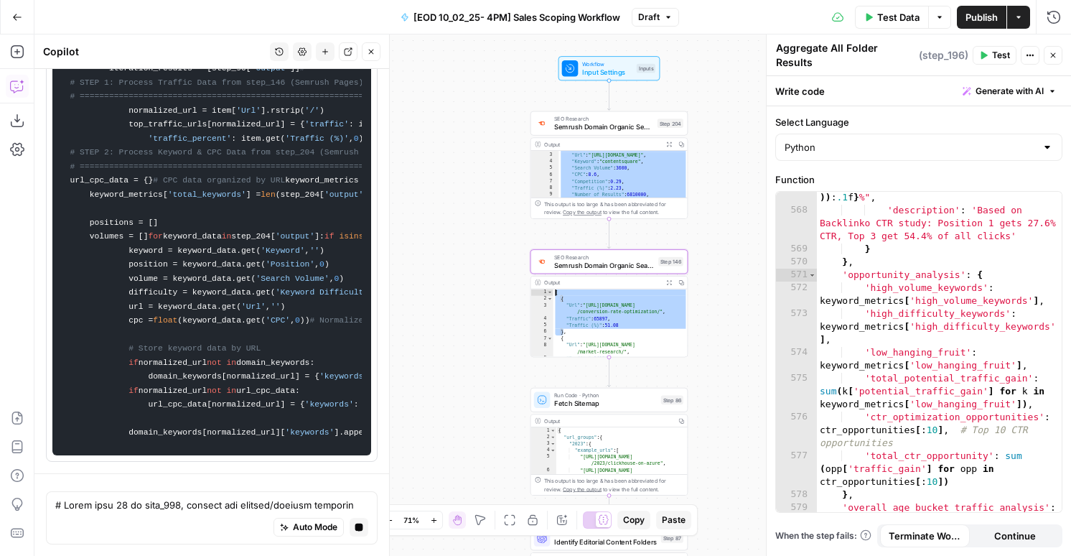
type textarea "* ***"
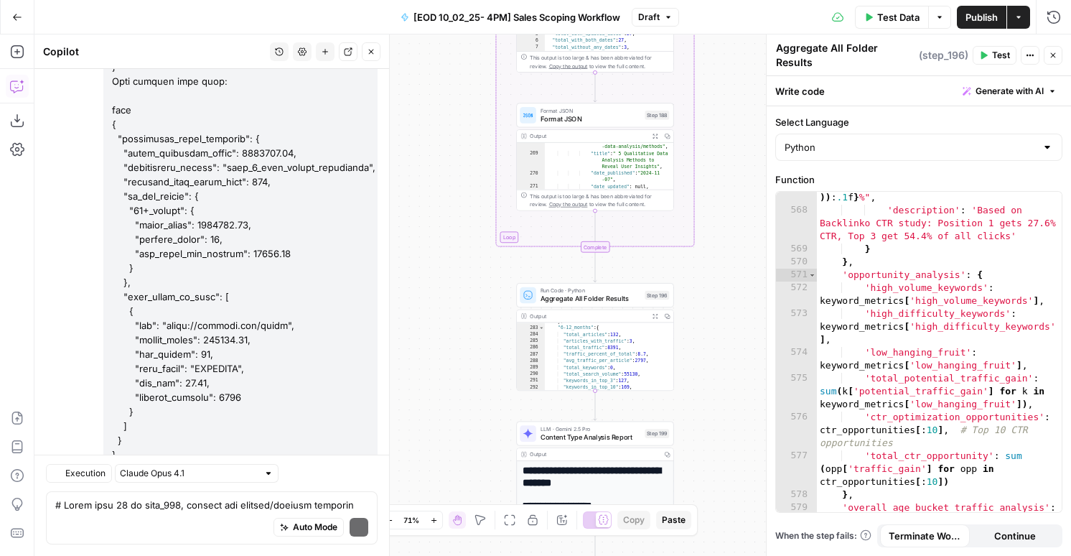
scroll to position [12341, 0]
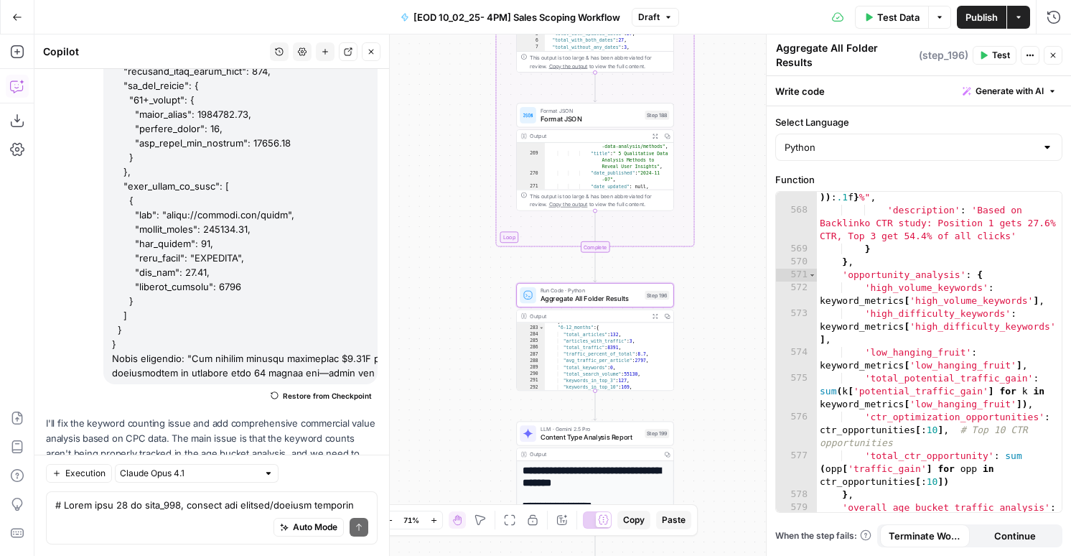
click at [355, 496] on span "Apply" at bounding box center [350, 502] width 24 height 13
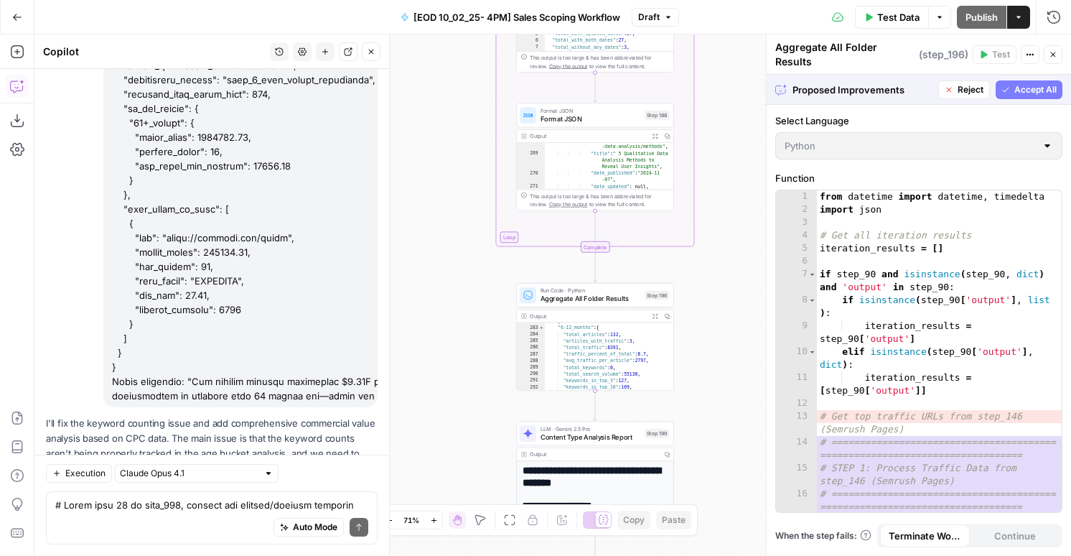
scroll to position [0, 0]
click at [1024, 89] on div "Steps cannot be tested while there are pending suggestions." at bounding box center [950, 87] width 212 height 29
click at [1045, 83] on span "Accept All" at bounding box center [1035, 89] width 42 height 13
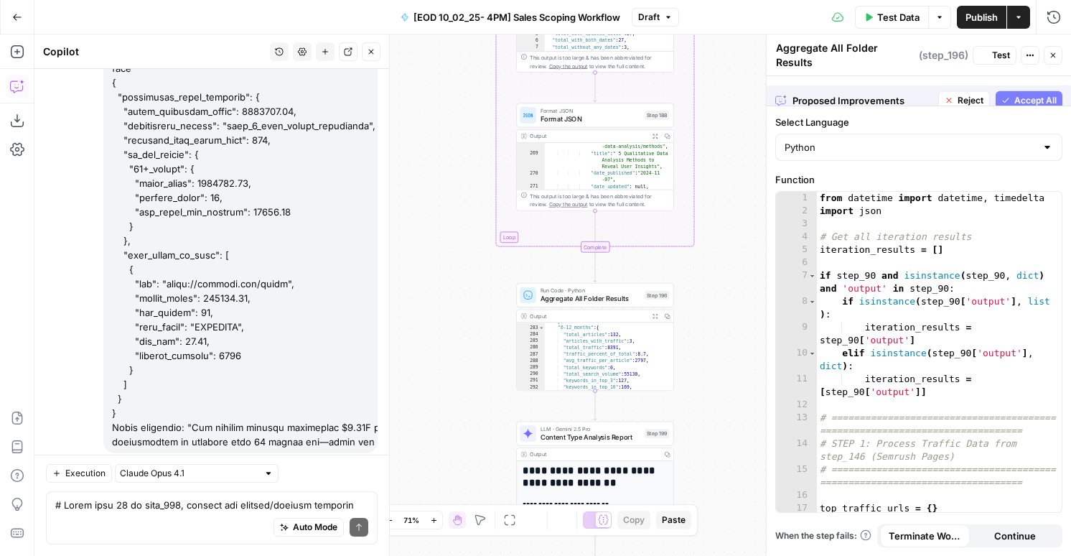
scroll to position [12341, 0]
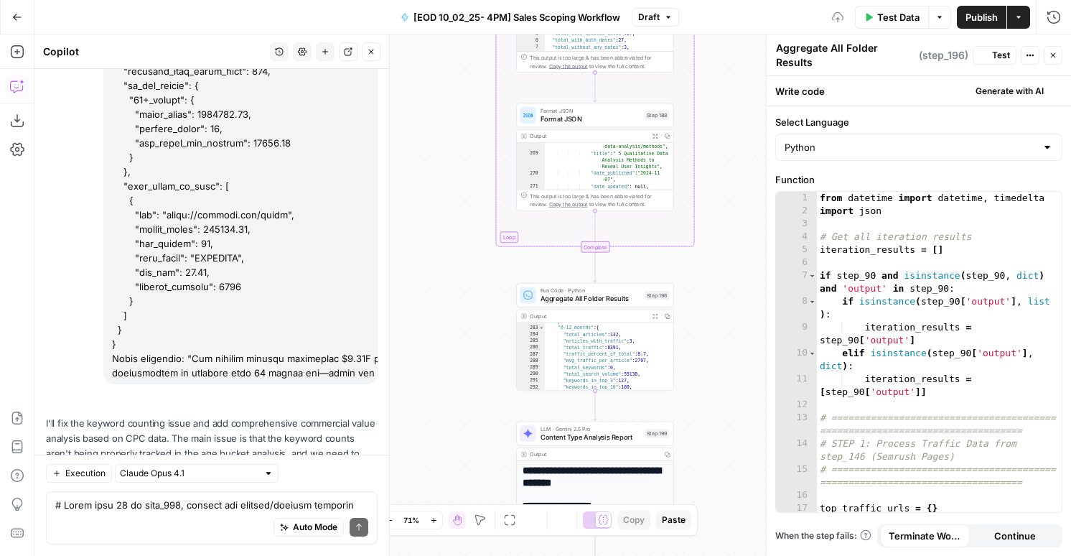
click at [992, 52] on span "Test" at bounding box center [1001, 55] width 18 height 13
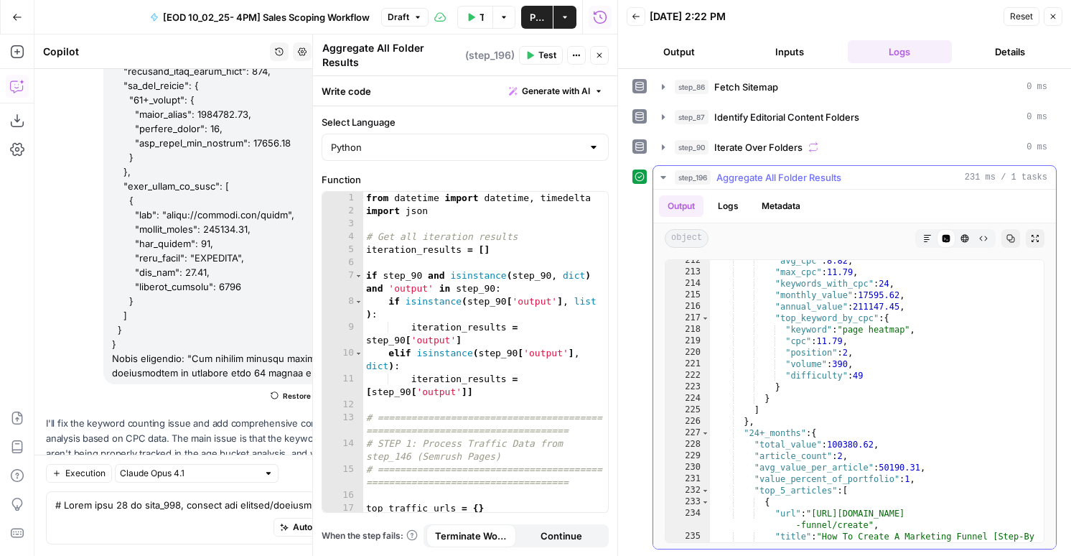
click at [884, 332] on div ""avg_cpc" : 8.82 , "max_cpc" : 11.79 , "keywords_with_cpc" : 24 , "monthly_valu…" at bounding box center [877, 413] width 334 height 317
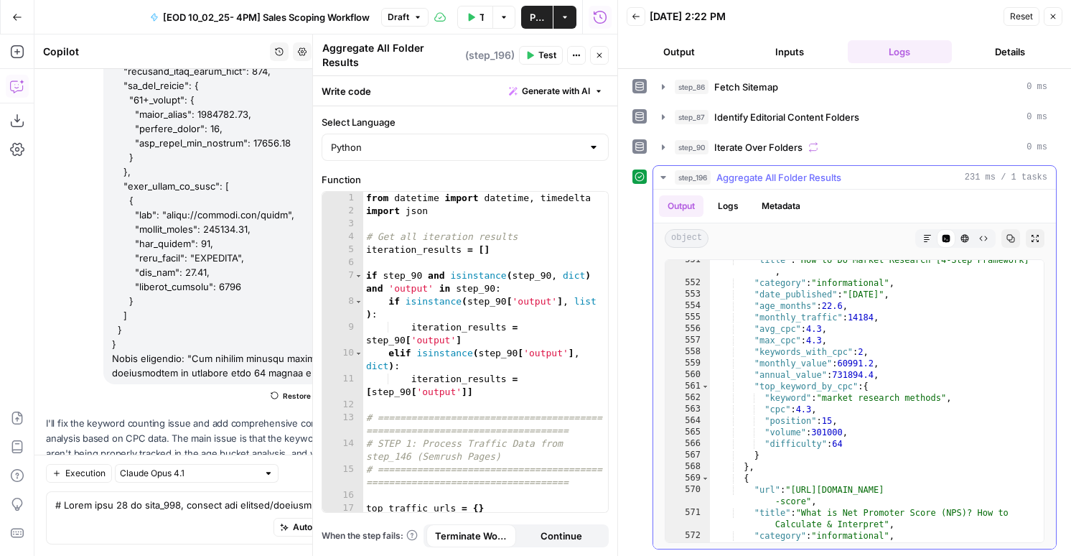
click at [892, 336] on div ""title" : "How to Do Market Research [4-Step Framework]" , "category" : "inform…" at bounding box center [877, 412] width 334 height 317
type textarea "**********"
type input "*"
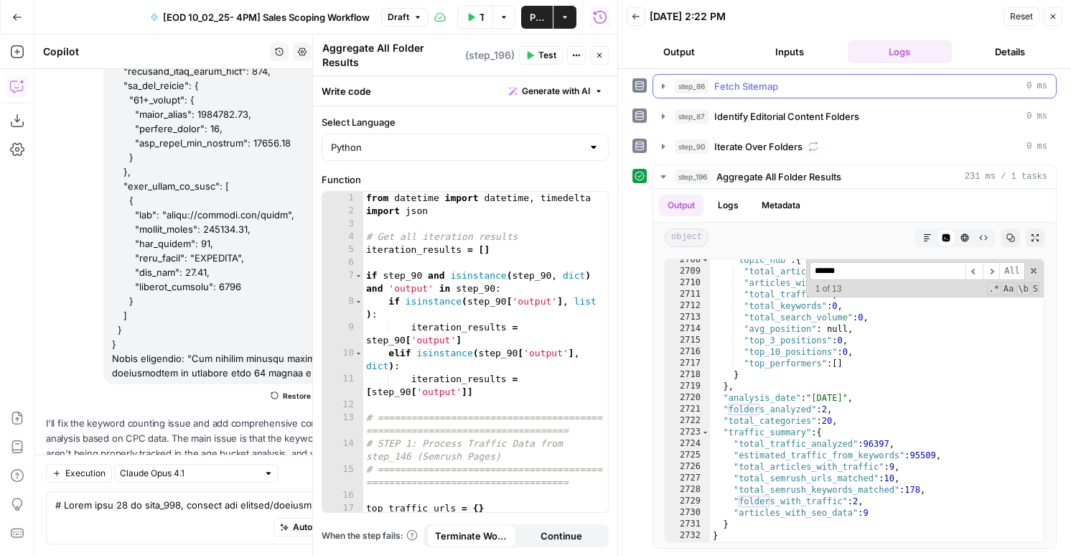
type input "******"
click at [804, 86] on div "step_86 Fetch Sitemap 0 ms" at bounding box center [861, 86] width 373 height 14
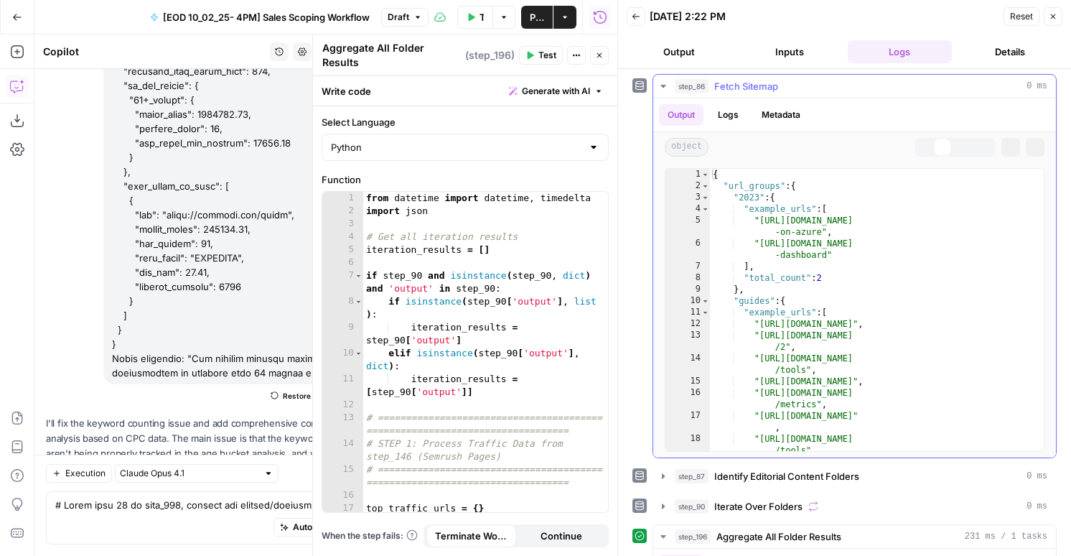
click at [804, 86] on div "step_86 Fetch Sitemap 0 ms" at bounding box center [861, 86] width 373 height 14
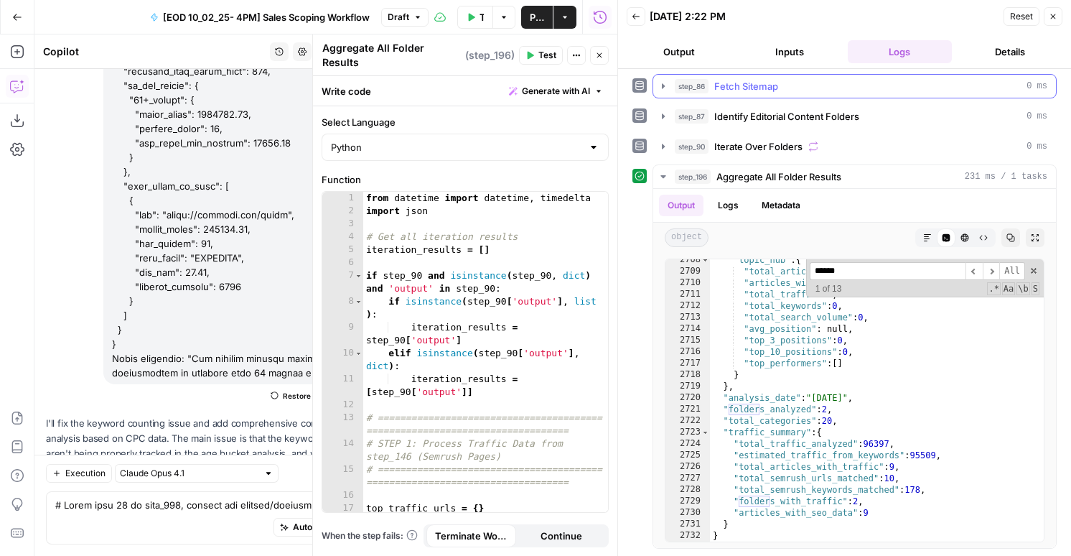
click at [803, 86] on div "step_86 Fetch Sitemap 0 ms" at bounding box center [861, 86] width 373 height 14
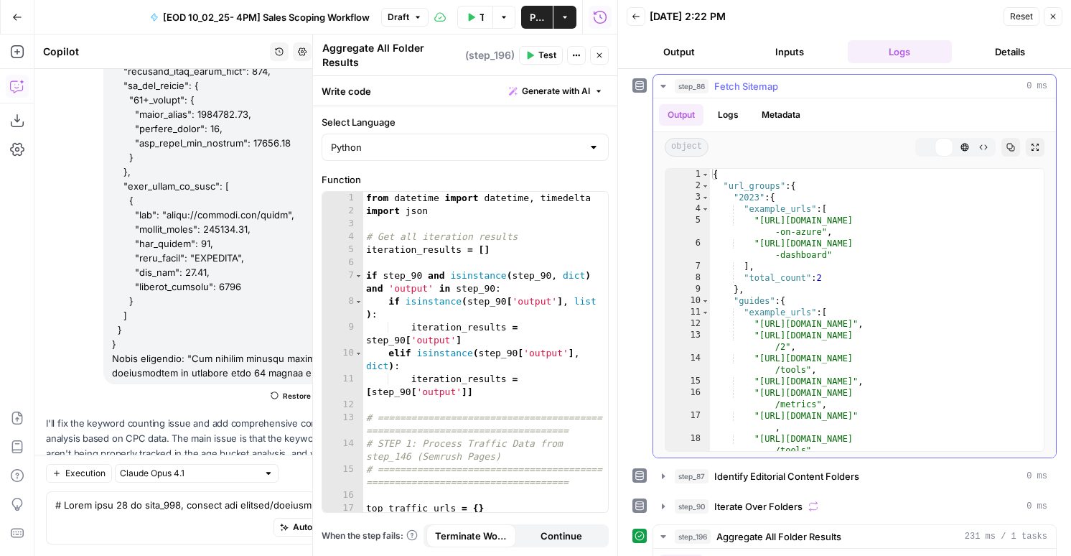
click at [803, 86] on div "step_86 Fetch Sitemap 0 ms" at bounding box center [861, 86] width 373 height 14
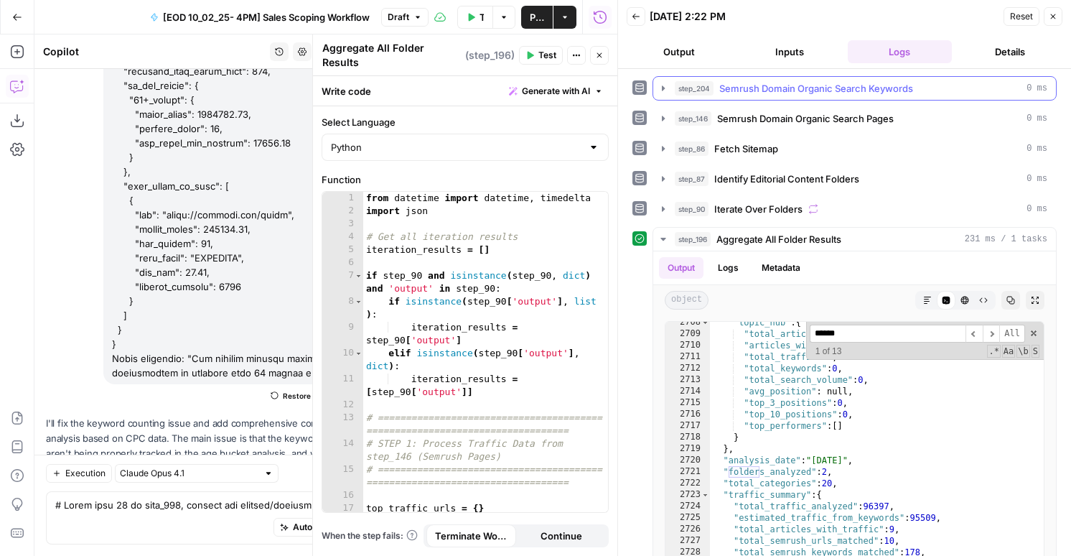
click at [747, 82] on span "Semrush Domain Organic Search Keywords" at bounding box center [816, 88] width 194 height 14
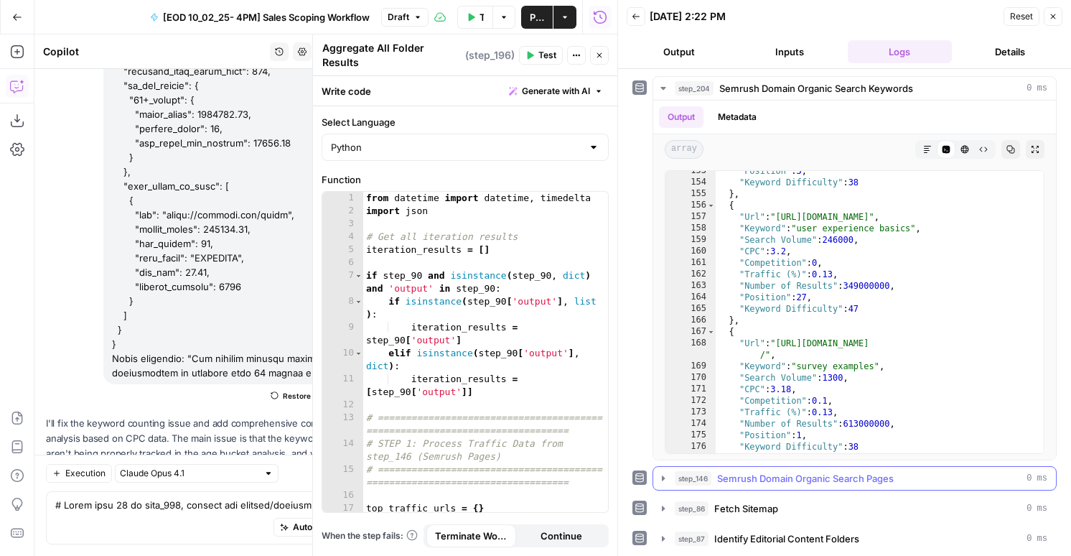
click at [792, 474] on span "Semrush Domain Organic Search Pages" at bounding box center [805, 478] width 177 height 14
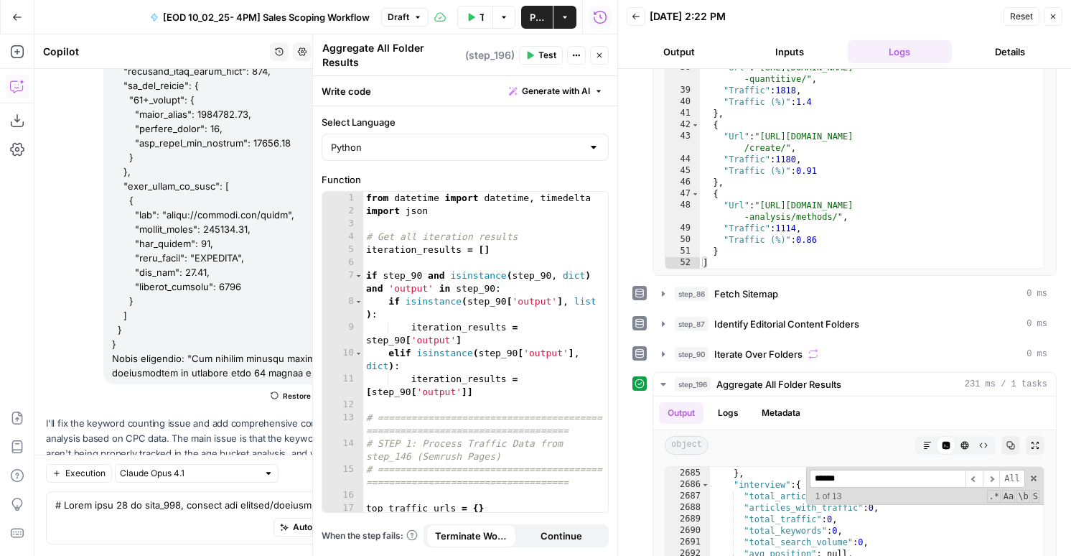
click at [1057, 15] on button "Close" at bounding box center [1053, 16] width 19 height 19
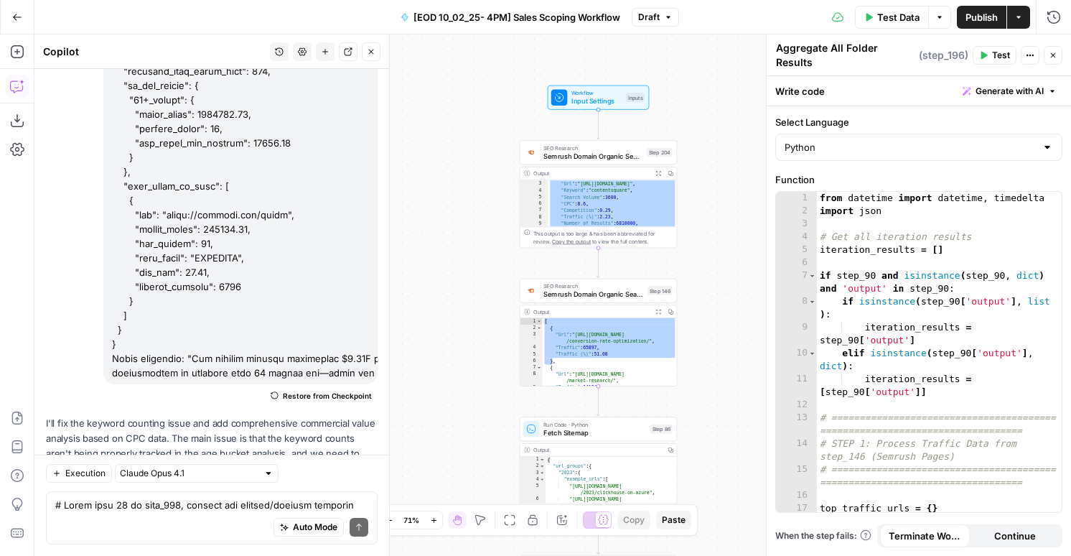
click at [655, 297] on div "SEO Research Semrush Domain Organic Search Pages Step 146 Copy step Delete step…" at bounding box center [597, 290] width 149 height 17
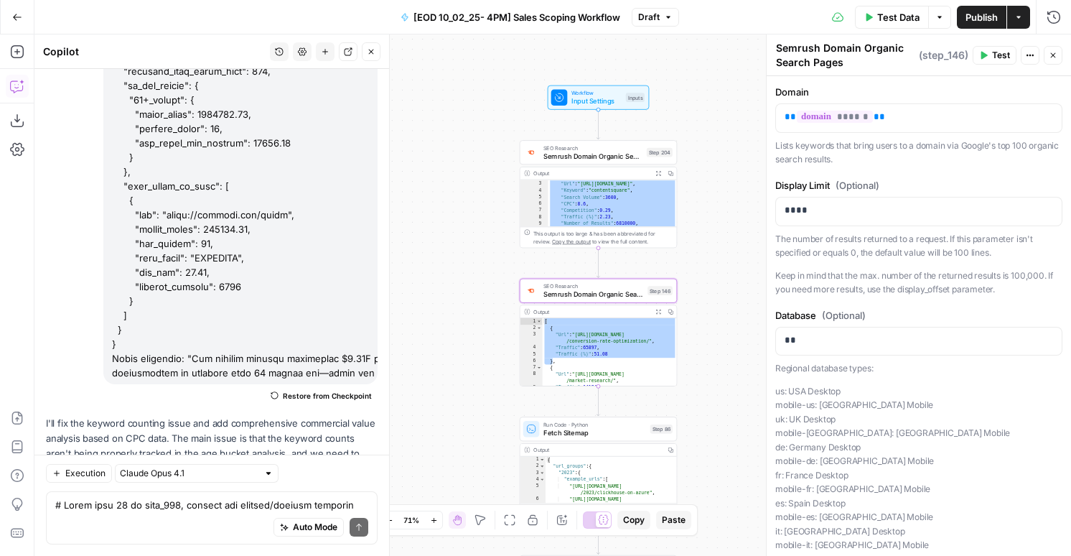
click at [998, 53] on span "Test" at bounding box center [1001, 55] width 18 height 13
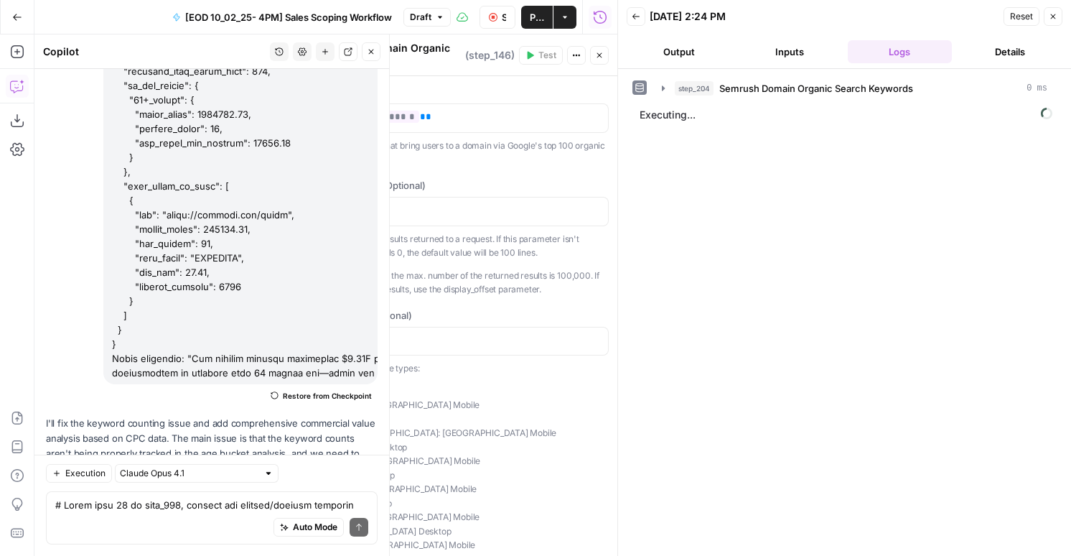
click at [1054, 23] on button "Close" at bounding box center [1053, 16] width 19 height 19
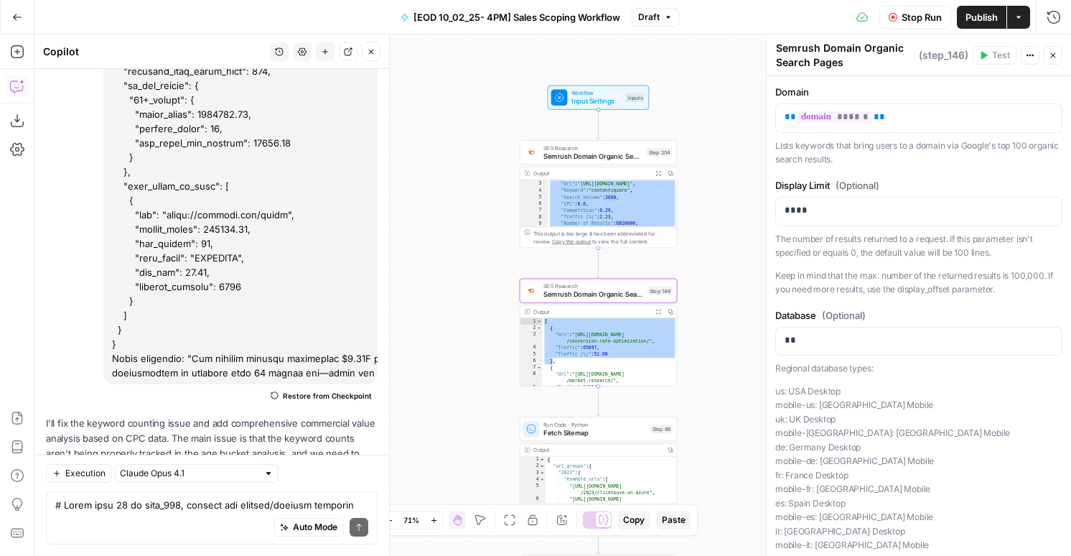
click at [1064, 15] on button "Run History" at bounding box center [1053, 17] width 23 height 23
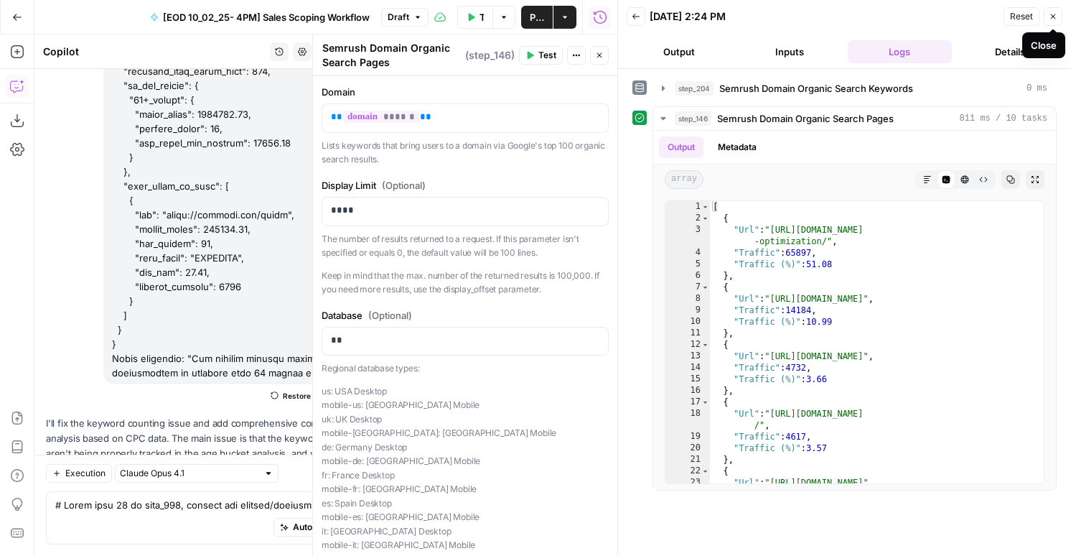
click at [1052, 15] on icon "button" at bounding box center [1053, 16] width 5 height 5
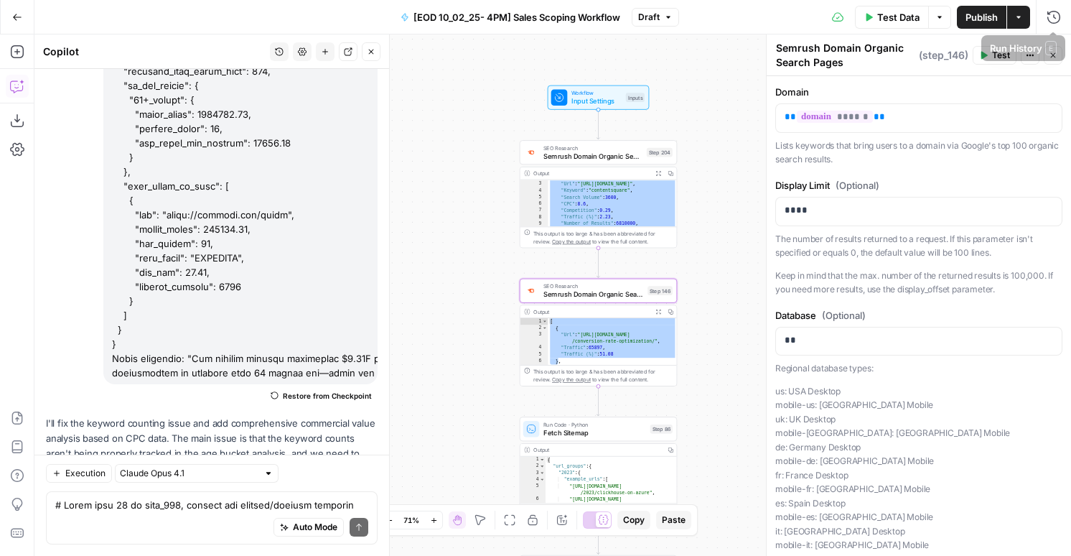
click at [1056, 55] on icon "button" at bounding box center [1053, 55] width 9 height 9
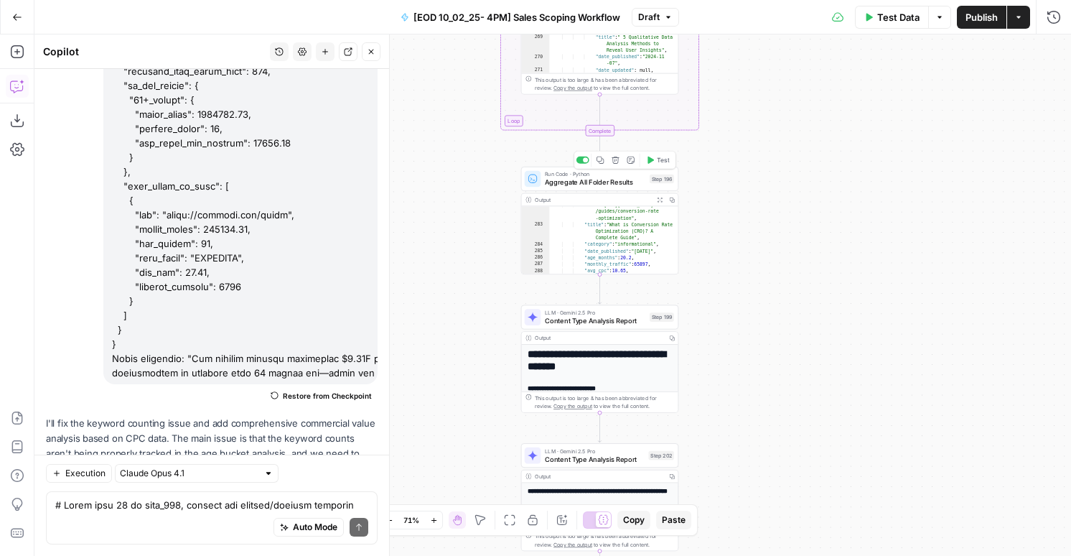
click at [662, 159] on span "Test" at bounding box center [663, 159] width 12 height 9
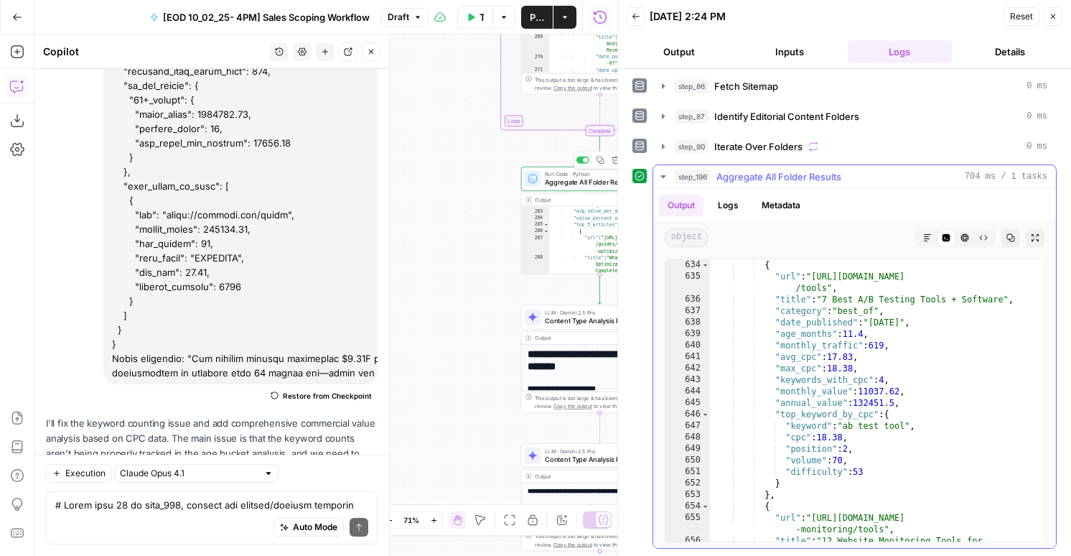
scroll to position [2937, 0]
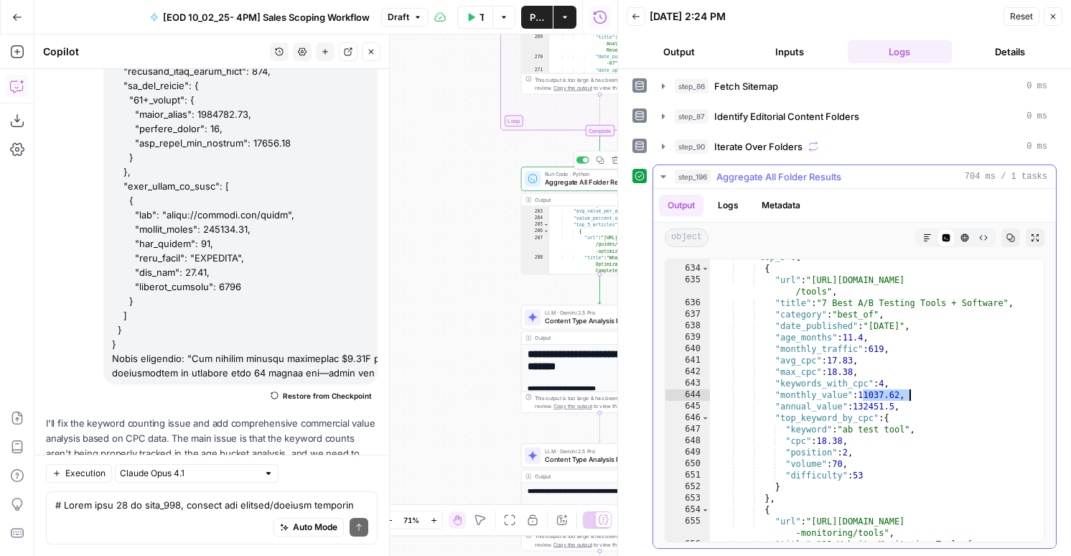
drag, startPoint x: 864, startPoint y: 396, endPoint x: 915, endPoint y: 396, distance: 51.7
click at [915, 396] on div ""top_5" : [ { "url" : "https://contentsquare.com/guides/ab-testing /tools" , "t…" at bounding box center [877, 409] width 334 height 317
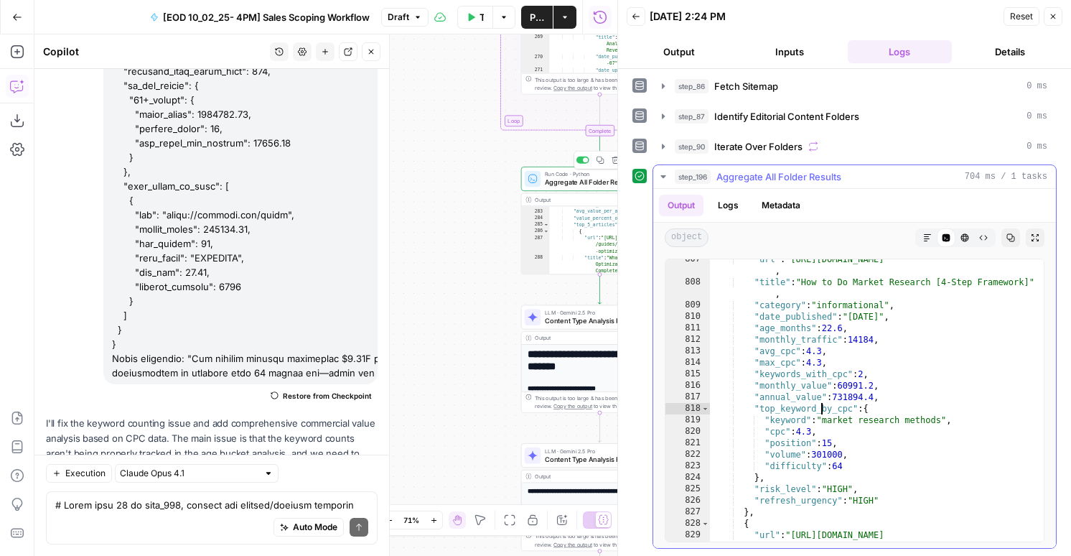
click at [820, 411] on div ""url" : "https://contentsquare.com/blog/market-research" , "title" : "How to Do…" at bounding box center [877, 417] width 334 height 328
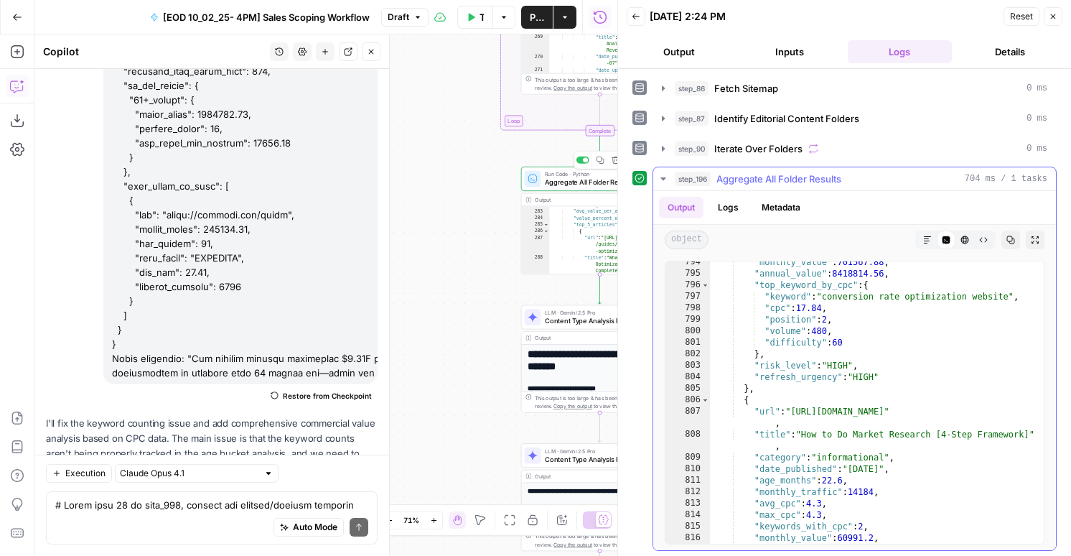
scroll to position [3646, 0]
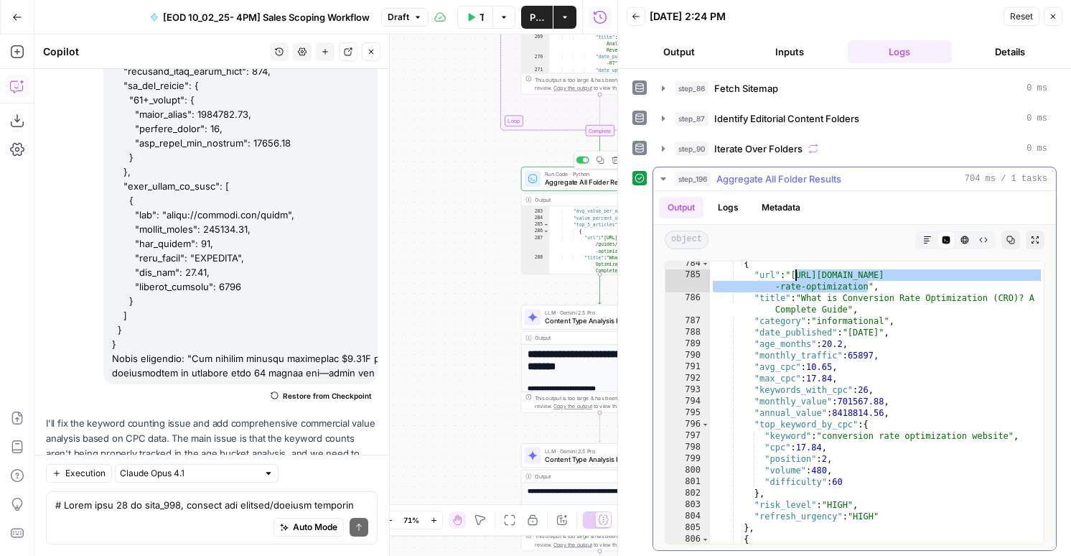
drag, startPoint x: 860, startPoint y: 285, endPoint x: 794, endPoint y: 276, distance: 66.7
click at [794, 276] on div "{ "url" : "https://contentsquare.com/guides/conversion -rate-optimization" , "t…" at bounding box center [877, 416] width 334 height 317
type textarea "**********"
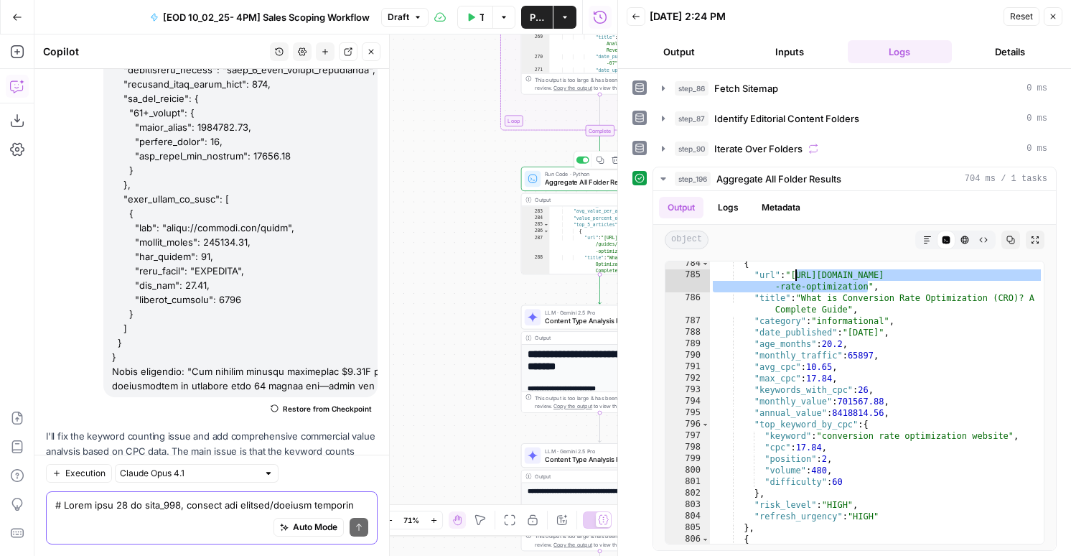
click at [212, 507] on textarea at bounding box center [211, 504] width 313 height 14
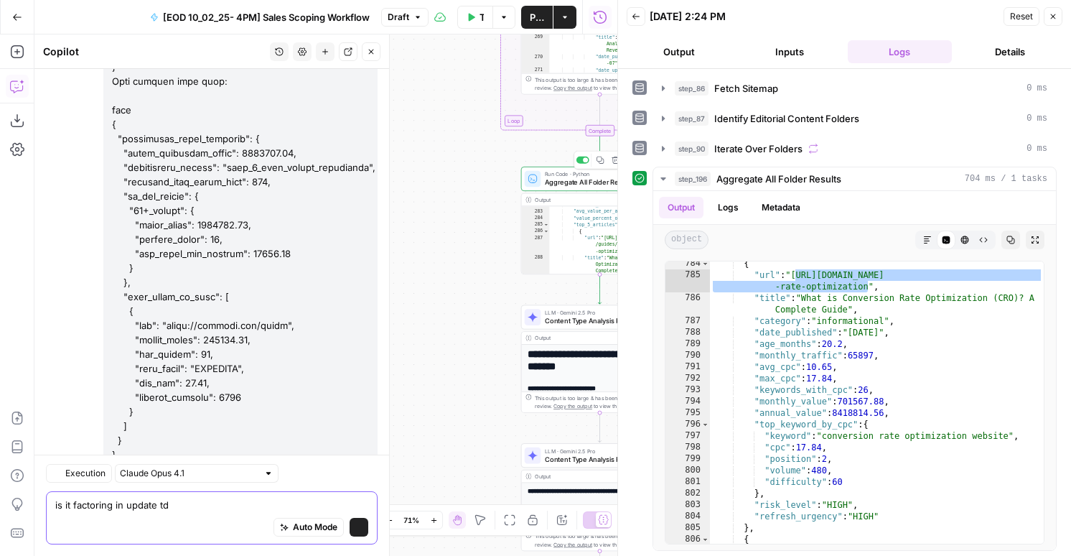
scroll to position [12341, 0]
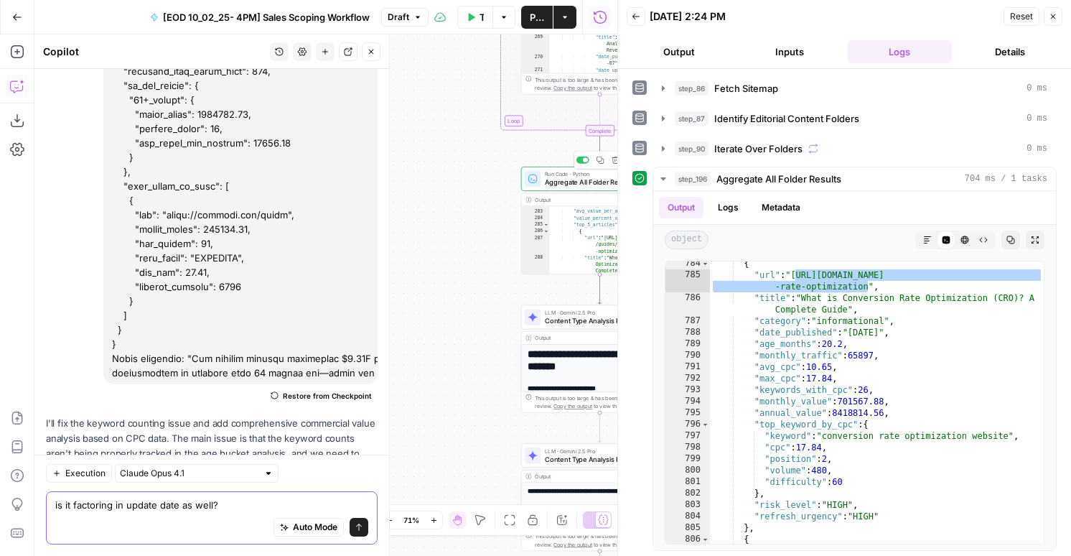
type textarea "is it factoring in update date as well?"
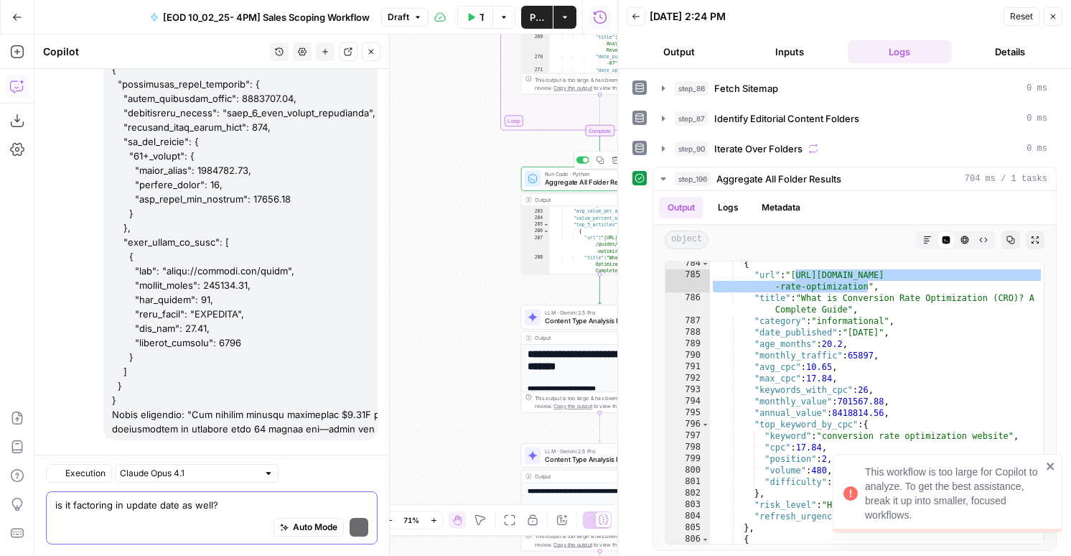
scroll to position [12372, 0]
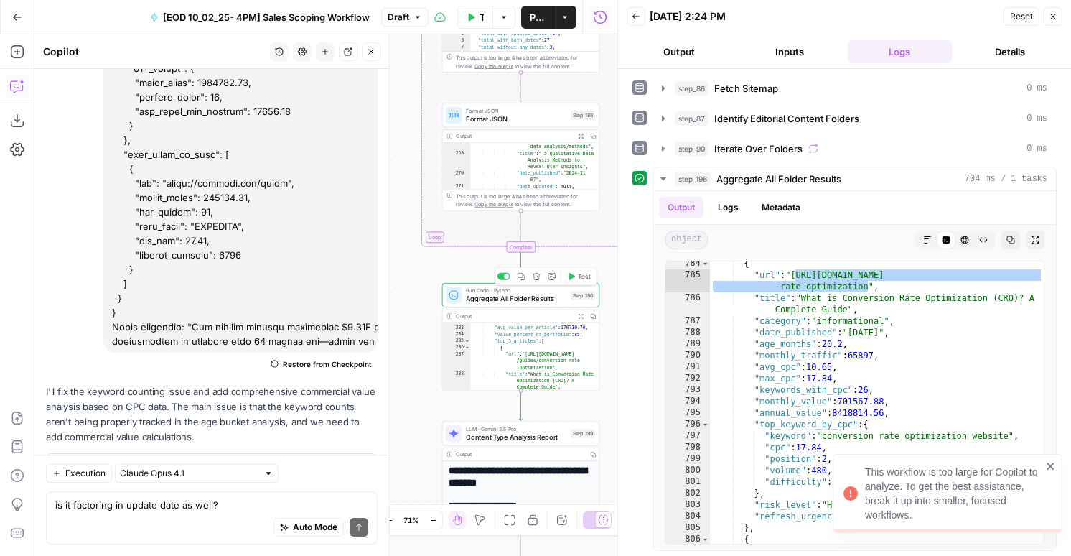
click at [294, 497] on div "is it factoring in update date as well?" at bounding box center [287, 508] width 180 height 23
copy div "is it factoring in update date as well? Regenerate Helpful Not helpful Execution"
click at [1054, 18] on icon "button" at bounding box center [1053, 16] width 9 height 9
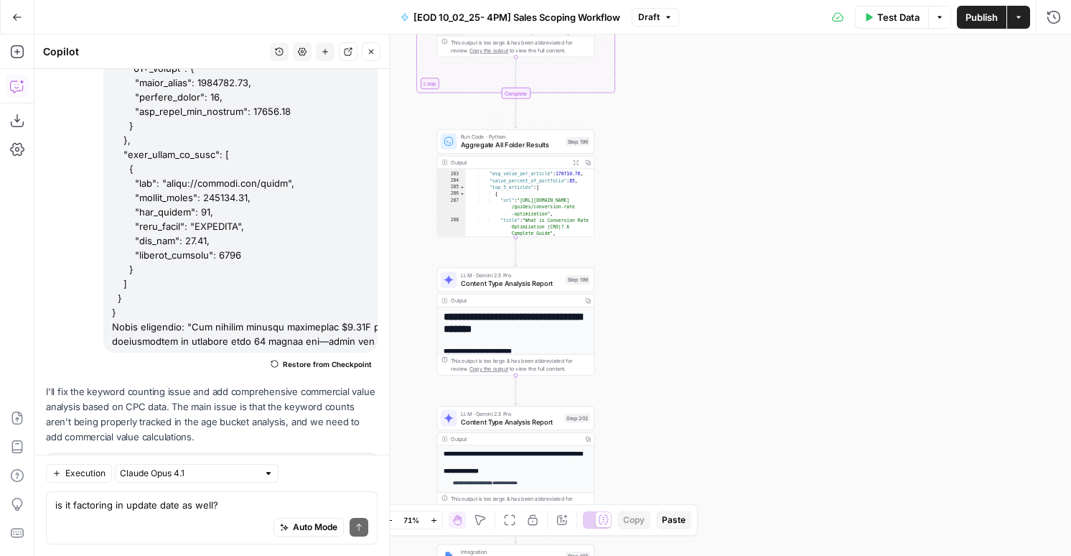
click at [497, 145] on span "Aggregate All Folder Results" at bounding box center [511, 145] width 101 height 10
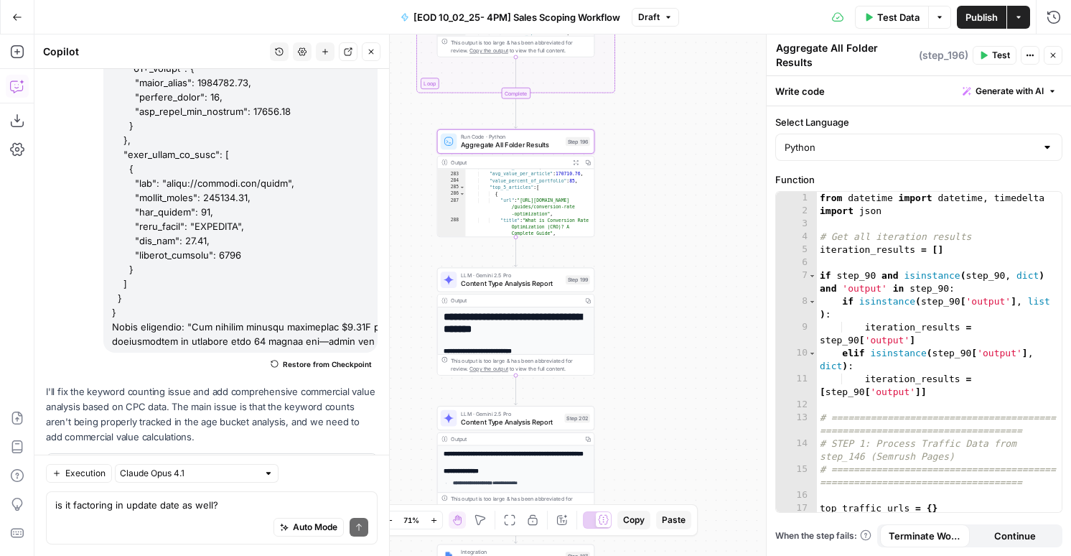
click at [867, 259] on div "from datetime import datetime , timedelta import json # Get all iteration resul…" at bounding box center [939, 368] width 245 height 353
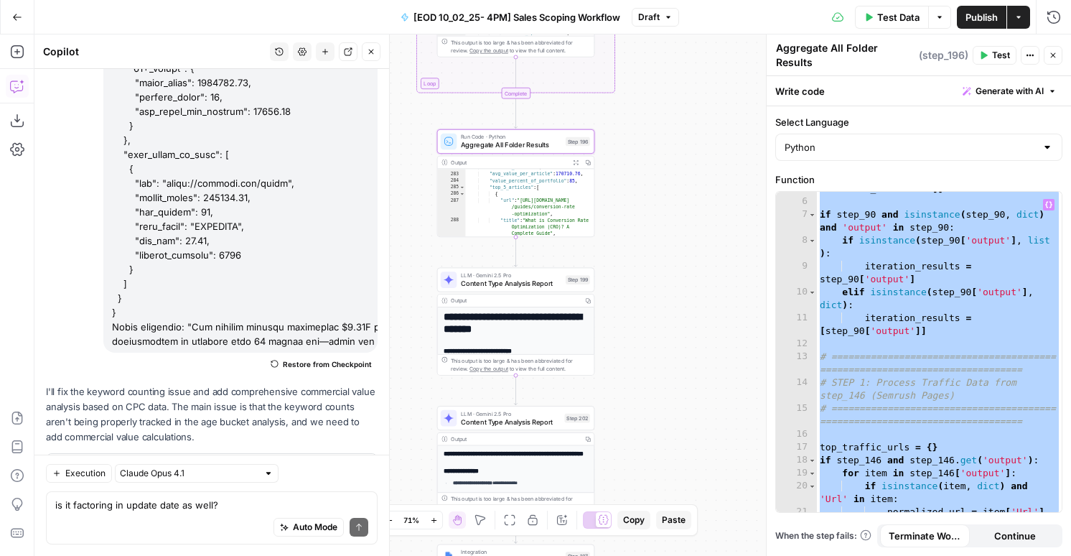
click at [894, 235] on div "iteration_results = [ ] if step_90 and isinstance ( step_90 , dict ) and 'outpu…" at bounding box center [939, 365] width 245 height 366
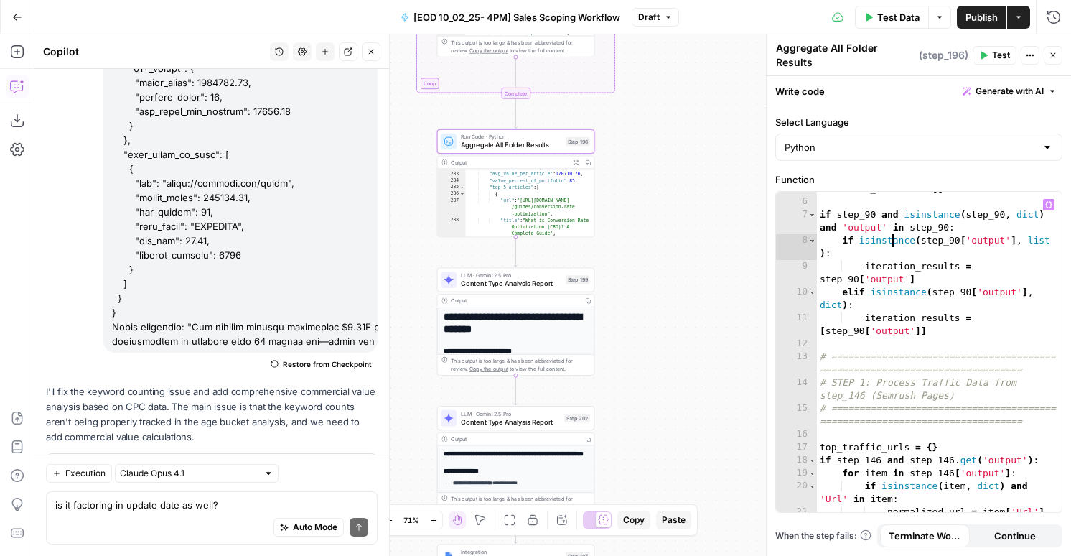
scroll to position [16277, 0]
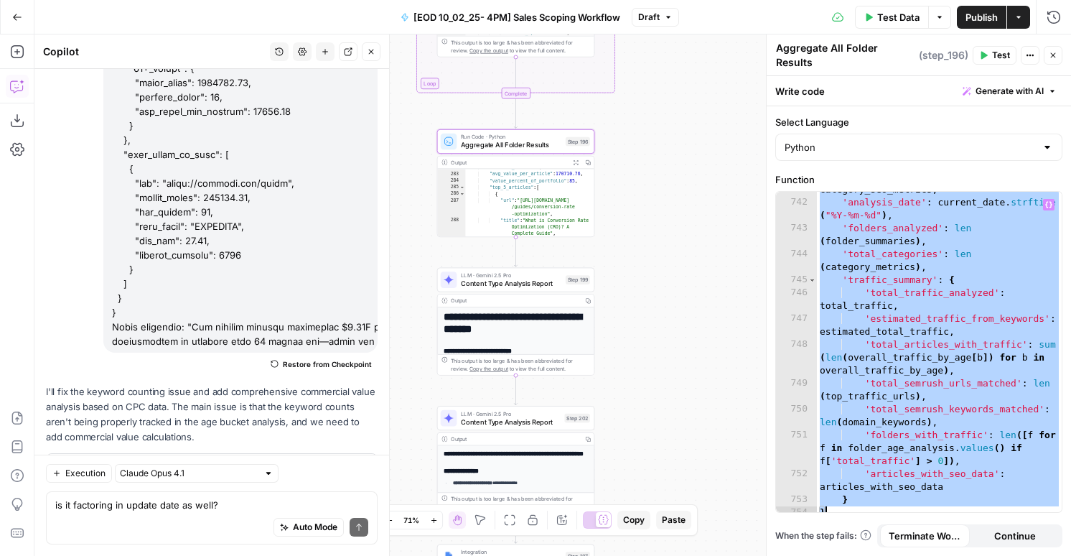
paste textarea
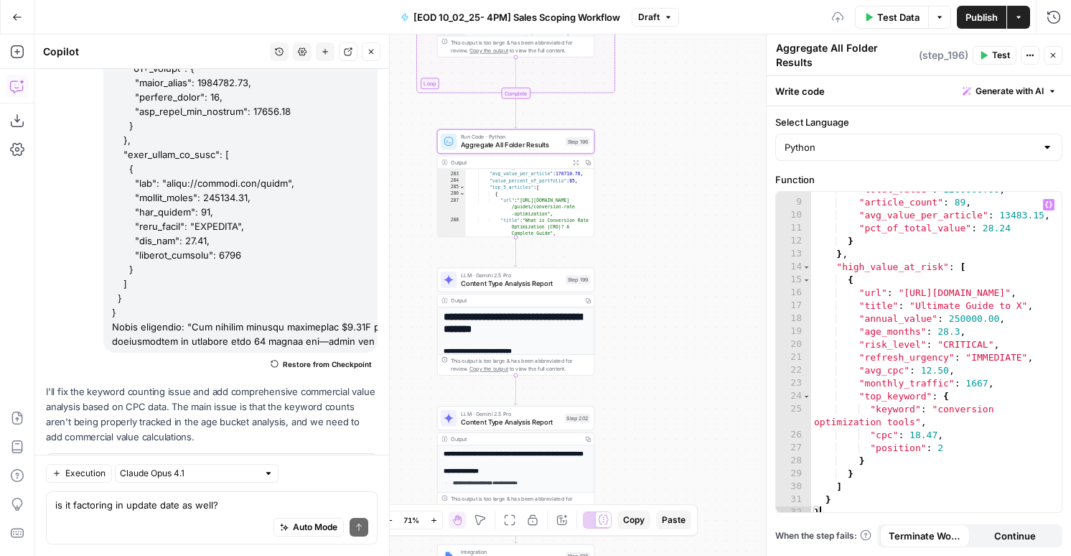
type textarea "* *"
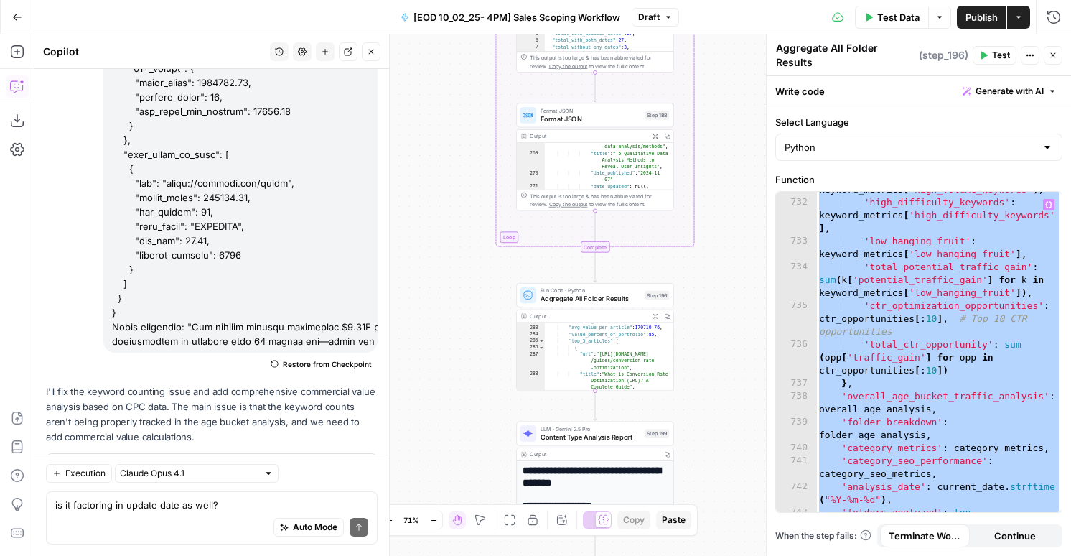
click at [277, 497] on div "is it factoring in update date as well?" at bounding box center [287, 508] width 180 height 23
copy div "is it factoring in update date as well? Regenerate Helpful Not helpful Execution"
click at [323, 60] on header "Copilot History Settings New chat Detach Close" at bounding box center [211, 51] width 355 height 34
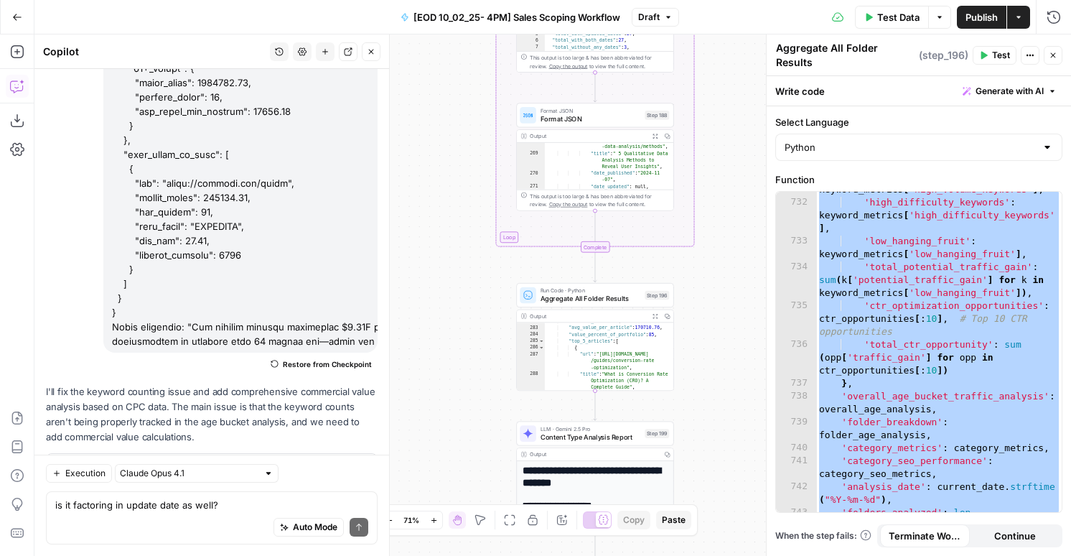
click at [323, 56] on button "New chat" at bounding box center [325, 51] width 19 height 19
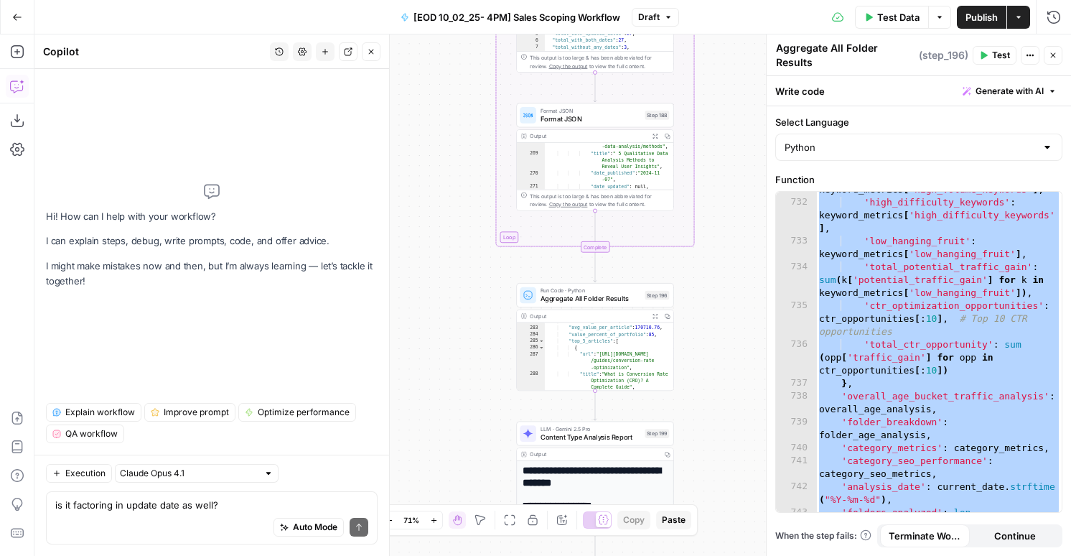
click at [205, 514] on div "Auto Mode Send" at bounding box center [211, 528] width 313 height 32
paste textarea "is it factoring in update date as well?"
type textarea "is it factoring in update date as well?"
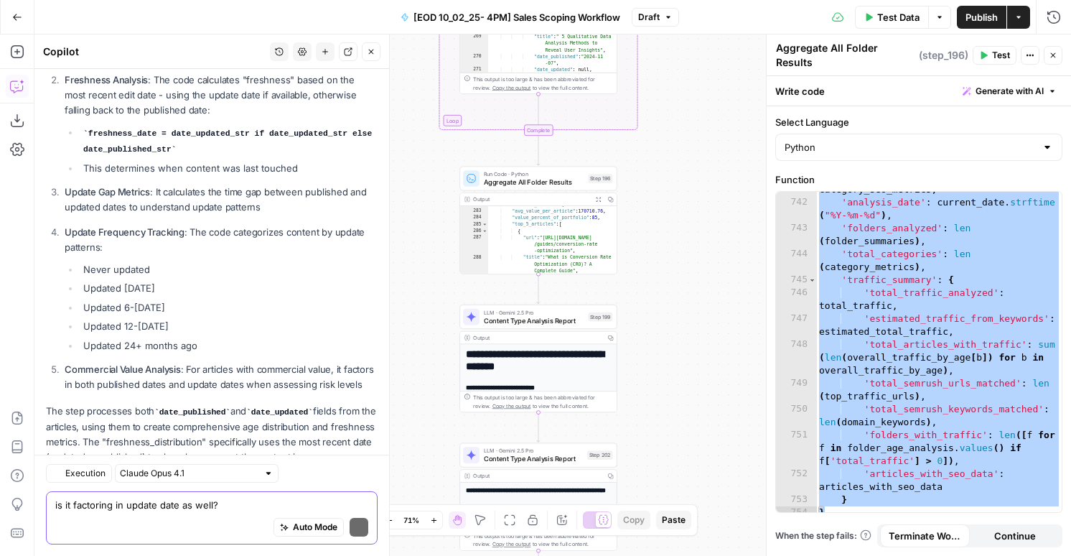
scroll to position [266, 0]
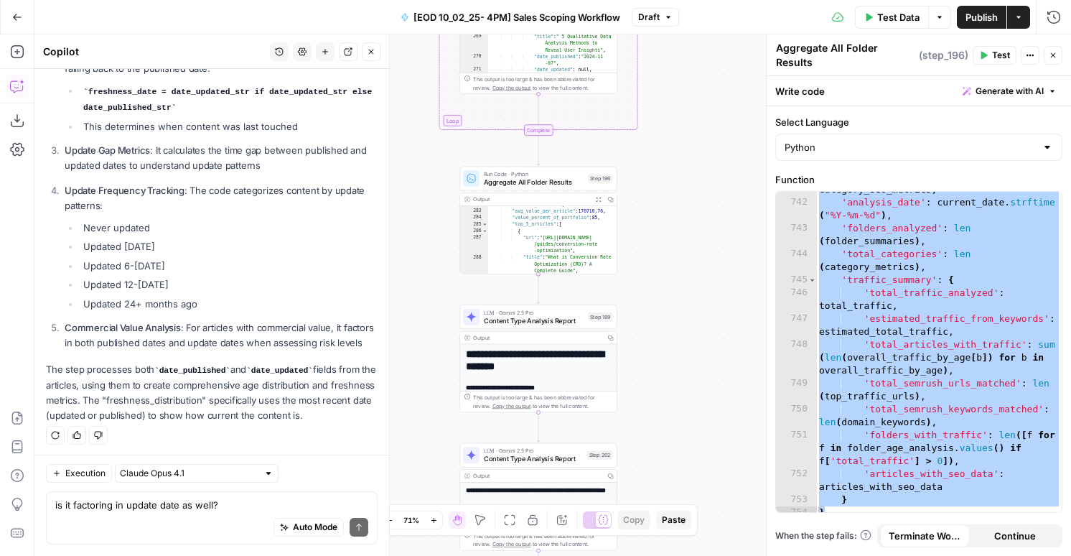
click at [370, 50] on icon "button" at bounding box center [371, 51] width 9 height 9
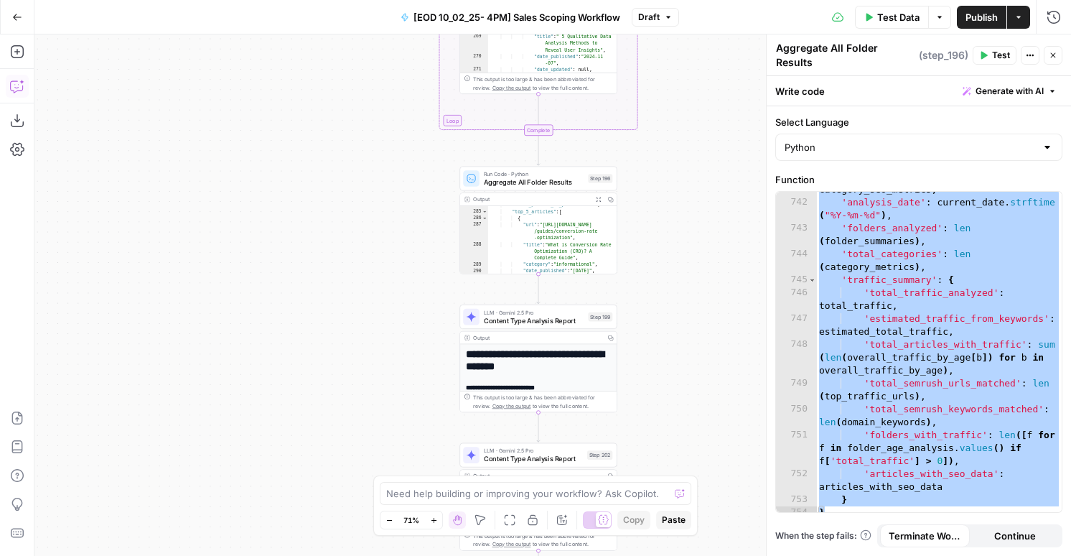
type textarea "**********"
click at [594, 240] on div ""value_percent_of_portfolio" : 85 , "top_5_articles" : [ { "url" : "https://con…" at bounding box center [552, 243] width 129 height 82
click at [17, 78] on button "Copilot" at bounding box center [17, 86] width 23 height 23
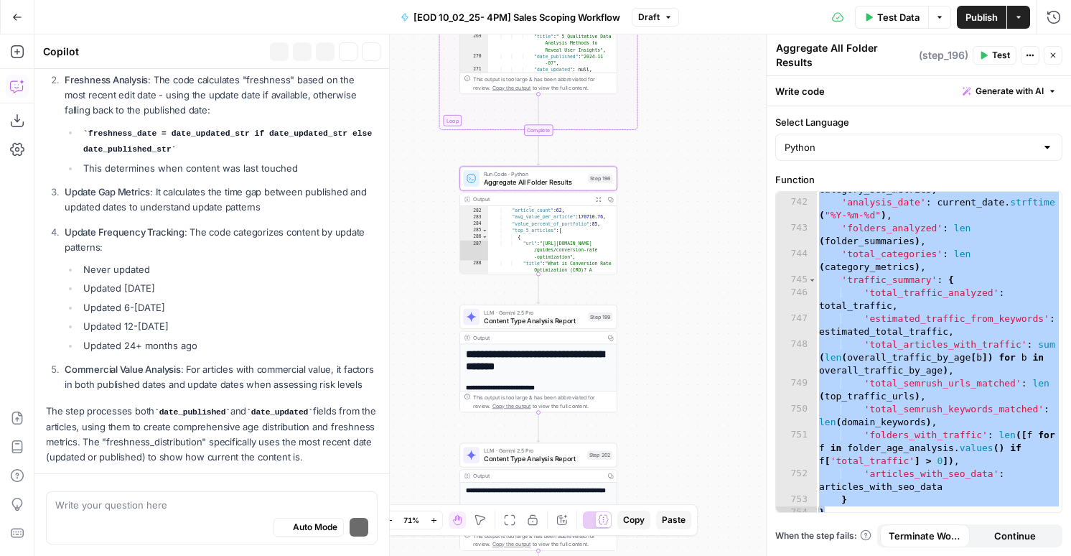
scroll to position [266, 0]
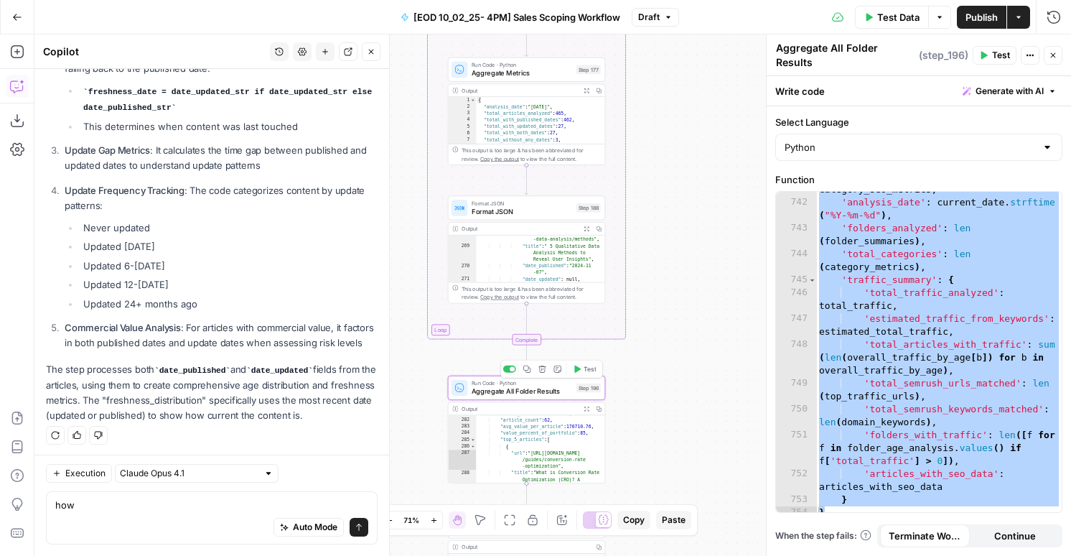
click at [591, 365] on span "Test" at bounding box center [590, 368] width 12 height 9
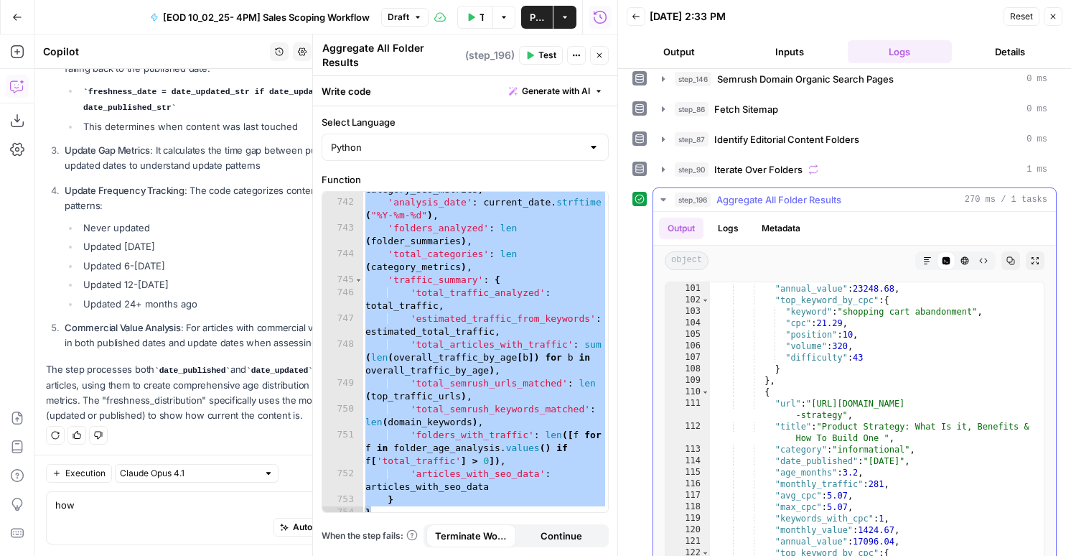
scroll to position [449, 0]
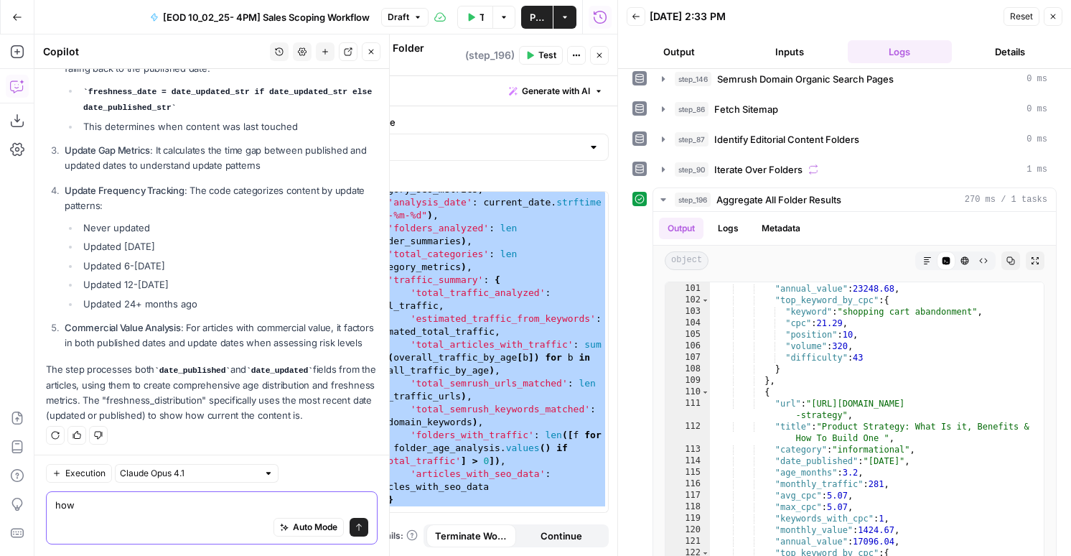
click at [187, 497] on textarea "how" at bounding box center [211, 504] width 313 height 14
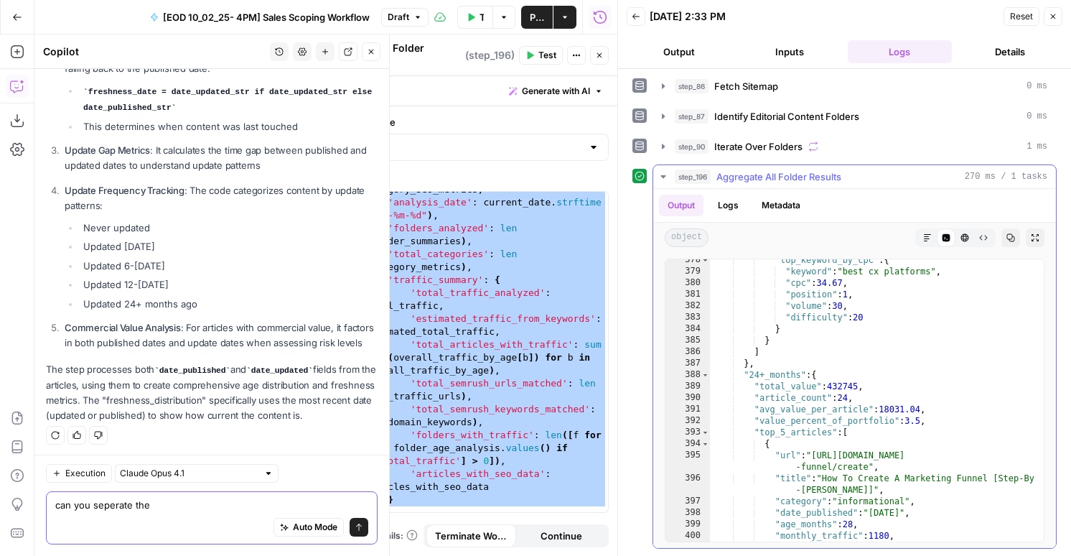
scroll to position [1909, 0]
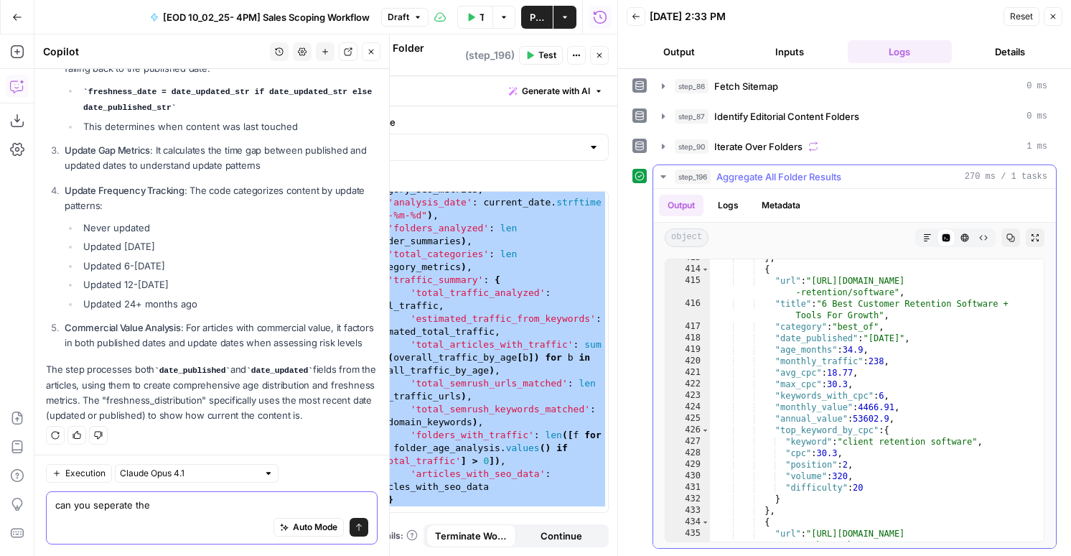
type textarea "can you seperate the"
click at [903, 359] on div "} , { "url" : "https://contentsquare.com/guides/customer -retention/software" ,…" at bounding box center [877, 410] width 334 height 317
type textarea "* *"
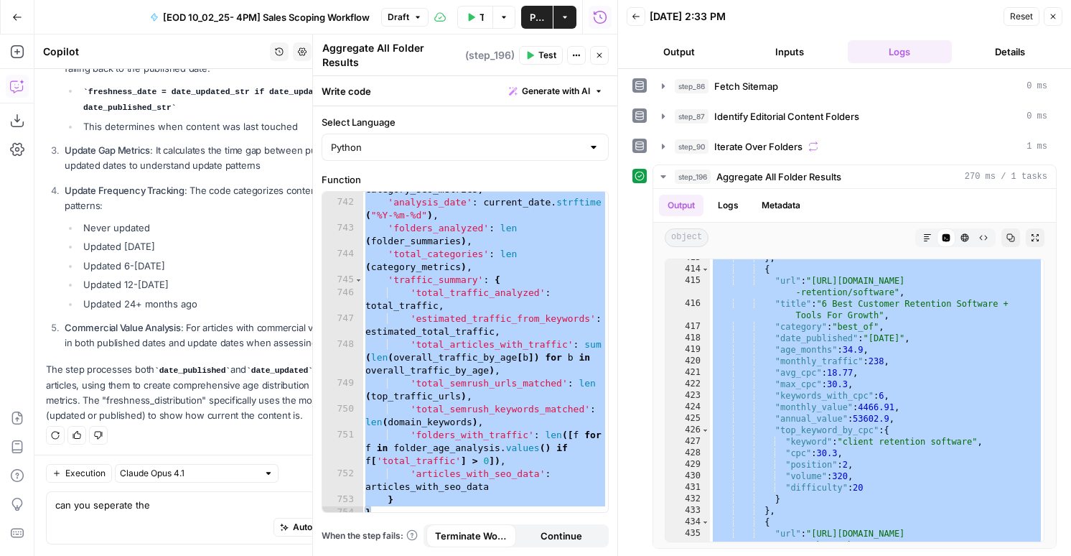
click at [601, 46] on button "Close" at bounding box center [599, 55] width 19 height 19
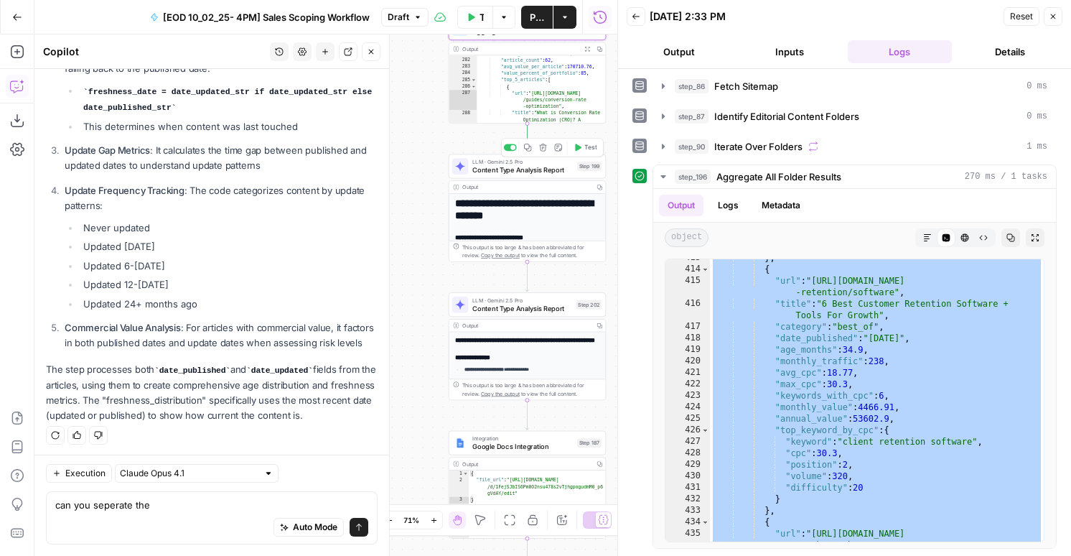
click at [529, 162] on span "LLM · Gemini 2.5 Pro" at bounding box center [522, 162] width 101 height 8
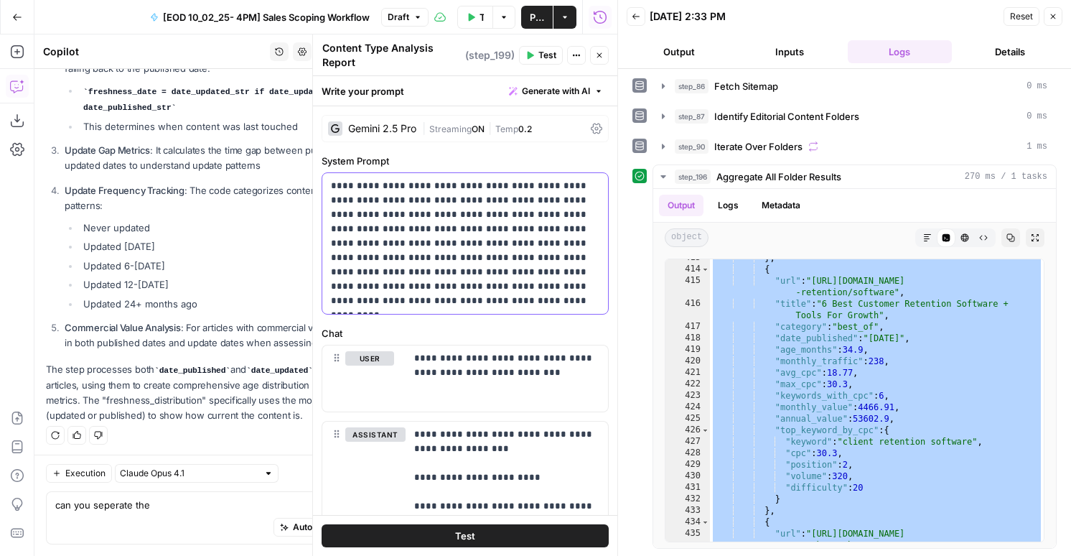
click at [492, 241] on p "**********" at bounding box center [465, 243] width 268 height 129
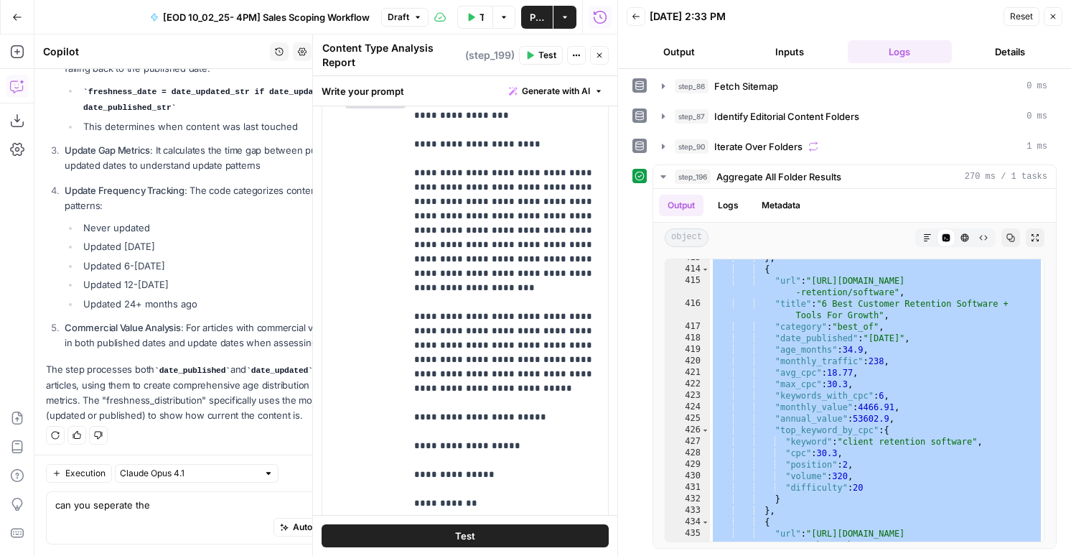
scroll to position [447, 0]
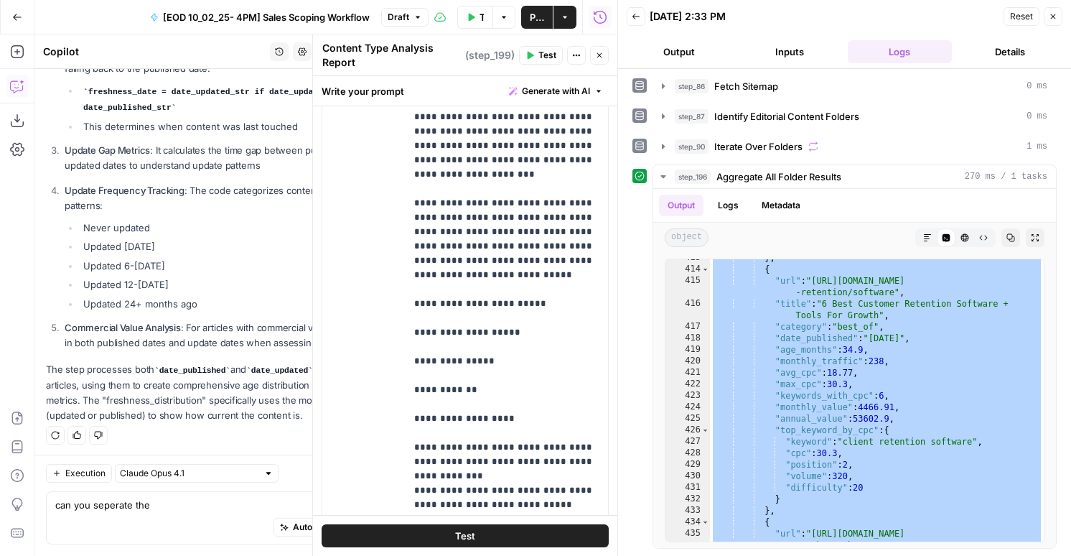
click at [604, 57] on button "Close" at bounding box center [599, 55] width 19 height 19
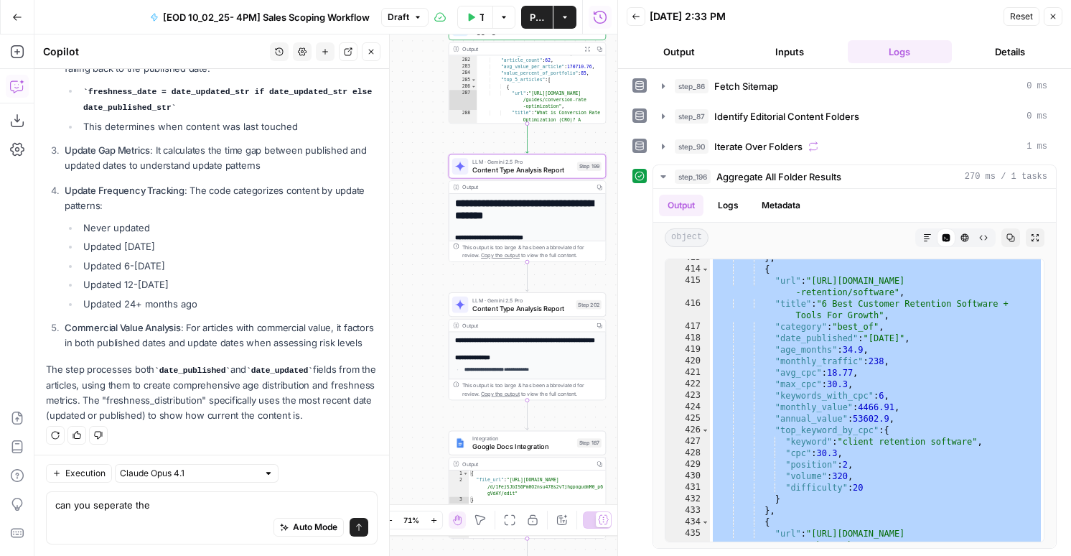
click at [499, 313] on div "LLM · Gemini 2.5 Pro Content Type Analysis Report Step 202 Copy step Delete ste…" at bounding box center [527, 304] width 157 height 24
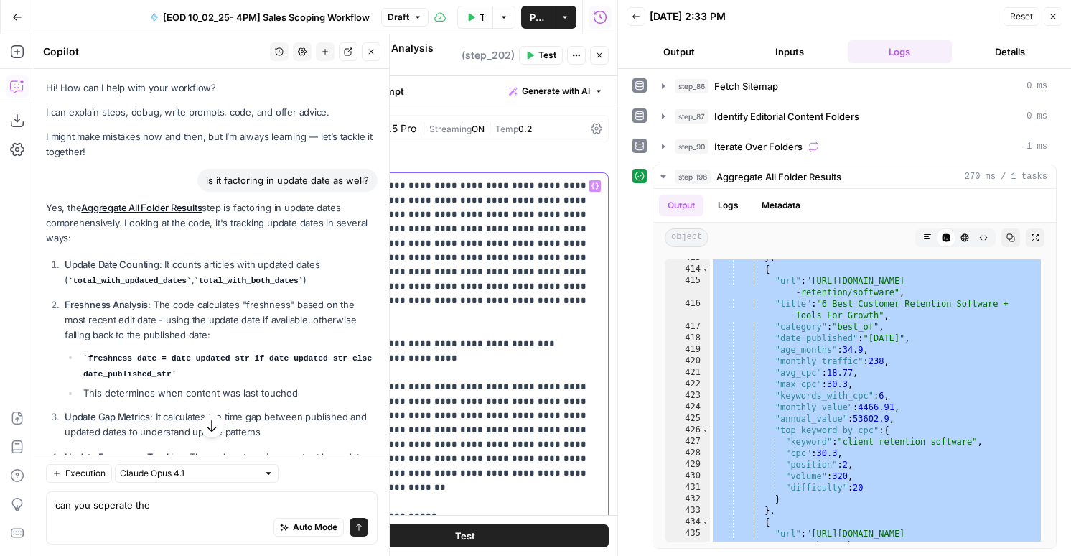
scroll to position [266, 0]
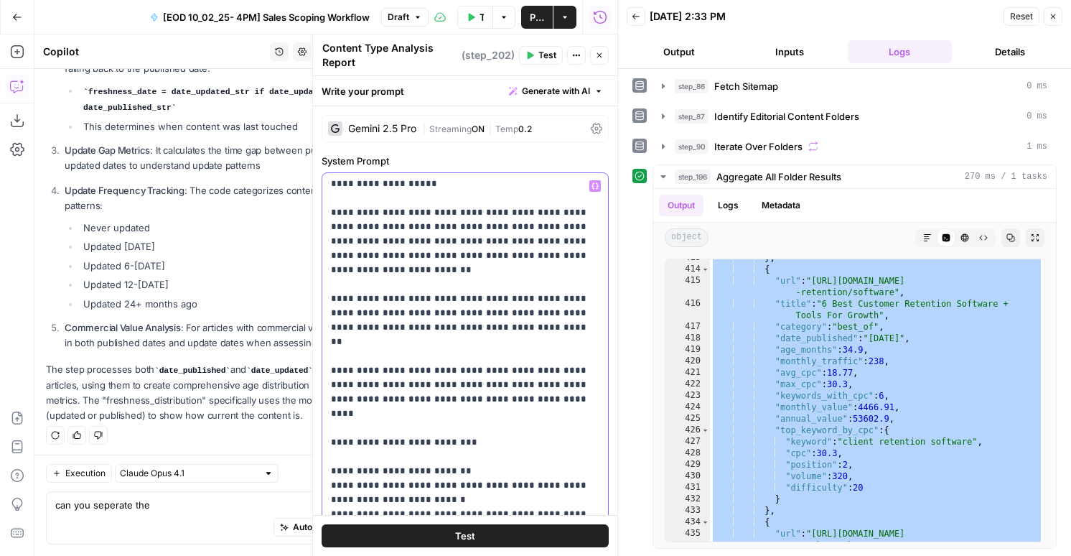
scroll to position [417, 0]
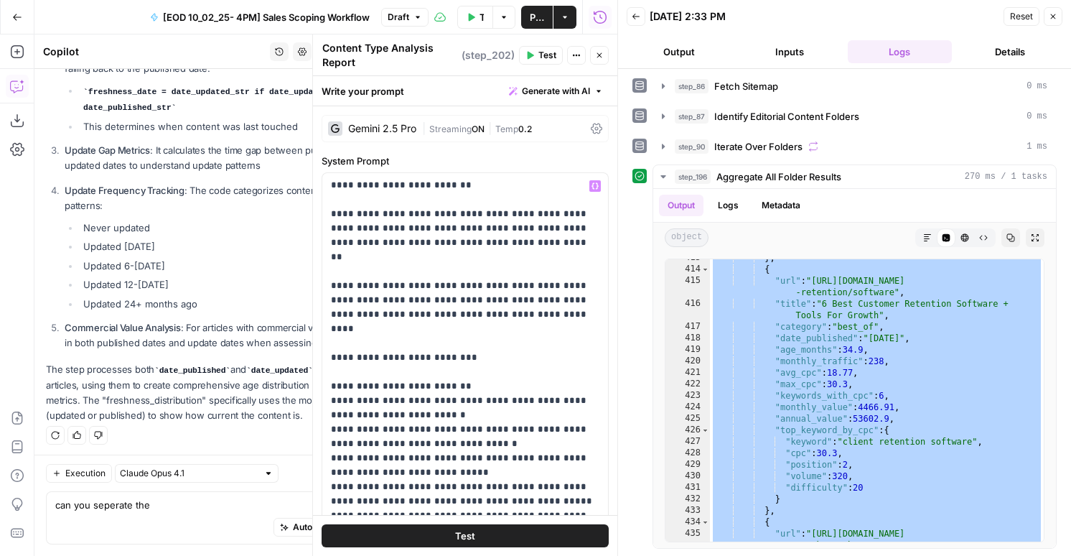
click at [595, 51] on icon "button" at bounding box center [599, 55] width 9 height 9
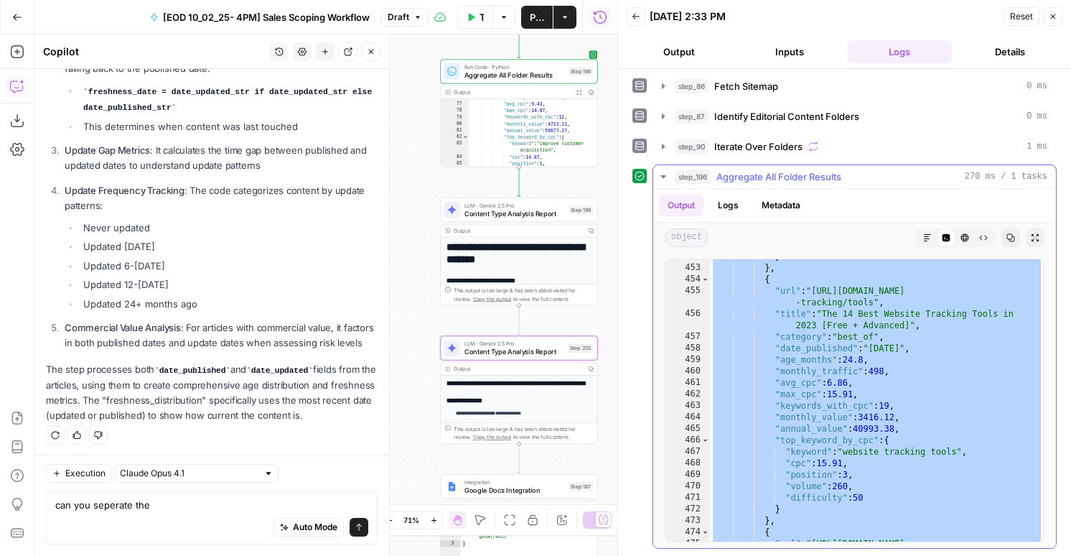
scroll to position [2093, 0]
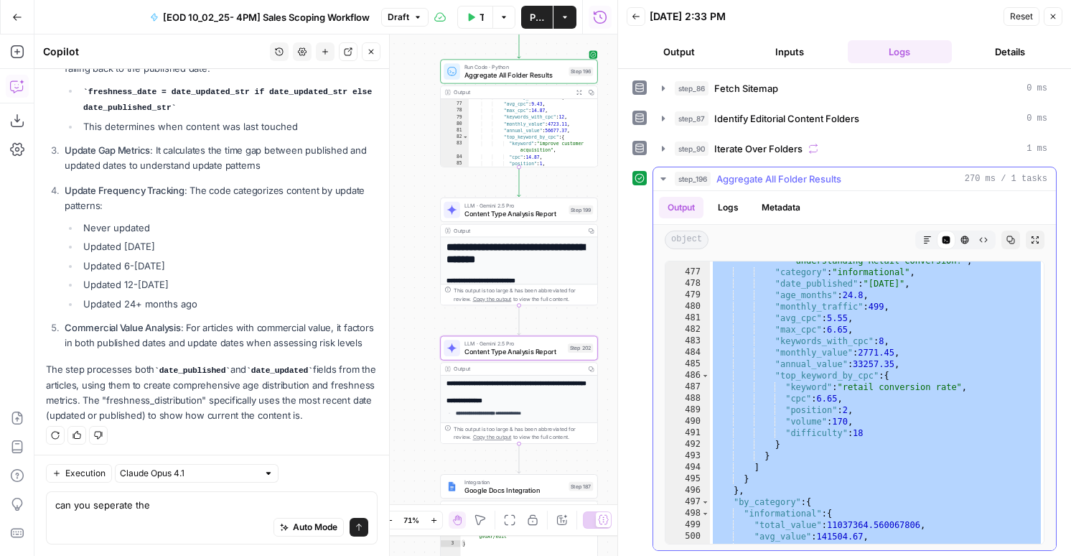
scroll to position [2214, 0]
click at [552, 222] on div "**********" at bounding box center [518, 251] width 157 height 108
click at [548, 218] on div "LLM · Gemini 2.5 Pro Content Type Analysis Report Step 199 Copy step Delete ste…" at bounding box center [518, 209] width 157 height 24
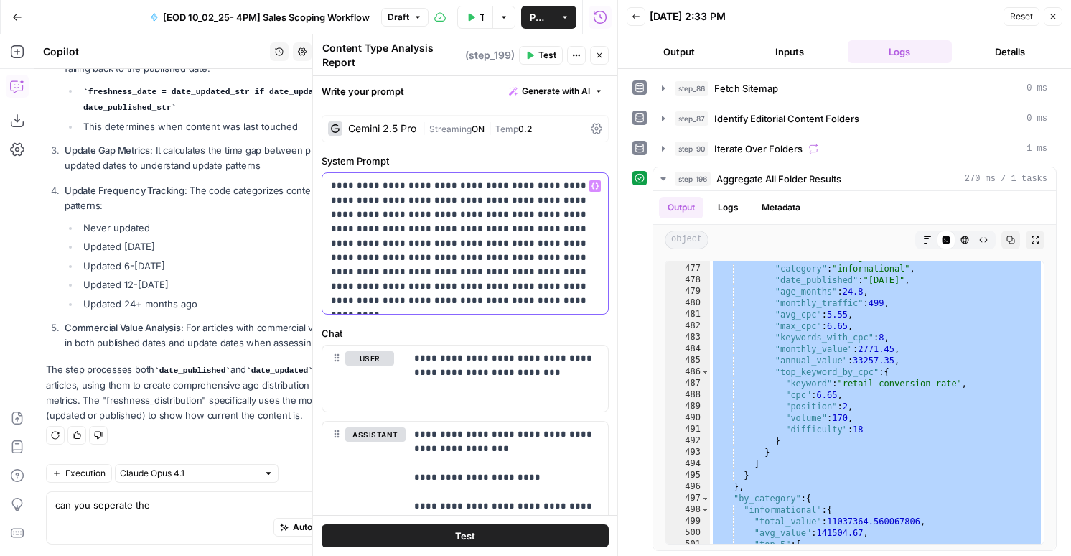
click at [458, 197] on p "**********" at bounding box center [465, 243] width 268 height 129
click at [603, 53] on icon "button" at bounding box center [599, 55] width 9 height 9
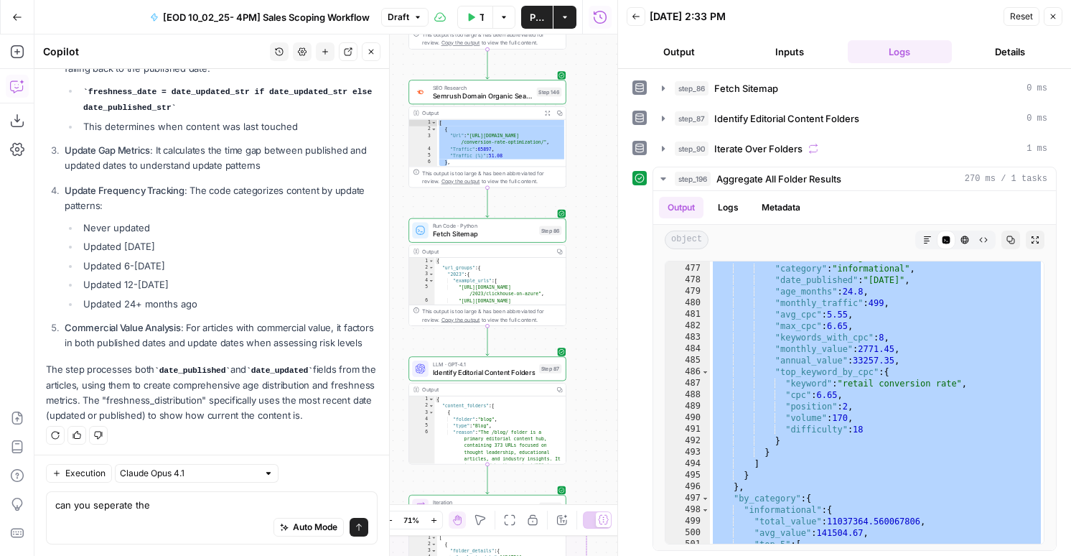
click at [503, 368] on span "Identify Editorial Content Folders" at bounding box center [484, 372] width 103 height 10
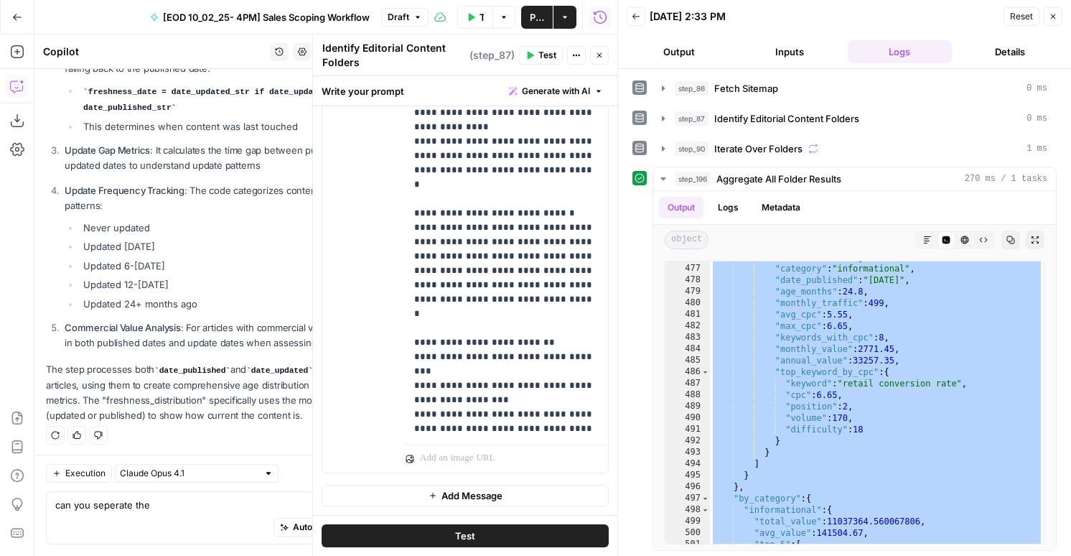
scroll to position [107, 0]
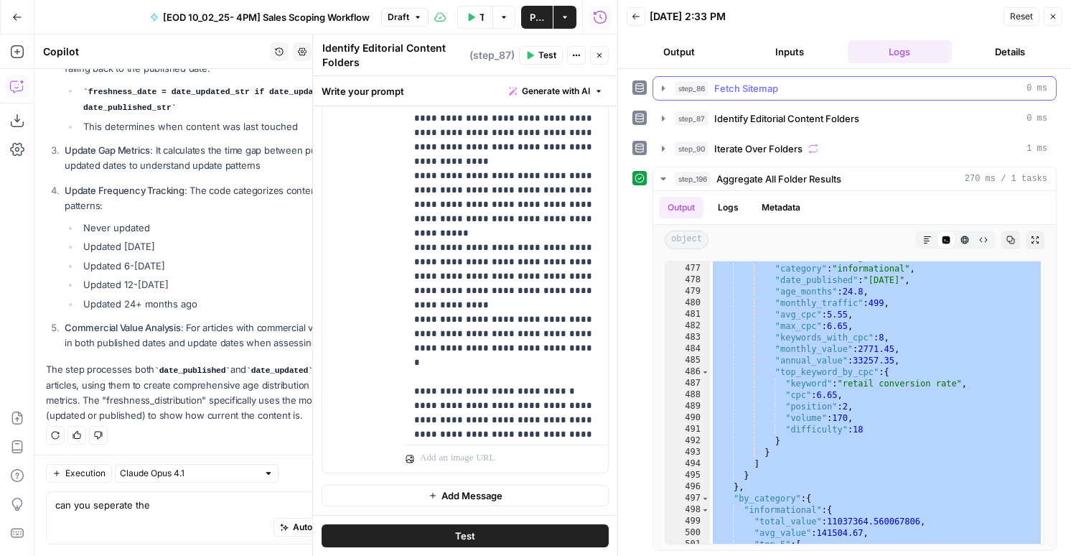
click at [777, 83] on span "Fetch Sitemap" at bounding box center [746, 88] width 64 height 14
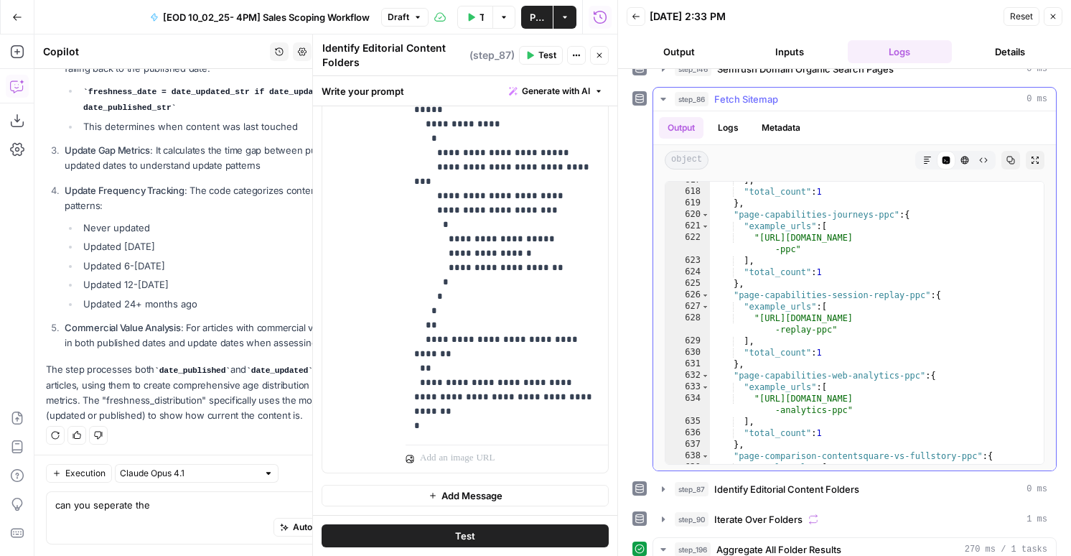
scroll to position [0, 0]
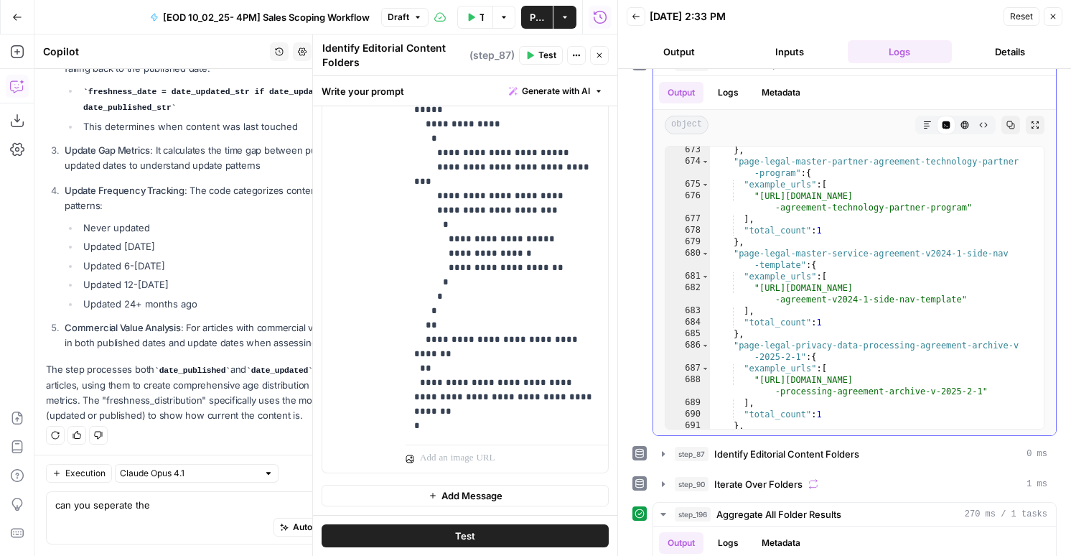
type textarea "**********"
click at [864, 276] on div "} , "page-legal-master-partner-agreement-technology-partner -program" : { "exam…" at bounding box center [877, 296] width 334 height 305
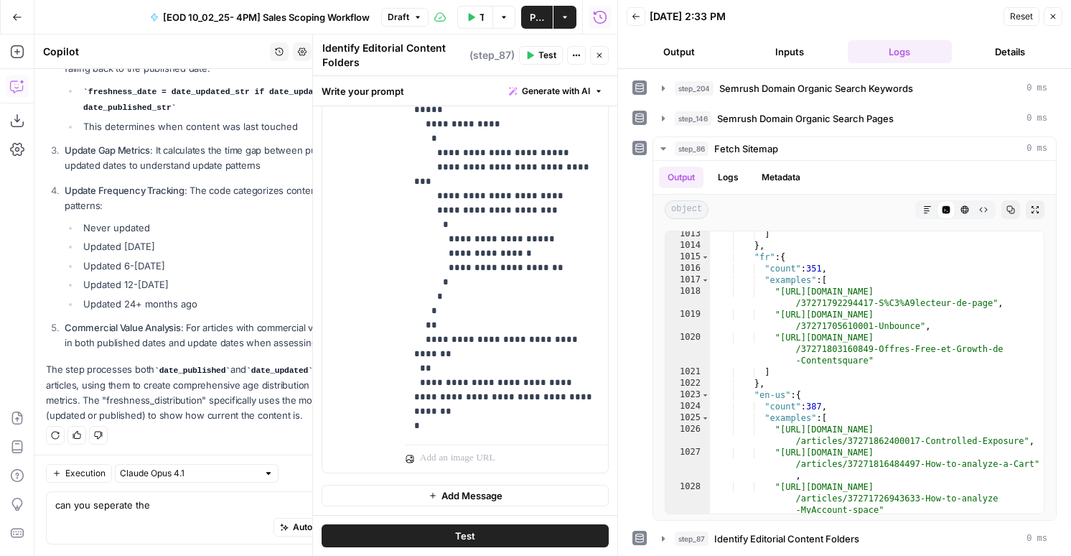
click at [713, 95] on div "step_204 Semrush Domain Organic Search Keywords 0 ms" at bounding box center [861, 88] width 373 height 14
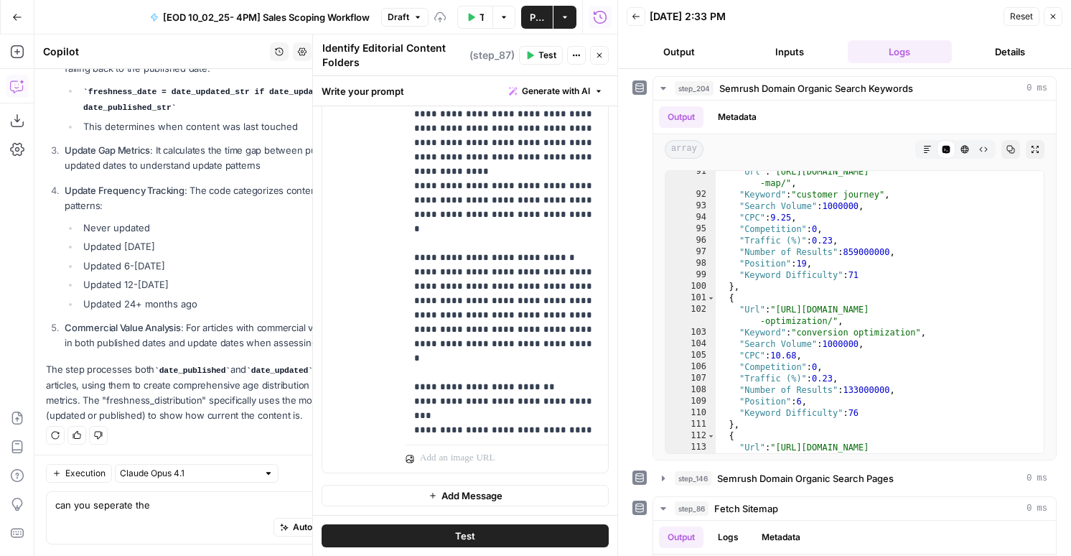
click at [1060, 13] on button "Close" at bounding box center [1053, 16] width 19 height 19
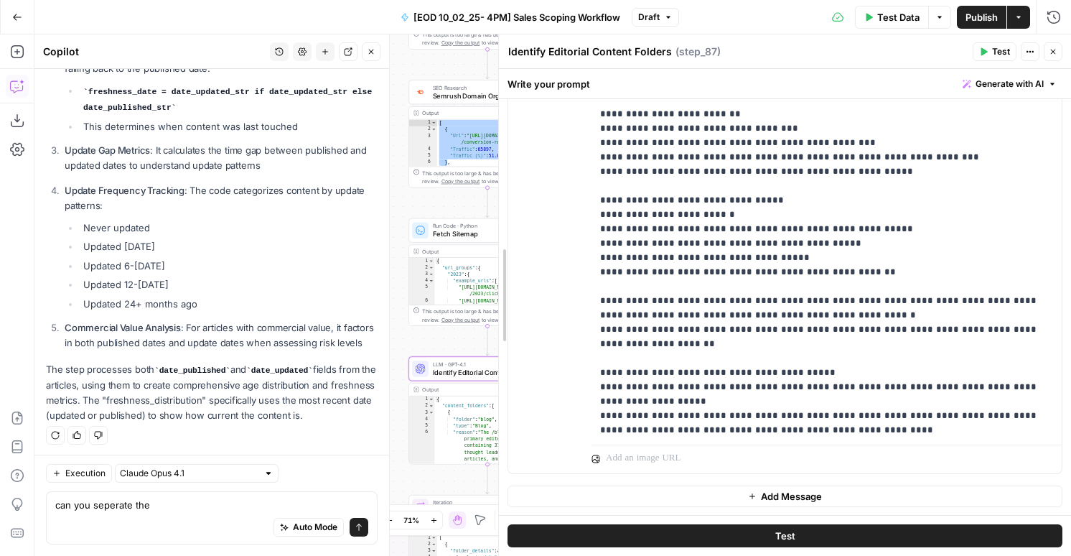
drag, startPoint x: 765, startPoint y: 248, endPoint x: 496, endPoint y: 249, distance: 269.2
click at [496, 249] on div at bounding box center [499, 294] width 14 height 521
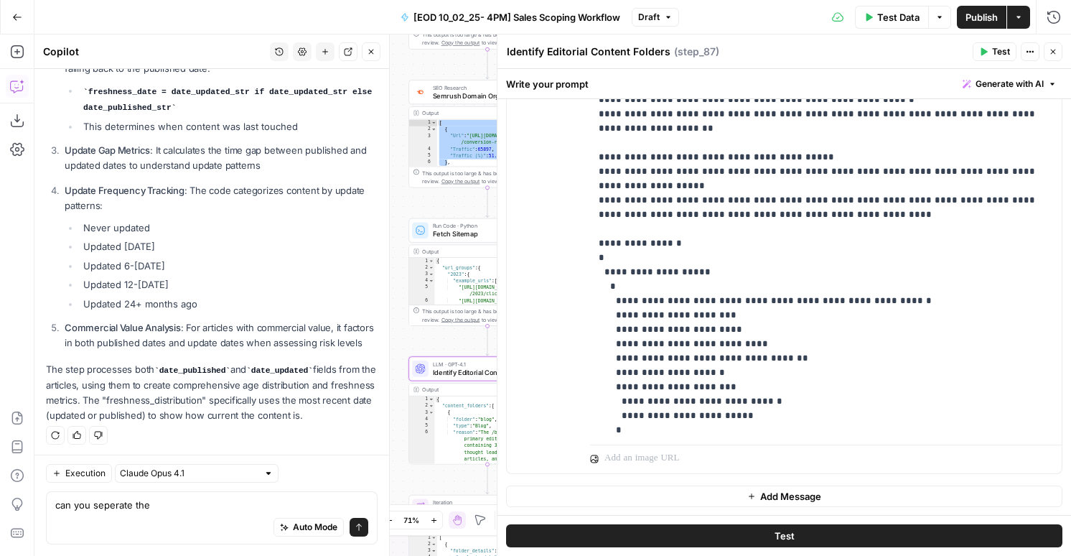
click at [454, 376] on span "Identify Editorial Content Folders" at bounding box center [484, 372] width 103 height 10
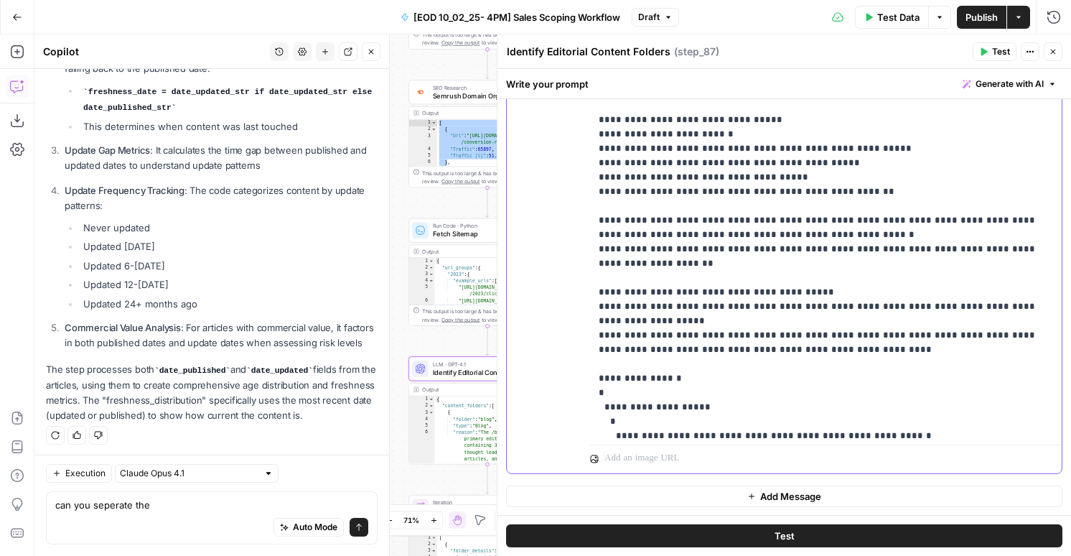
click at [790, 225] on p "**********" at bounding box center [826, 328] width 454 height 1350
click at [741, 165] on p "**********" at bounding box center [826, 328] width 454 height 1350
click at [1051, 49] on icon "button" at bounding box center [1053, 51] width 9 height 9
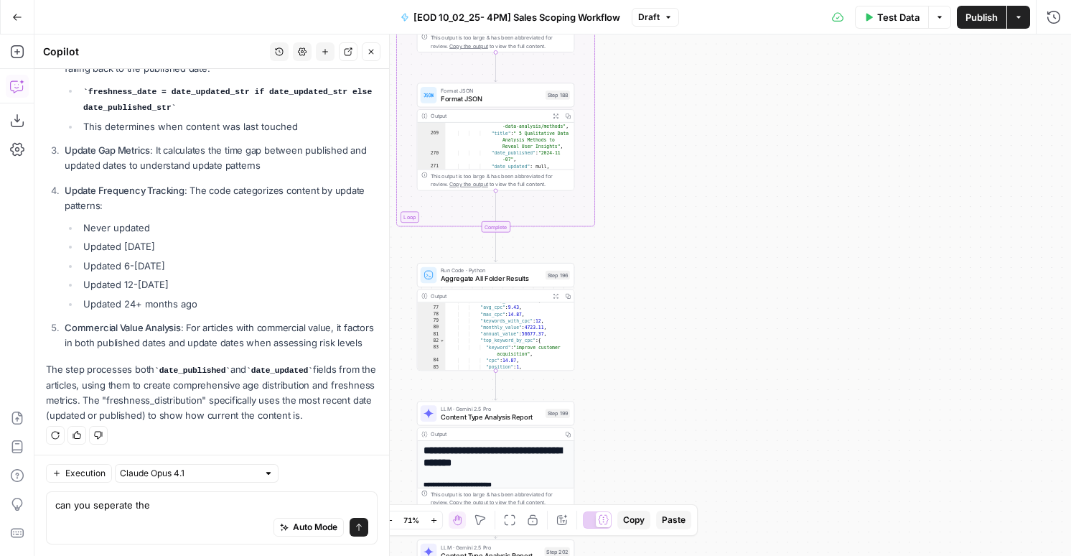
click at [539, 278] on span "Aggregate All Folder Results" at bounding box center [491, 279] width 101 height 10
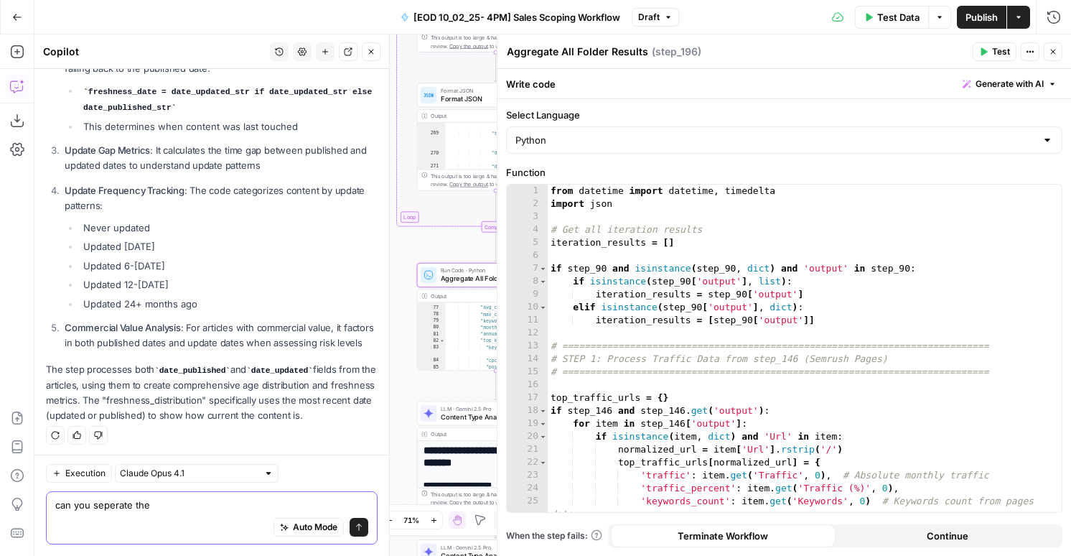
click at [119, 509] on textarea "can you seperate the" at bounding box center [211, 504] width 313 height 14
drag, startPoint x: 242, startPoint y: 505, endPoint x: 281, endPoint y: 502, distance: 39.6
click at [281, 502] on textarea "i think for step196, i dont want to do overally # of cotnent," at bounding box center [211, 504] width 313 height 14
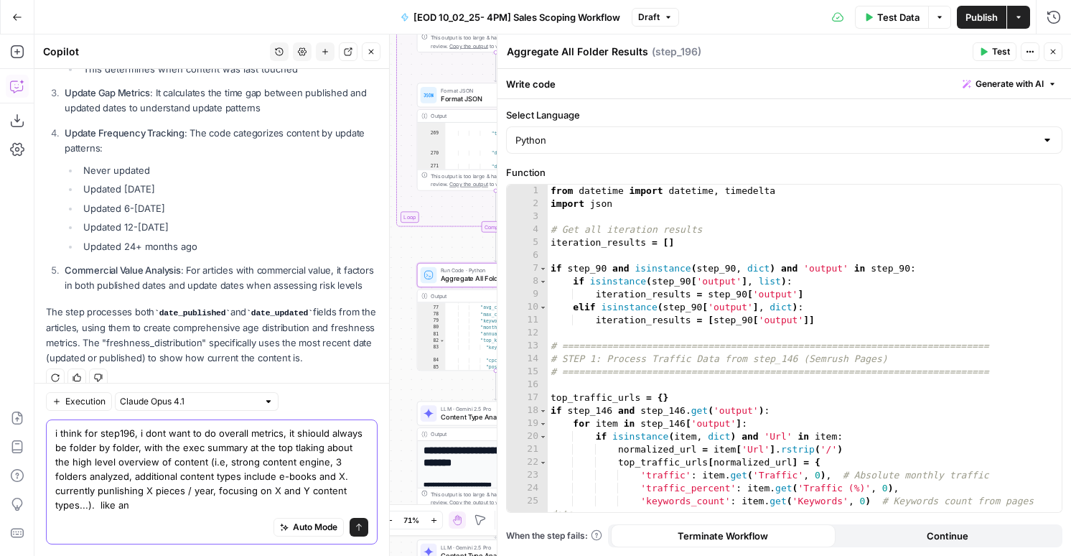
scroll to position [361, 0]
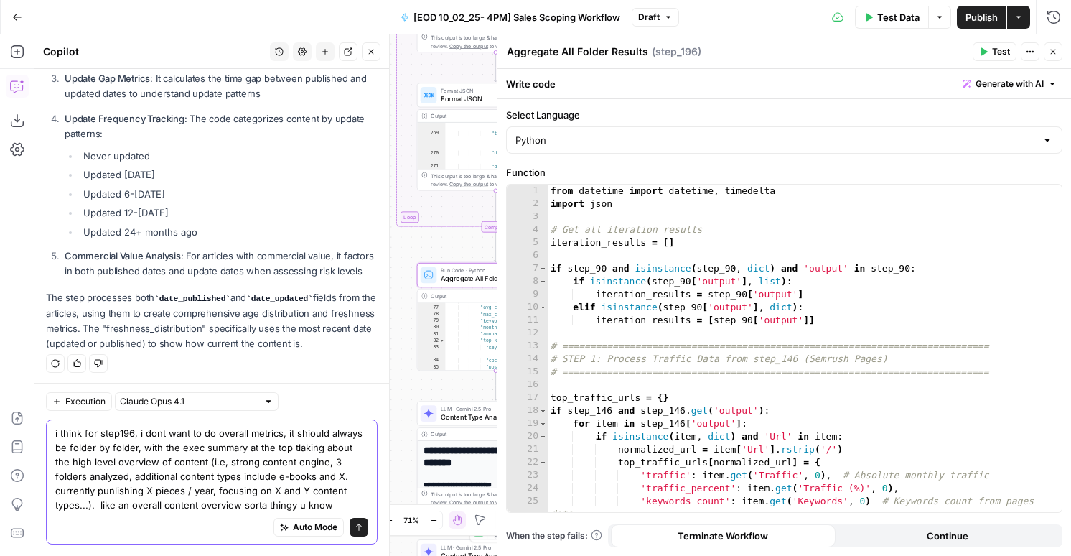
type textarea "i think for step196, i dont want to do overall metrics, it shiould always be fo…"
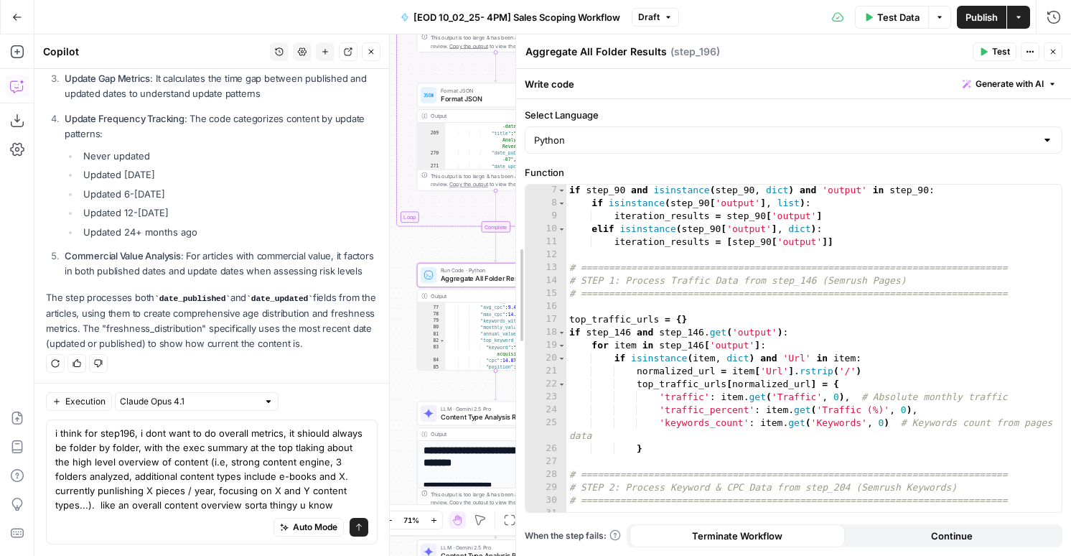
scroll to position [91, 0]
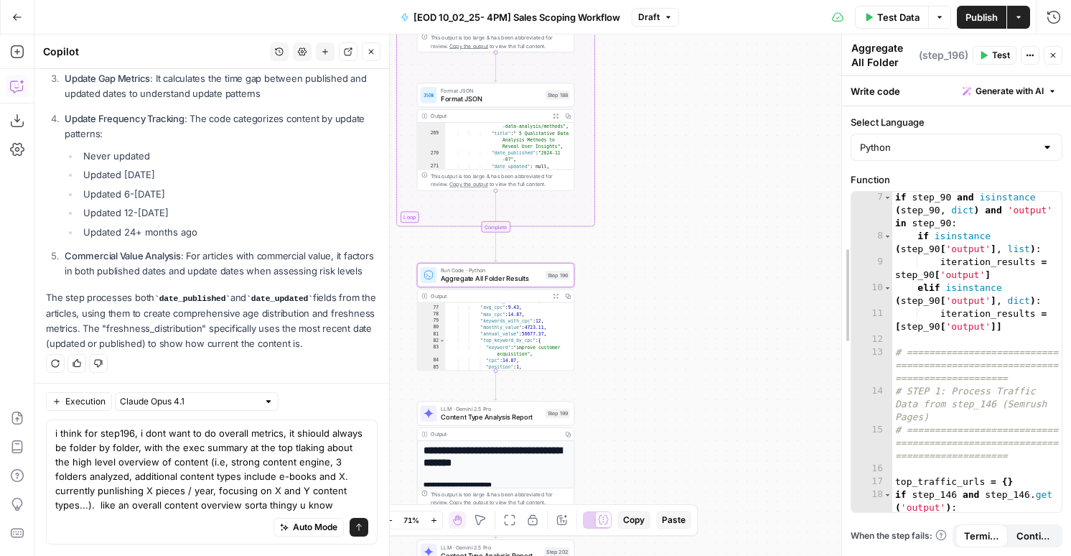
drag, startPoint x: 496, startPoint y: 335, endPoint x: 986, endPoint y: 396, distance: 493.3
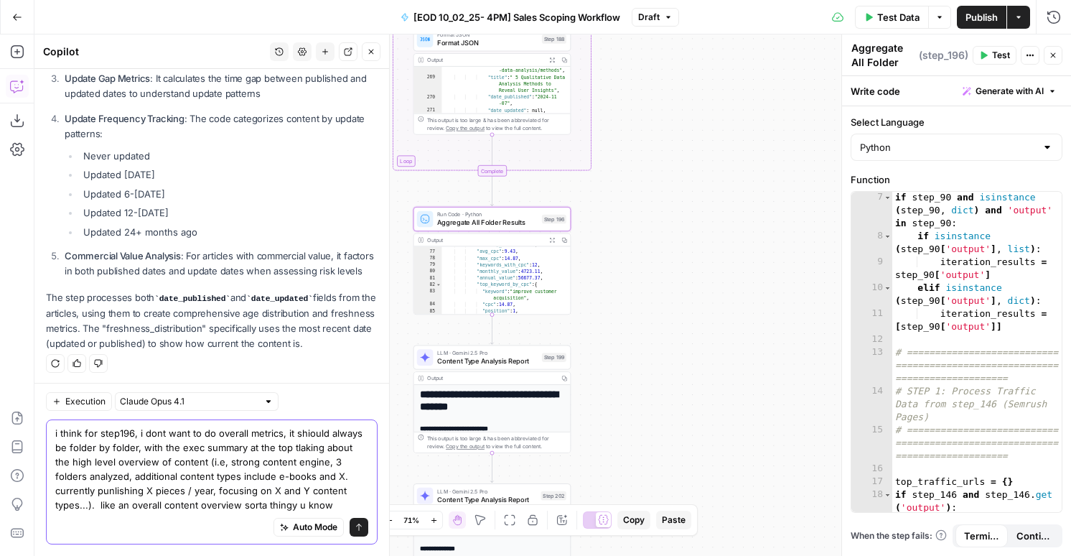
click at [245, 462] on textarea "i think for step196, i dont want to do overall metrics, it shiould always be fo…" at bounding box center [211, 469] width 313 height 86
type textarea "**********"
click at [533, 279] on div ""monthly_traffic" : 501 , "avg_cpc" : 9.43 , "max_cpc" : 14.87 , "keywords_with…" at bounding box center [506, 282] width 129 height 82
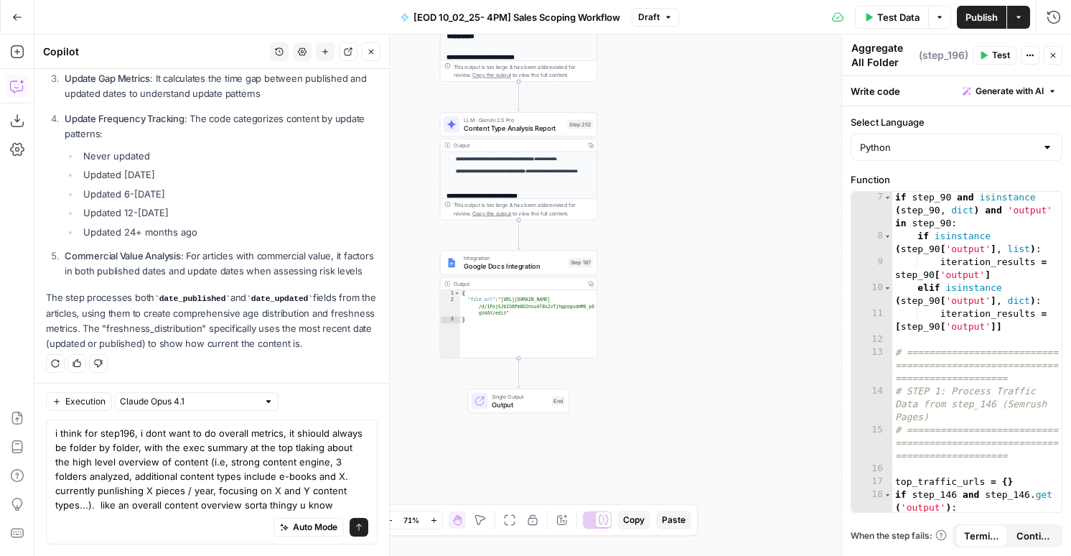
scroll to position [108, 0]
click at [1048, 20] on icon "button" at bounding box center [1053, 16] width 13 height 13
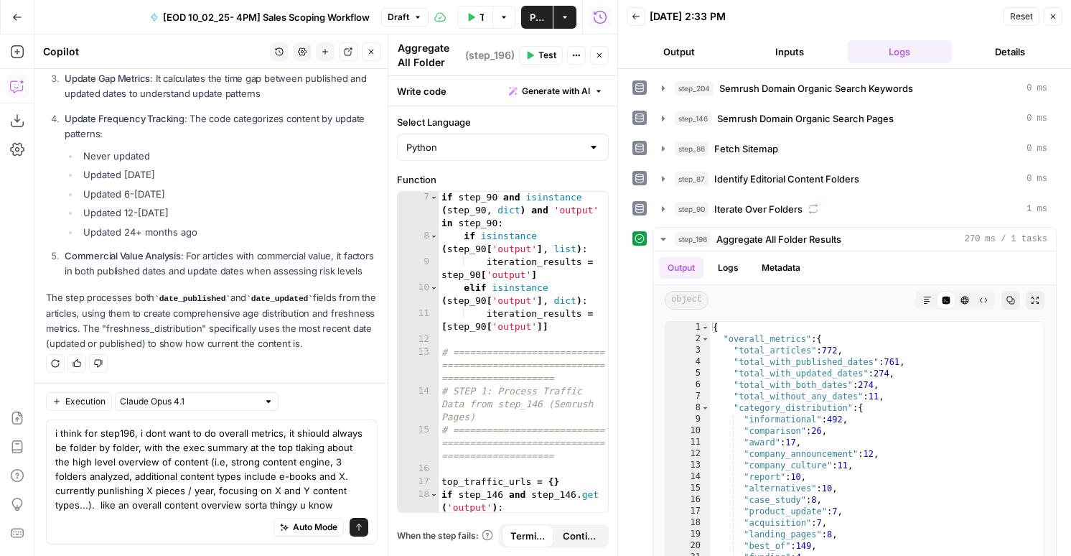
click at [642, 24] on button "Back" at bounding box center [636, 16] width 19 height 19
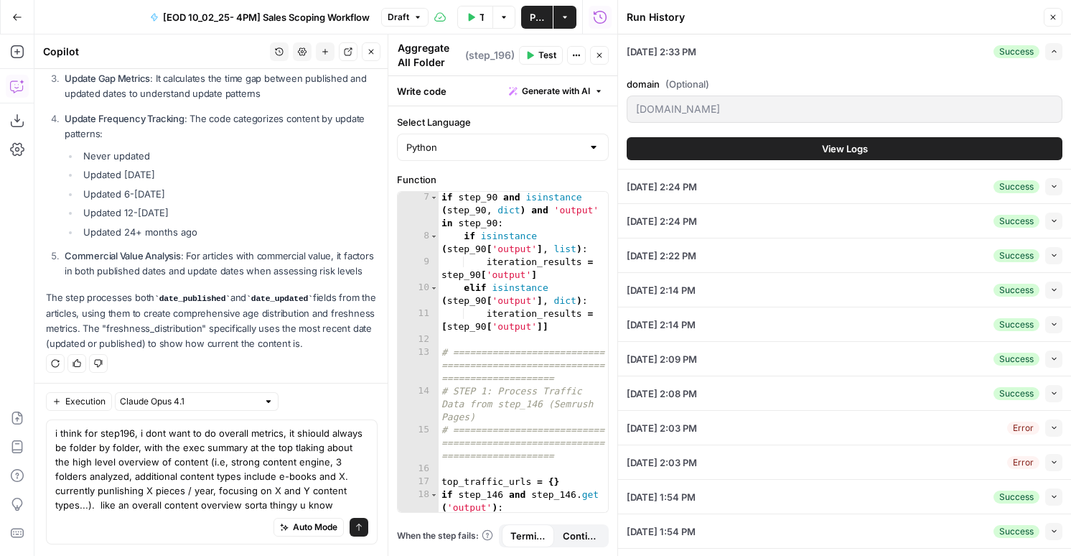
click at [978, 141] on button "View Logs" at bounding box center [845, 148] width 436 height 23
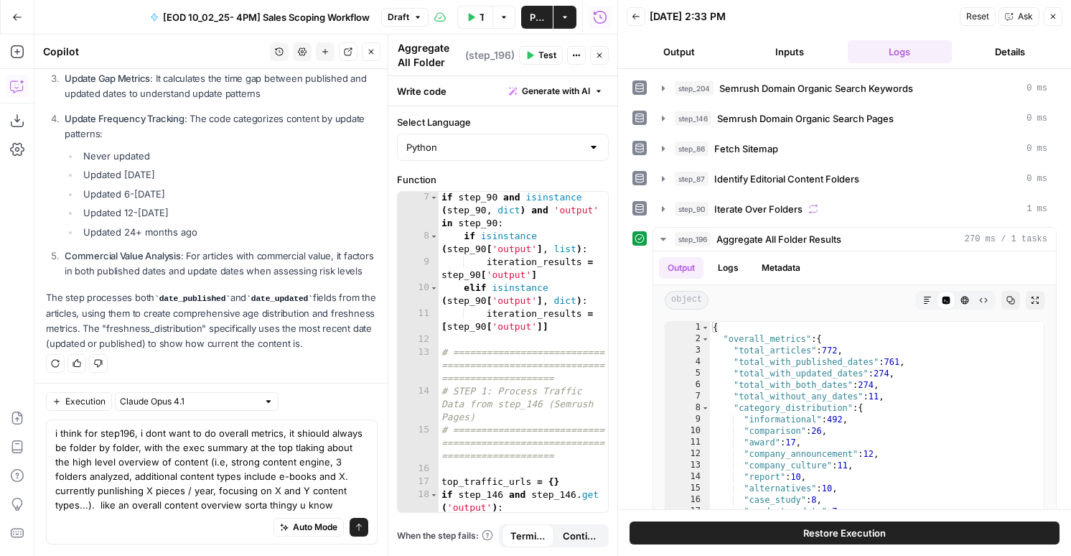
click at [789, 524] on button "Restore Execution" at bounding box center [845, 532] width 430 height 23
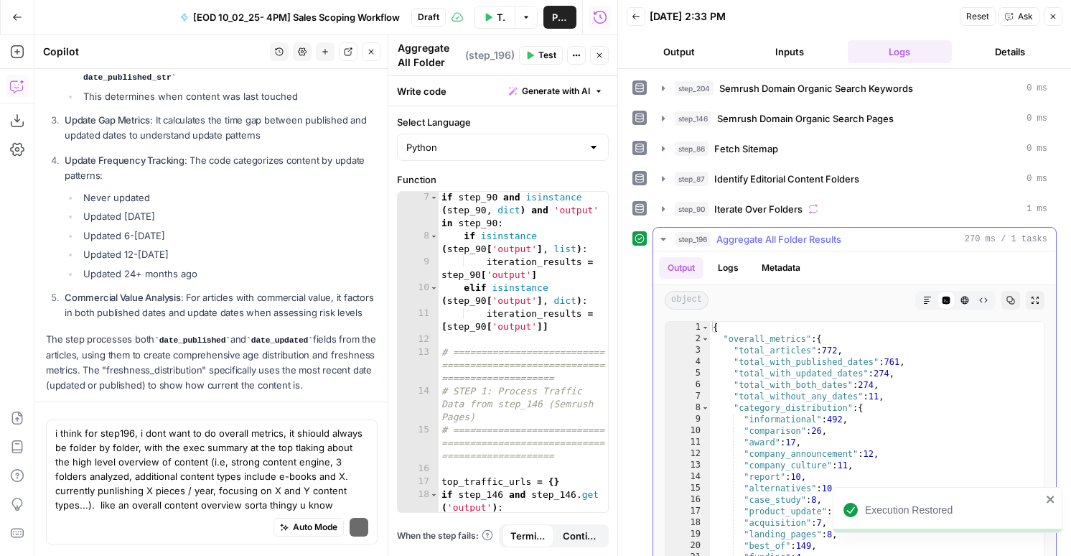
scroll to position [361, 0]
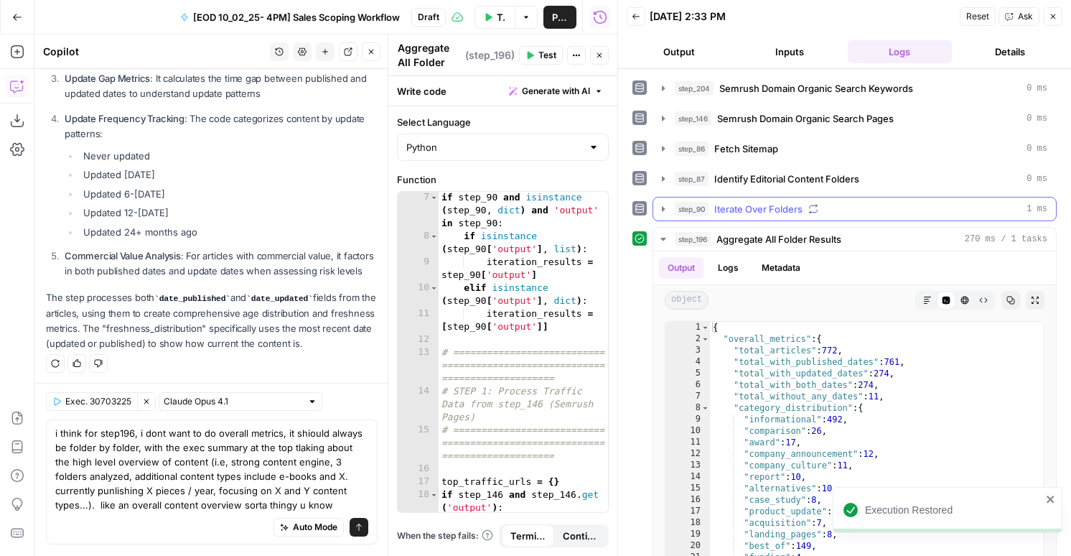
click at [787, 216] on button "step_90 Iterate Over Folders 1 ms" at bounding box center [854, 208] width 403 height 23
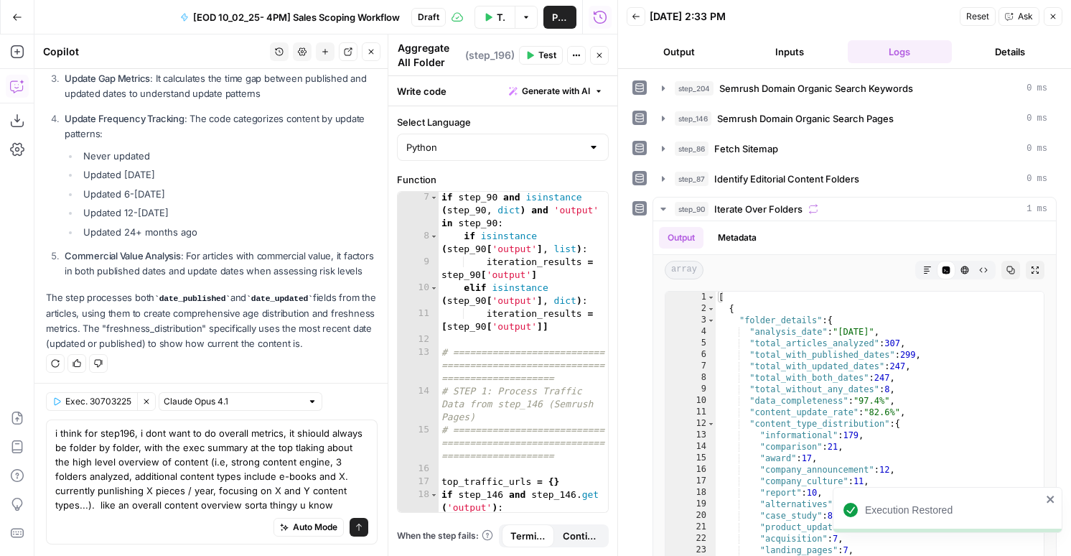
click at [1055, 21] on button "Close" at bounding box center [1053, 16] width 19 height 19
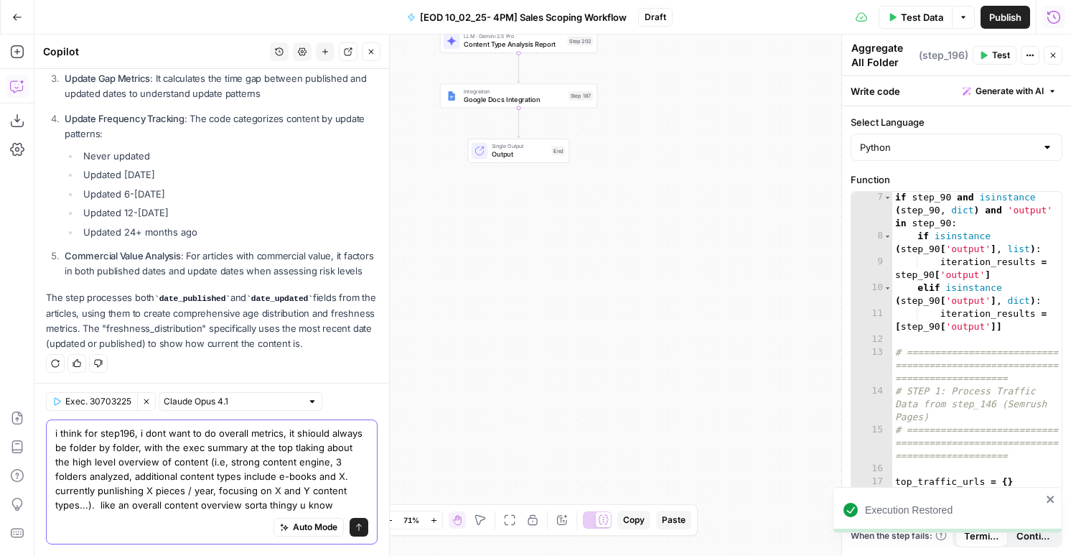
click at [255, 458] on textarea "i think for step196, i dont want to do overall metrics, it shiould always be fo…" at bounding box center [211, 469] width 313 height 86
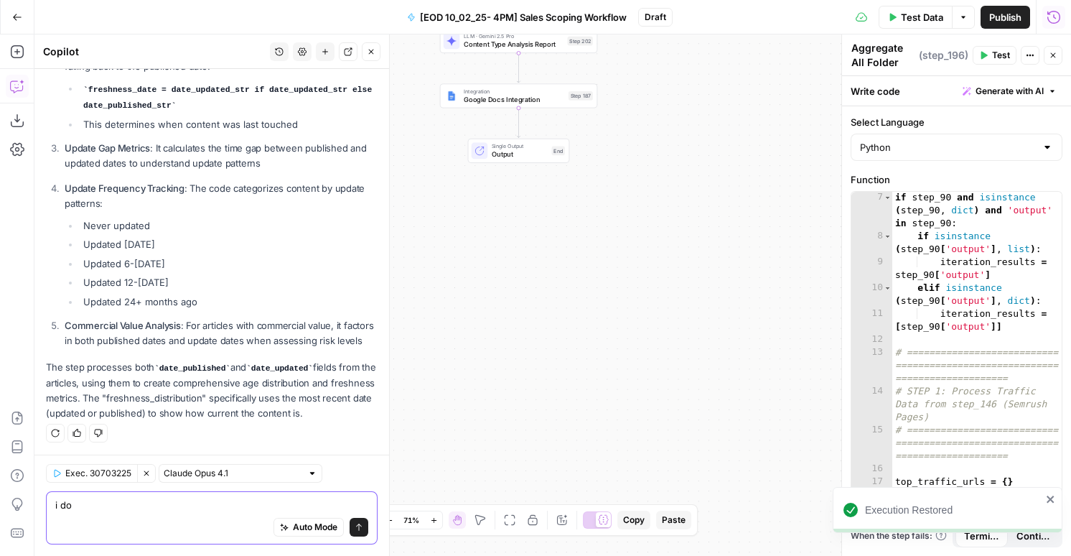
scroll to position [289, 0]
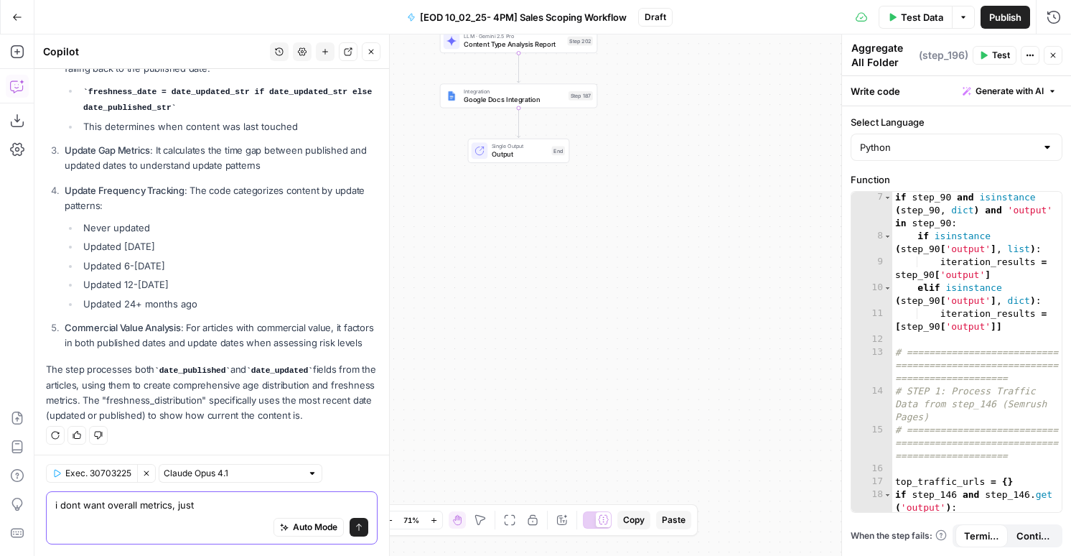
type textarea "i dont want overall metrics, just"
click at [1050, 18] on icon "button" at bounding box center [1054, 17] width 14 height 14
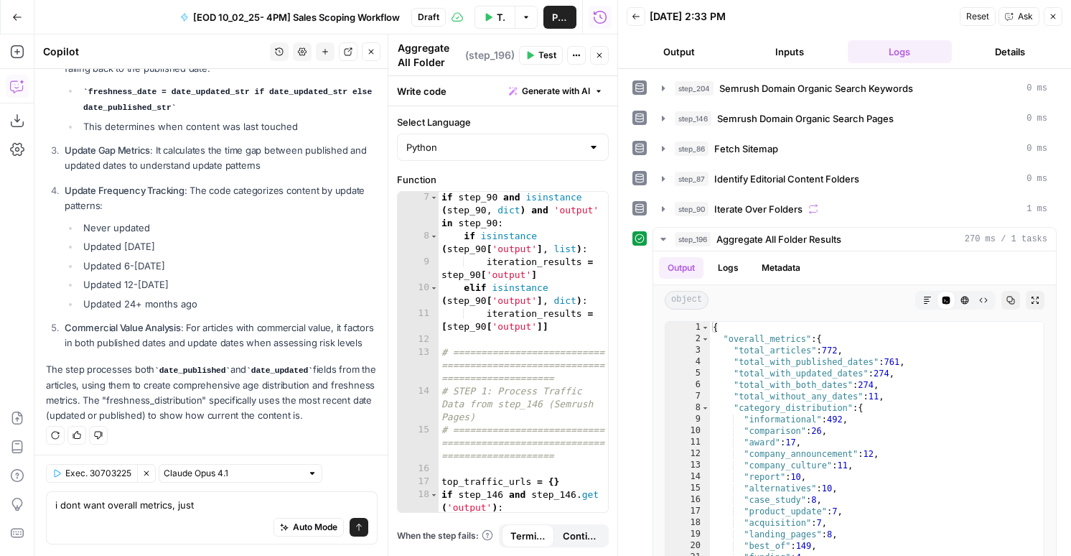
click at [640, 14] on button "Back" at bounding box center [636, 16] width 19 height 19
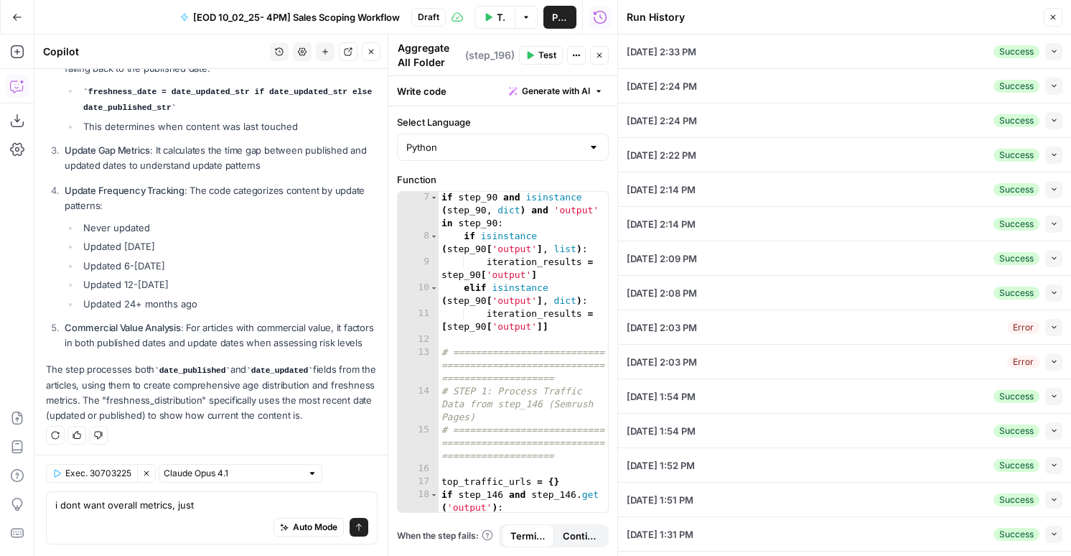
click at [1050, 157] on icon "button" at bounding box center [1054, 155] width 8 height 8
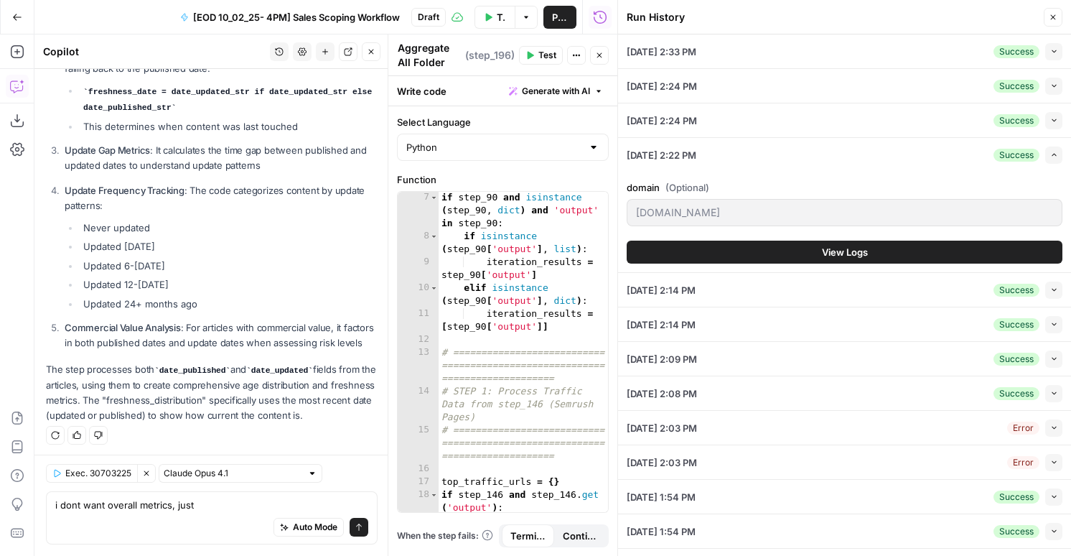
click at [956, 261] on button "View Logs" at bounding box center [845, 251] width 436 height 23
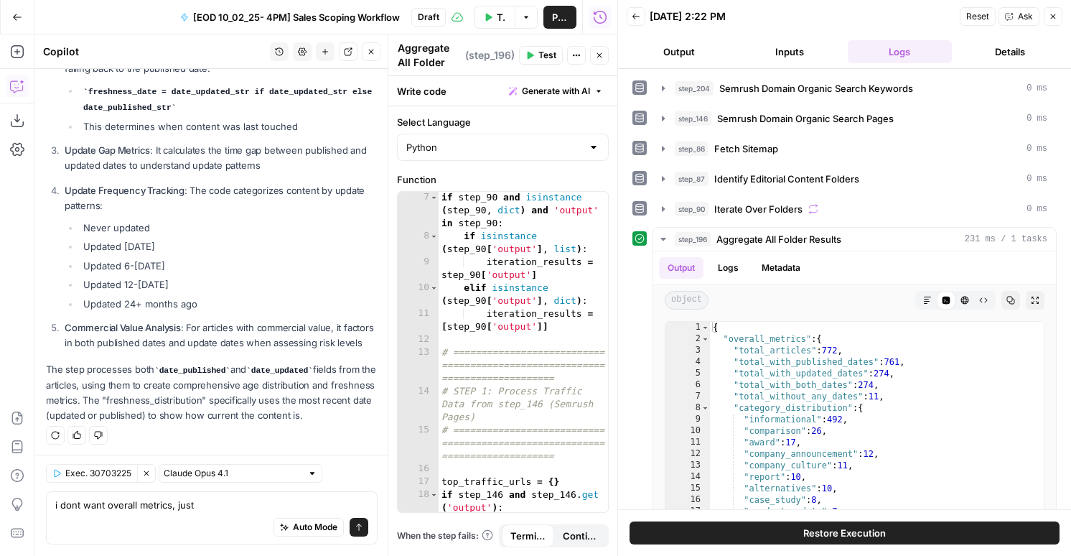
click at [637, 14] on icon "button" at bounding box center [636, 16] width 9 height 9
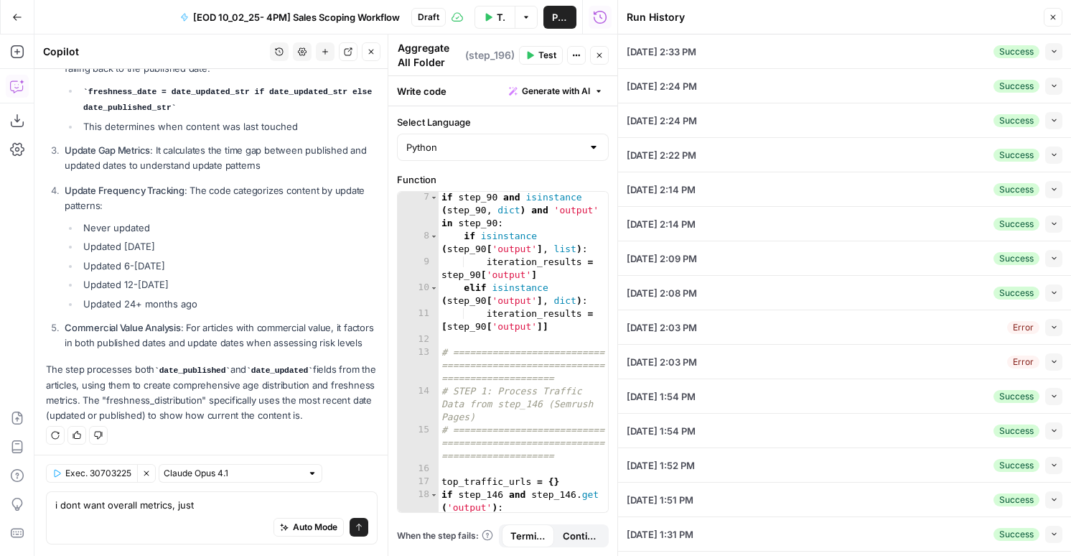
click at [1047, 192] on button "Collapse" at bounding box center [1053, 189] width 17 height 17
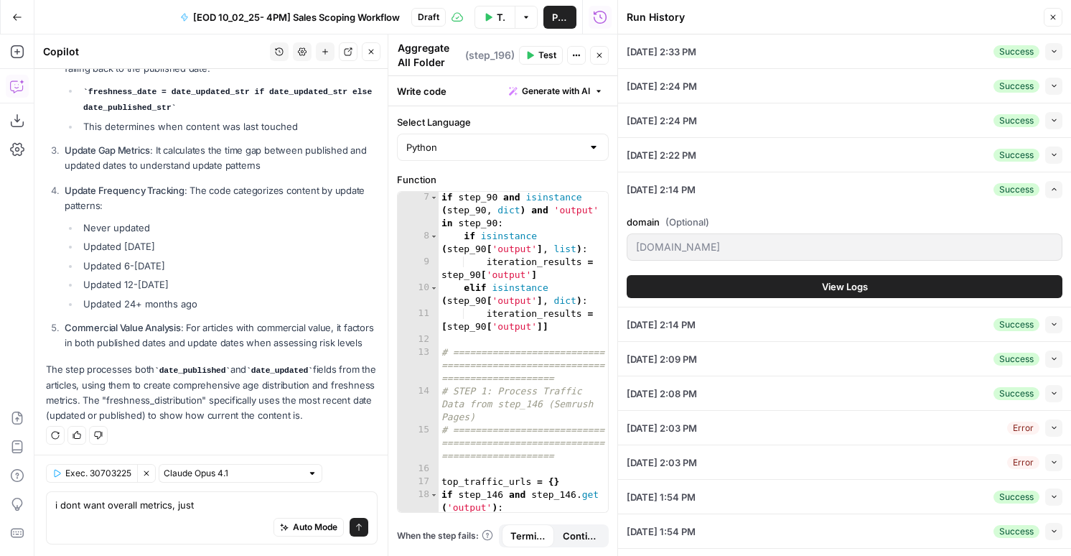
click at [1055, 321] on icon "button" at bounding box center [1054, 324] width 8 height 8
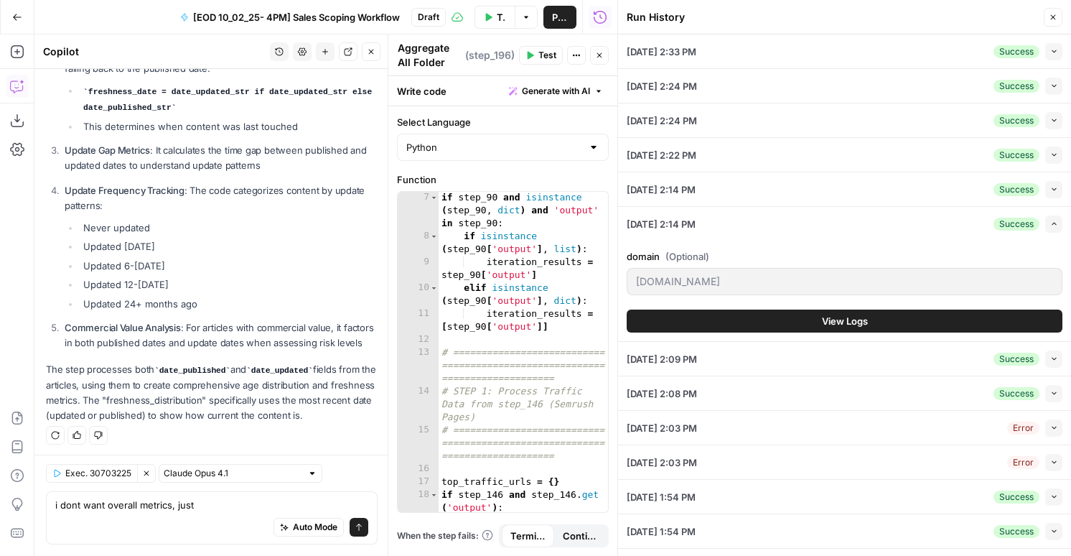
click at [1051, 359] on icon "button" at bounding box center [1054, 359] width 8 height 8
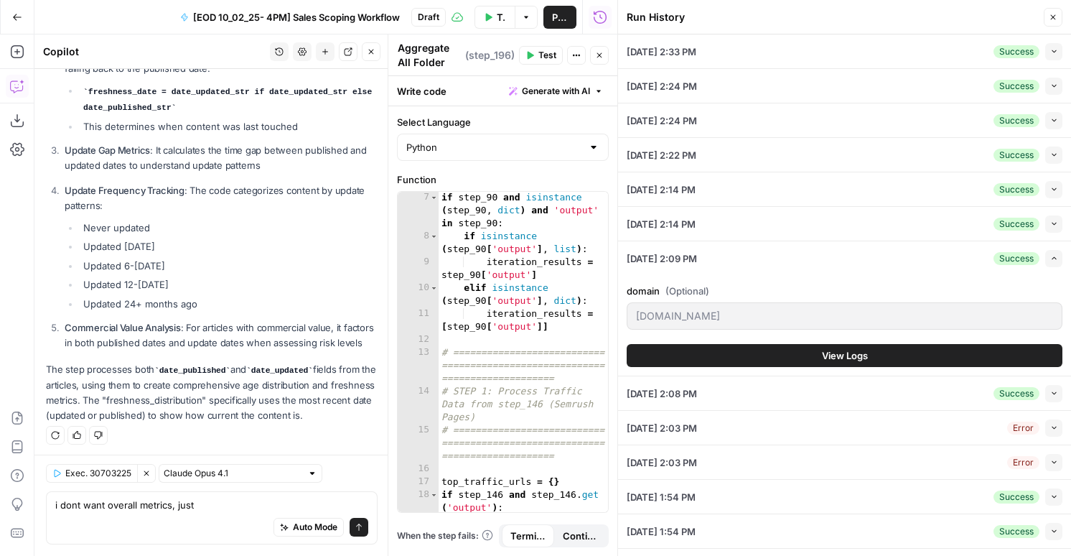
click at [1057, 151] on icon "button" at bounding box center [1054, 155] width 8 height 8
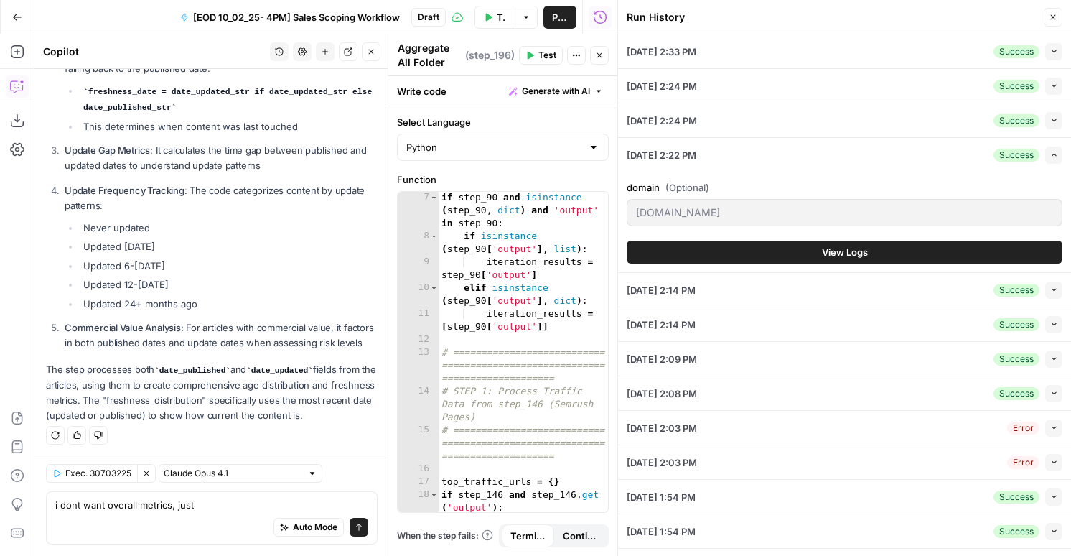
click at [1055, 118] on icon "button" at bounding box center [1054, 120] width 8 height 8
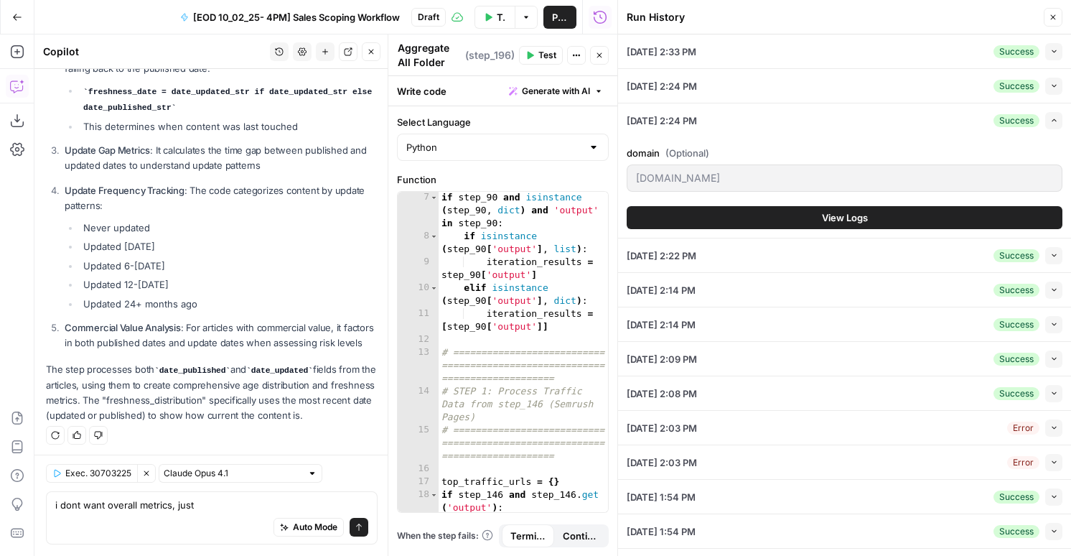
click at [1055, 93] on button "Collapse" at bounding box center [1053, 86] width 17 height 17
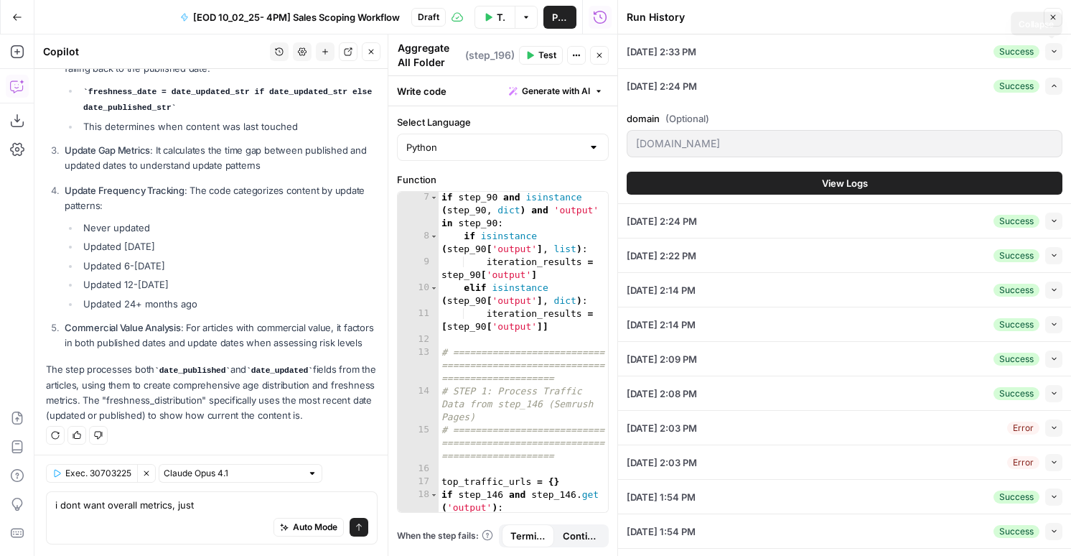
click at [1055, 59] on button "Collapse" at bounding box center [1053, 51] width 17 height 17
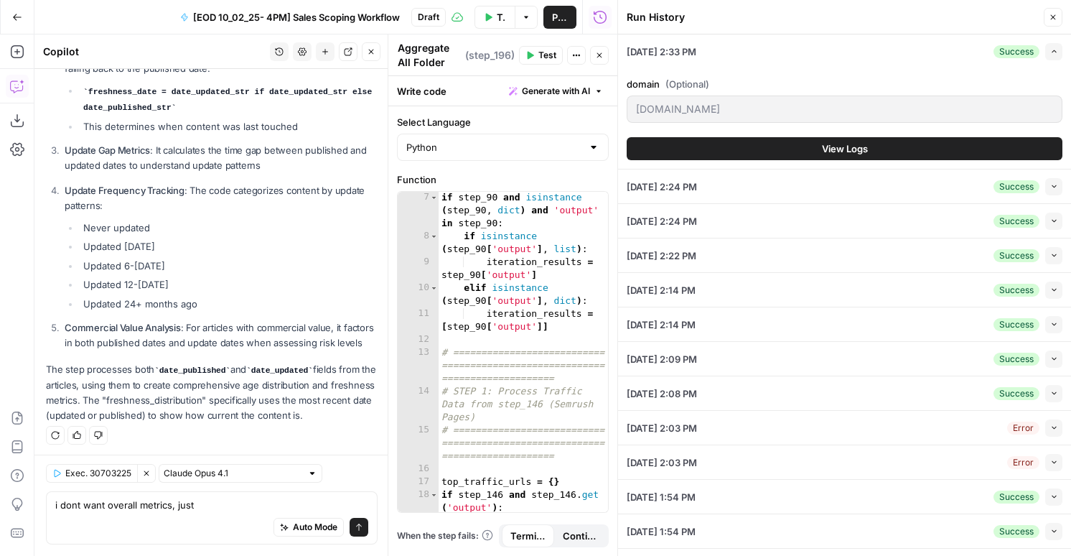
click at [1050, 248] on button "Collapse" at bounding box center [1053, 255] width 17 height 17
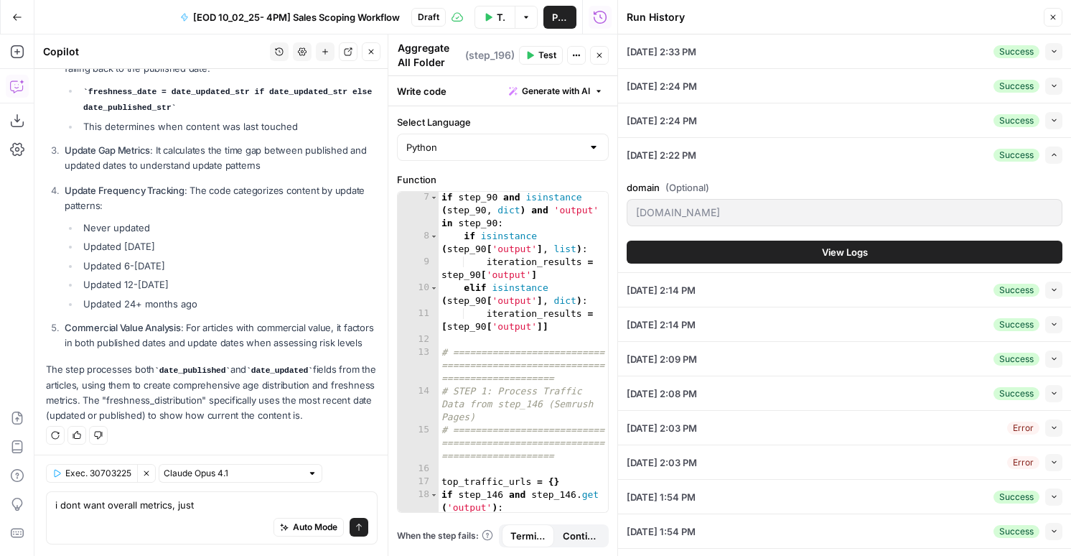
click at [1055, 299] on div "10/05/25 at 2:14 PM Success Collapse" at bounding box center [845, 290] width 436 height 34
click at [1052, 282] on button "Collapse" at bounding box center [1053, 289] width 17 height 17
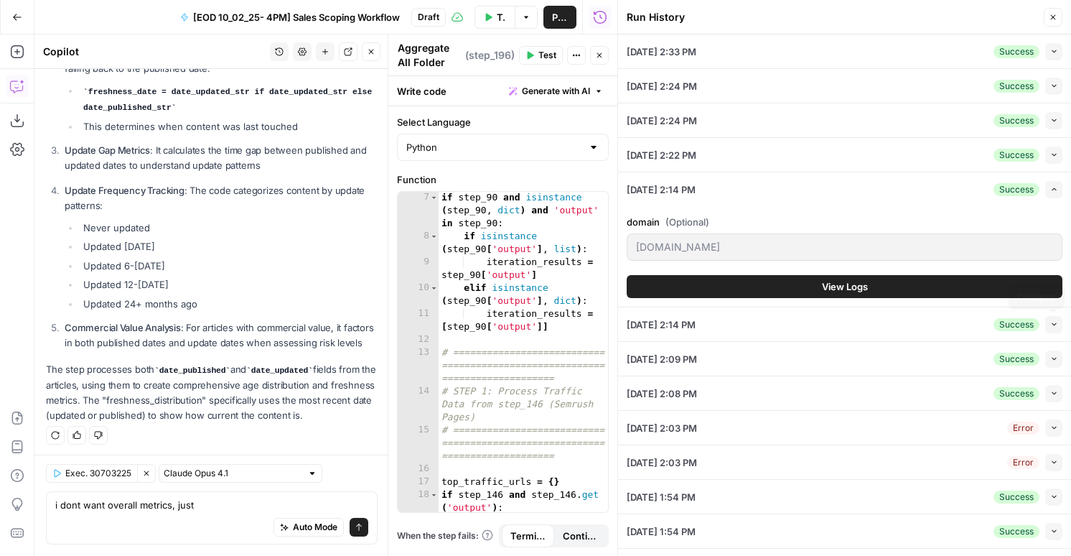
click at [1057, 330] on button "Collapse" at bounding box center [1053, 324] width 17 height 17
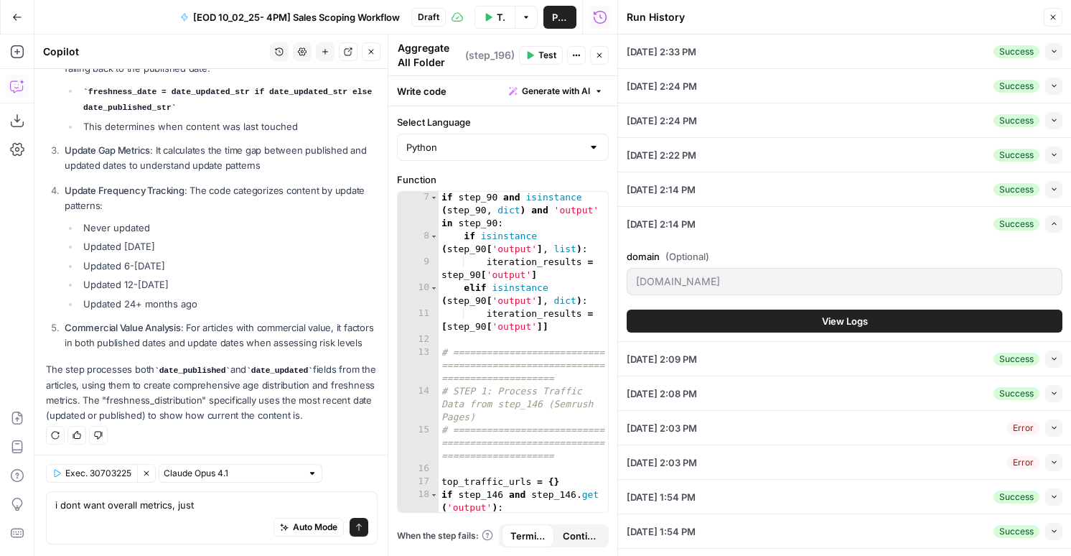
click at [938, 324] on button "View Logs" at bounding box center [845, 320] width 436 height 23
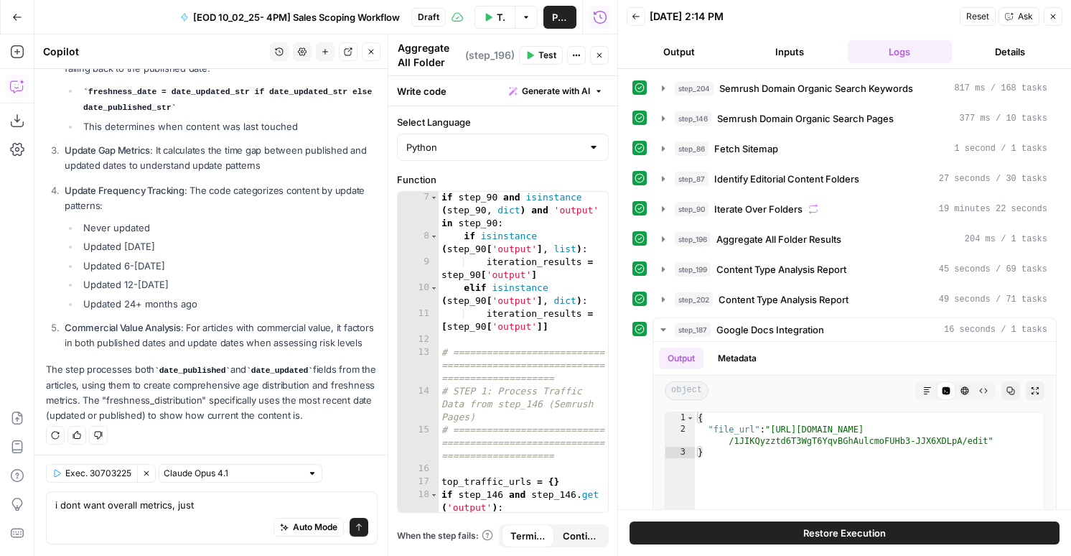
click at [862, 529] on span "Restore Execution" at bounding box center [844, 532] width 83 height 14
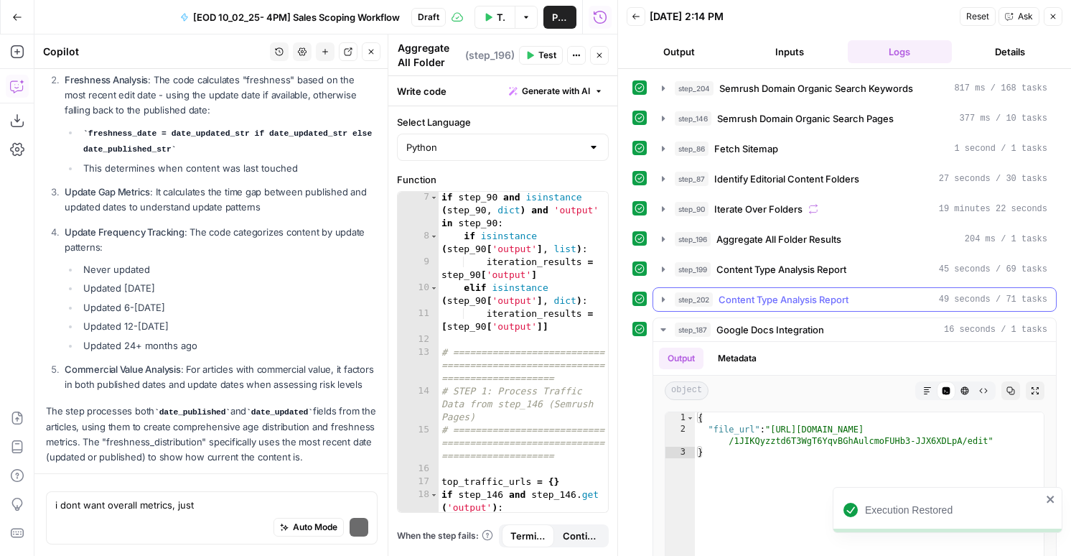
click at [833, 292] on span "Content Type Analysis Report" at bounding box center [784, 299] width 130 height 14
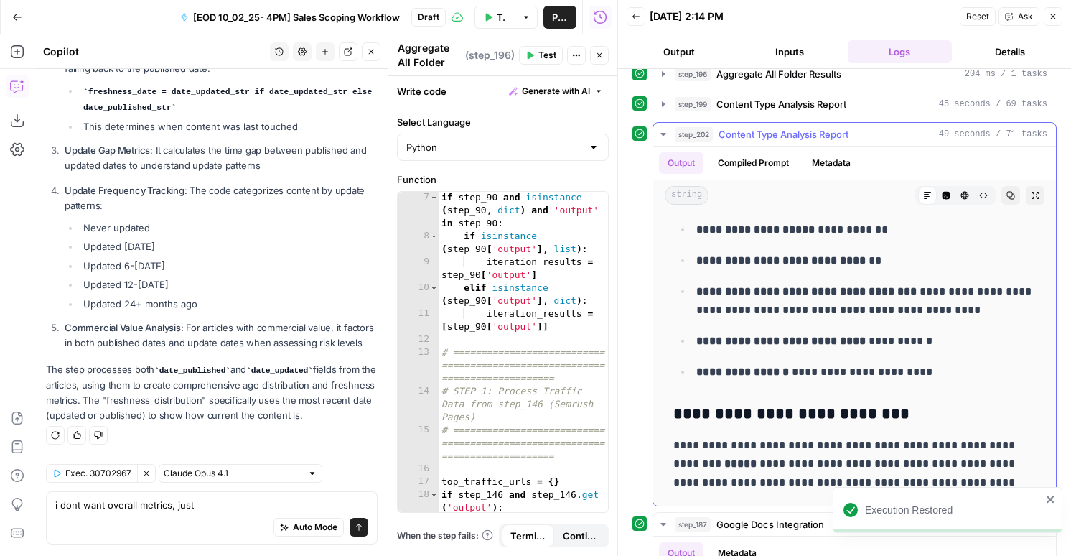
scroll to position [111, 0]
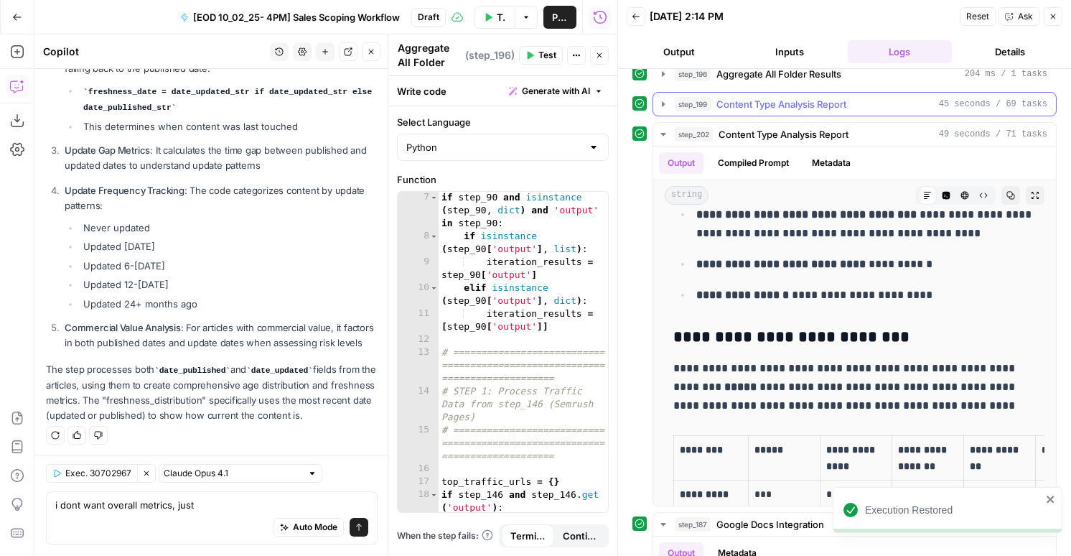
click at [816, 105] on span "Content Type Analysis Report" at bounding box center [781, 104] width 130 height 14
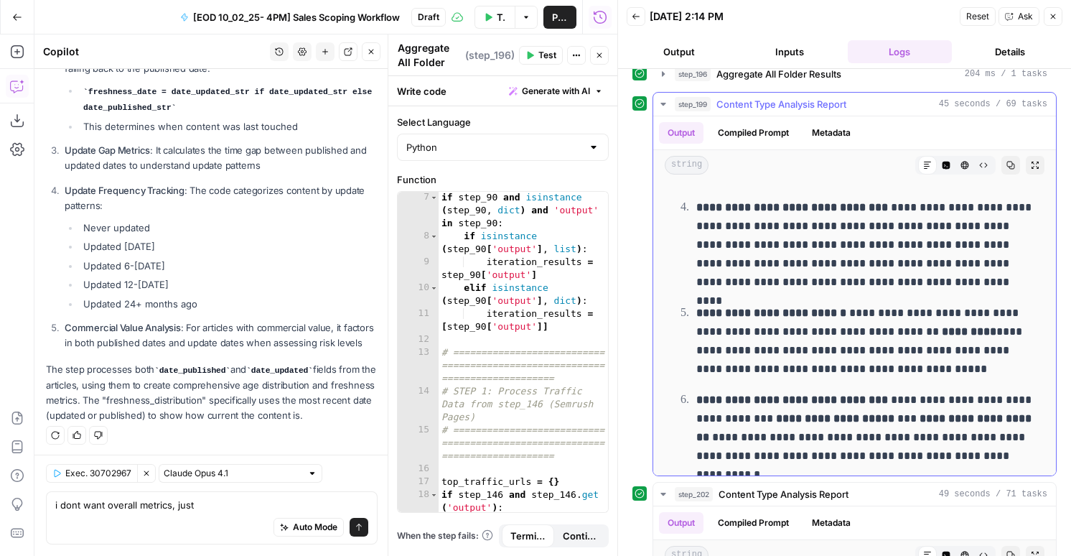
scroll to position [2594, 0]
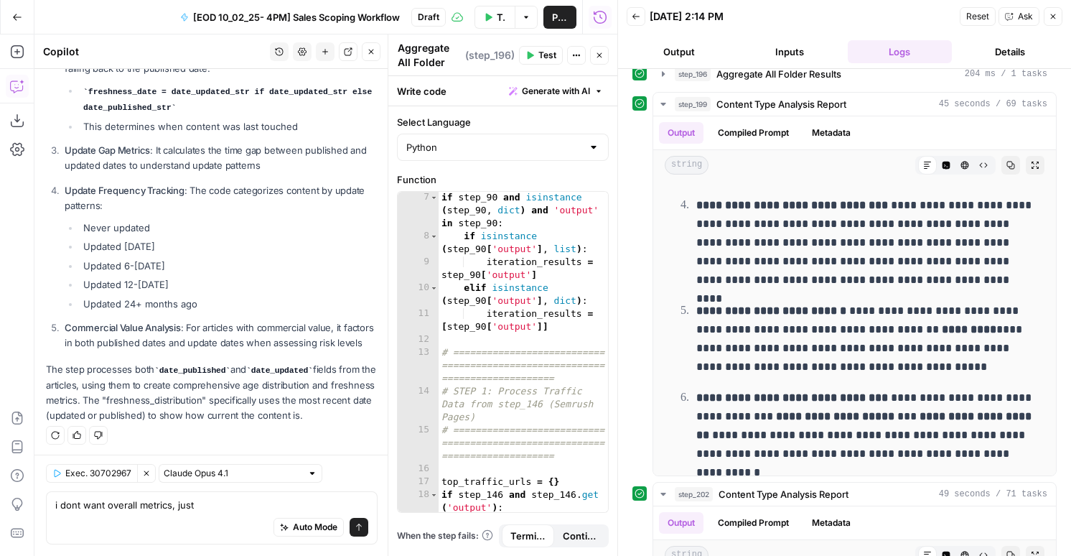
click at [832, 67] on header "Back 10/05/25 at 2:14 PM Reset Ask Close Output Inputs Logs Details" at bounding box center [844, 34] width 453 height 69
click at [829, 80] on span "Aggregate All Folder Results" at bounding box center [778, 74] width 125 height 14
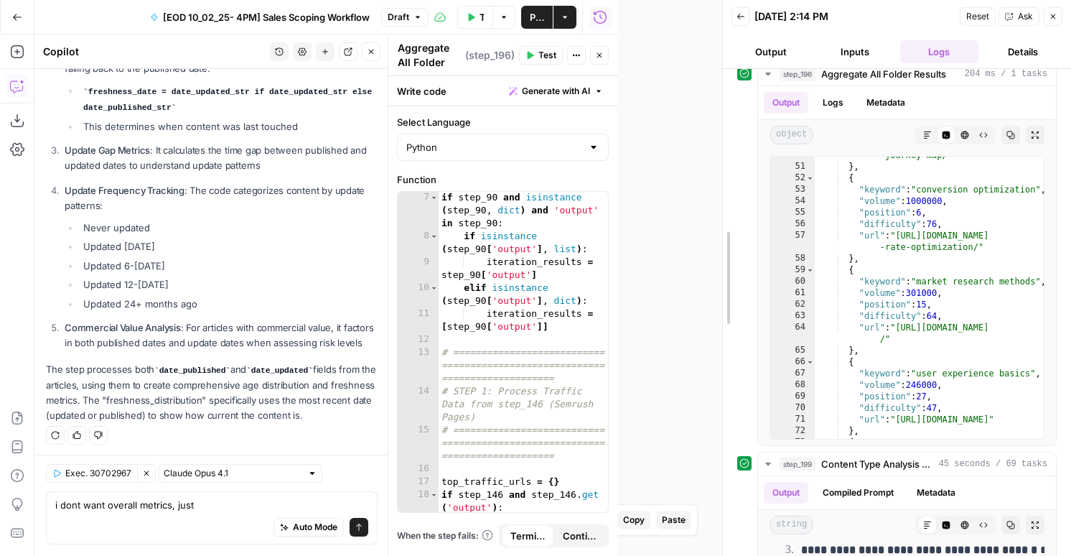
scroll to position [3826, 0]
drag, startPoint x: 620, startPoint y: 215, endPoint x: 791, endPoint y: 268, distance: 179.8
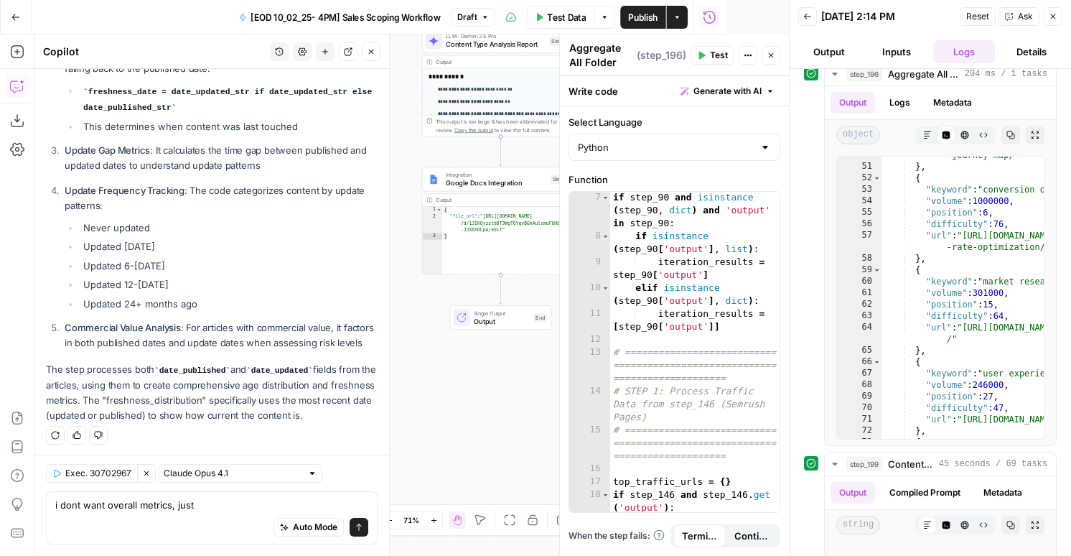
scroll to position [233, 0]
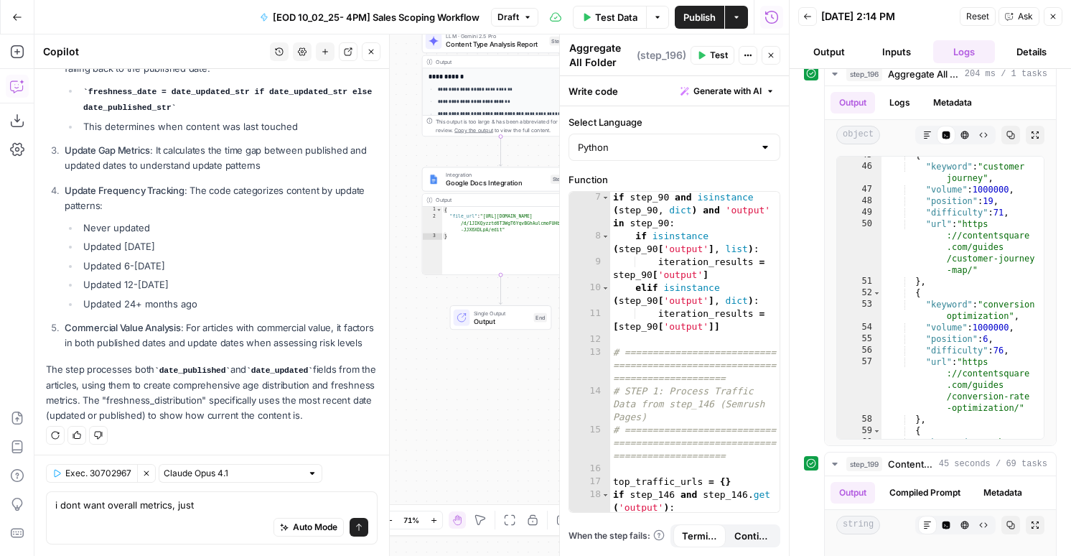
click at [767, 59] on icon "button" at bounding box center [771, 55] width 9 height 9
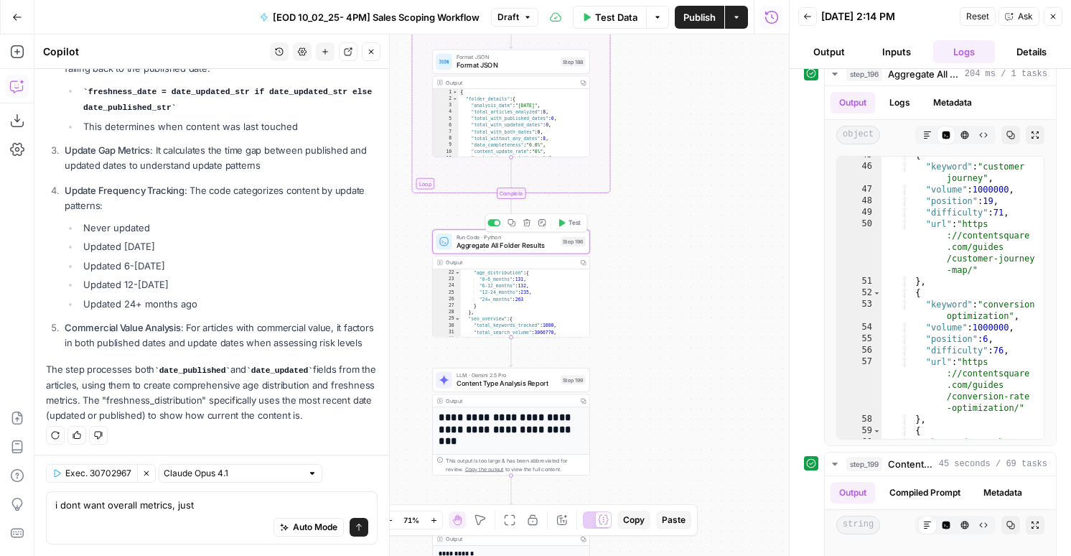
click at [575, 230] on div "Copy step Delete step Add Note Test" at bounding box center [536, 222] width 102 height 18
click at [574, 223] on span "Test" at bounding box center [575, 222] width 12 height 9
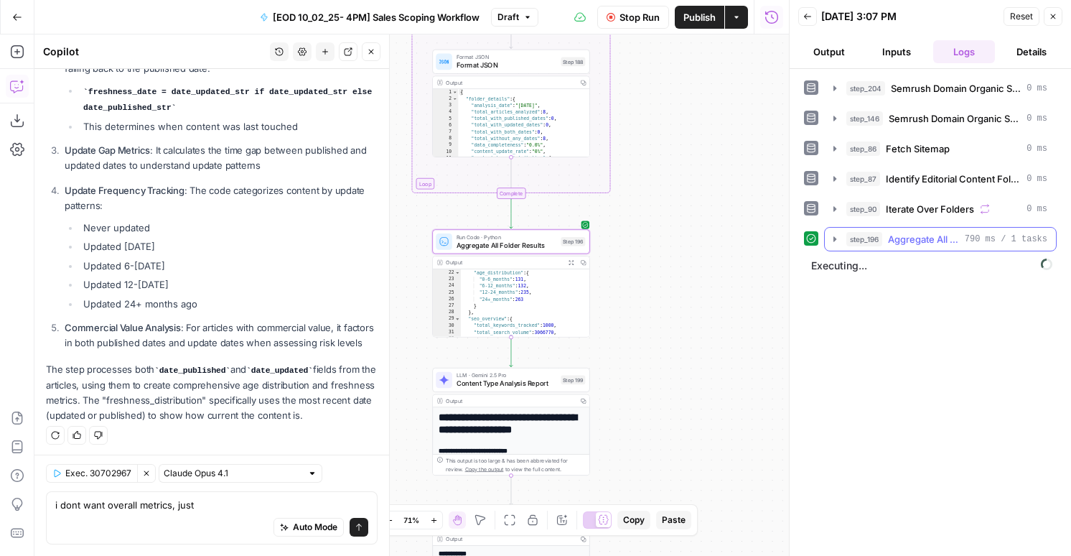
click at [942, 238] on span "Aggregate All Folder Results" at bounding box center [923, 239] width 71 height 14
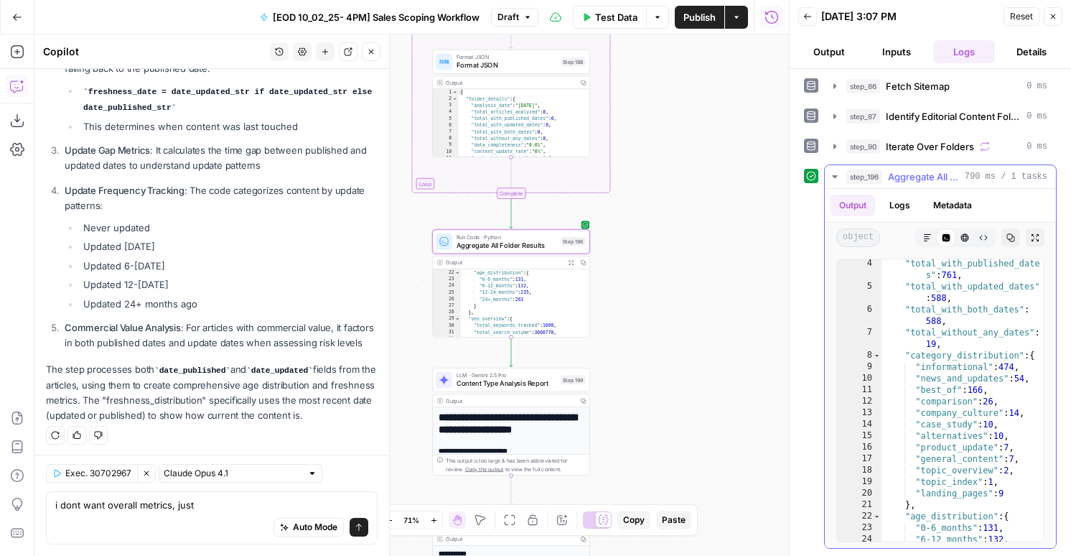
scroll to position [26, 0]
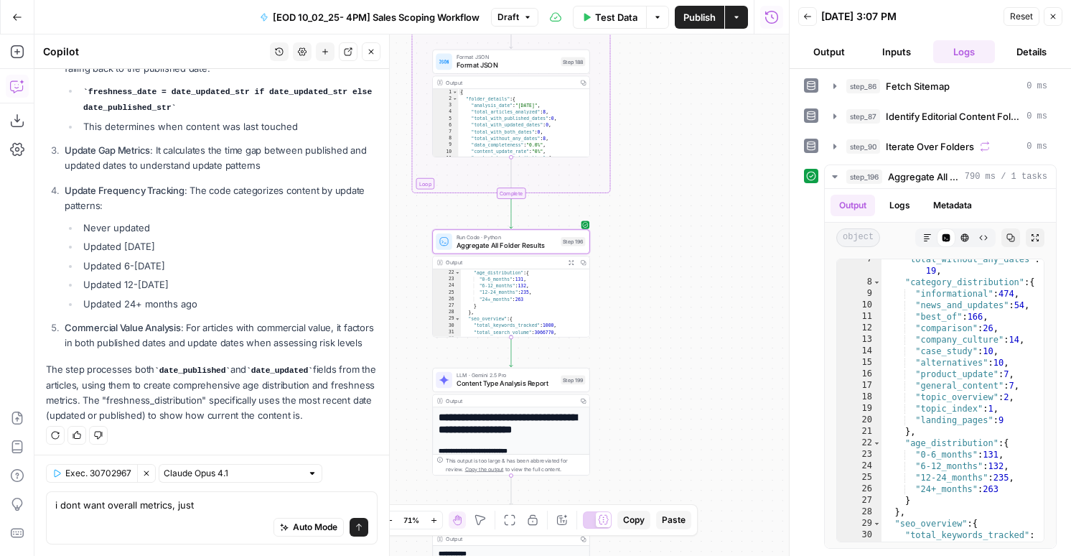
click at [525, 387] on span "Content Type Analysis Report" at bounding box center [507, 383] width 101 height 10
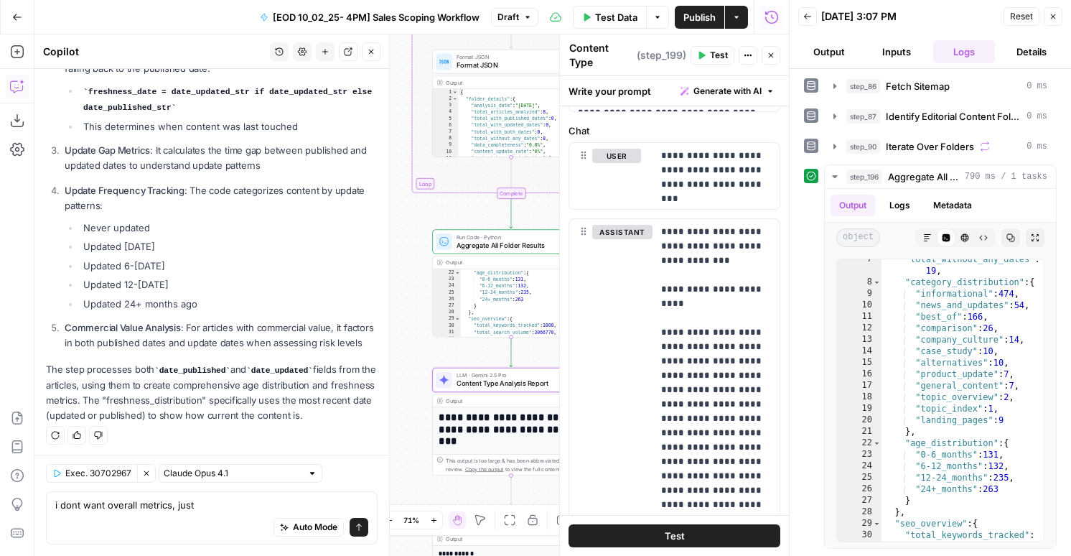
scroll to position [322, 0]
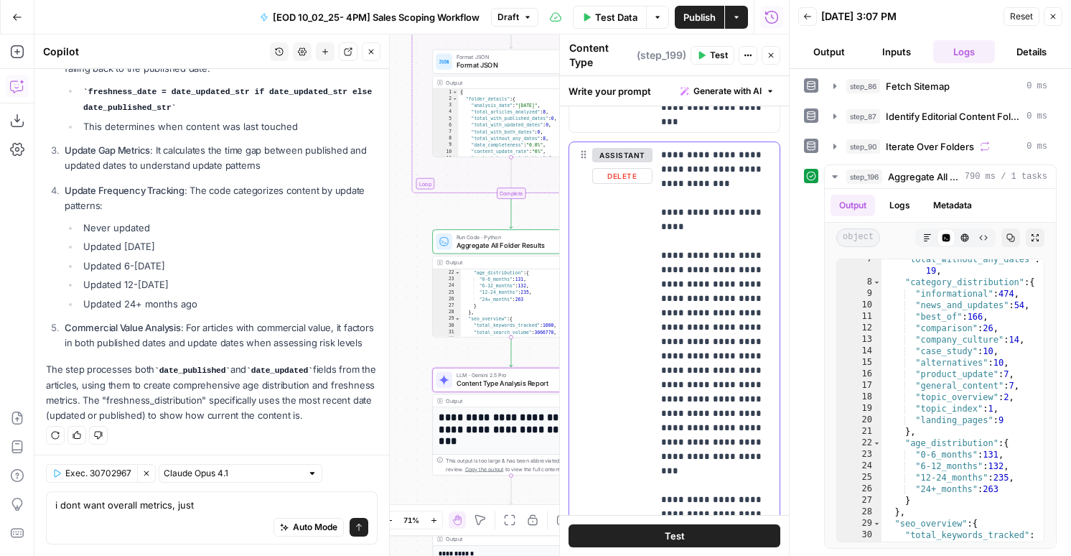
click at [635, 183] on button "Delete" at bounding box center [622, 176] width 60 height 16
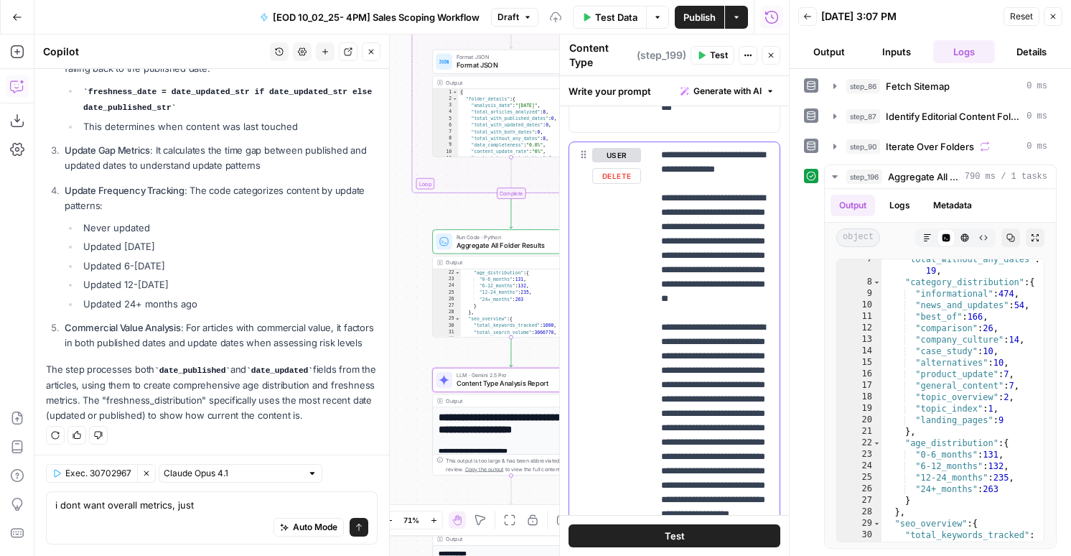
click at [630, 182] on button "Delete" at bounding box center [616, 176] width 49 height 16
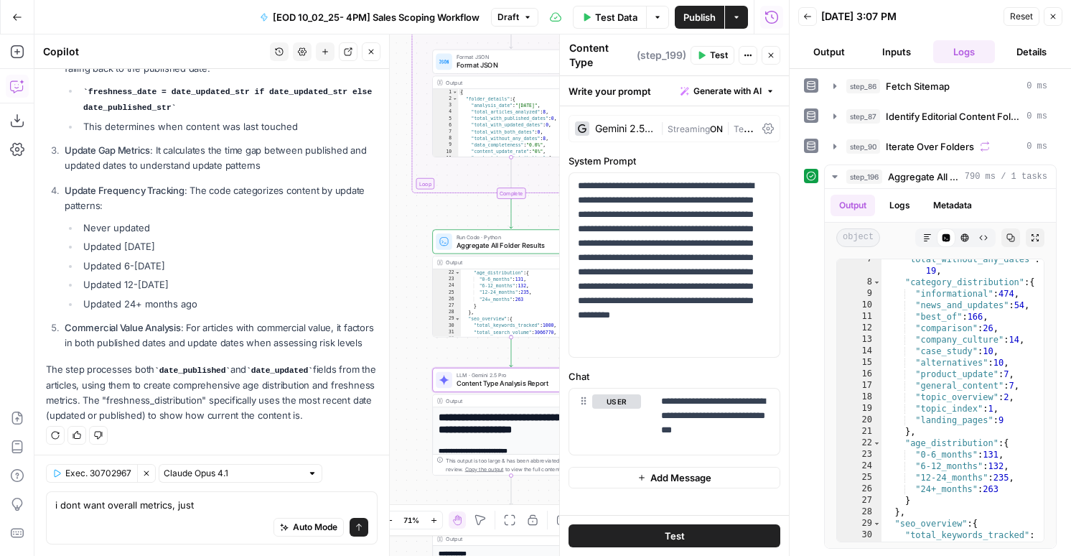
scroll to position [0, 0]
click at [679, 403] on p "**********" at bounding box center [716, 415] width 110 height 43
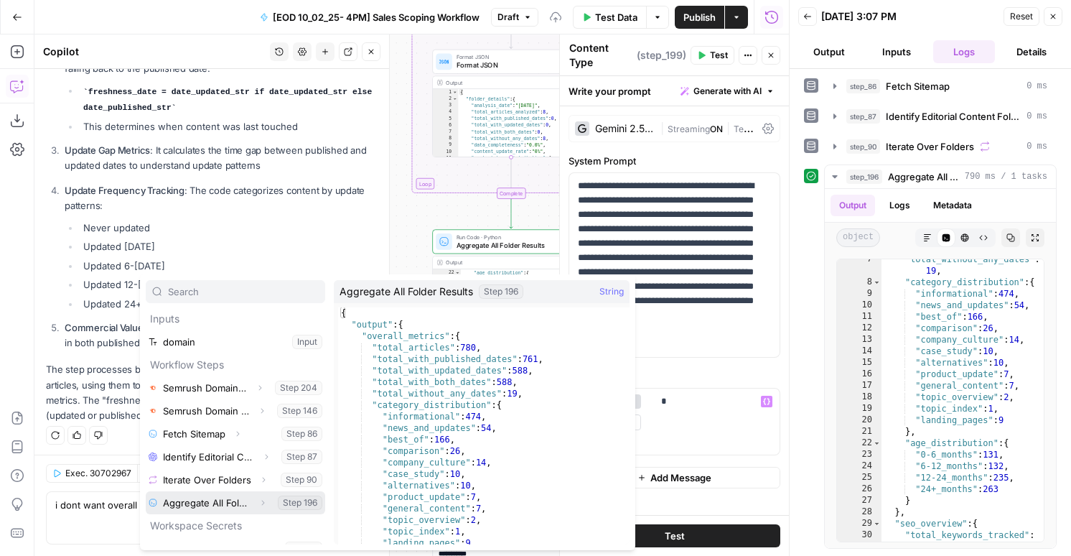
click at [251, 499] on button "Select variable Aggregate All Folder Results" at bounding box center [235, 502] width 179 height 23
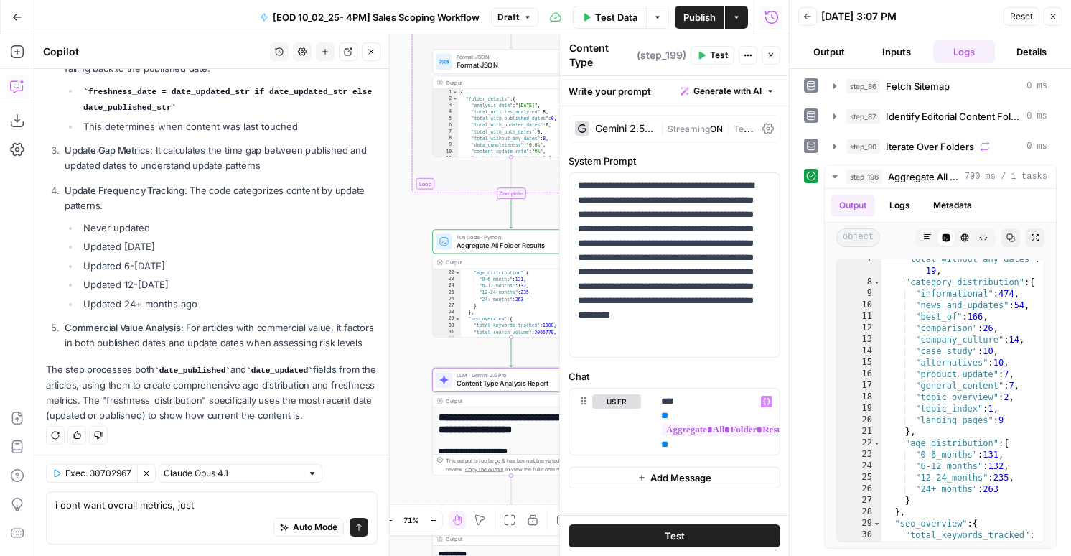
click at [1057, 19] on icon "button" at bounding box center [1053, 16] width 9 height 9
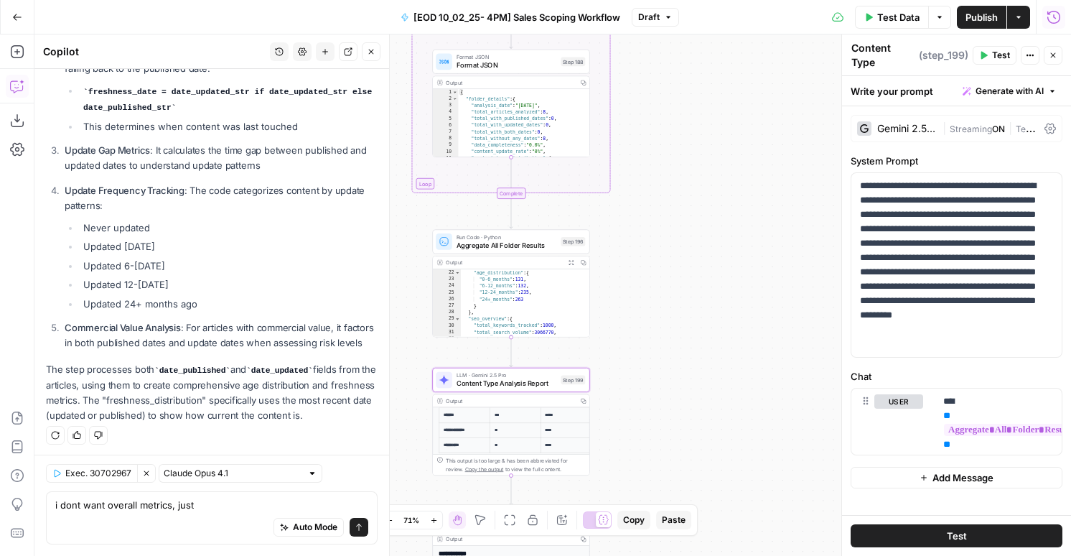
scroll to position [267, 0]
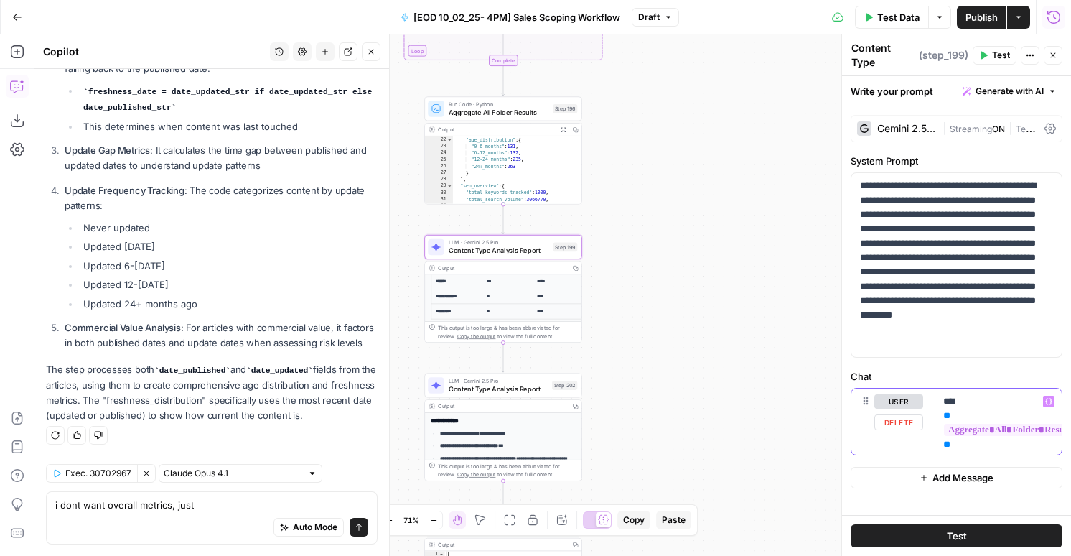
drag, startPoint x: 961, startPoint y: 401, endPoint x: 926, endPoint y: 401, distance: 34.5
click at [926, 401] on div "**********" at bounding box center [956, 421] width 210 height 66
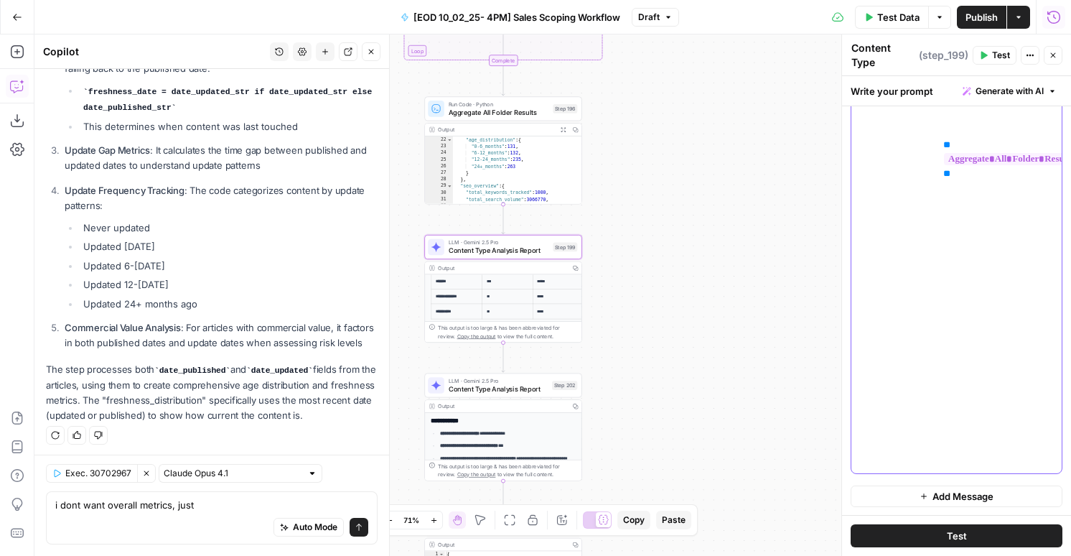
scroll to position [5040, 0]
click at [1004, 43] on div "Content Type Analysis Report Content Type Analysis Report ( step_199 ) Test Act…" at bounding box center [957, 55] width 212 height 30
click at [999, 59] on span "Test" at bounding box center [1001, 55] width 18 height 13
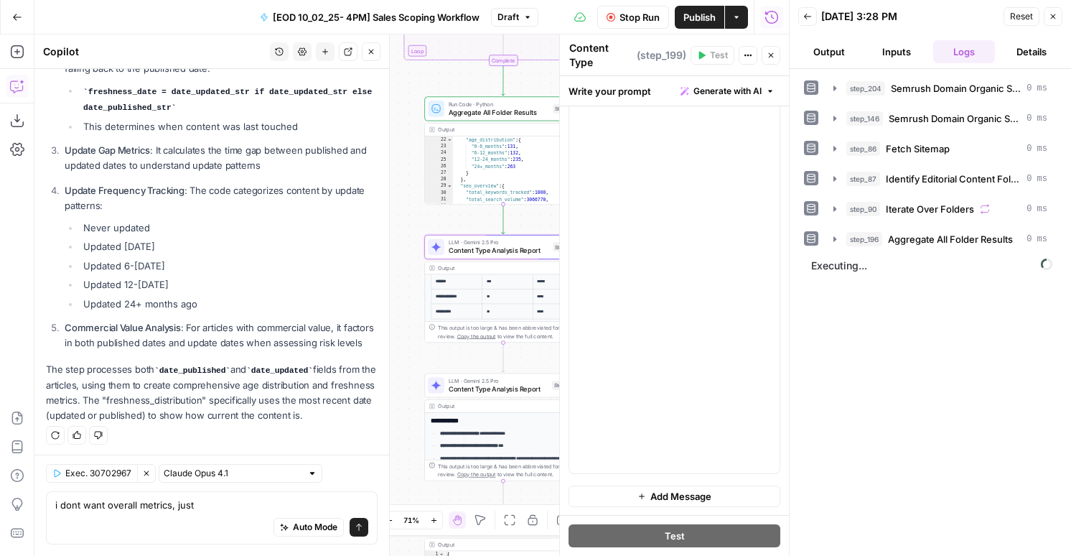
click at [372, 47] on icon "button" at bounding box center [371, 51] width 9 height 9
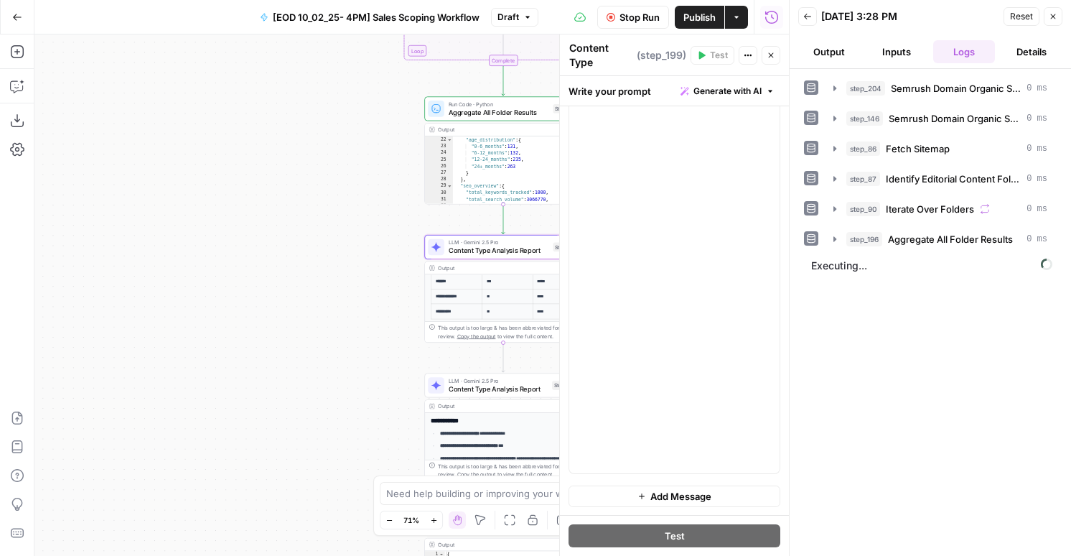
click at [825, 52] on button "Output" at bounding box center [829, 51] width 62 height 23
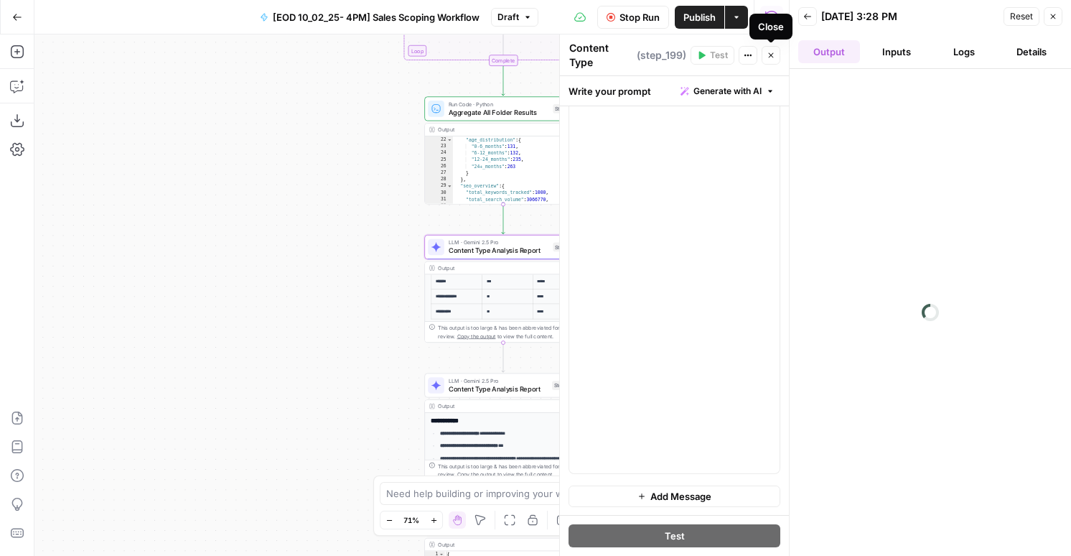
click at [774, 55] on icon "button" at bounding box center [771, 55] width 9 height 9
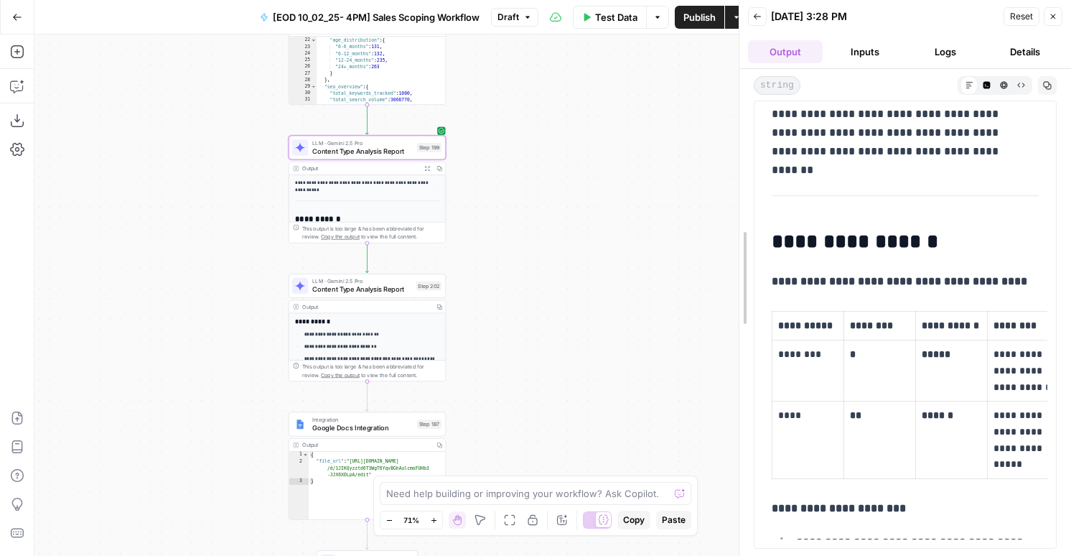
scroll to position [406, 0]
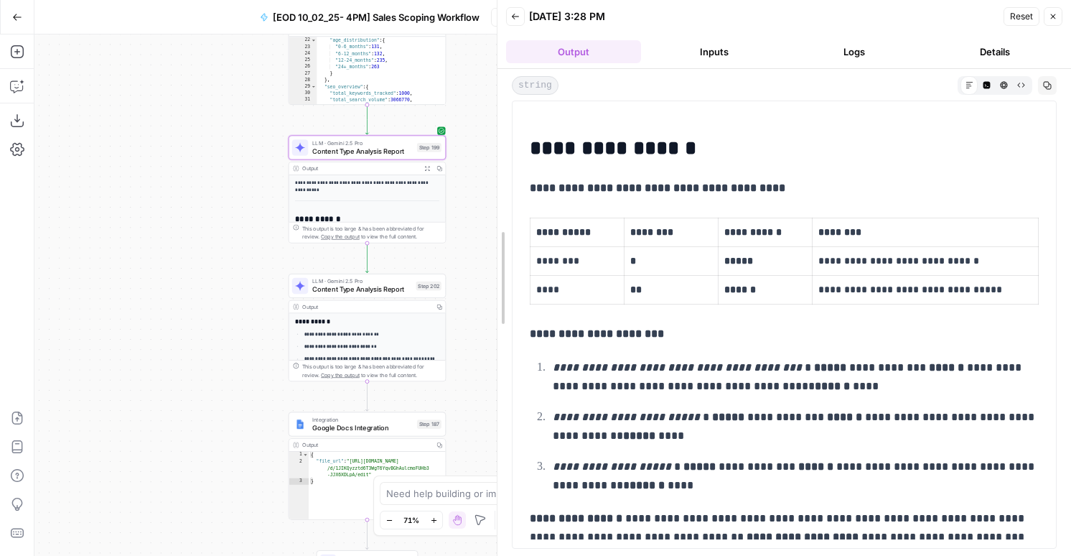
drag, startPoint x: 785, startPoint y: 297, endPoint x: 477, endPoint y: 274, distance: 309.6
click at [477, 274] on body "AirOps New Home Browse Insights Opportunities Your Data Flightpath Syncs Data L…" at bounding box center [535, 278] width 1071 height 556
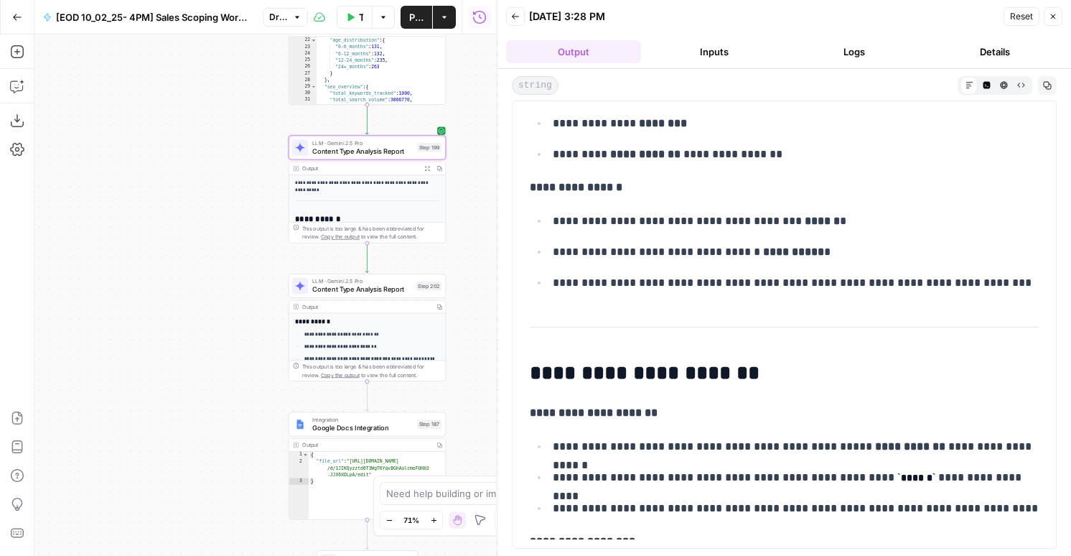
scroll to position [3126, 0]
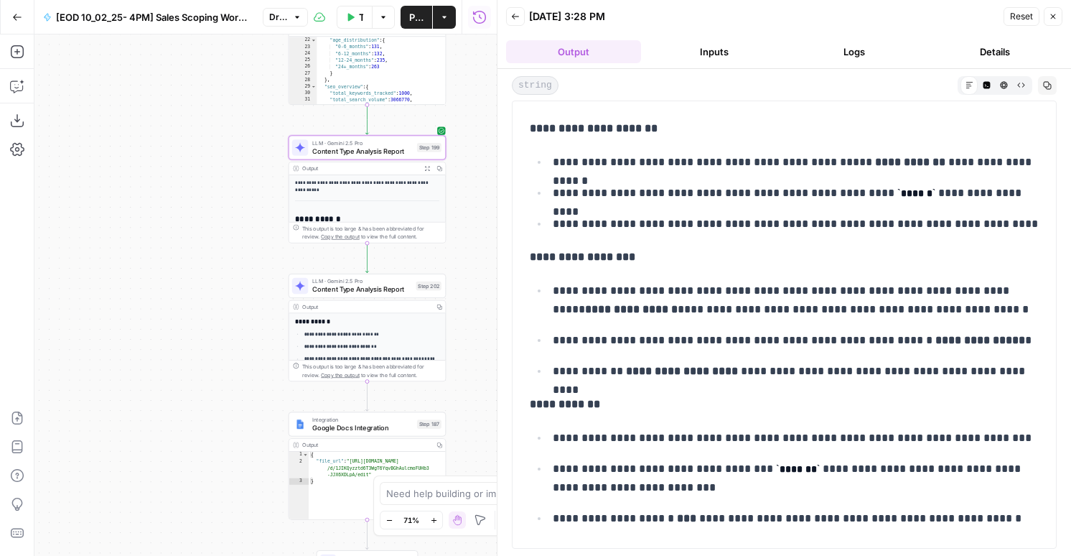
click at [606, 304] on p "**********" at bounding box center [796, 299] width 486 height 37
click at [357, 149] on span "Content Type Analysis Report" at bounding box center [362, 151] width 101 height 10
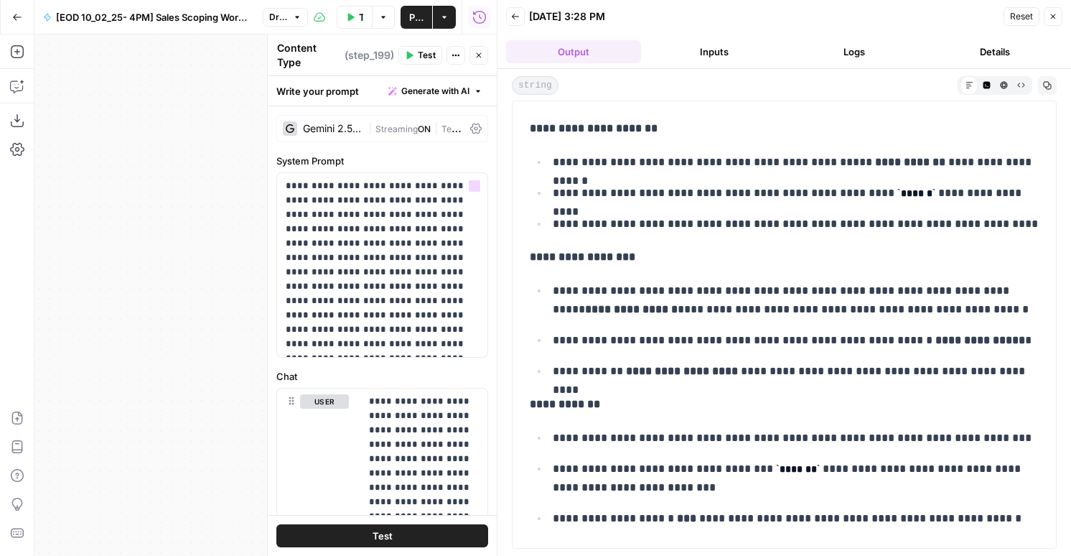
scroll to position [161, 0]
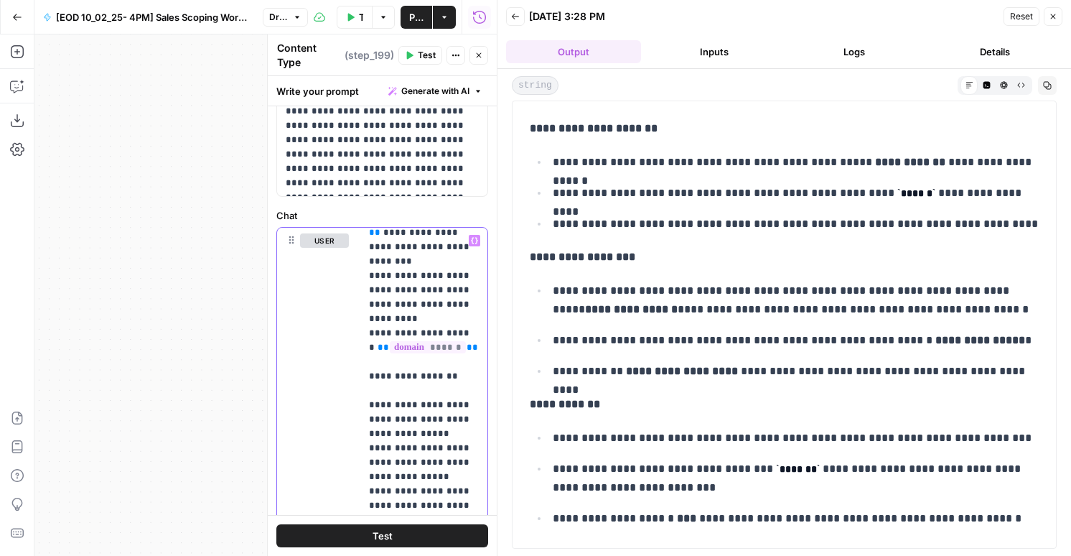
scroll to position [545, 0]
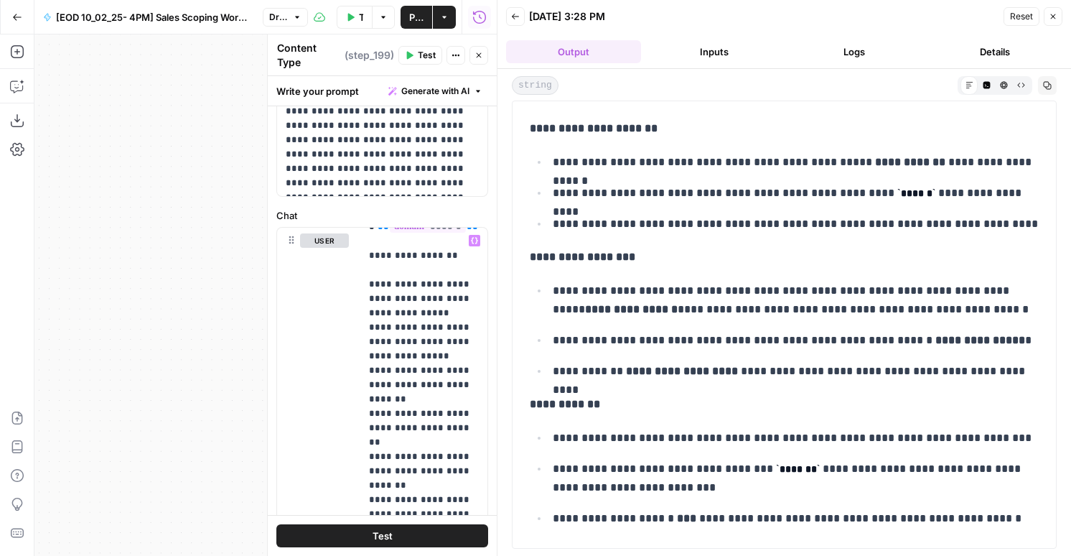
click at [432, 58] on span "Test" at bounding box center [427, 55] width 18 height 13
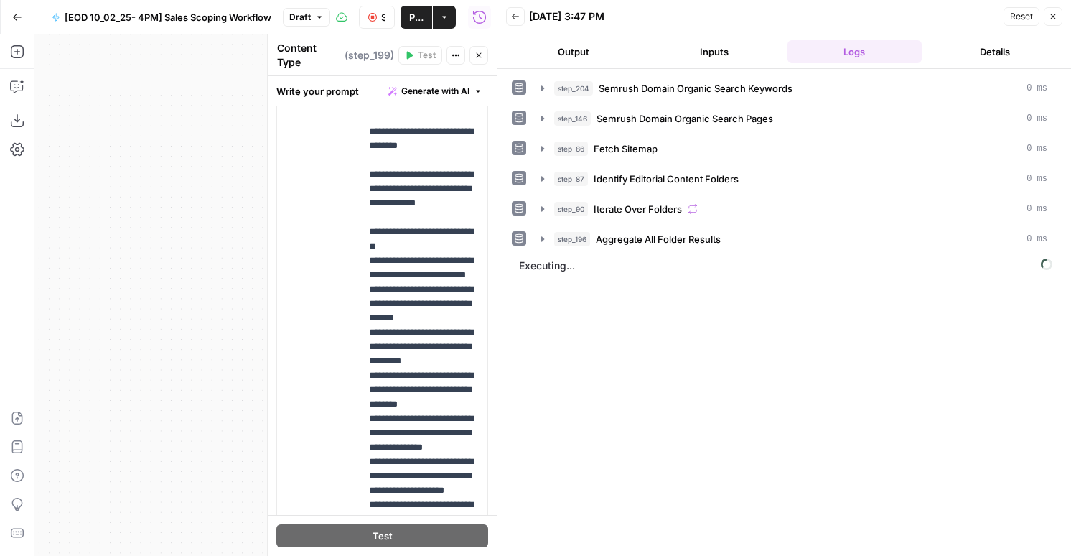
scroll to position [500, 0]
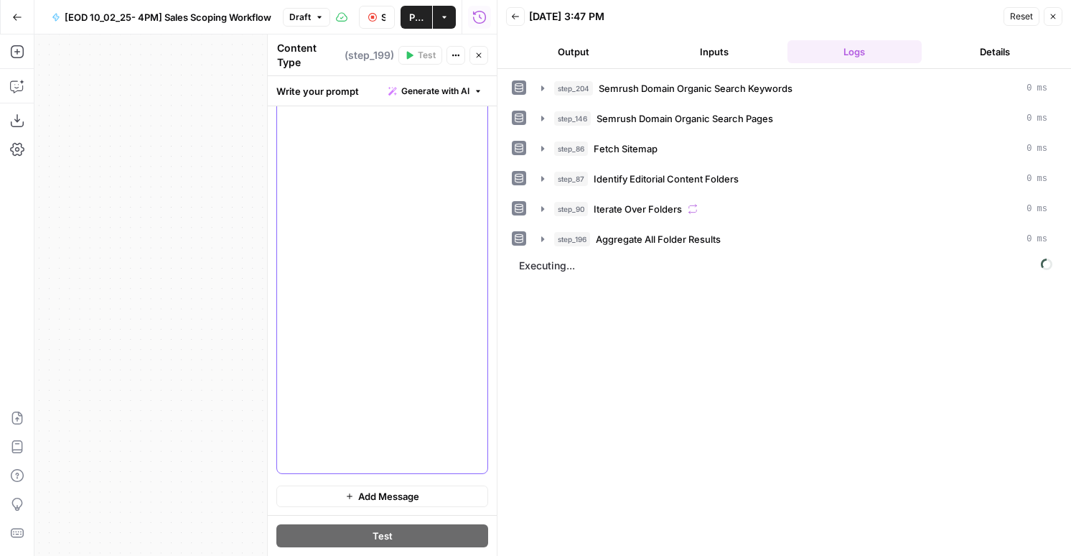
scroll to position [8641, 0]
click at [549, 47] on button "Output" at bounding box center [573, 51] width 135 height 23
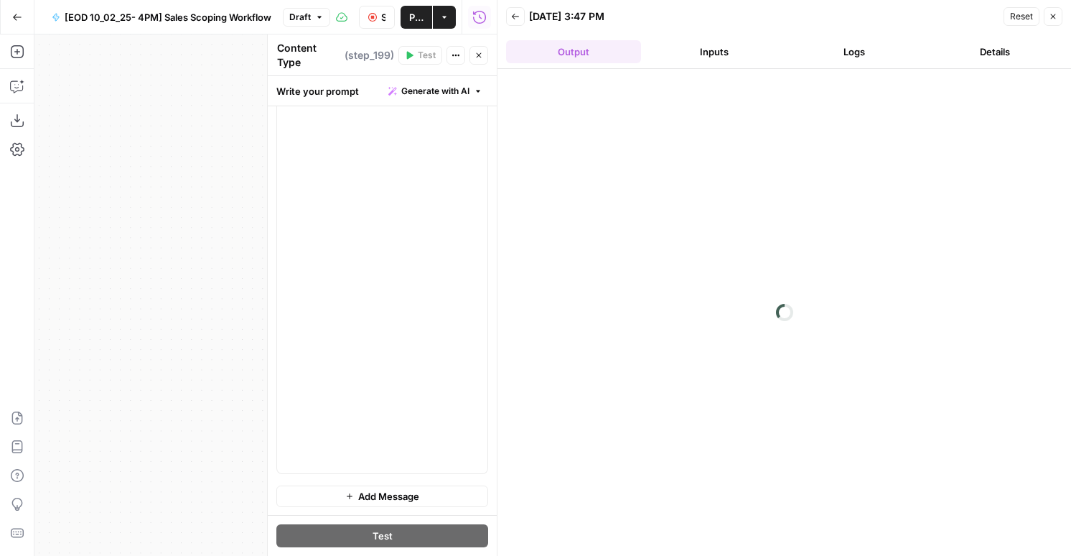
click at [483, 56] on button "Close" at bounding box center [479, 55] width 19 height 19
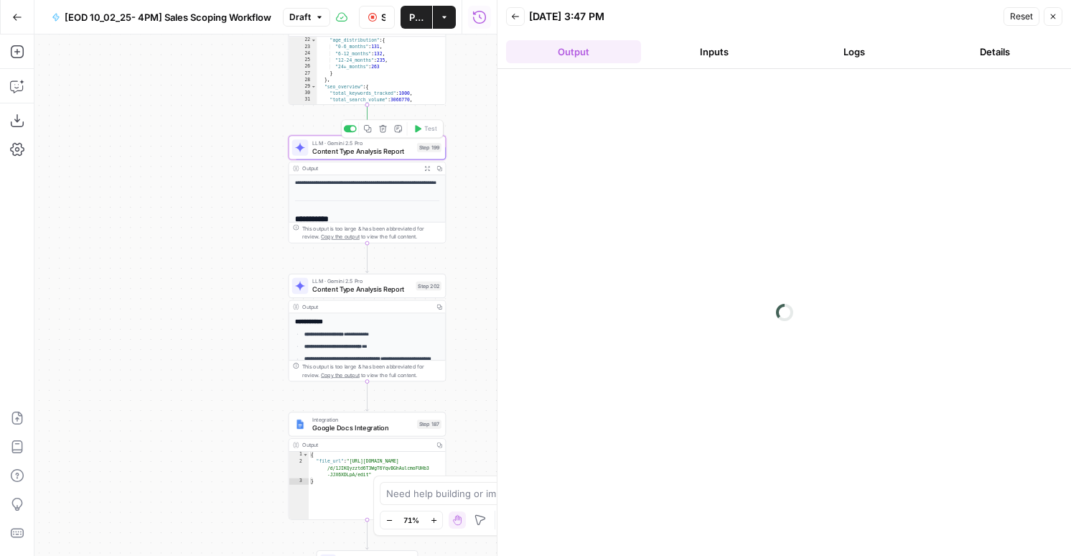
click at [365, 126] on icon "button" at bounding box center [368, 129] width 8 height 8
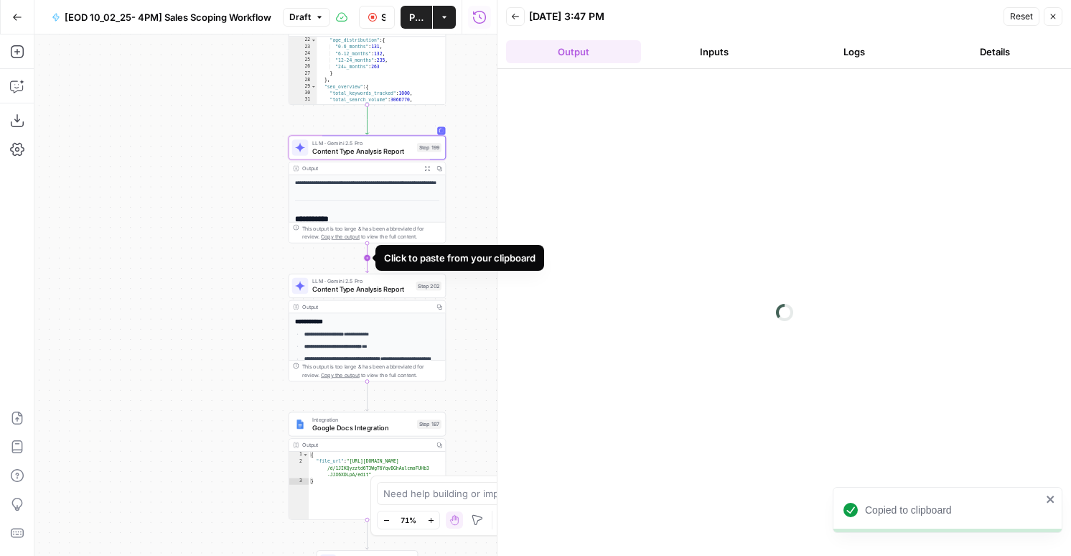
click at [368, 253] on icon "Edge from step_199 to step_202" at bounding box center [366, 257] width 3 height 29
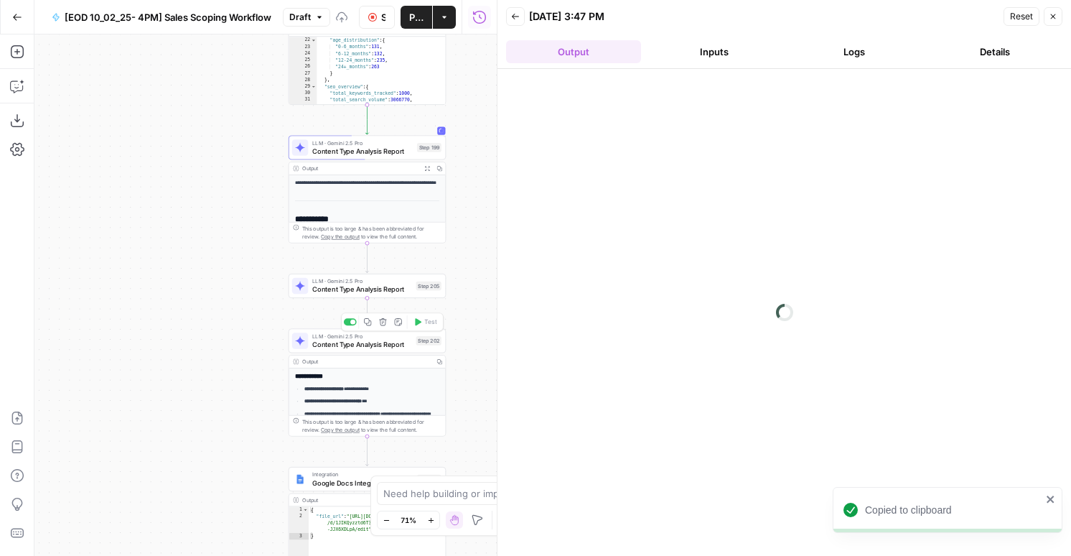
click at [383, 325] on icon "button" at bounding box center [383, 322] width 8 height 8
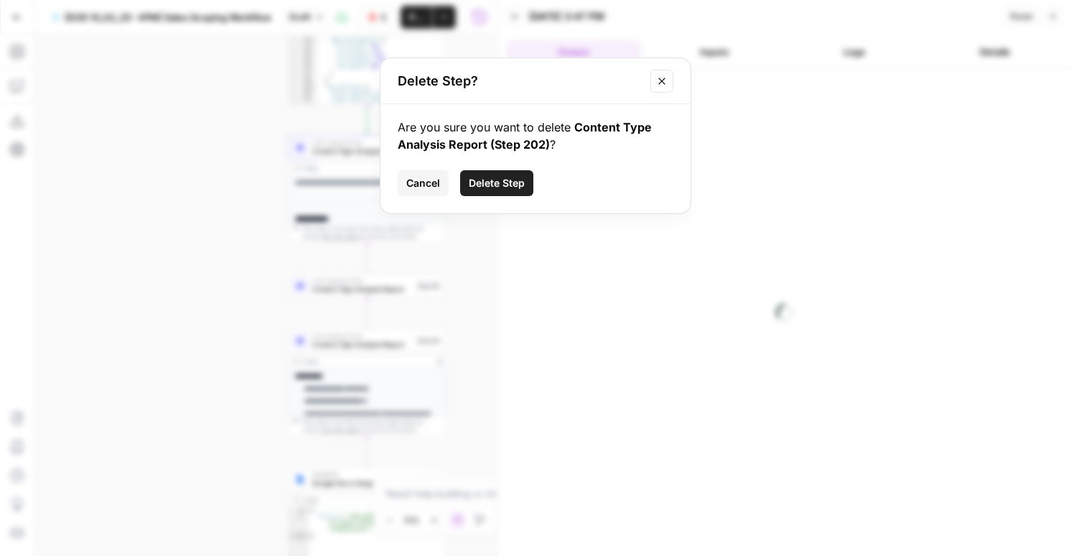
click at [436, 188] on span "Cancel" at bounding box center [423, 183] width 34 height 14
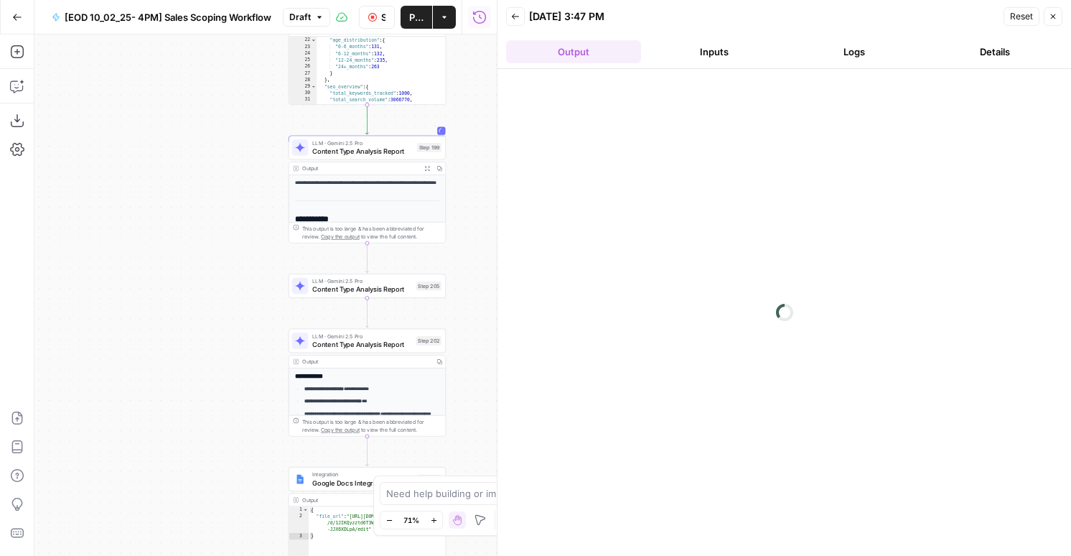
click at [365, 283] on span "LLM · Gemini 2.5 Pro" at bounding box center [362, 281] width 100 height 8
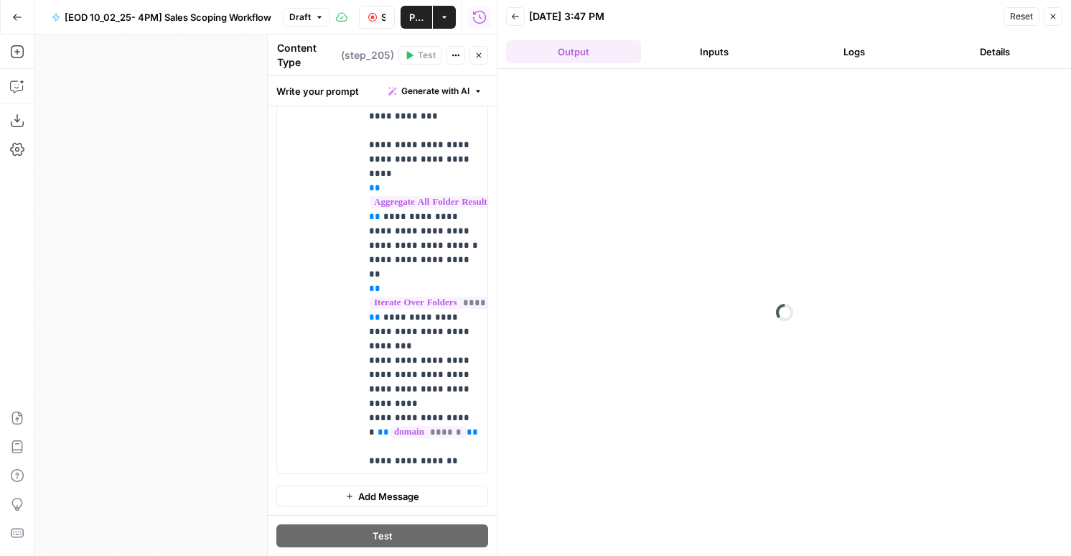
scroll to position [339, 0]
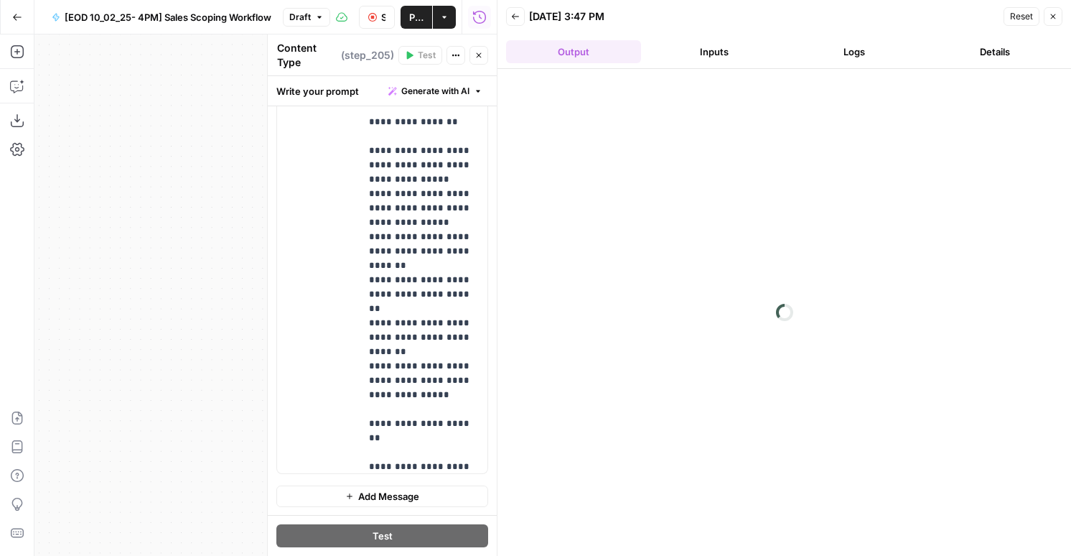
click at [478, 58] on icon "button" at bounding box center [479, 55] width 9 height 9
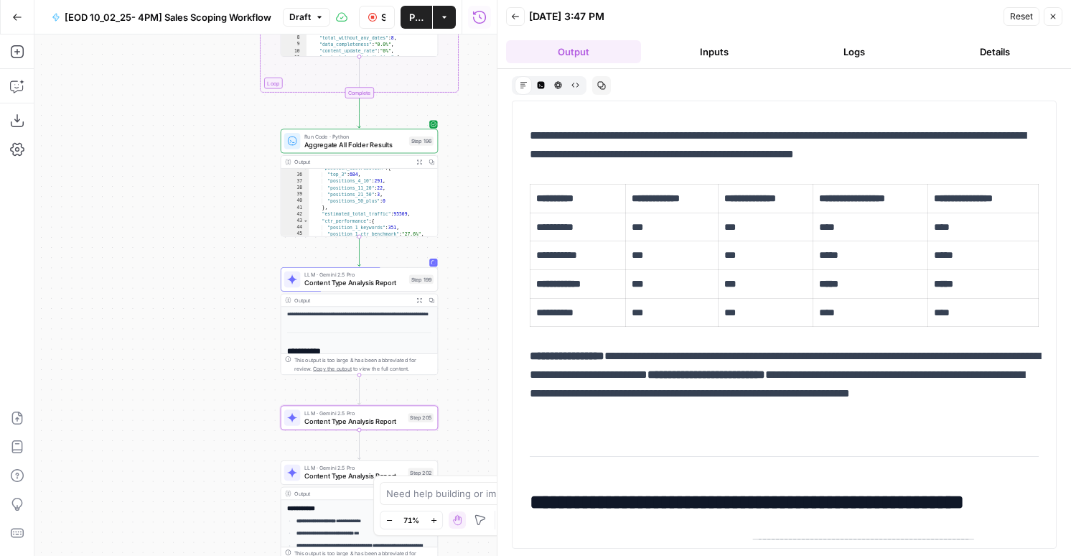
scroll to position [195, 0]
click at [377, 286] on span "Content Type Analysis Report" at bounding box center [354, 283] width 101 height 10
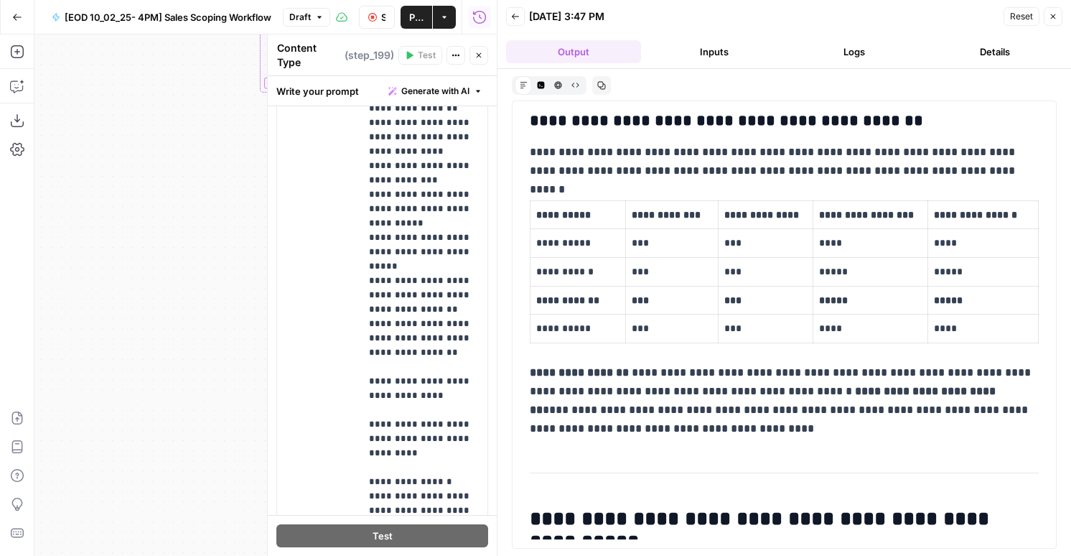
scroll to position [7797, 0]
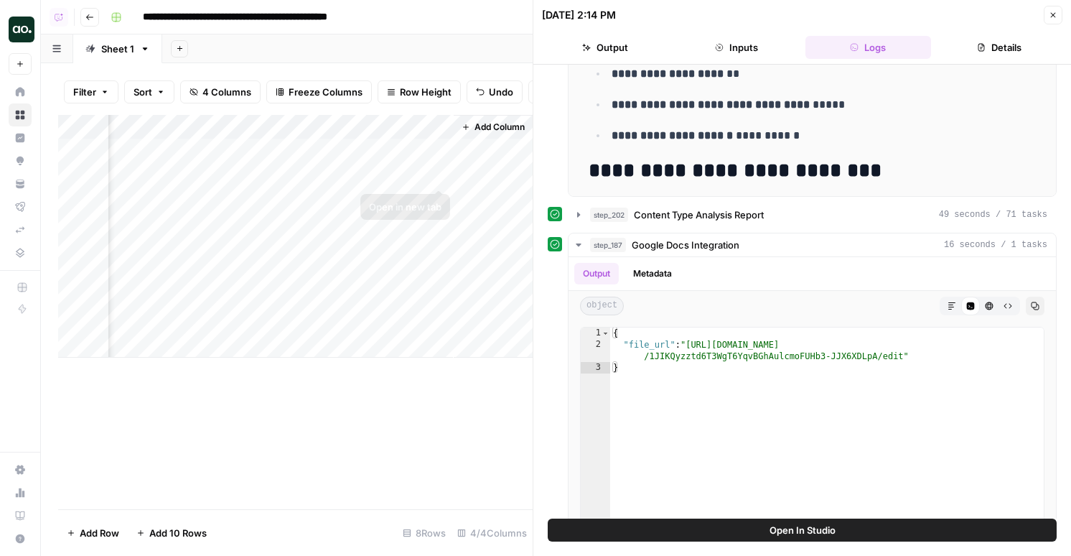
scroll to position [2683, 0]
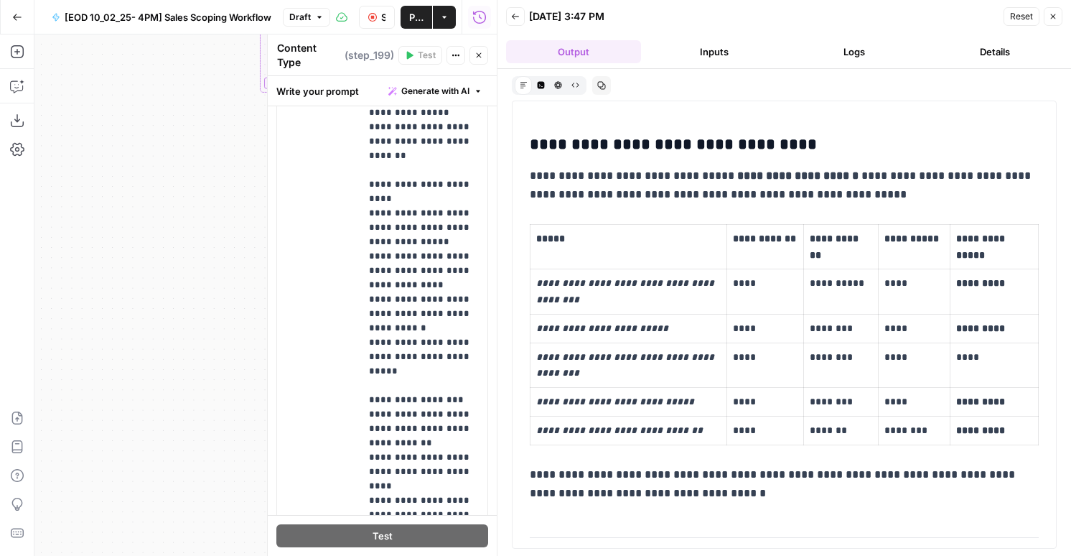
scroll to position [8304, 0]
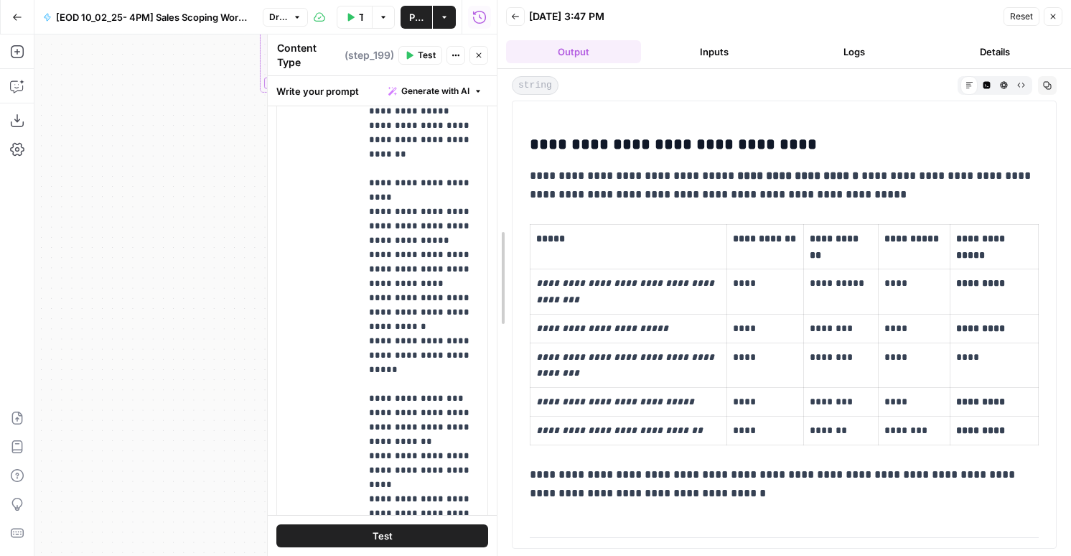
scroll to position [4658, 0]
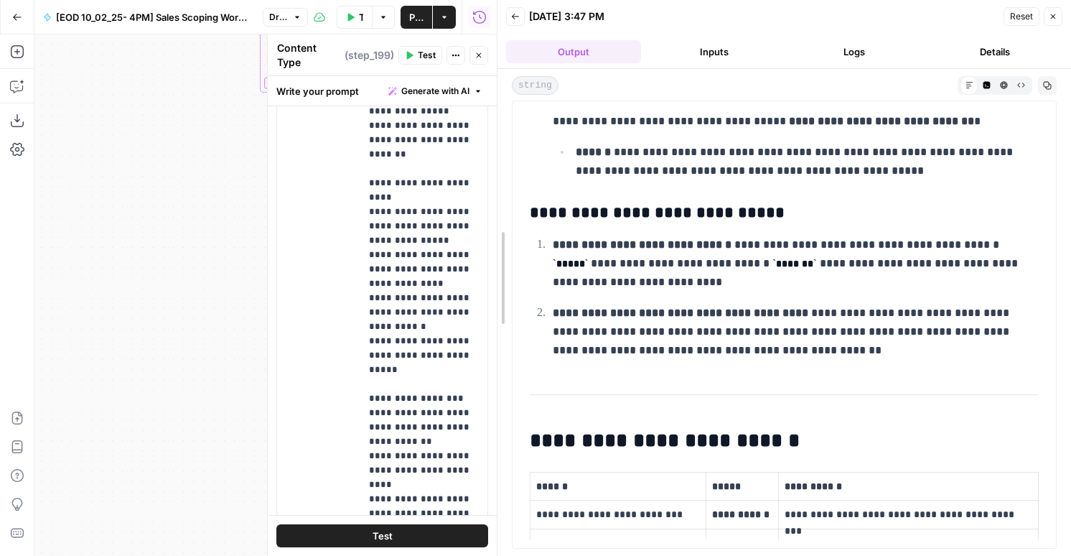
drag, startPoint x: 502, startPoint y: 116, endPoint x: 1085, endPoint y: 39, distance: 588.1
click at [1070, 39] on html "AirOps New Home Browse Insights Opportunities Your Data Flightpath Syncs Data L…" at bounding box center [535, 278] width 1071 height 556
